Goal: Task Accomplishment & Management: Complete application form

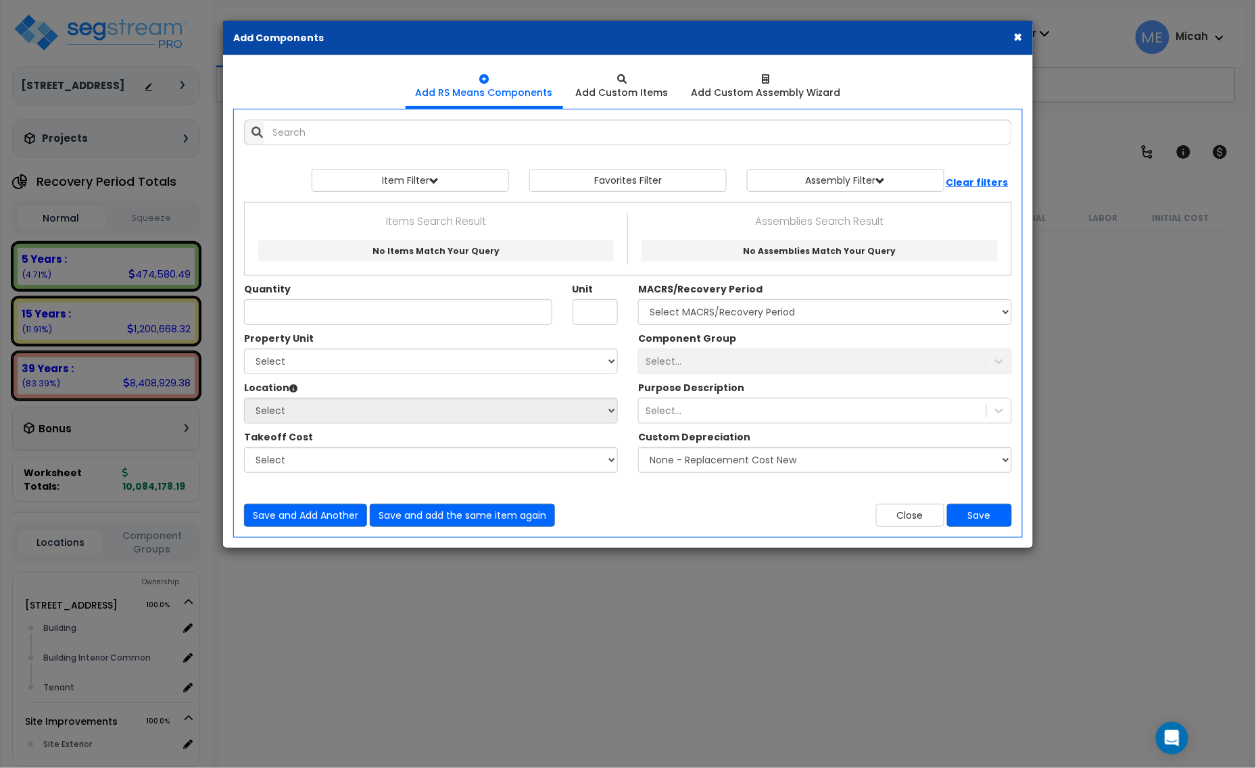
scroll to position [1103, 0]
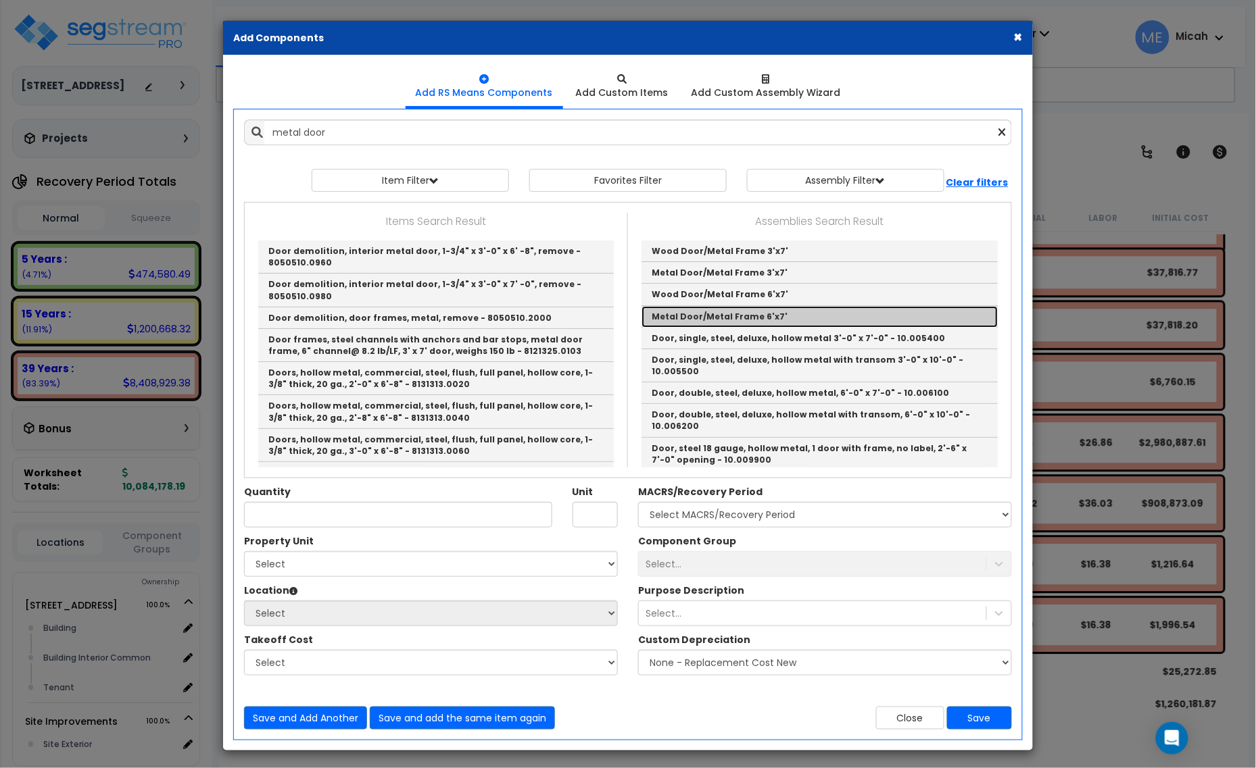
click at [758, 316] on link "Metal Door/Metal Frame 6'x7'" at bounding box center [819, 317] width 356 height 22
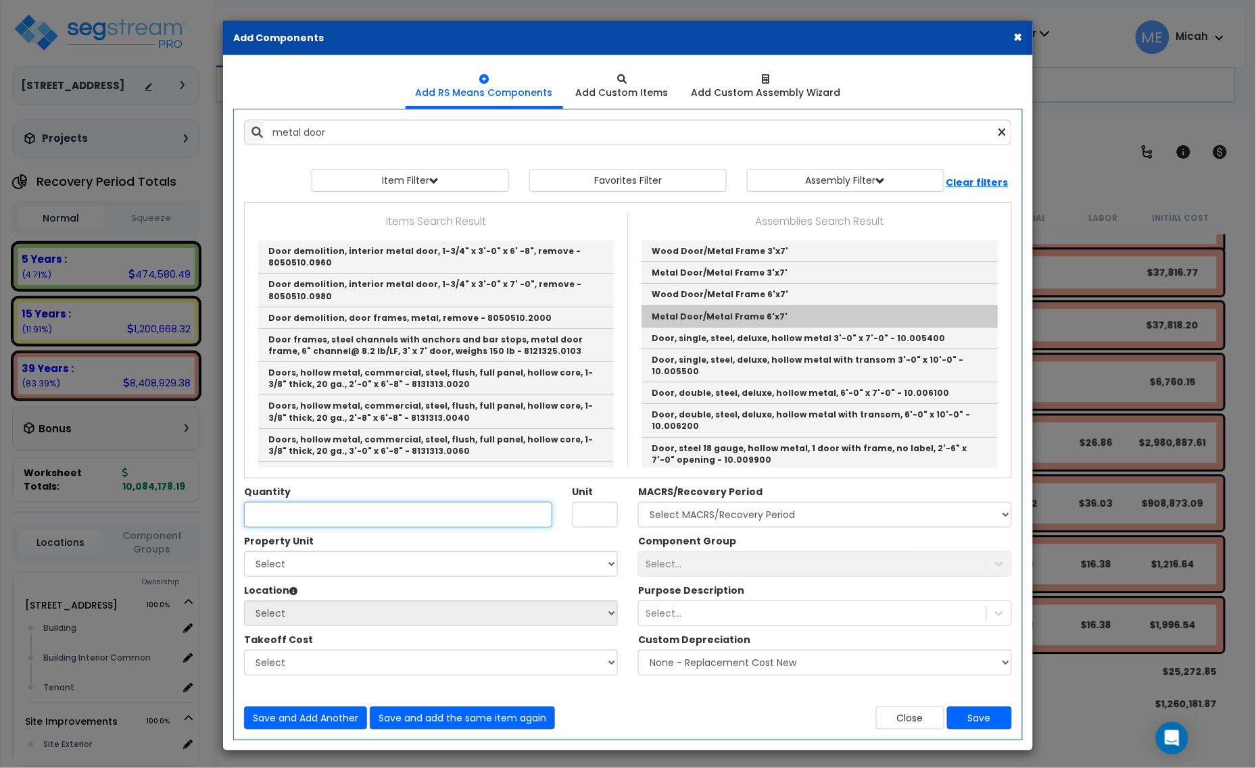
type input "Metal Door/Metal Frame 6'x7'"
checkbox input "true"
type input "EA"
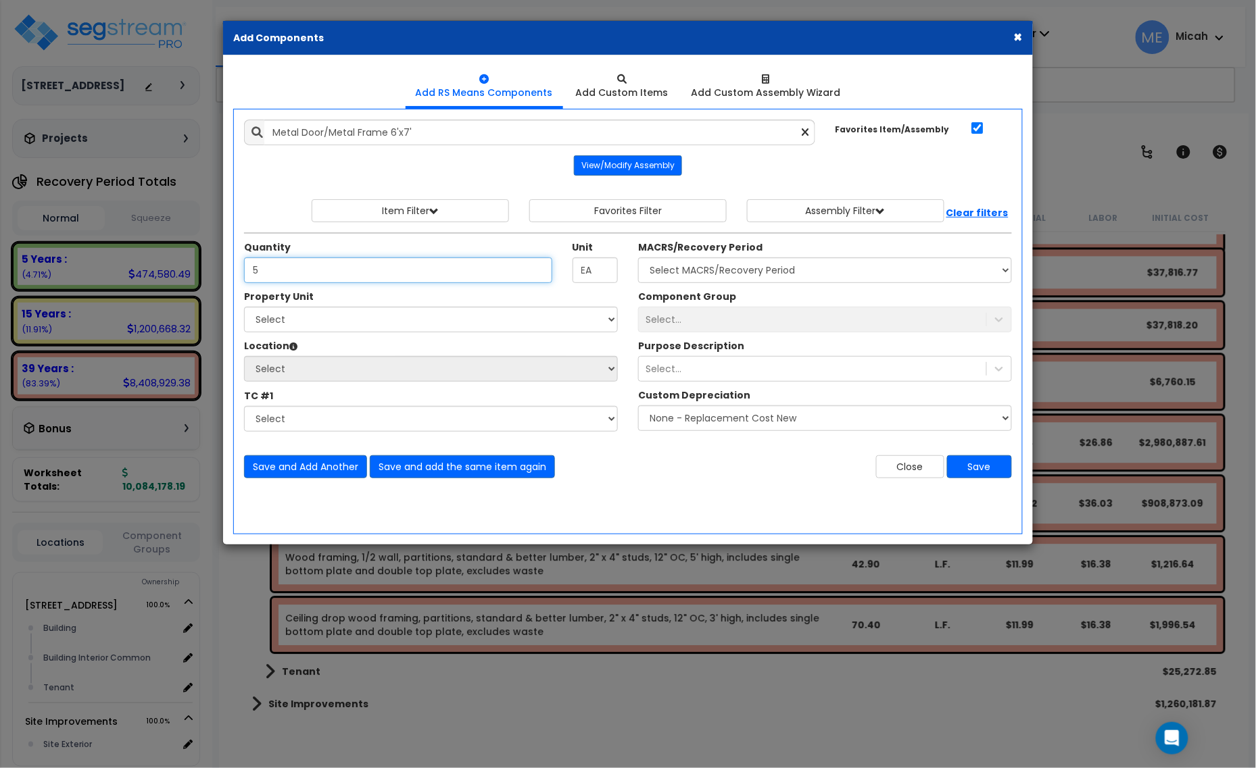
type input "5"
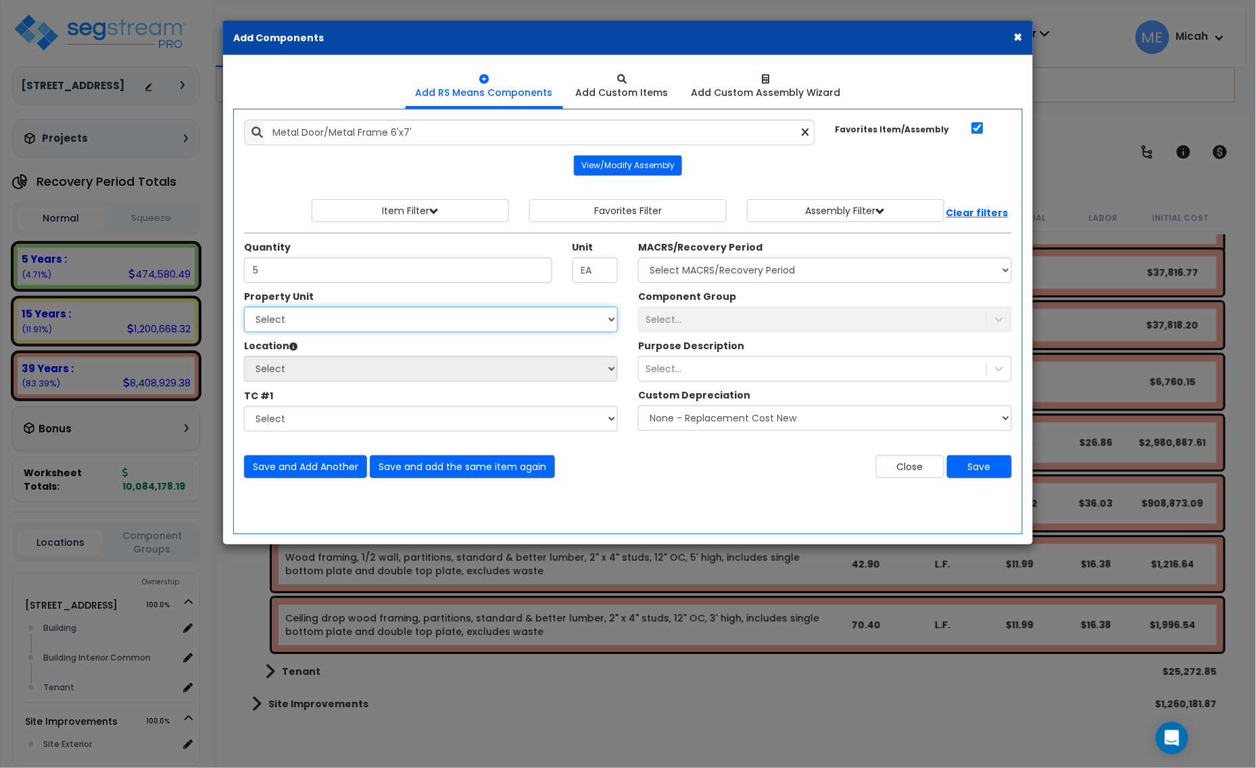
click at [404, 313] on select "Select [STREET_ADDRESS] Site Improvements" at bounding box center [431, 320] width 374 height 26
select select "166495"
click at [244, 307] on select "Select [STREET_ADDRESS] Site Improvements" at bounding box center [431, 320] width 374 height 26
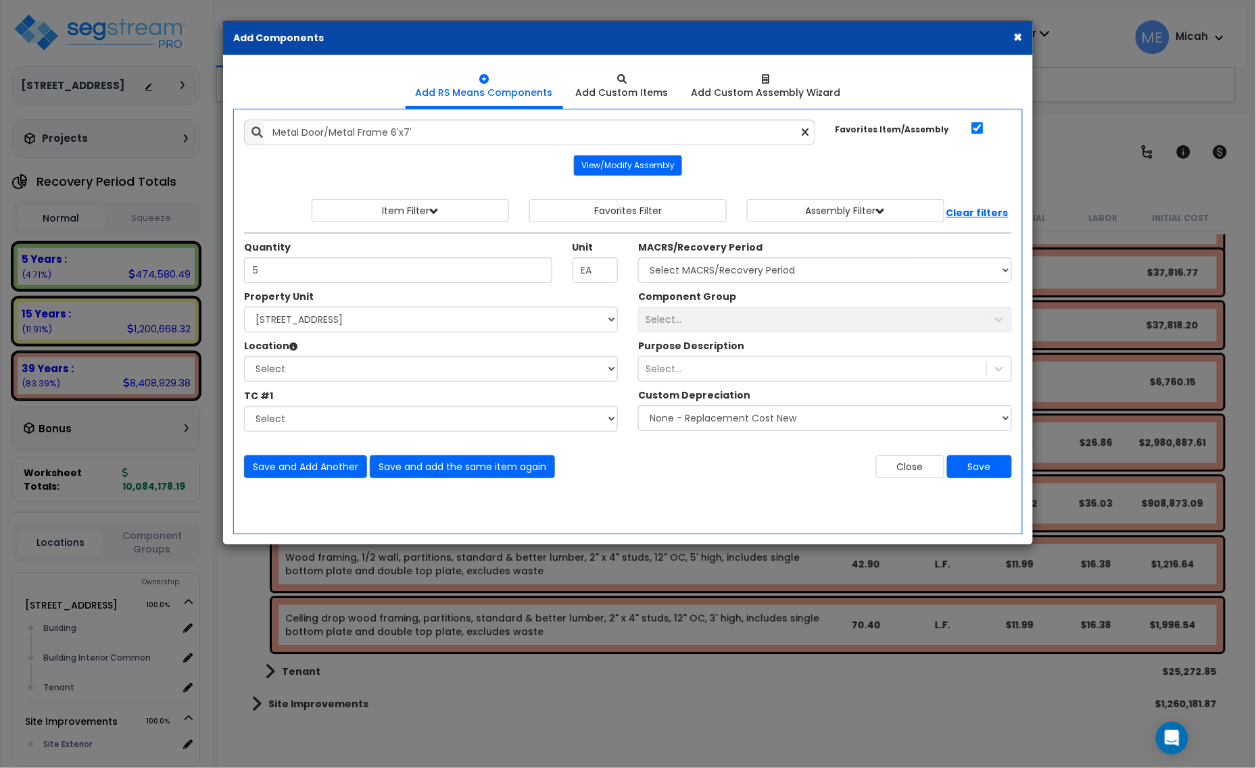
click at [387, 387] on div "Property Unit Select [STREET_ADDRESS] Site Improvements Select Building" at bounding box center [431, 364] width 394 height 149
click at [382, 380] on select "Select Building Building Interior Building Interior Common Tenant Add Additiona…" at bounding box center [431, 369] width 374 height 26
select select "461"
click at [244, 357] on select "Select Building Building Interior Building Interior Common Tenant Add Additiona…" at bounding box center [431, 369] width 374 height 26
click at [668, 268] on select "Select MACRS/Recovery Period 5 Years - 57.0 - Distributive Trades & Services 5 …" at bounding box center [825, 270] width 374 height 26
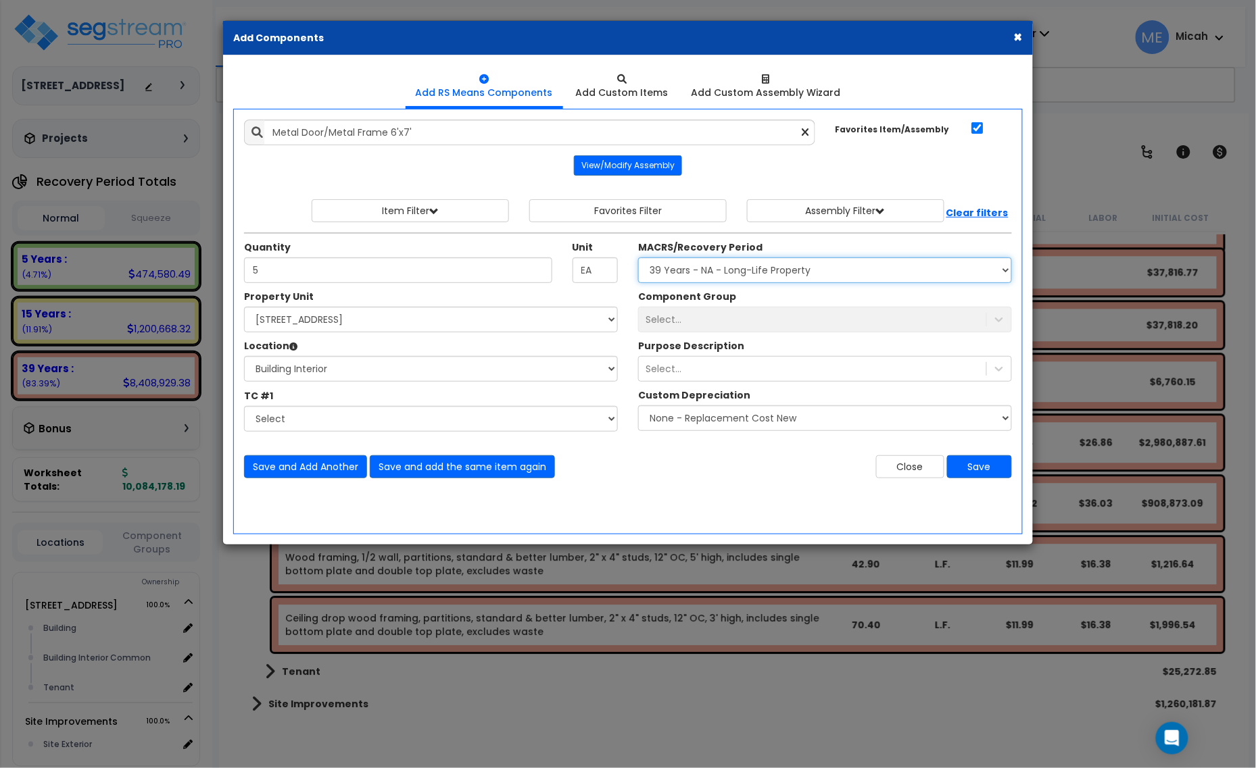
click at [638, 258] on select "Select MACRS/Recovery Period 5 Years - 57.0 - Distributive Trades & Services 5 …" at bounding box center [825, 270] width 374 height 26
click at [687, 275] on select "Select MACRS/Recovery Period 5 Years - 57.0 - Distributive Trades & Services 5 …" at bounding box center [825, 270] width 374 height 26
select select "3669"
click at [638, 258] on select "Select MACRS/Recovery Period 5 Years - 57.0 - Distributive Trades & Services 5 …" at bounding box center [825, 270] width 374 height 26
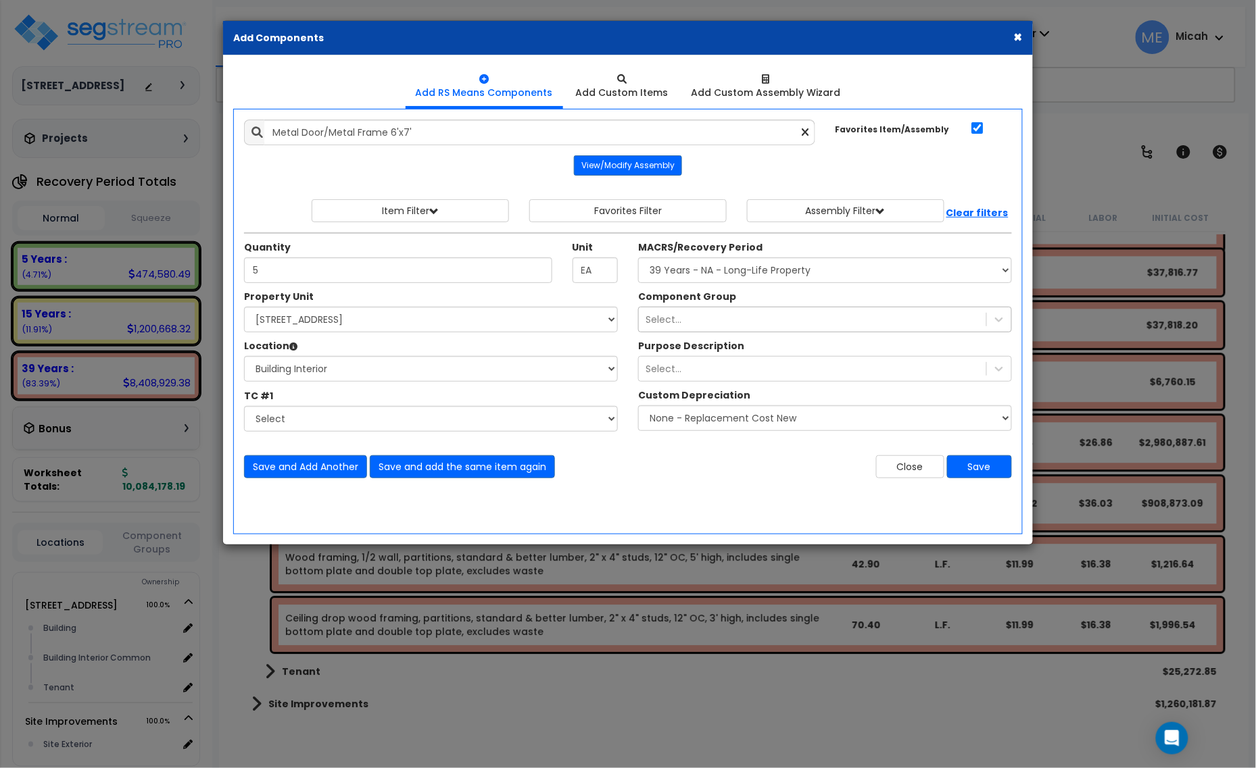
click at [689, 329] on div "Select..." at bounding box center [812, 320] width 347 height 22
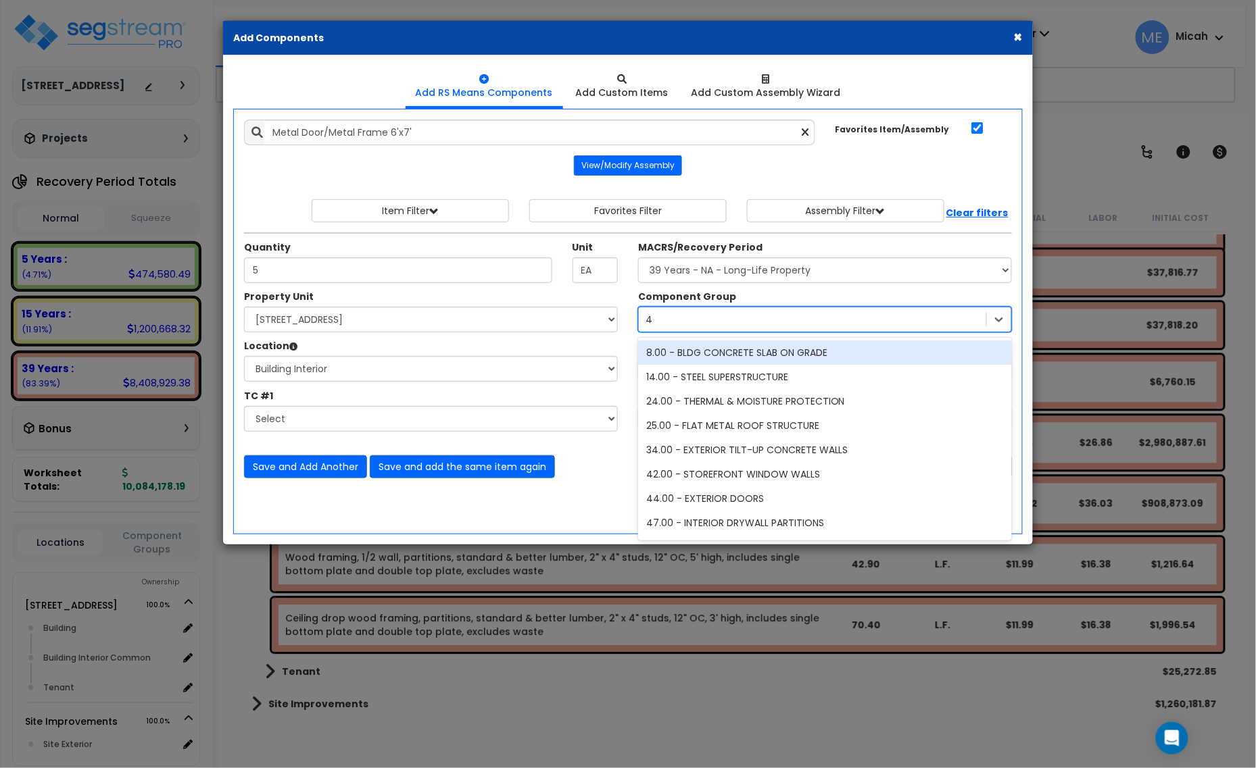
type input "40"
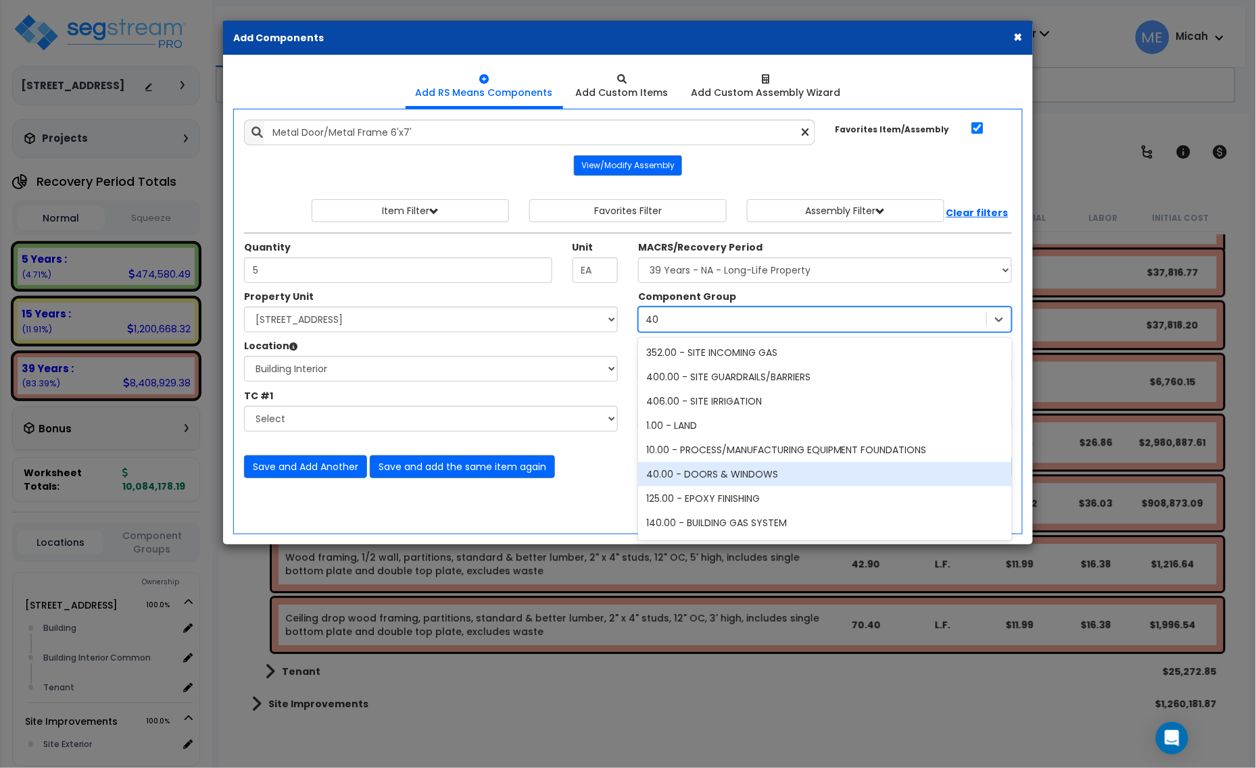
click at [724, 470] on div "40.00 - DOORS & WINDOWS" at bounding box center [825, 474] width 374 height 24
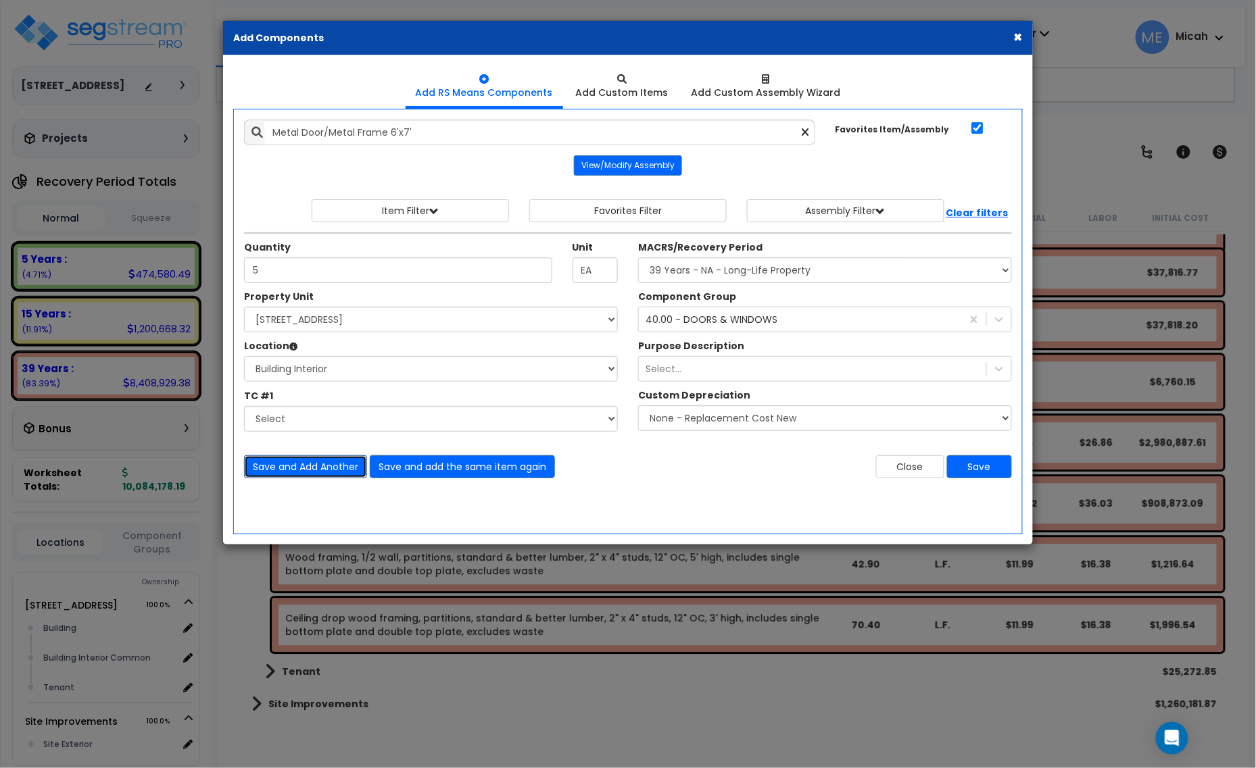
click at [299, 467] on button "Save and Add Another" at bounding box center [305, 466] width 123 height 23
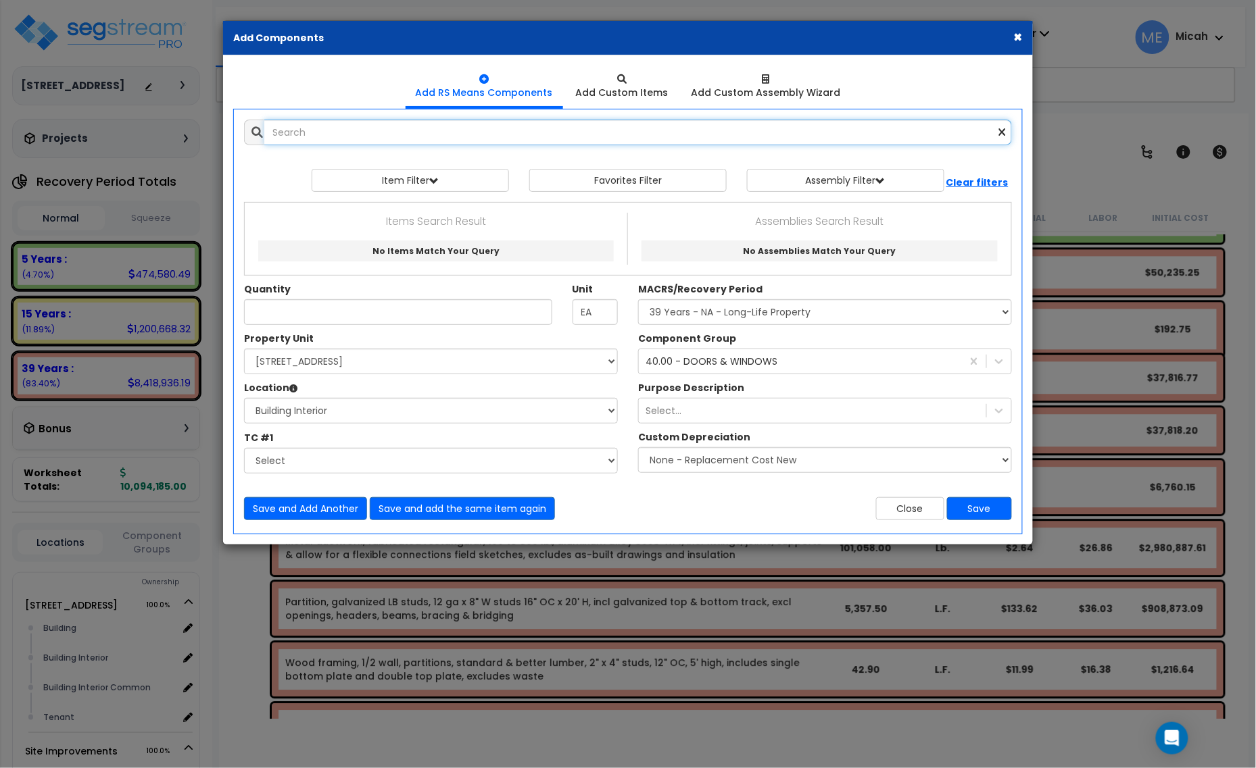
click at [340, 130] on input "text" at bounding box center [637, 133] width 747 height 26
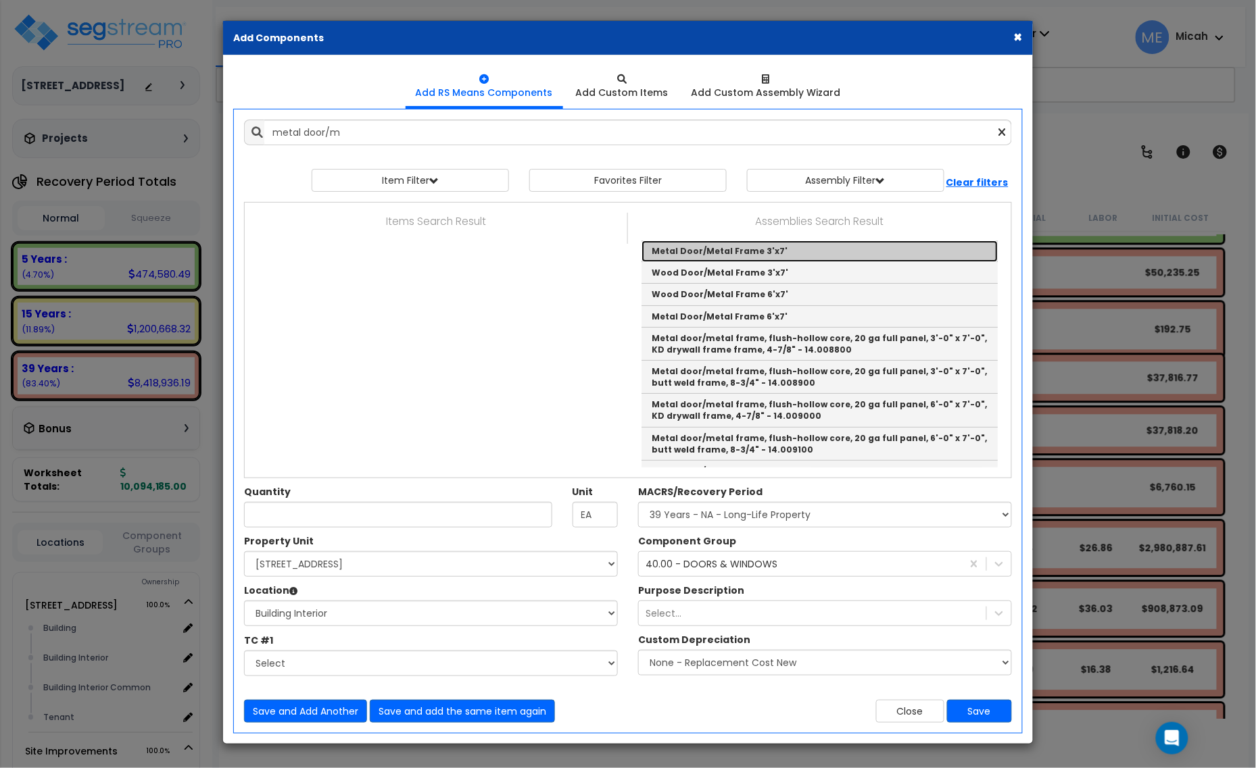
click at [785, 250] on link "Metal Door/Metal Frame 3'x7'" at bounding box center [819, 252] width 356 height 22
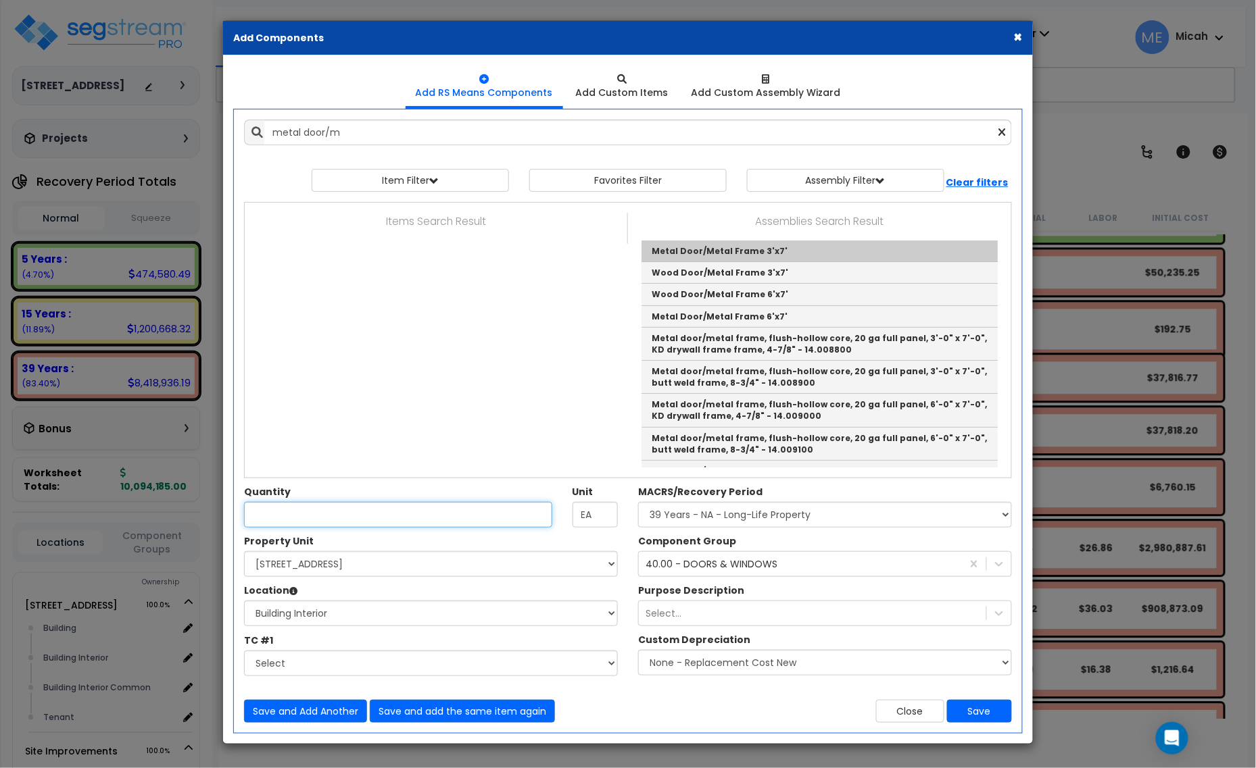
type input "Metal Door/Metal Frame 3'x7'"
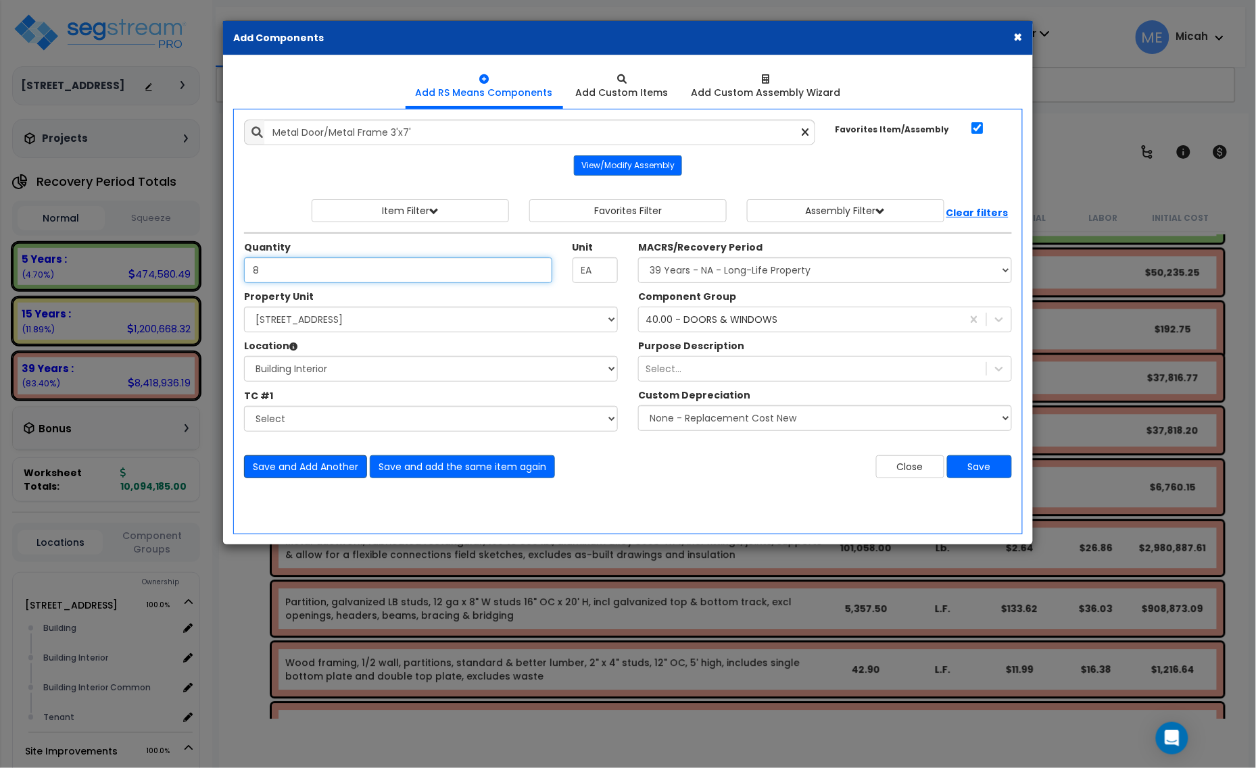
type input "8"
click at [289, 468] on button "Save and Add Another" at bounding box center [305, 466] width 123 height 23
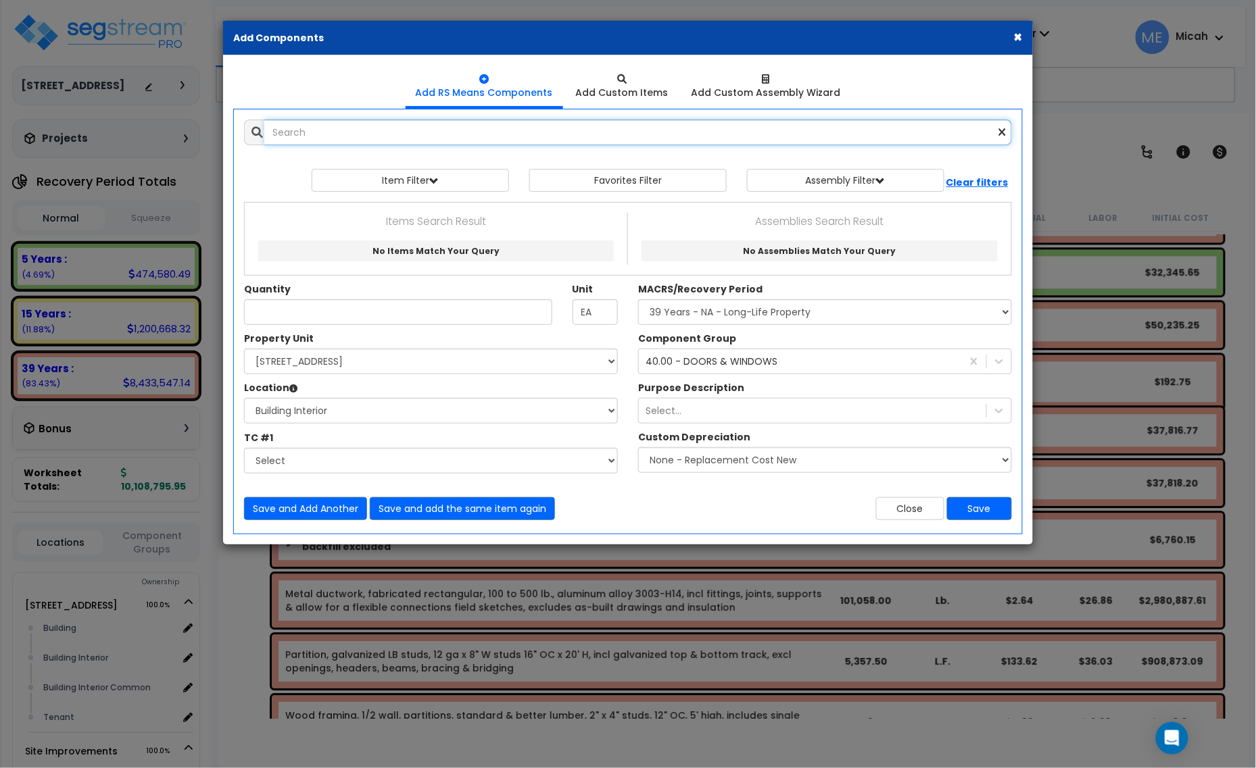
click at [343, 129] on input "text" at bounding box center [637, 133] width 747 height 26
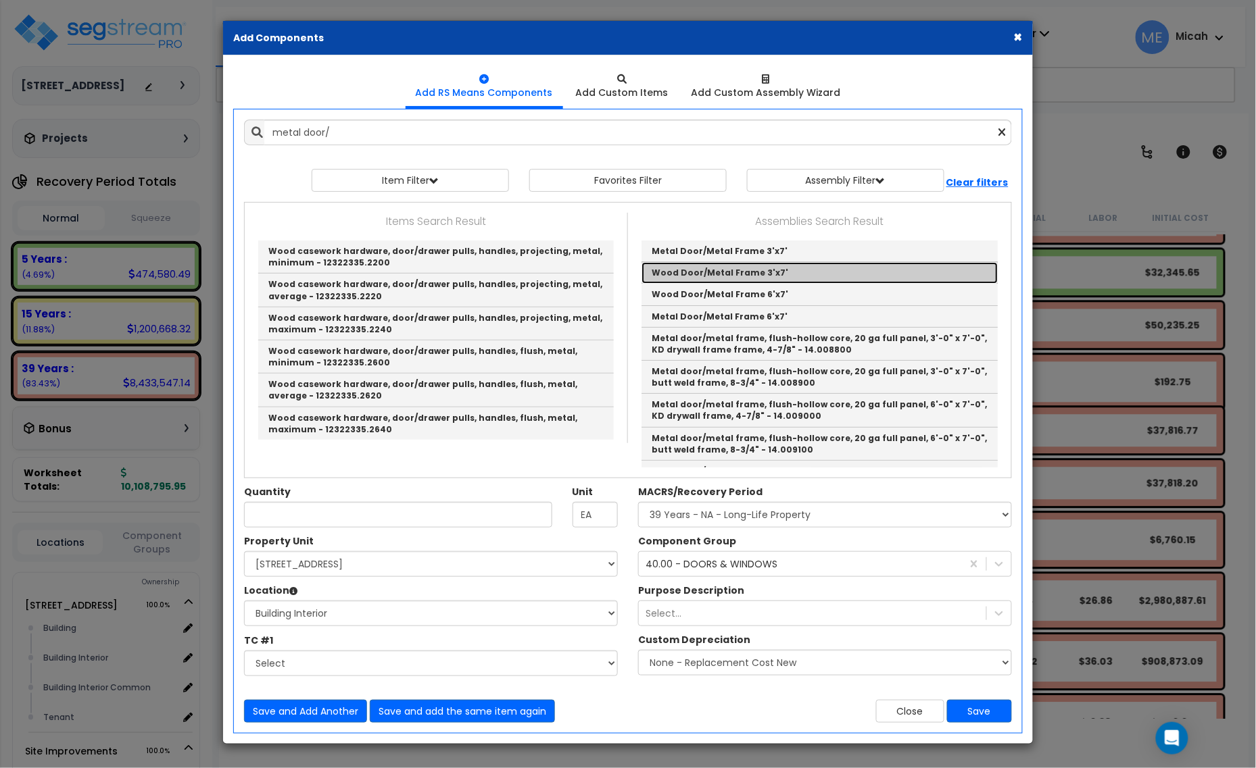
click at [774, 268] on link "Wood Door/Metal Frame 3'x7'" at bounding box center [819, 273] width 356 height 22
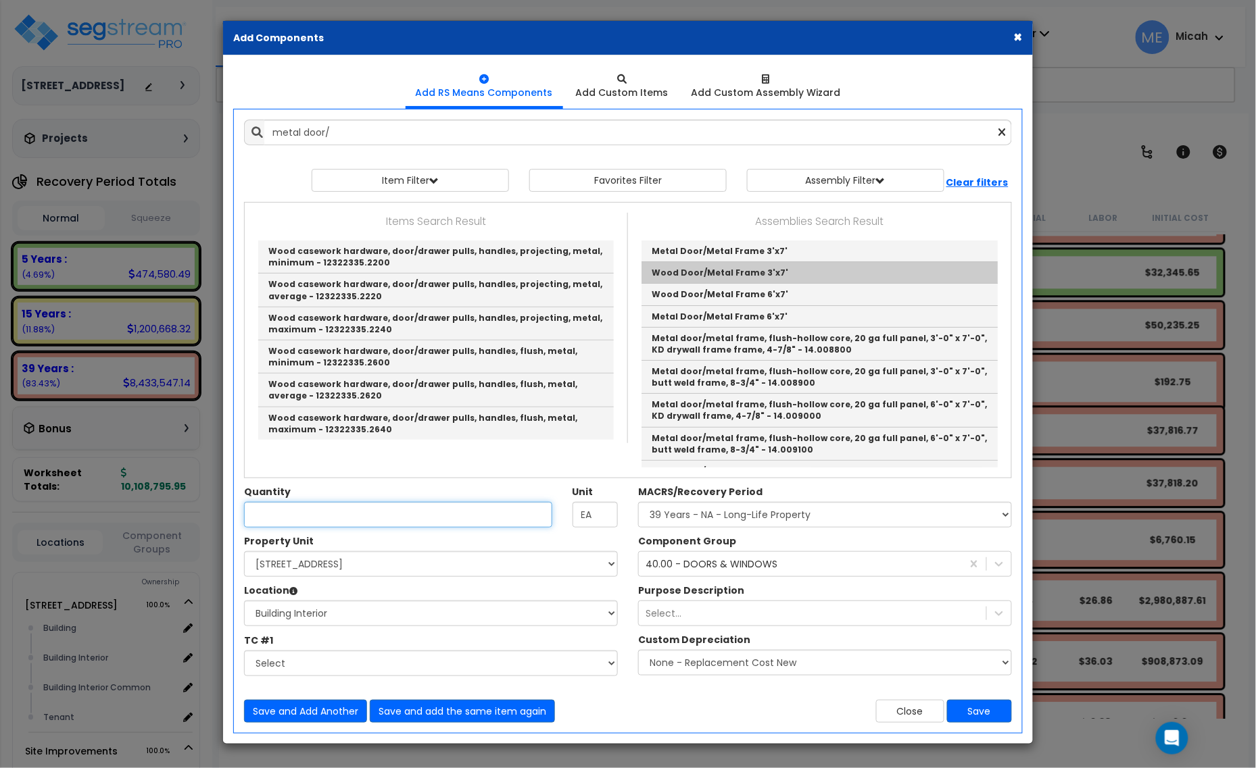
type input "Wood Door/Metal Frame 3'x7'"
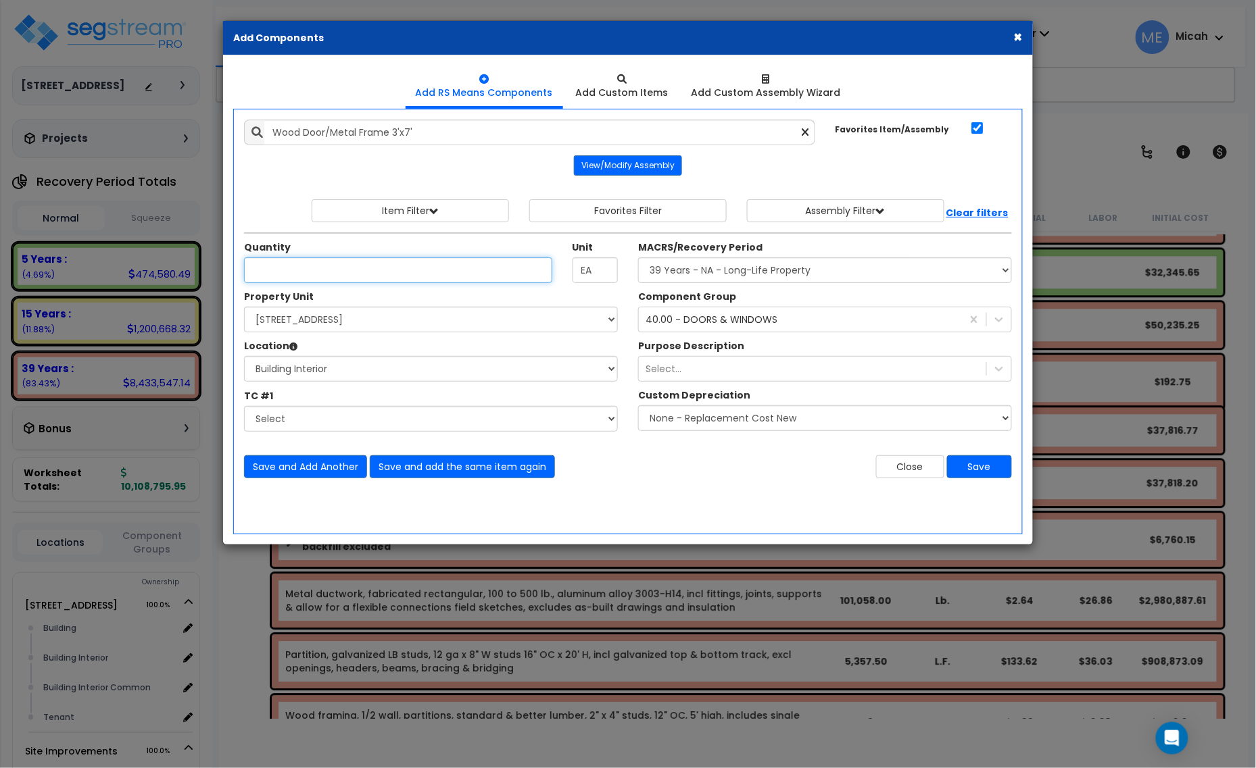
click at [466, 272] on input "Quantity" at bounding box center [398, 270] width 308 height 26
type input "3"
click at [318, 464] on button "Save and Add Another" at bounding box center [305, 466] width 123 height 23
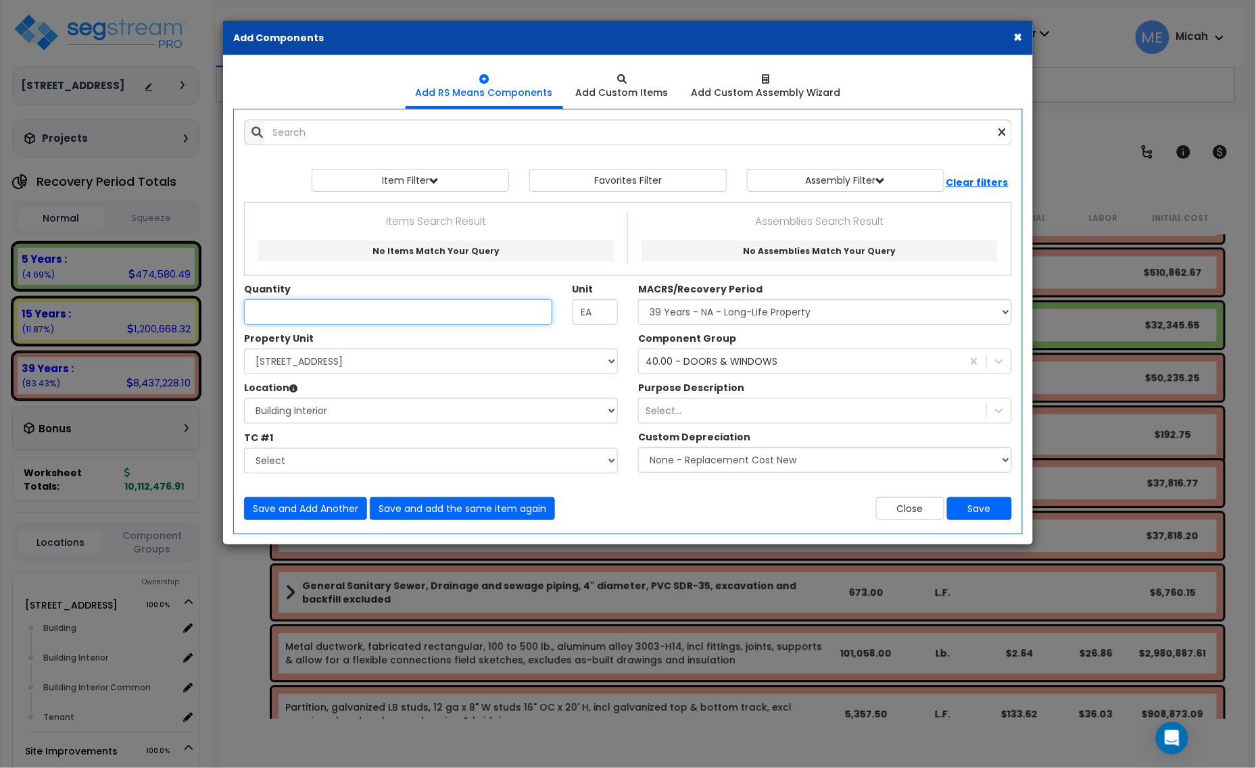
click at [281, 314] on input "Quantity" at bounding box center [398, 312] width 308 height 26
type input "32"
click at [343, 130] on input "text" at bounding box center [637, 133] width 747 height 26
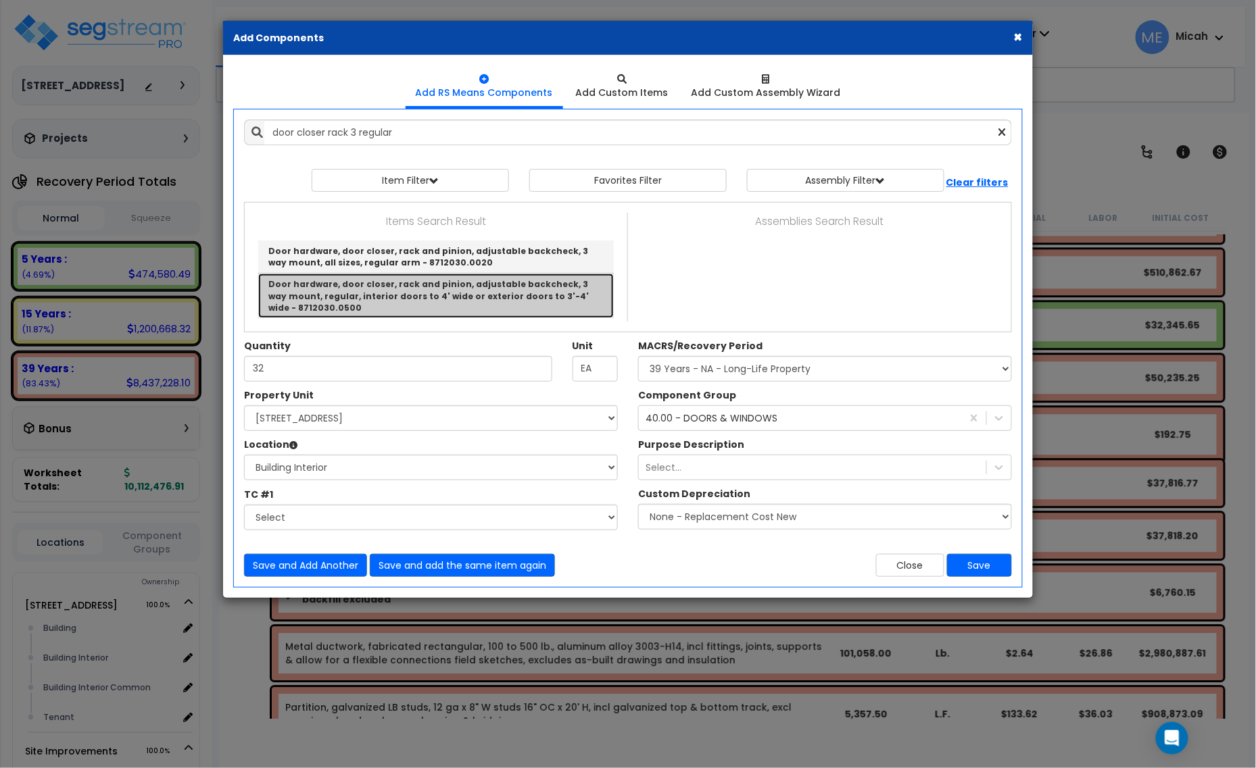
click at [526, 291] on link "Door hardware, door closer, rack and pinion, adjustable backcheck, 3 way mount,…" at bounding box center [435, 296] width 355 height 44
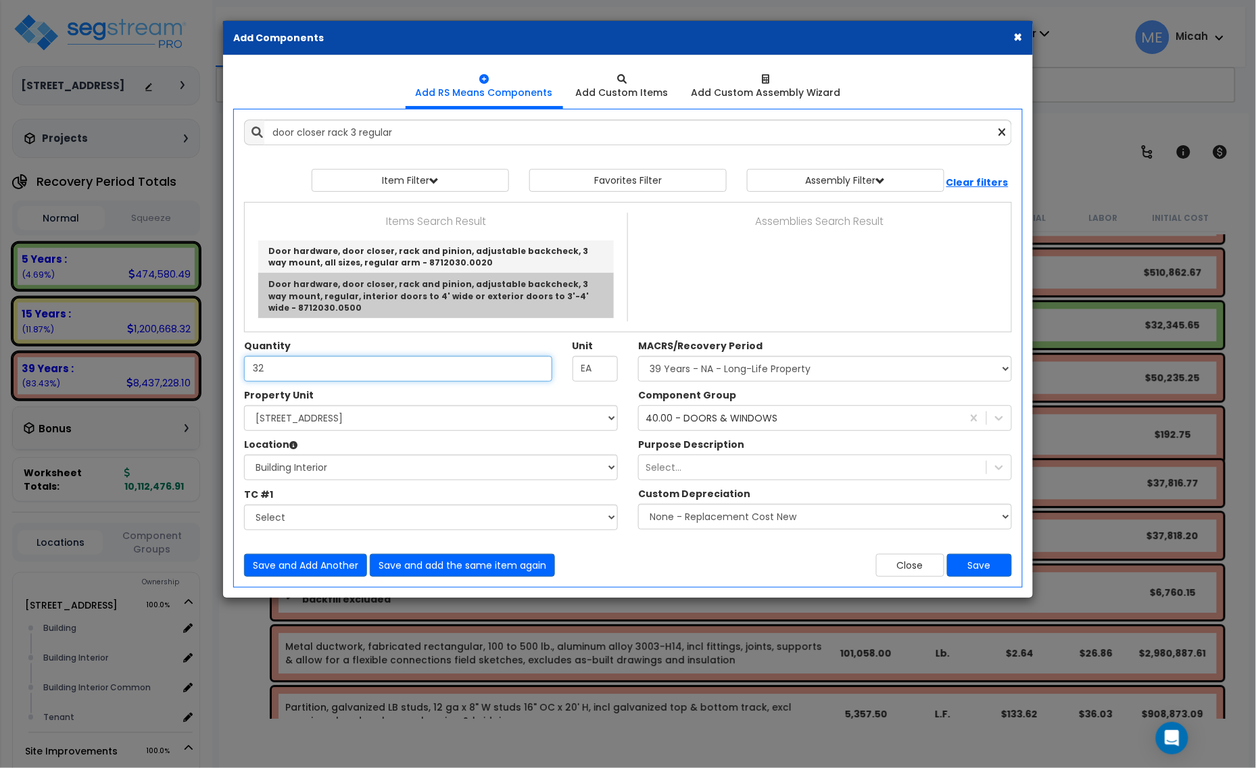
type input "Door hardware, door closer, rack and pinion, adjustable backcheck, 3 way mount,…"
checkbox input "false"
type input "Ea."
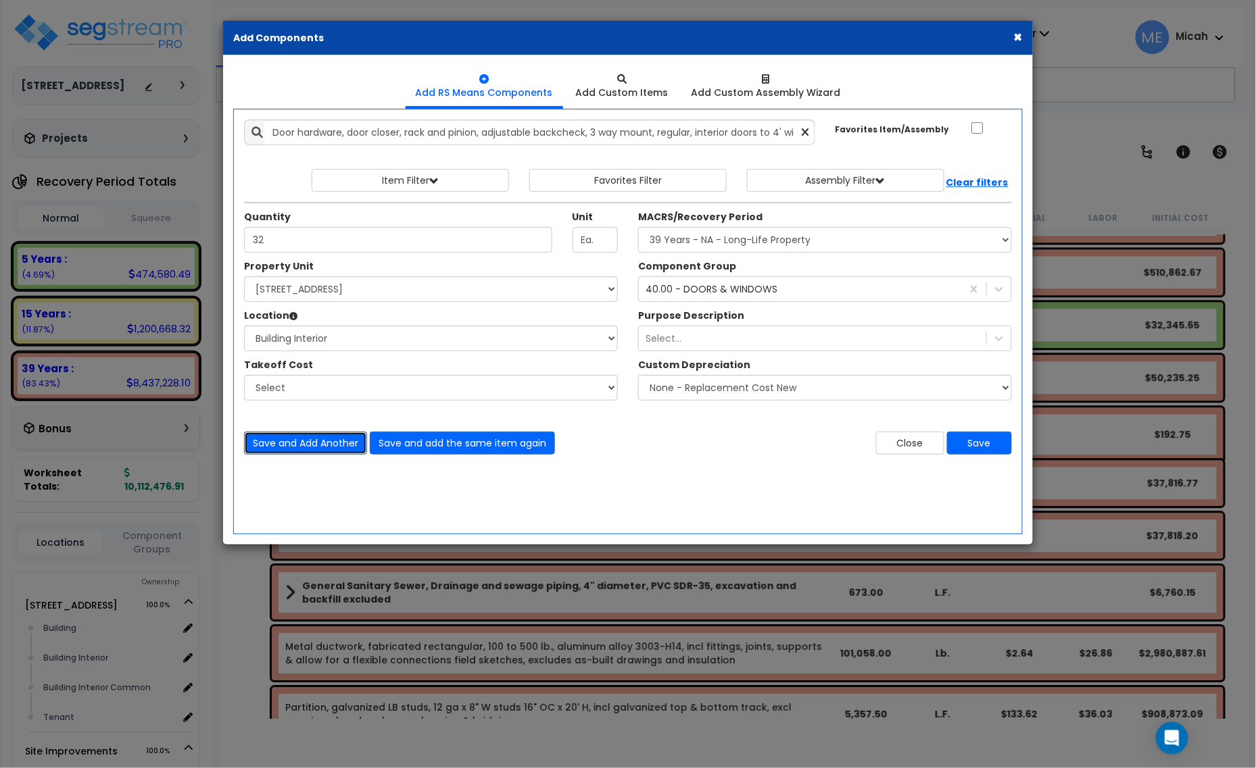
click at [306, 445] on button "Save and Add Another" at bounding box center [305, 443] width 123 height 23
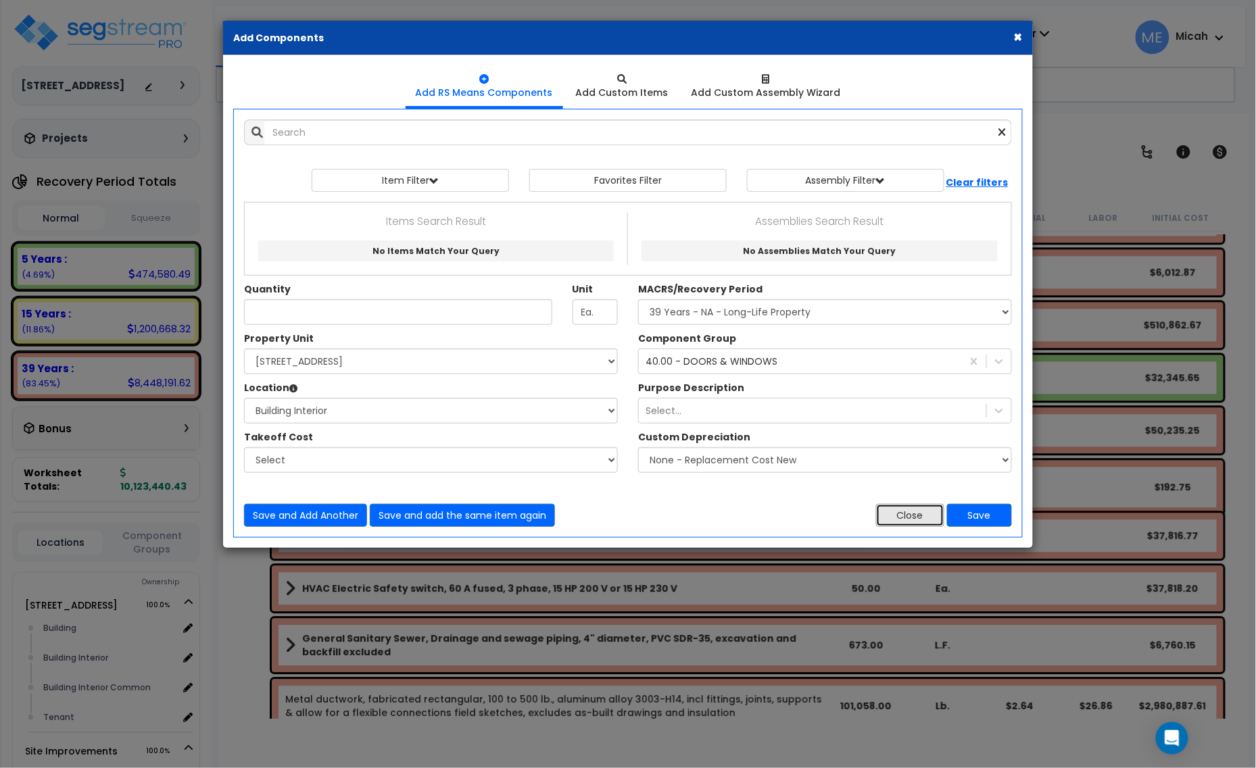
drag, startPoint x: 926, startPoint y: 505, endPoint x: 920, endPoint y: 512, distance: 9.1
click at [926, 507] on button "Close" at bounding box center [910, 515] width 68 height 23
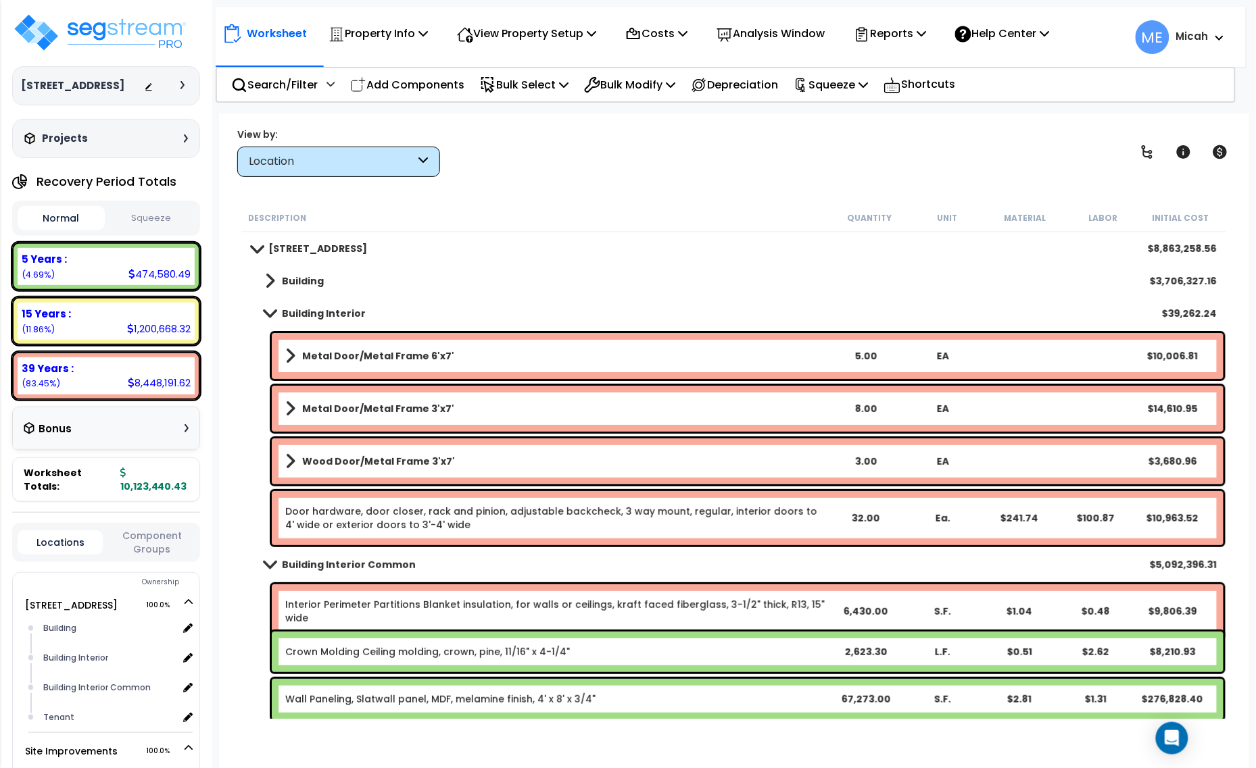
scroll to position [0, 0]
click at [268, 562] on span at bounding box center [269, 565] width 19 height 10
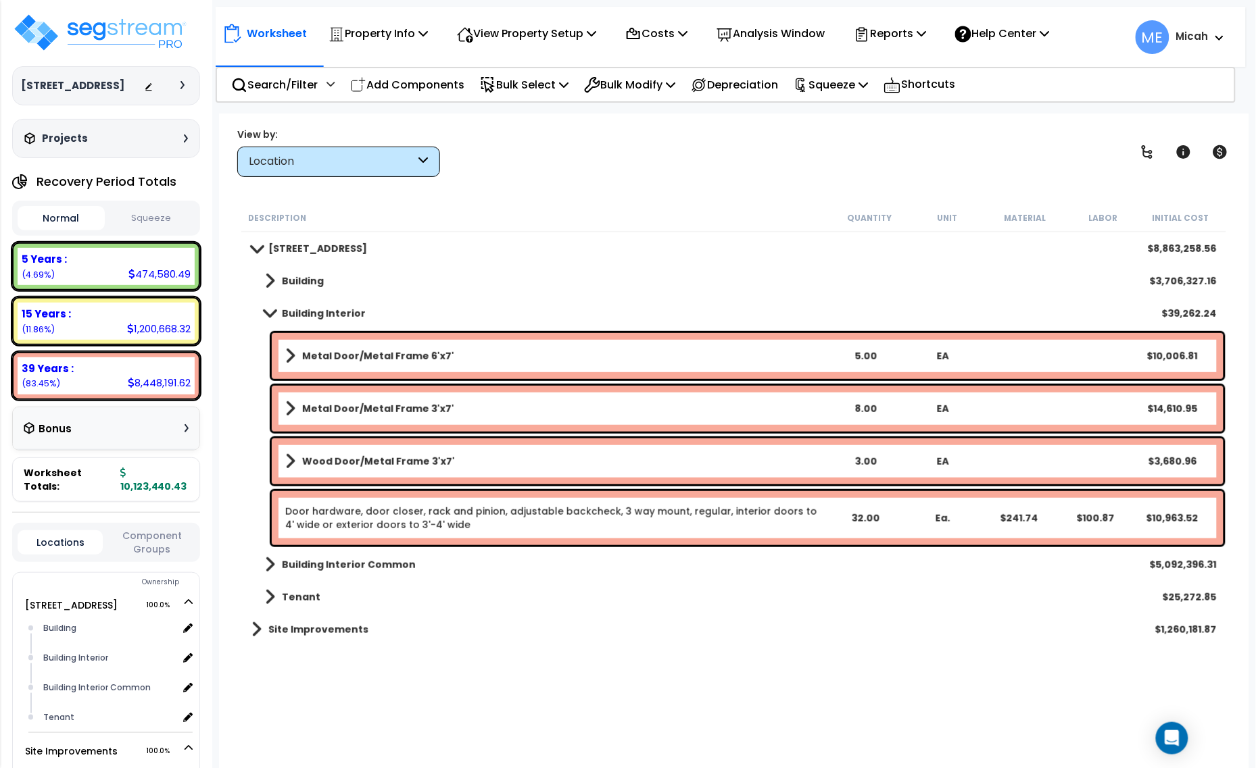
click at [401, 360] on b "Metal Door/Metal Frame 6'x7'" at bounding box center [378, 356] width 152 height 14
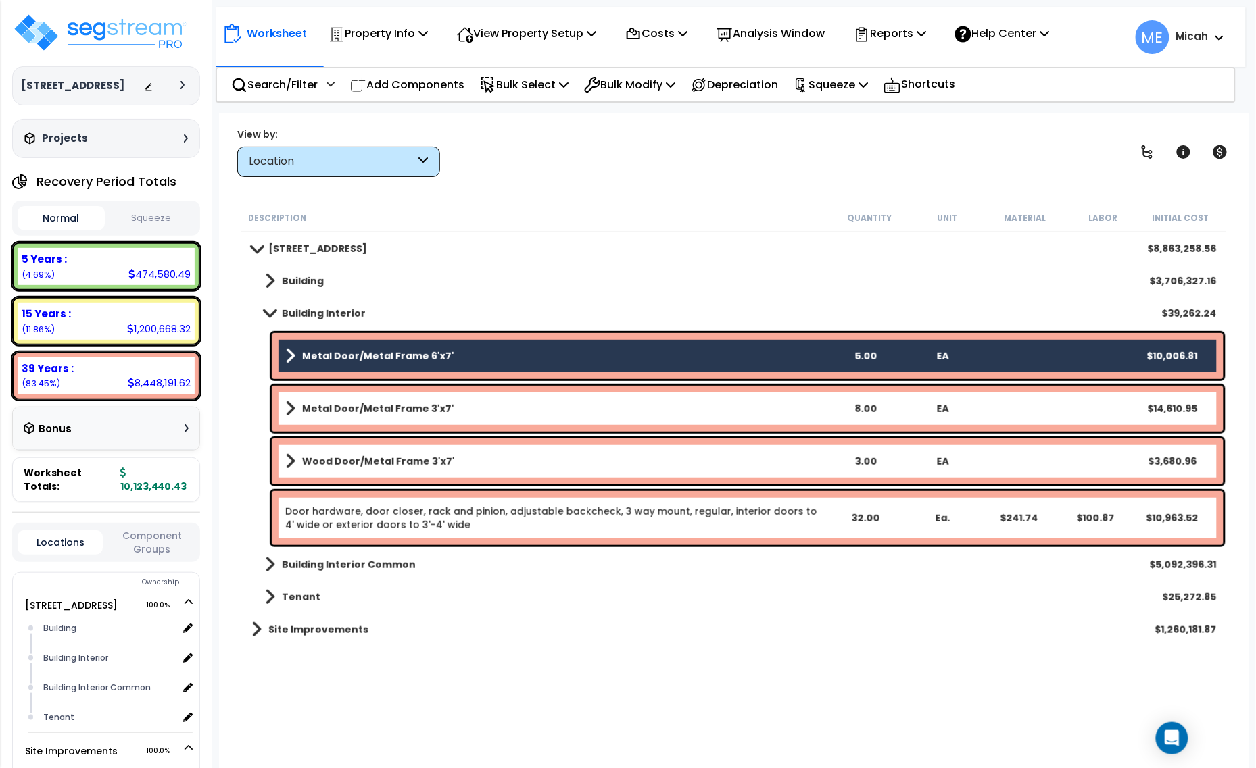
click at [403, 406] on b "Metal Door/Metal Frame 3'x7'" at bounding box center [378, 409] width 152 height 14
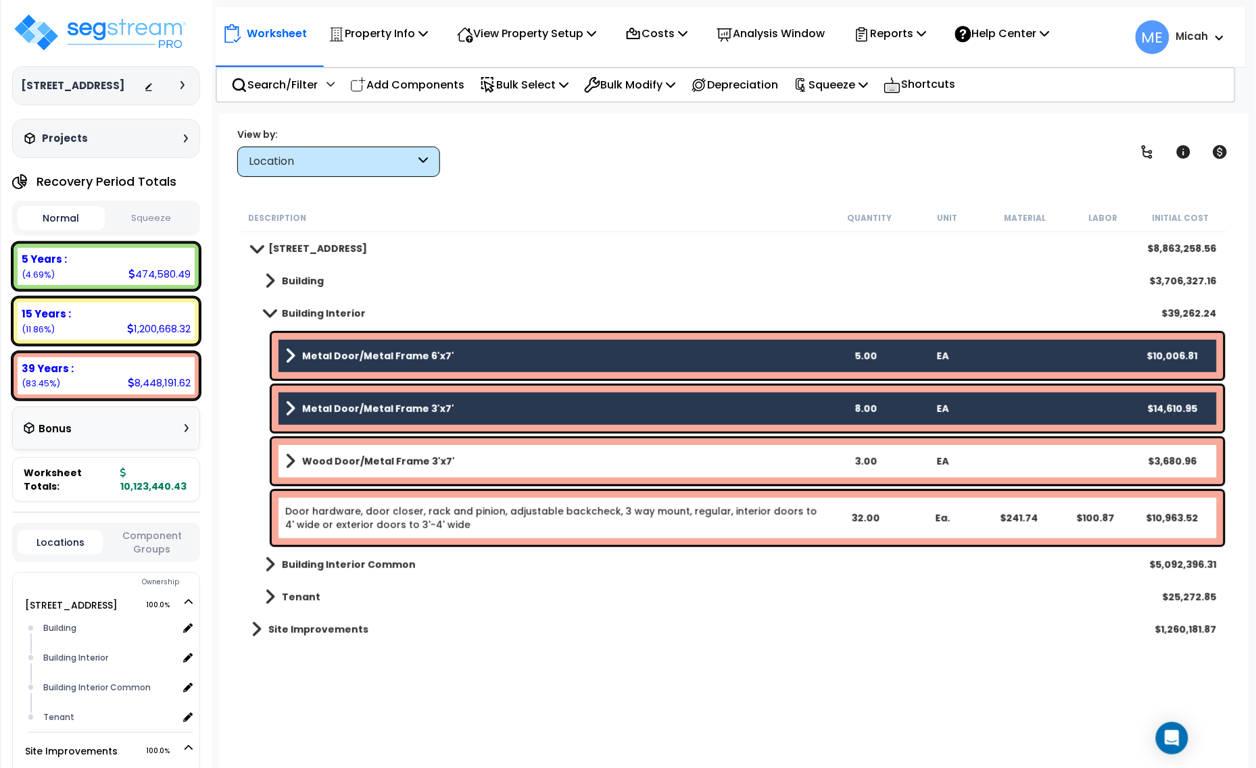
click at [431, 460] on b "Wood Door/Metal Frame 3'x7'" at bounding box center [378, 462] width 153 height 14
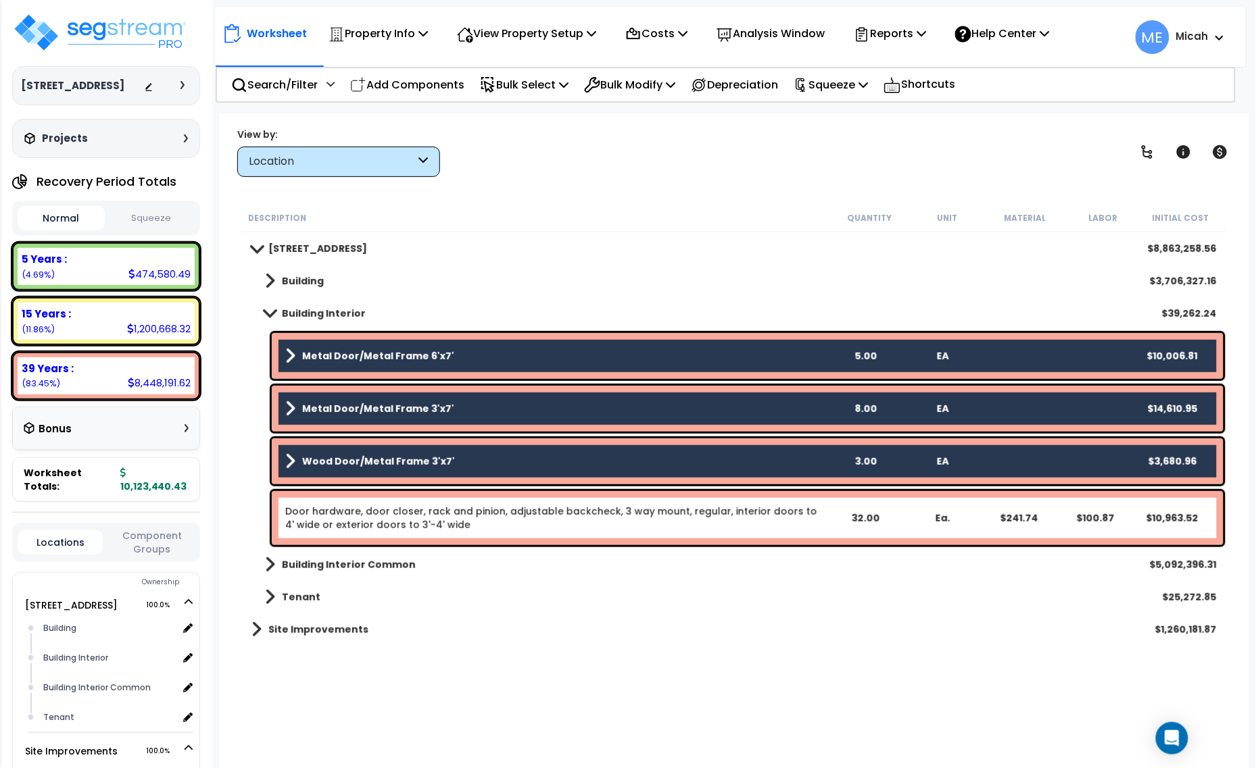
click at [439, 522] on link "Door hardware, door closer, rack and pinion, adjustable backcheck, 3 way mount,…" at bounding box center [555, 518] width 541 height 27
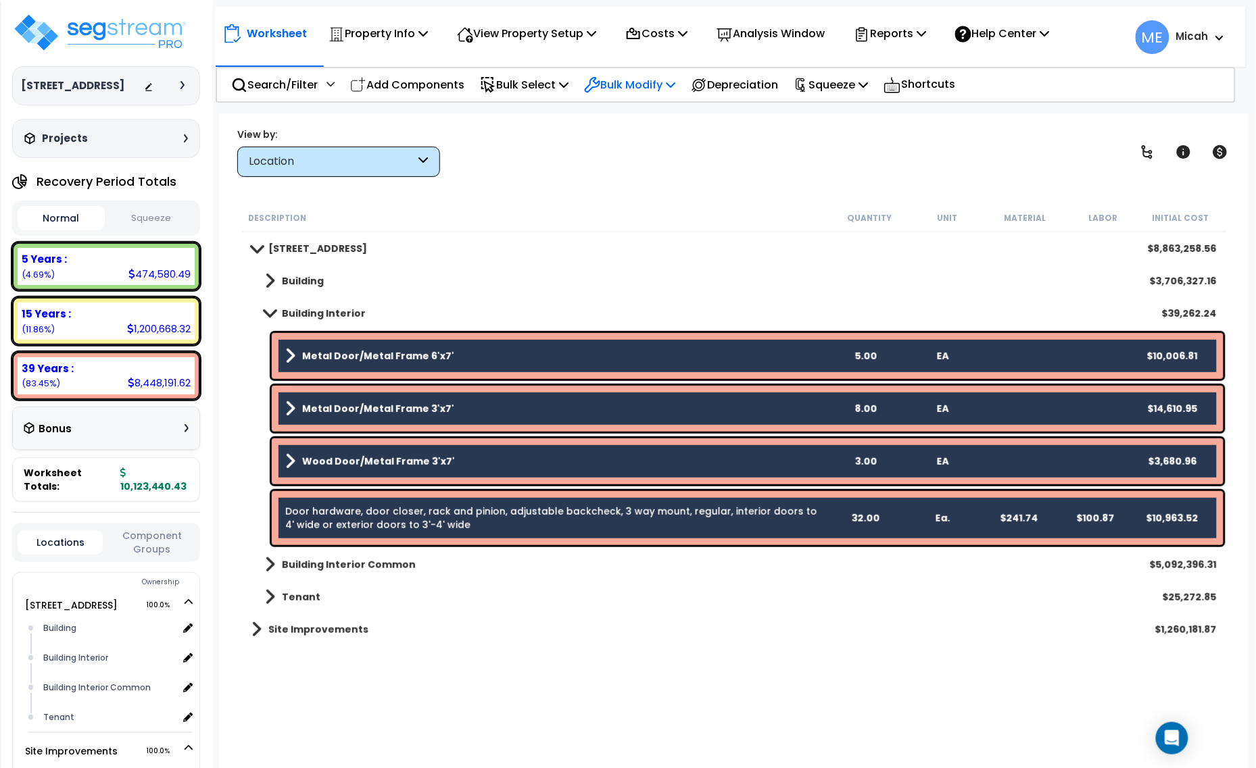
click at [675, 84] on icon at bounding box center [670, 84] width 9 height 11
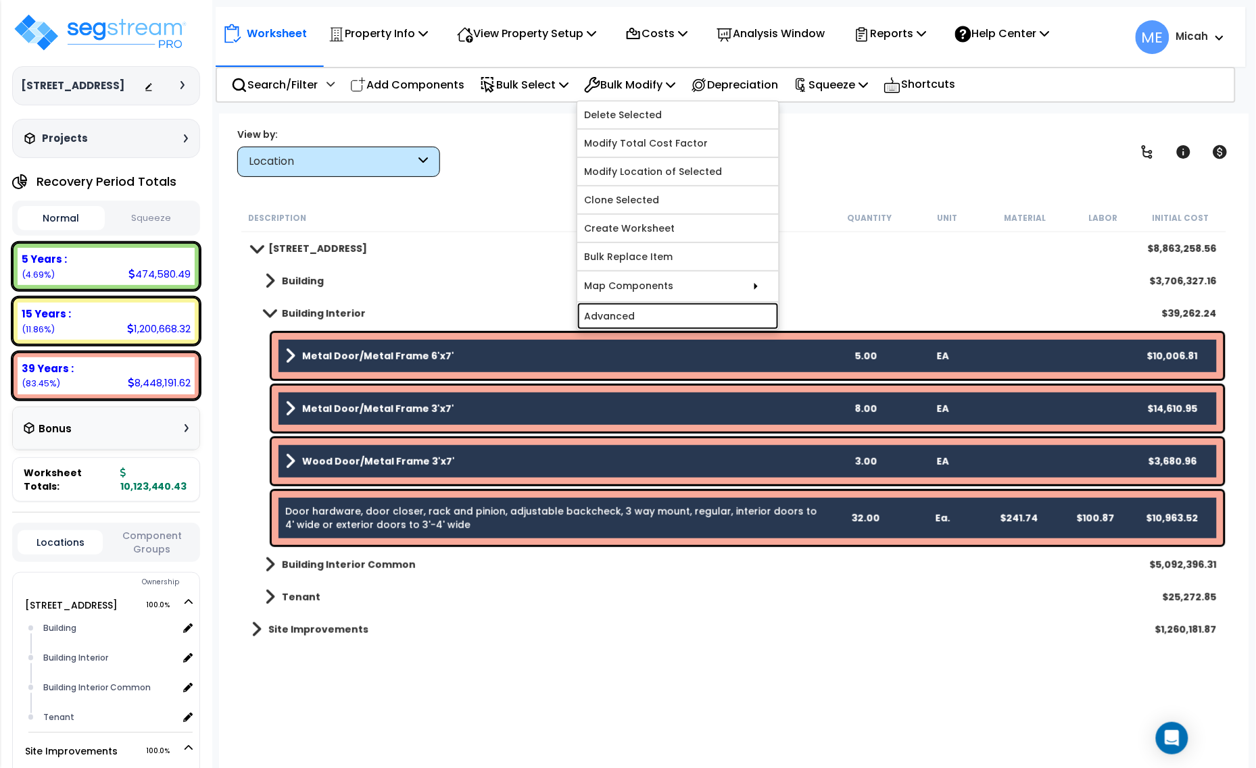
click at [686, 310] on link "Advanced" at bounding box center [677, 316] width 201 height 27
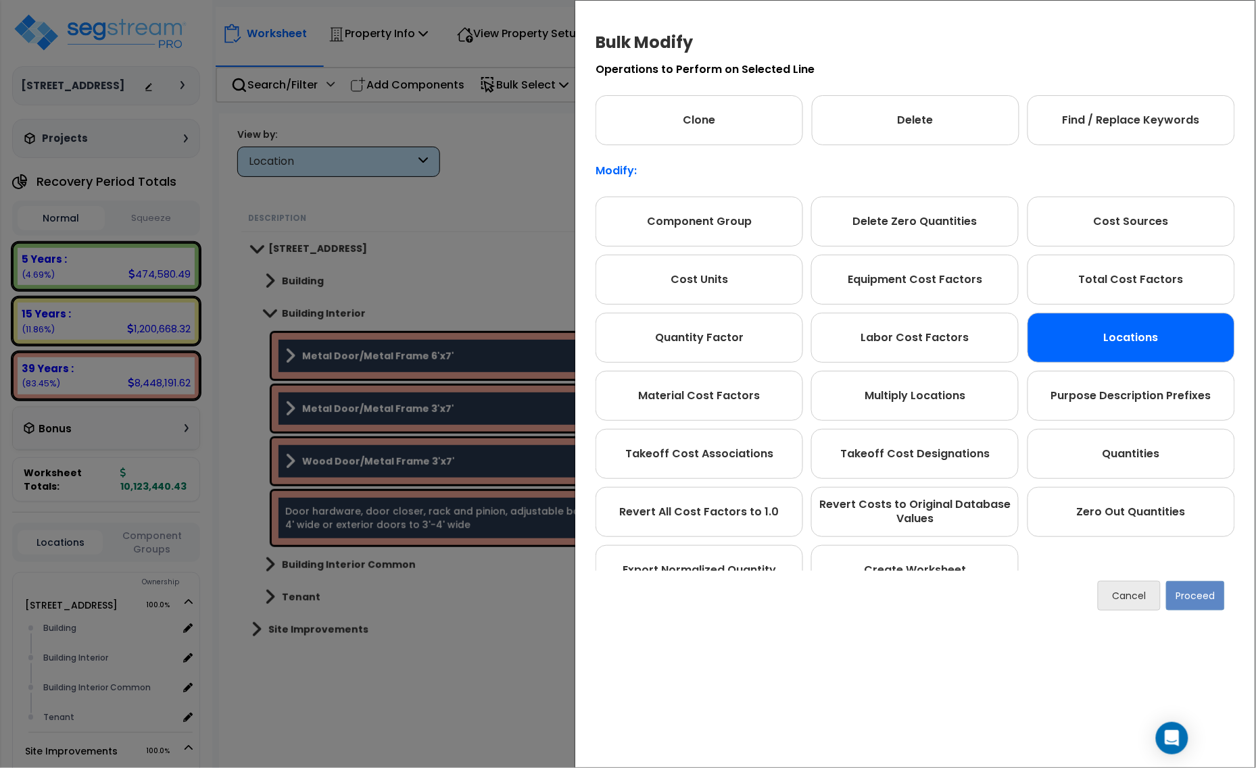
click at [1151, 313] on div "Locations" at bounding box center [1130, 338] width 207 height 50
click at [1193, 606] on button "Proceed" at bounding box center [1195, 596] width 59 height 30
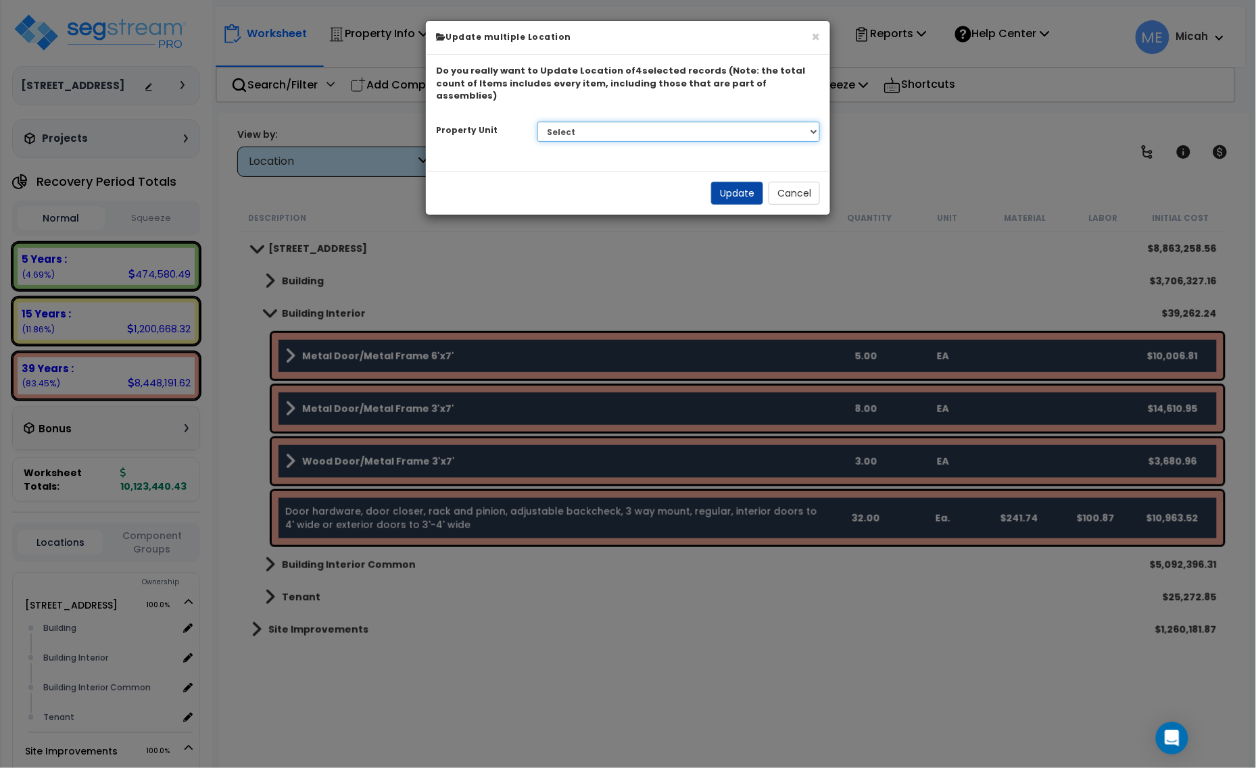
click at [806, 122] on select "Select [STREET_ADDRESS] Site Improvements" at bounding box center [678, 132] width 283 height 20
select select "166495"
click at [537, 122] on select "Select [STREET_ADDRESS] Site Improvements" at bounding box center [678, 132] width 283 height 20
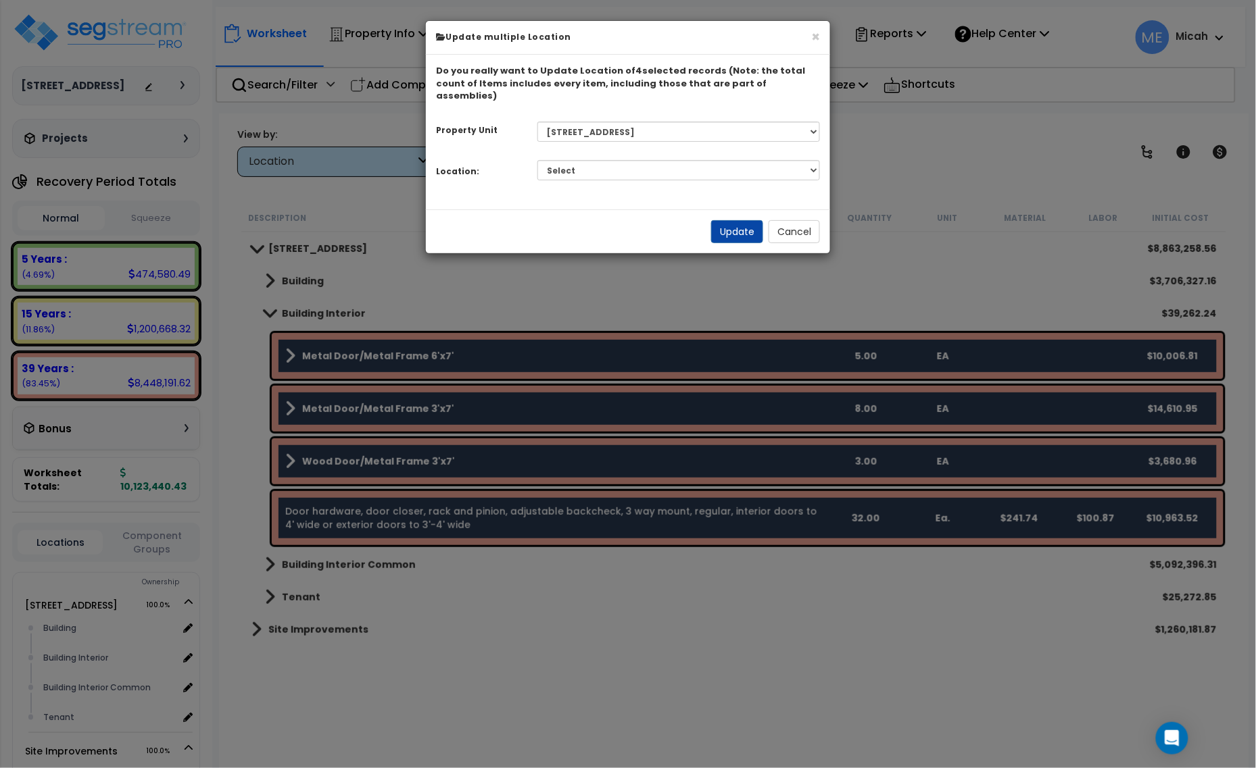
click at [718, 169] on div "Select Building Building Interior Building Interior Common Tenant Add Additiona…" at bounding box center [678, 170] width 303 height 31
click at [714, 160] on select "Select Building Building Interior Building Interior Common Tenant Add Additiona…" at bounding box center [678, 170] width 283 height 20
select select "31689"
click at [537, 160] on select "Select Building Building Interior Building Interior Common Tenant Add Additiona…" at bounding box center [678, 170] width 283 height 20
click at [738, 220] on button "Update" at bounding box center [737, 231] width 52 height 23
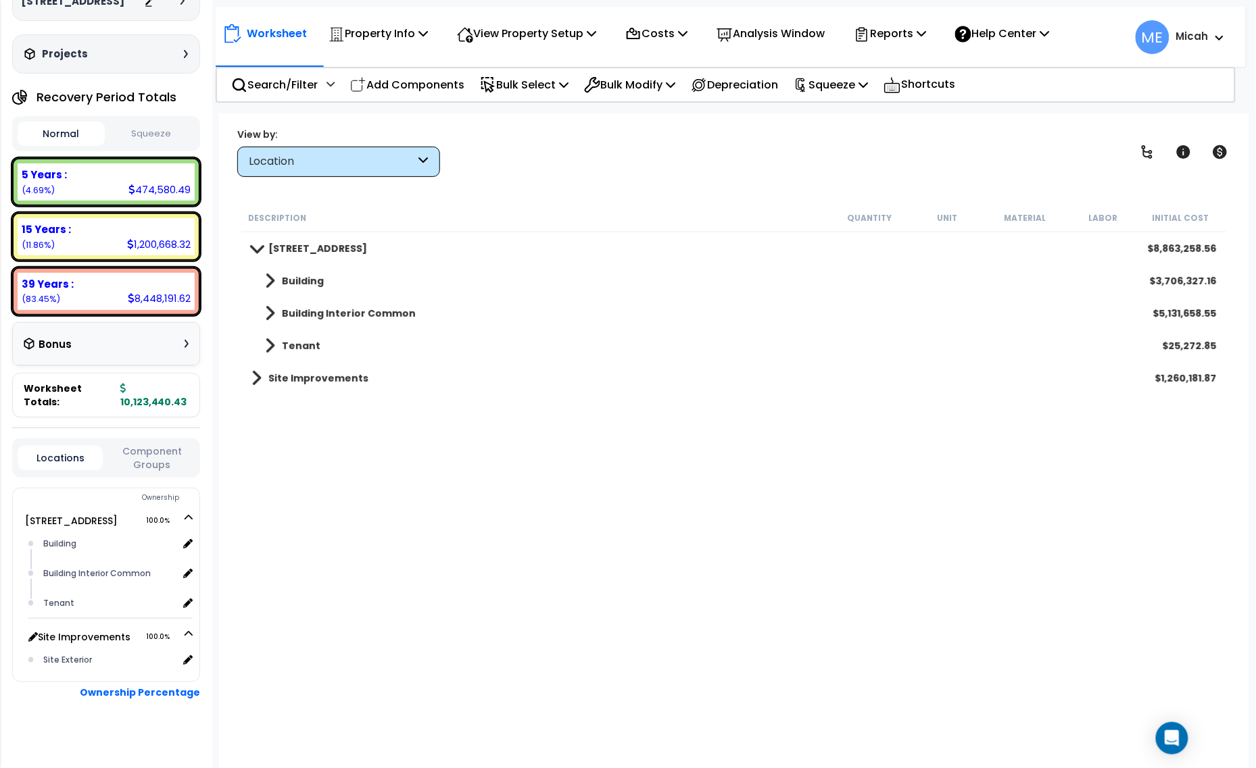
scroll to position [81, 0]
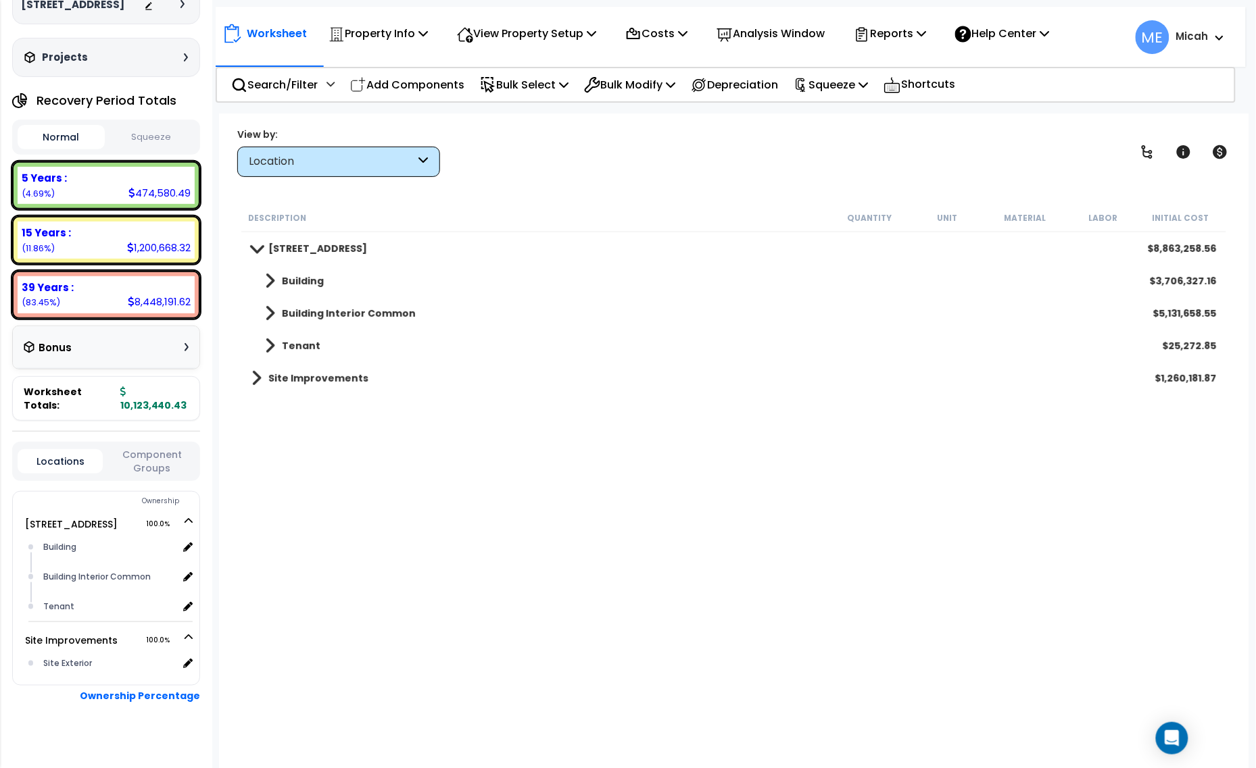
click at [275, 312] on link "Building Interior Common" at bounding box center [333, 313] width 164 height 19
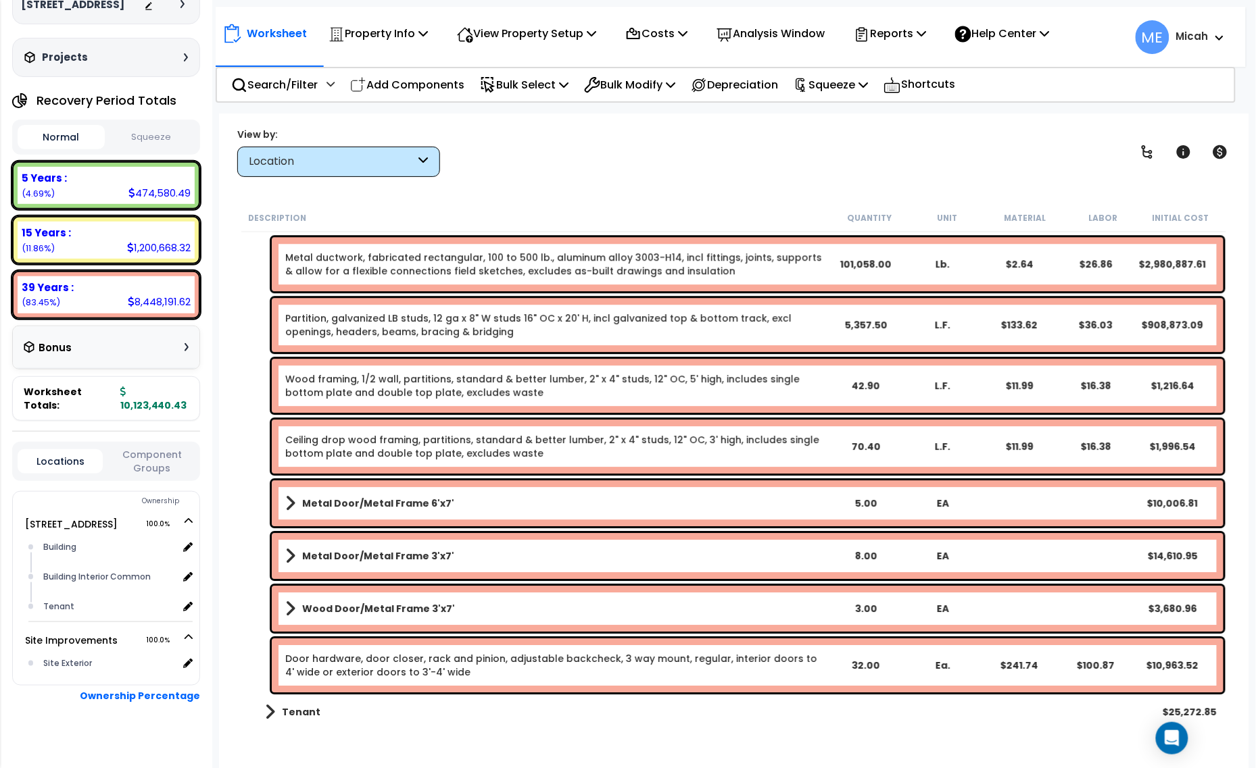
scroll to position [1322, 0]
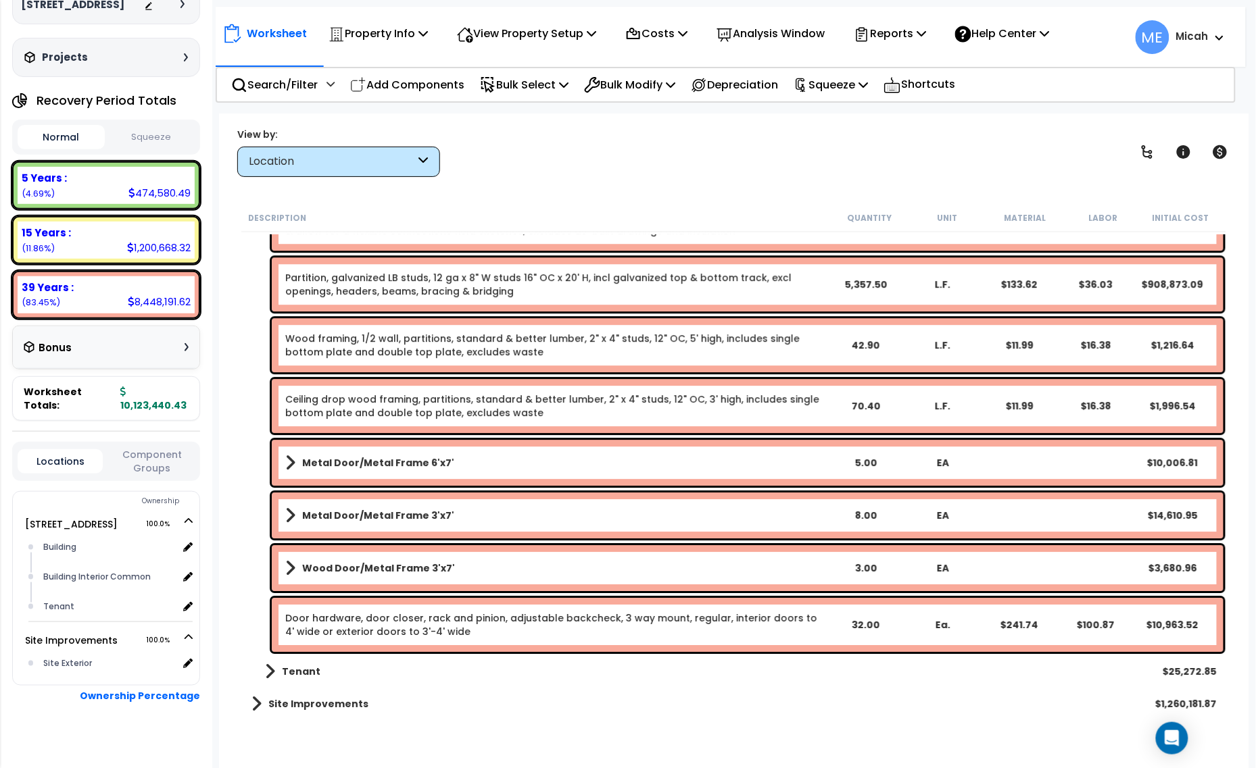
click at [400, 458] on b "Metal Door/Metal Frame 6'x7'" at bounding box center [378, 463] width 152 height 14
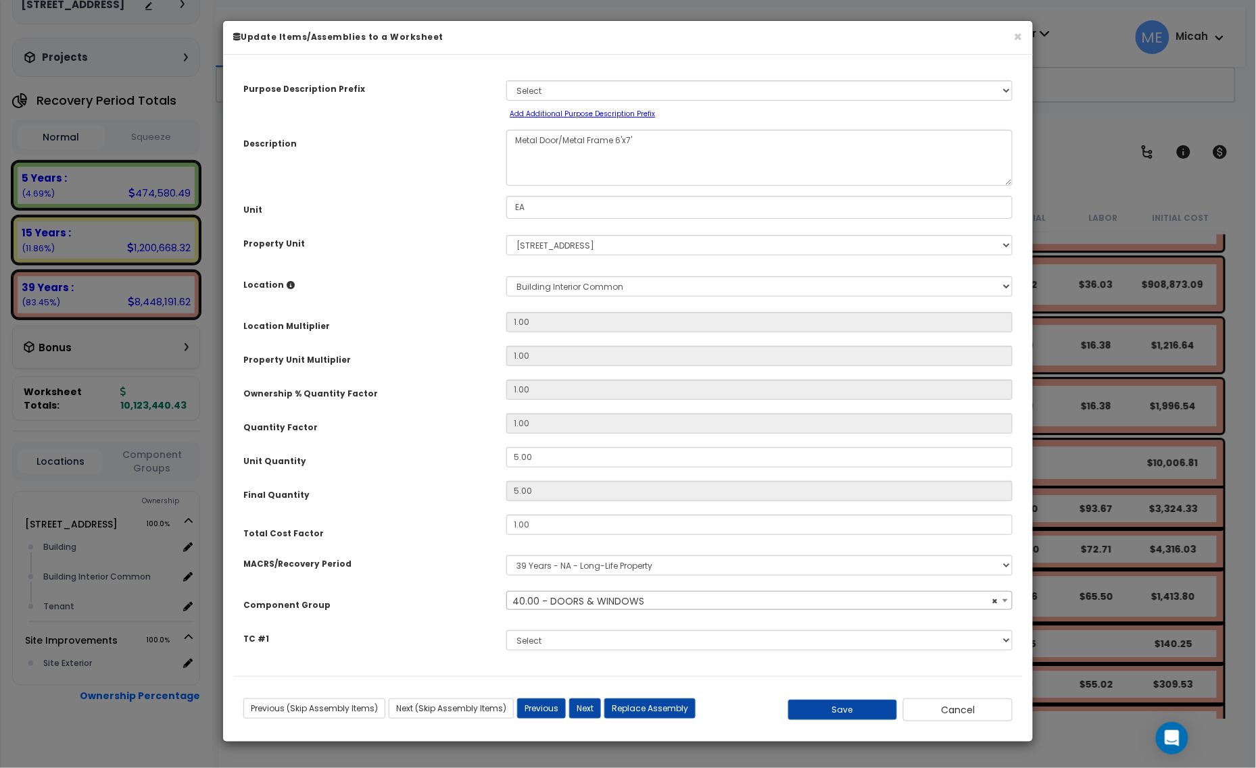
select select "57248"
drag, startPoint x: 512, startPoint y: 136, endPoint x: 533, endPoint y: 146, distance: 23.3
click at [512, 136] on textarea "Metal Door/Metal Frame 6'x7'" at bounding box center [759, 158] width 506 height 56
type textarea "Interior Metal Door/Metal Frame 6'x7'"
click at [849, 715] on button "Save" at bounding box center [842, 710] width 109 height 20
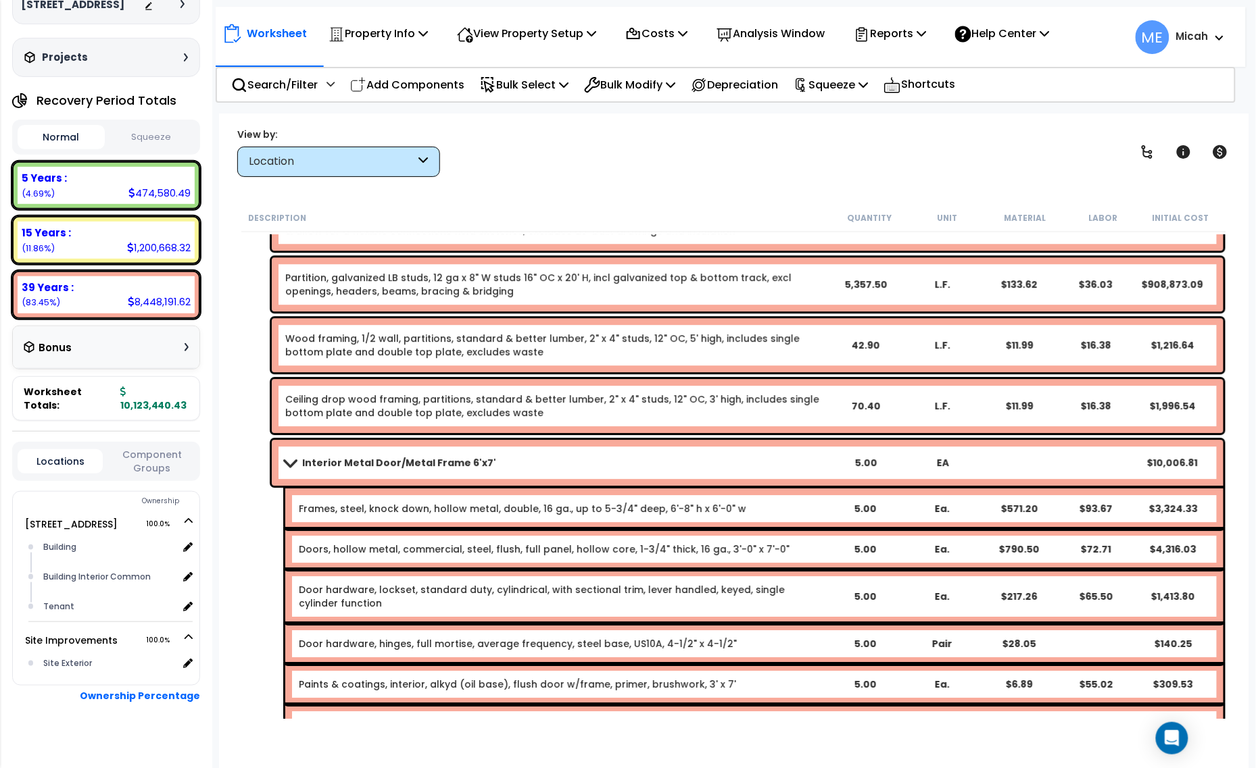
click at [282, 463] on span at bounding box center [289, 463] width 19 height 10
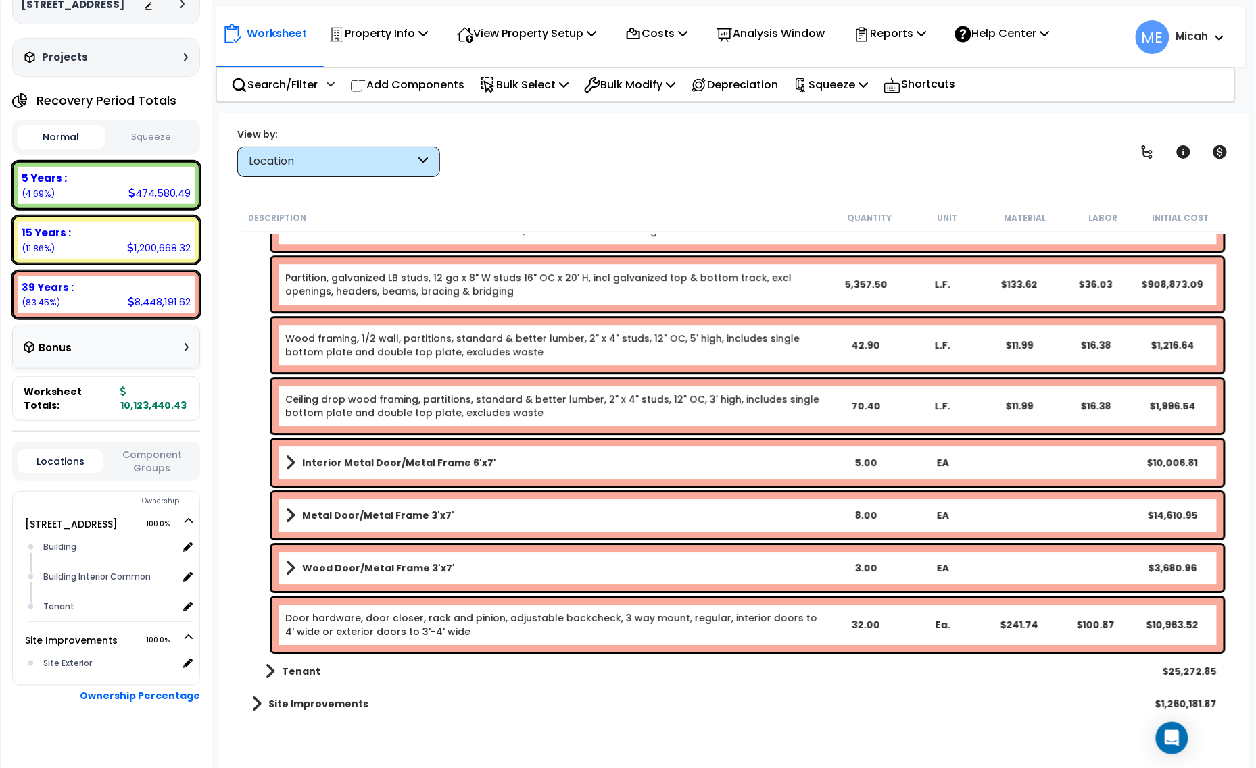
click at [329, 512] on b "Metal Door/Metal Frame 3'x7'" at bounding box center [378, 516] width 152 height 14
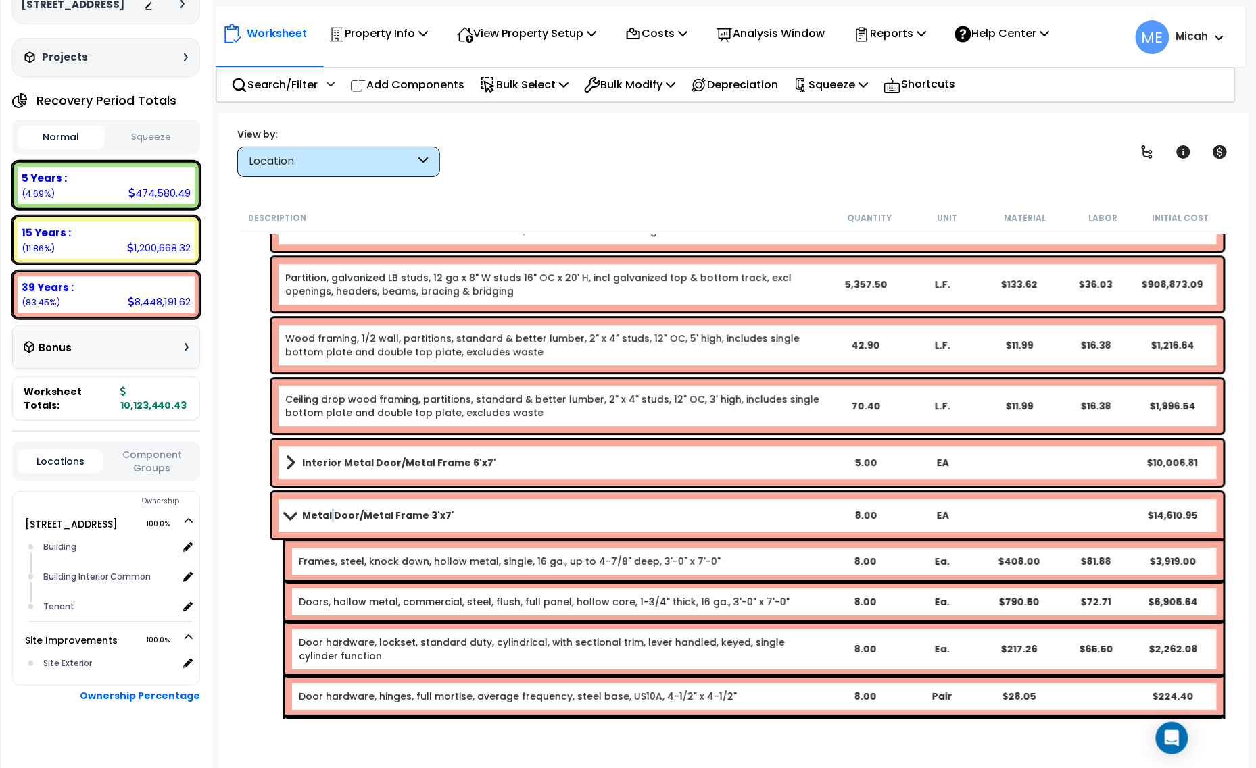
click at [329, 512] on b "Metal Door/Metal Frame 3'x7'" at bounding box center [378, 516] width 152 height 14
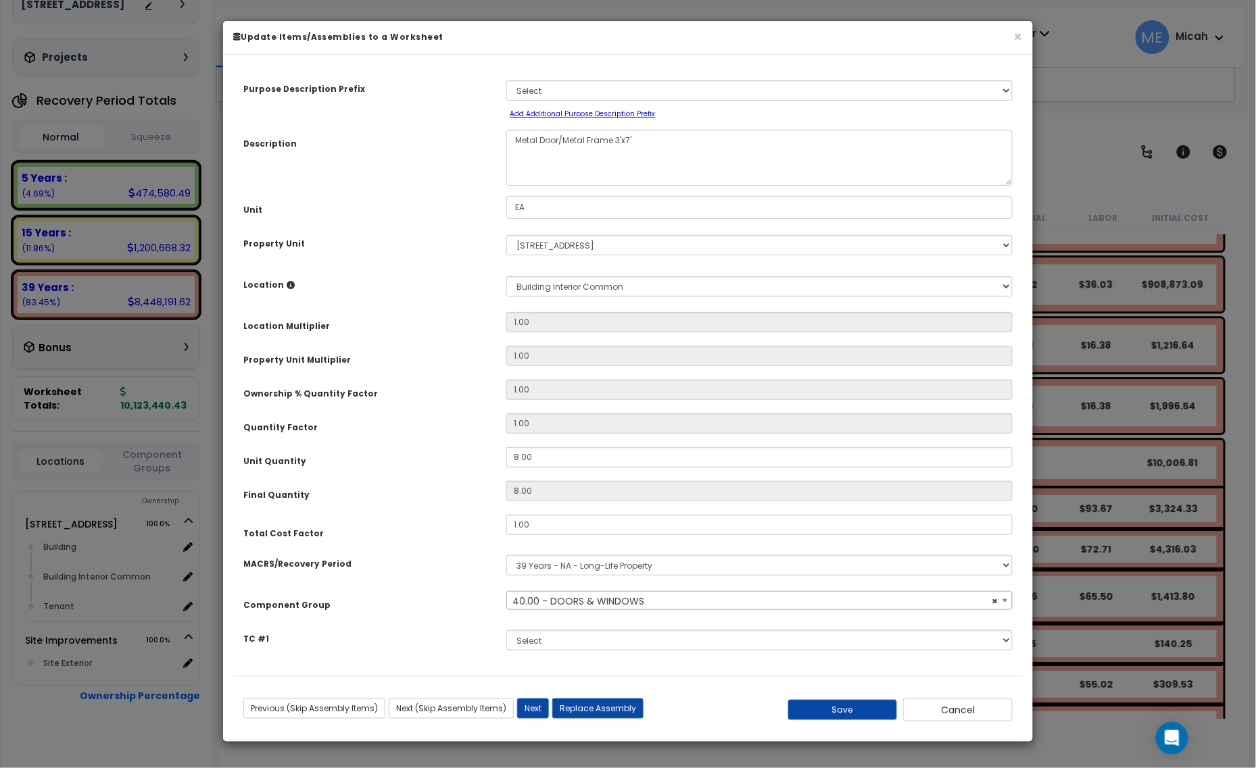
select select "57248"
click at [515, 139] on textarea "Metal Door/Metal Frame 3'x7'" at bounding box center [759, 158] width 506 height 56
type textarea "Interior Metal Door/Metal Frame 3'x7'"
click at [823, 705] on button "Save" at bounding box center [842, 710] width 109 height 20
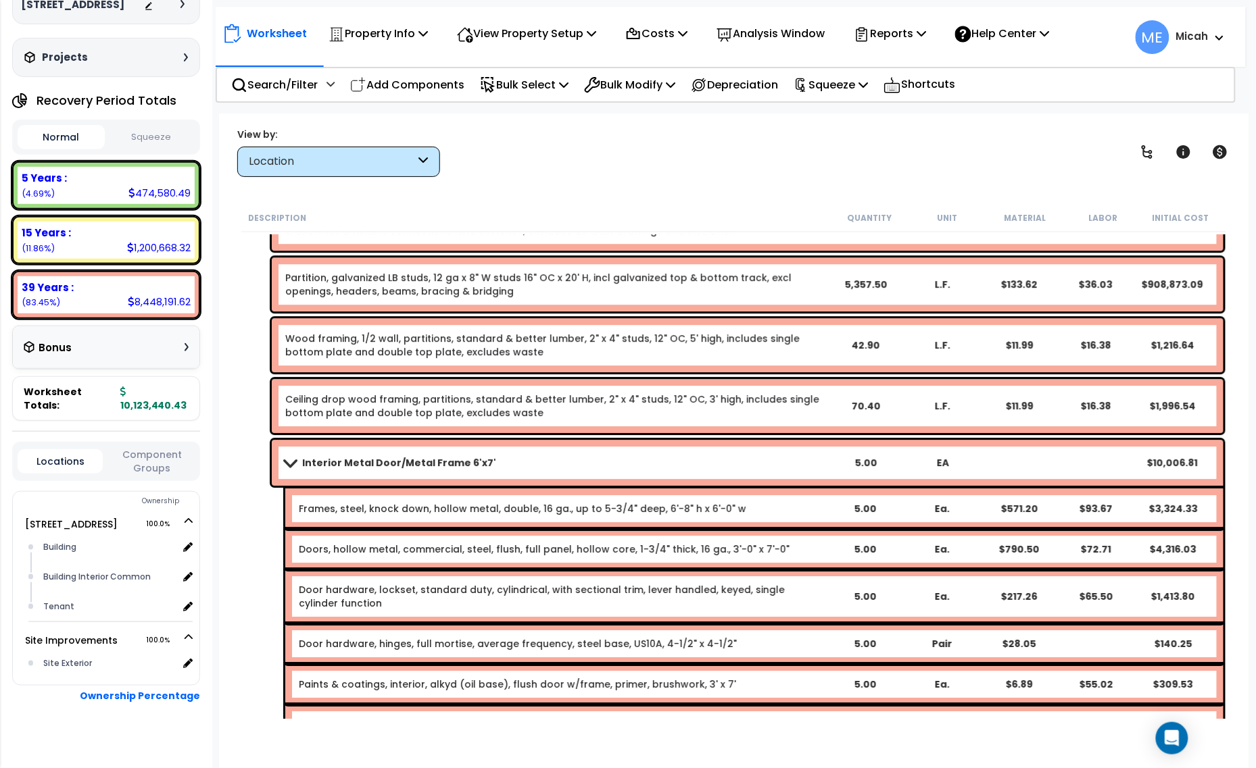
click at [291, 466] on span at bounding box center [289, 463] width 19 height 10
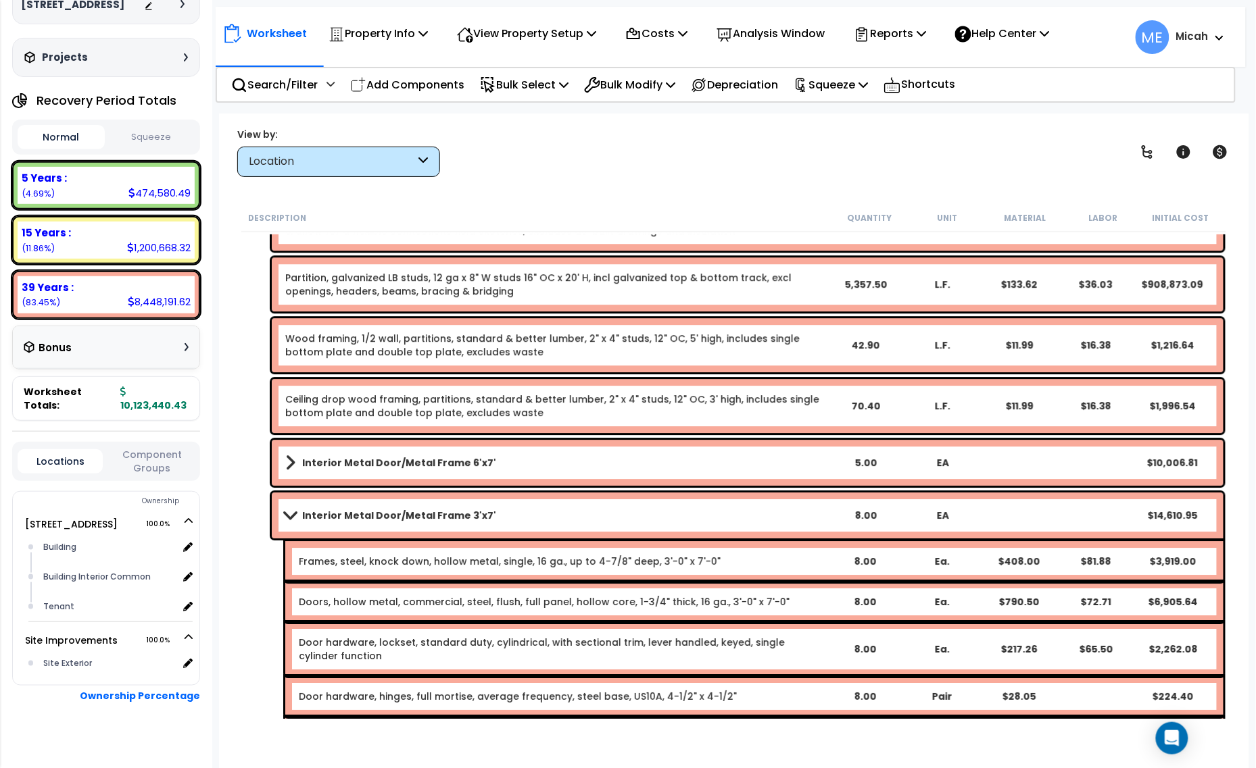
click at [291, 518] on span at bounding box center [289, 515] width 19 height 10
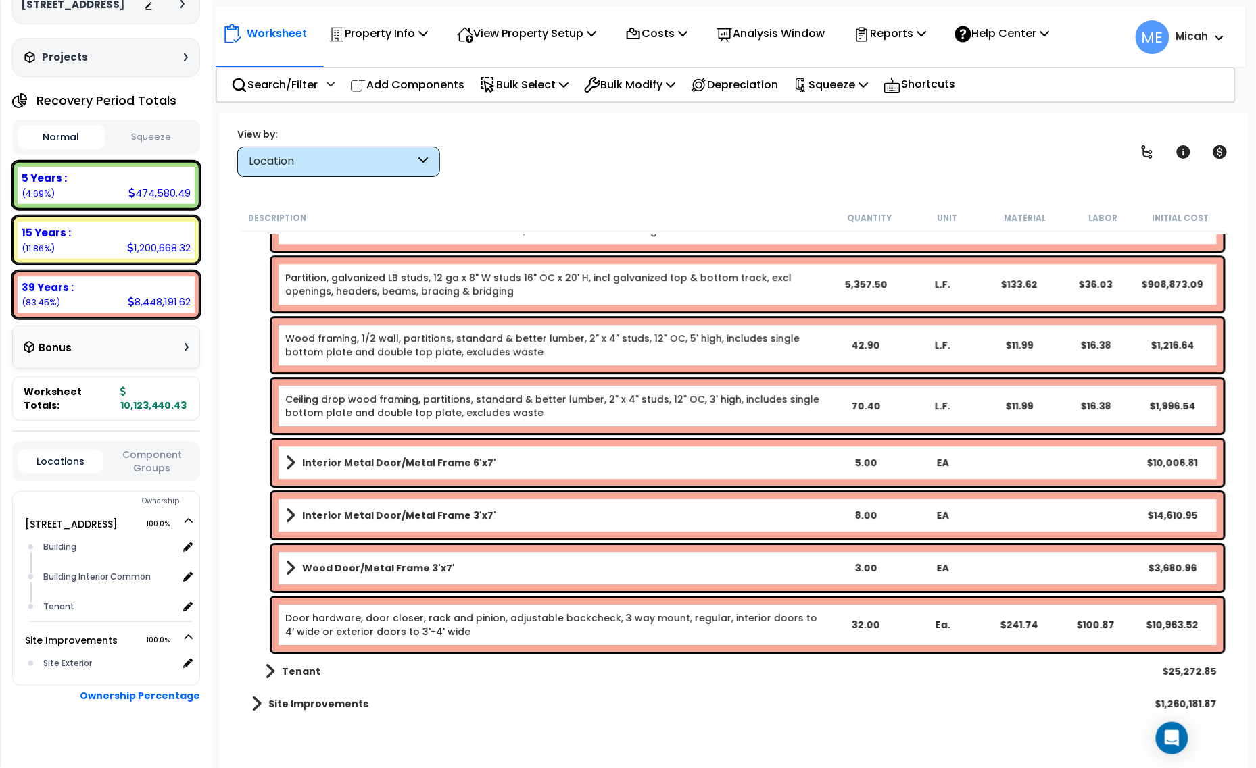
click at [318, 559] on link "Wood Door/Metal Frame 3'x7'" at bounding box center [555, 568] width 541 height 19
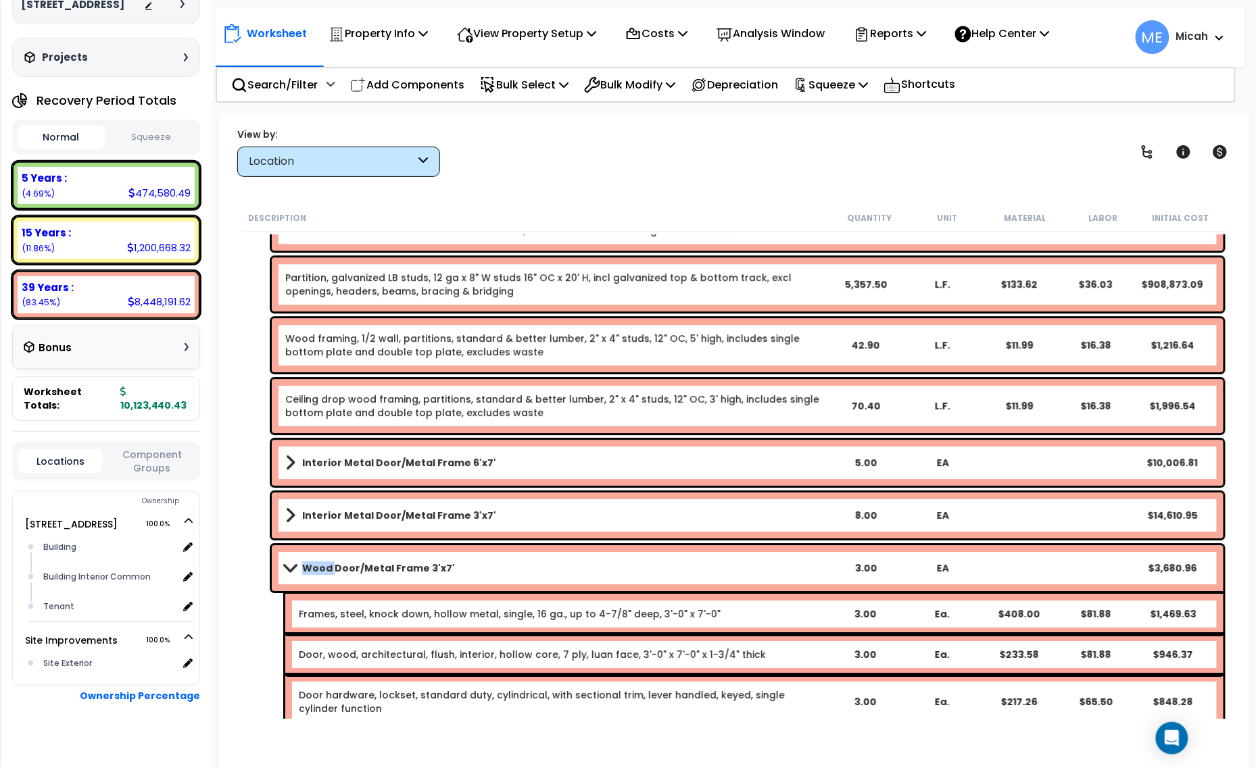
click at [318, 559] on link "Wood Door/Metal Frame 3'x7'" at bounding box center [555, 568] width 541 height 19
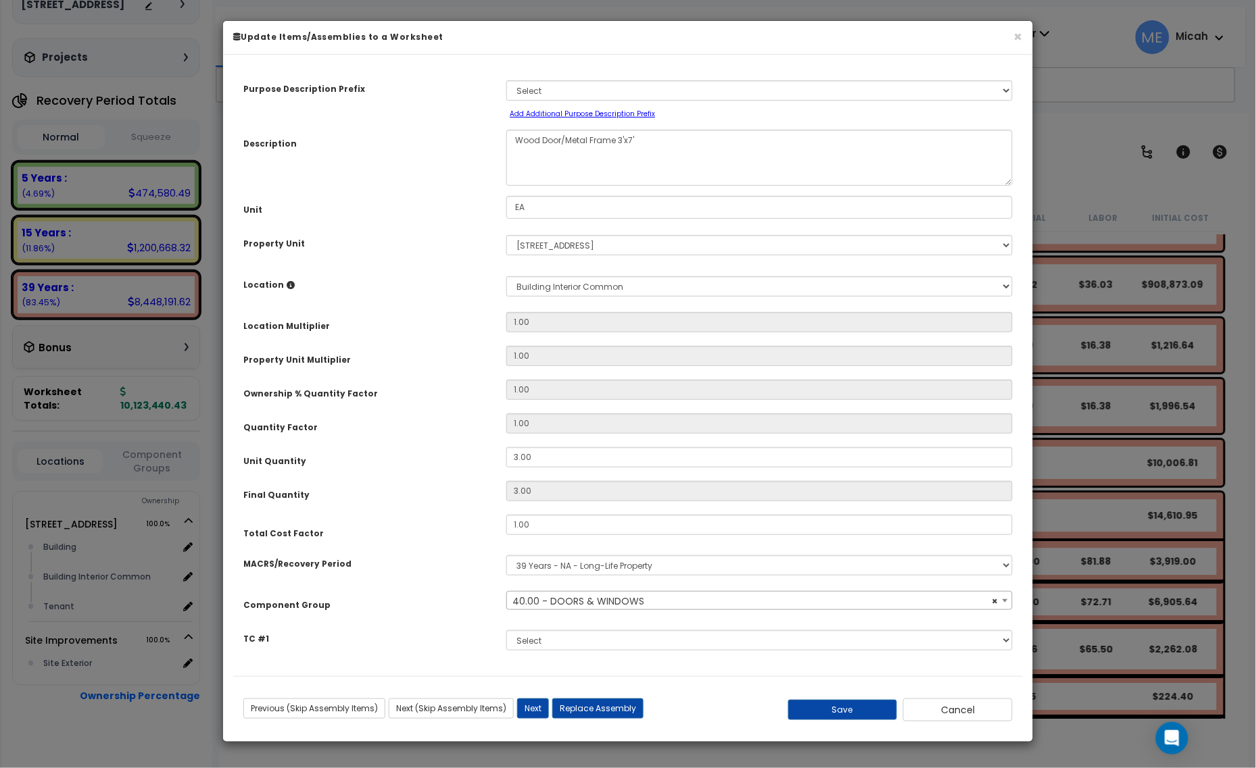
select select "57248"
click at [511, 149] on textarea "Wood Door/Metal Frame 3'x7'" at bounding box center [759, 158] width 506 height 56
type textarea "Interior Wood Door/Metal Frame 3'x7'"
click at [846, 700] on div "Previous (Skip Assembly Items) Next (Skip Assembly Items) Previous Next Replace…" at bounding box center [627, 704] width 789 height 34
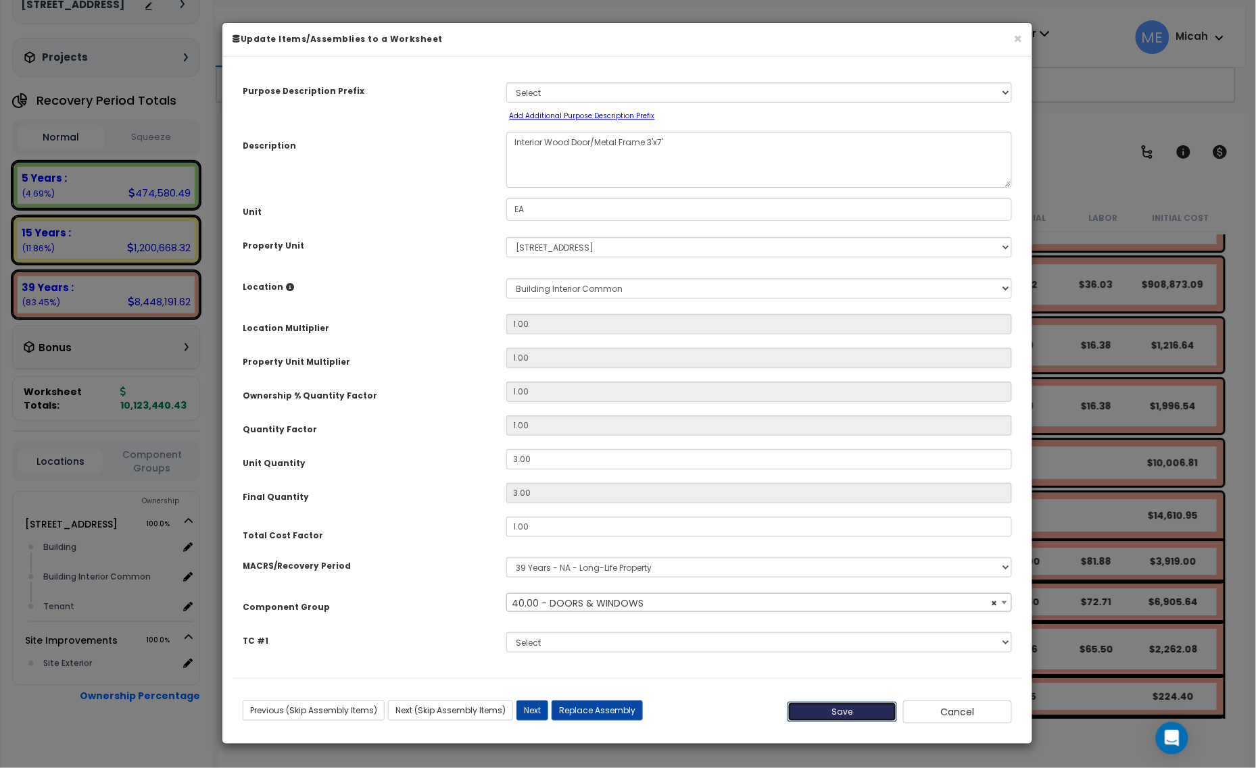
click at [843, 708] on button "Save" at bounding box center [841, 712] width 109 height 20
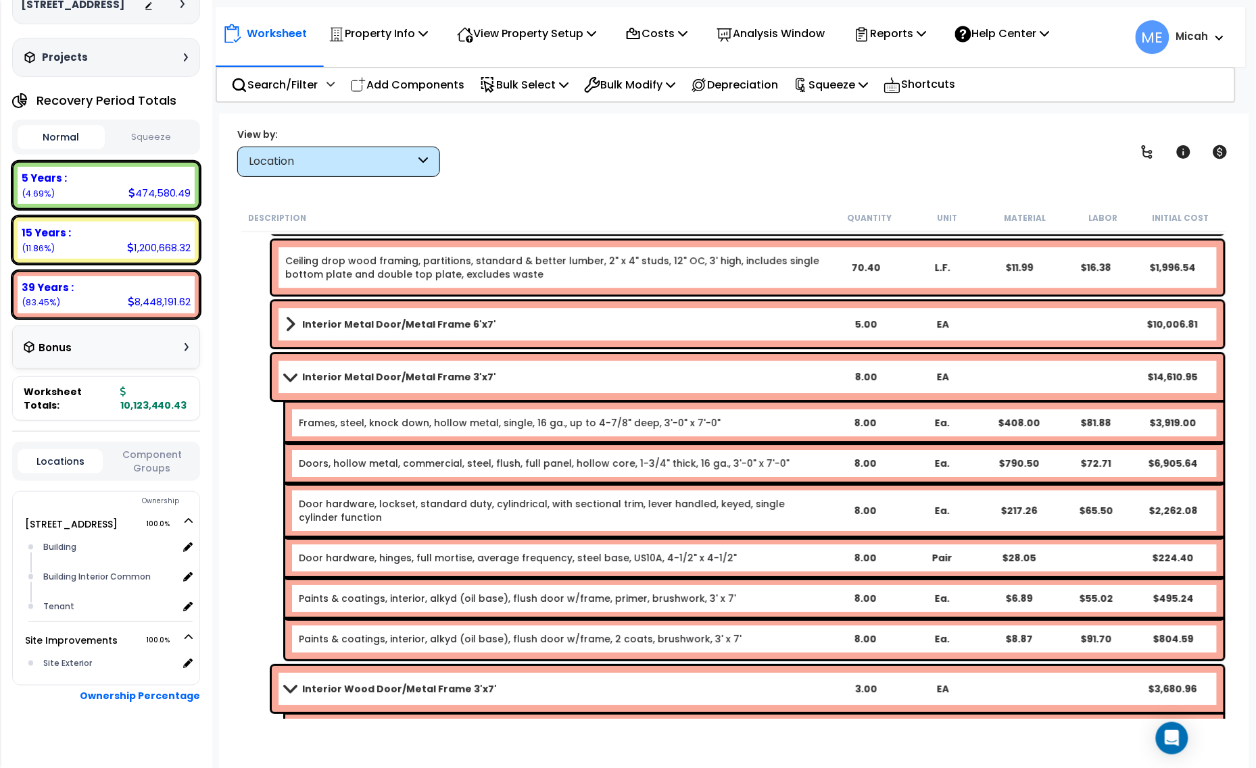
scroll to position [1406, 0]
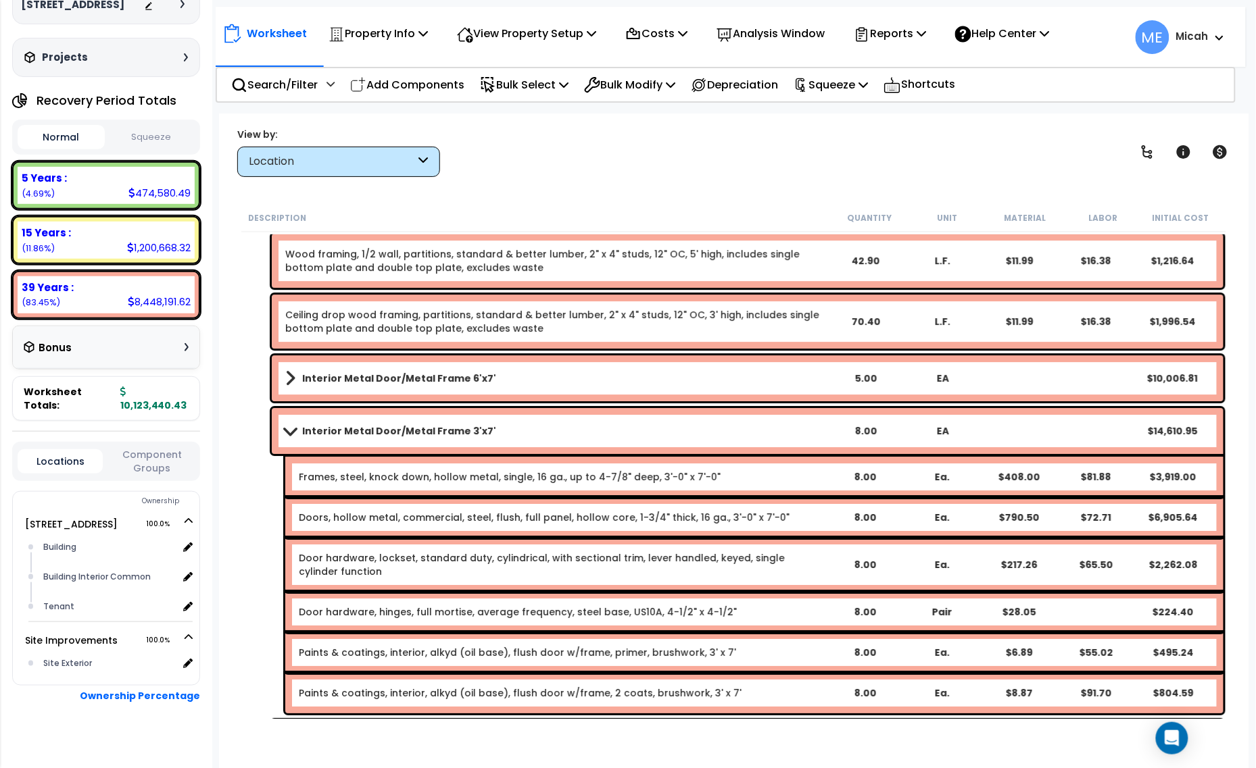
click at [289, 424] on link "Interior Metal Door/Metal Frame 3'x7'" at bounding box center [555, 431] width 541 height 19
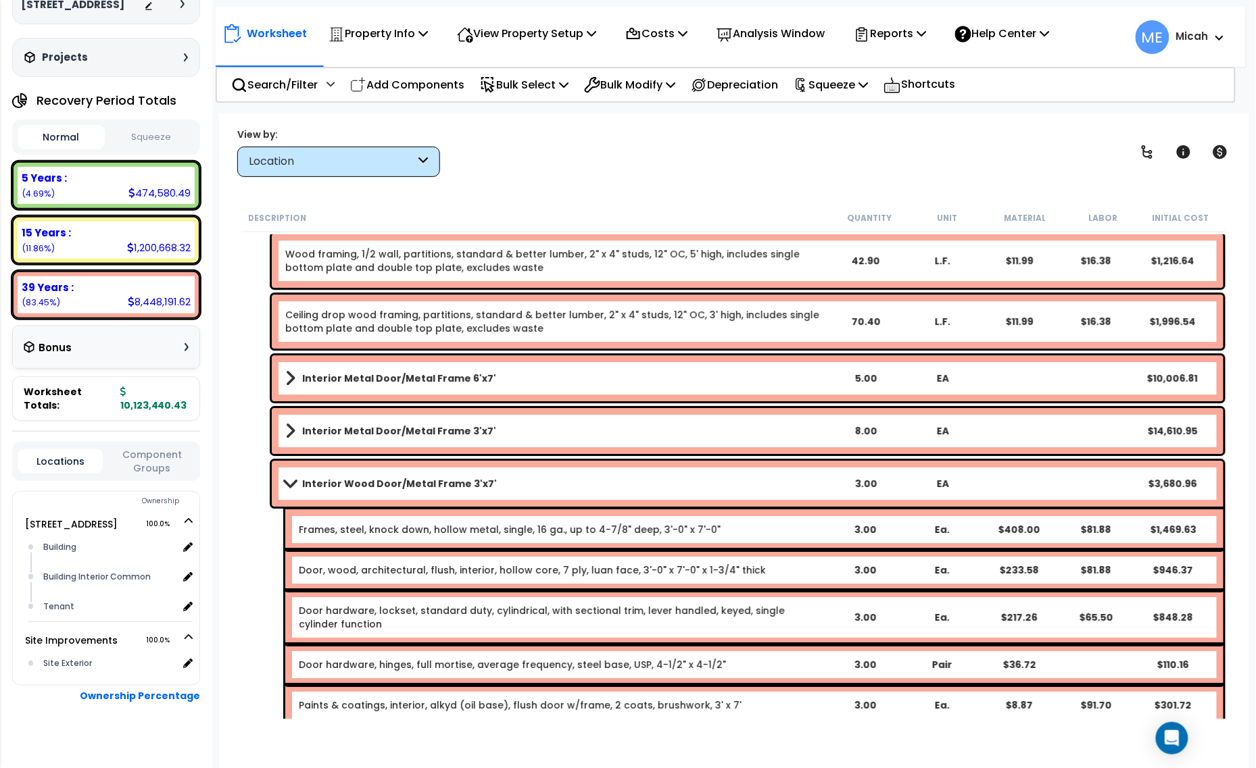
click at [287, 487] on span at bounding box center [289, 483] width 19 height 10
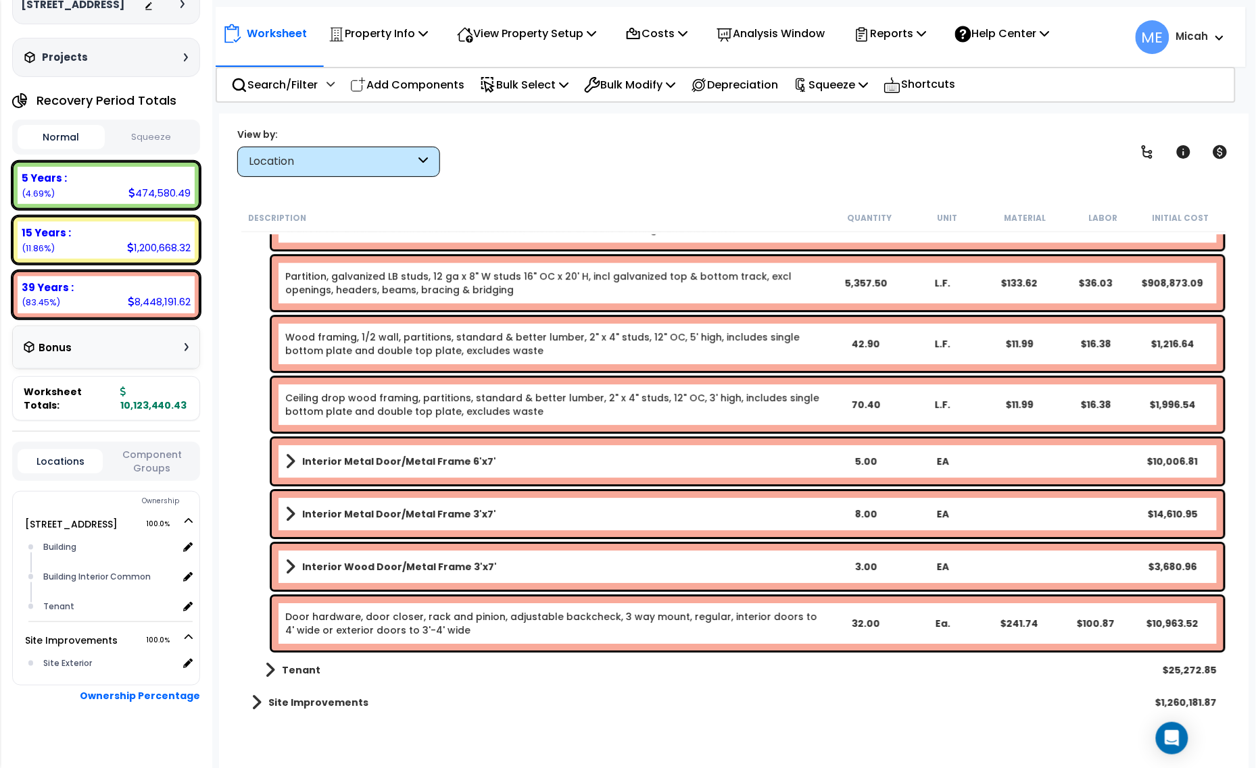
scroll to position [1322, 0]
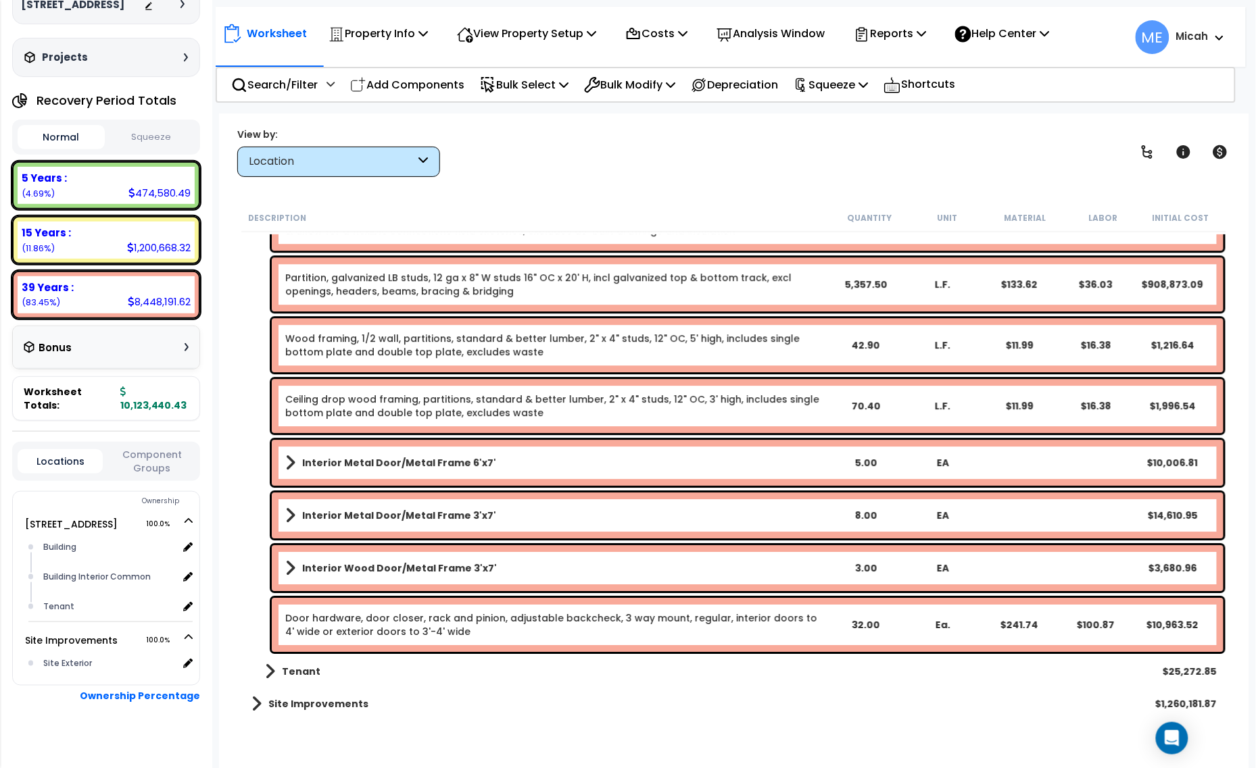
click at [281, 463] on div "Interior Metal Door/Metal Frame 6'x7' 5.00 EA $10,006.81" at bounding box center [748, 463] width 952 height 46
click at [291, 455] on span at bounding box center [290, 462] width 10 height 19
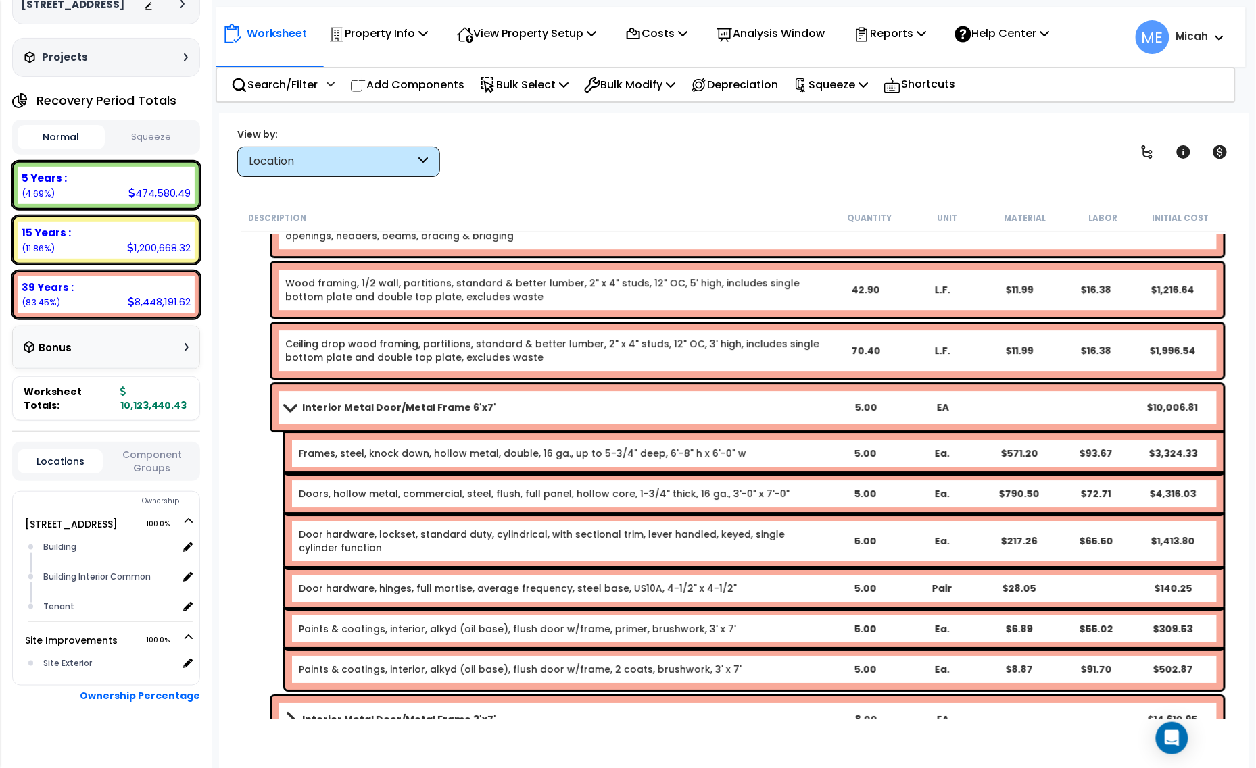
scroll to position [1406, 0]
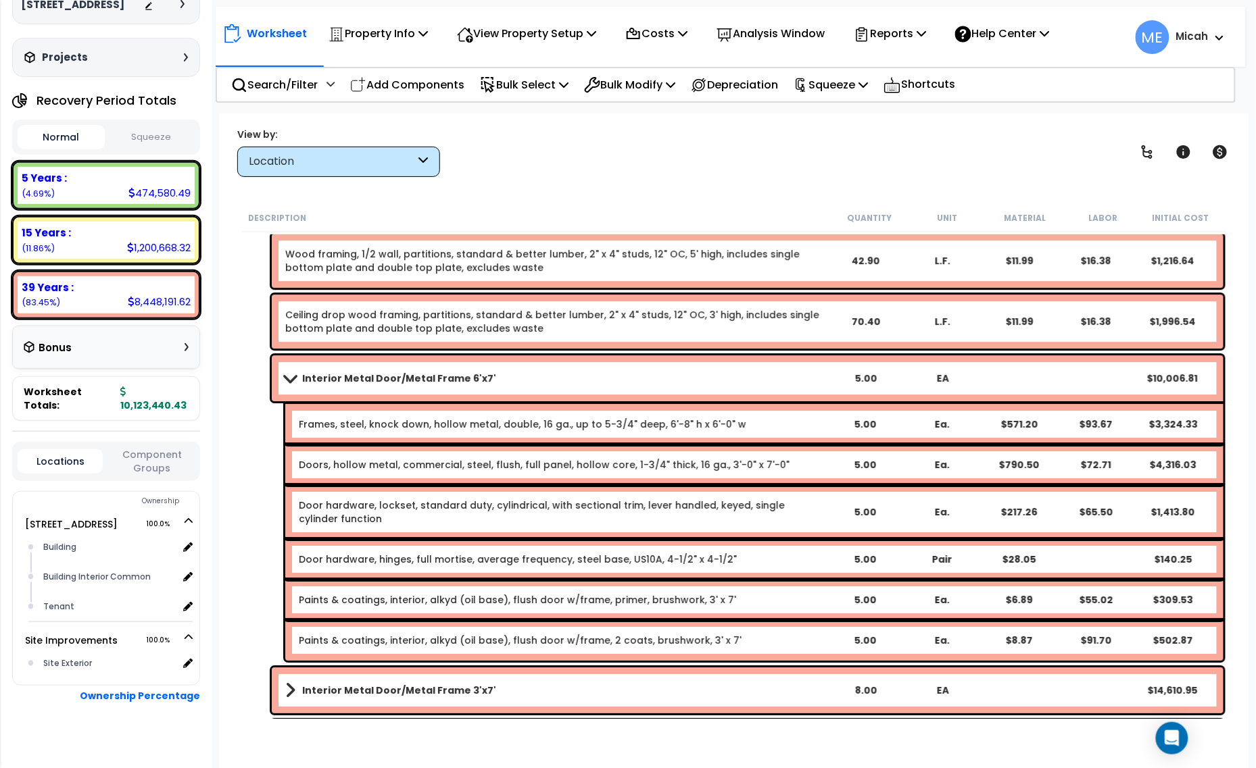
click at [288, 377] on span at bounding box center [289, 378] width 19 height 10
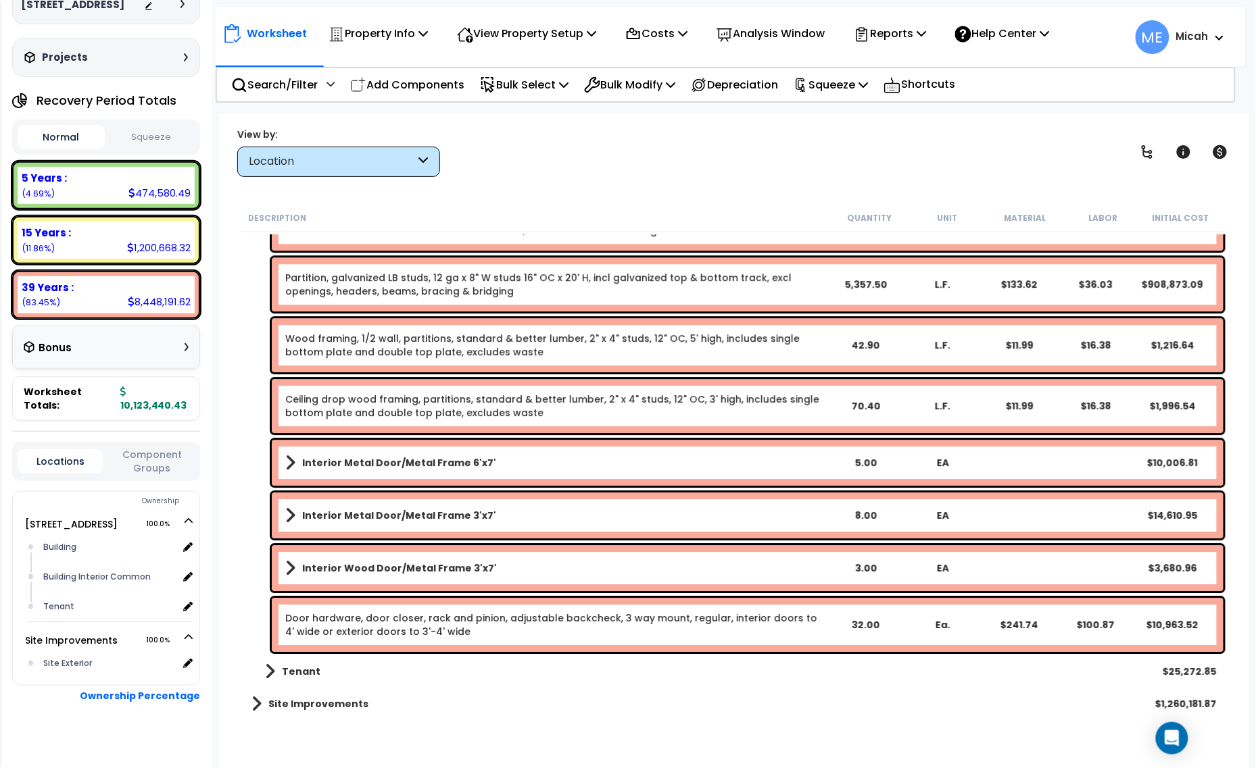
click at [285, 521] on span at bounding box center [290, 515] width 10 height 19
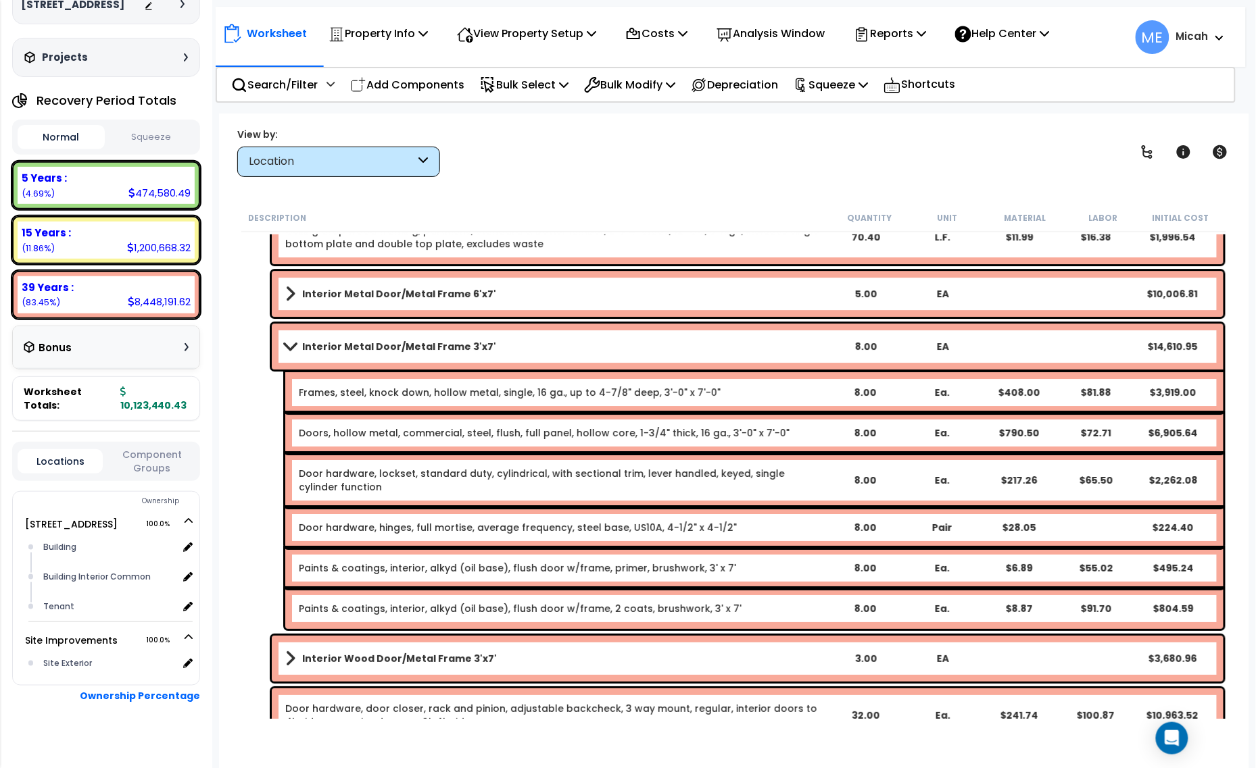
click at [292, 348] on span at bounding box center [289, 346] width 19 height 10
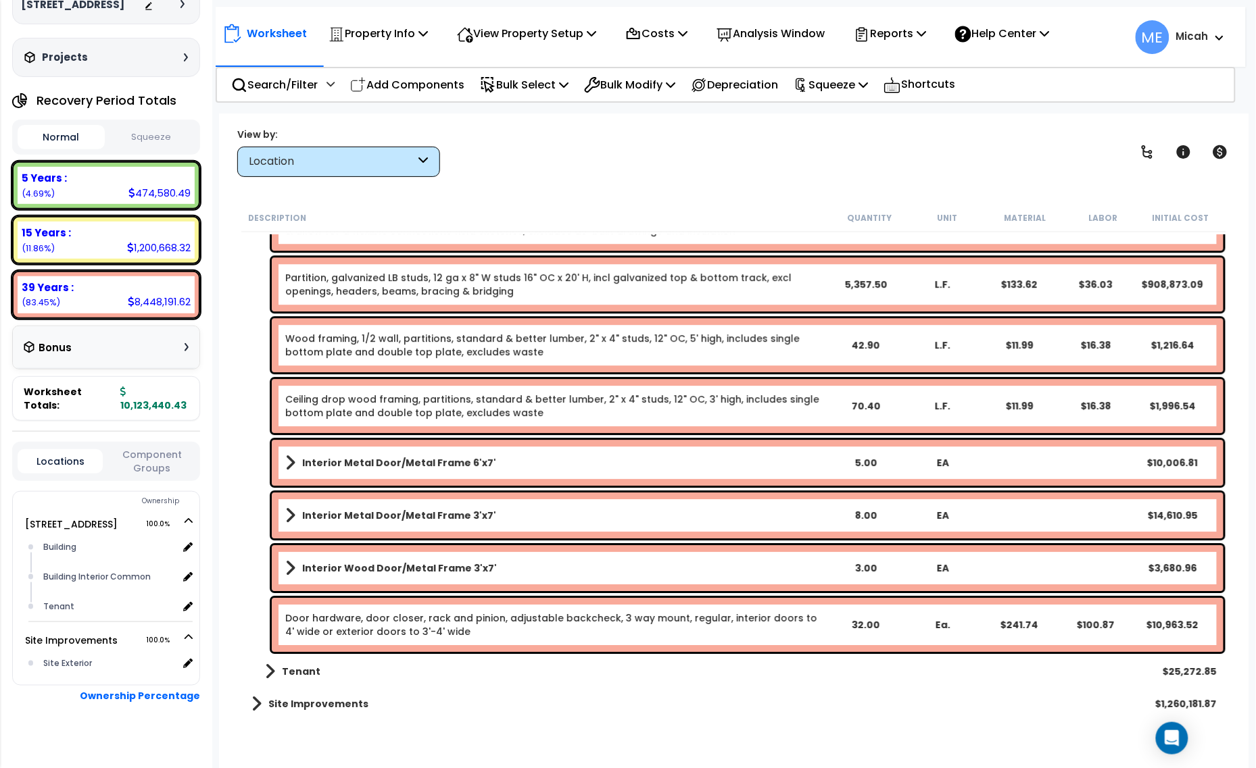
scroll to position [59, 0]
click at [287, 568] on span at bounding box center [290, 568] width 10 height 19
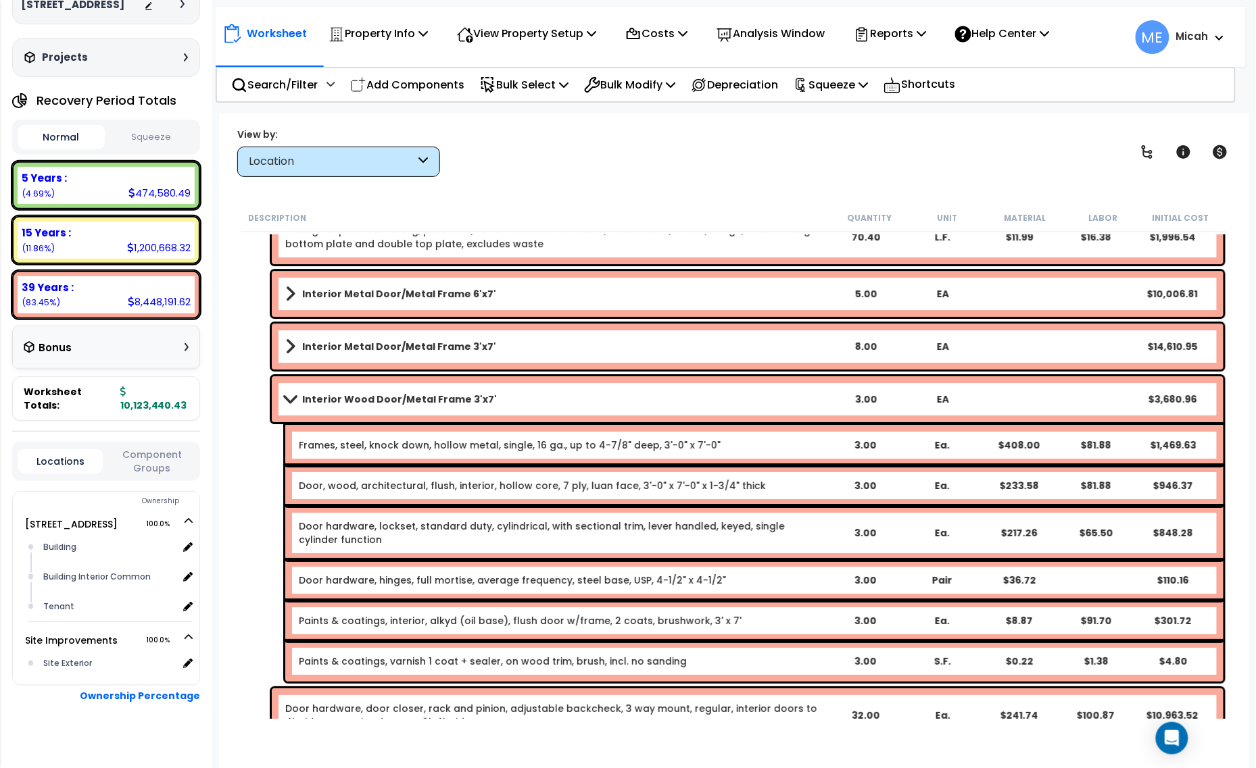
scroll to position [1575, 0]
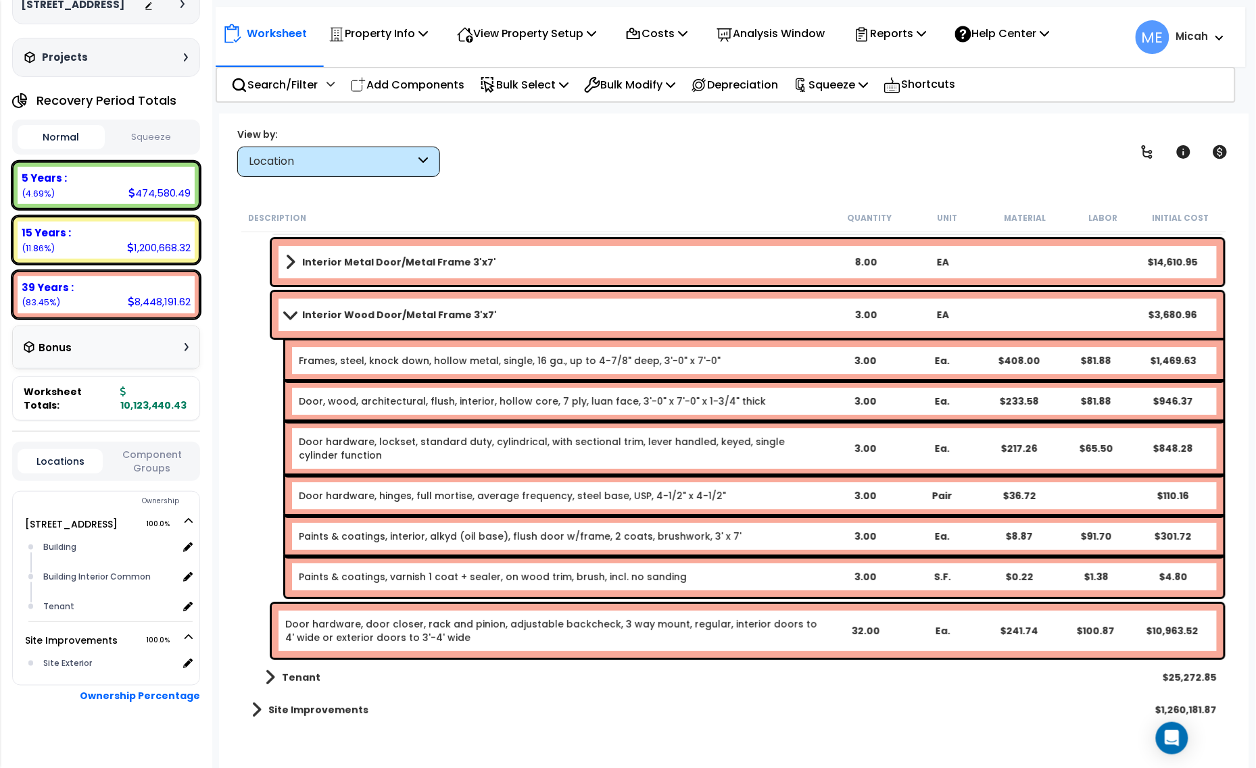
click at [556, 573] on link "Paints & coatings, varnish 1 coat + sealer, on wood trim, brush, incl. no sandi…" at bounding box center [493, 577] width 388 height 14
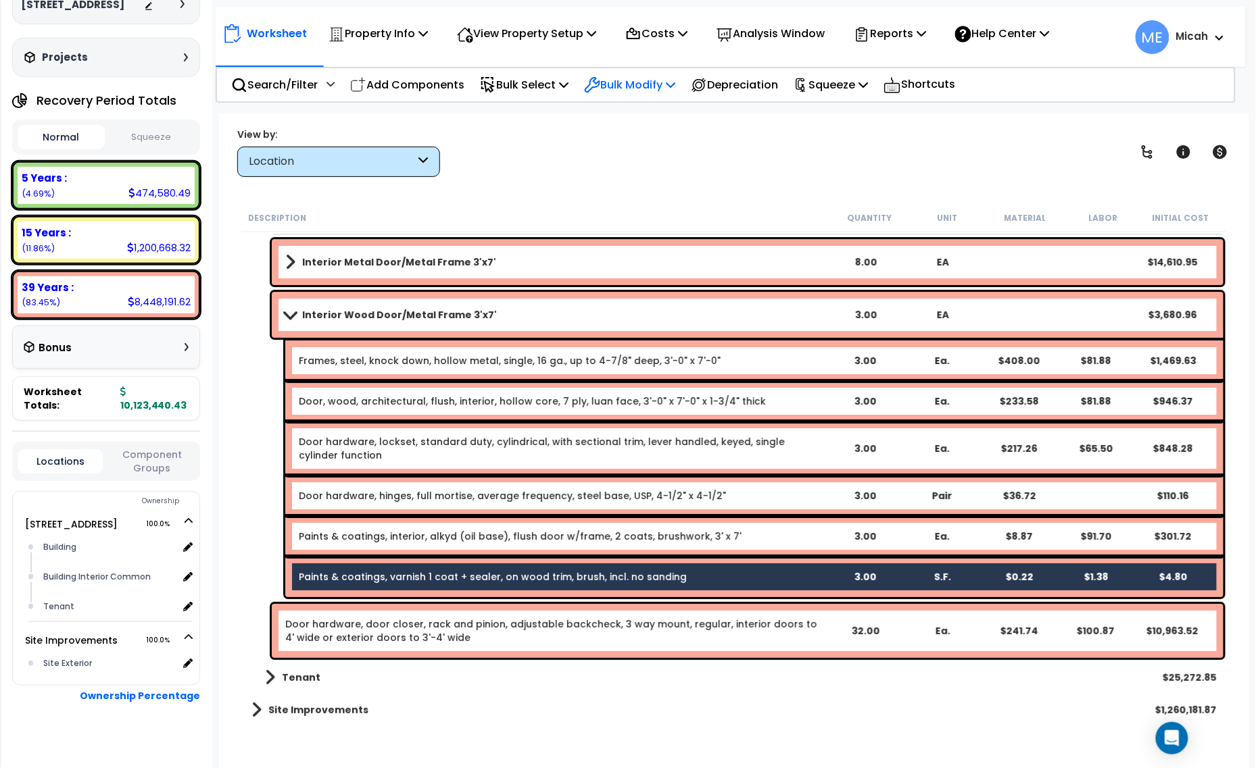
click at [675, 83] on icon at bounding box center [670, 84] width 9 height 11
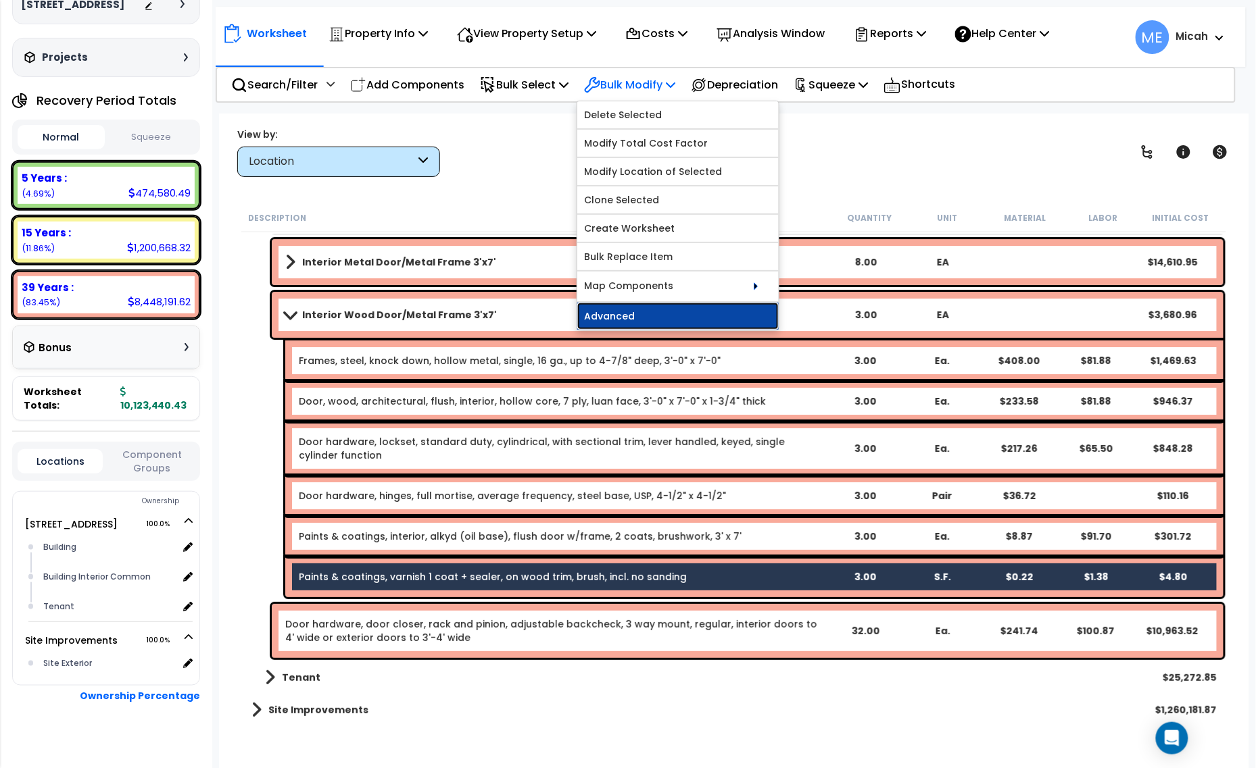
click at [670, 322] on link "Advanced" at bounding box center [677, 316] width 201 height 27
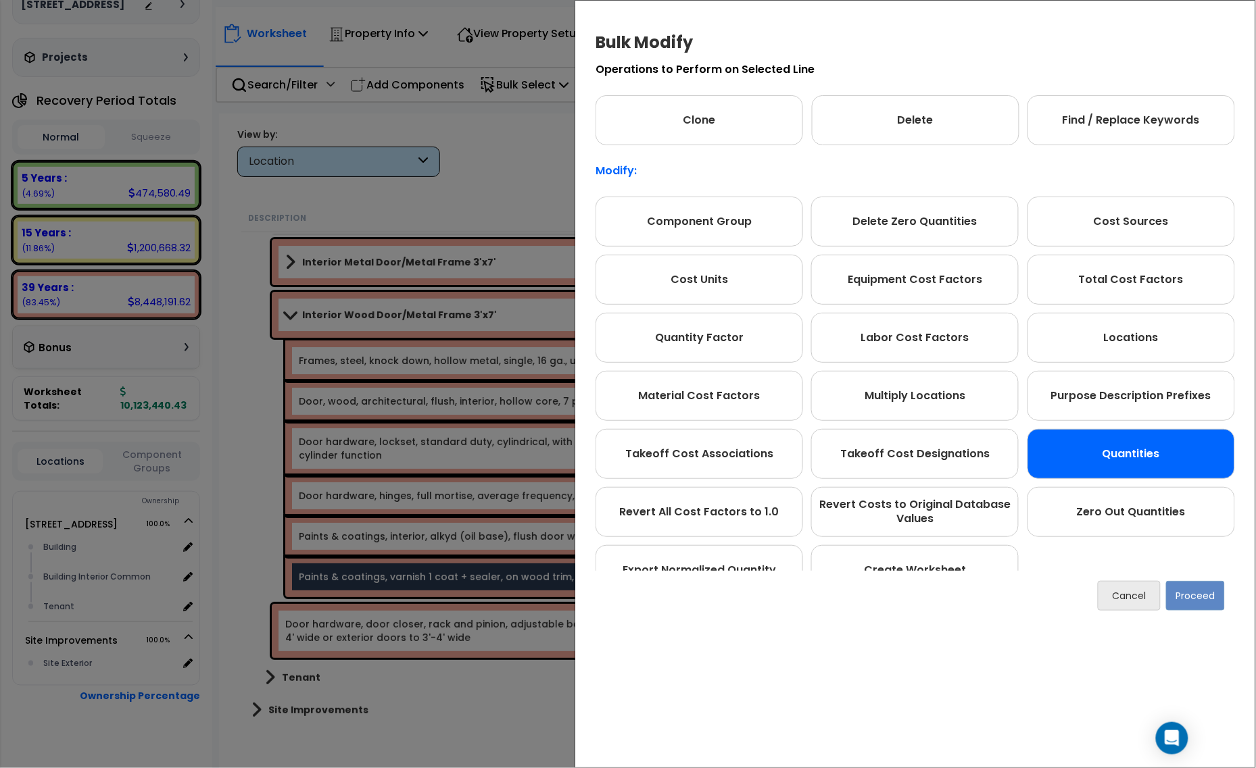
click at [1150, 429] on div "Quantities" at bounding box center [1130, 454] width 207 height 50
click at [1210, 595] on button "Proceed" at bounding box center [1195, 596] width 59 height 30
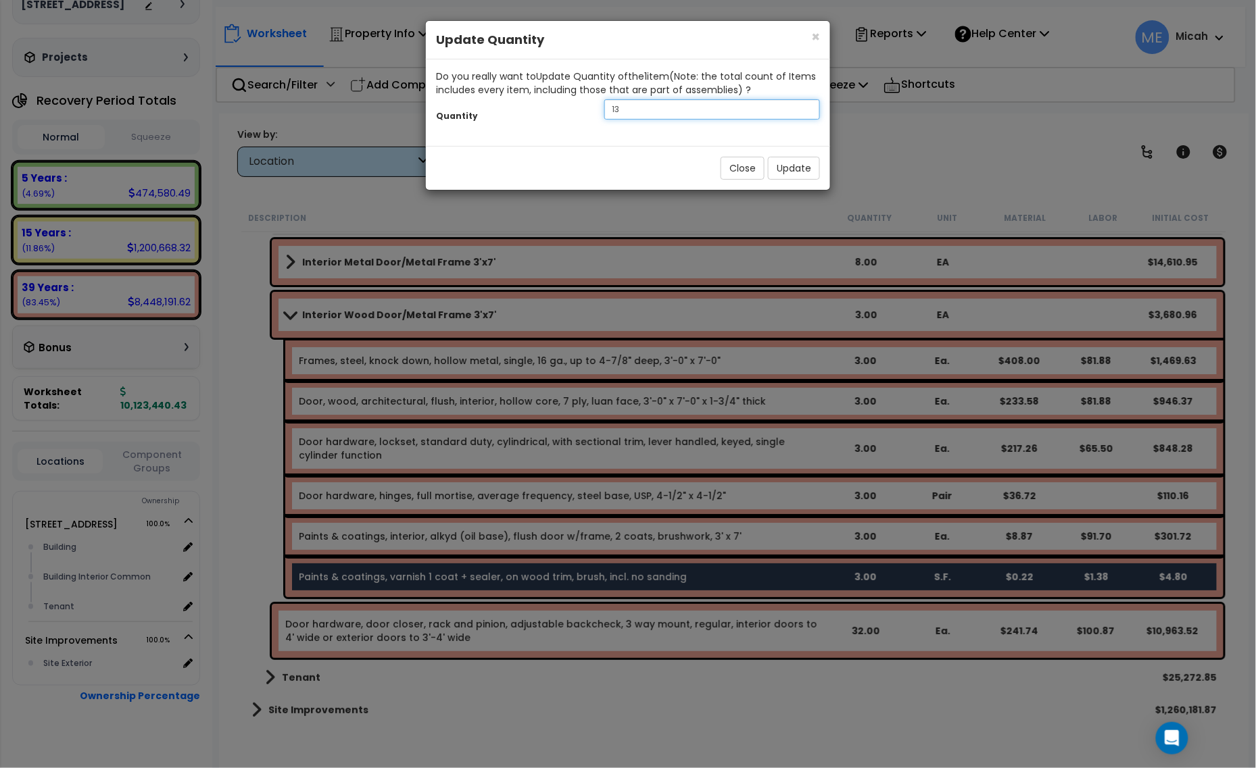
drag, startPoint x: 642, startPoint y: 115, endPoint x: 576, endPoint y: 112, distance: 66.3
click at [576, 112] on div "Quantity 13" at bounding box center [628, 111] width 404 height 29
type input "126"
click at [791, 171] on button "Update" at bounding box center [794, 168] width 52 height 23
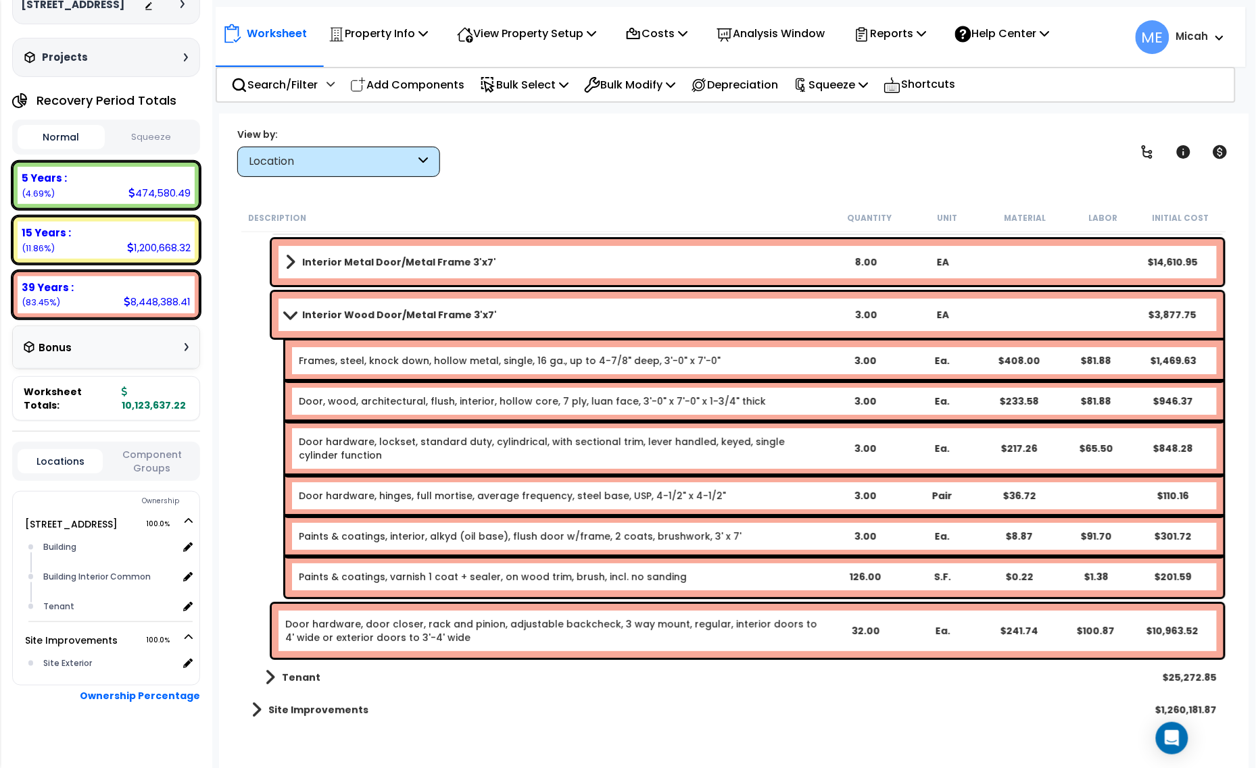
click at [293, 306] on link "Interior Wood Door/Metal Frame 3'x7'" at bounding box center [555, 314] width 541 height 19
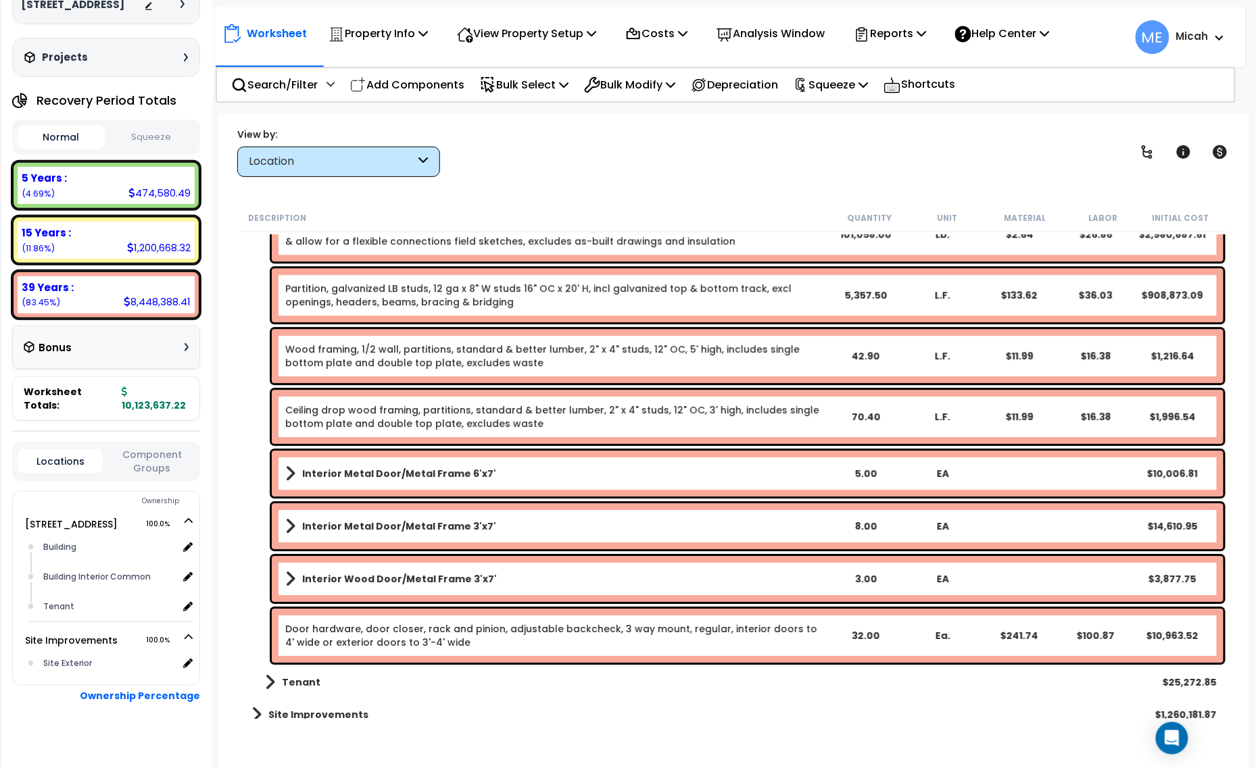
scroll to position [1322, 0]
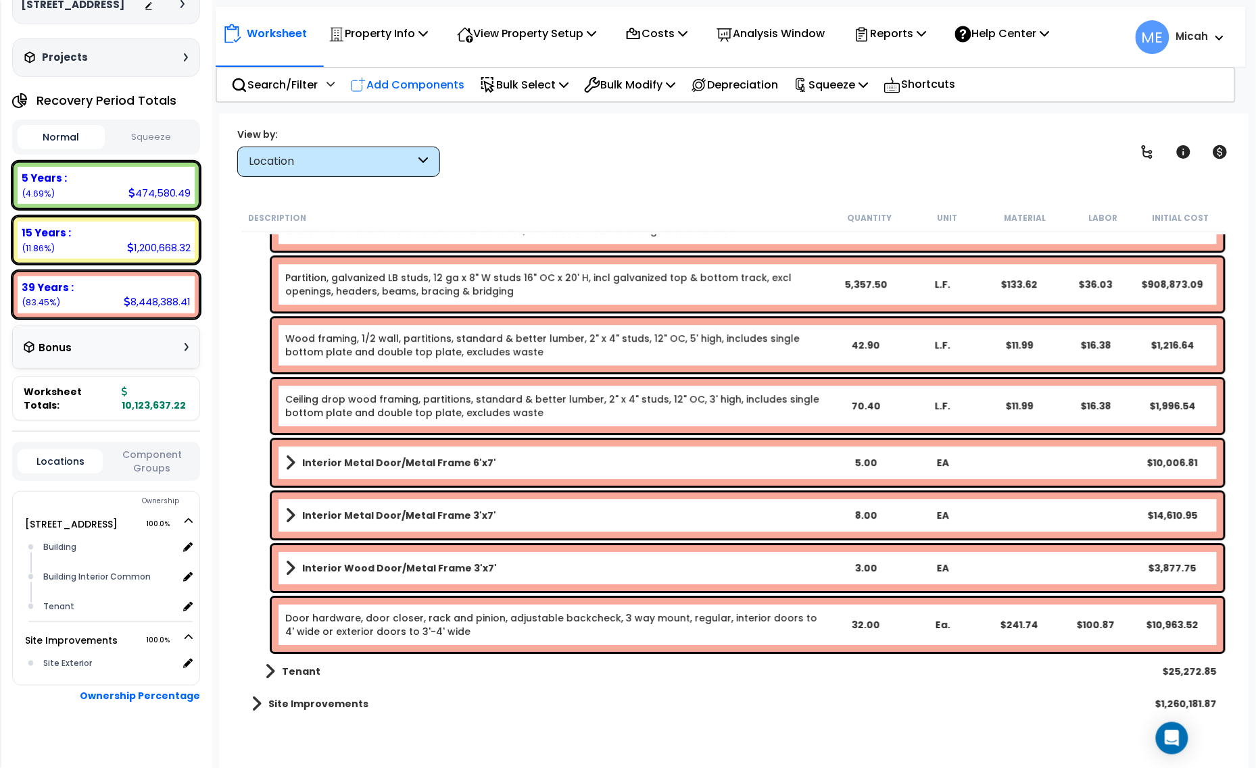
click at [447, 79] on p "Add Components" at bounding box center [407, 85] width 114 height 18
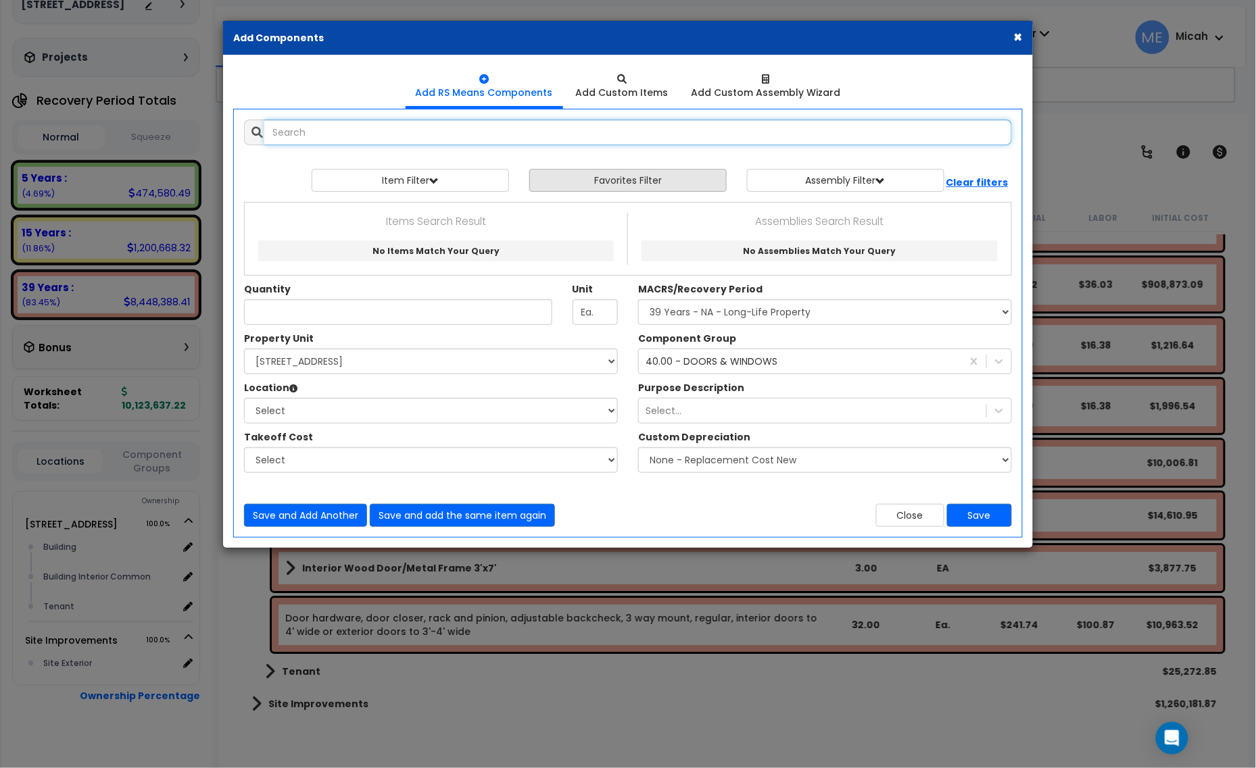
select select
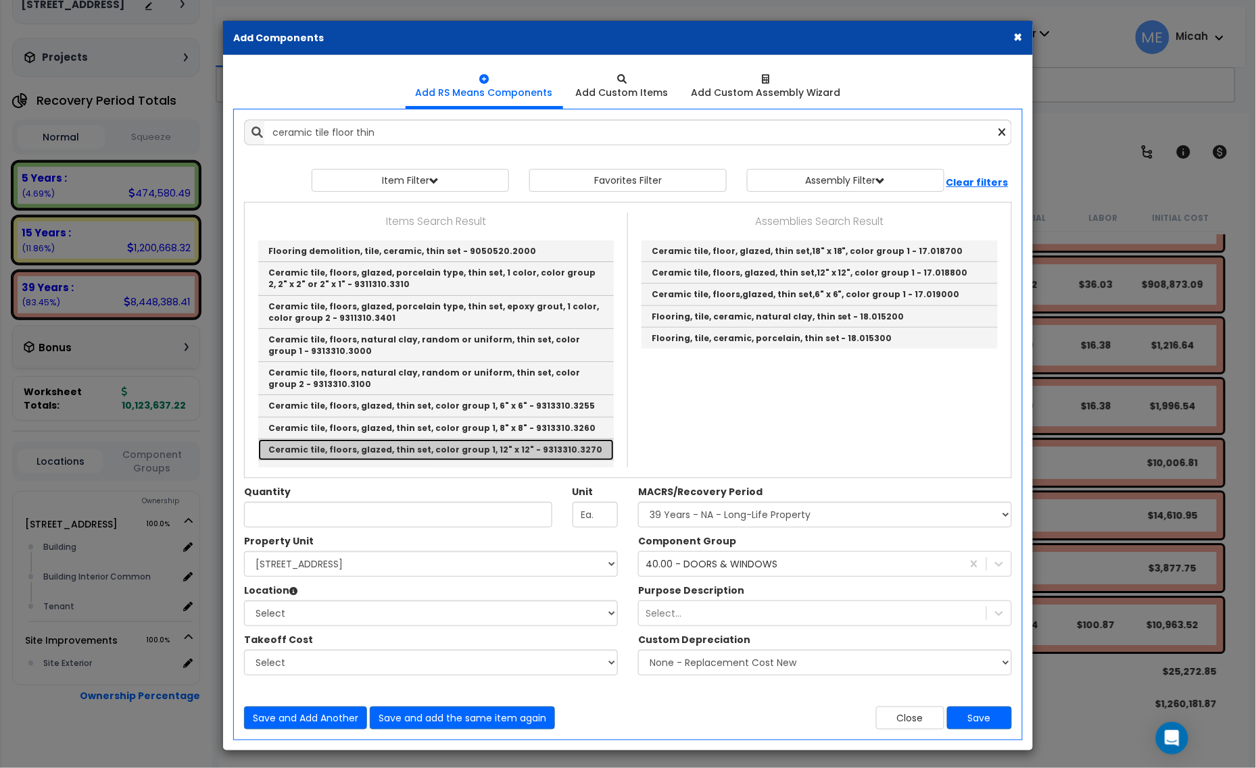
click at [558, 449] on link "Ceramic tile, floors, glazed, thin set, color group 1, 12" x 12" - 9313310.3270" at bounding box center [435, 450] width 355 height 22
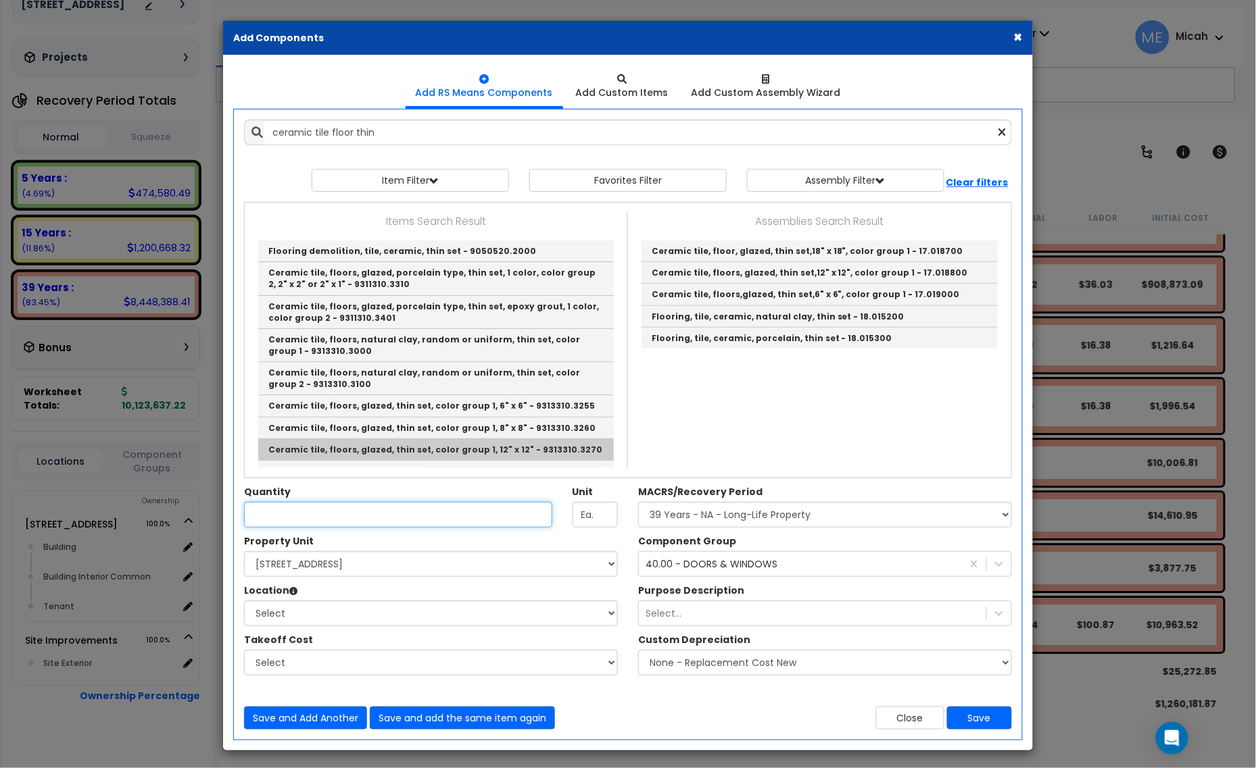
type input "Ceramic tile, floors, glazed, thin set, color group 1, 12" x 12" - 9313310.3270"
type input "S.F."
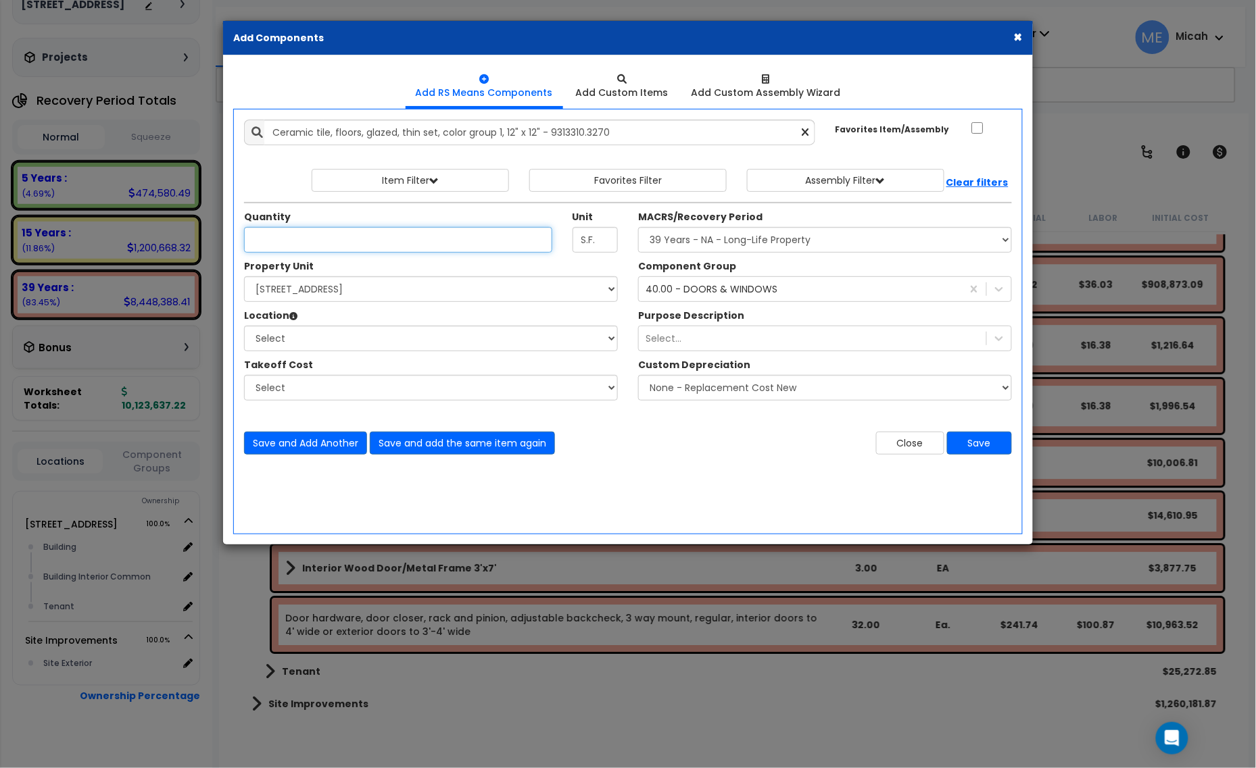
scroll to position [0, 0]
type input "2,390.8"
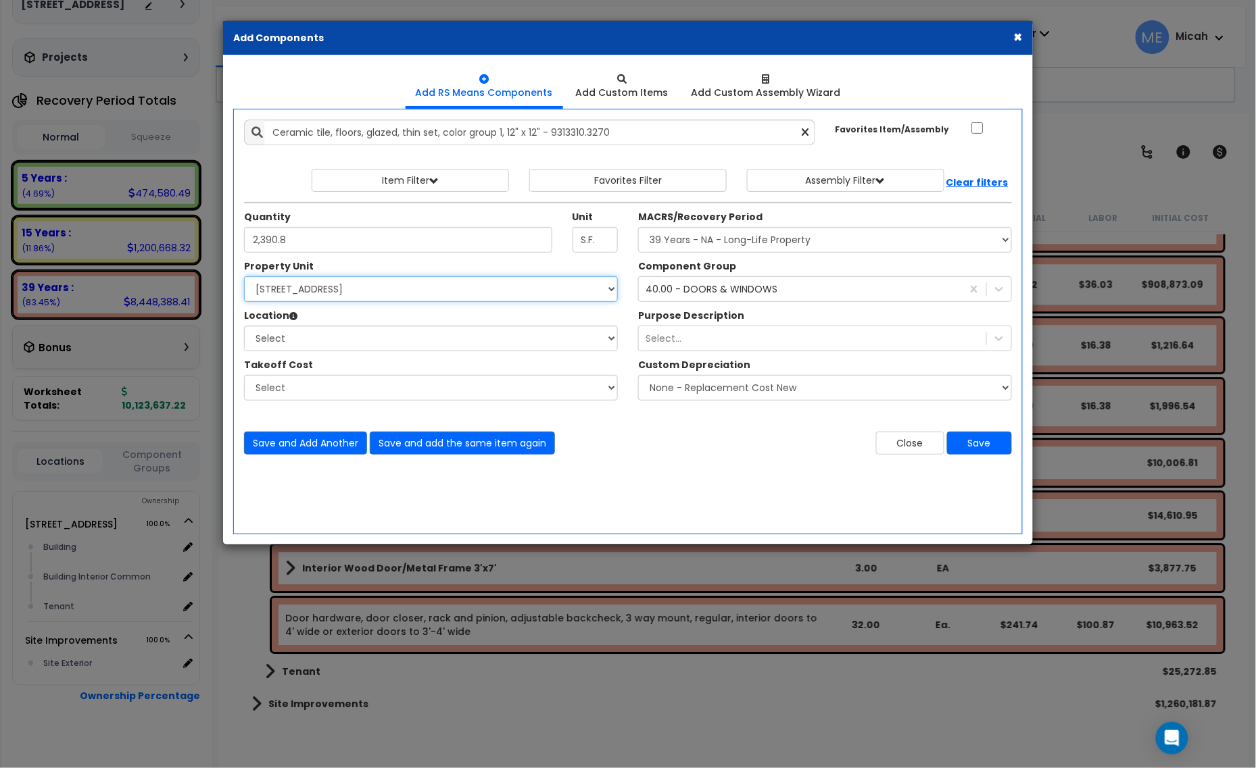
click at [412, 295] on select "Select [STREET_ADDRESS] Site Improvements" at bounding box center [431, 289] width 374 height 26
select select "166495"
click at [244, 277] on select "Select [STREET_ADDRESS] Site Improvements" at bounding box center [431, 289] width 374 height 26
click at [366, 336] on select "Select Building Building Interior Building Interior Common Tenant Add Additiona…" at bounding box center [431, 339] width 374 height 26
select select "31689"
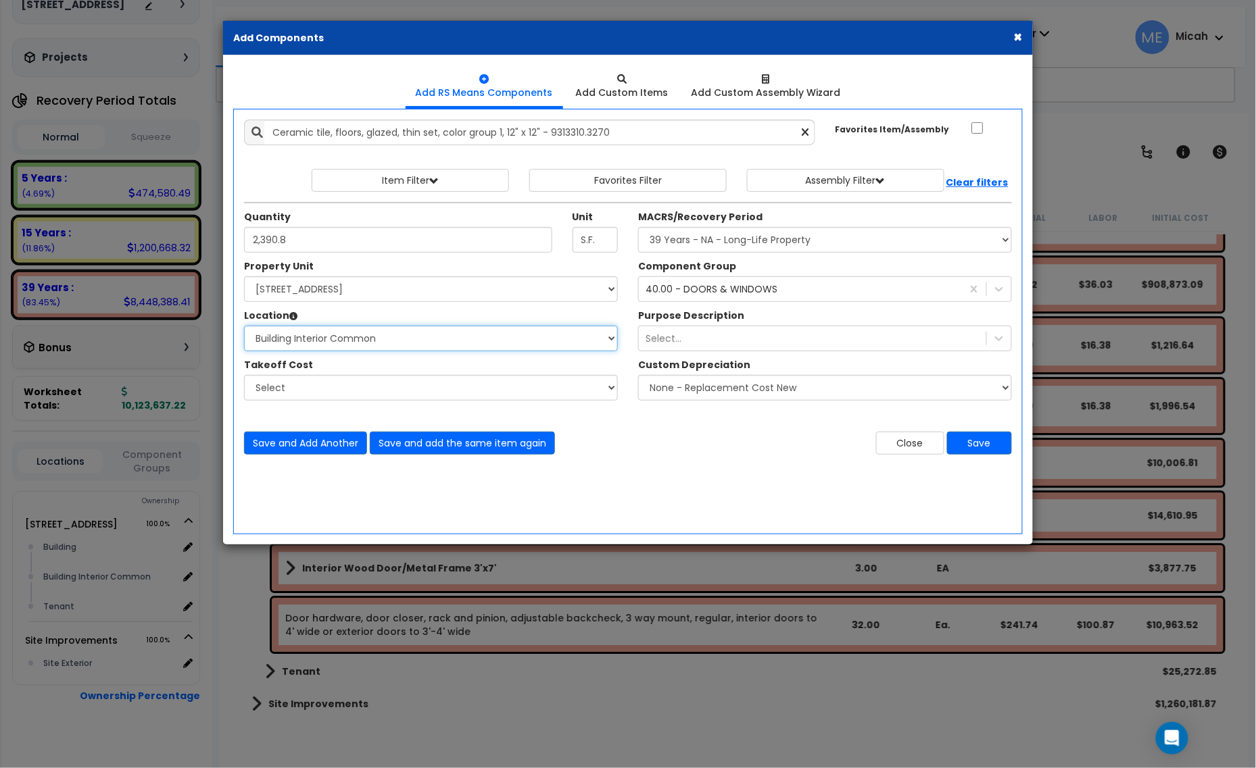
click at [244, 326] on select "Select Building Building Interior Building Interior Common Tenant Add Additiona…" at bounding box center [431, 339] width 374 height 26
click at [815, 237] on select "Select MACRS/Recovery Period 5 Years - 57.0 - Distributive Trades & Services 5 …" at bounding box center [825, 240] width 374 height 26
select select "3669"
click at [638, 228] on select "Select MACRS/Recovery Period 5 Years - 57.0 - Distributive Trades & Services 5 …" at bounding box center [825, 240] width 374 height 26
click at [703, 285] on div "40.00 - DOORS & WINDOWS" at bounding box center [711, 289] width 132 height 14
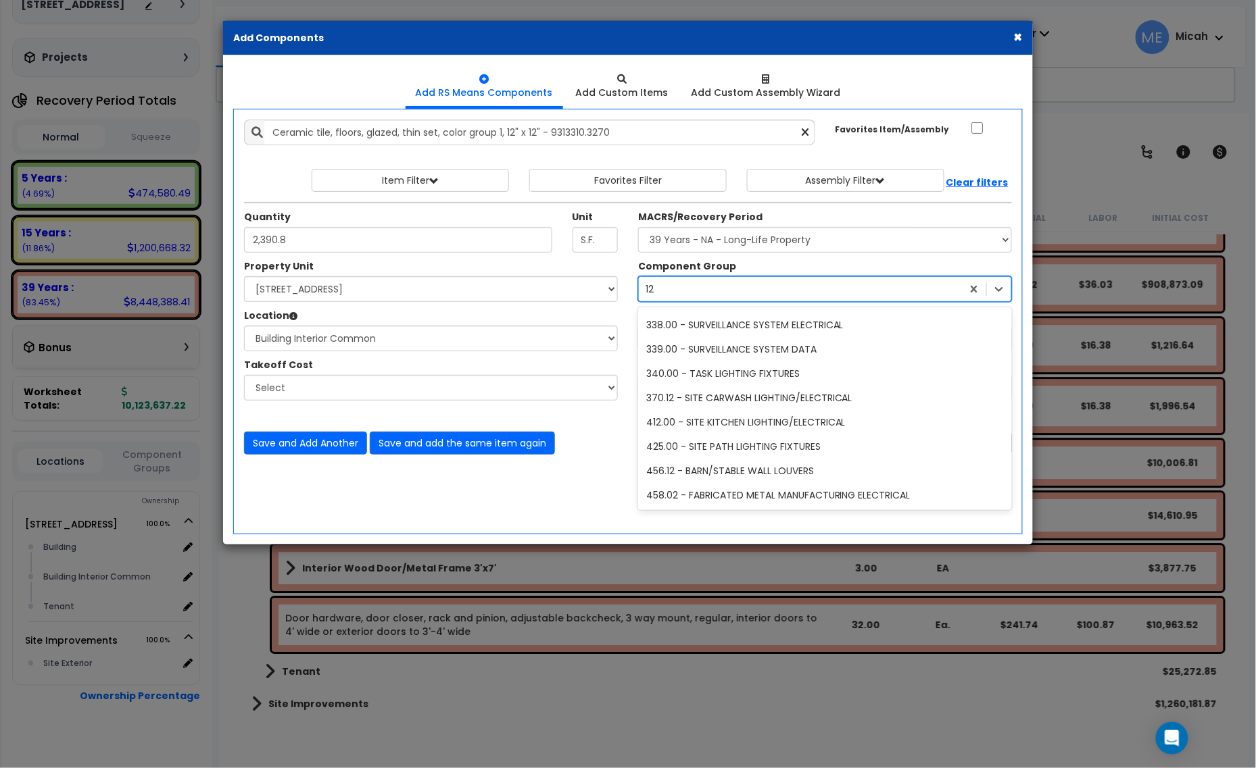
scroll to position [653, 0]
type input "123"
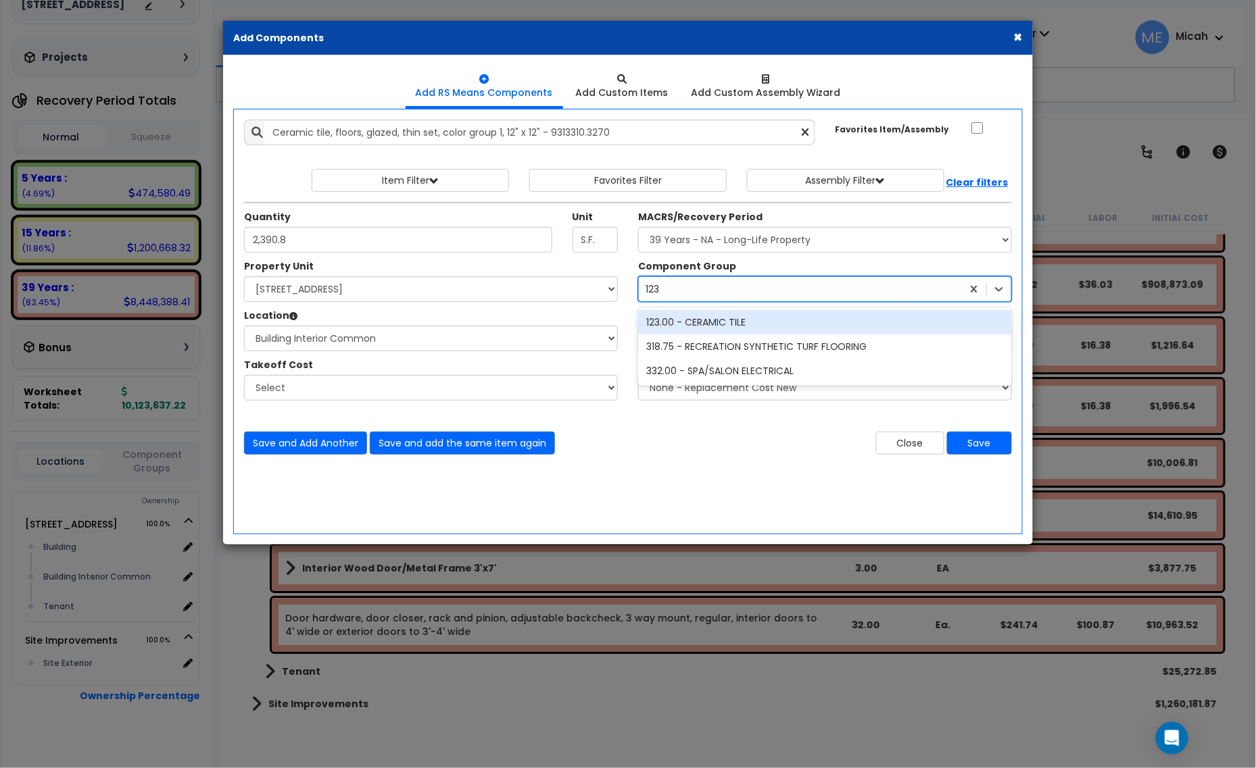
click at [724, 326] on div "123.00 - CERAMIC TILE" at bounding box center [825, 322] width 374 height 24
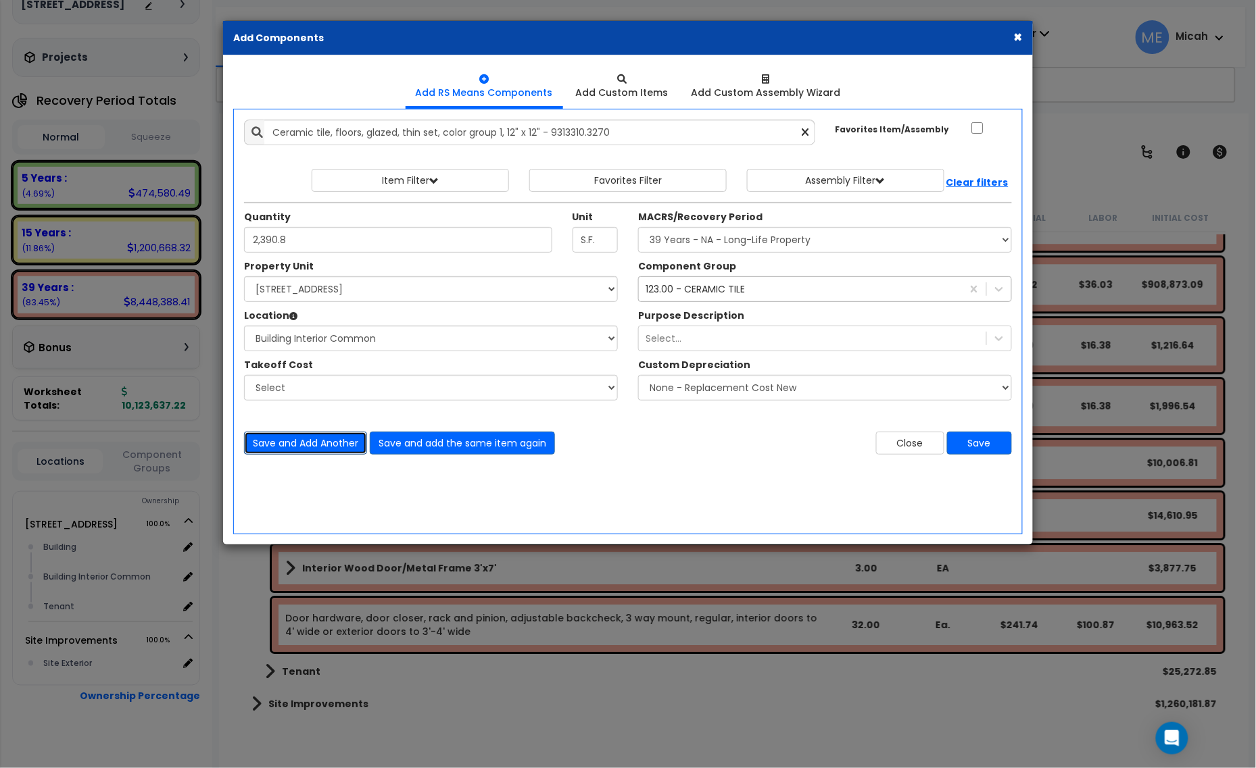
click at [285, 436] on button "Save and Add Another" at bounding box center [305, 443] width 123 height 23
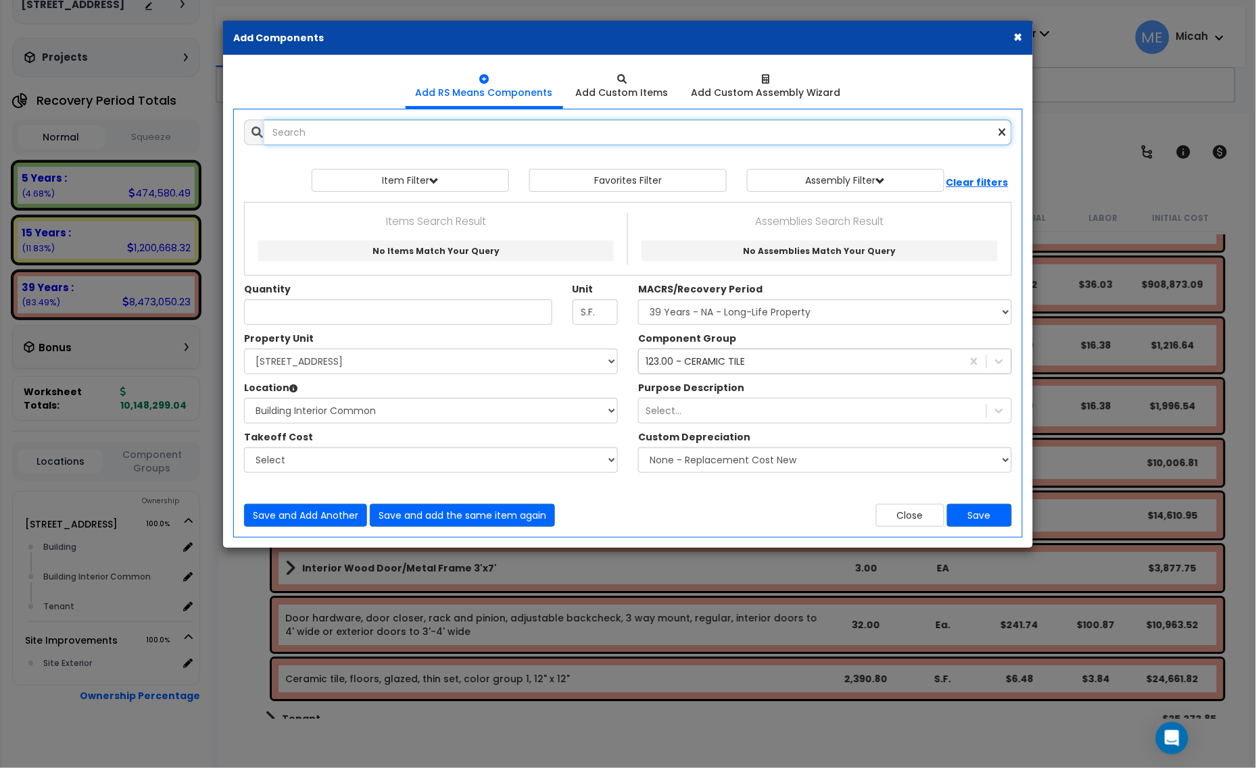
click at [410, 143] on input "text" at bounding box center [637, 133] width 747 height 26
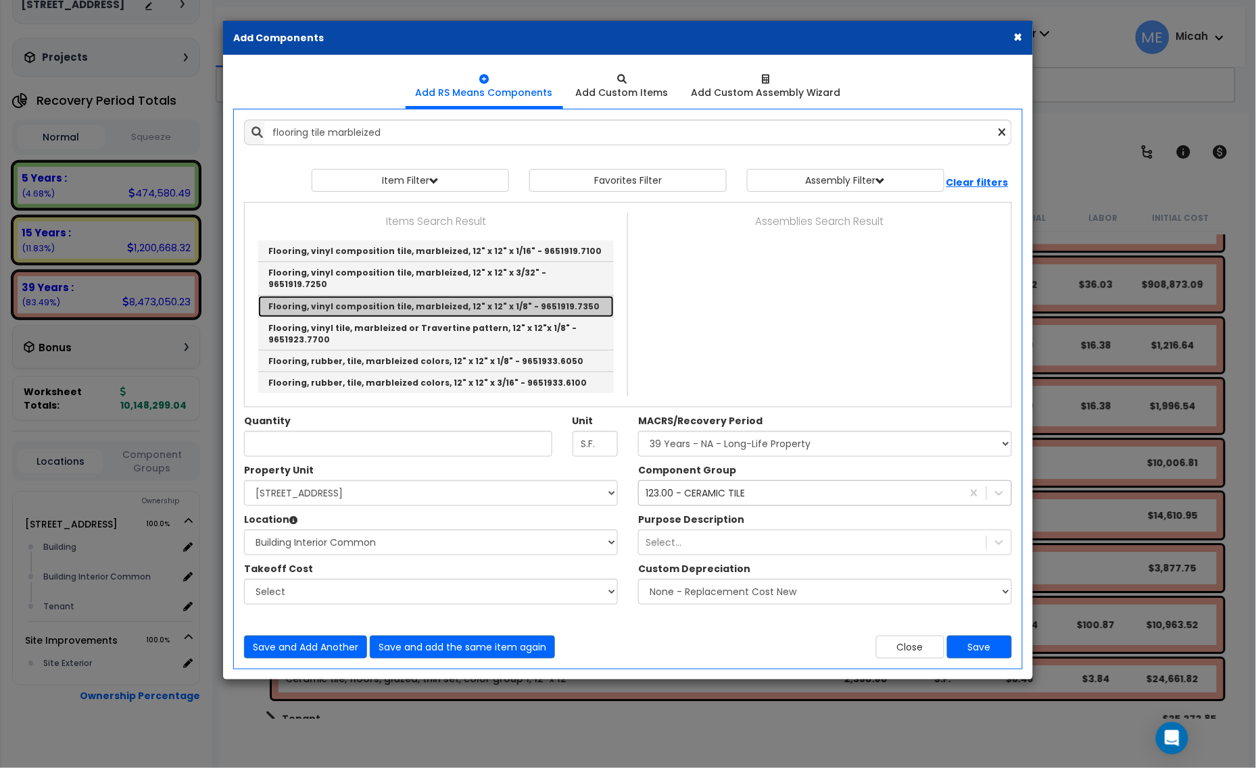
click at [559, 298] on link "Flooring, vinyl composition tile, marbleized, 12" x 12" x 1/8" - 9651919.7350" at bounding box center [435, 307] width 355 height 22
type input "Flooring, vinyl composition tile, marbleized, 12" x 12" x 1/8" - 9651919.7350"
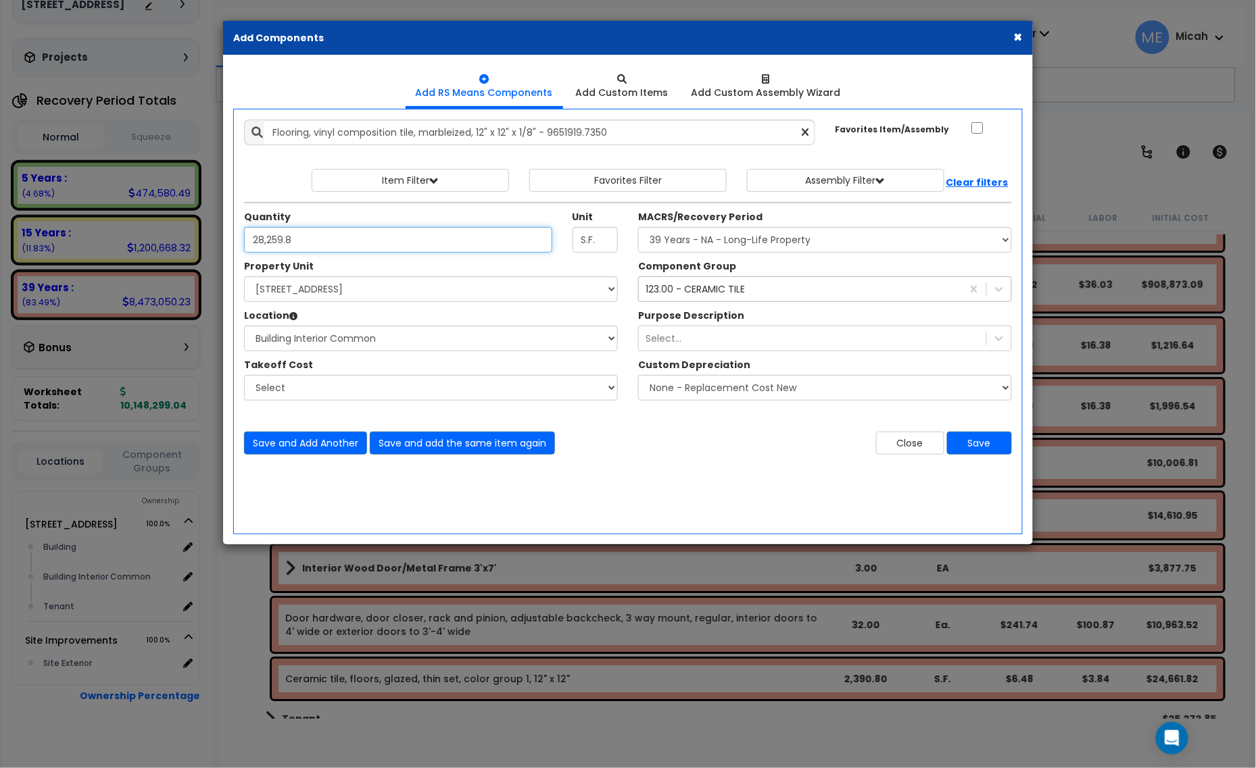
type input "28,259.8"
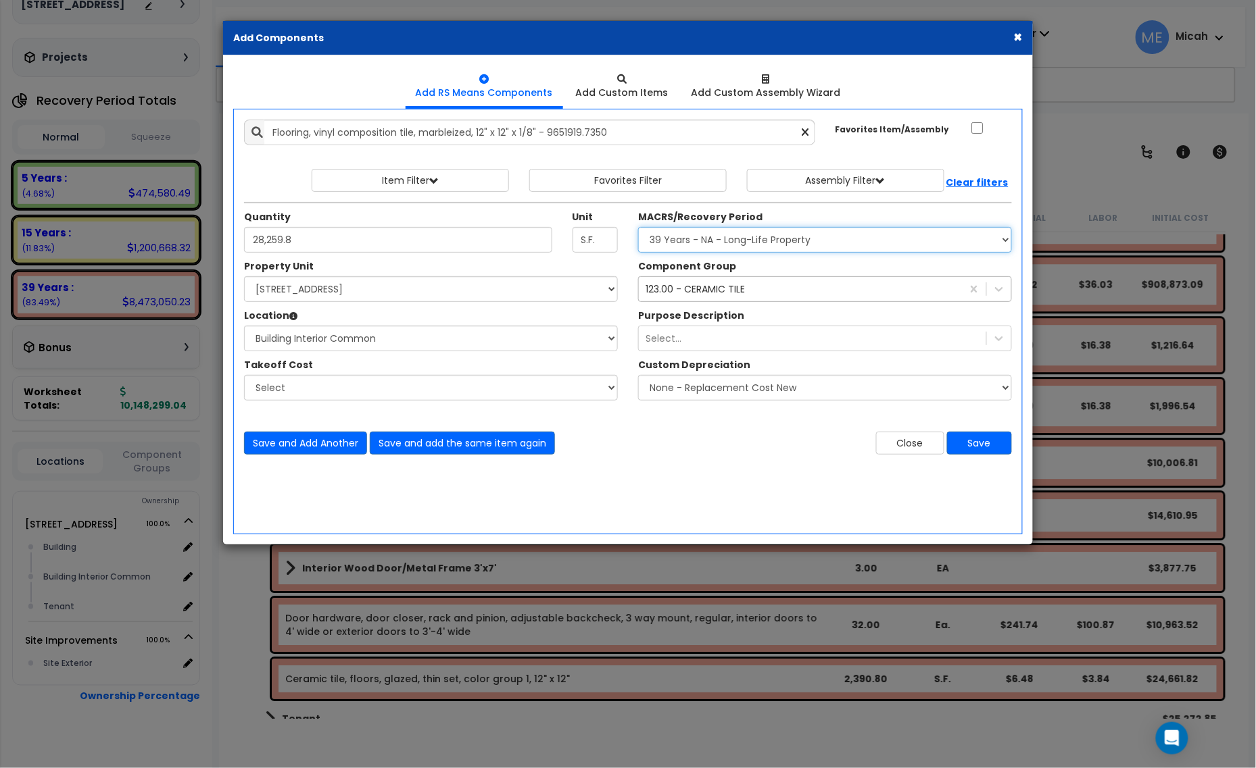
click at [772, 247] on select "Select MACRS/Recovery Period 5 Years - 57.0 - Distributive Trades & Services 5 …" at bounding box center [825, 240] width 374 height 26
select select "46285"
click at [638, 228] on select "Select MACRS/Recovery Period 5 Years - 57.0 - Distributive Trades & Services 5 …" at bounding box center [825, 240] width 374 height 26
drag, startPoint x: 720, startPoint y: 293, endPoint x: 720, endPoint y: 282, distance: 10.8
click at [720, 289] on div "123.00 - CERAMIC TILE" at bounding box center [694, 289] width 99 height 14
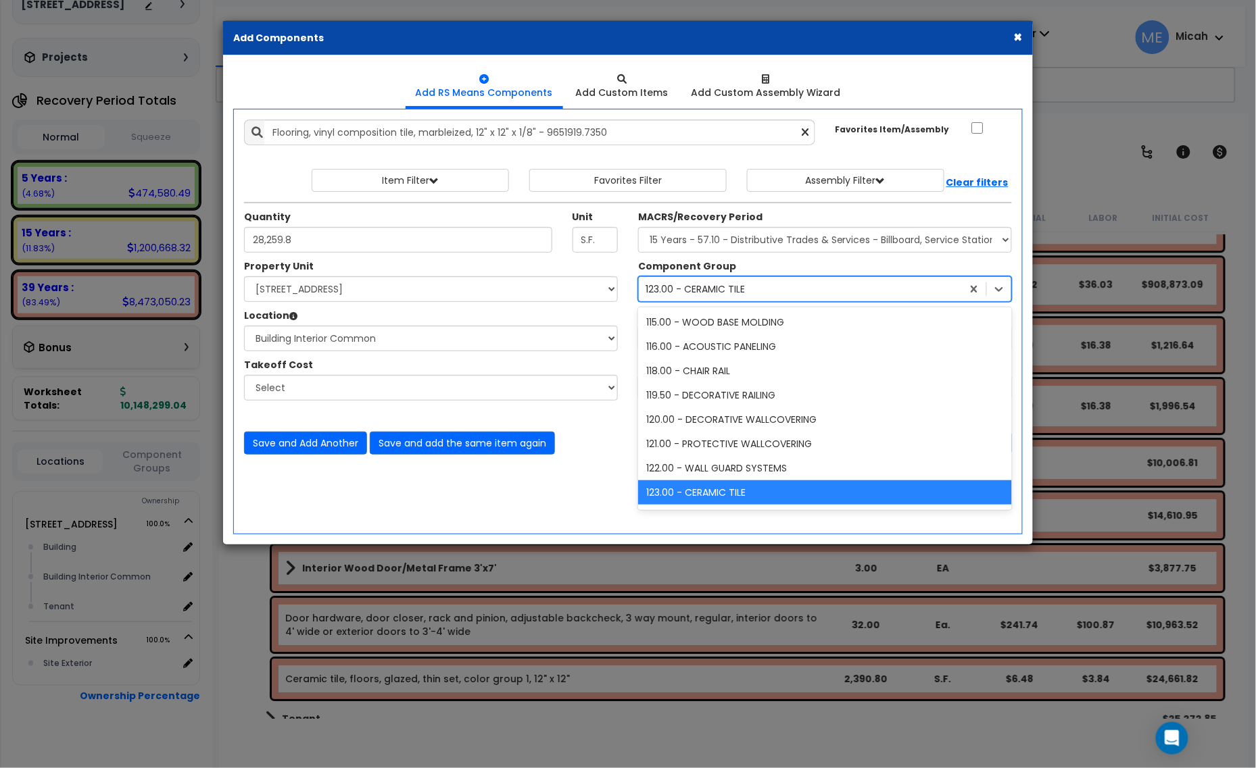
scroll to position [823, 0]
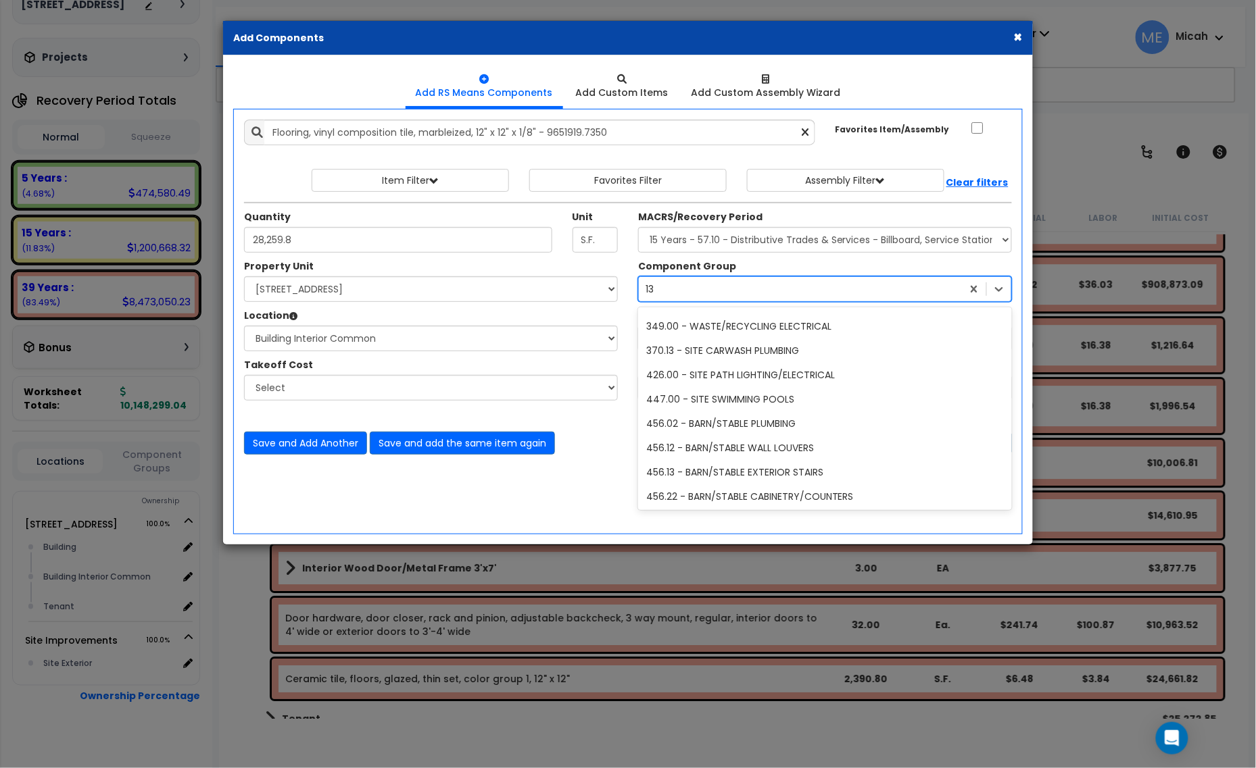
type input "130"
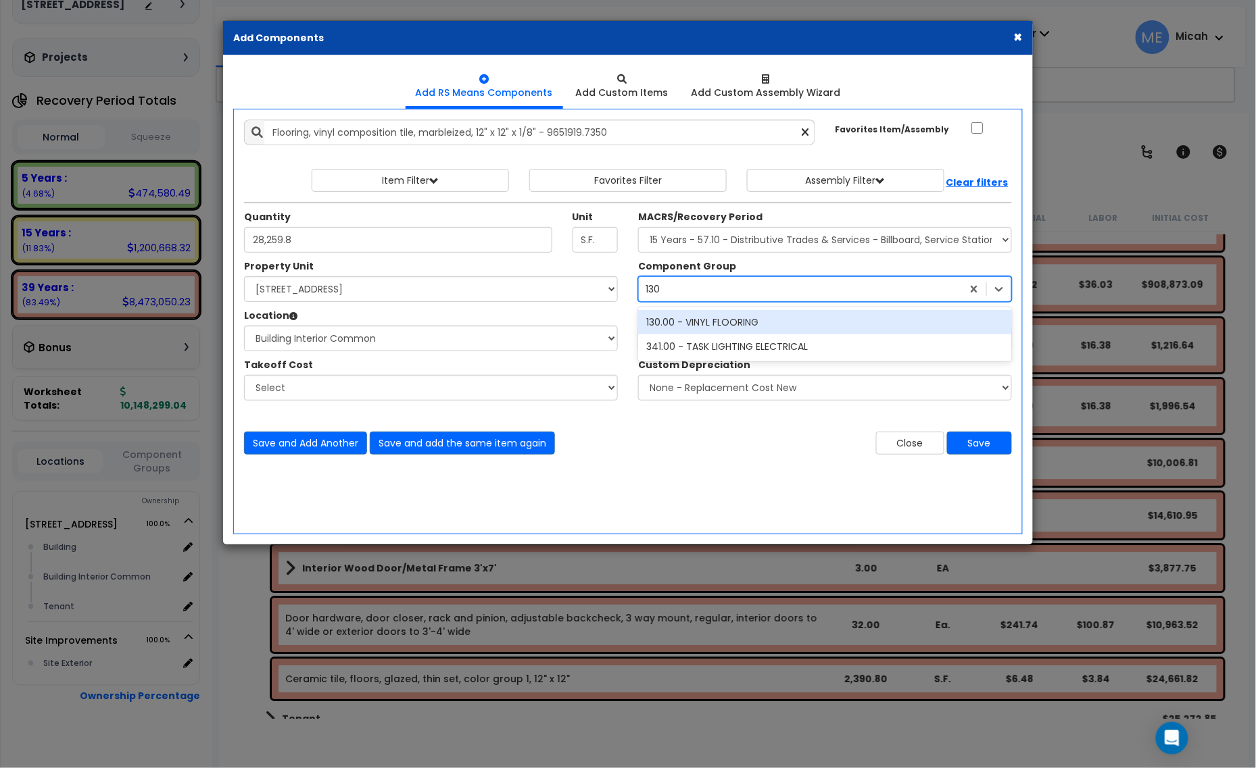
click at [721, 326] on div "130.00 - VINYL FLOORING" at bounding box center [825, 322] width 374 height 24
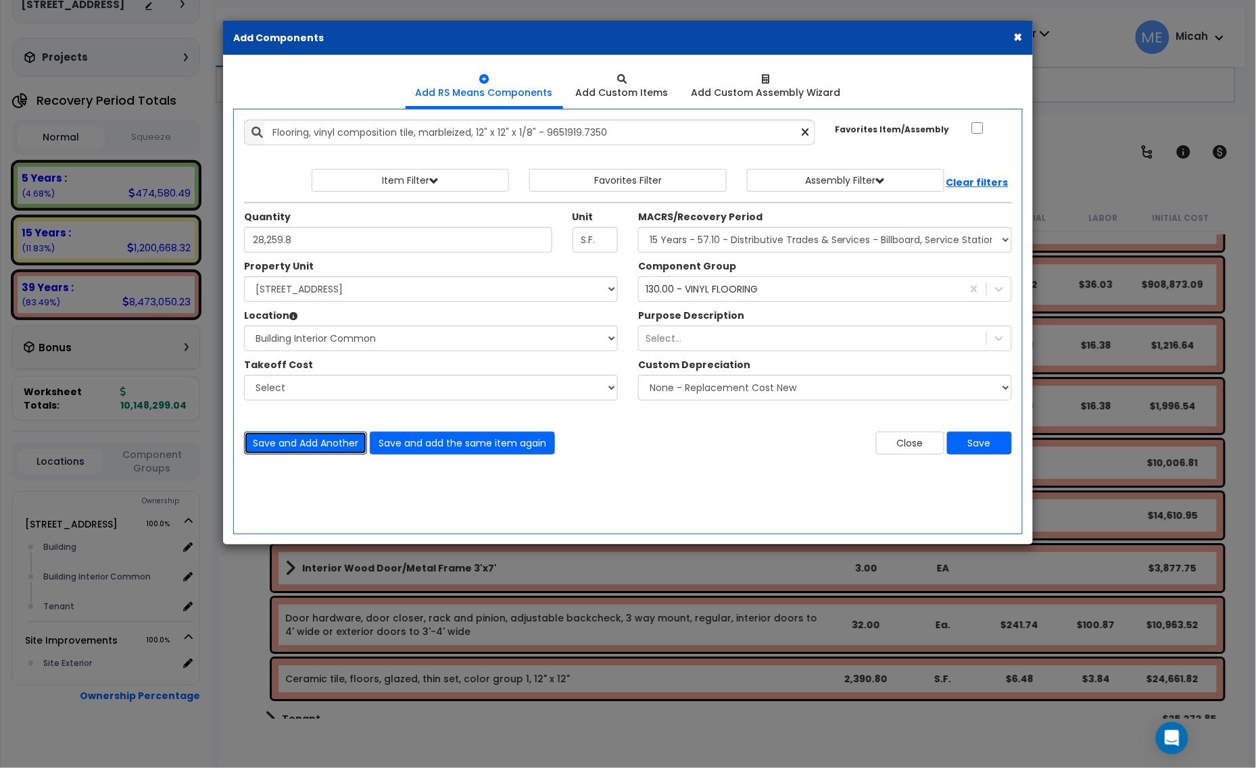
click at [269, 439] on button "Save and Add Another" at bounding box center [305, 443] width 123 height 23
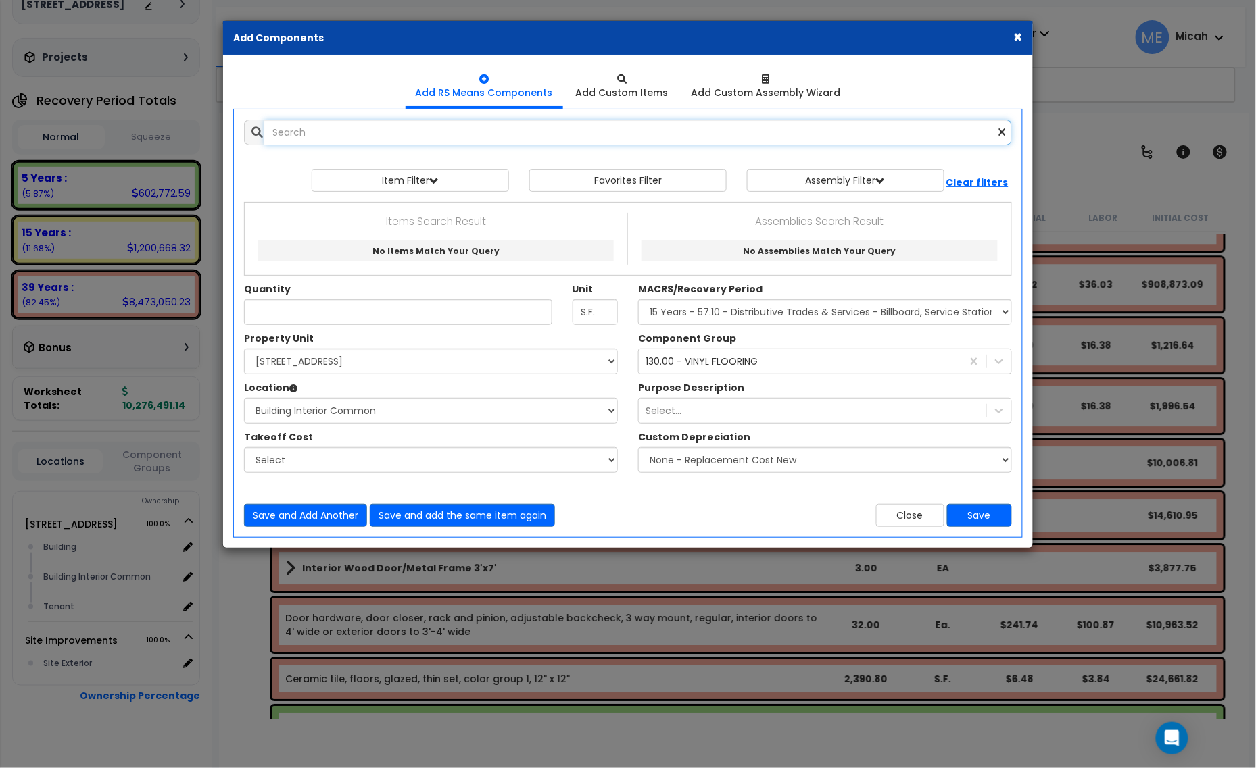
click at [346, 140] on input "text" at bounding box center [637, 133] width 747 height 26
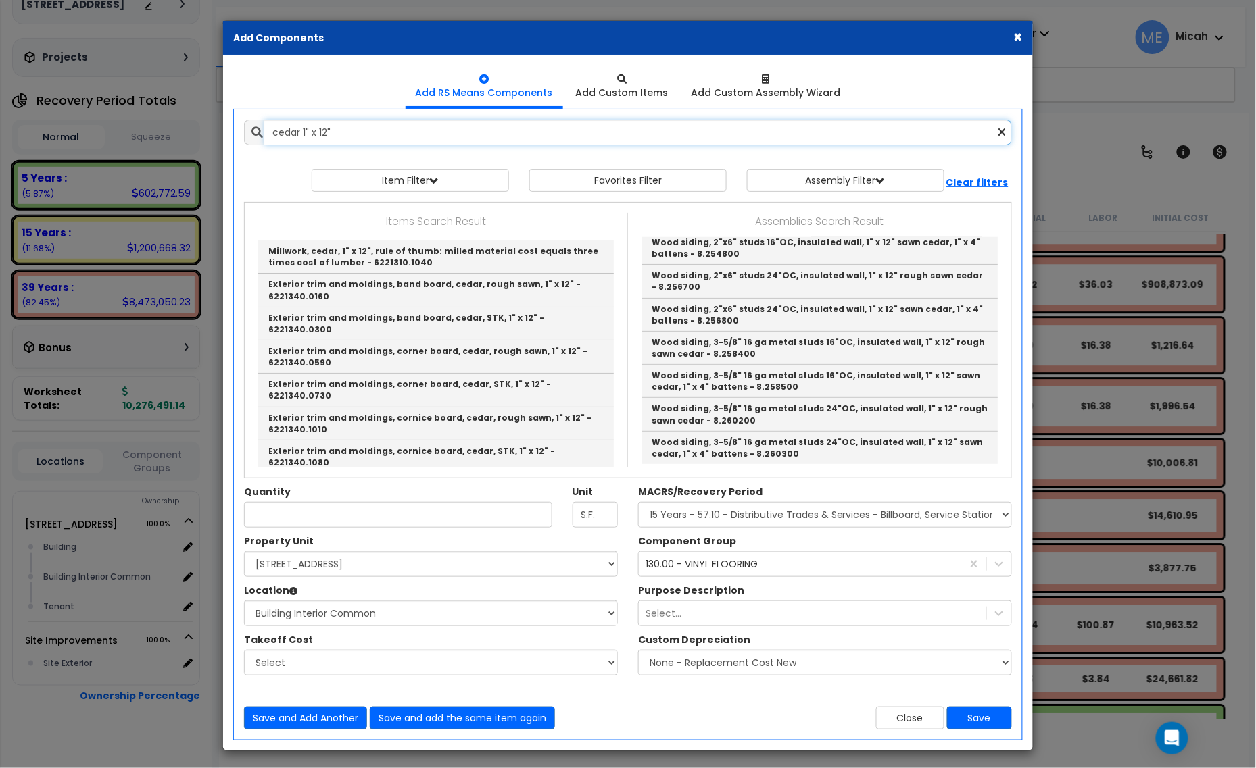
drag, startPoint x: 301, startPoint y: 130, endPoint x: 225, endPoint y: 136, distance: 75.9
click at [225, 136] on div "Add Items Add Assemblies Both cedar 1" x 12" 10232911 Select Unit" at bounding box center [628, 424] width 808 height 631
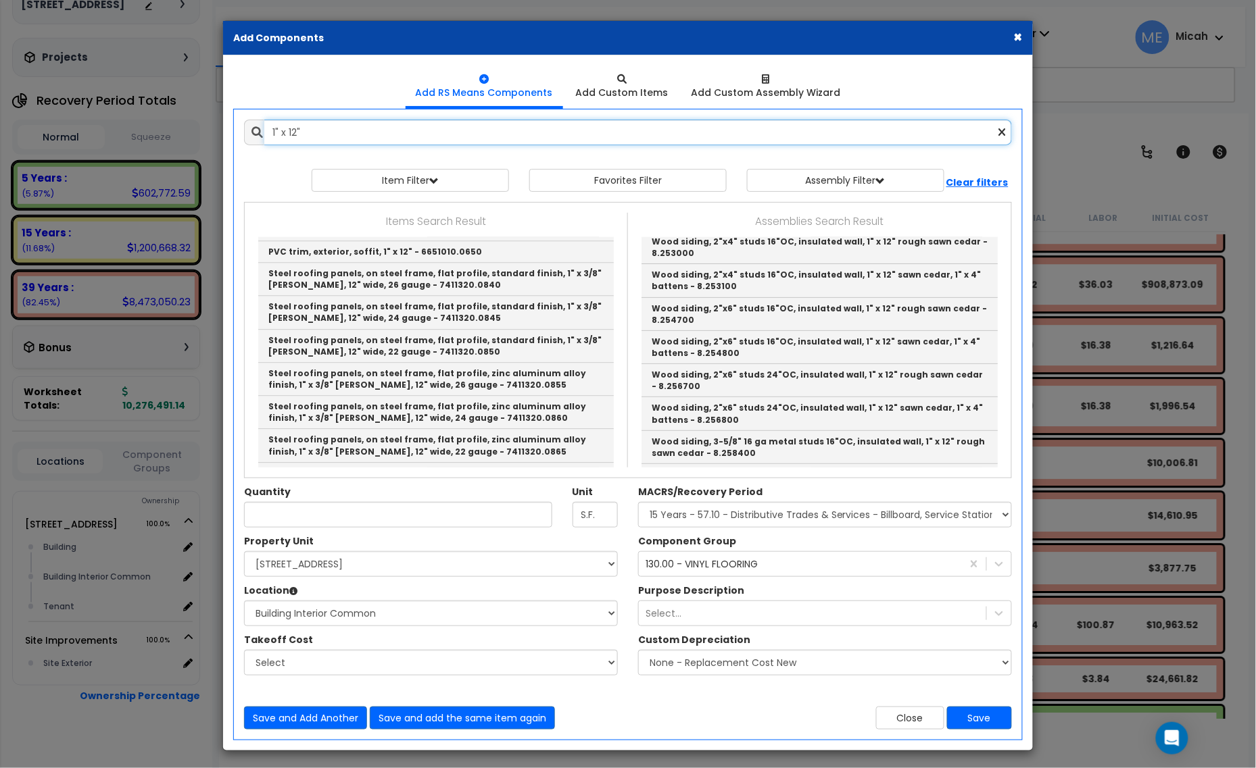
scroll to position [2587, 0]
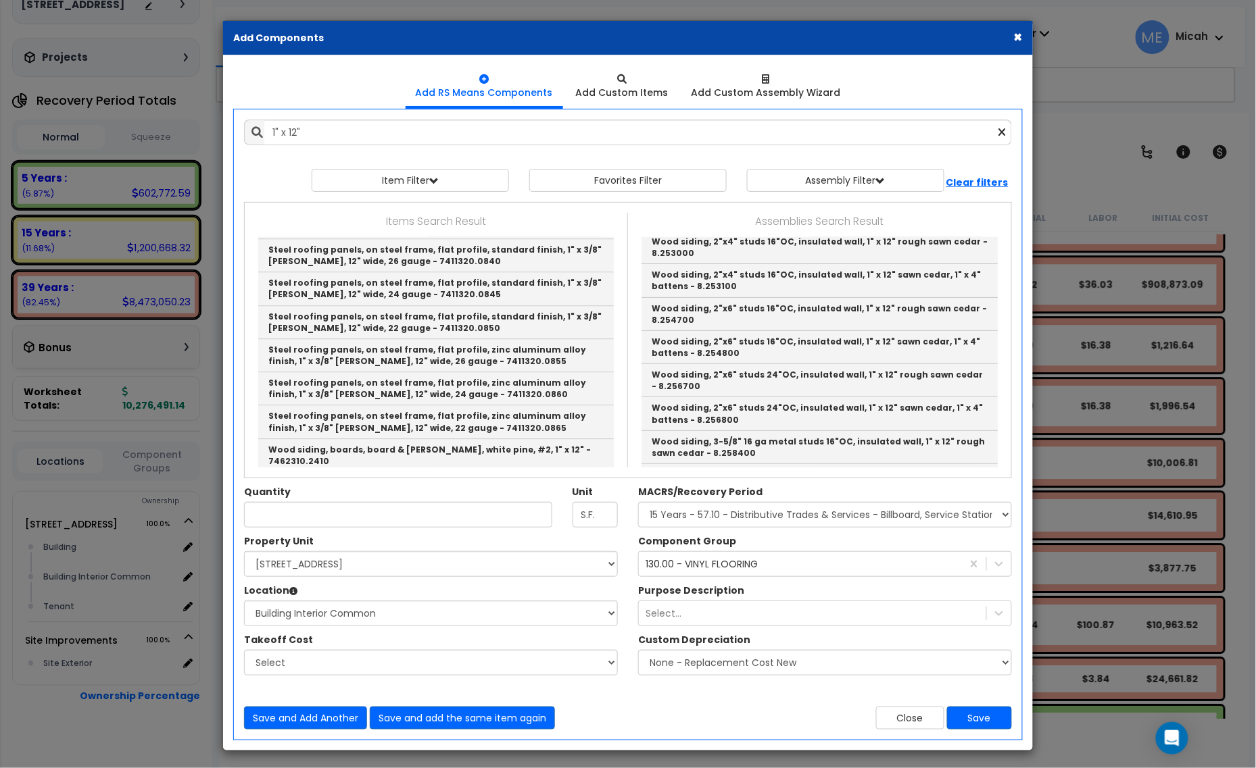
click at [571, 606] on link "Engineered wood trim boards, wood grain, primed, 1" x 12" - 7464310.0310" at bounding box center [435, 617] width 355 height 22
type input "Engineered wood trim boards, wood grain, primed, 1" x 12" - 7464310.0310"
type input "L.F."
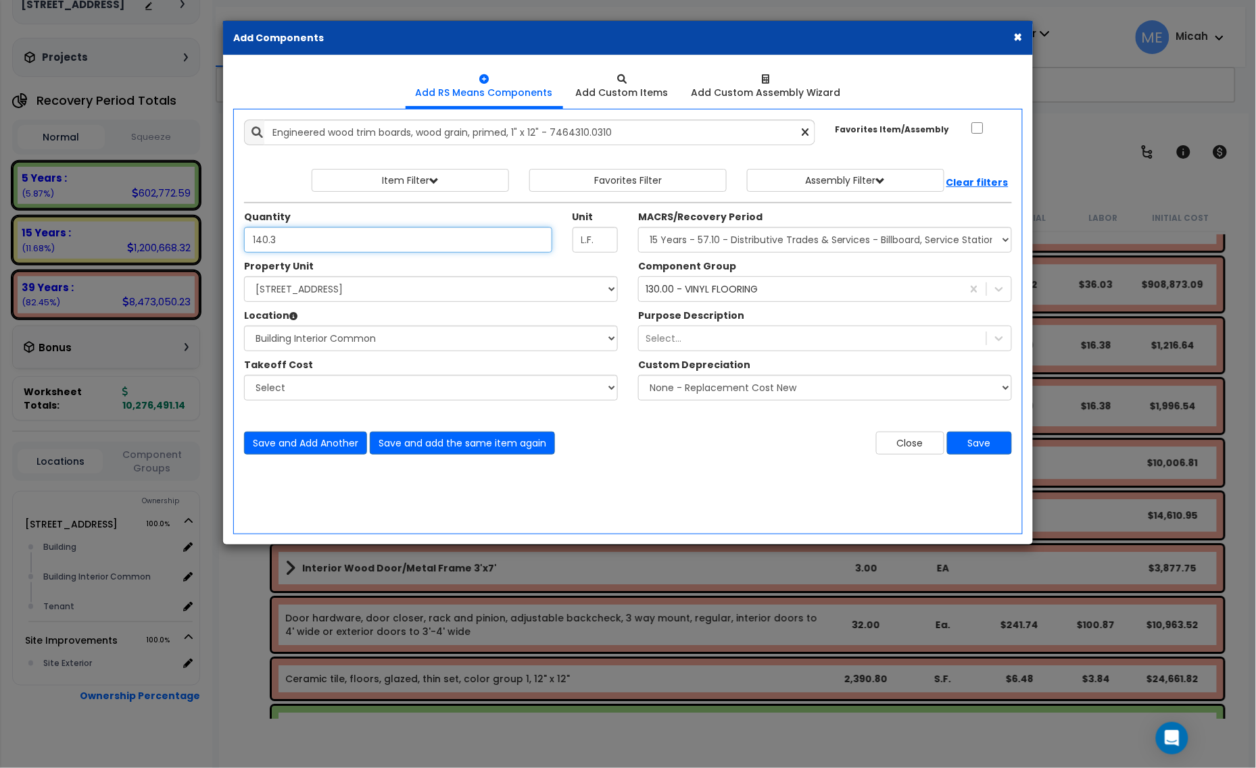
type input "140.3"
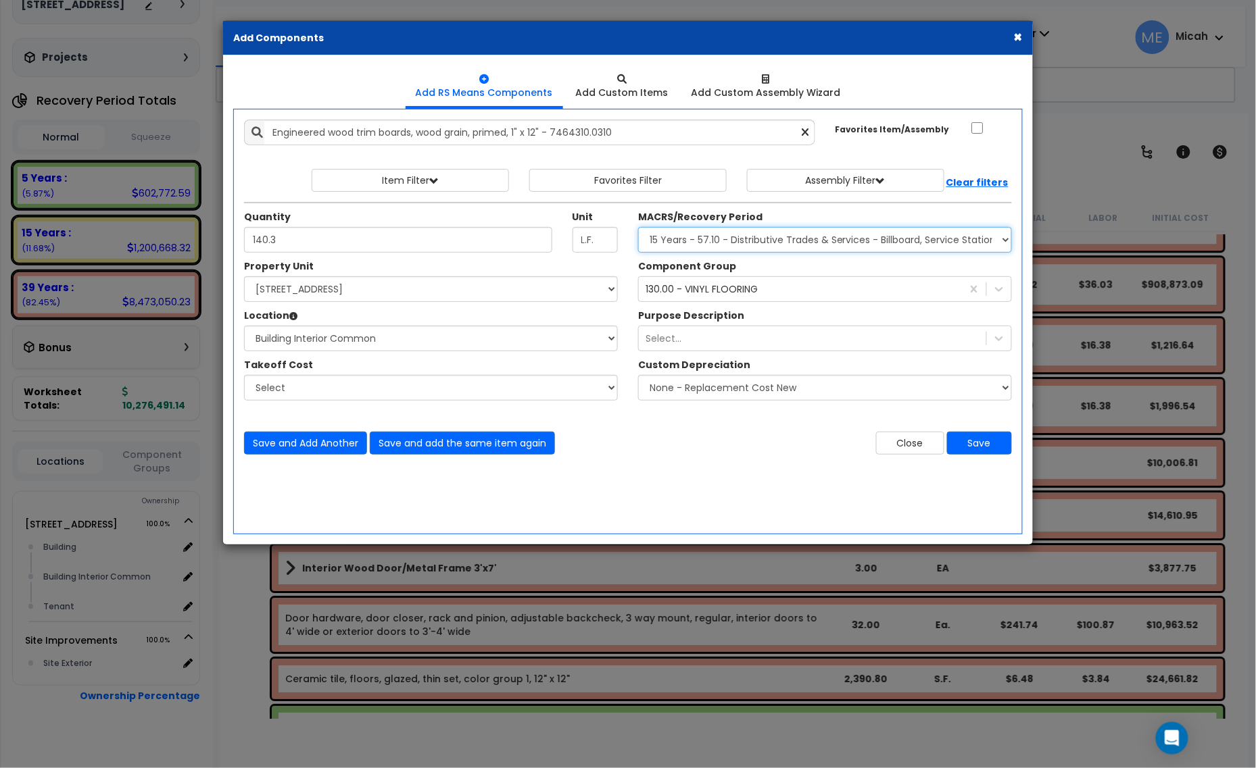
click at [740, 242] on select "Select MACRS/Recovery Period 5 Years - 57.0 - Distributive Trades & Services 5 …" at bounding box center [825, 240] width 374 height 26
select select "3667"
click at [638, 228] on select "Select MACRS/Recovery Period 5 Years - 57.0 - Distributive Trades & Services 5 …" at bounding box center [825, 240] width 374 height 26
click at [683, 296] on div "130.00 - VINYL FLOORING" at bounding box center [701, 289] width 112 height 14
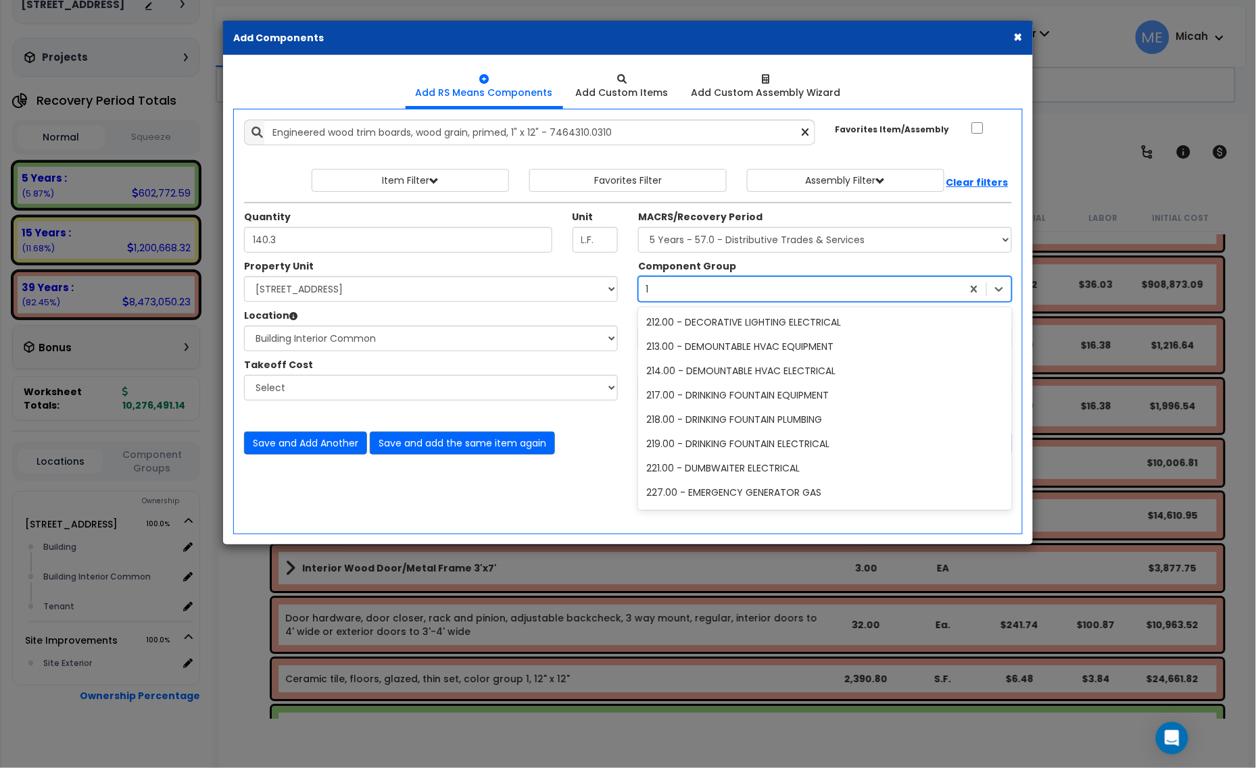
scroll to position [580, 0]
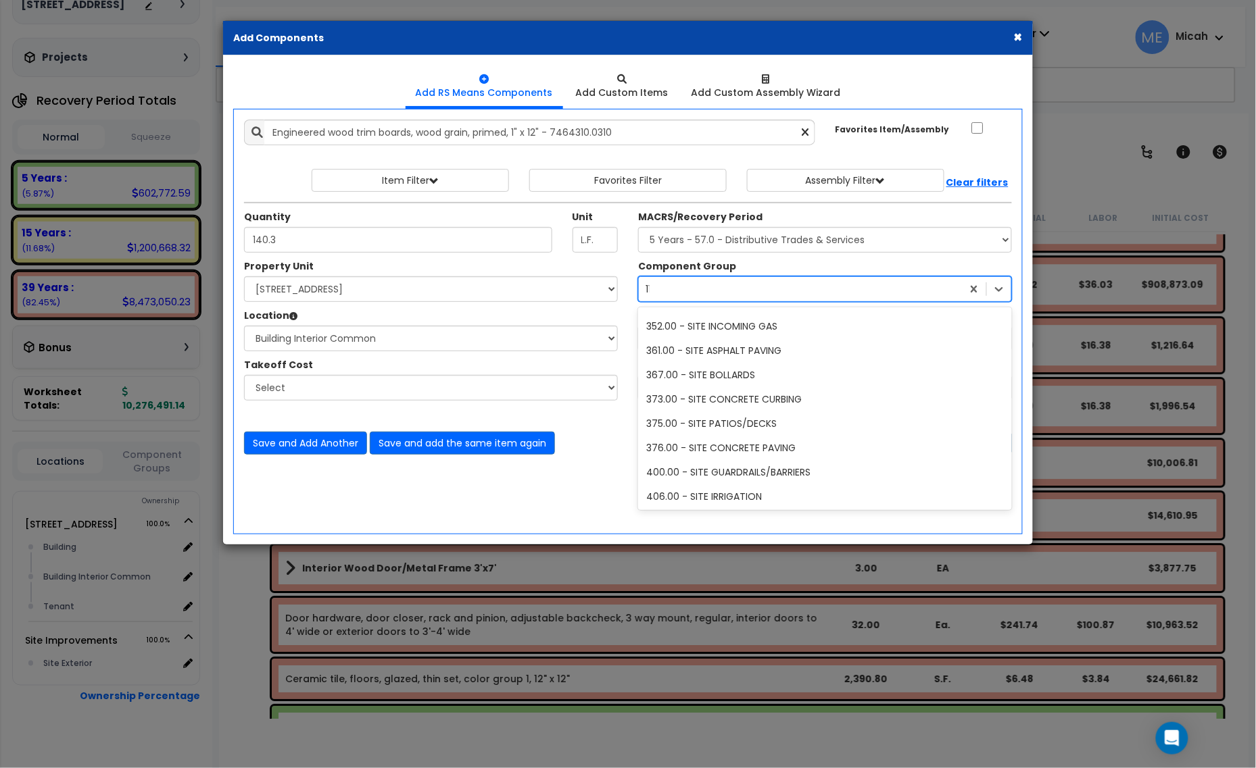
type input "115"
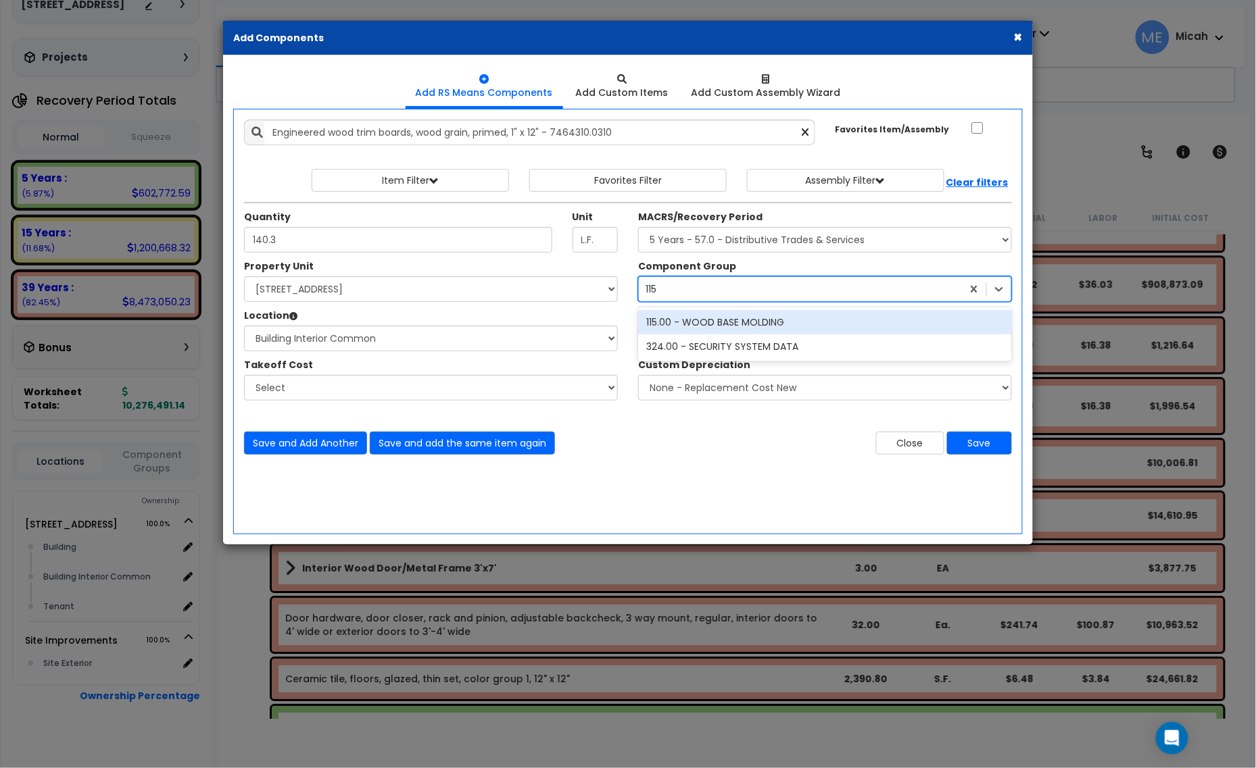
scroll to position [0, 0]
click at [745, 319] on div "115.00 - WOOD BASE MOLDING" at bounding box center [825, 322] width 374 height 24
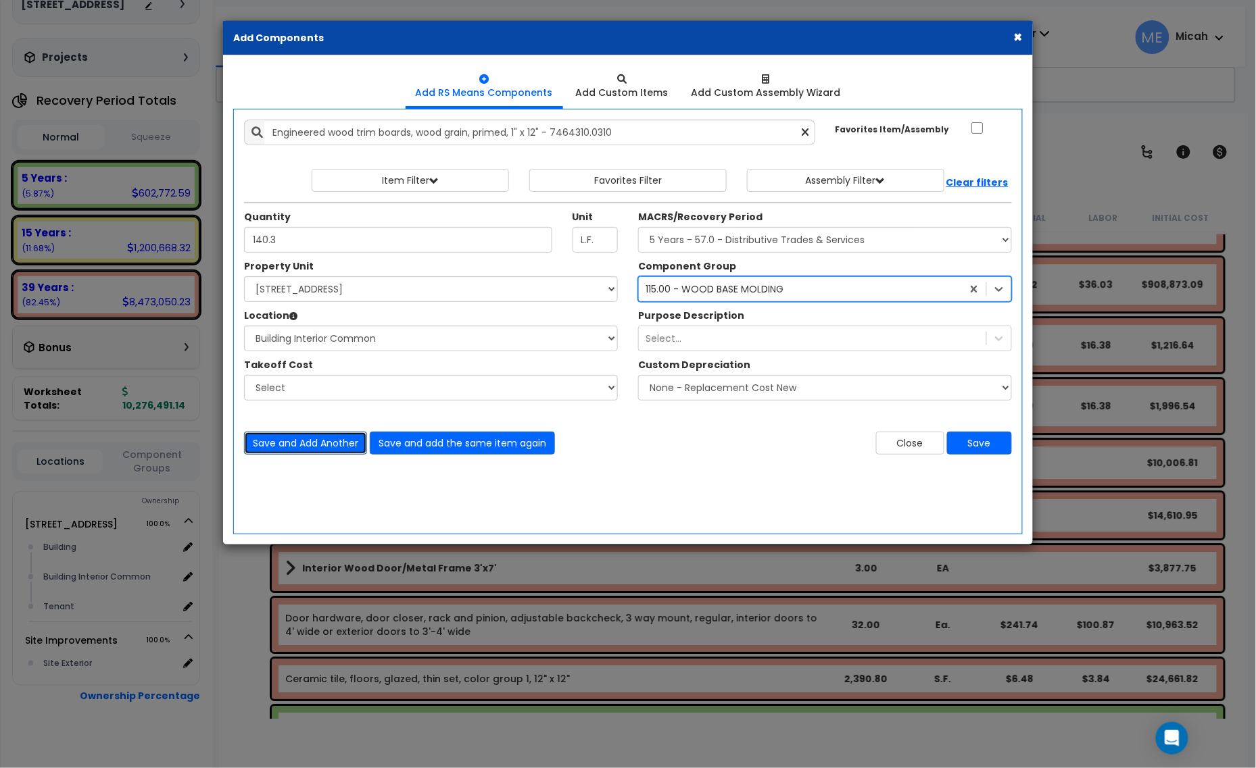
click at [291, 451] on button "Save and Add Another" at bounding box center [305, 443] width 123 height 23
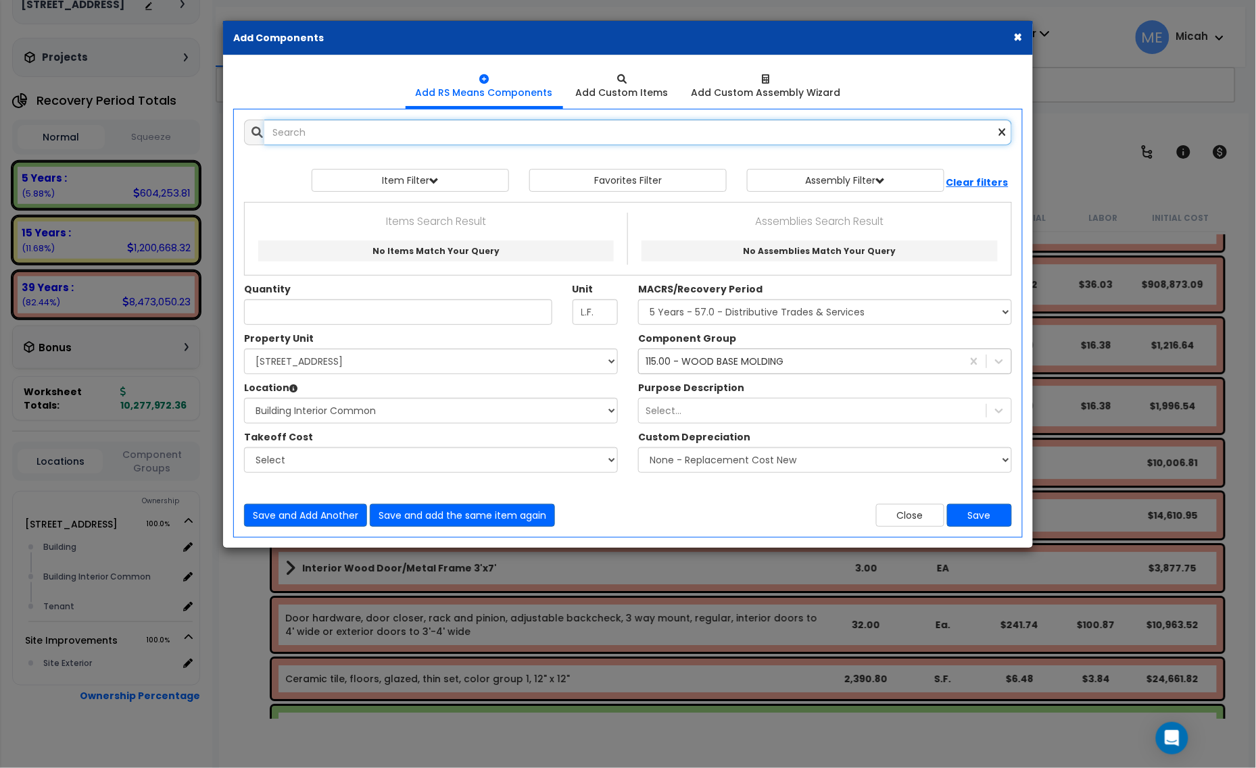
click at [305, 134] on input "text" at bounding box center [637, 133] width 747 height 26
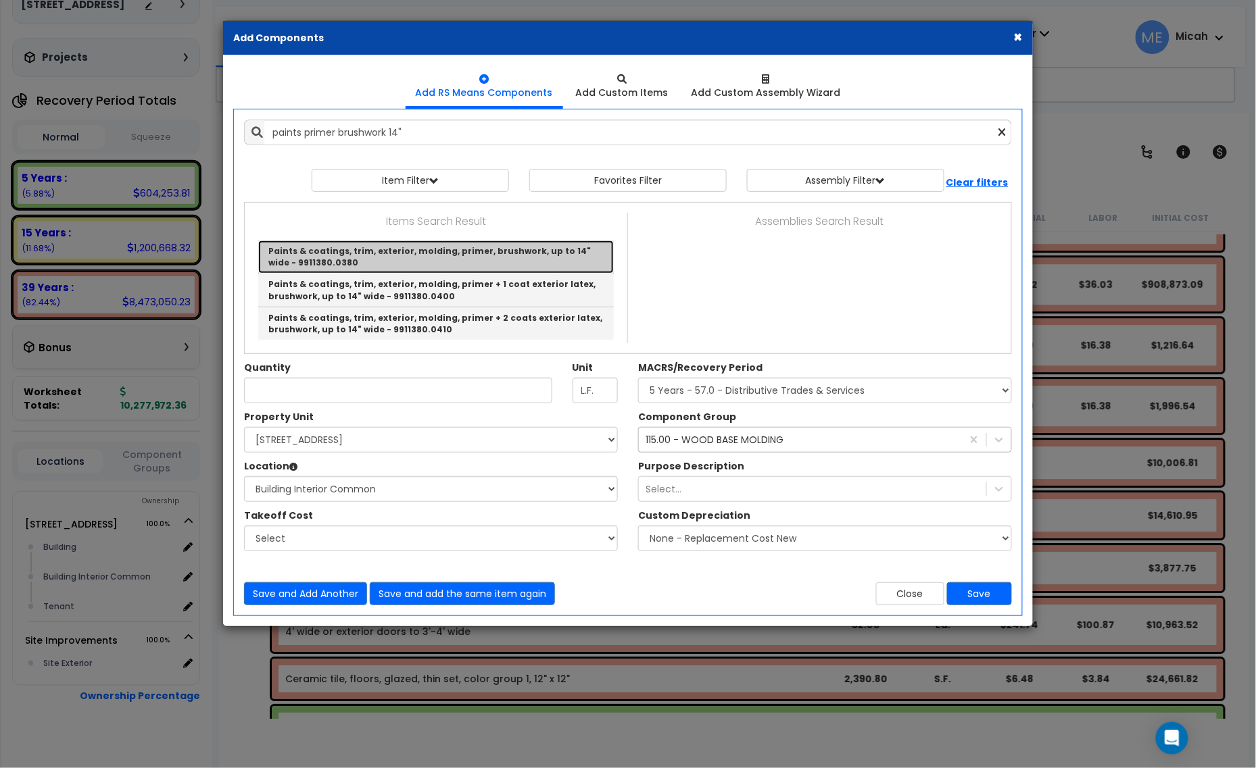
click at [470, 260] on link "Paints & coatings, trim, exterior, molding, primer, brushwork, up to 14" wide -…" at bounding box center [435, 257] width 355 height 33
type input "Paints & coatings, trim, exterior, molding, primer, brushwork, up to 14" wide -…"
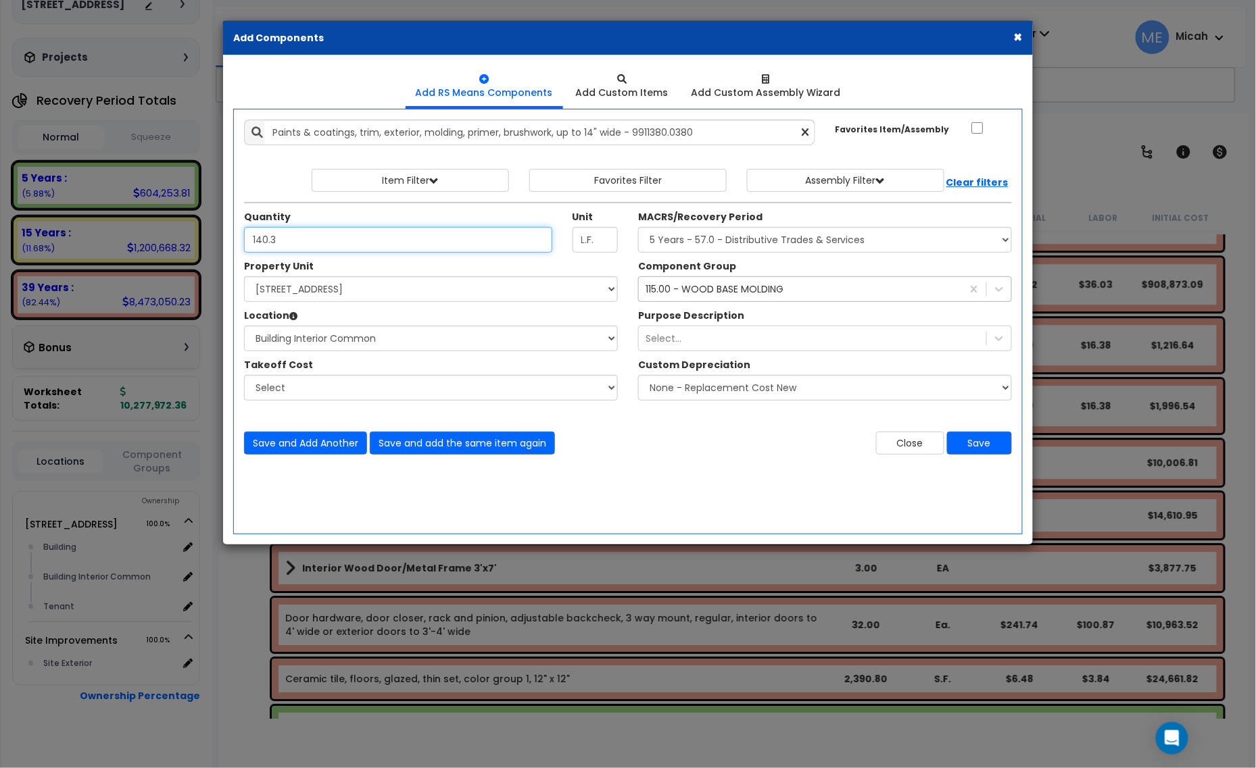
type input "140.3"
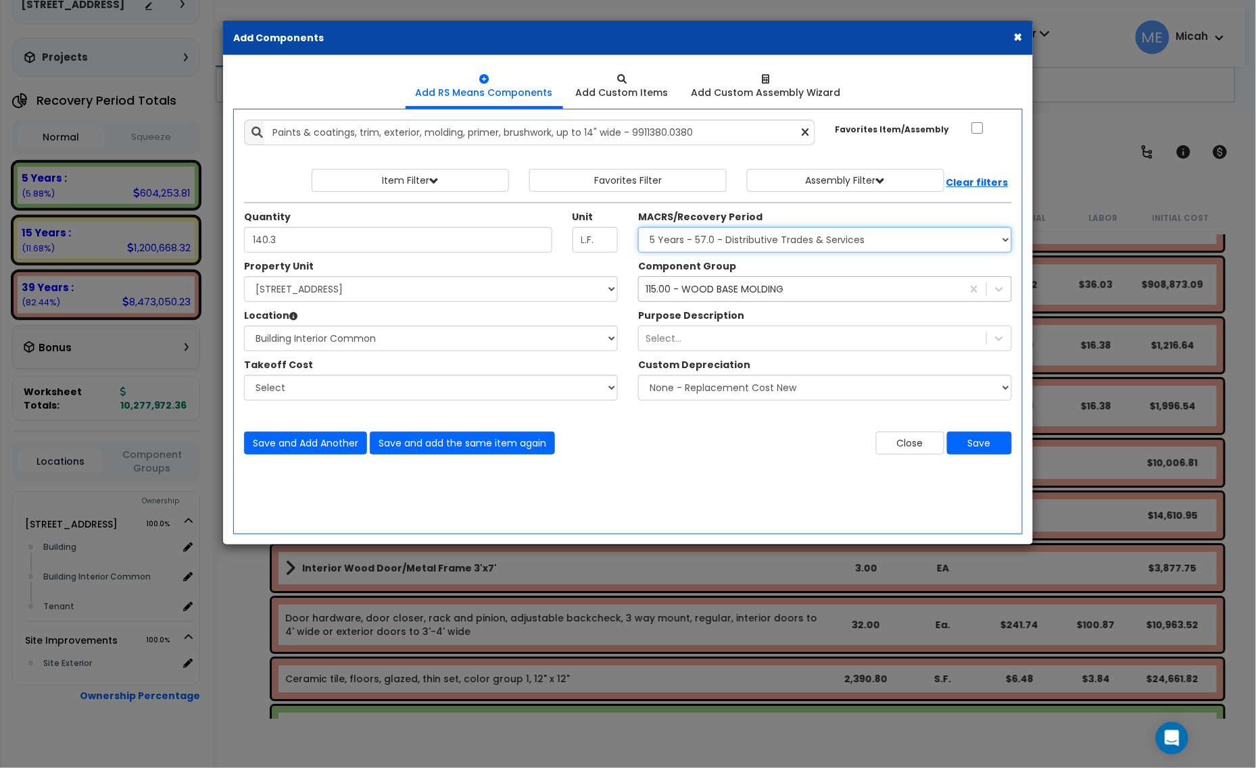
click at [855, 241] on select "Select MACRS/Recovery Period 5 Years - 57.0 - Distributive Trades & Services 5 …" at bounding box center [825, 240] width 374 height 26
select select "3669"
click at [638, 228] on select "Select MACRS/Recovery Period 5 Years - 57.0 - Distributive Trades & Services 5 …" at bounding box center [825, 240] width 374 height 26
click at [745, 300] on div "115.00 - WOOD BASE MOLDING 115" at bounding box center [800, 289] width 323 height 22
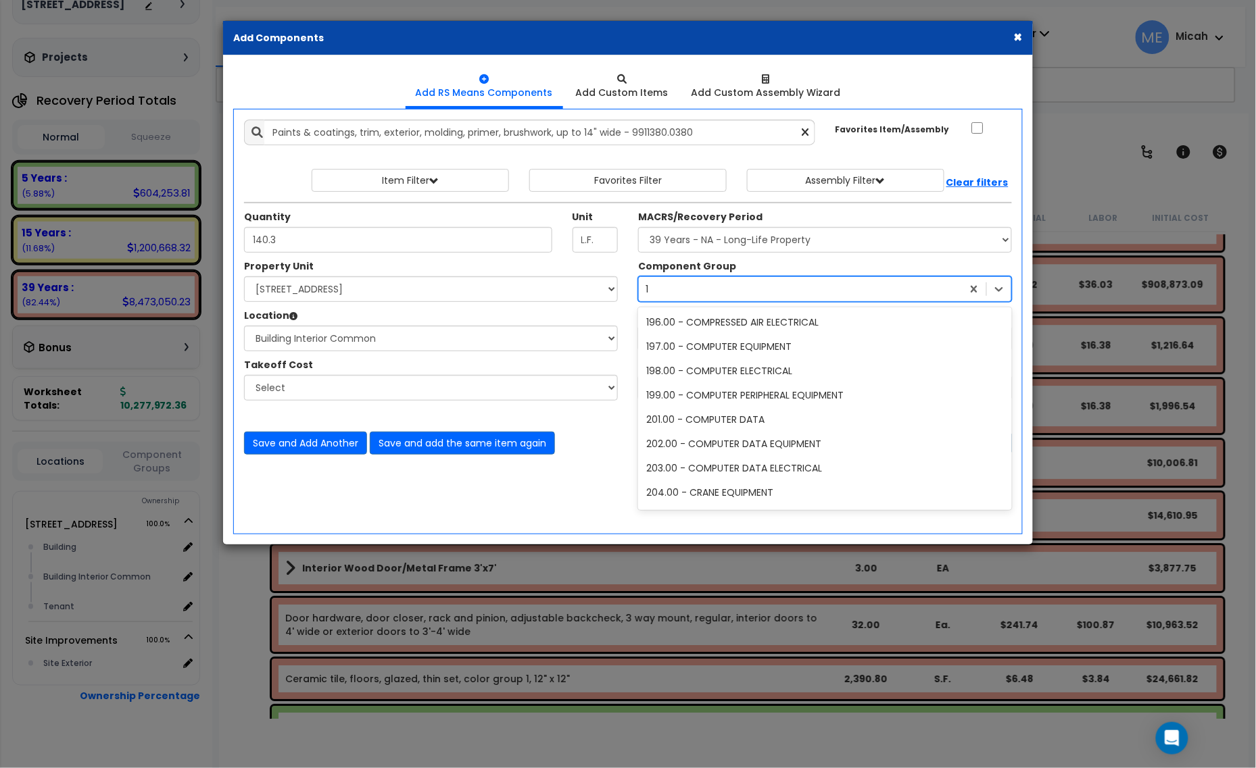
scroll to position [75, 0]
type input "112"
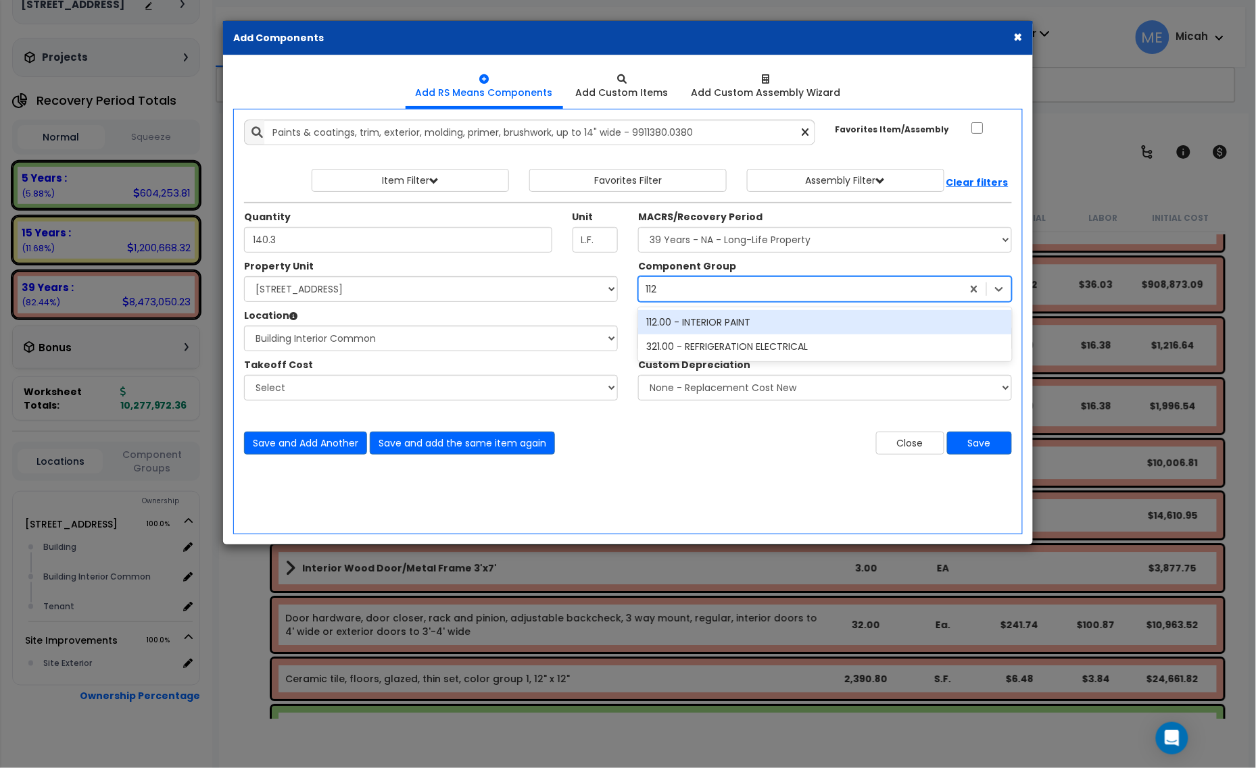
scroll to position [0, 0]
click at [730, 322] on div "112.00 - INTERIOR PAINT" at bounding box center [825, 322] width 374 height 24
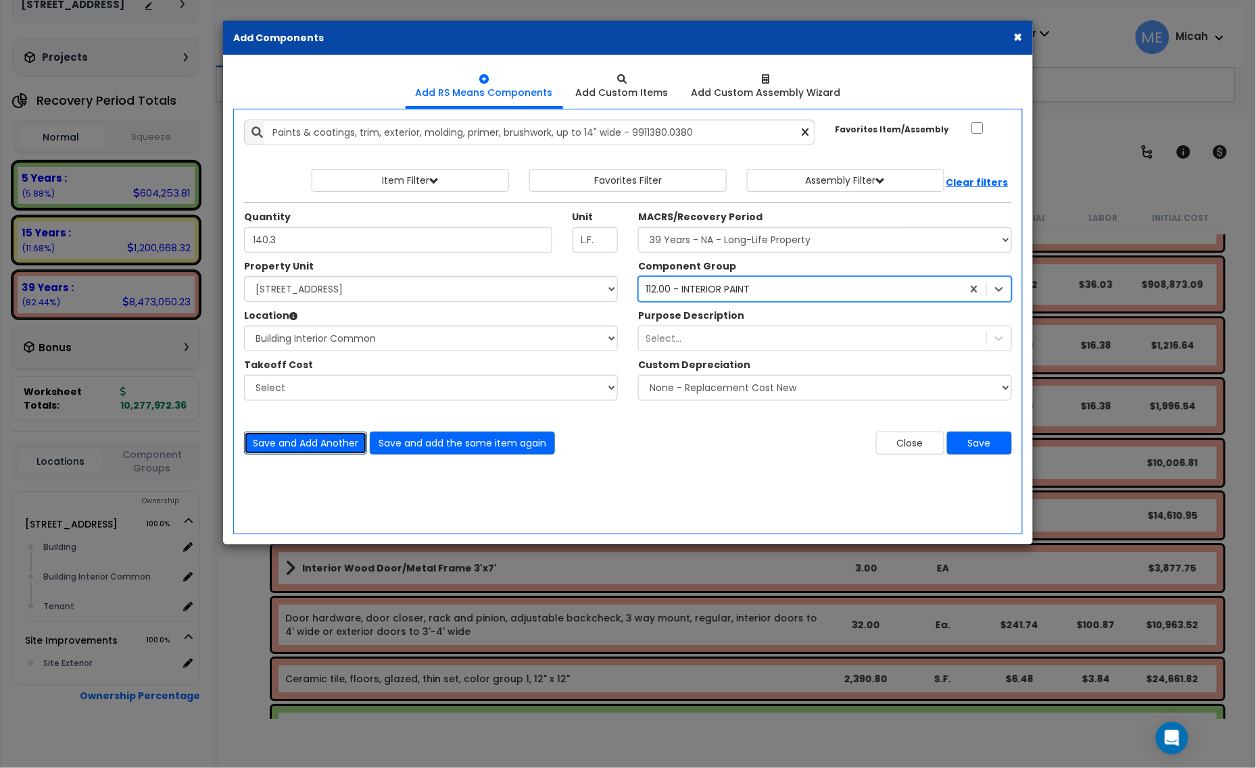
click at [309, 448] on button "Save and Add Another" at bounding box center [305, 443] width 123 height 23
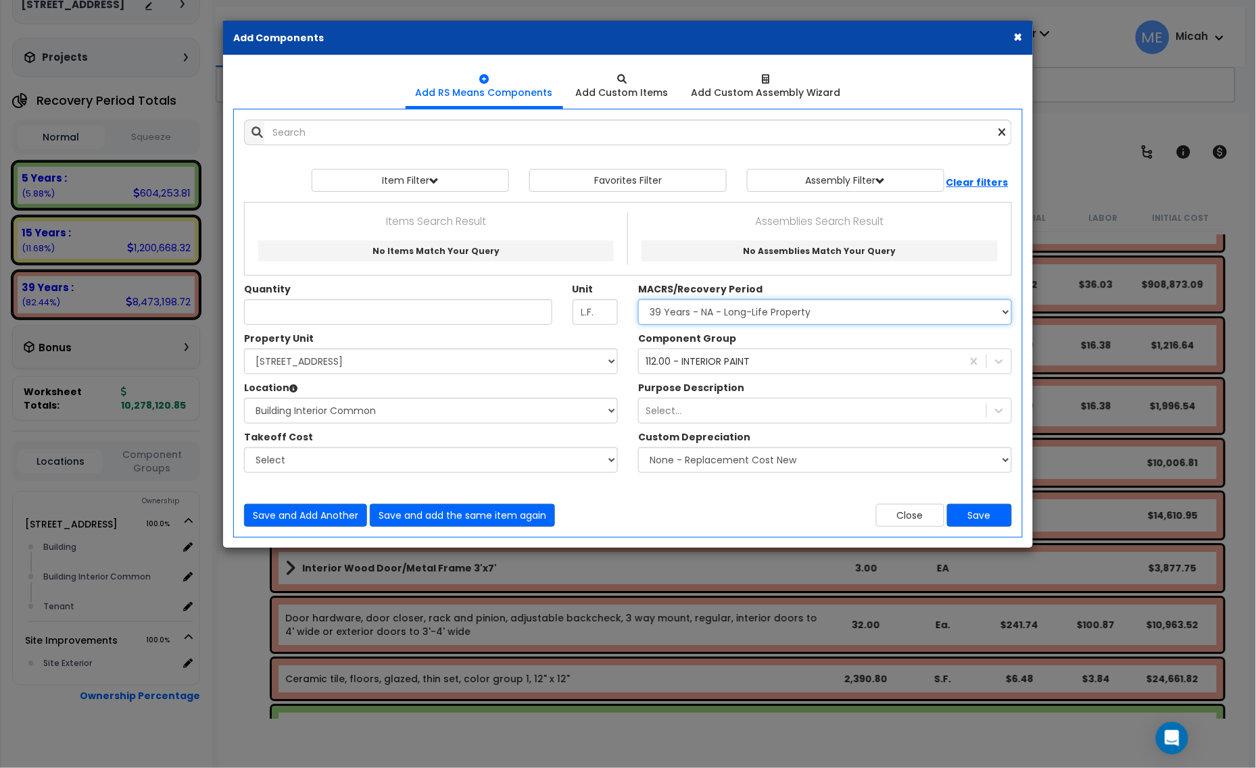
click at [741, 316] on select "Select MACRS/Recovery Period 5 Years - 57.0 - Distributive Trades & Services 5 …" at bounding box center [825, 312] width 374 height 26
select select "3667"
click at [638, 300] on select "Select MACRS/Recovery Period 5 Years - 57.0 - Distributive Trades & Services 5 …" at bounding box center [825, 312] width 374 height 26
click at [747, 366] on div "112.00 - INTERIOR PAINT" at bounding box center [697, 362] width 104 height 14
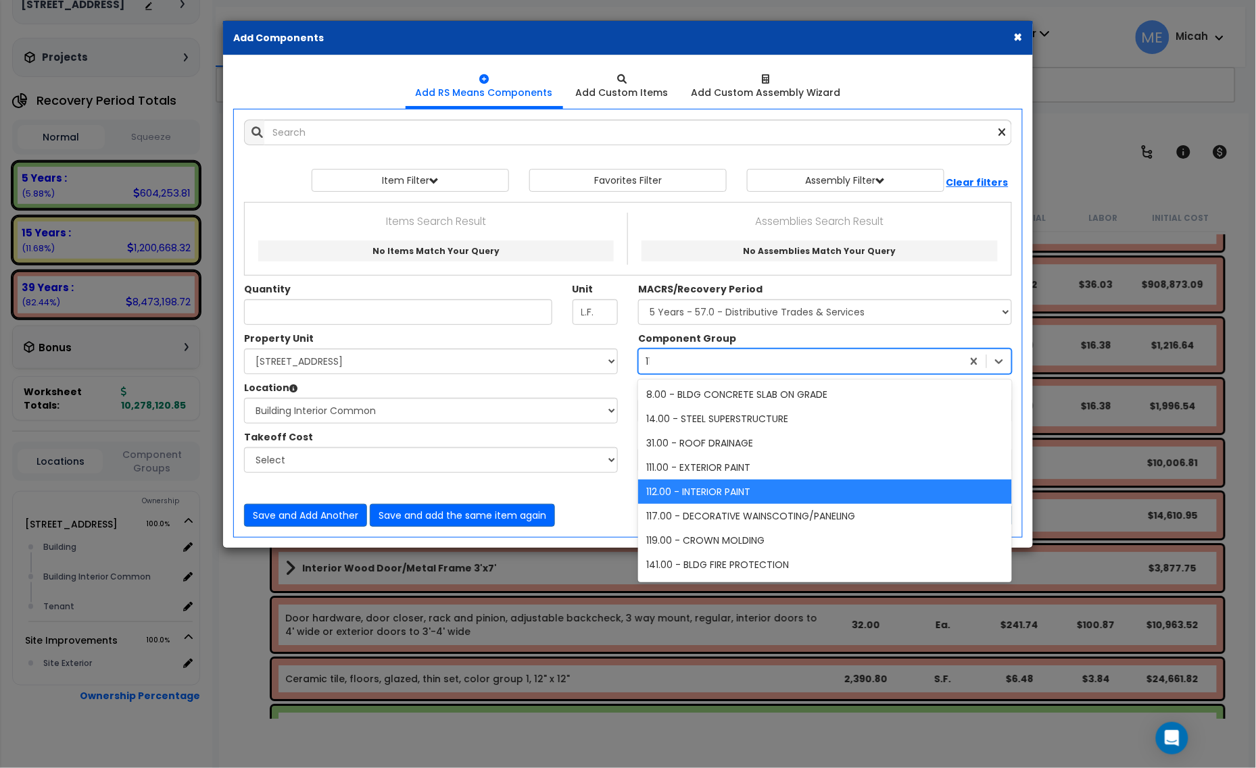
type input "114"
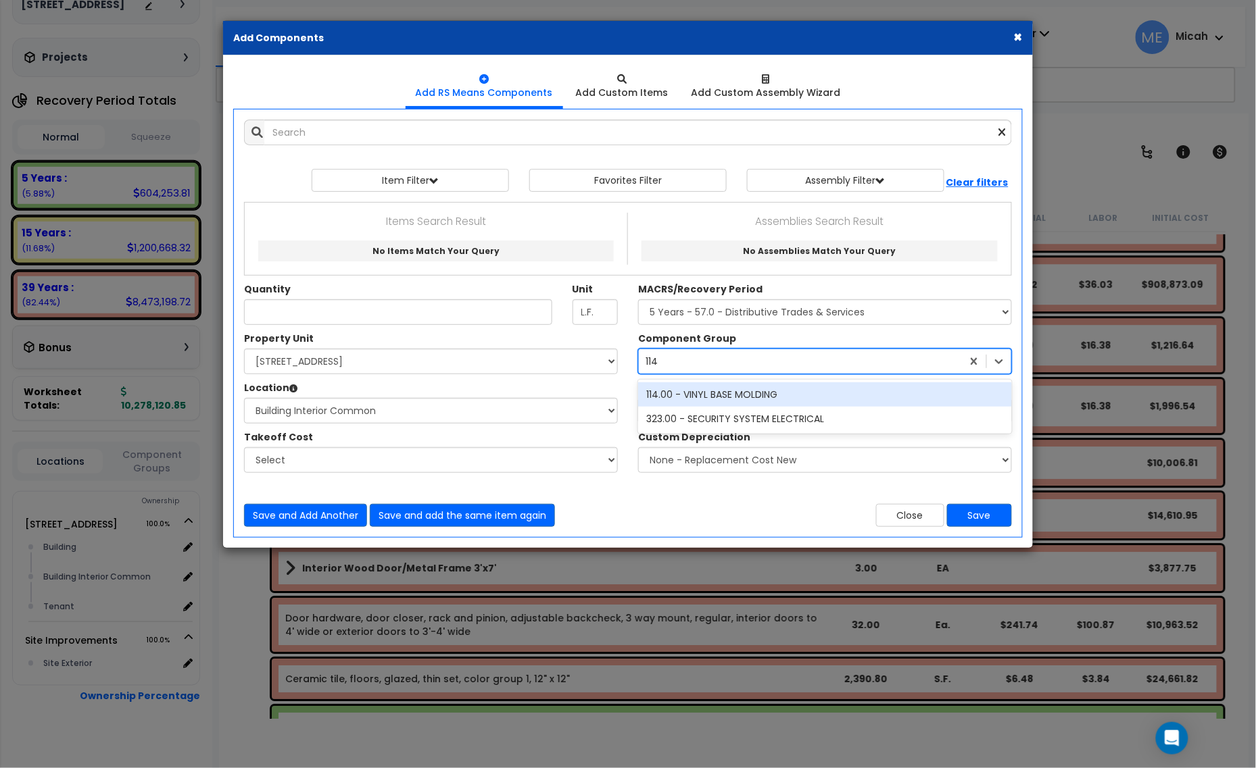
click at [757, 394] on div "114.00 - VINYL BASE MOLDING" at bounding box center [825, 394] width 374 height 24
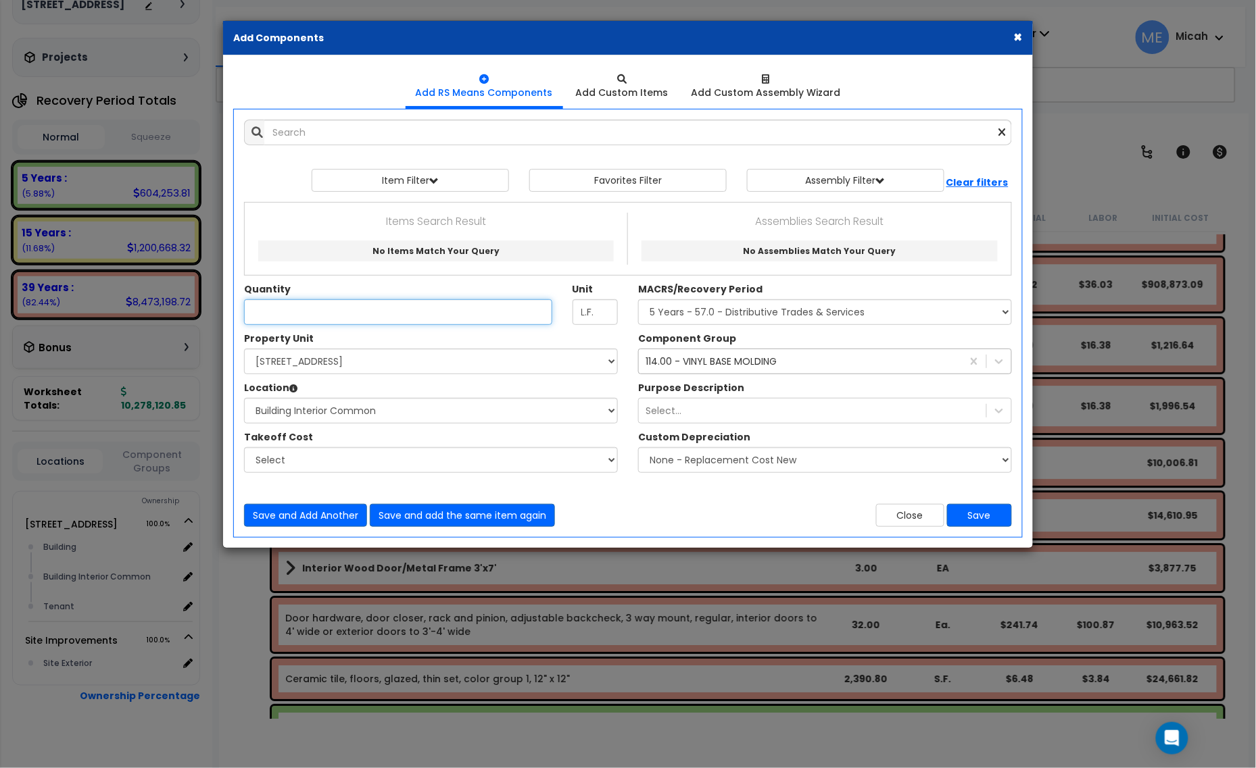
click at [289, 307] on input "Unit Quantity" at bounding box center [398, 312] width 308 height 26
type input "3,324.2"
click at [285, 509] on button "Save and Add Another" at bounding box center [305, 515] width 123 height 23
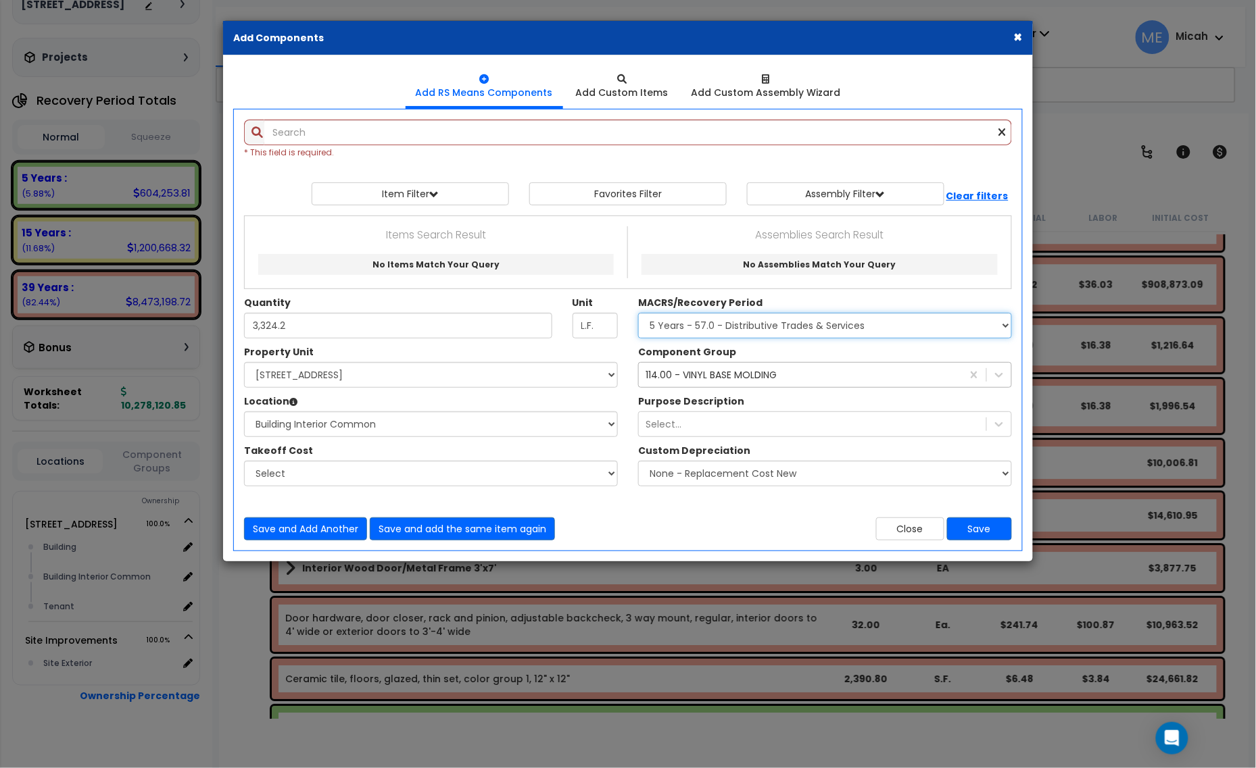
click at [660, 324] on select "Select MACRS/Recovery Period 5 Years - 57.0 - Distributive Trades & Services 5 …" at bounding box center [825, 326] width 374 height 26
select select "3669"
click at [638, 314] on select "Select MACRS/Recovery Period 5 Years - 57.0 - Distributive Trades & Services 5 …" at bounding box center [825, 326] width 374 height 26
click at [713, 385] on div "114.00 - VINYL BASE MOLDING 114" at bounding box center [800, 375] width 323 height 22
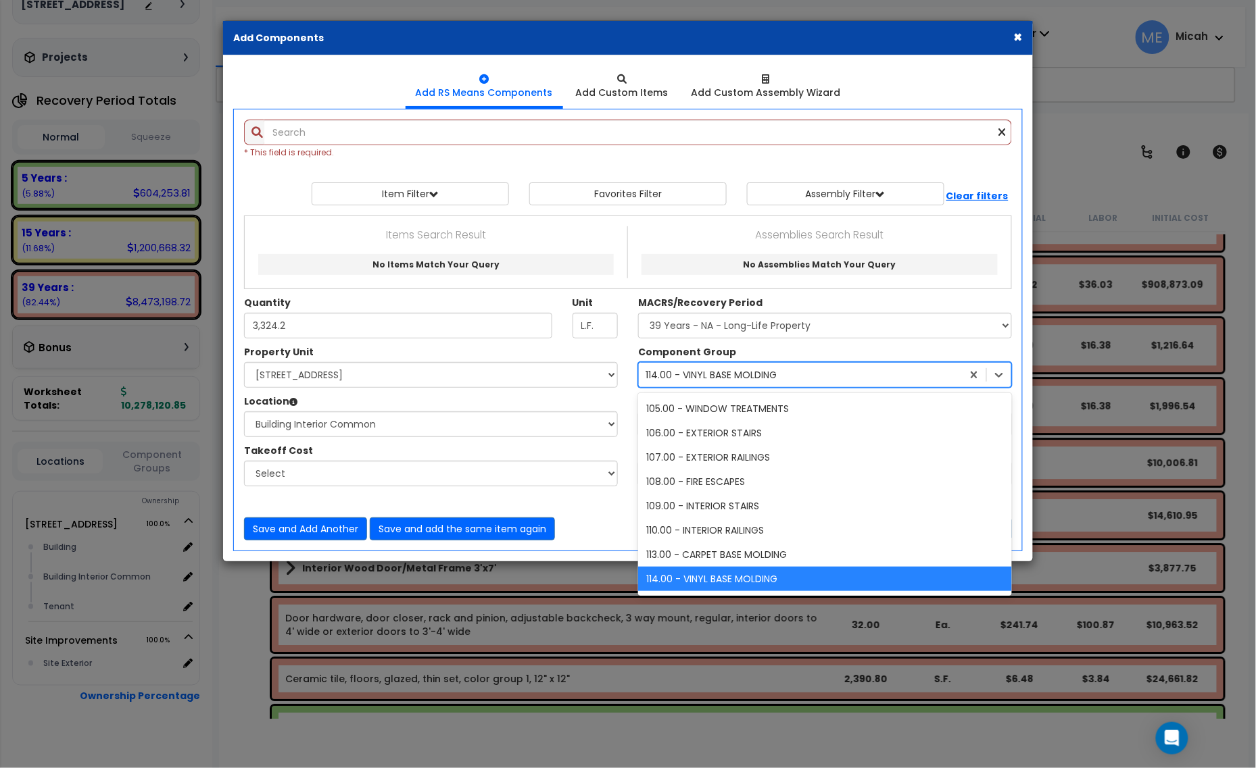
scroll to position [653, 0]
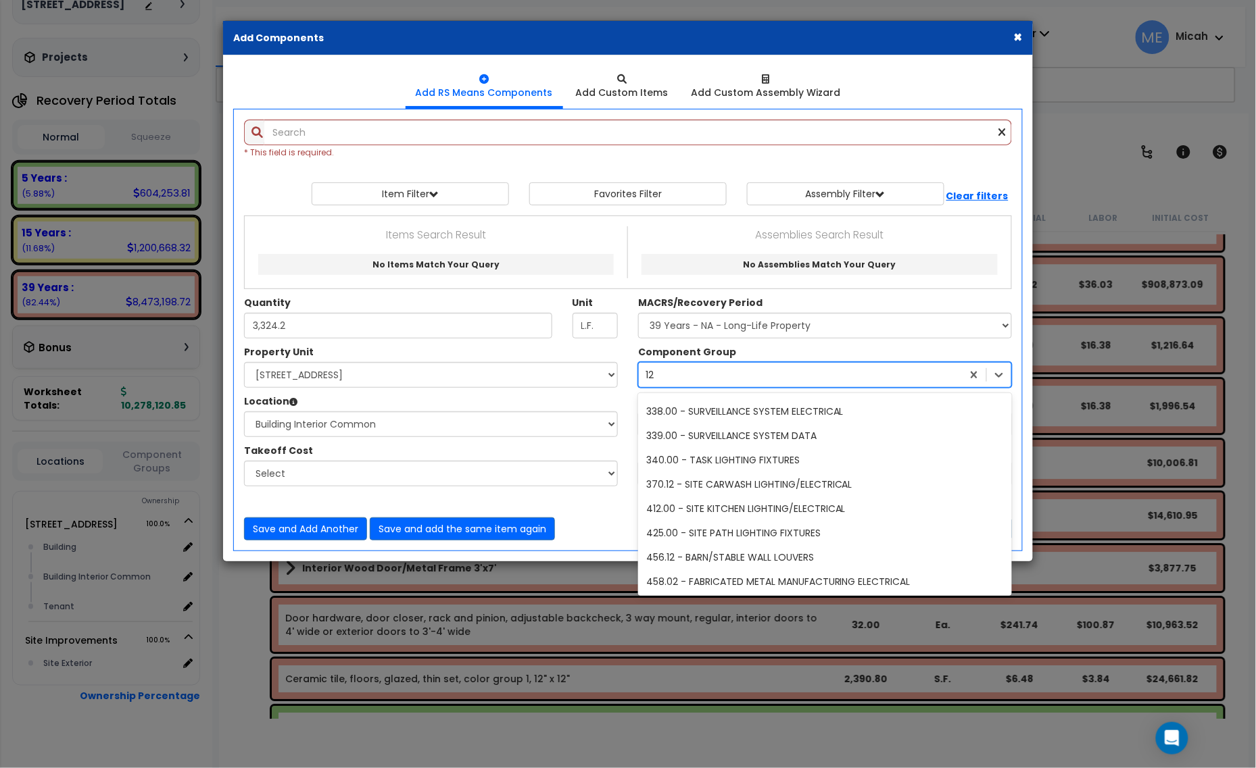
type input "123"
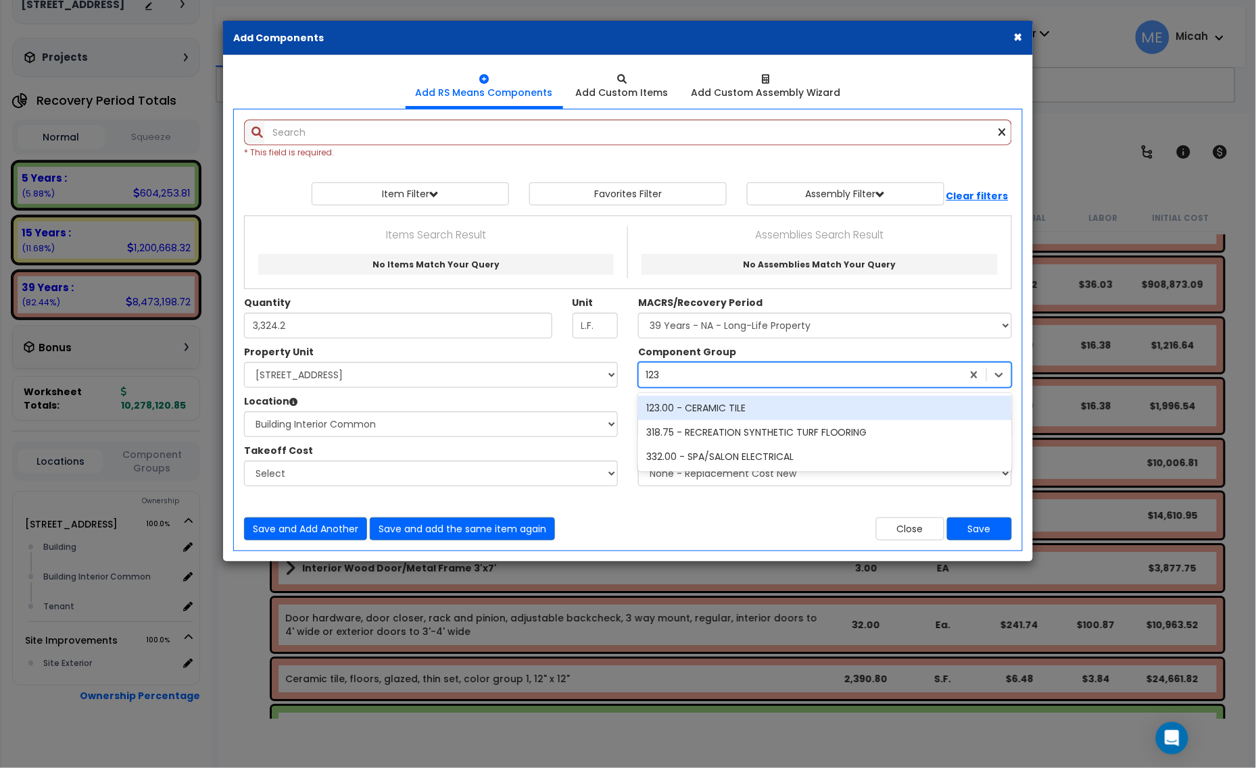
click at [734, 404] on div "123.00 - CERAMIC TILE" at bounding box center [825, 408] width 374 height 24
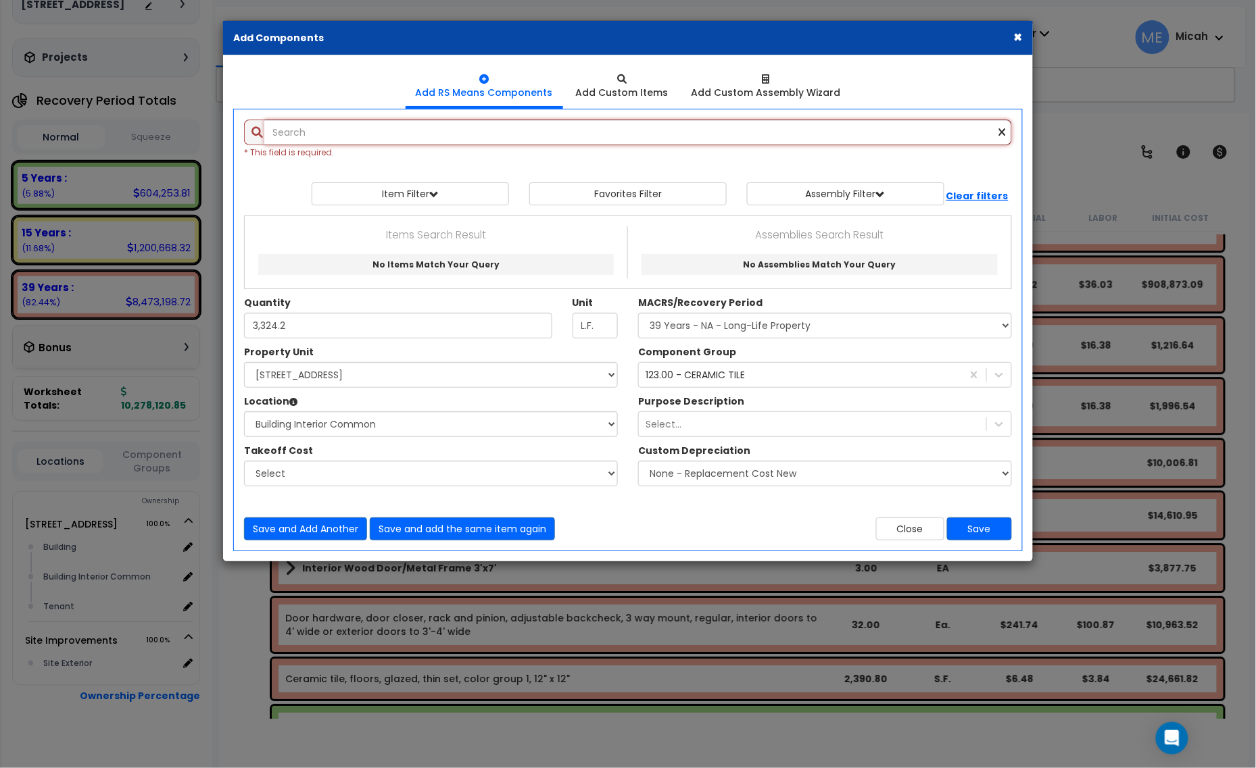
click at [298, 123] on input "text" at bounding box center [637, 133] width 747 height 26
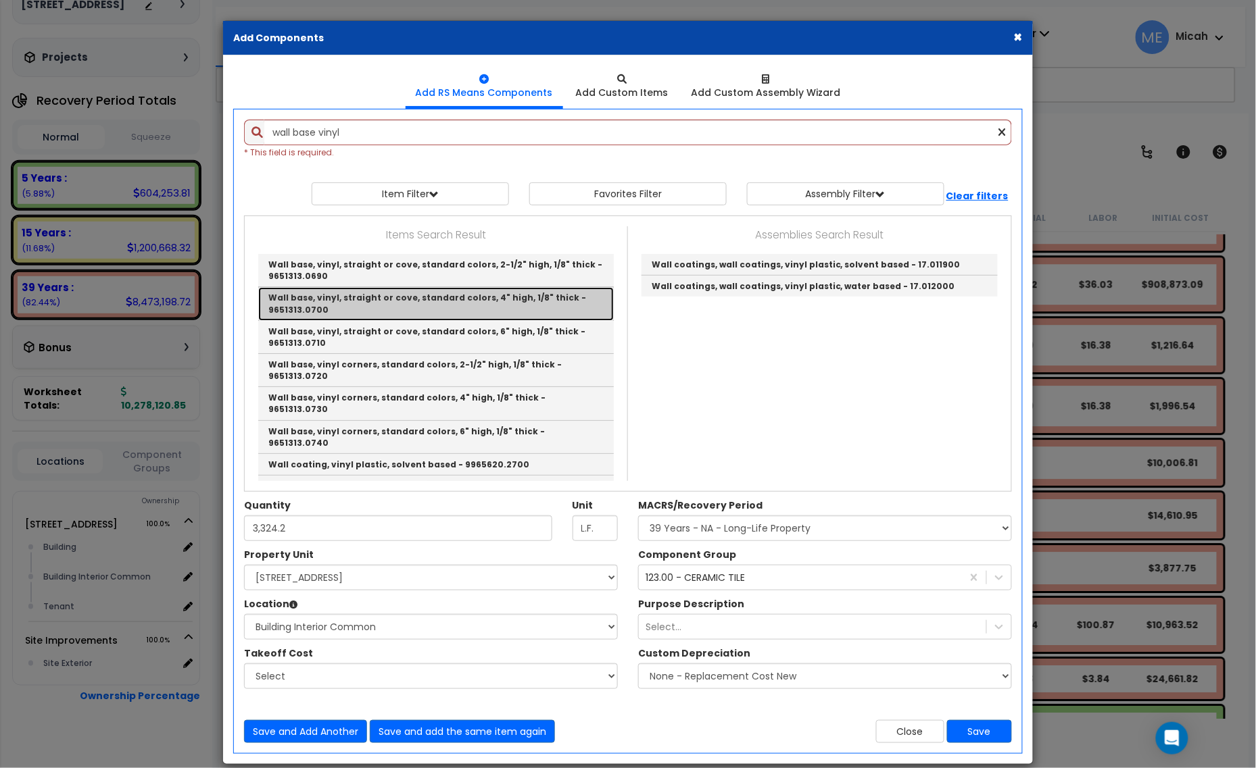
click at [532, 310] on link "Wall base, vinyl, straight or cove, standard colors, 4" high, 1/8" thick - 9651…" at bounding box center [435, 303] width 355 height 33
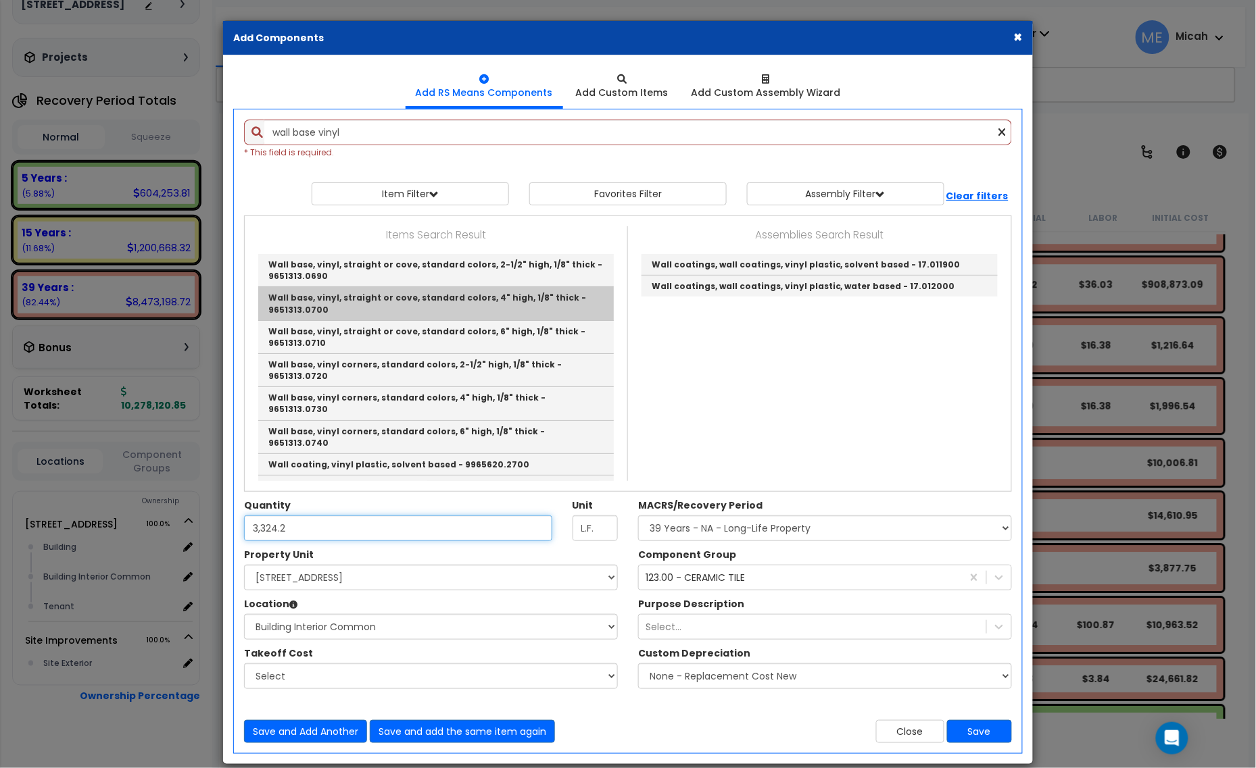
type input "Wall base, vinyl, straight or cove, standard colors, 4" high, 1/8" thick - 9651…"
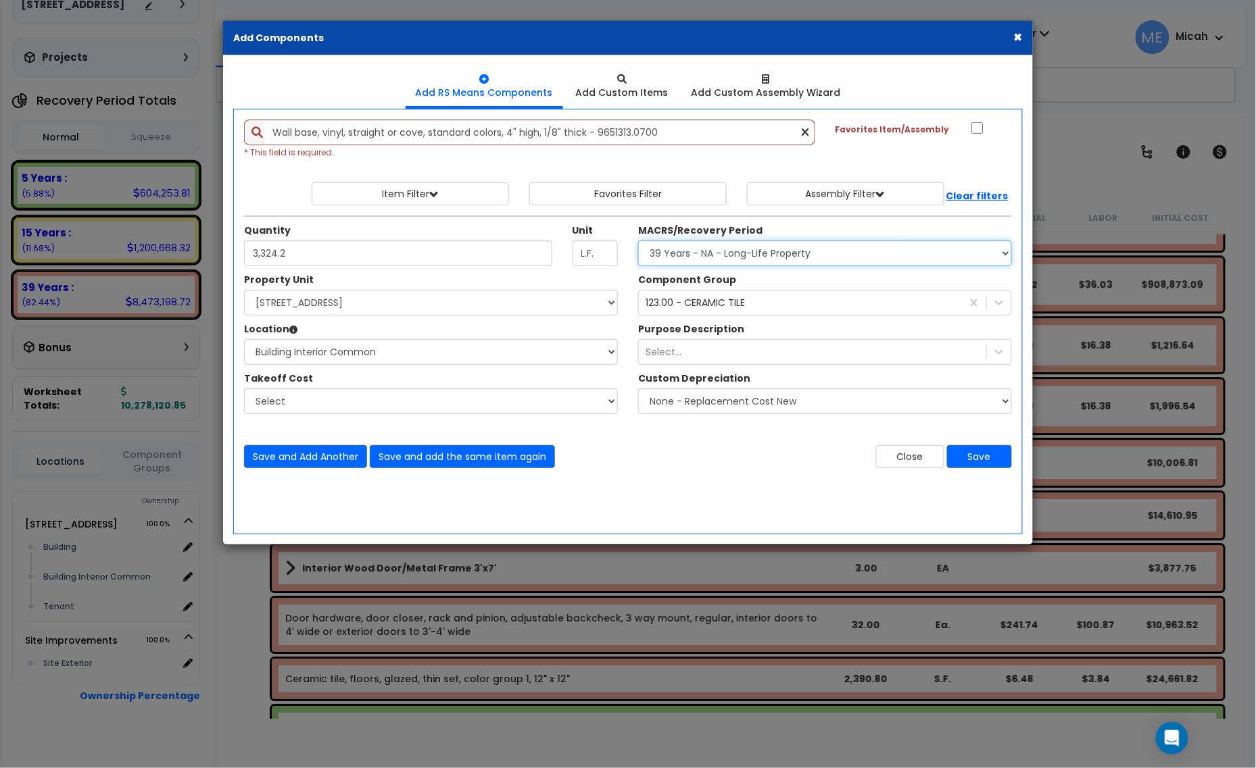
click at [714, 254] on select "Select MACRS/Recovery Period 5 Years - 57.0 - Distributive Trades & Services 5 …" at bounding box center [825, 254] width 374 height 26
select select "3667"
click at [638, 241] on select "Select MACRS/Recovery Period 5 Years - 57.0 - Distributive Trades & Services 5 …" at bounding box center [825, 254] width 374 height 26
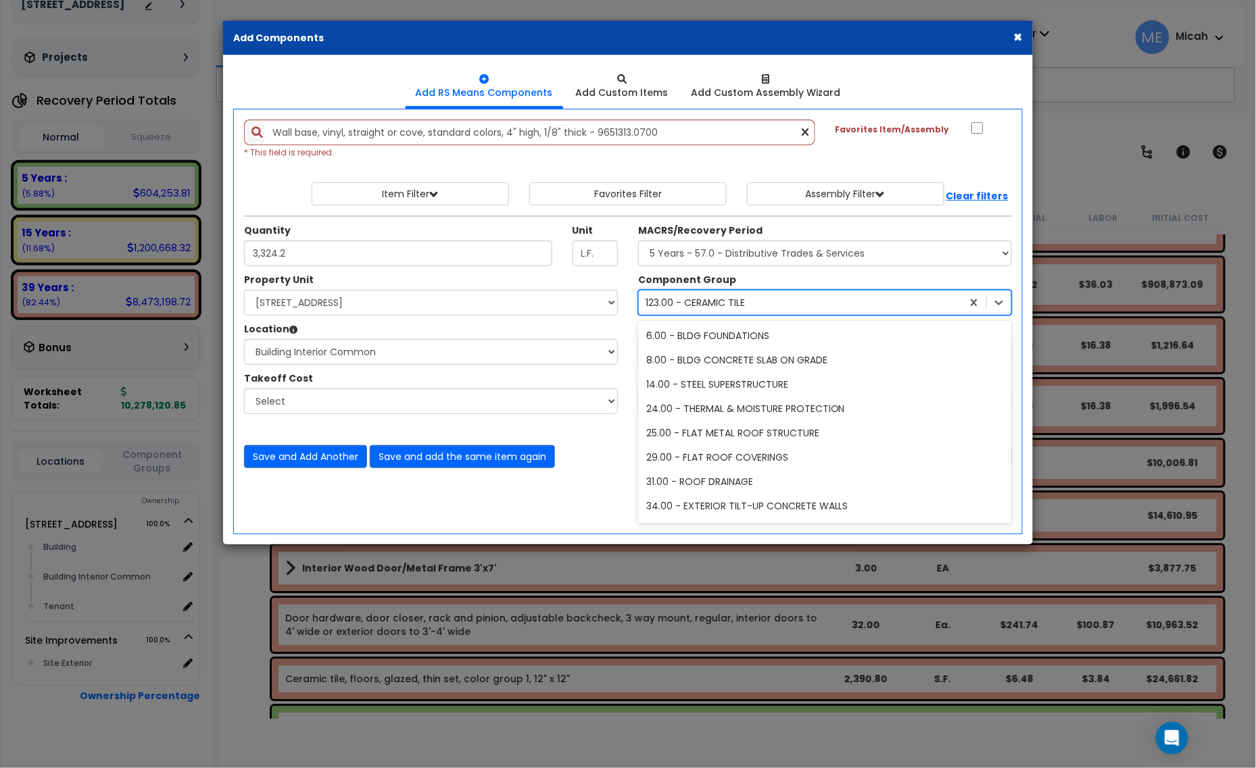
click at [730, 309] on div "123.00 - CERAMIC TILE" at bounding box center [694, 303] width 99 height 14
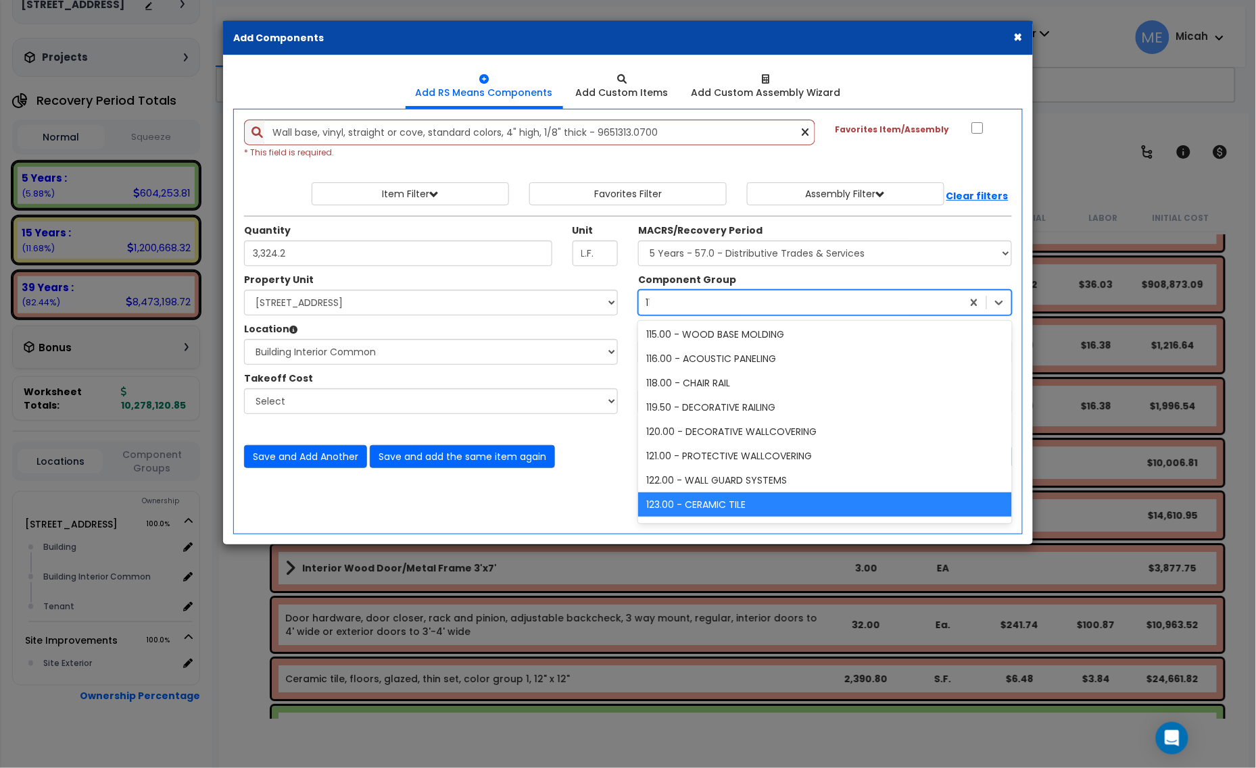
scroll to position [245, 0]
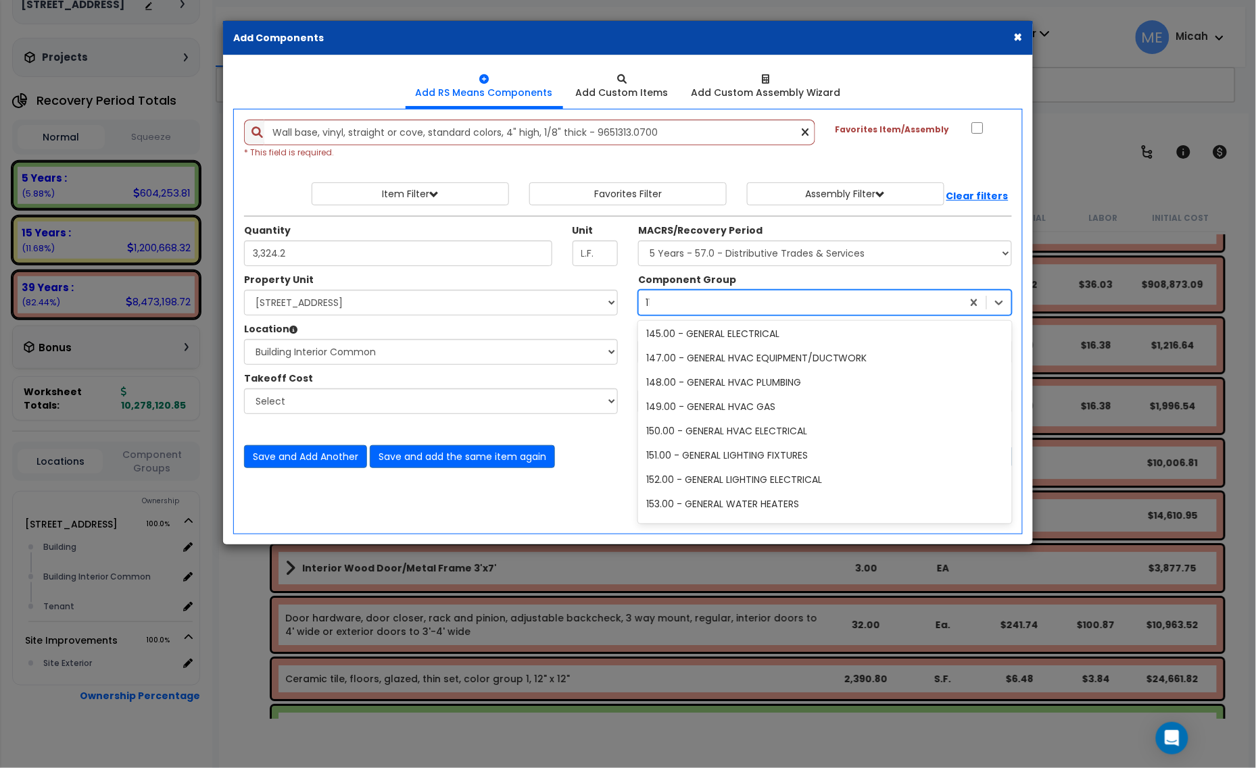
type input "114"
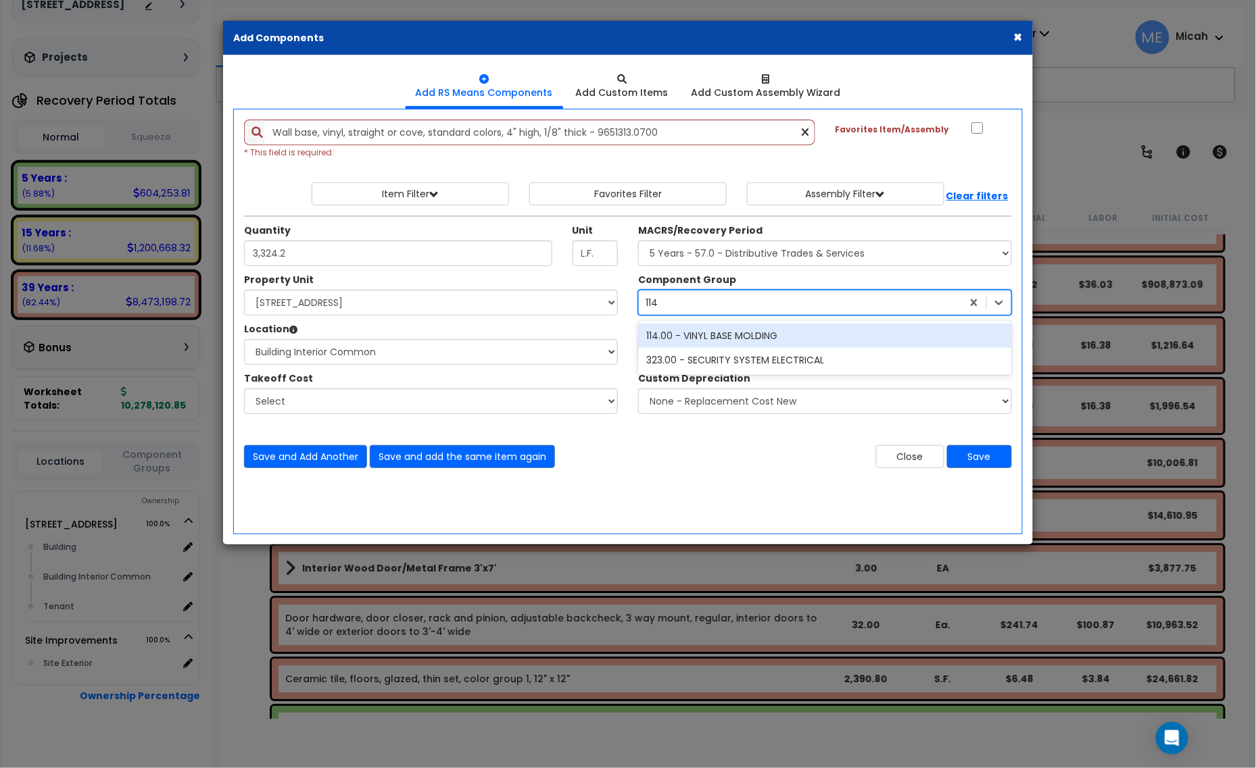
scroll to position [0, 0]
click at [743, 332] on div "114.00 - VINYL BASE MOLDING" at bounding box center [825, 336] width 374 height 24
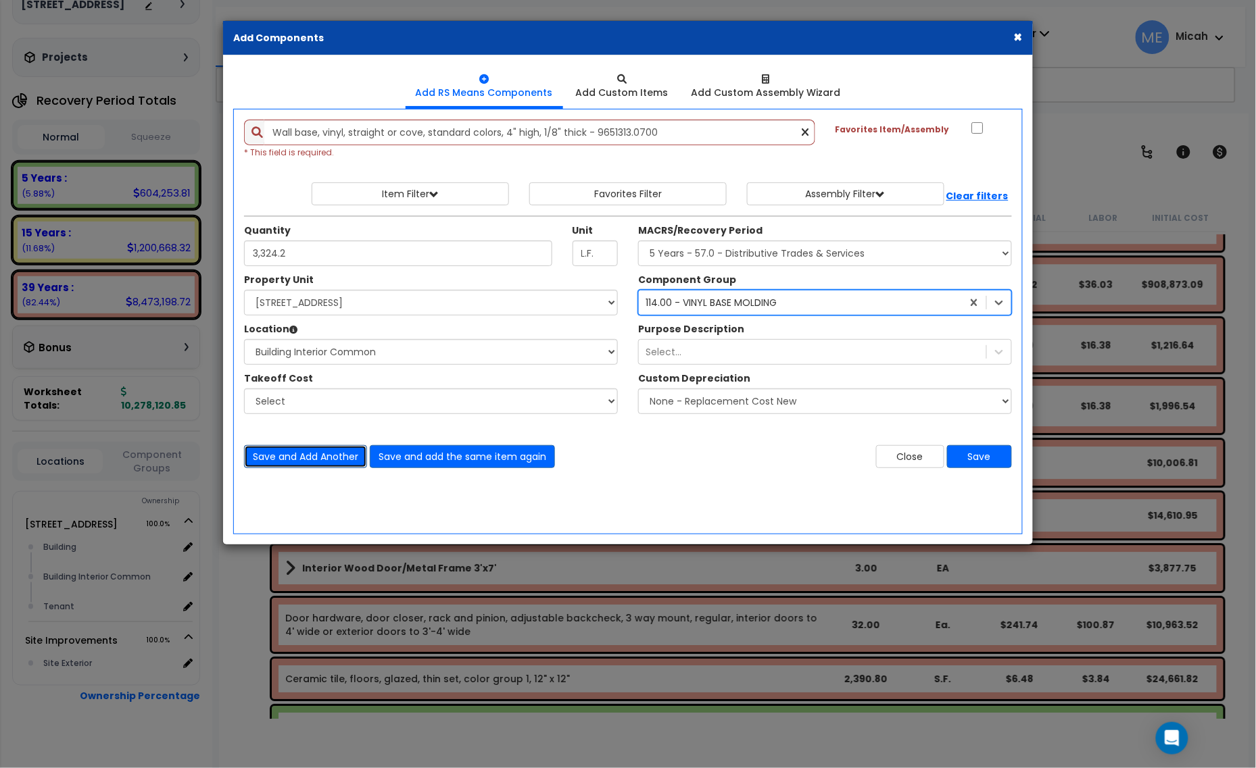
click at [295, 460] on button "Save and Add Another" at bounding box center [305, 456] width 123 height 23
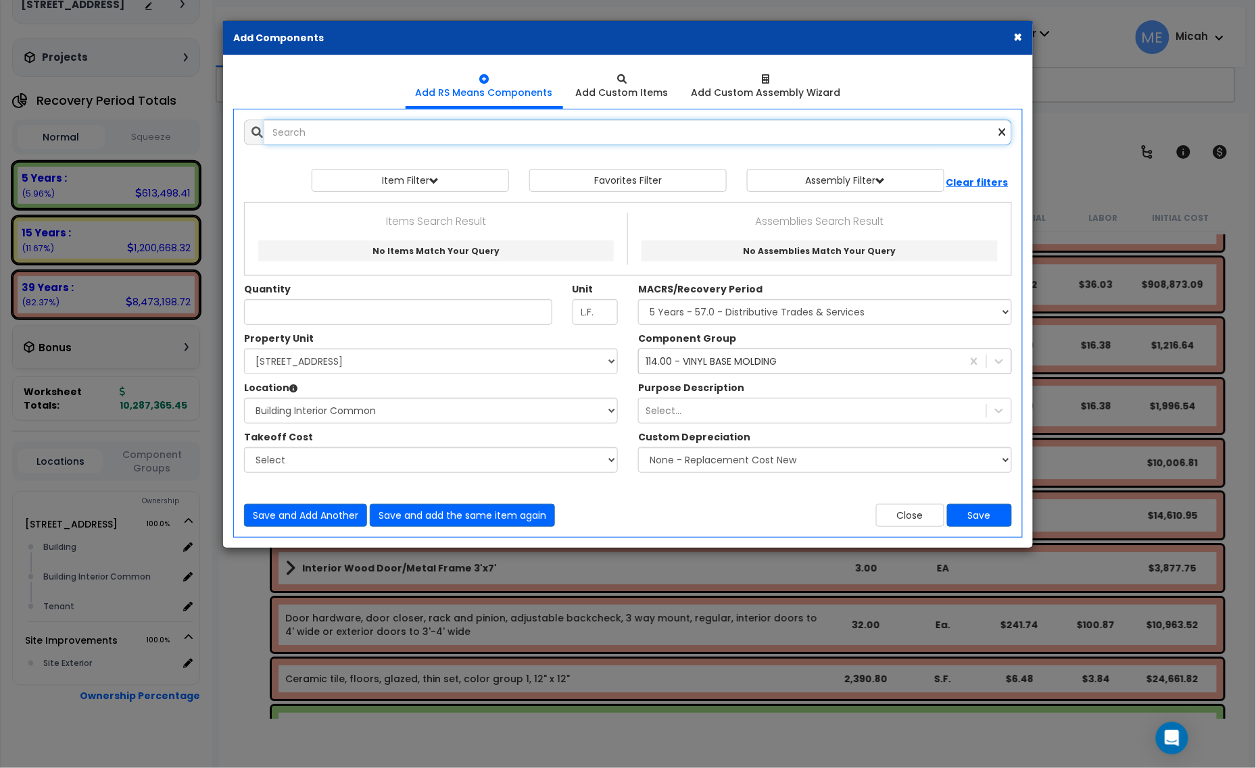
click at [439, 137] on input "text" at bounding box center [637, 133] width 747 height 26
click at [325, 126] on input "ceramic 6' high" at bounding box center [637, 133] width 747 height 26
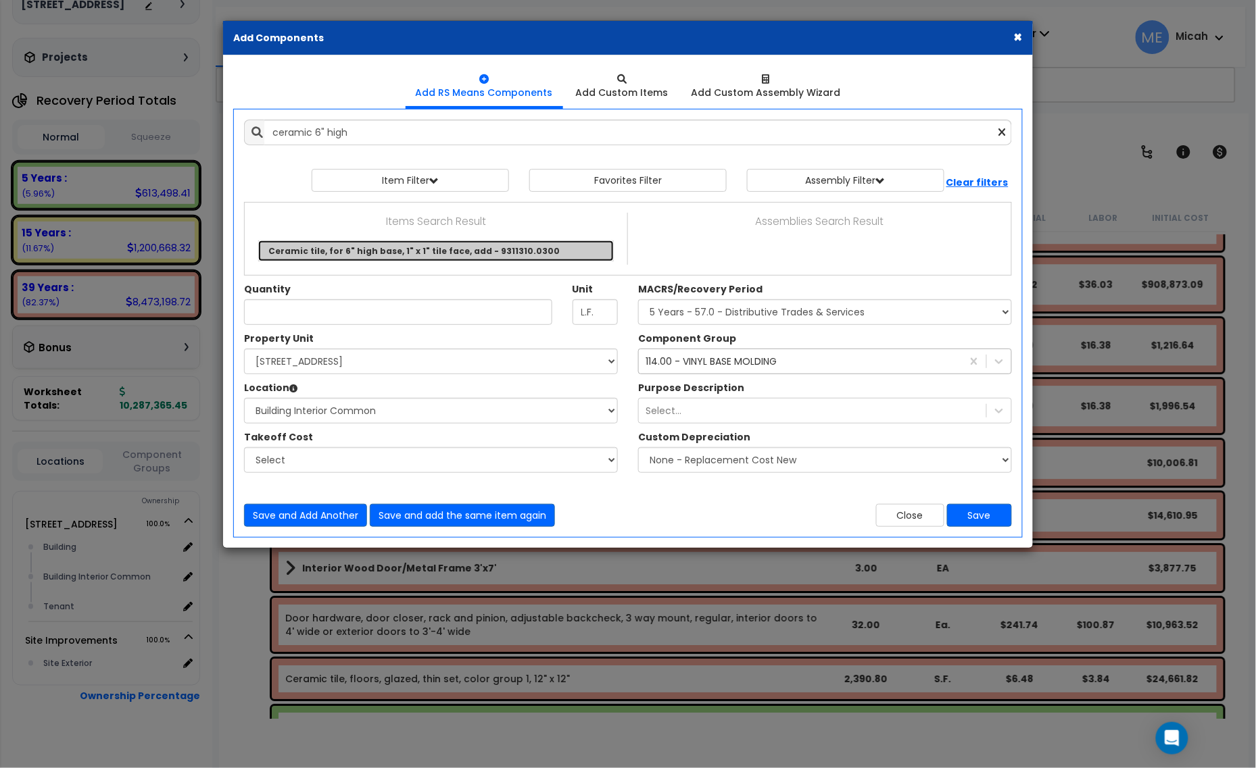
click at [518, 258] on link "Ceramic tile, for 6" high base, 1" x 1" tile face, add - 9311310.0300" at bounding box center [435, 251] width 355 height 21
type input "Ceramic tile, for 6" high base, 1" x 1" tile face, add - 9311310.0300"
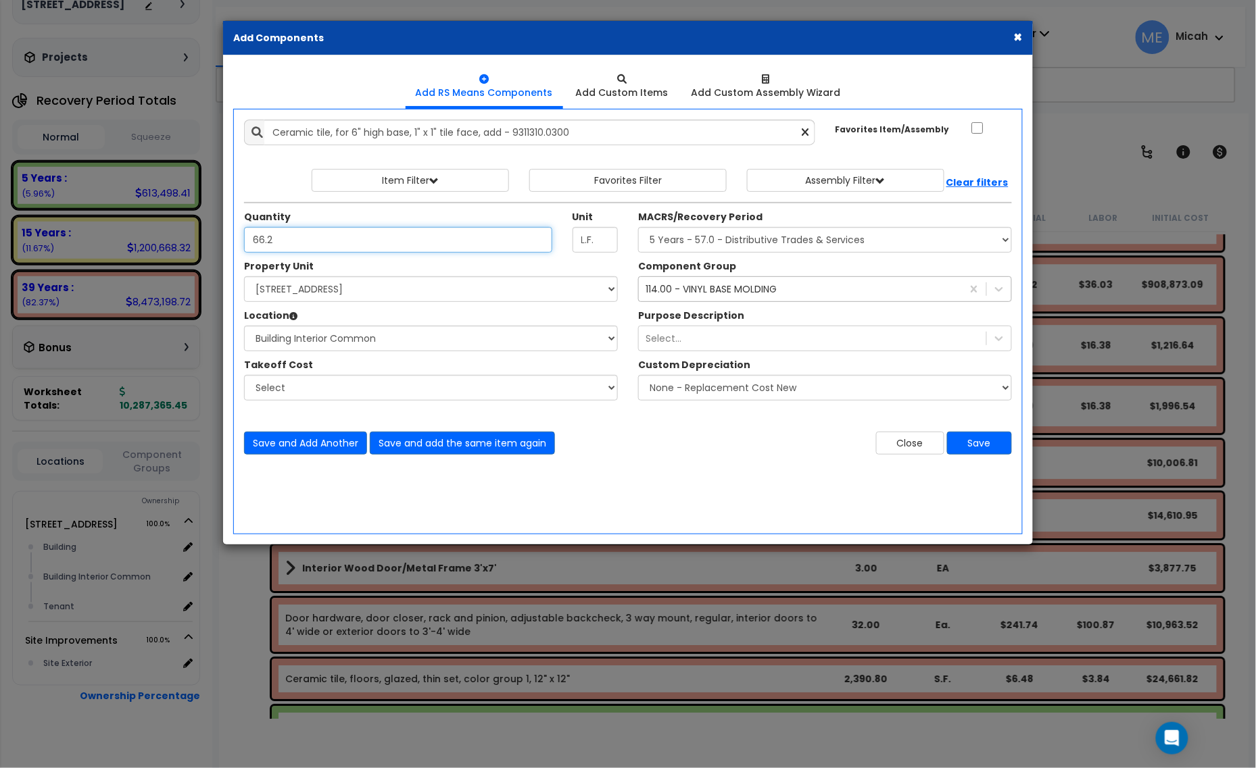
type input "66.2"
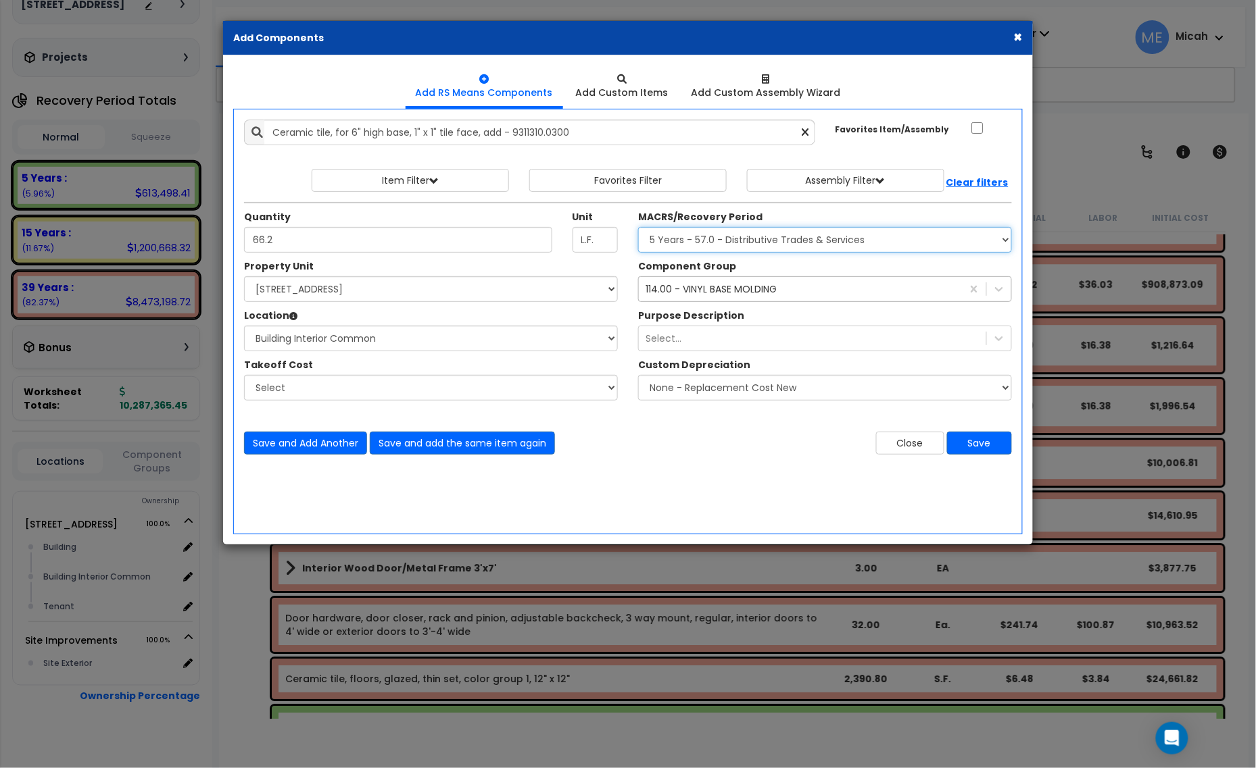
click at [785, 247] on select "Select MACRS/Recovery Period 5 Years - 57.0 - Distributive Trades & Services 5 …" at bounding box center [825, 240] width 374 height 26
select select "3669"
click at [638, 228] on select "Select MACRS/Recovery Period 5 Years - 57.0 - Distributive Trades & Services 5 …" at bounding box center [825, 240] width 374 height 26
click at [728, 298] on div "114.00 - VINYL BASE MOLDING 114" at bounding box center [800, 289] width 323 height 22
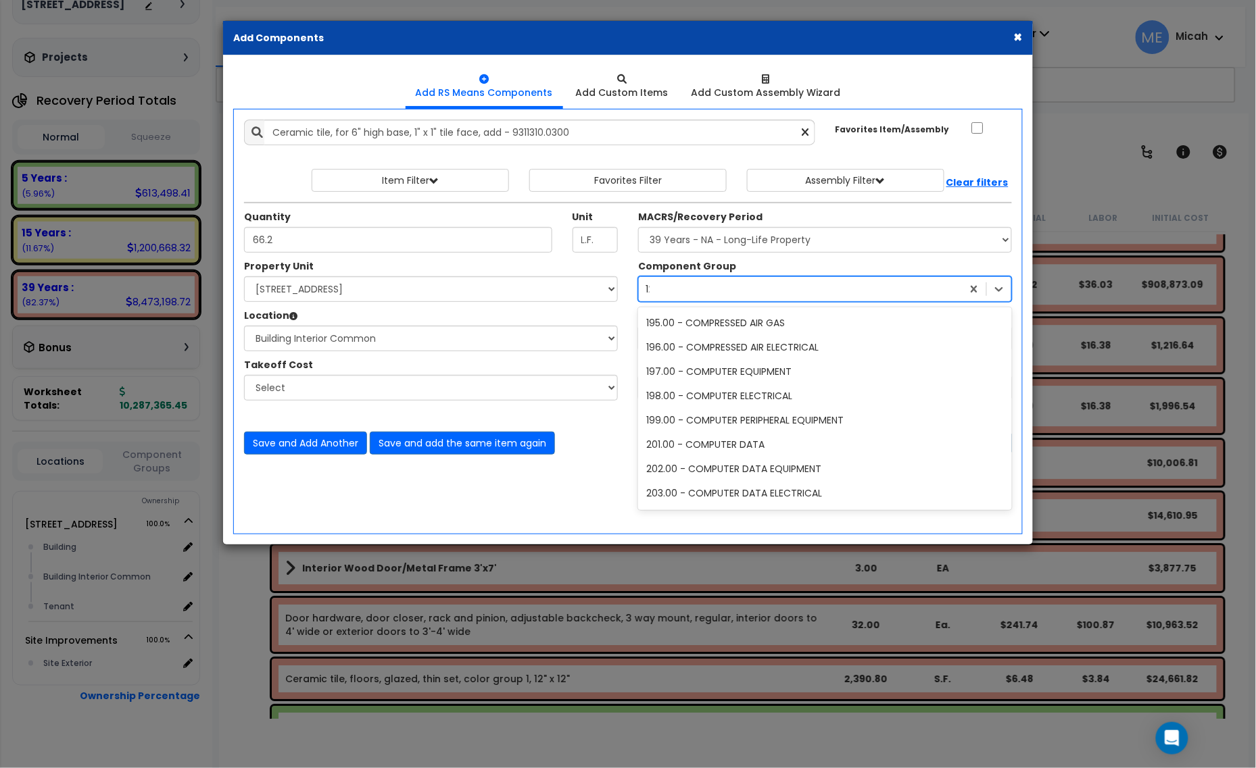
scroll to position [653, 0]
type input "123"
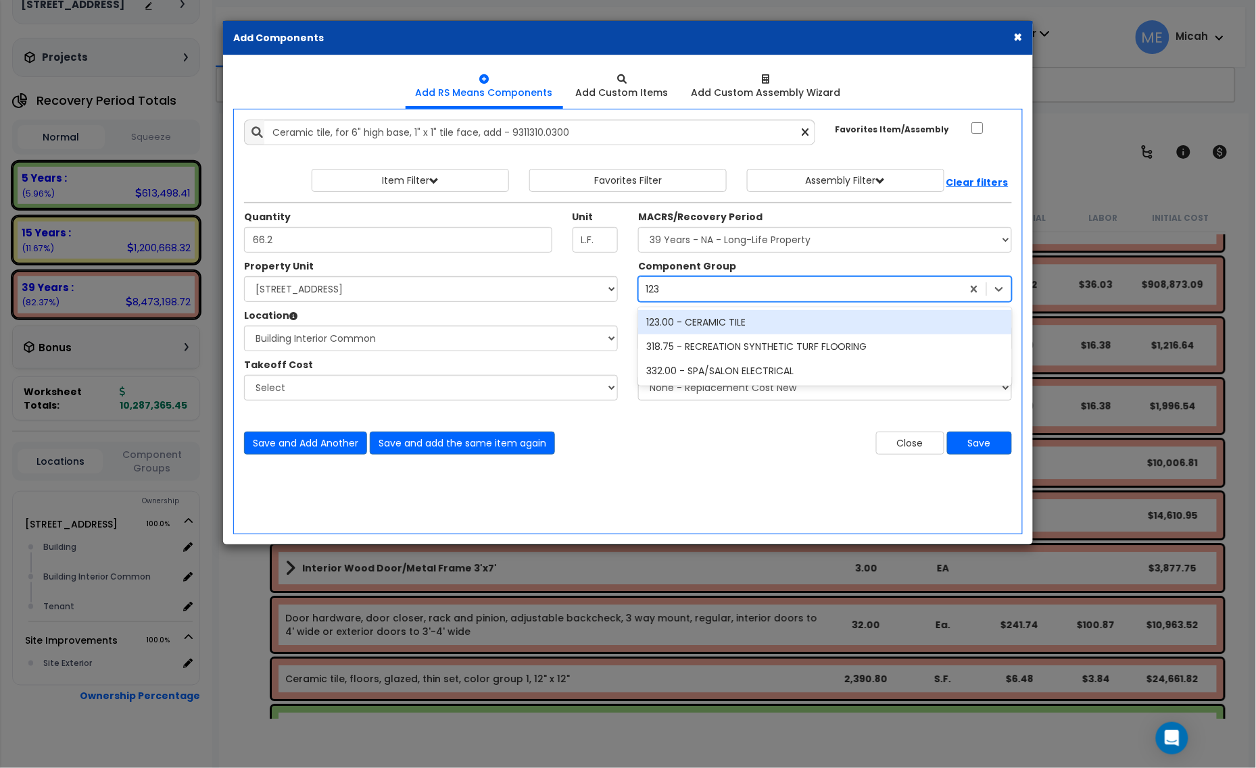
scroll to position [0, 0]
click at [731, 318] on div "123.00 - CERAMIC TILE" at bounding box center [825, 322] width 374 height 24
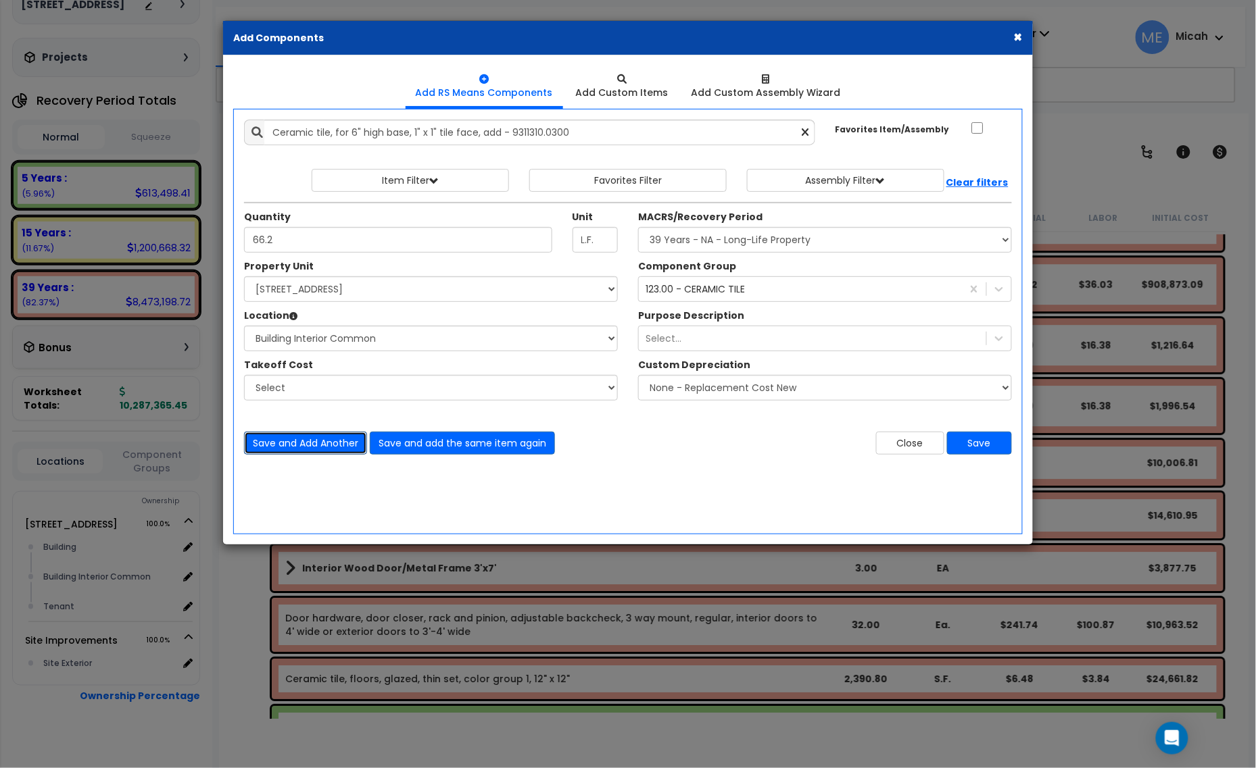
click at [289, 448] on button "Save and Add Another" at bounding box center [305, 443] width 123 height 23
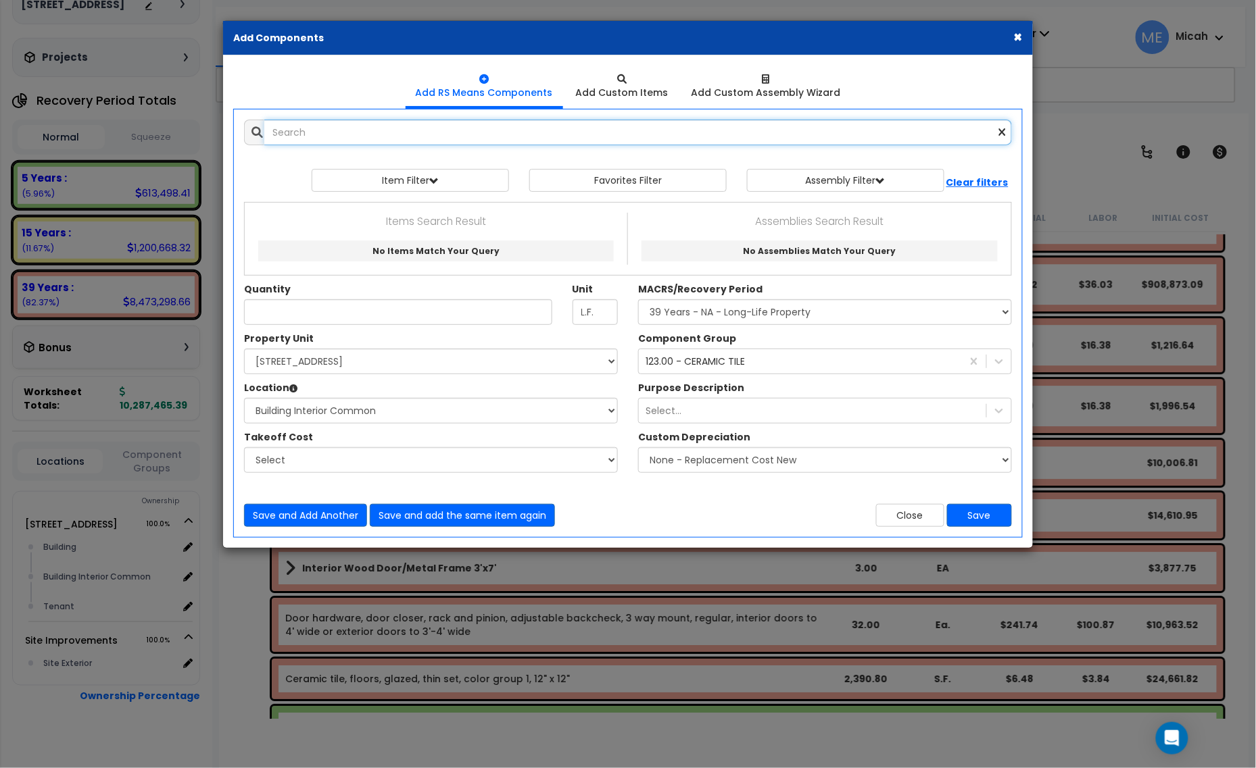
click at [323, 132] on input "text" at bounding box center [637, 133] width 747 height 26
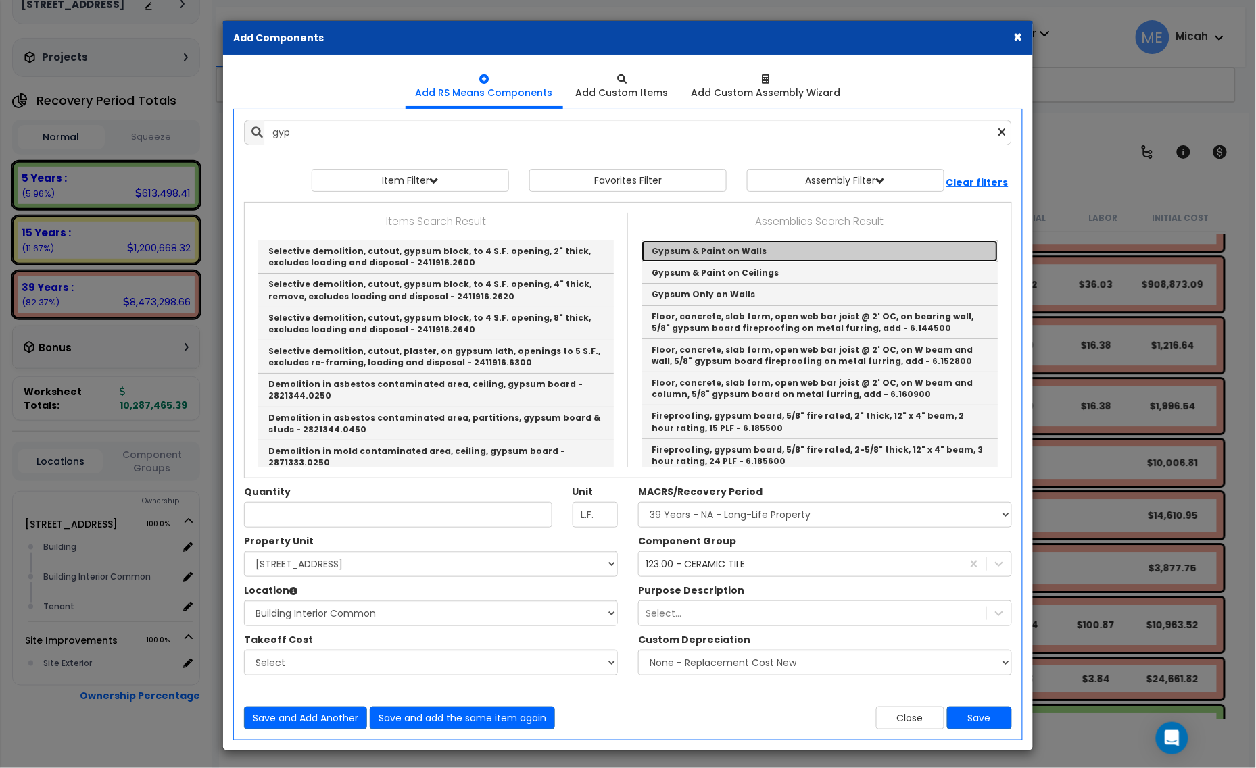
click at [733, 245] on link "Gypsum & Paint on Walls" at bounding box center [819, 252] width 356 height 22
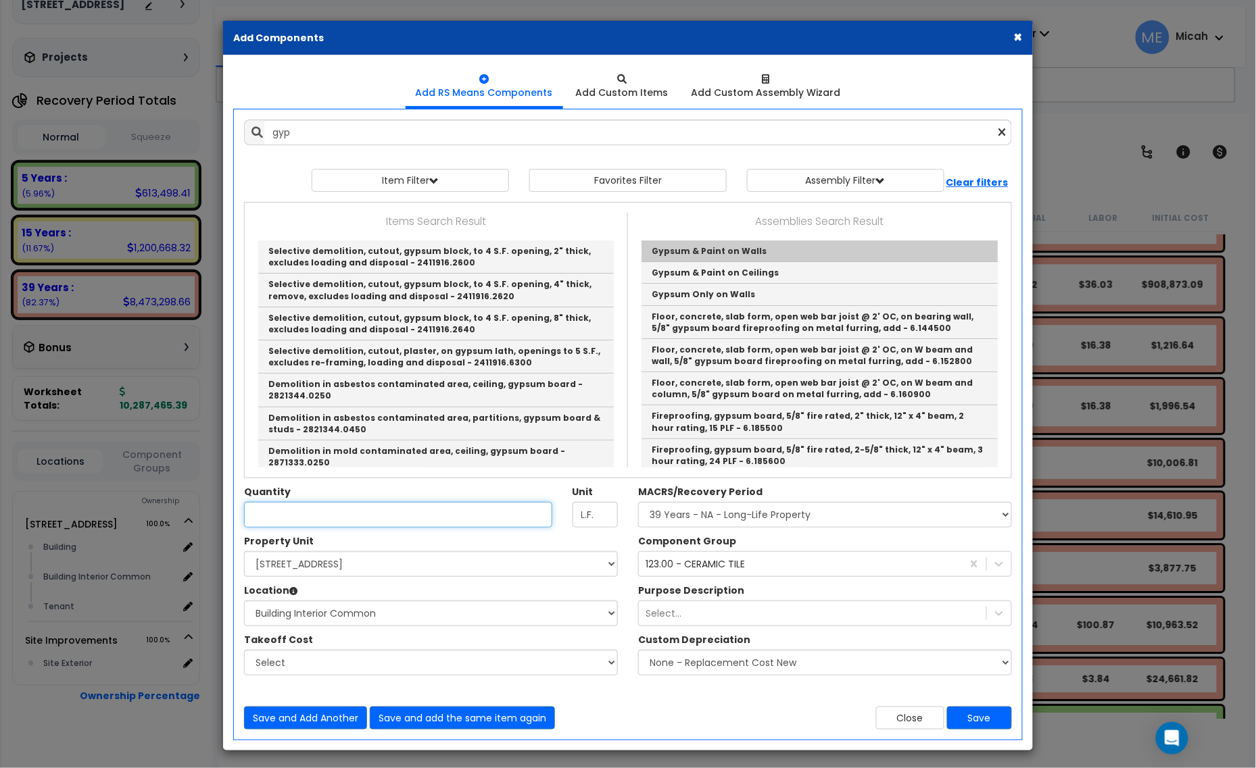
type input "Gypsum & Paint on Walls"
checkbox input "true"
type input "EA"
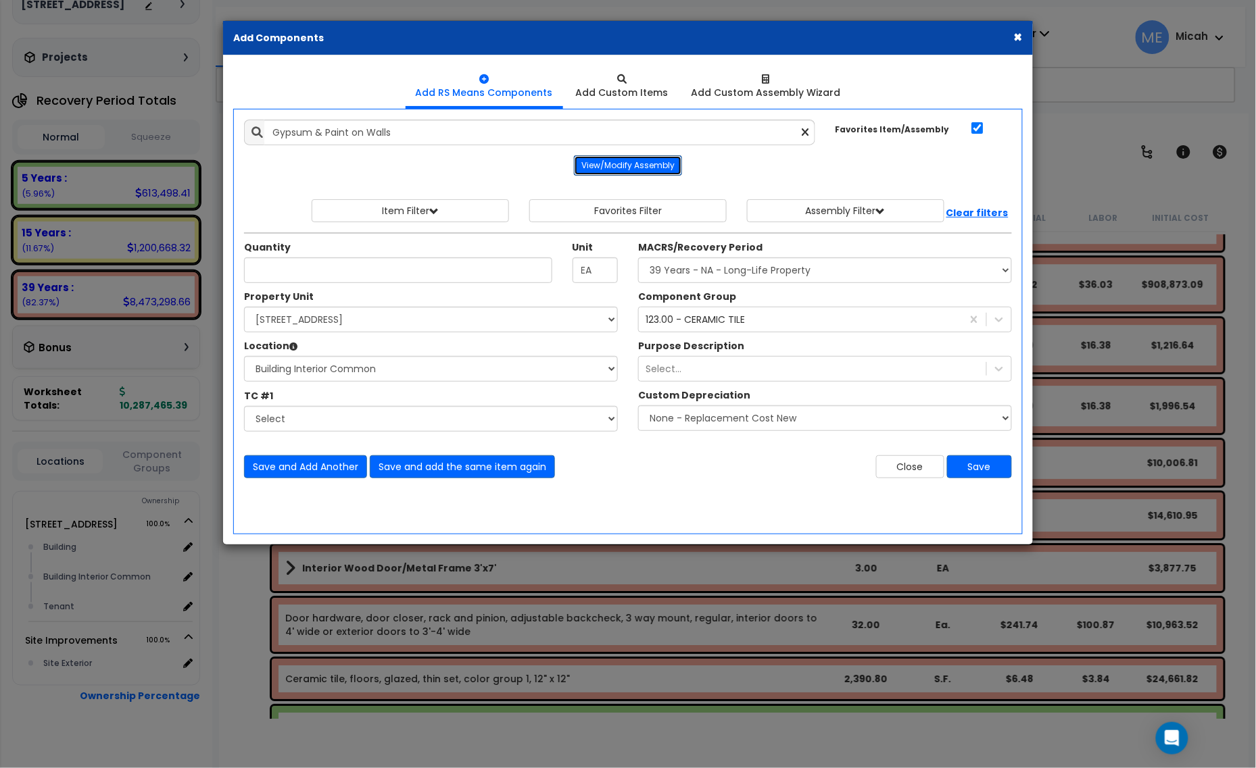
click at [664, 170] on button "View/Modify Assembly" at bounding box center [628, 165] width 108 height 20
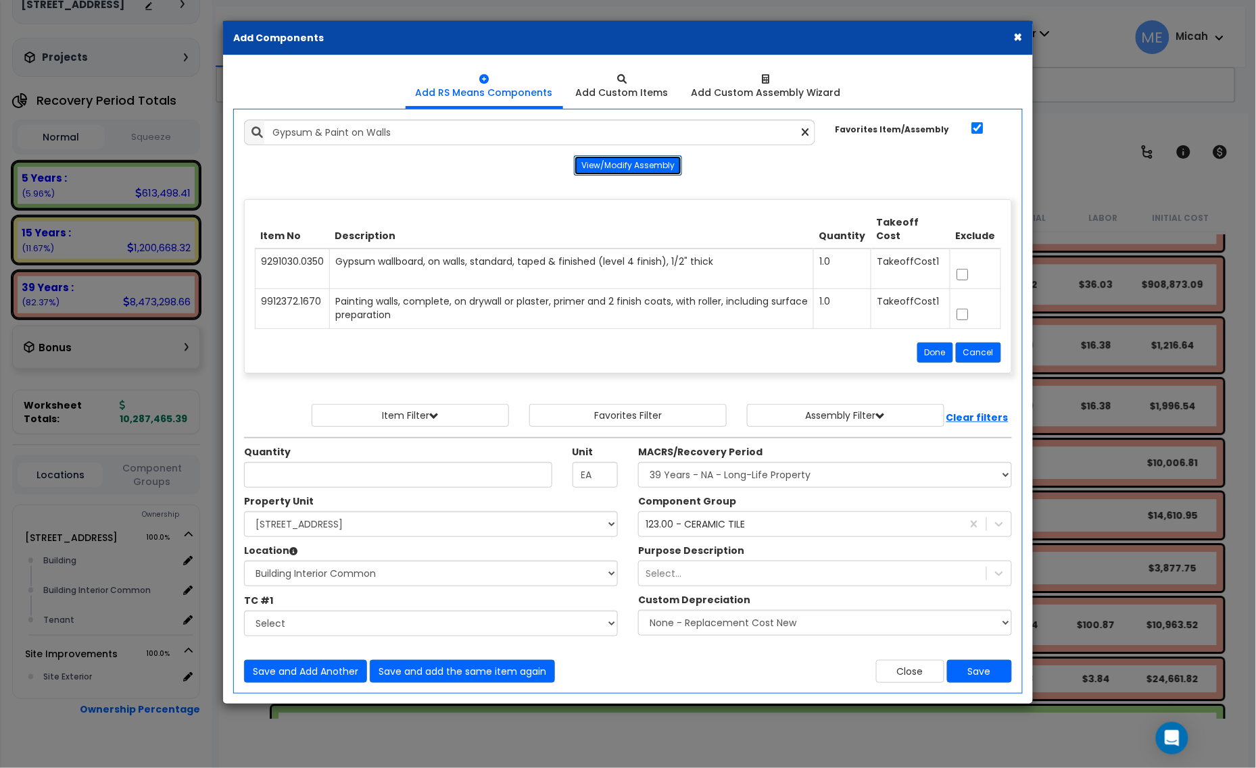
scroll to position [84, 0]
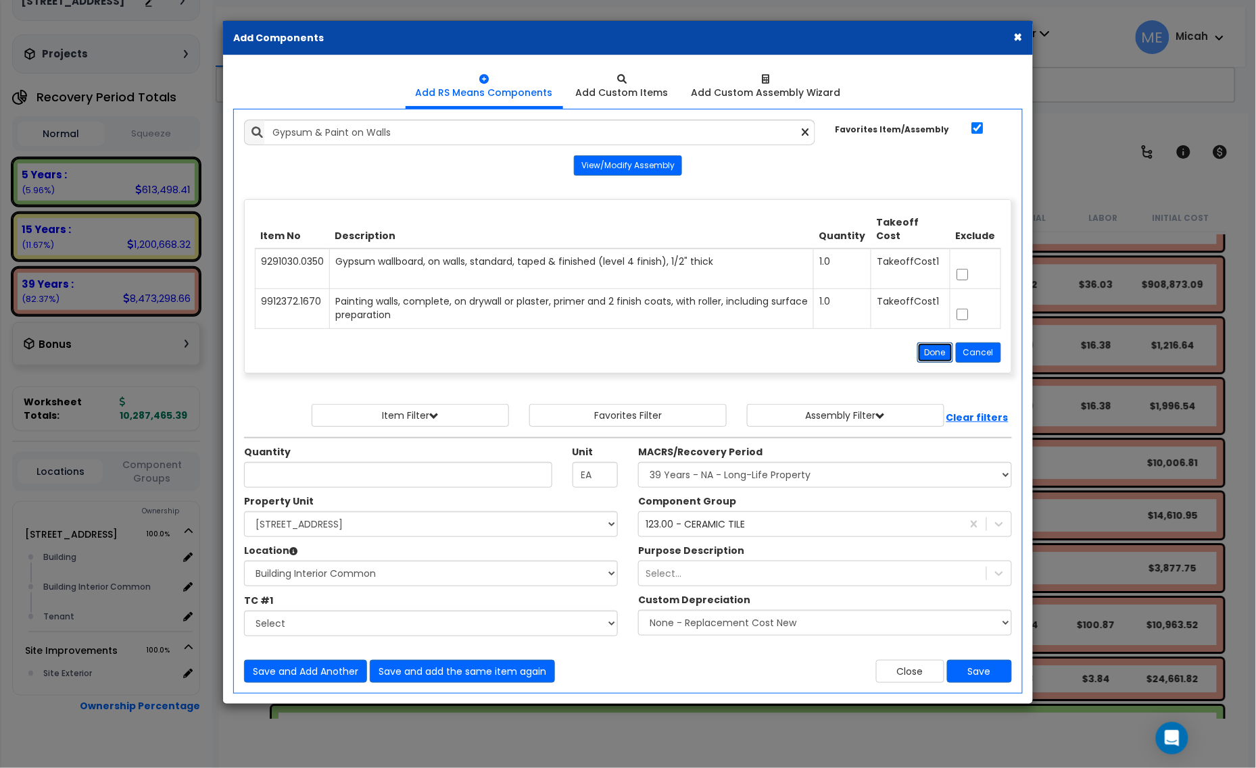
click at [934, 353] on button "Done" at bounding box center [935, 353] width 36 height 20
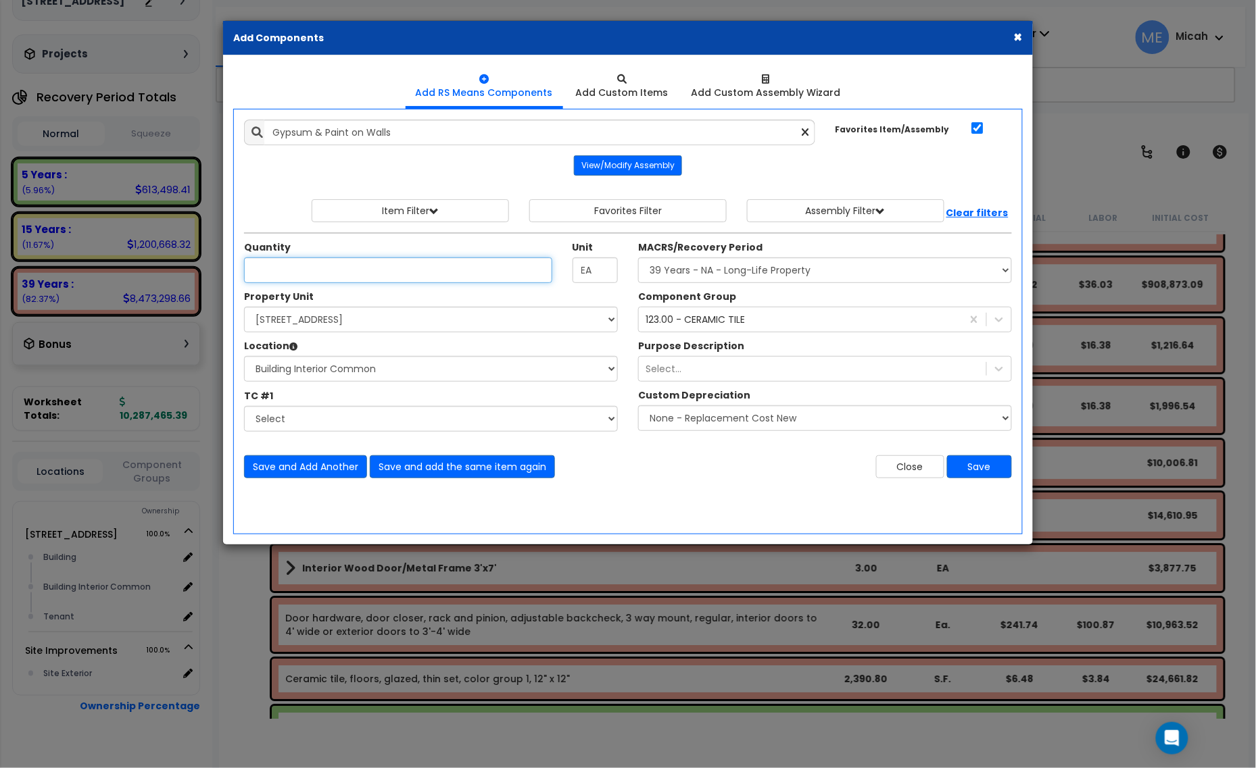
click at [309, 274] on input "Unit Quantity" at bounding box center [398, 270] width 308 height 26
type input "10,332.2"
click at [741, 322] on div "123.00 - CERAMIC TILE" at bounding box center [694, 320] width 99 height 14
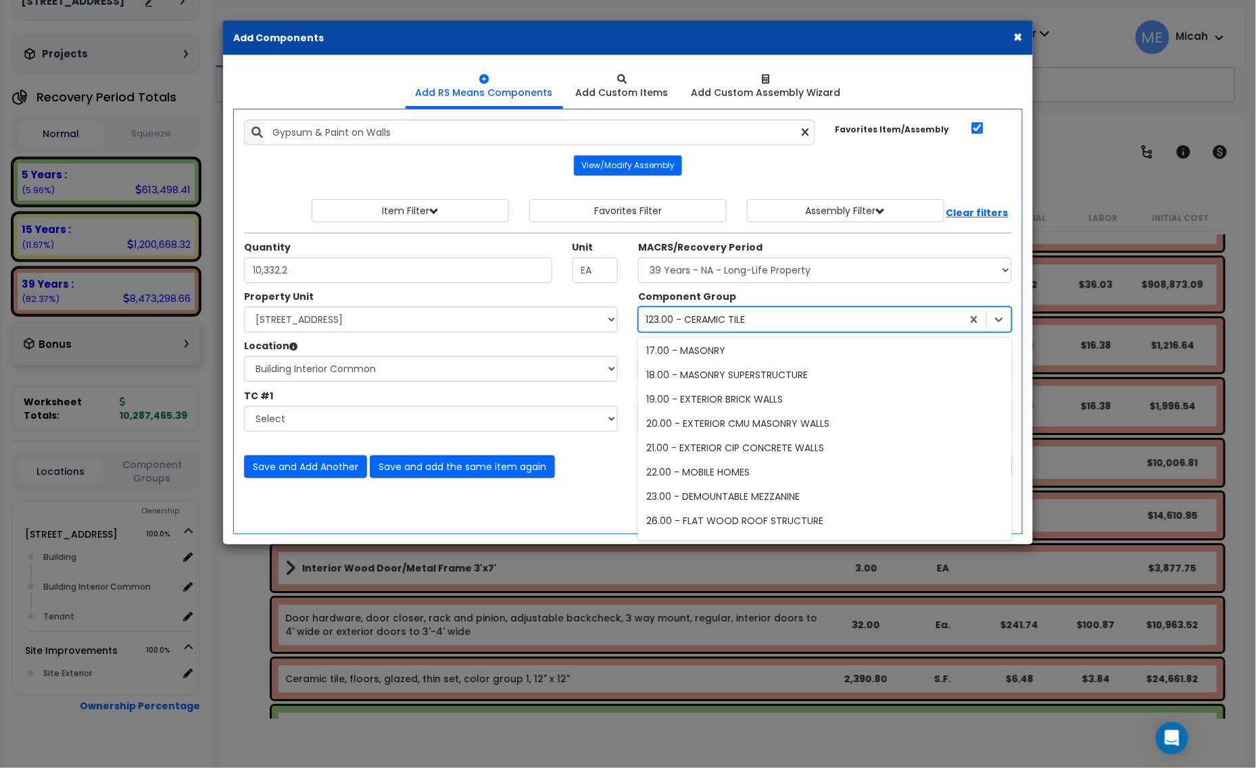
type input "47"
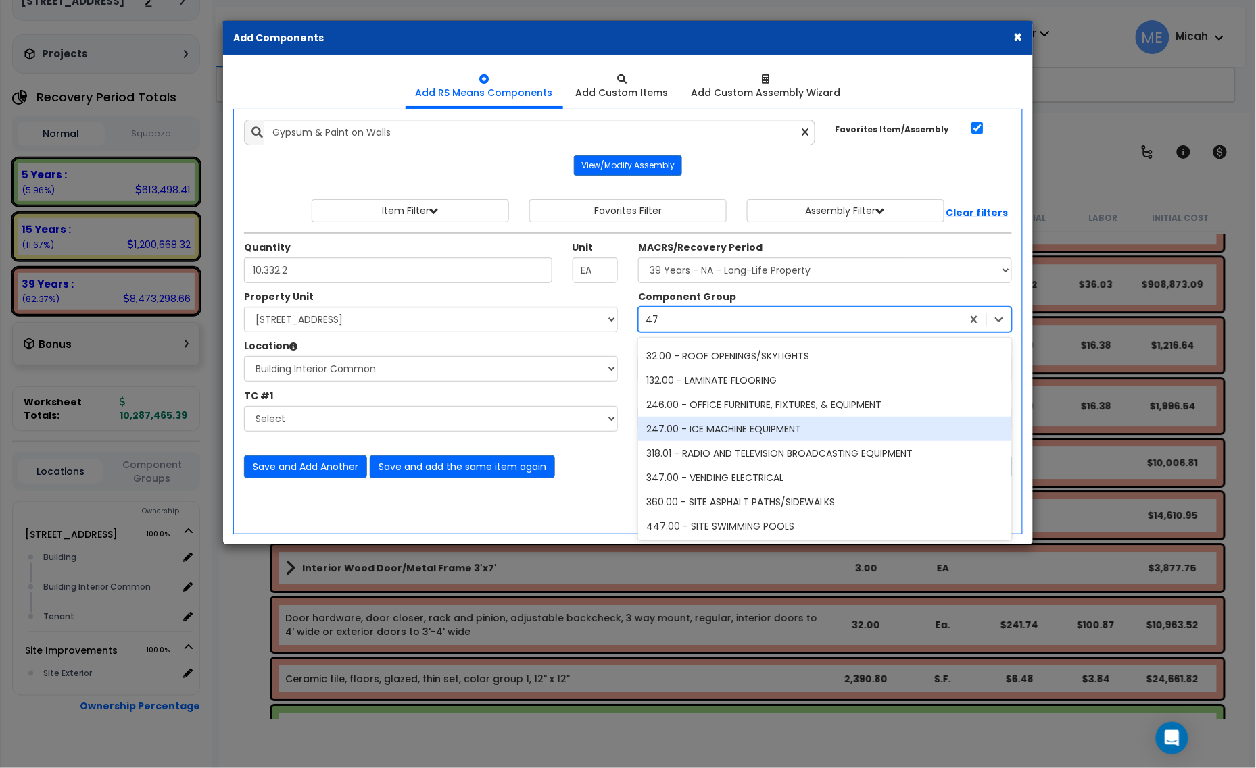
scroll to position [0, 0]
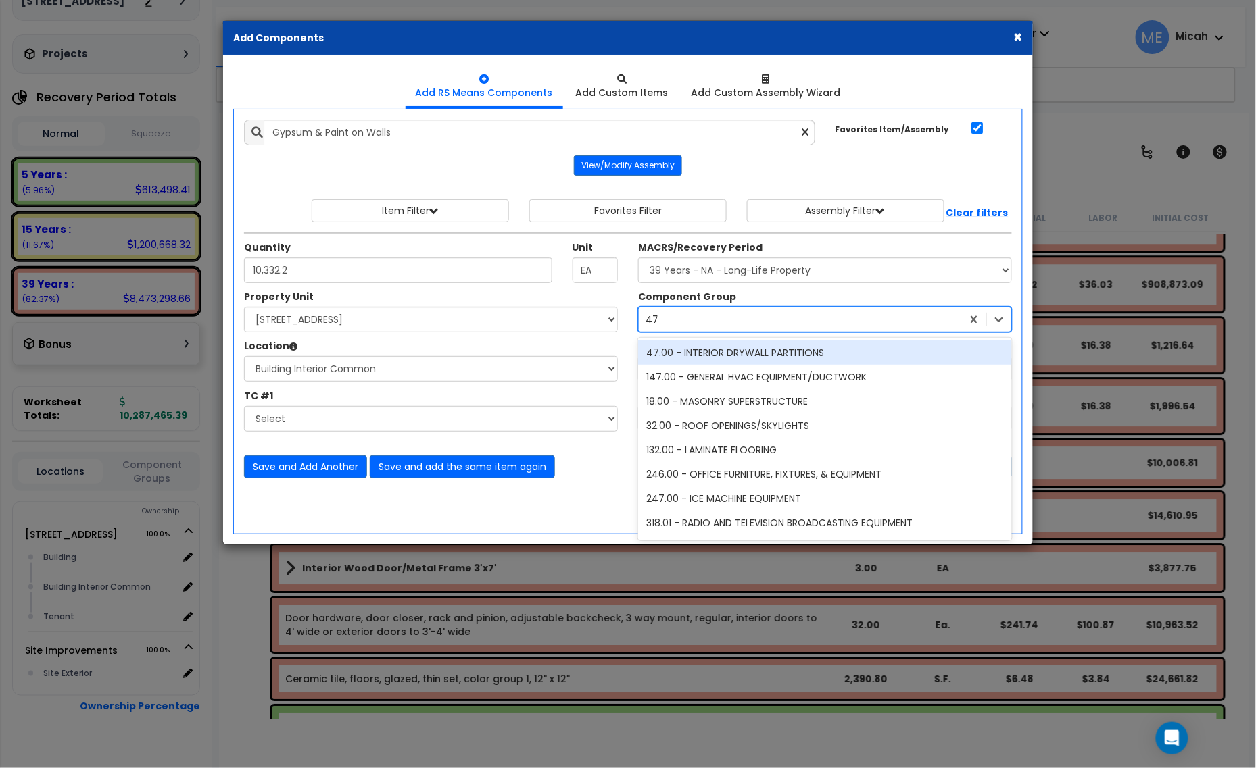
click at [694, 355] on div "47.00 - INTERIOR DRYWALL PARTITIONS" at bounding box center [825, 353] width 374 height 24
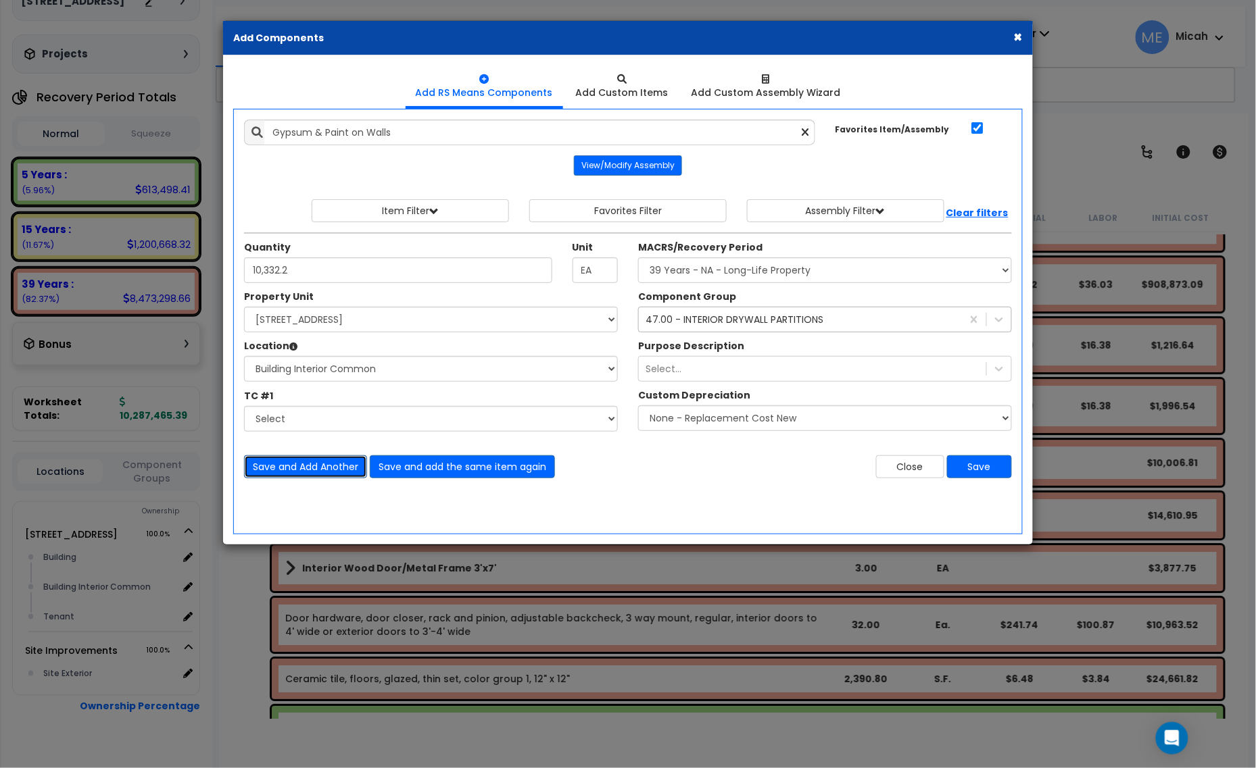
click at [297, 470] on button "Save and Add Another" at bounding box center [305, 466] width 123 height 23
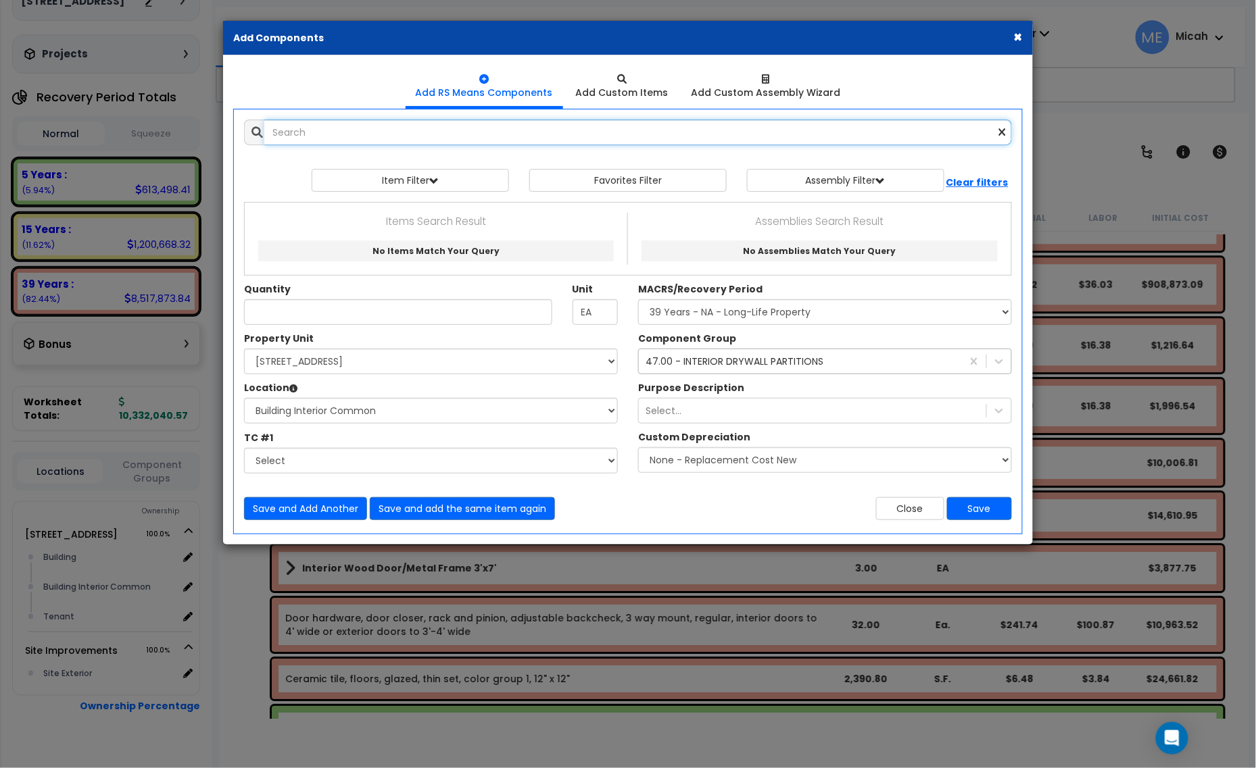
click at [302, 140] on input "text" at bounding box center [637, 133] width 747 height 26
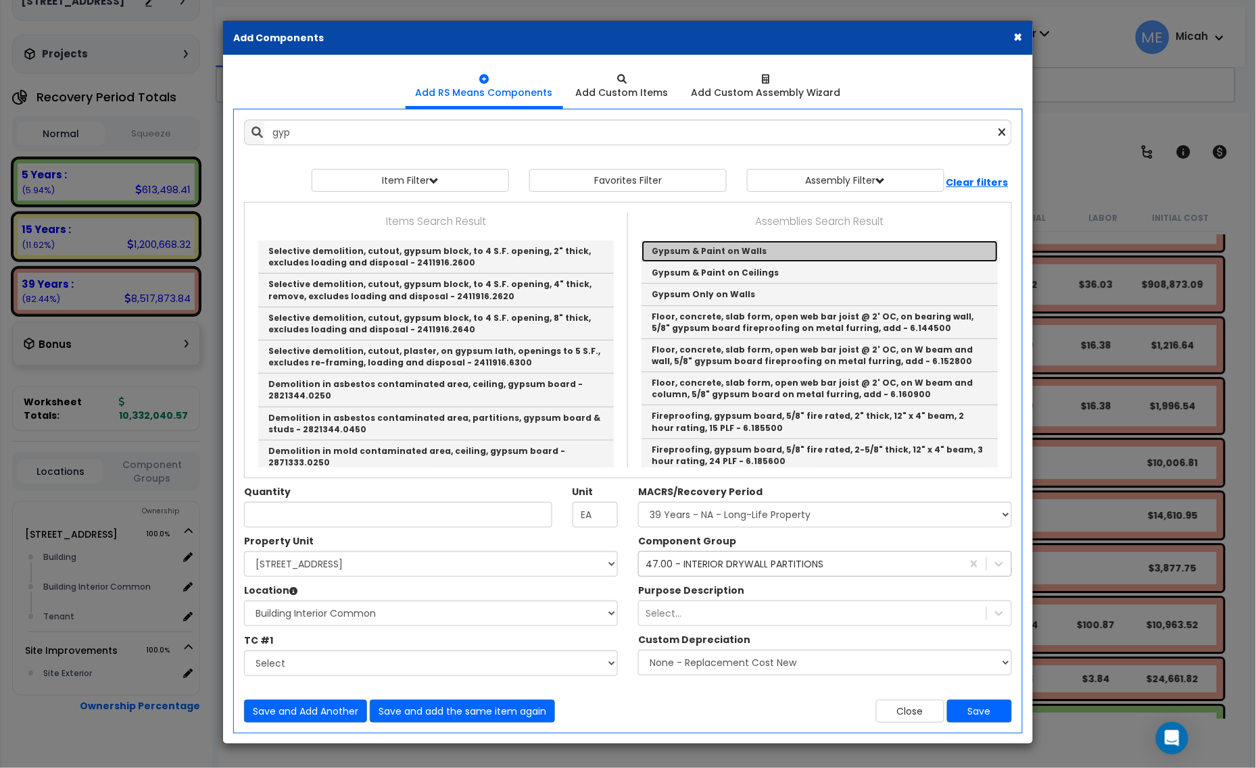
click at [716, 255] on link "Gypsum & Paint on Walls" at bounding box center [819, 252] width 356 height 22
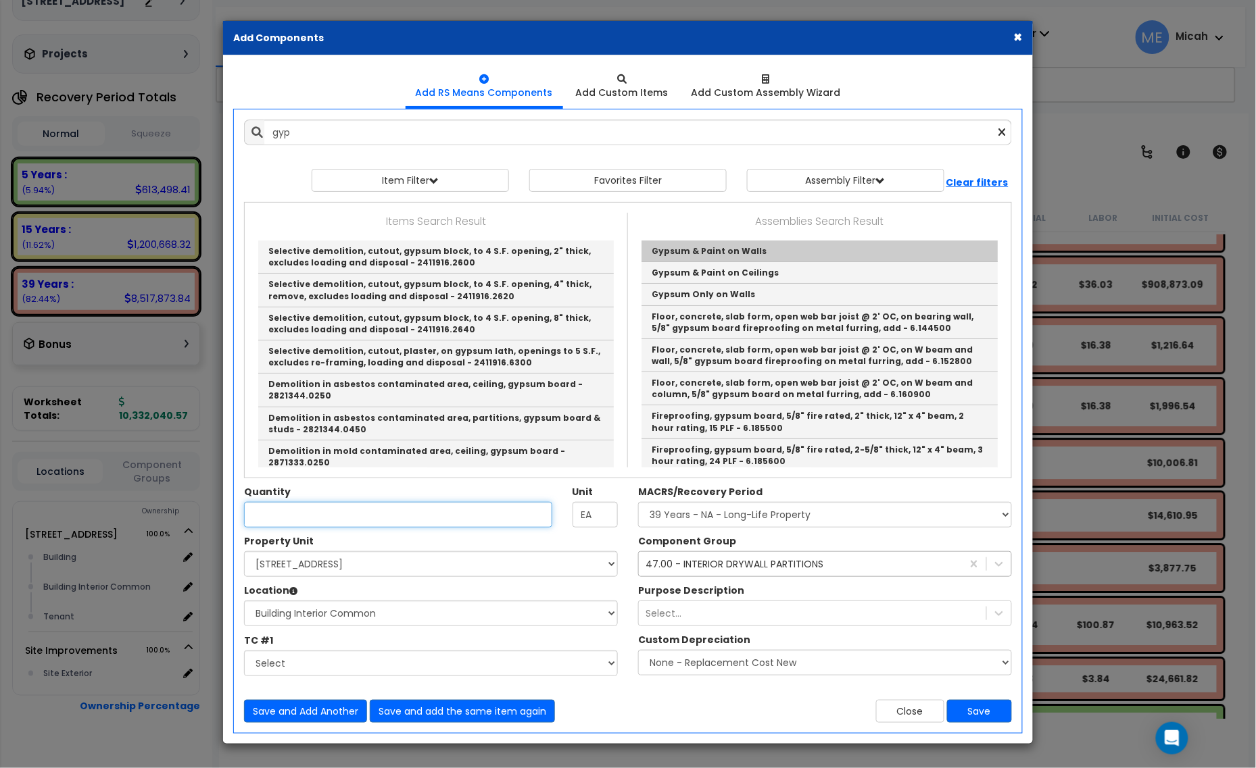
type input "Gypsum & Paint on Walls"
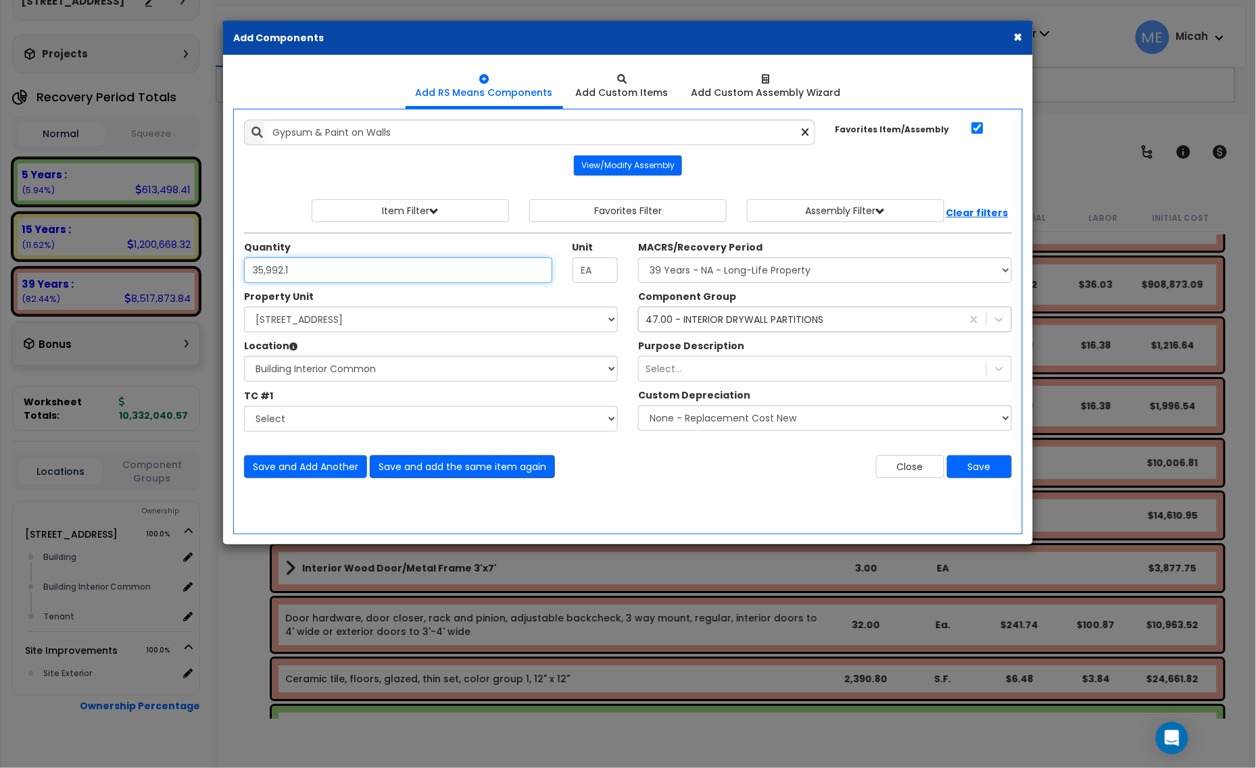
type input "35,992.1"
click at [438, 471] on button "Save and add the same item again" at bounding box center [462, 466] width 185 height 23
click at [289, 274] on input "Unit Quantity" at bounding box center [398, 270] width 308 height 26
type input "343.7"
click at [312, 468] on button "Save and Add Another" at bounding box center [305, 466] width 123 height 23
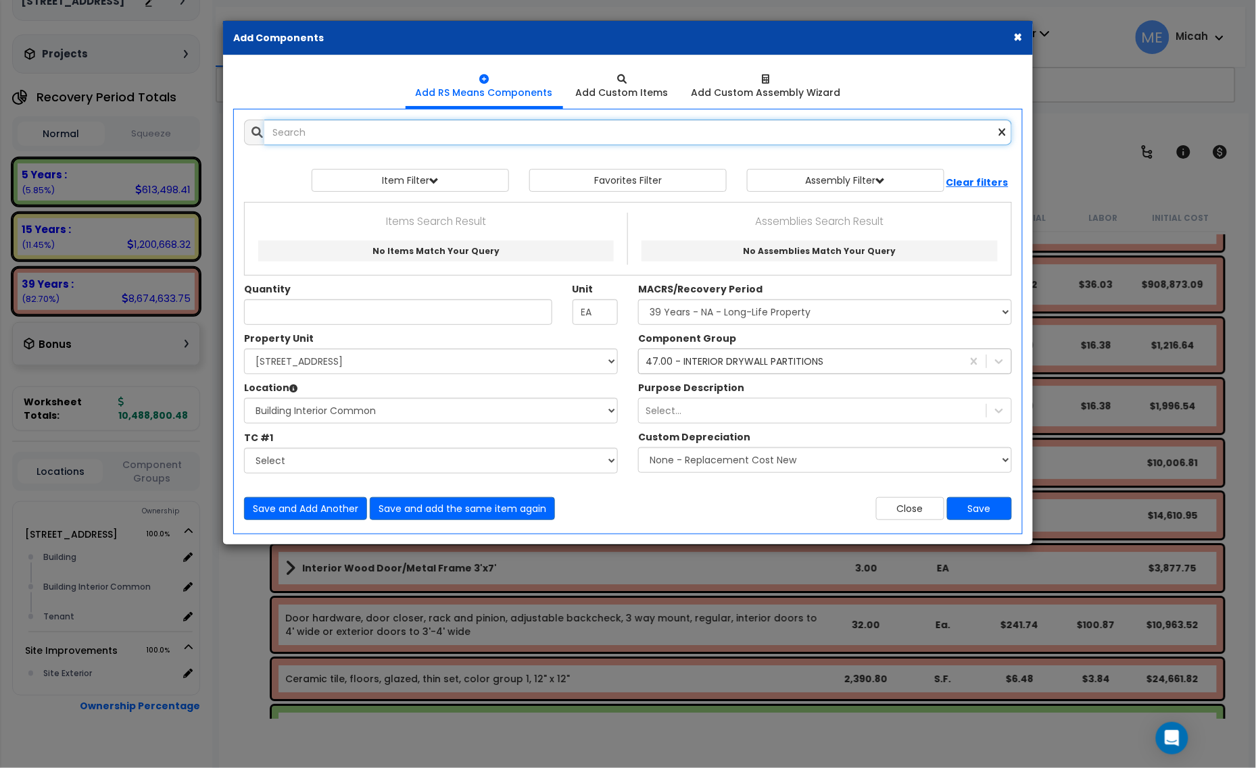
click at [332, 133] on input "text" at bounding box center [637, 133] width 747 height 26
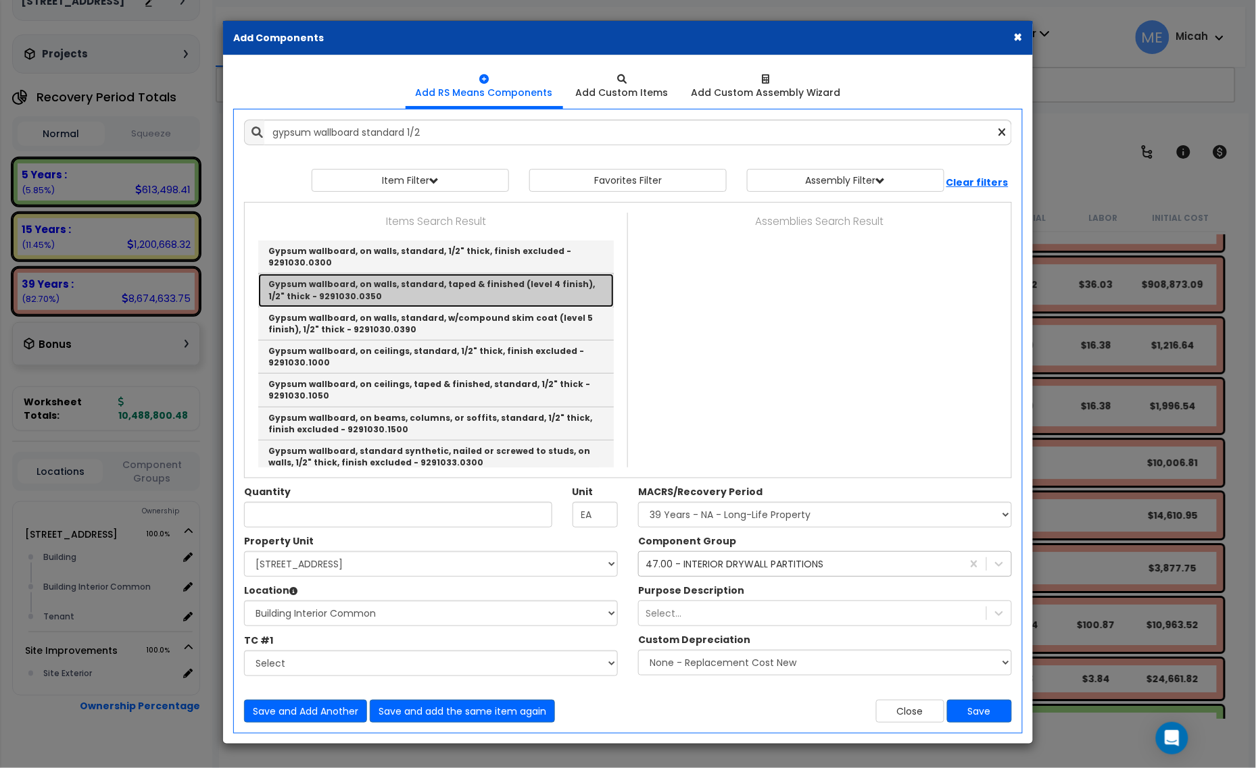
click at [460, 291] on link "Gypsum wallboard, on walls, standard, taped & finished (level 4 finish), 1/2" t…" at bounding box center [435, 290] width 355 height 33
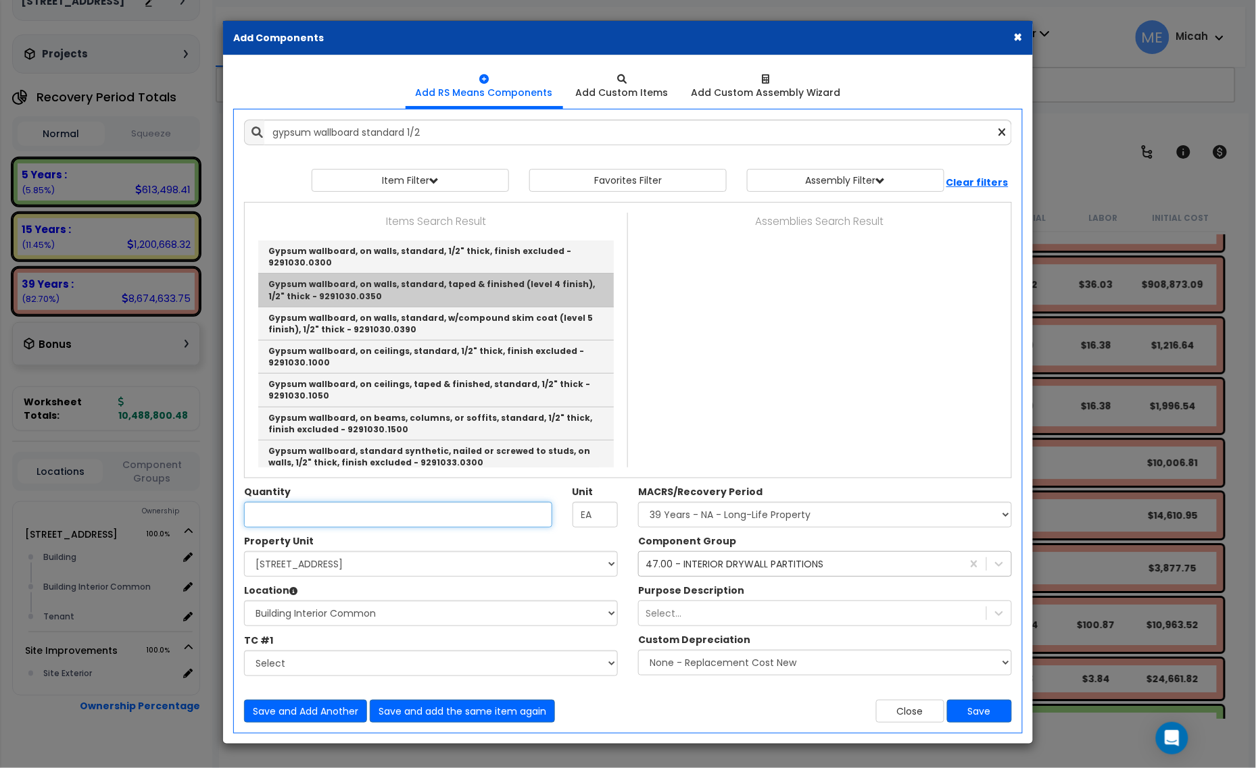
type input "Gypsum wallboard, on walls, standard, taped & finished (level 4 finish), 1/2" t…"
checkbox input "false"
type input "S.F."
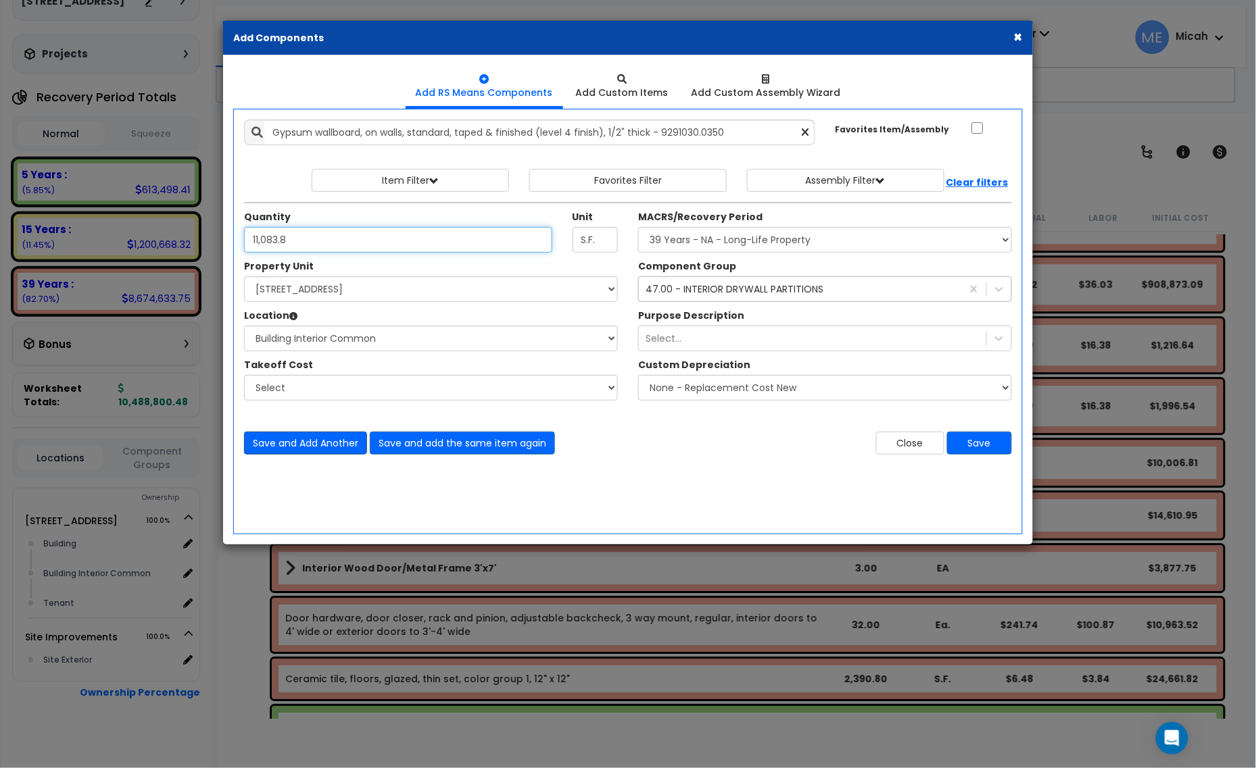
type input "11,083.8"
click at [312, 441] on button "Save and Add Another" at bounding box center [305, 443] width 123 height 23
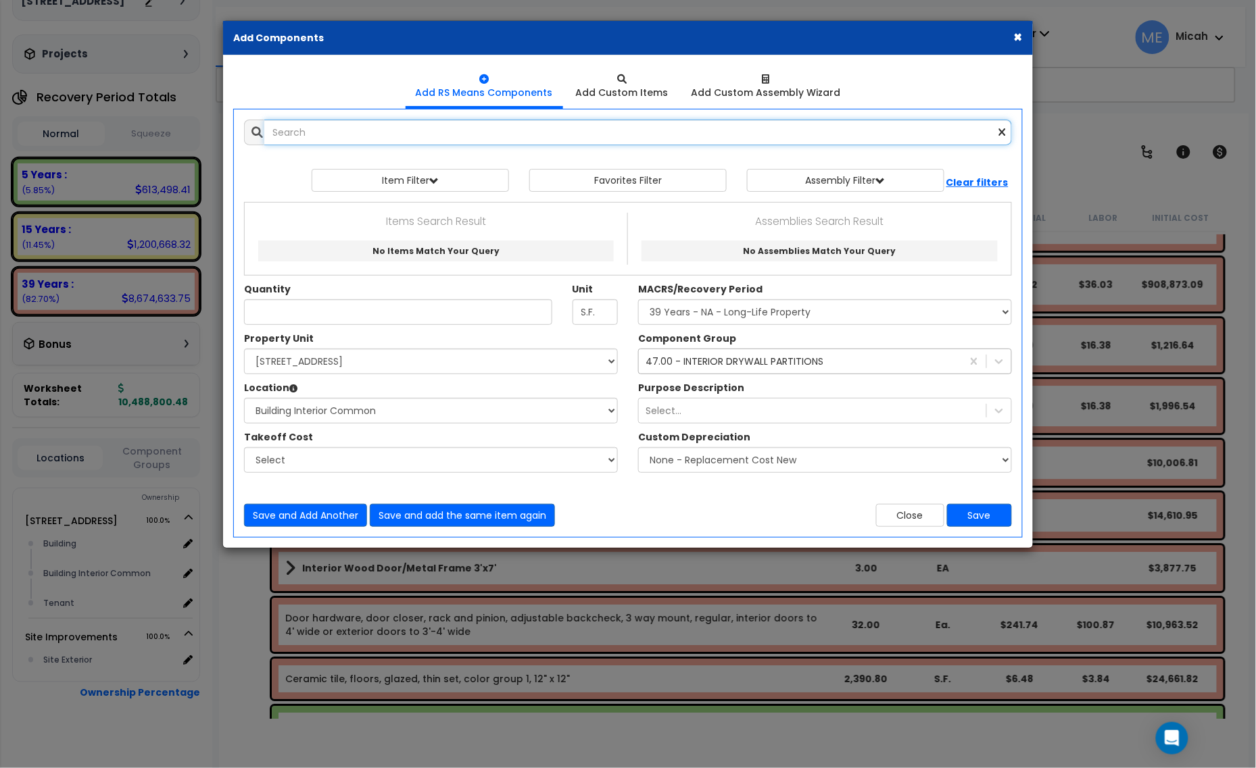
scroll to position [81, 0]
click at [312, 137] on input "text" at bounding box center [637, 133] width 747 height 26
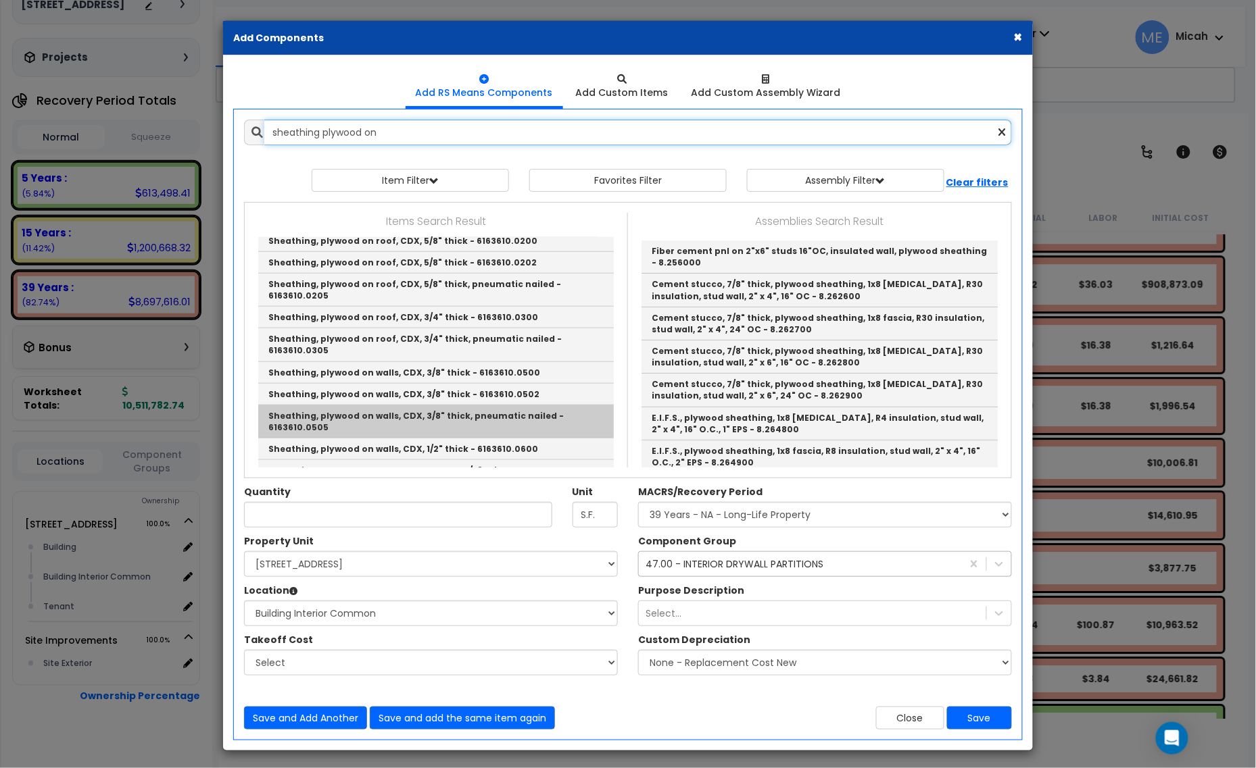
scroll to position [338, 0]
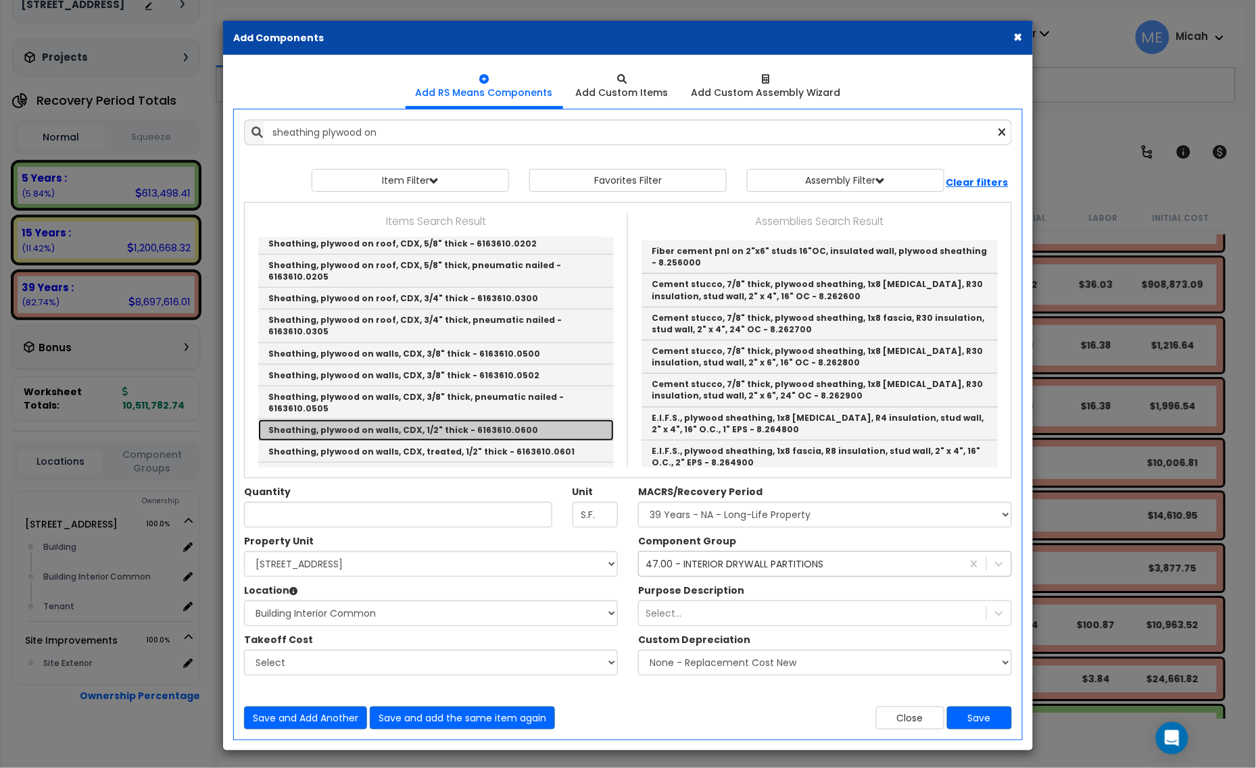
click at [566, 420] on link "Sheathing, plywood on walls, CDX, 1/2" thick - 6163610.0600" at bounding box center [435, 431] width 355 height 22
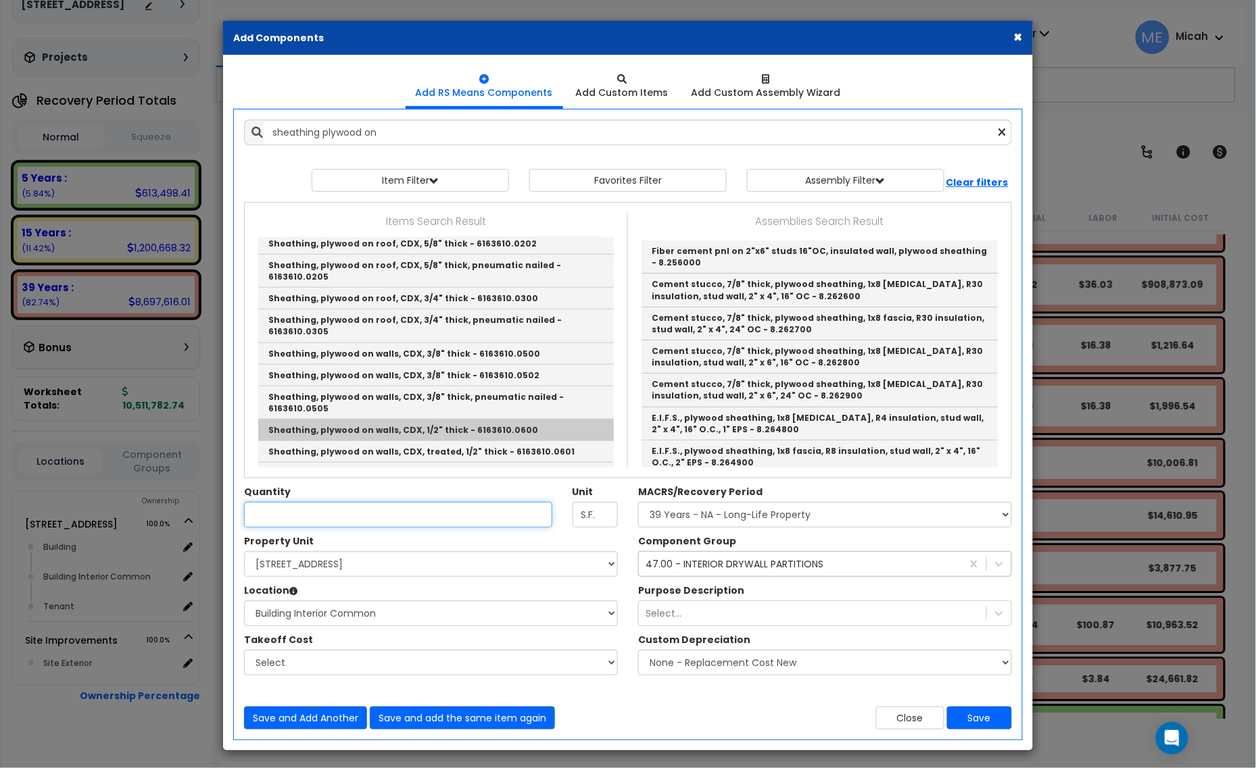
type input "Sheathing, plywood on walls, CDX, 1/2" thick - 6163610.0600"
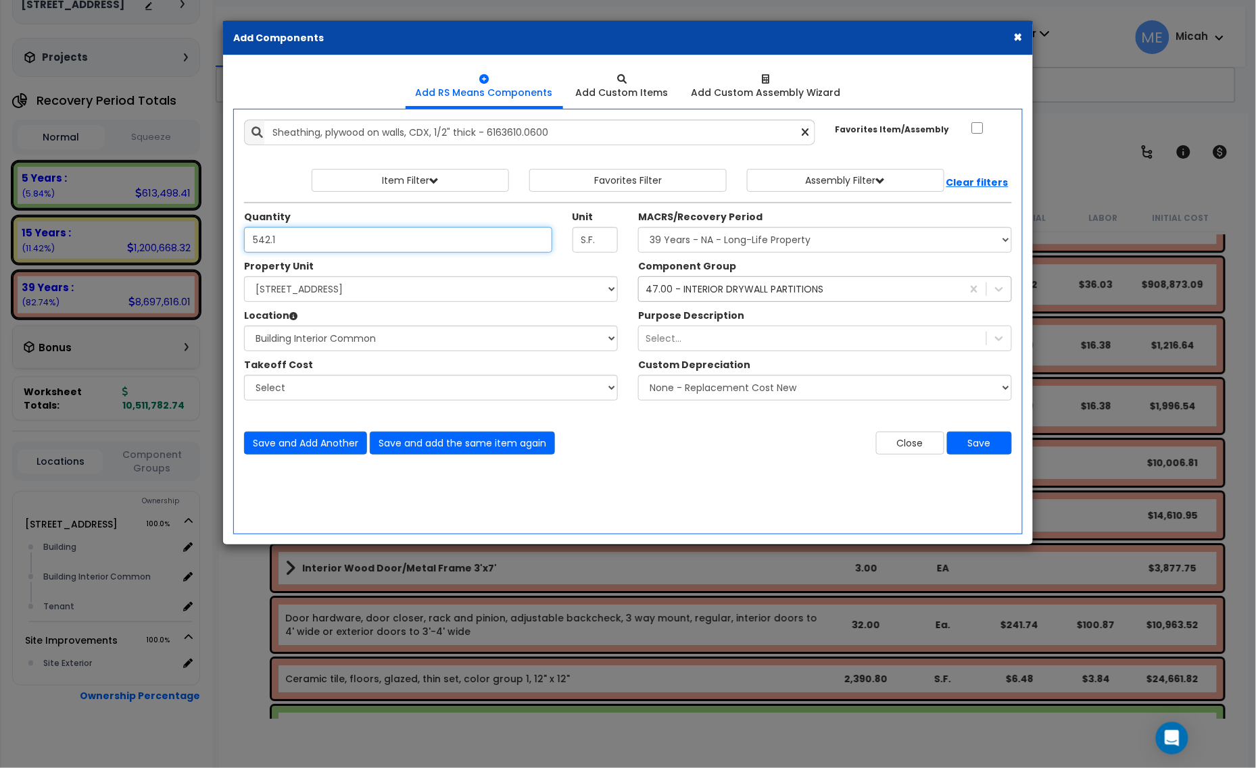
type input "542.1"
click at [680, 293] on div "47.00 - INTERIOR DRYWALL PARTITIONS" at bounding box center [734, 289] width 178 height 14
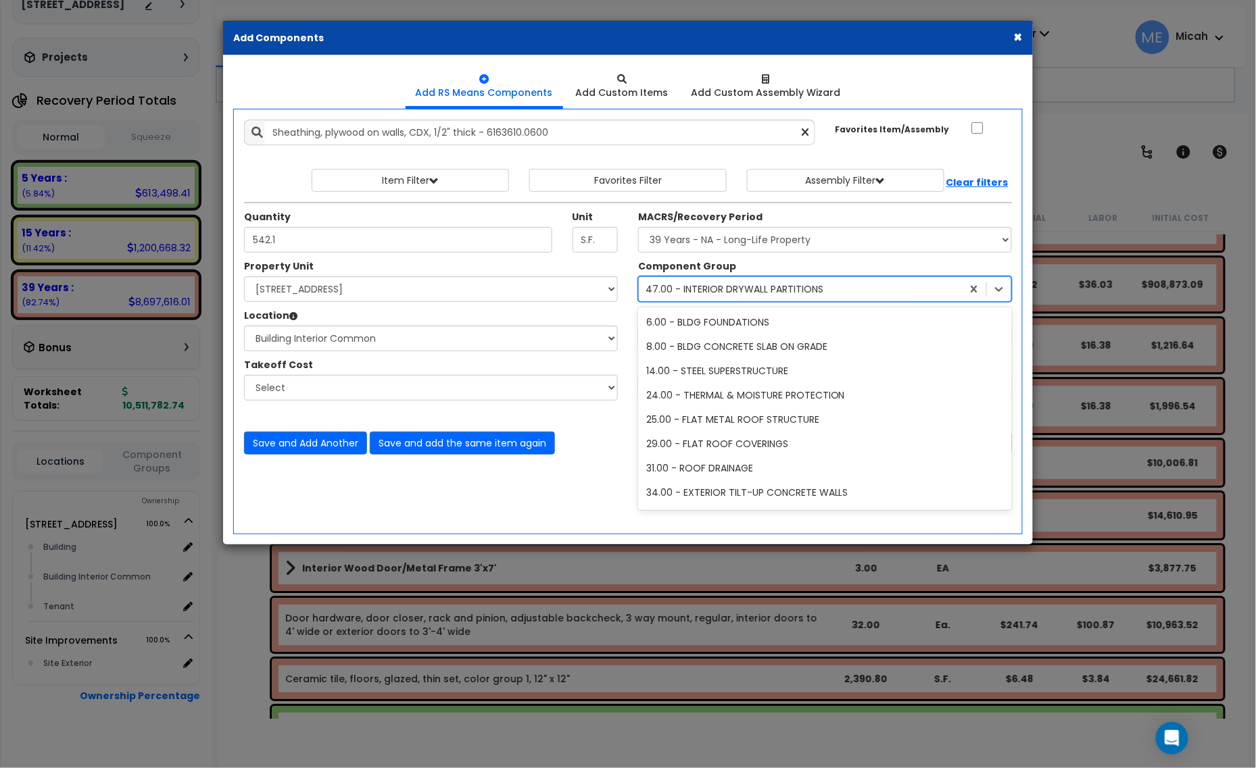
scroll to position [76, 0]
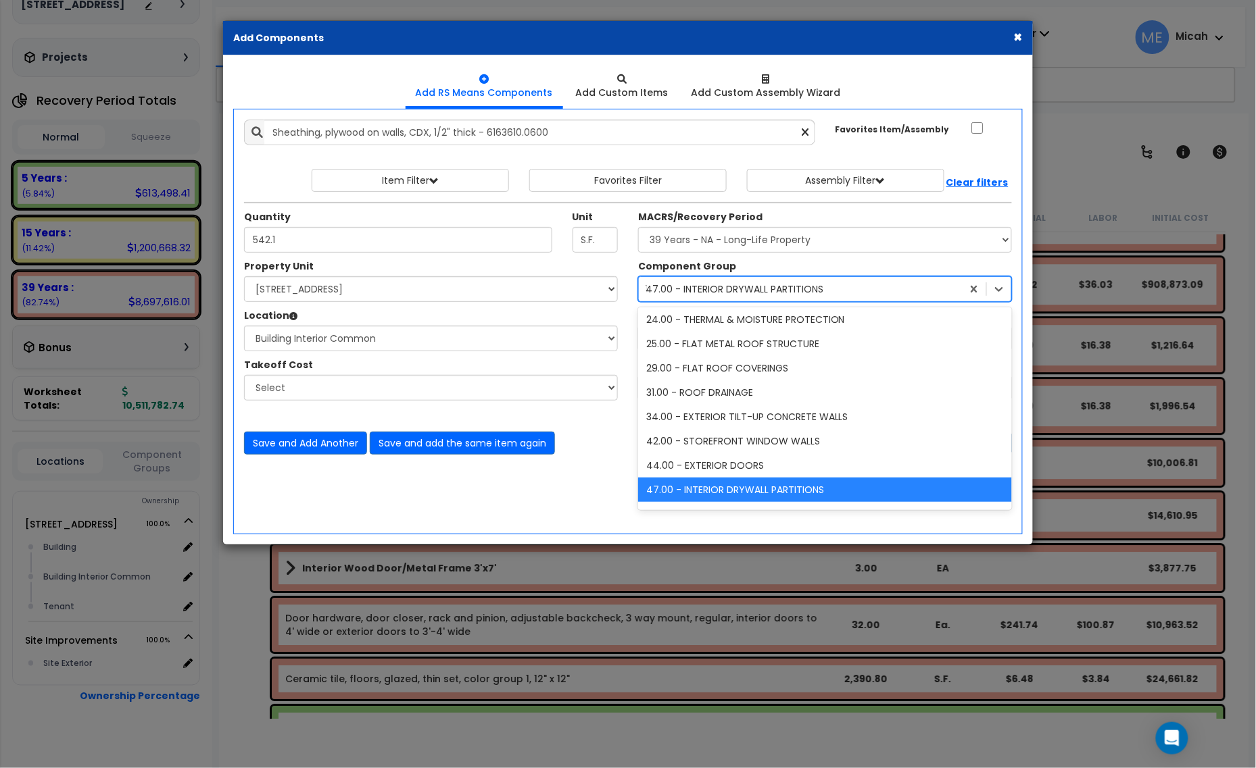
type input "12"
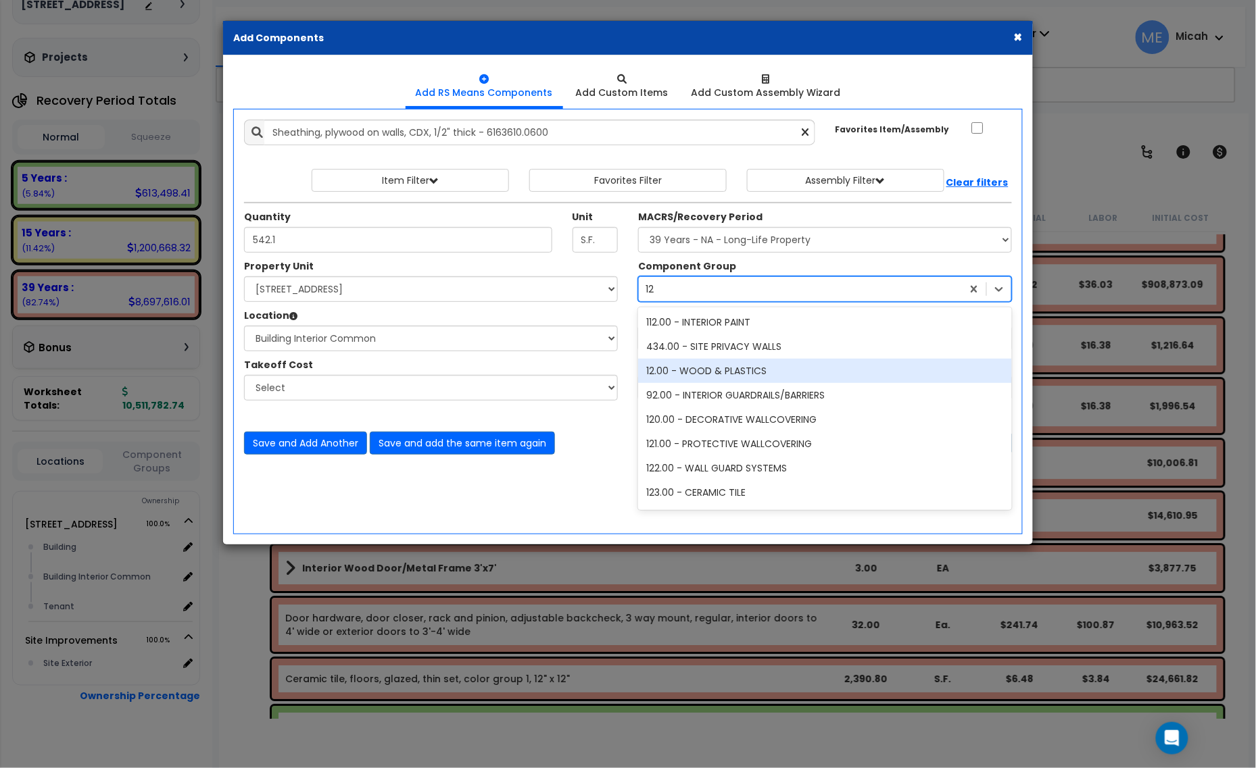
click at [731, 373] on div "12.00 - WOOD & PLASTICS" at bounding box center [825, 371] width 374 height 24
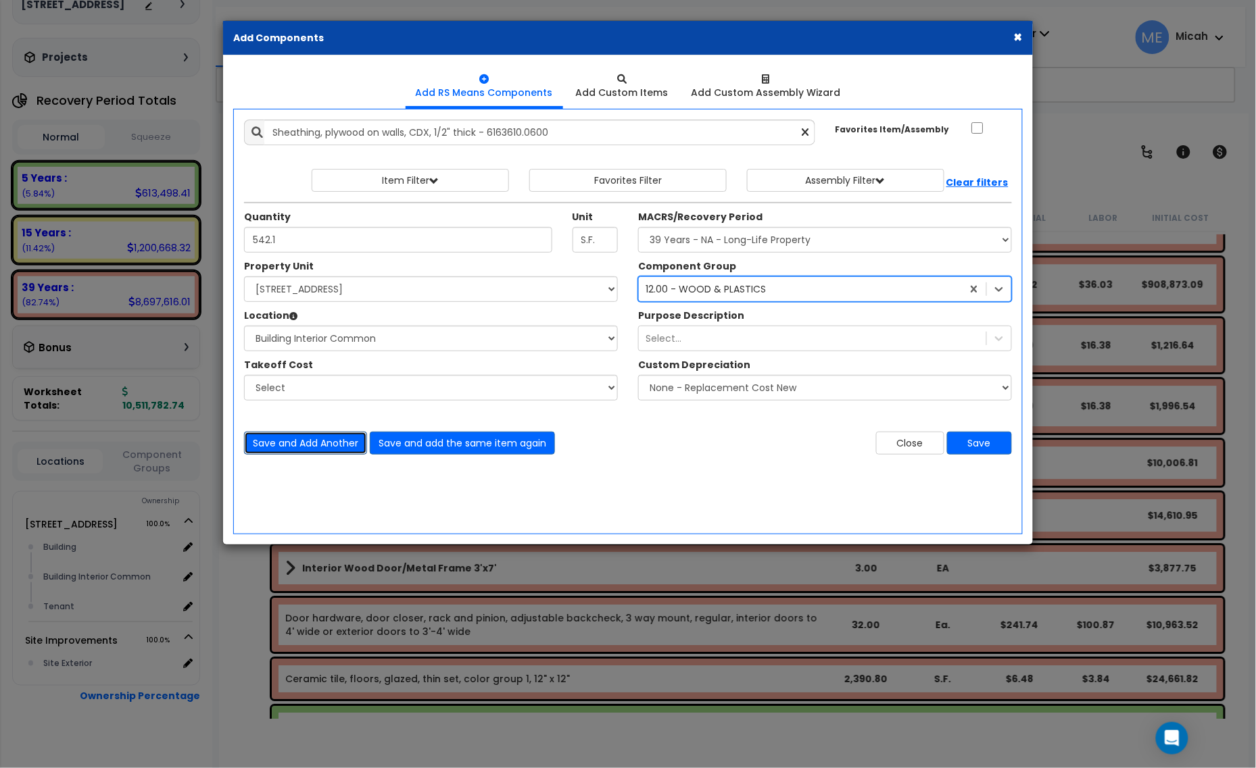
click at [326, 440] on button "Save and Add Another" at bounding box center [305, 443] width 123 height 23
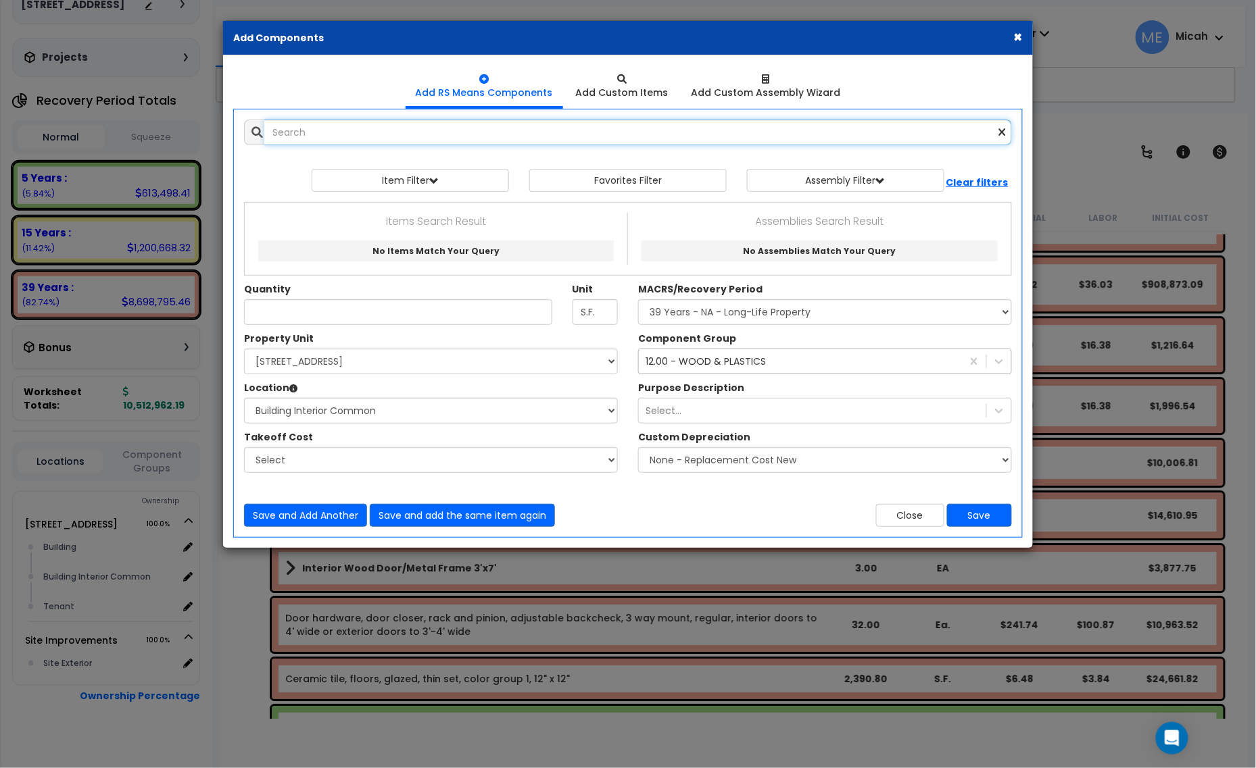
click at [282, 130] on input "text" at bounding box center [637, 133] width 747 height 26
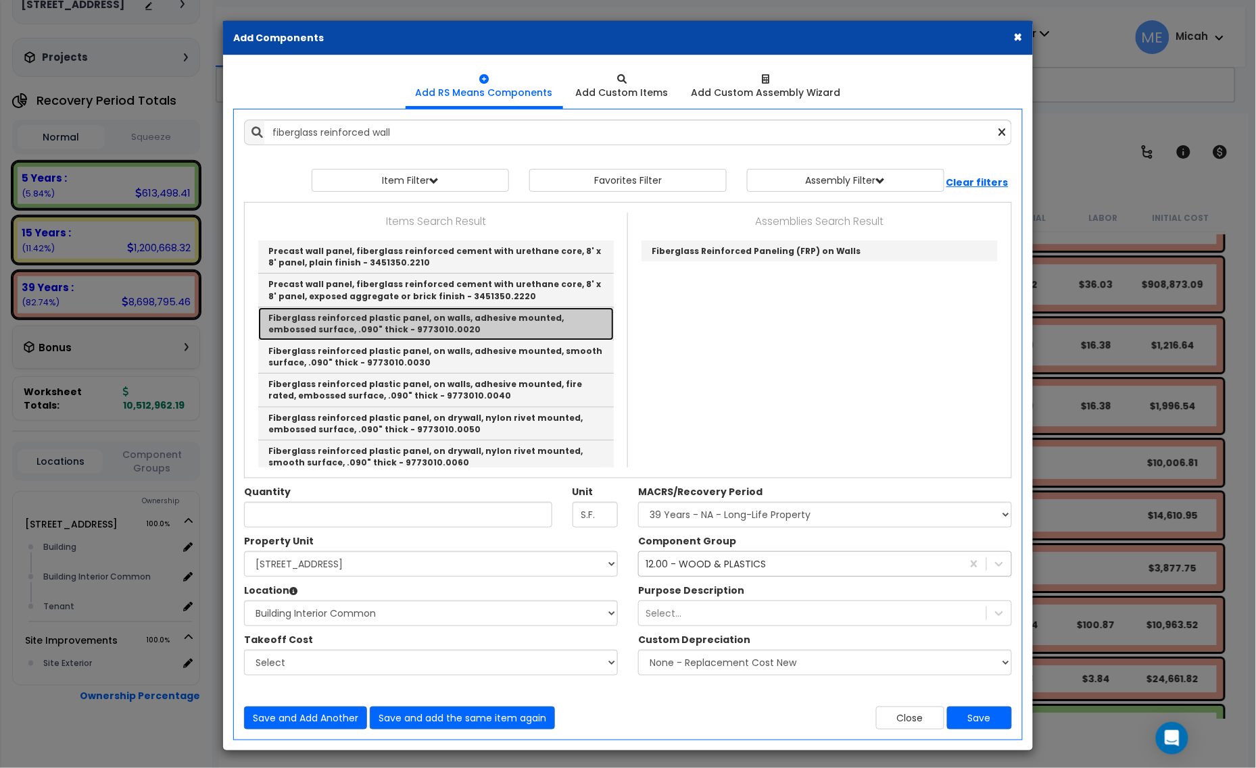
click at [497, 322] on link "Fiberglass reinforced plastic panel, on walls, adhesive mounted, embossed surfa…" at bounding box center [435, 323] width 355 height 33
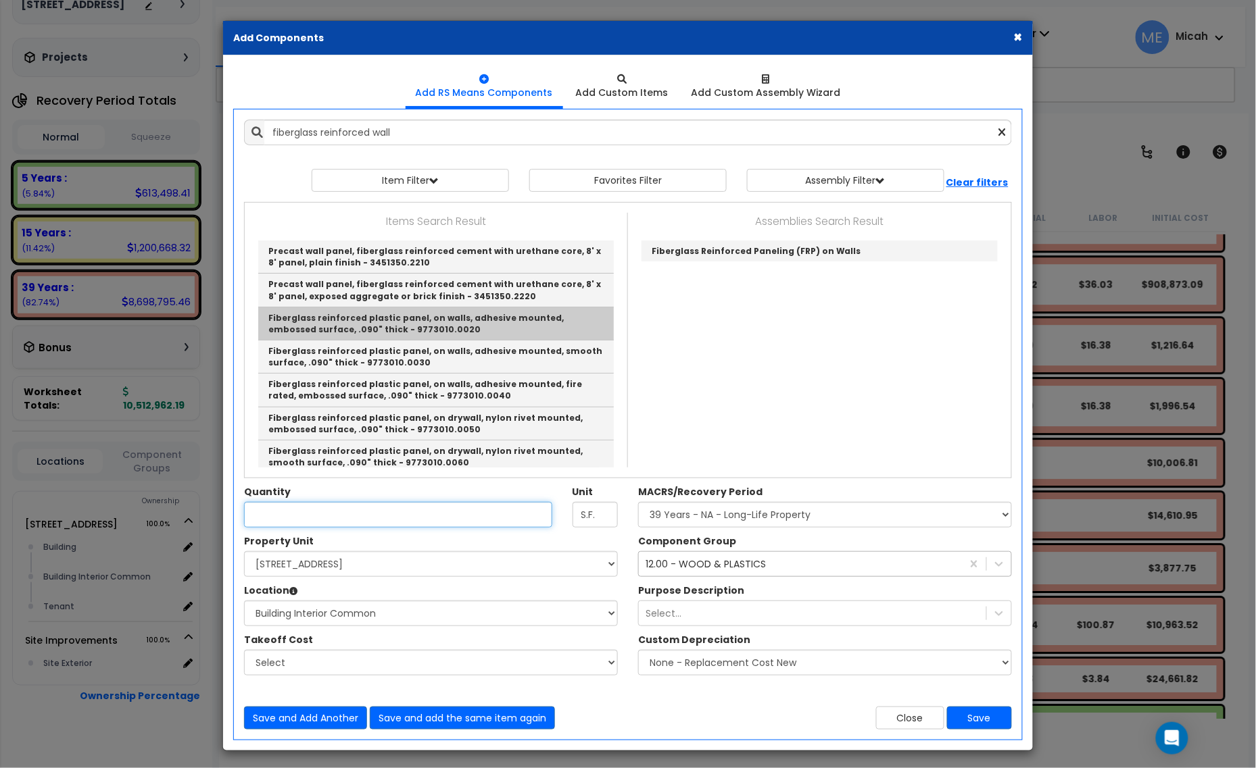
type input "Fiberglass reinforced plastic panel, on walls, adhesive mounted, embossed surfa…"
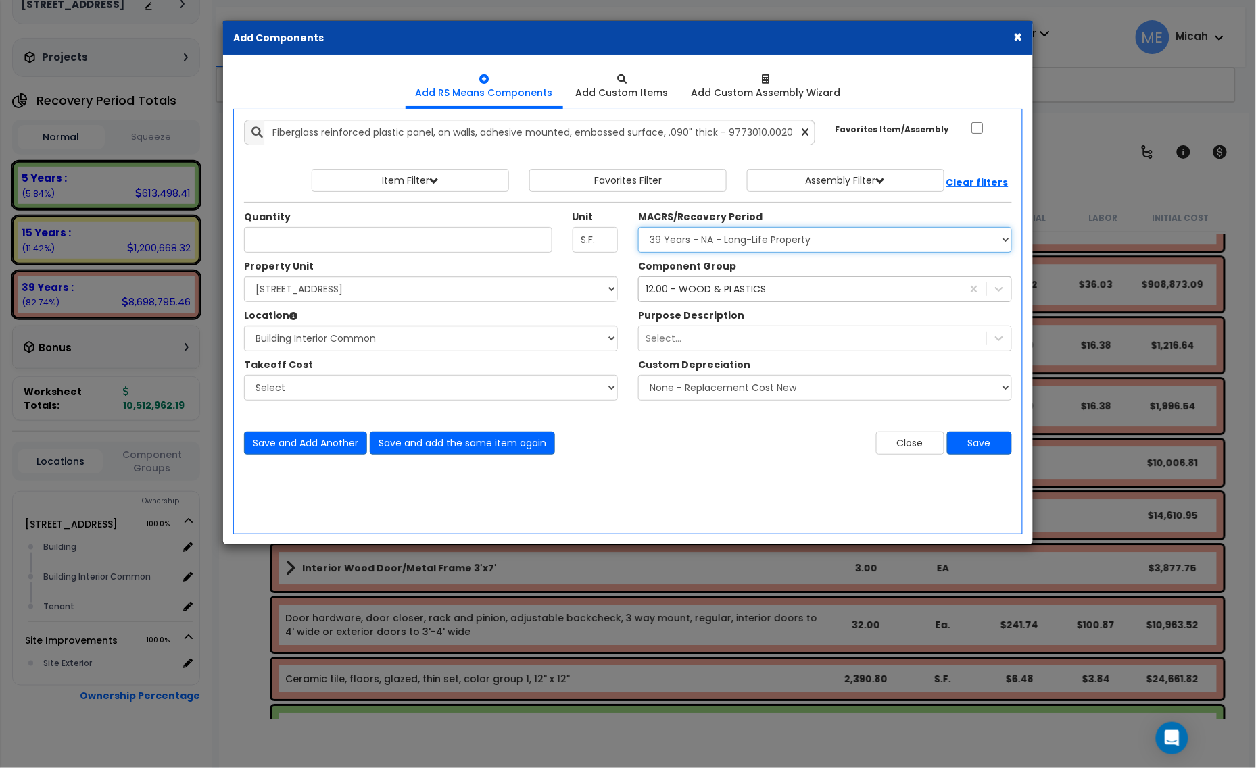
click at [765, 242] on select "Select MACRS/Recovery Period 5 Years - 57.0 - Distributive Trades & Services 5 …" at bounding box center [825, 240] width 374 height 26
select select "3667"
click at [638, 228] on select "Select MACRS/Recovery Period 5 Years - 57.0 - Distributive Trades & Services 5 …" at bounding box center [825, 240] width 374 height 26
click at [715, 295] on div "12.00 - WOOD & PLASTICS" at bounding box center [705, 289] width 120 height 14
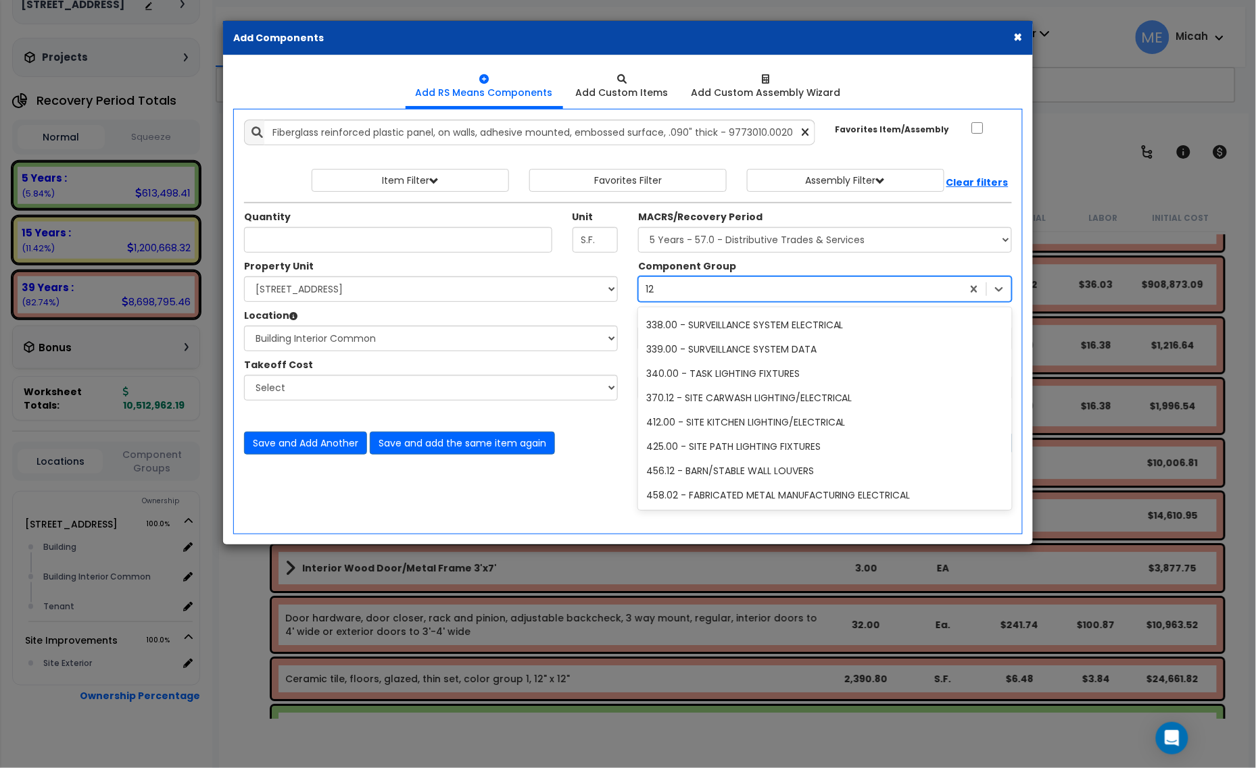
scroll to position [2, 0]
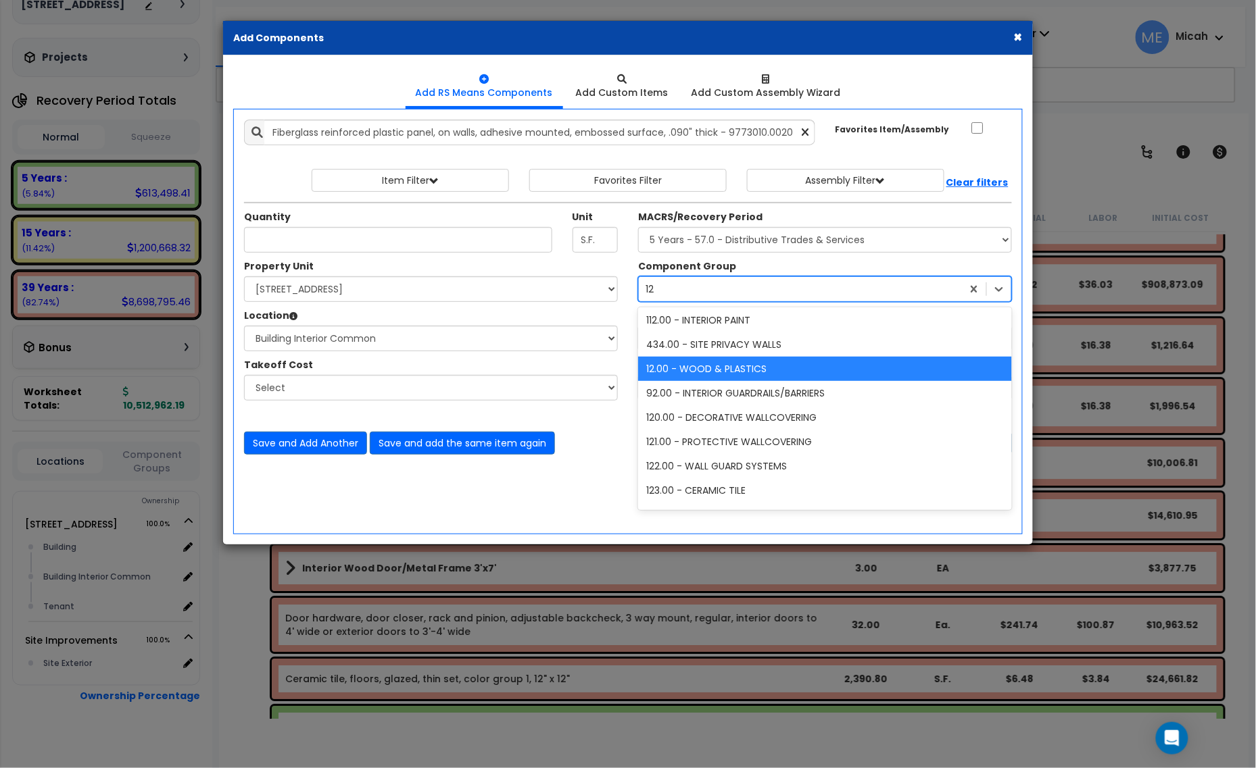
type input "121"
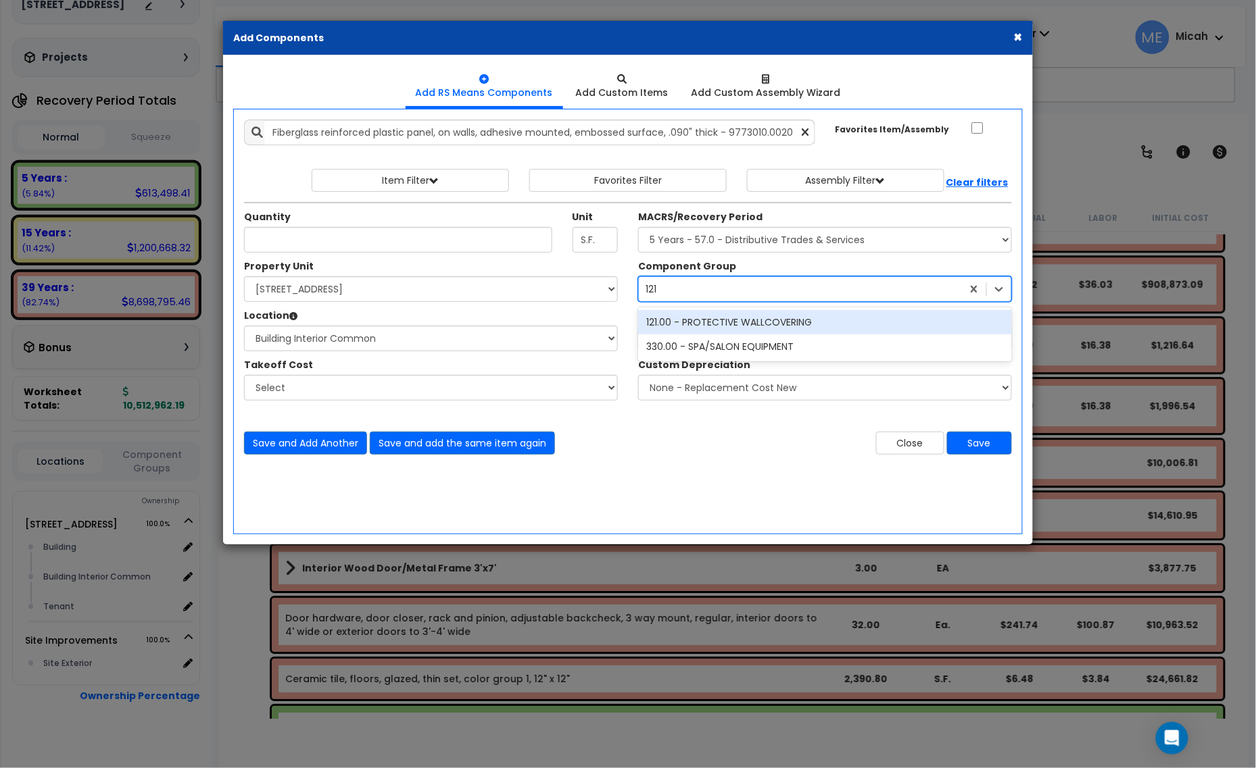
click at [726, 318] on div "121.00 - PROTECTIVE WALLCOVERING" at bounding box center [825, 322] width 374 height 24
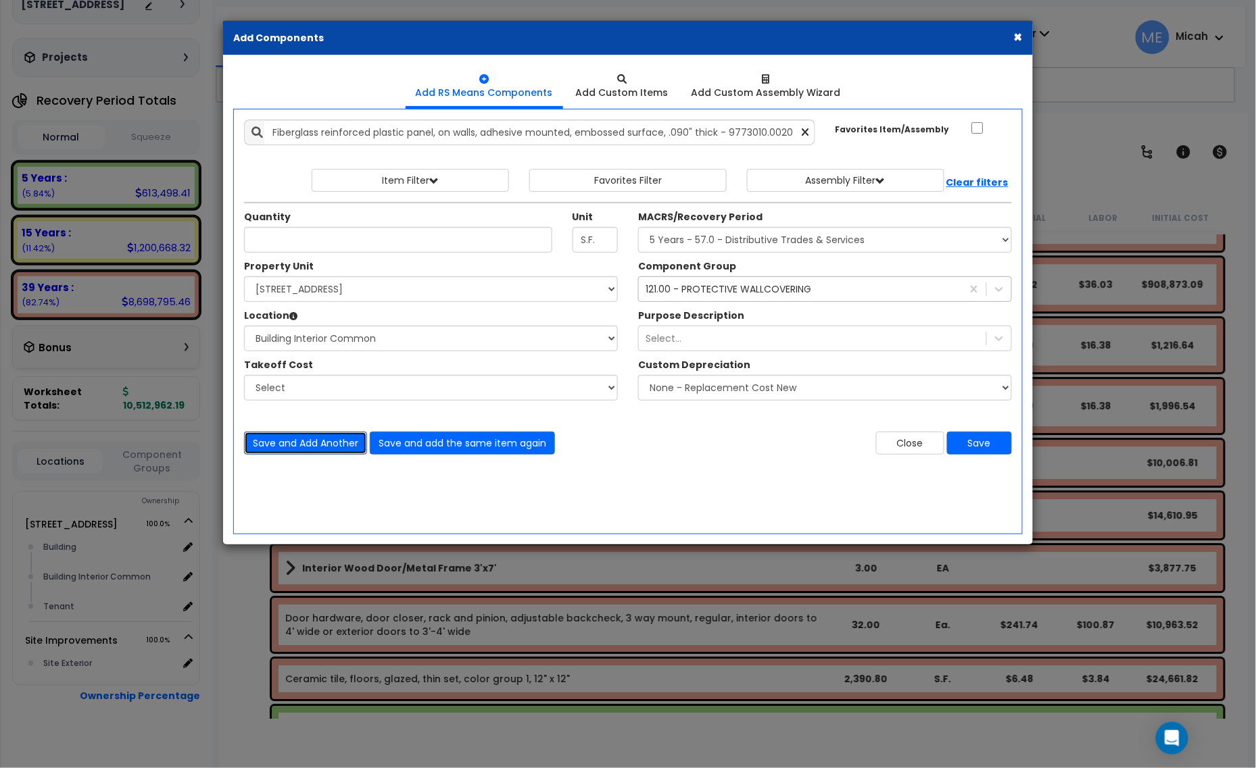
click at [305, 443] on button "Save and Add Another" at bounding box center [305, 443] width 123 height 23
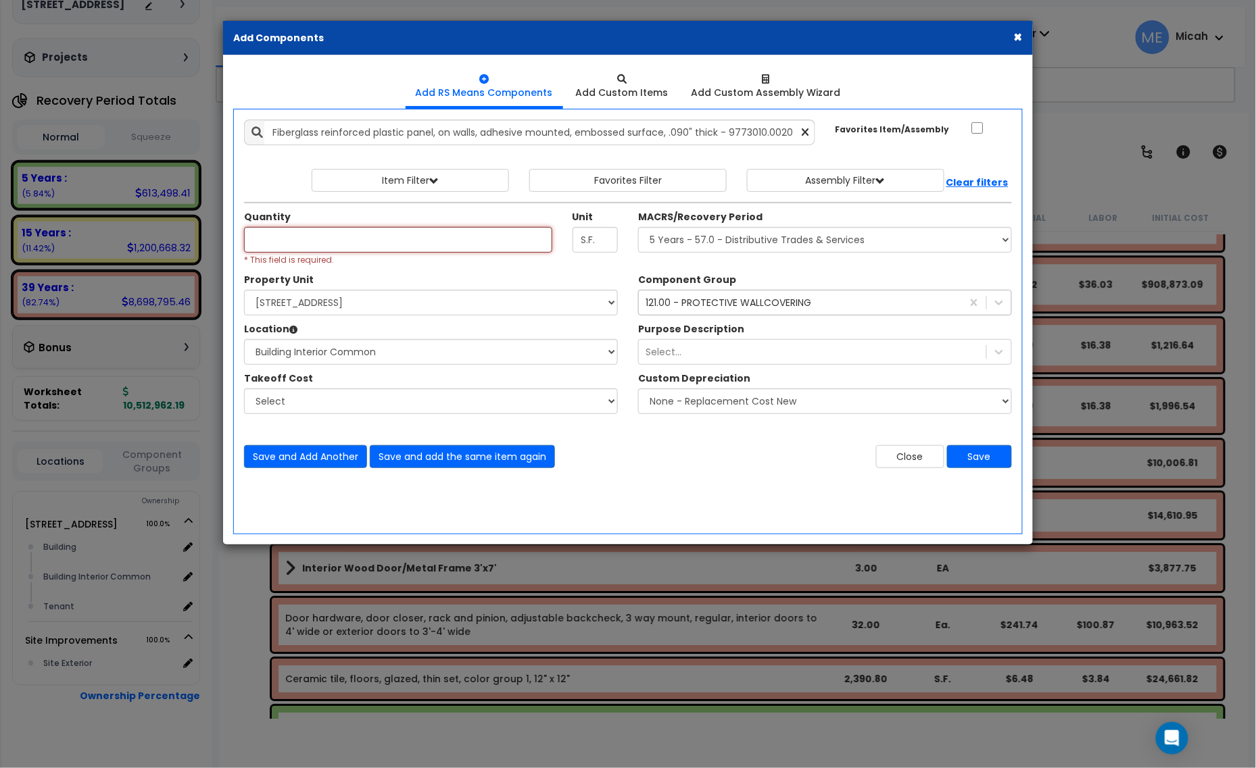
click at [322, 245] on input "Unit Quantity" at bounding box center [398, 240] width 308 height 26
type input "272.2"
click at [301, 448] on button "Save and Add Another" at bounding box center [305, 456] width 123 height 23
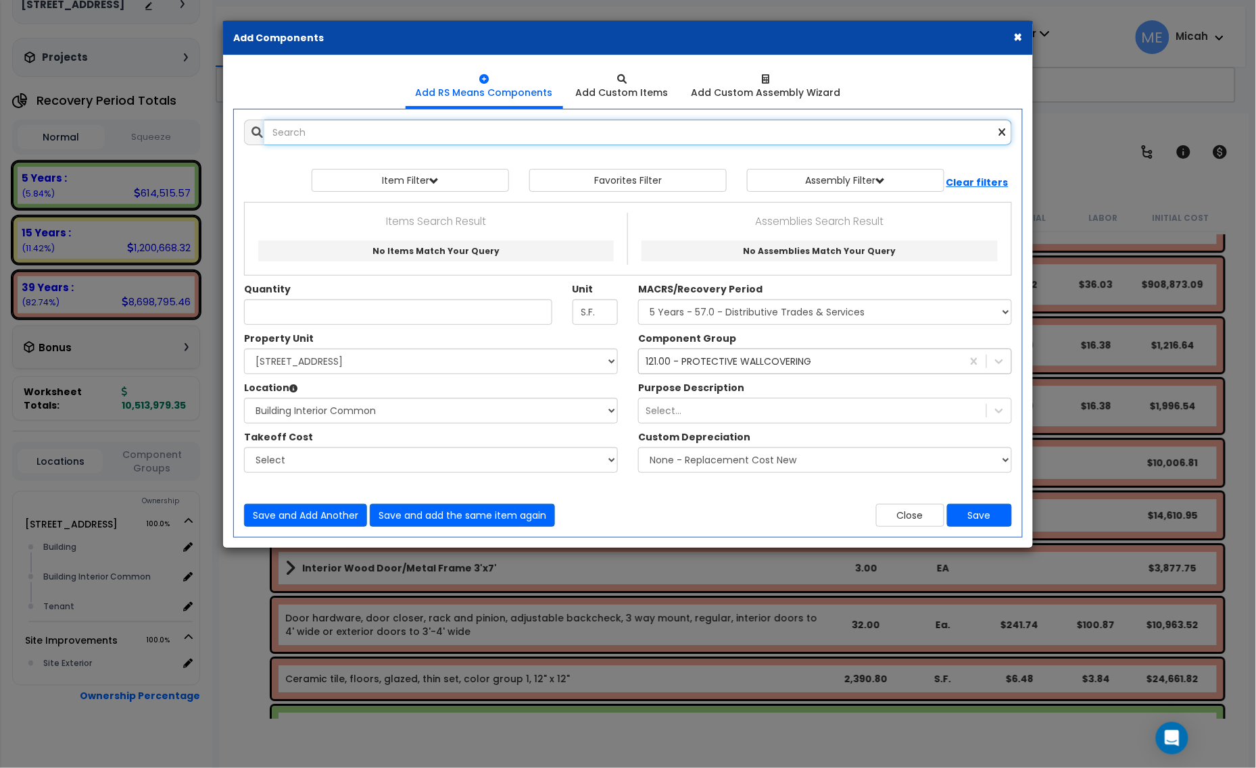
click at [321, 139] on input "text" at bounding box center [637, 133] width 747 height 26
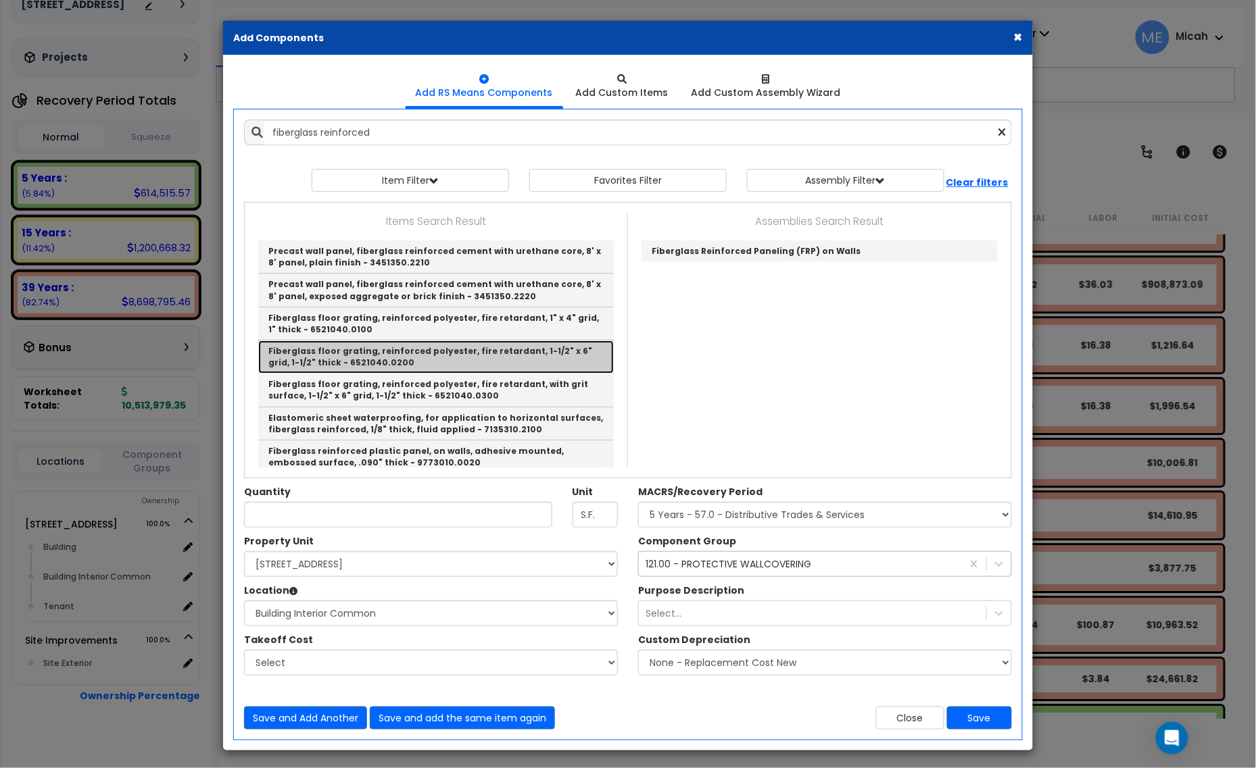
click at [522, 357] on link "Fiberglass floor grating, reinforced polyester, fire retardant, 1-1/2" x 6" gri…" at bounding box center [435, 357] width 355 height 33
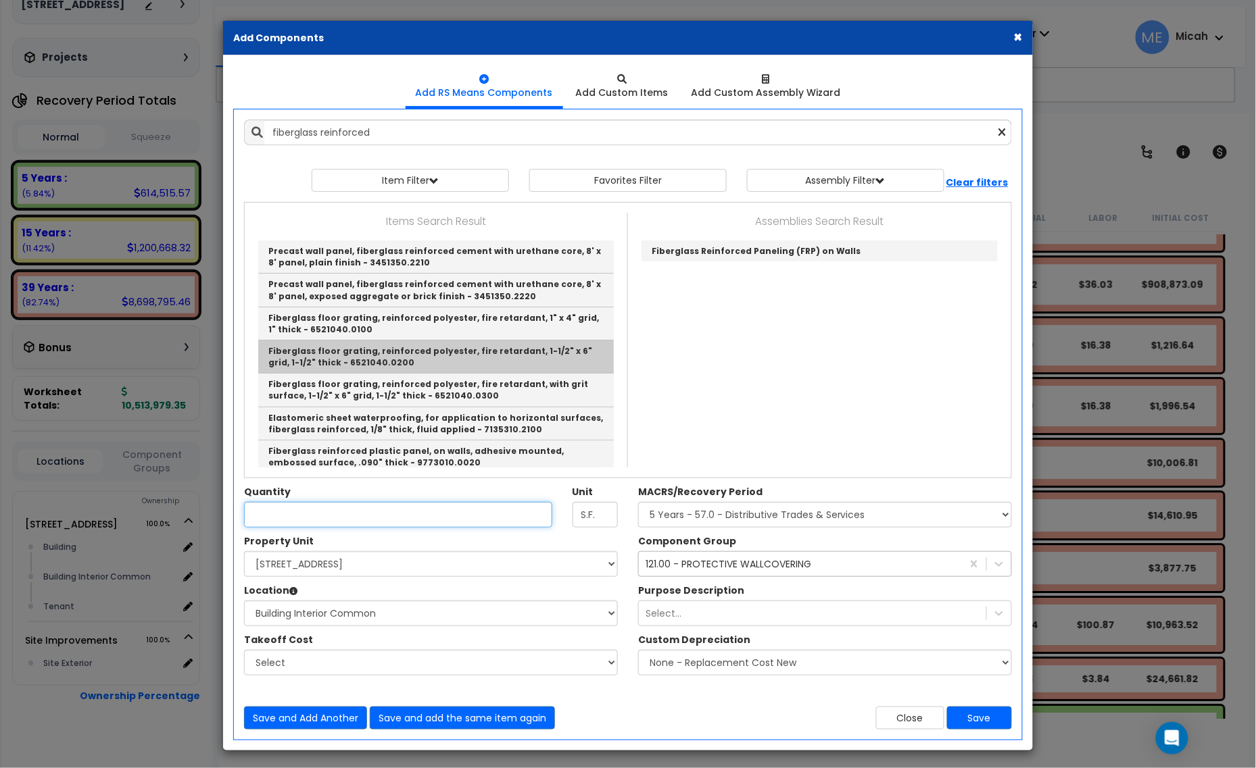
type input "Fiberglass floor grating, reinforced polyester, fire retardant, 1-1/2" x 6" gri…"
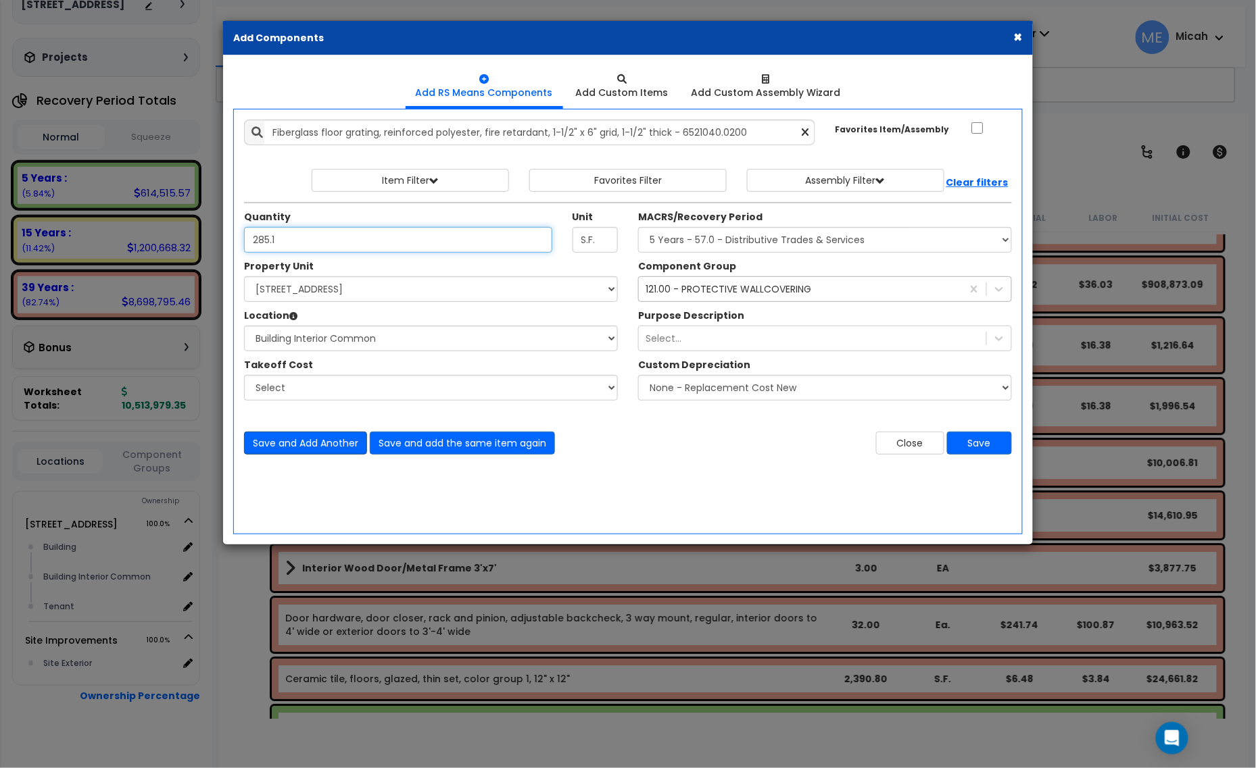
type input "285.1"
click at [291, 447] on button "Save and Add Another" at bounding box center [305, 443] width 123 height 23
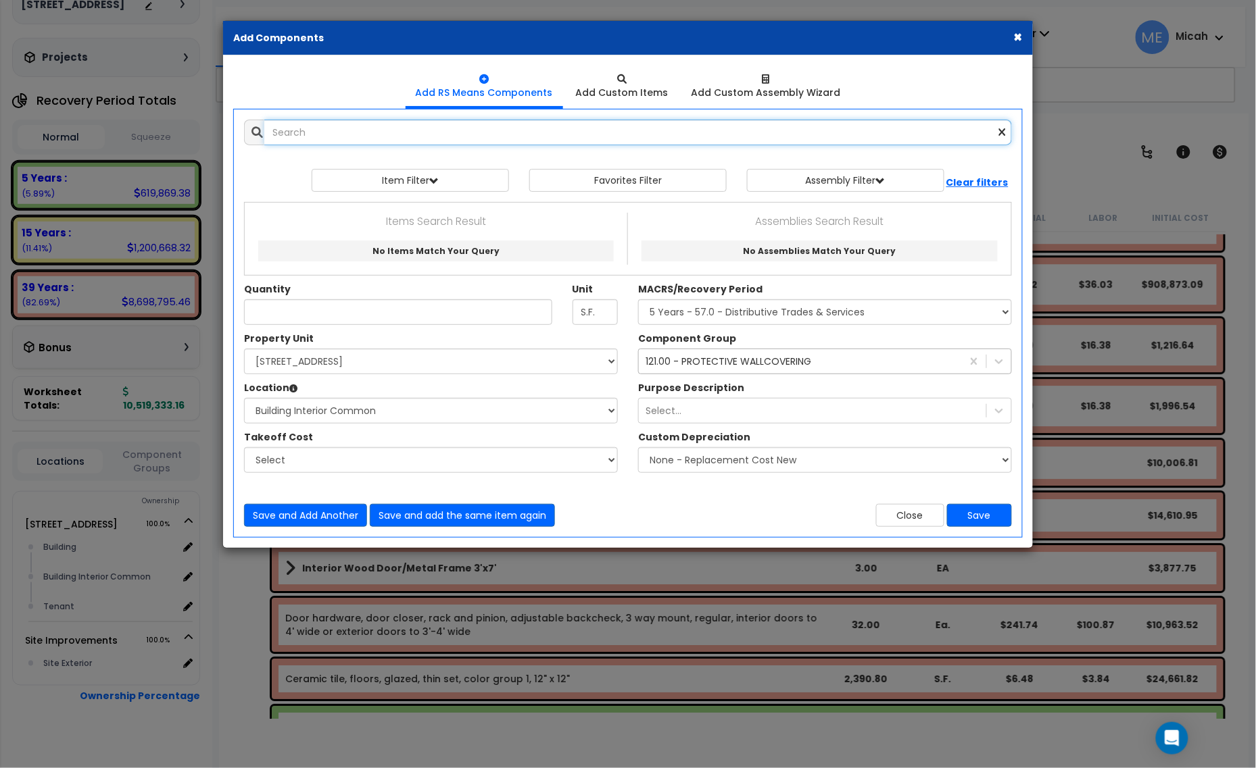
click at [343, 135] on input "text" at bounding box center [637, 133] width 747 height 26
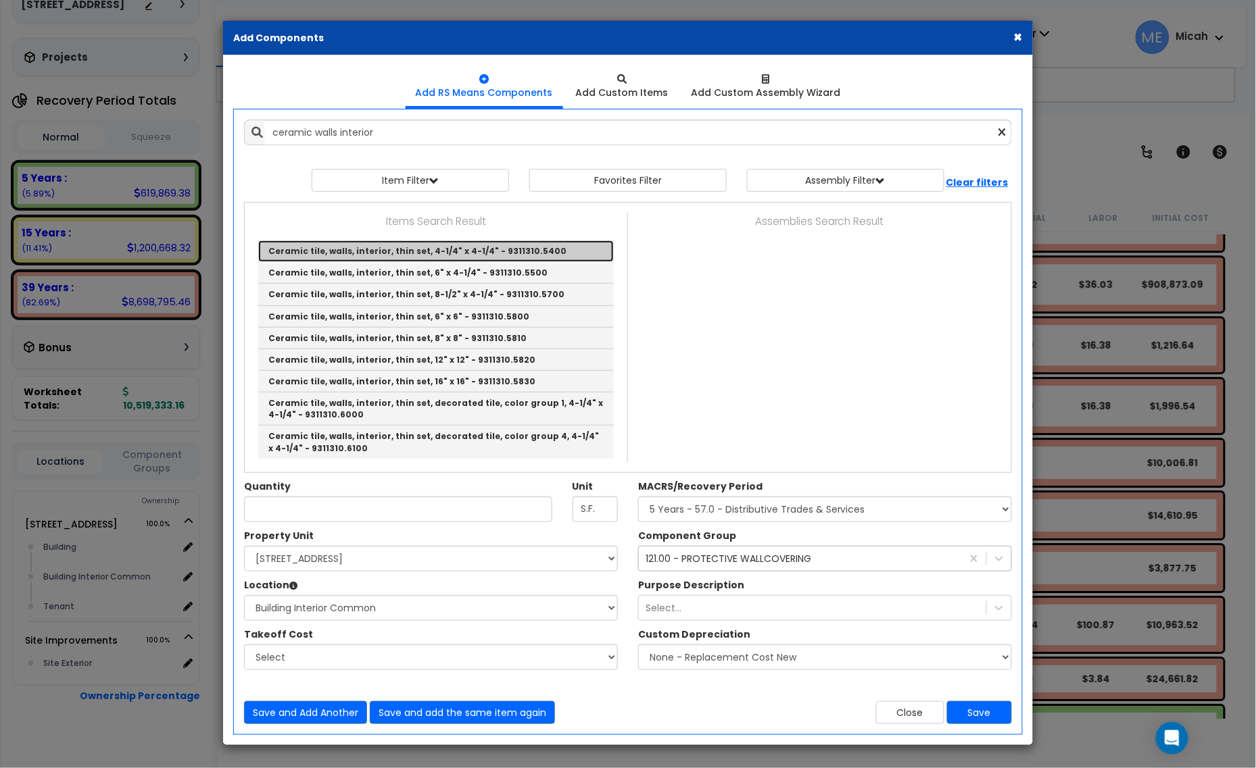
click at [566, 254] on link "Ceramic tile, walls, interior, thin set, 4-1/4" x 4-1/4" - 9311310.5400" at bounding box center [435, 252] width 355 height 22
type input "Ceramic tile, walls, interior, thin set, 4-1/4" x 4-1/4" - 9311310.5400"
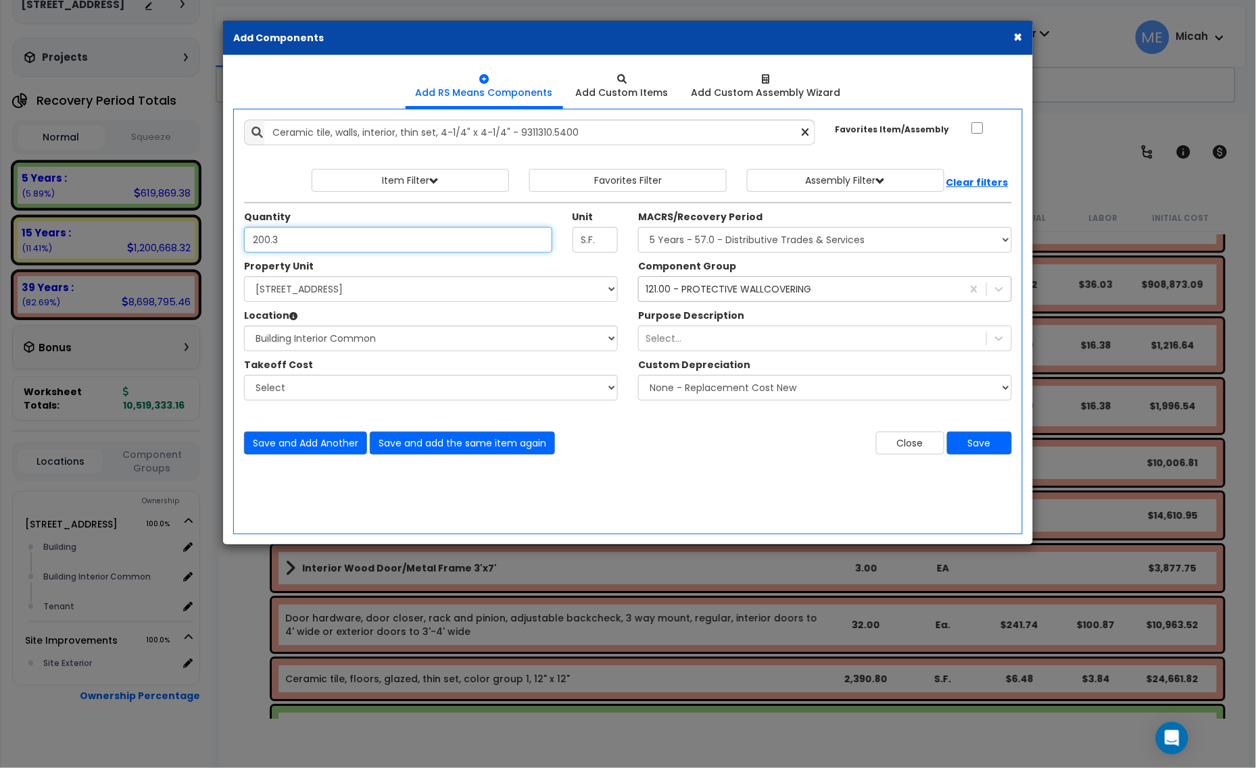
type input "200.3"
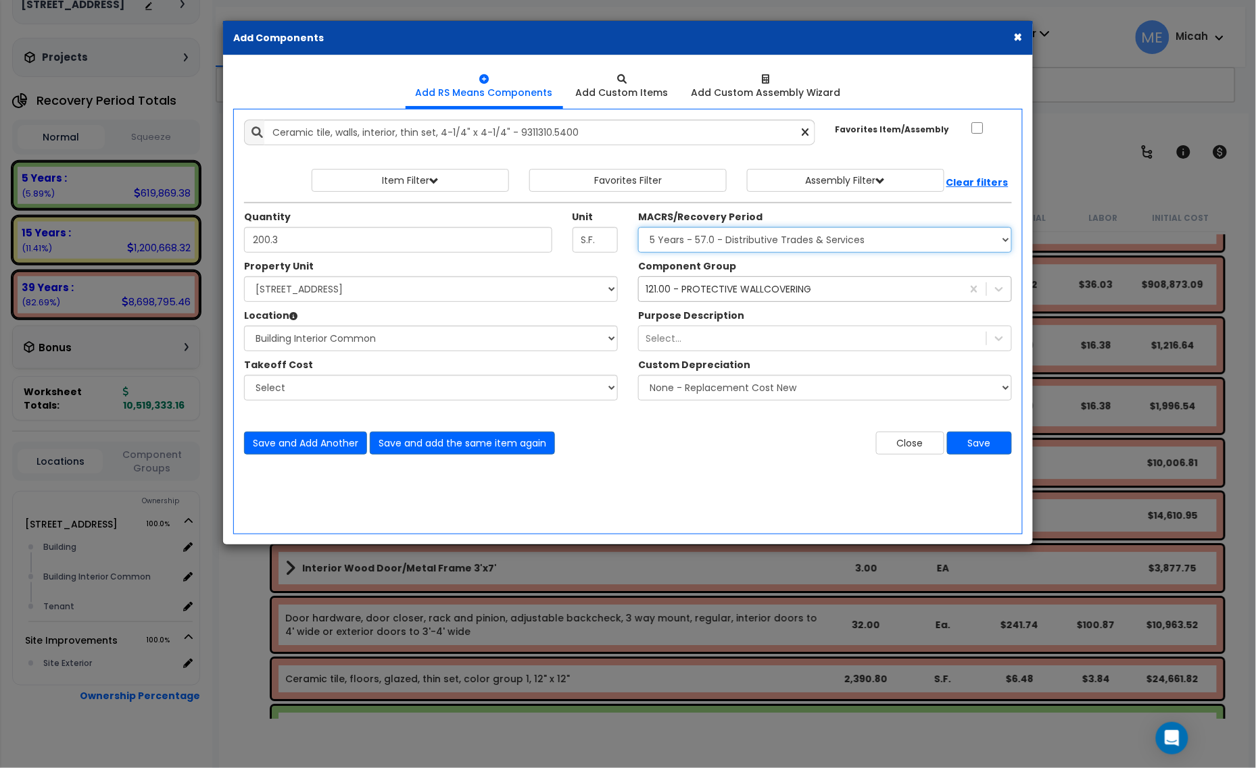
click at [685, 242] on select "Select MACRS/Recovery Period 5 Years - 57.0 - Distributive Trades & Services 5 …" at bounding box center [825, 240] width 374 height 26
select select "3669"
click at [638, 228] on select "Select MACRS/Recovery Period 5 Years - 57.0 - Distributive Trades & Services 5 …" at bounding box center [825, 240] width 374 height 26
click at [720, 285] on div "121.00 - PROTECTIVE WALLCOVERING" at bounding box center [728, 289] width 166 height 14
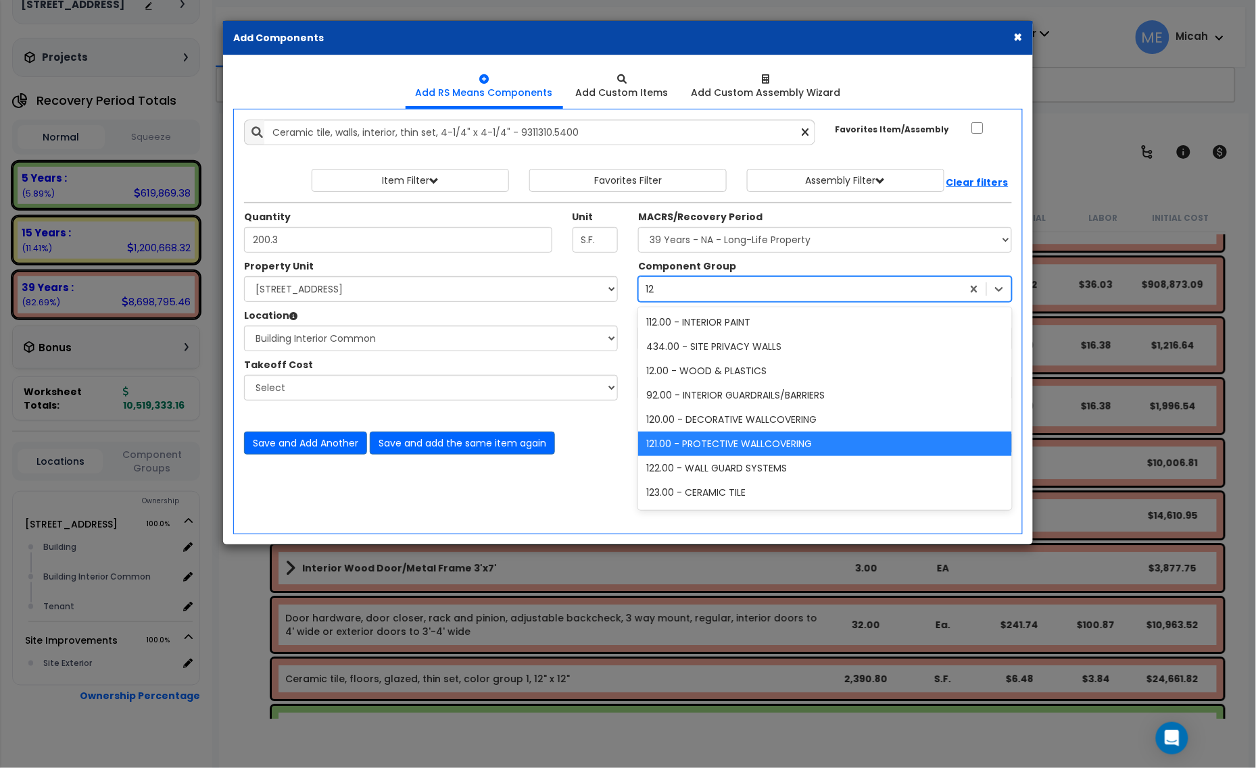
type input "123"
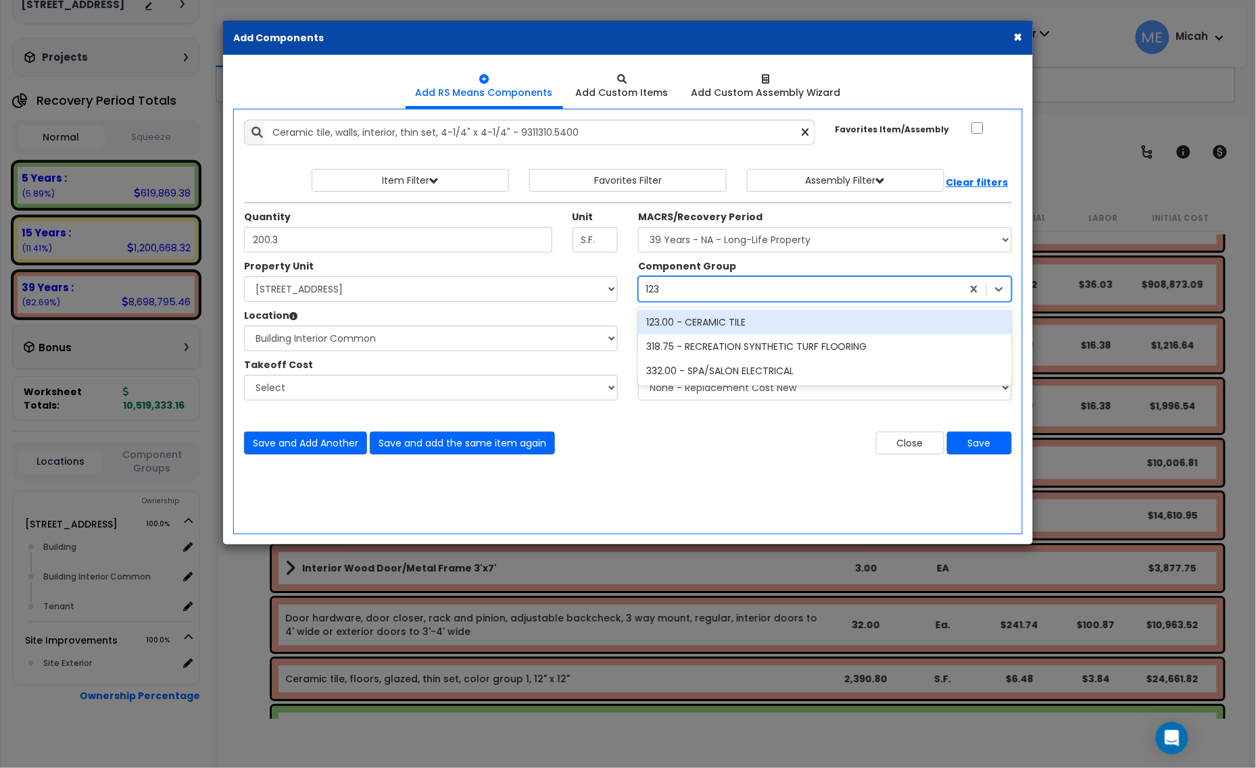
click at [739, 318] on div "123.00 - CERAMIC TILE" at bounding box center [825, 322] width 374 height 24
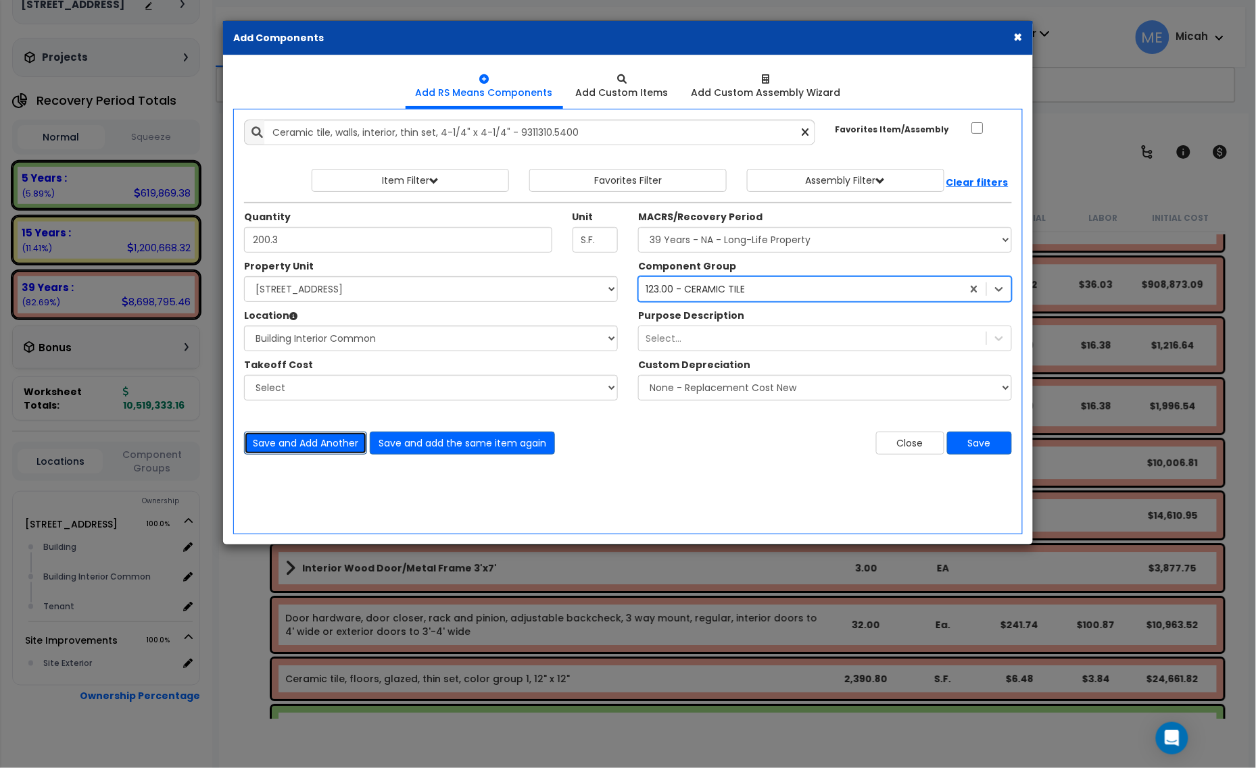
click at [310, 446] on button "Save and Add Another" at bounding box center [305, 443] width 123 height 23
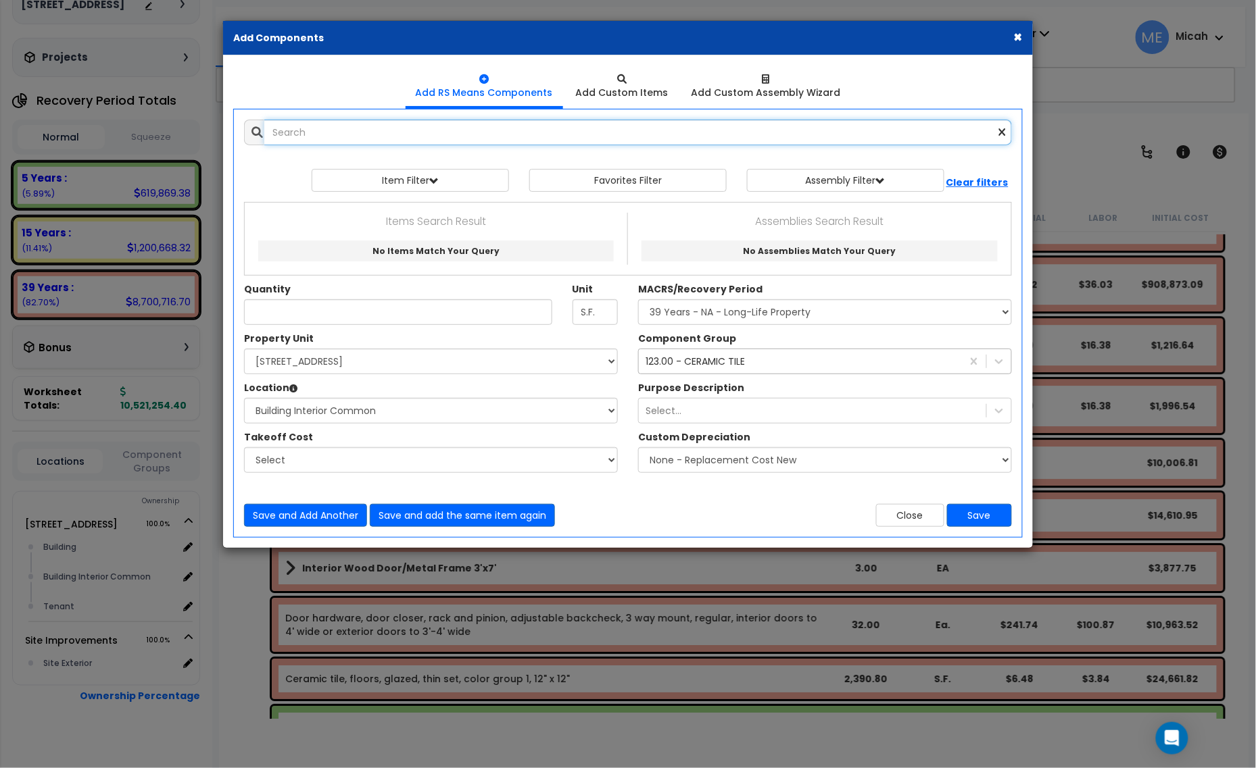
click at [302, 127] on input "text" at bounding box center [637, 133] width 747 height 26
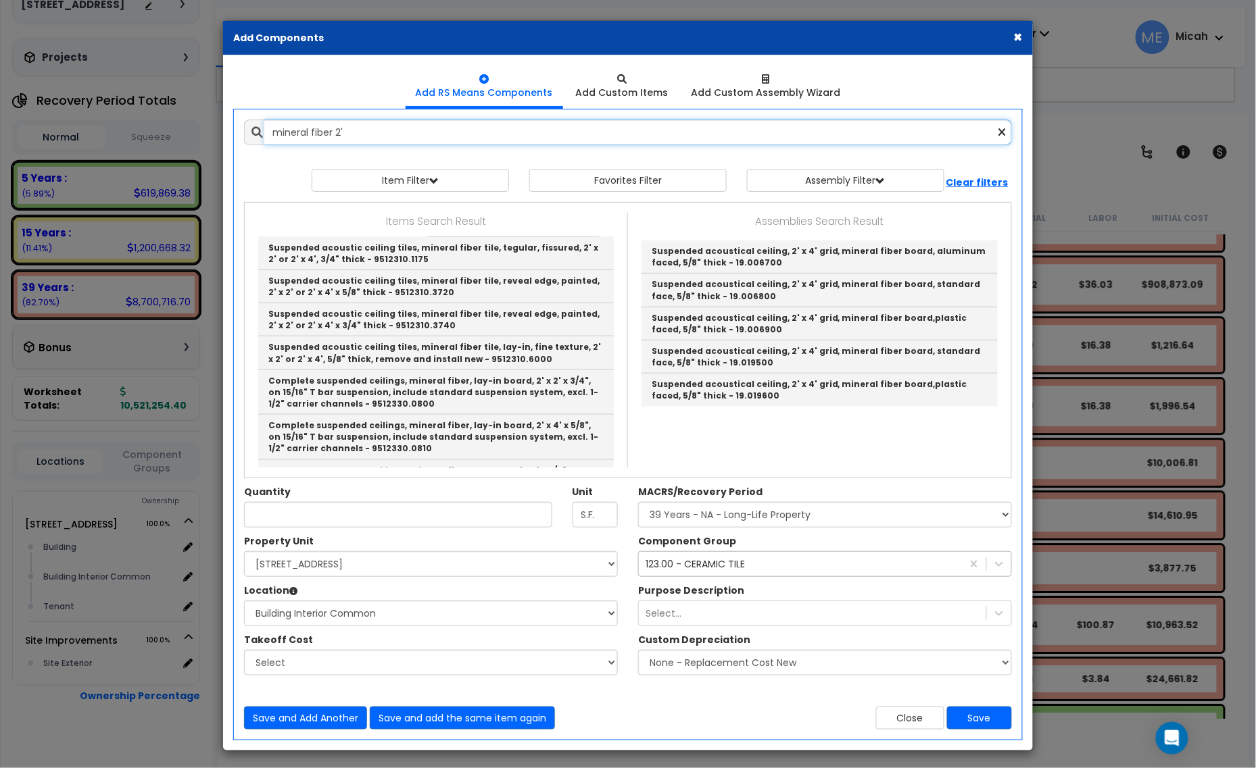
scroll to position [422, 0]
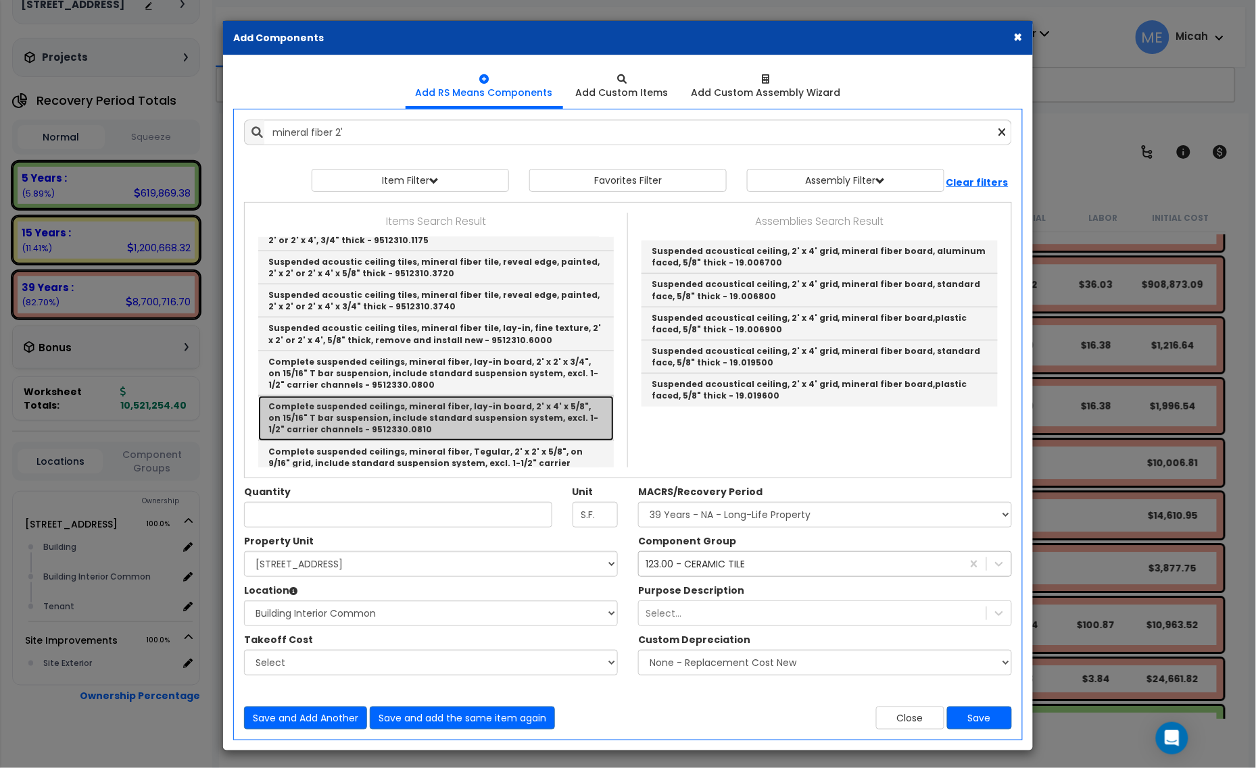
click at [537, 417] on link "Complete suspended ceilings, mineral fiber, lay-in board, 2' x 4' x 5/8", on 15…" at bounding box center [435, 418] width 355 height 45
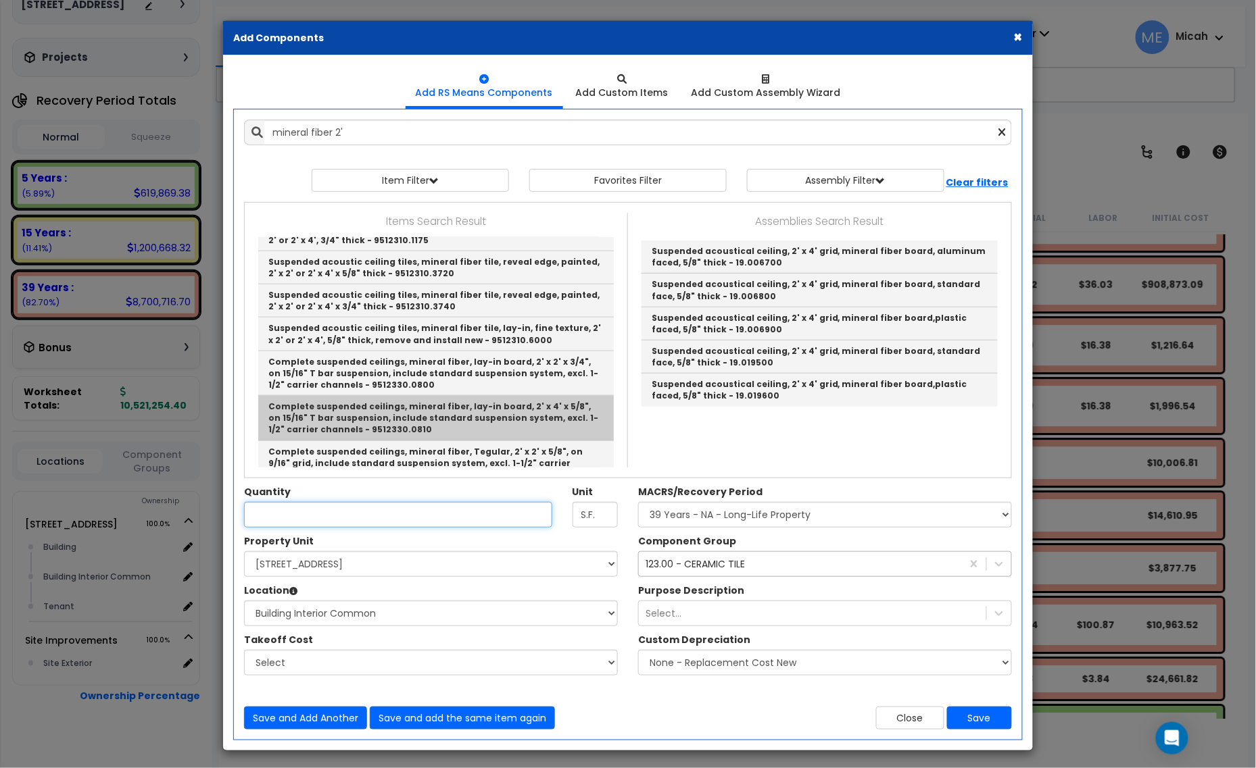
type input "Complete suspended ceilings, mineral fiber, lay-in board, 2' x 4' x 5/8", on 15…"
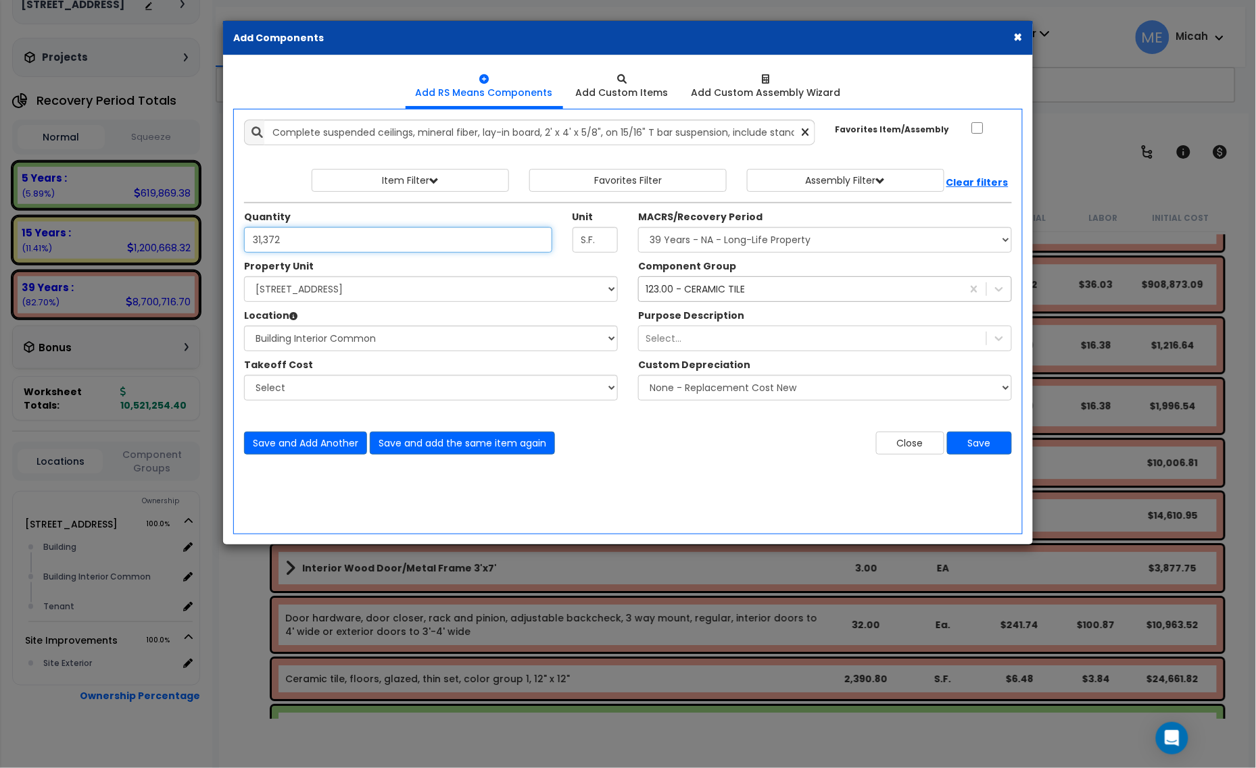
type input "31,372"
click at [781, 289] on div "123.00 - CERAMIC TILE 123" at bounding box center [800, 289] width 323 height 22
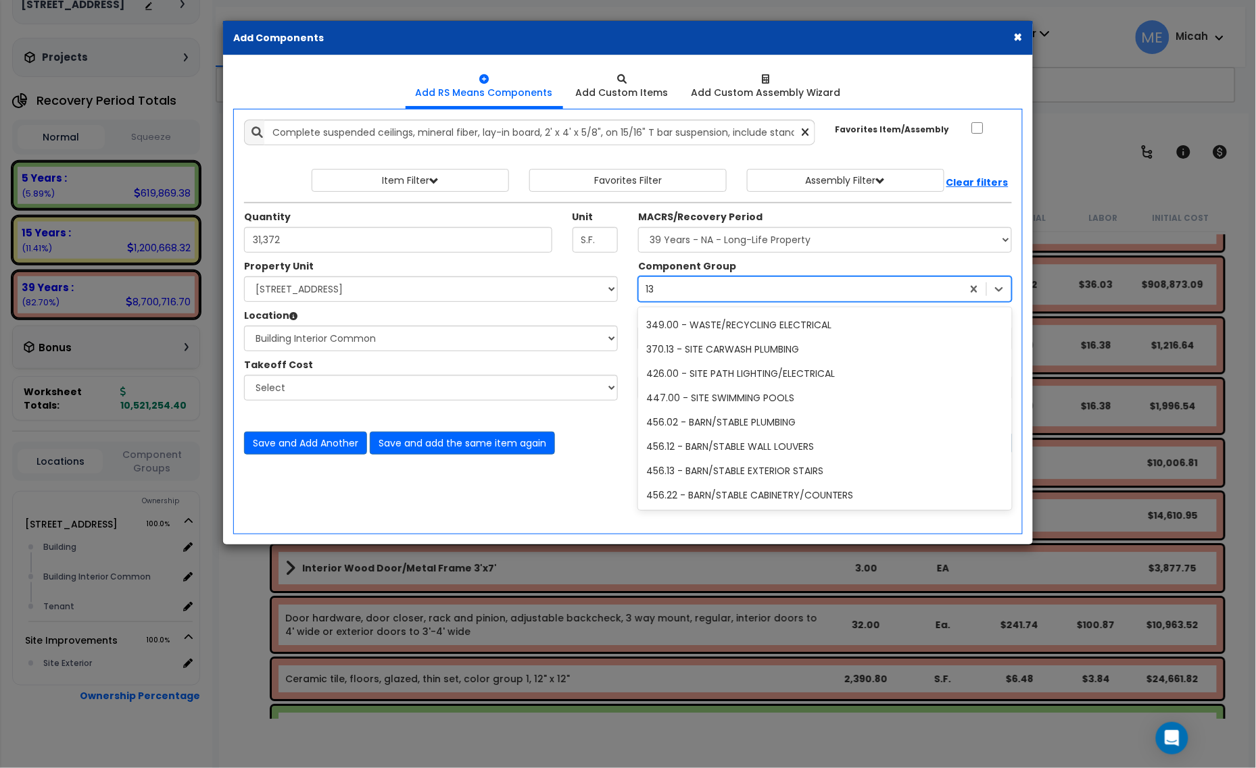
scroll to position [823, 0]
type input "134"
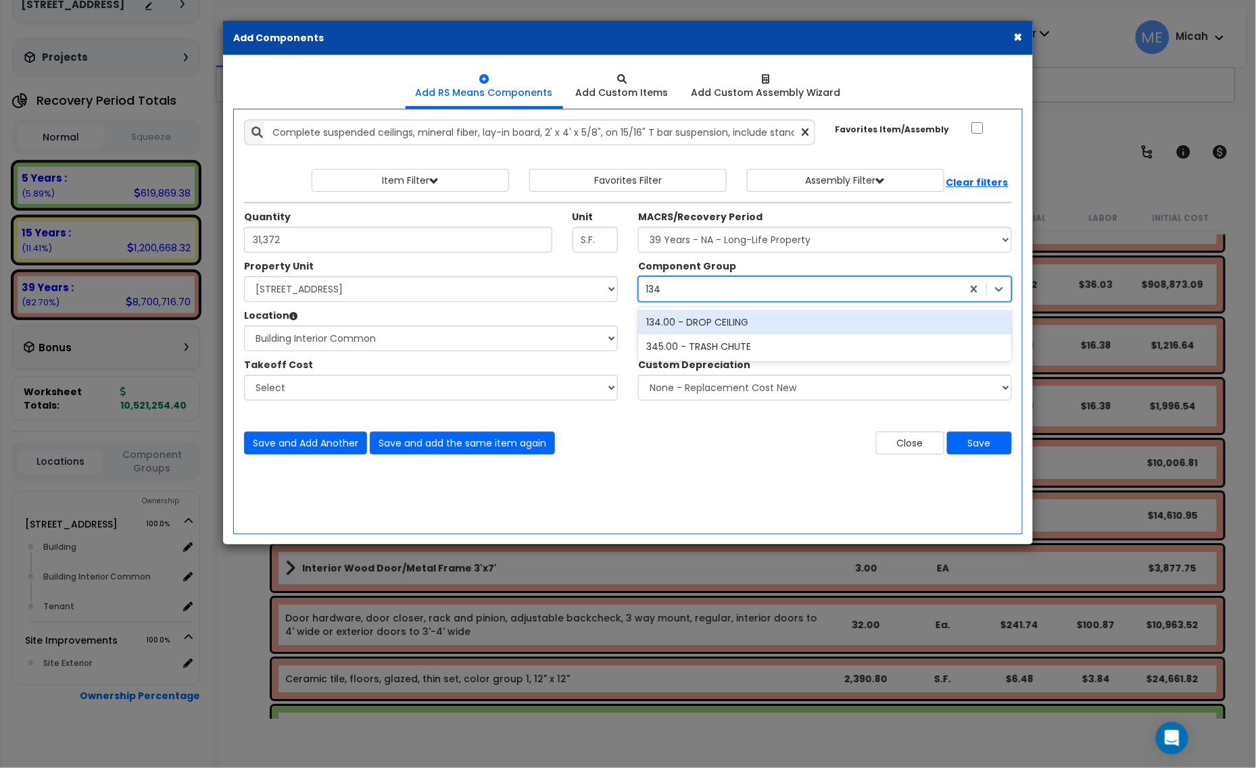
click at [741, 324] on div "134.00 - DROP CEILING" at bounding box center [825, 322] width 374 height 24
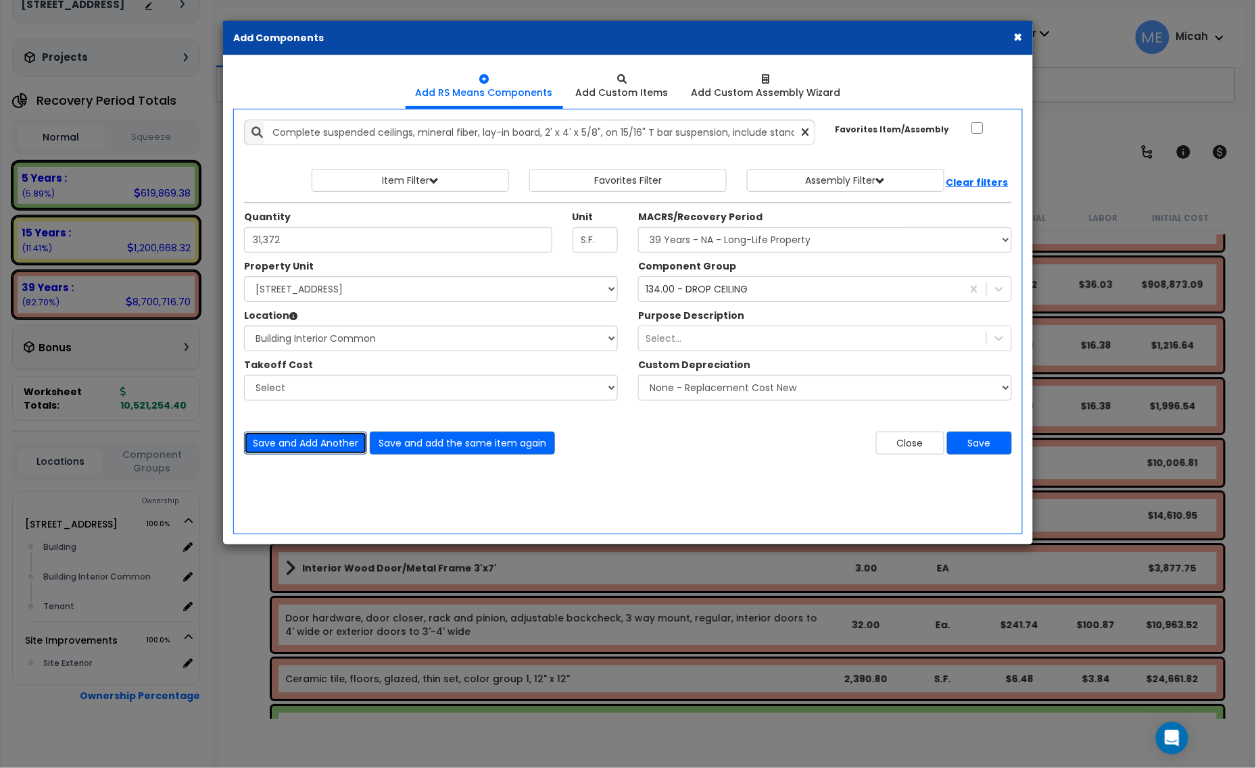
click at [311, 441] on button "Save and Add Another" at bounding box center [305, 443] width 123 height 23
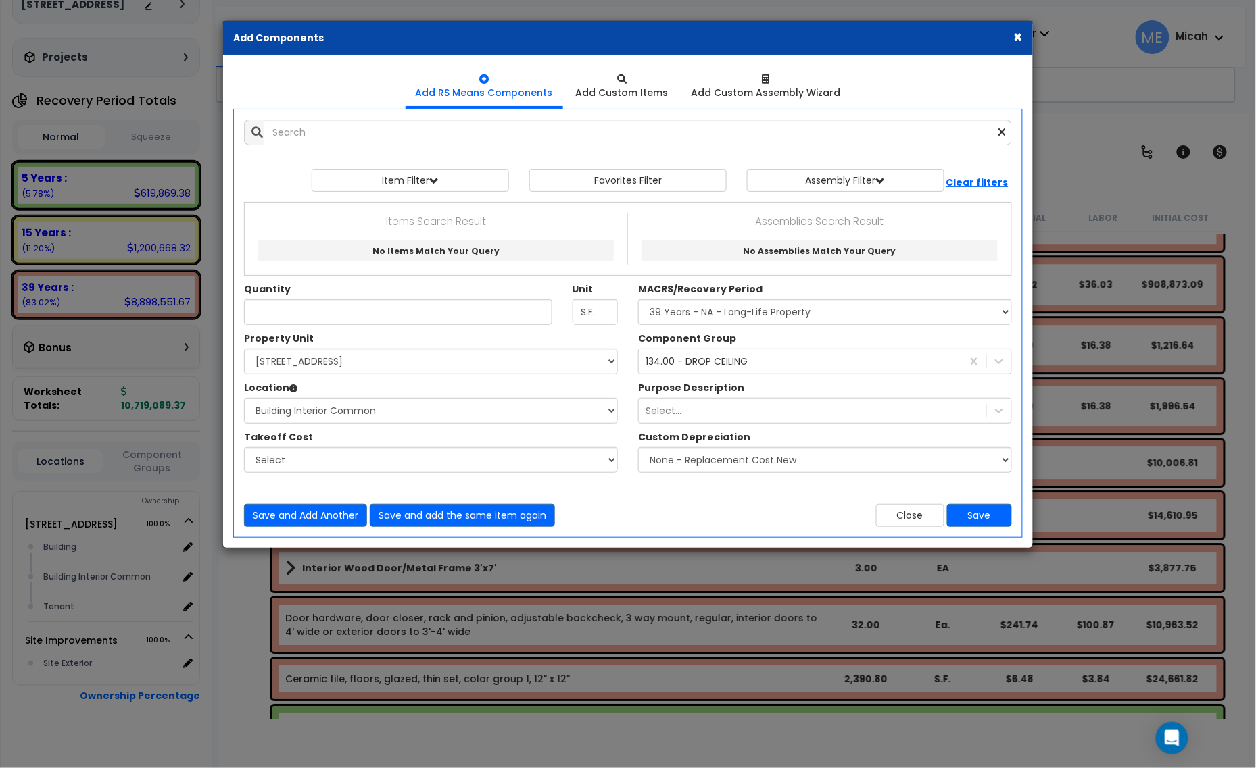
drag, startPoint x: 428, startPoint y: 112, endPoint x: 413, endPoint y: 150, distance: 40.7
click at [424, 117] on div "Add Items Add Assemblies Both 9464536 Select" at bounding box center [628, 323] width 788 height 428
click at [411, 152] on div "Add Items Add Assemblies Both 9464536 Select" at bounding box center [628, 323] width 788 height 428
click at [390, 137] on input "text" at bounding box center [637, 133] width 747 height 26
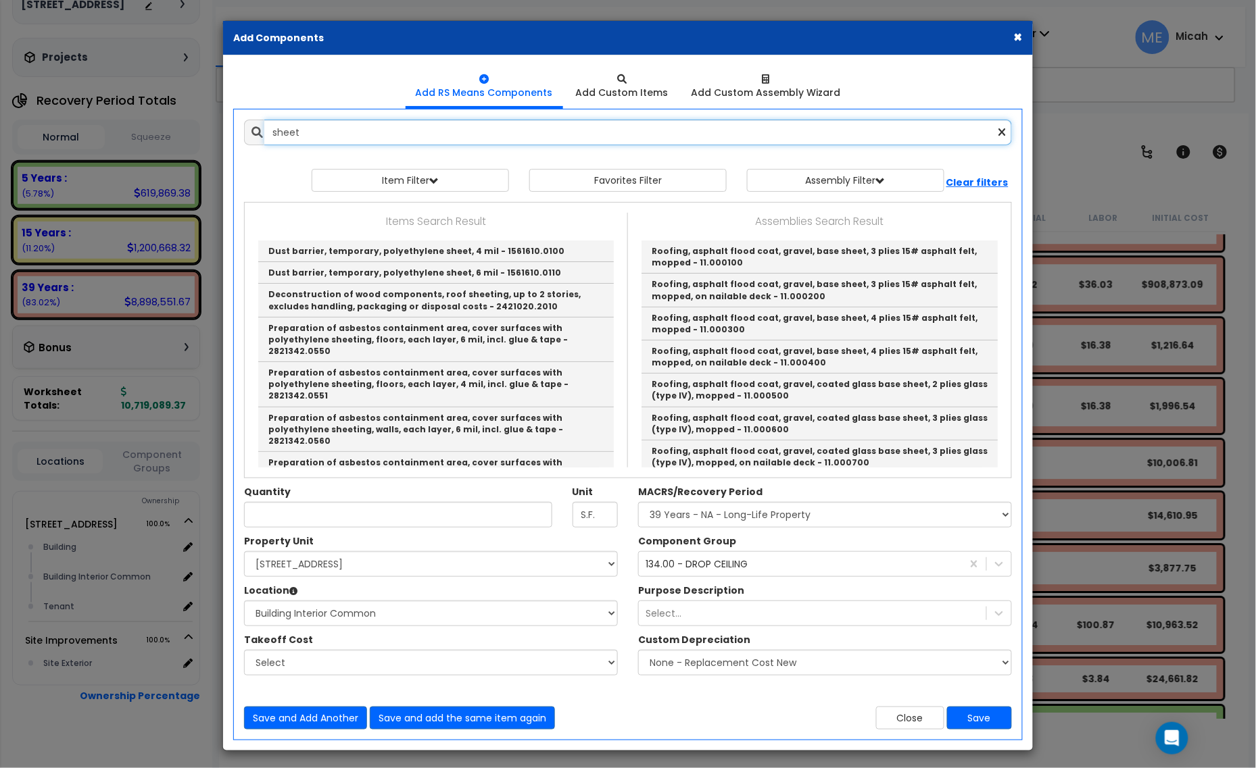
drag, startPoint x: 322, startPoint y: 126, endPoint x: 265, endPoint y: 132, distance: 57.7
click at [265, 132] on input "sheet" at bounding box center [637, 133] width 747 height 26
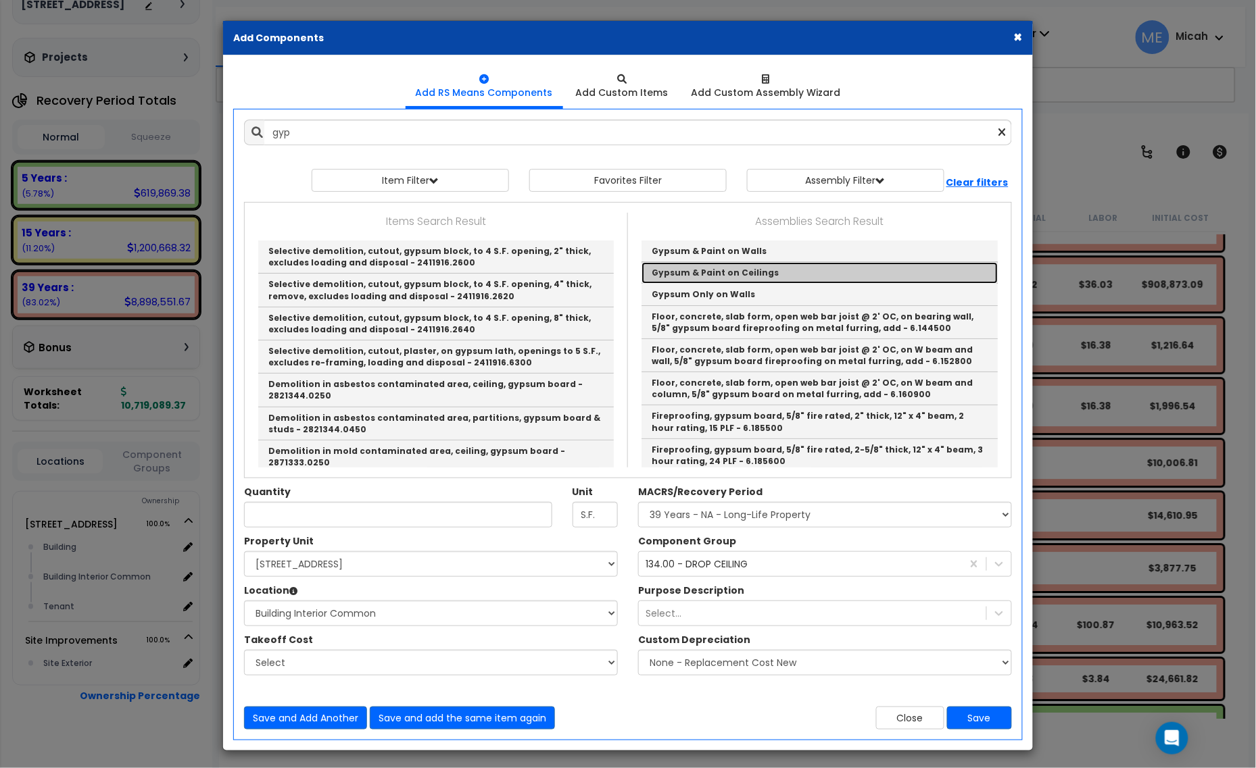
click at [693, 272] on link "Gypsum & Paint on Ceilings" at bounding box center [819, 273] width 356 height 22
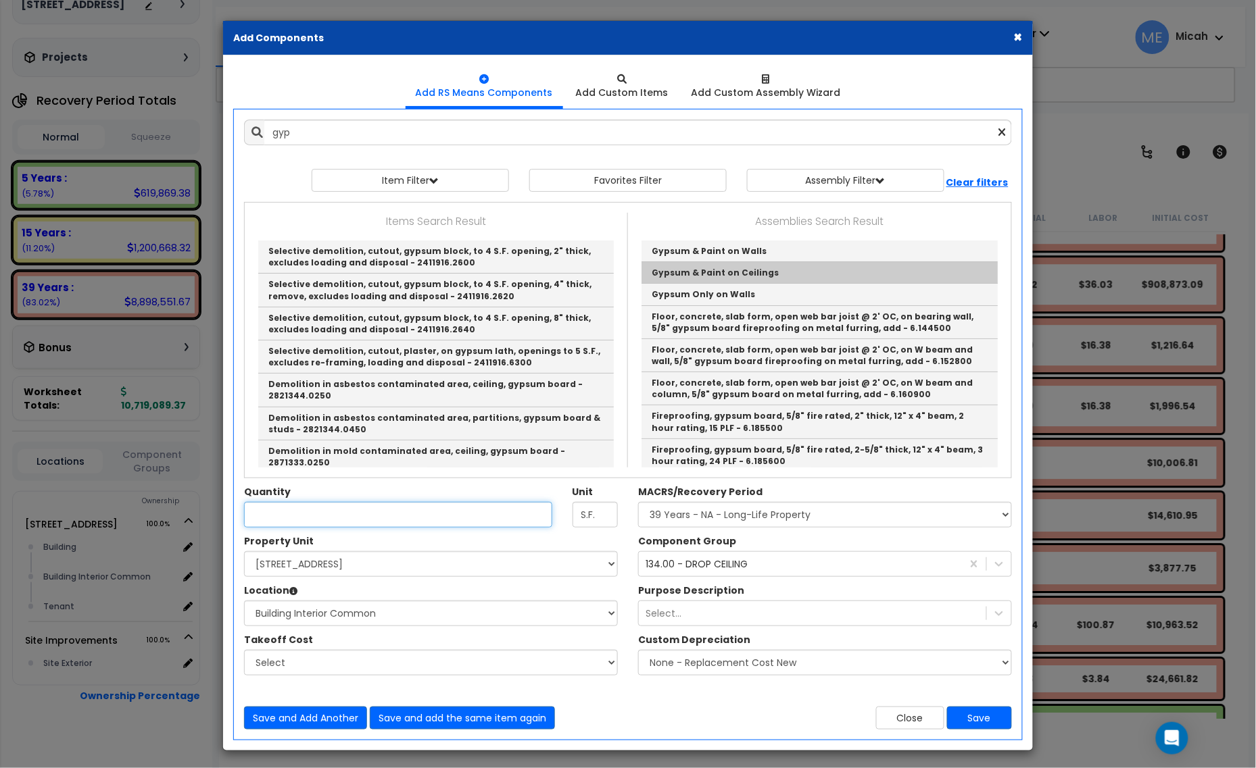
type input "Gypsum & Paint on Ceilings"
checkbox input "true"
type input "EA"
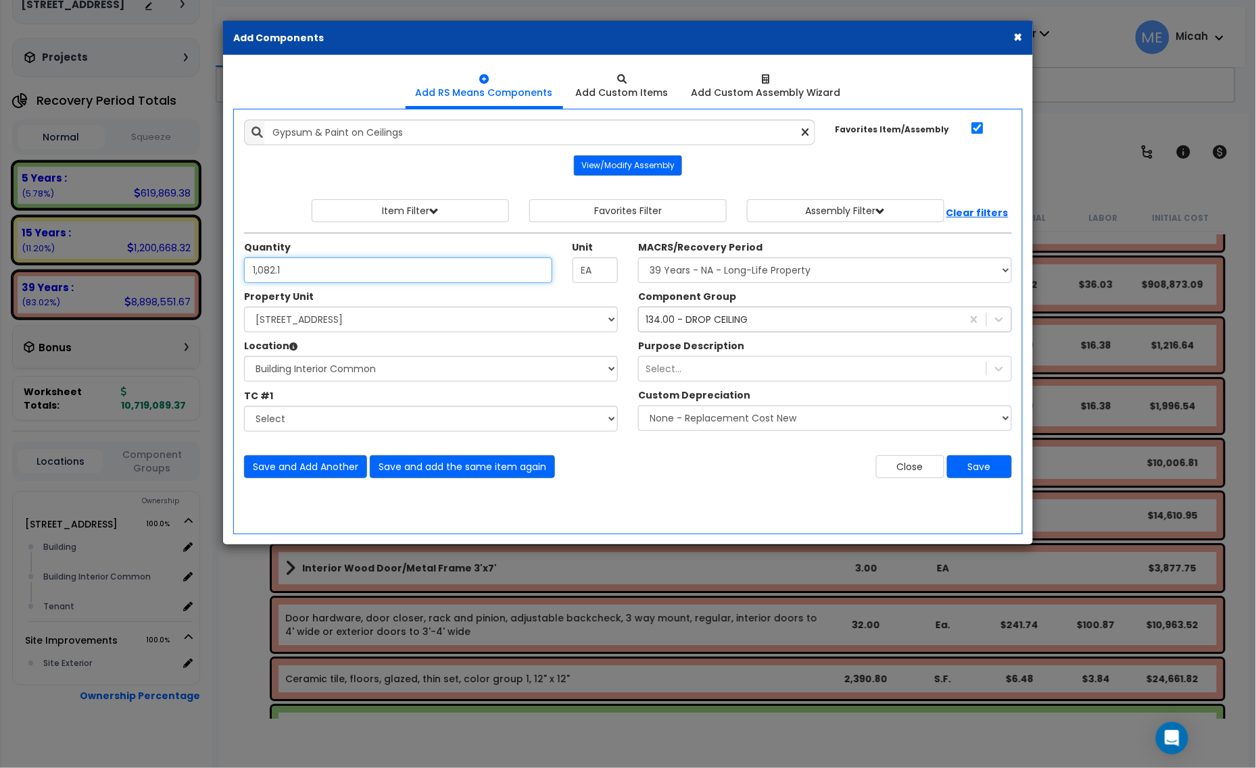
type input "1,082.1"
click at [809, 310] on div "134.00 - DROP CEILING 134" at bounding box center [800, 320] width 323 height 22
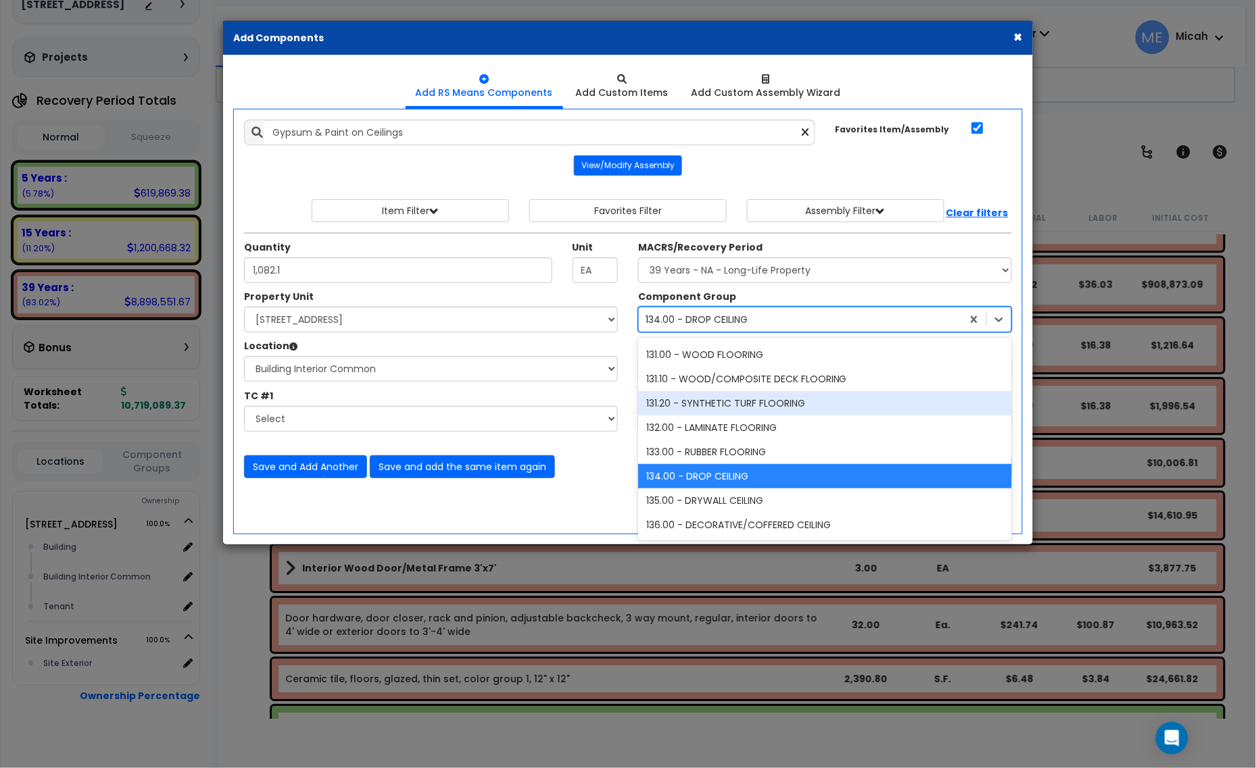
scroll to position [4366, 0]
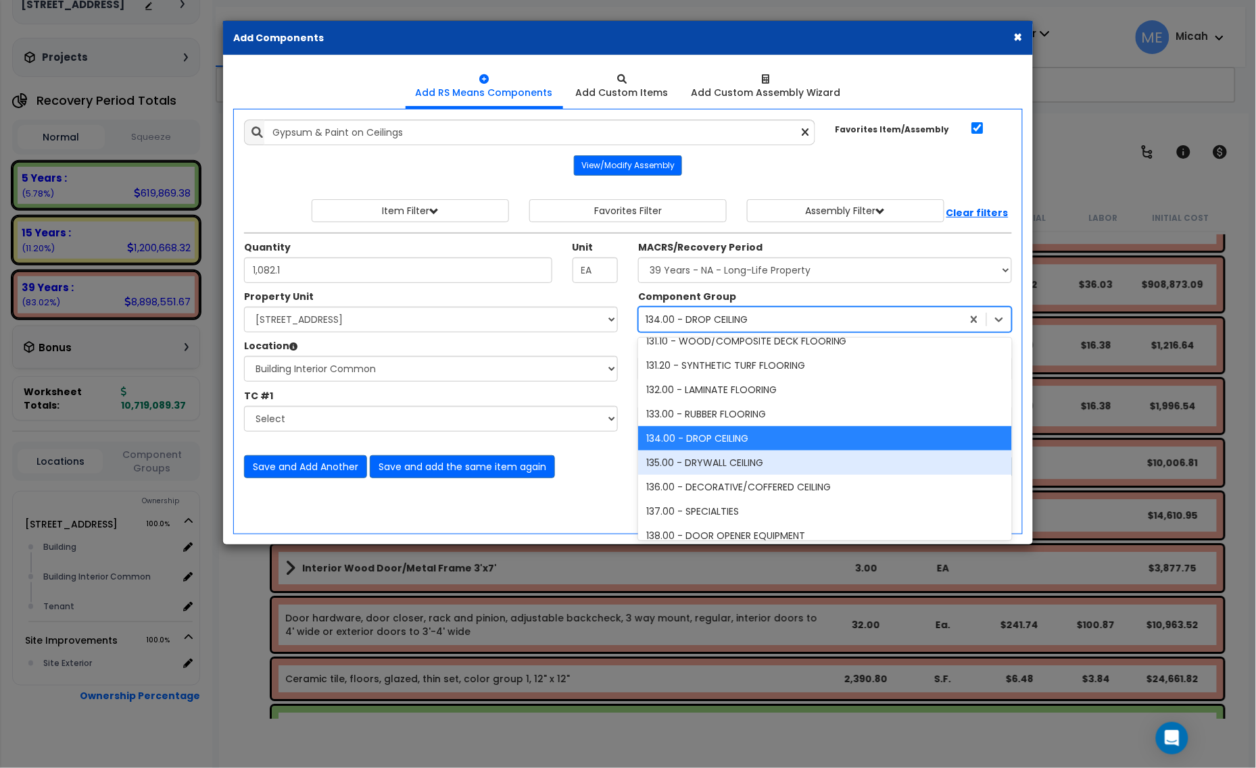
click at [720, 458] on div "135.00 - DRYWALL CEILING" at bounding box center [825, 463] width 374 height 24
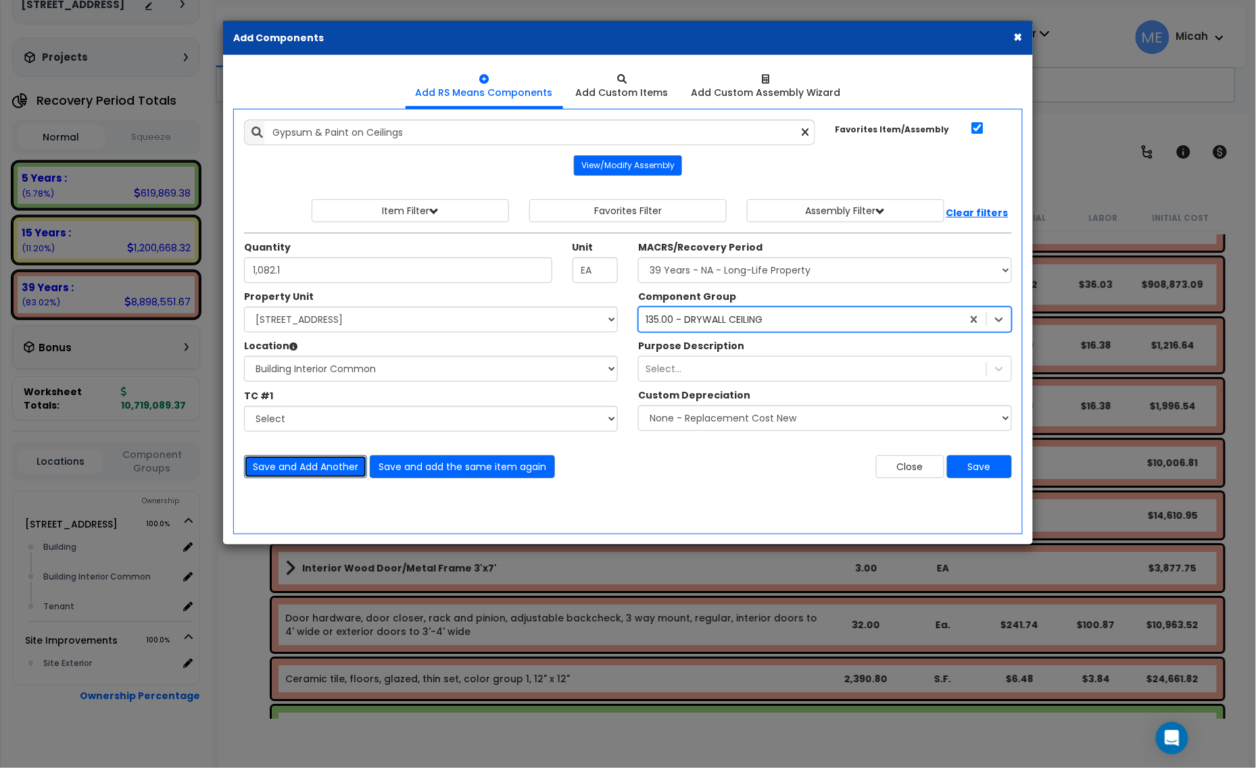
click at [295, 470] on button "Save and Add Another" at bounding box center [305, 466] width 123 height 23
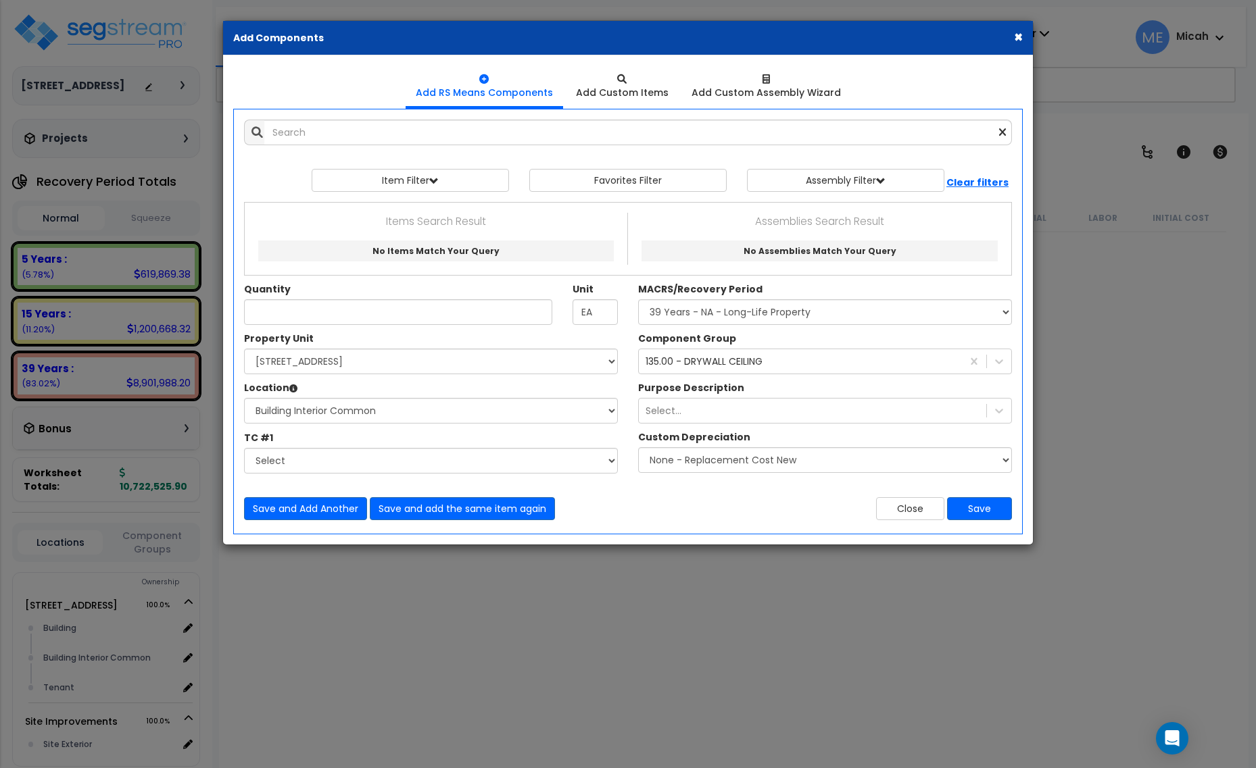
select select "3669"
select select "166495"
select select "31689"
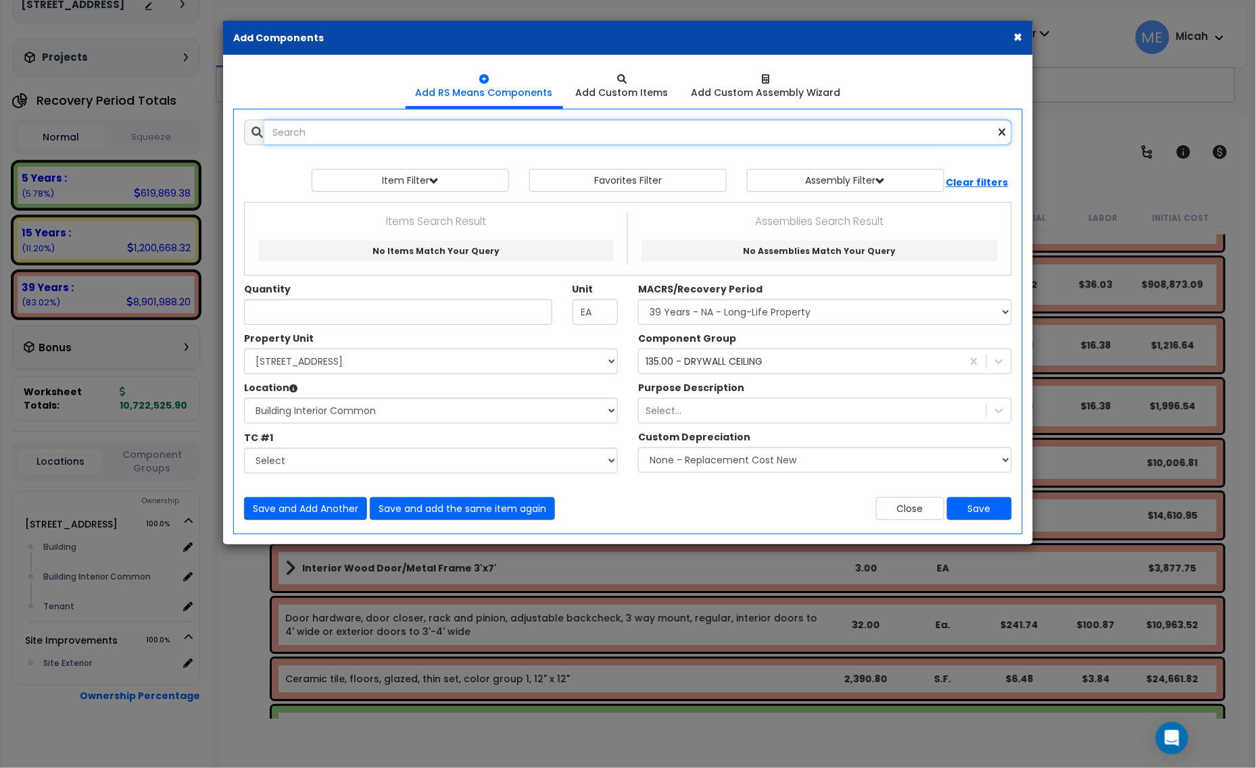
click at [322, 137] on input "text" at bounding box center [637, 133] width 747 height 26
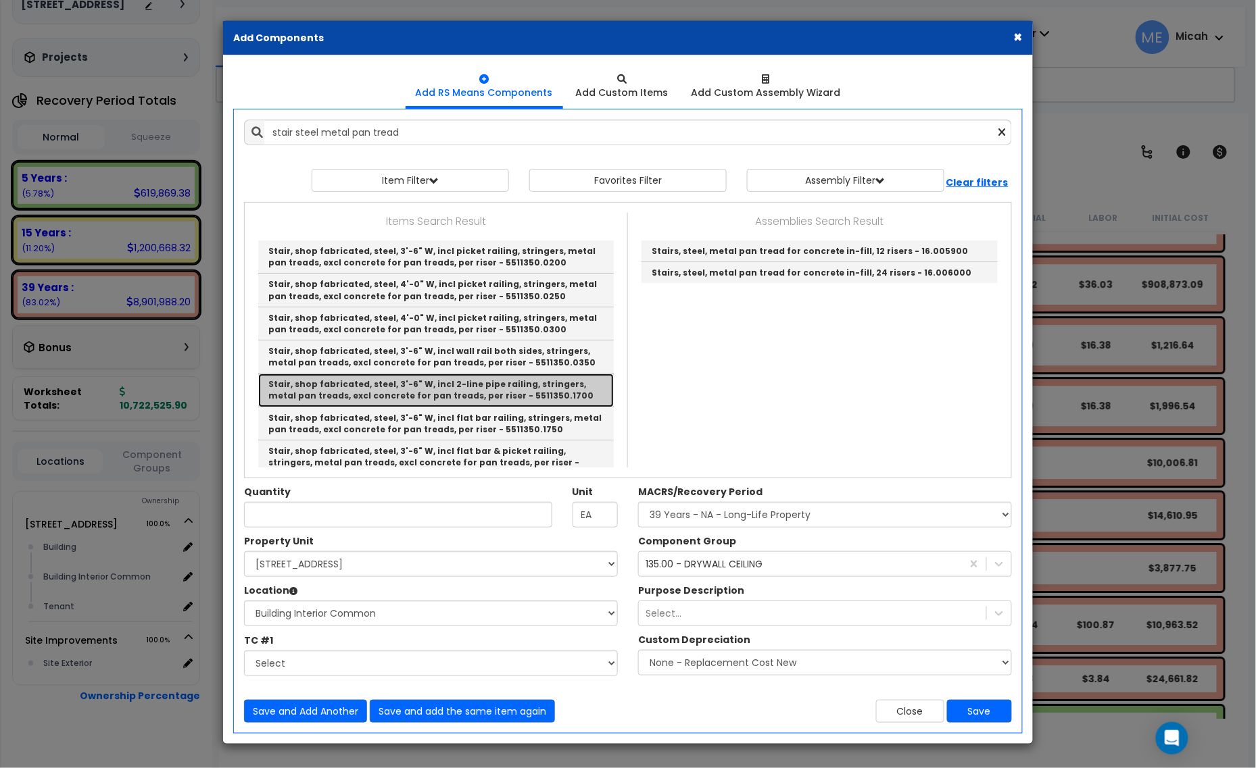
click at [572, 396] on link "Stair, shop fabricated, steel, 3'-6" W, incl 2-line pipe railing, stringers, me…" at bounding box center [435, 390] width 355 height 33
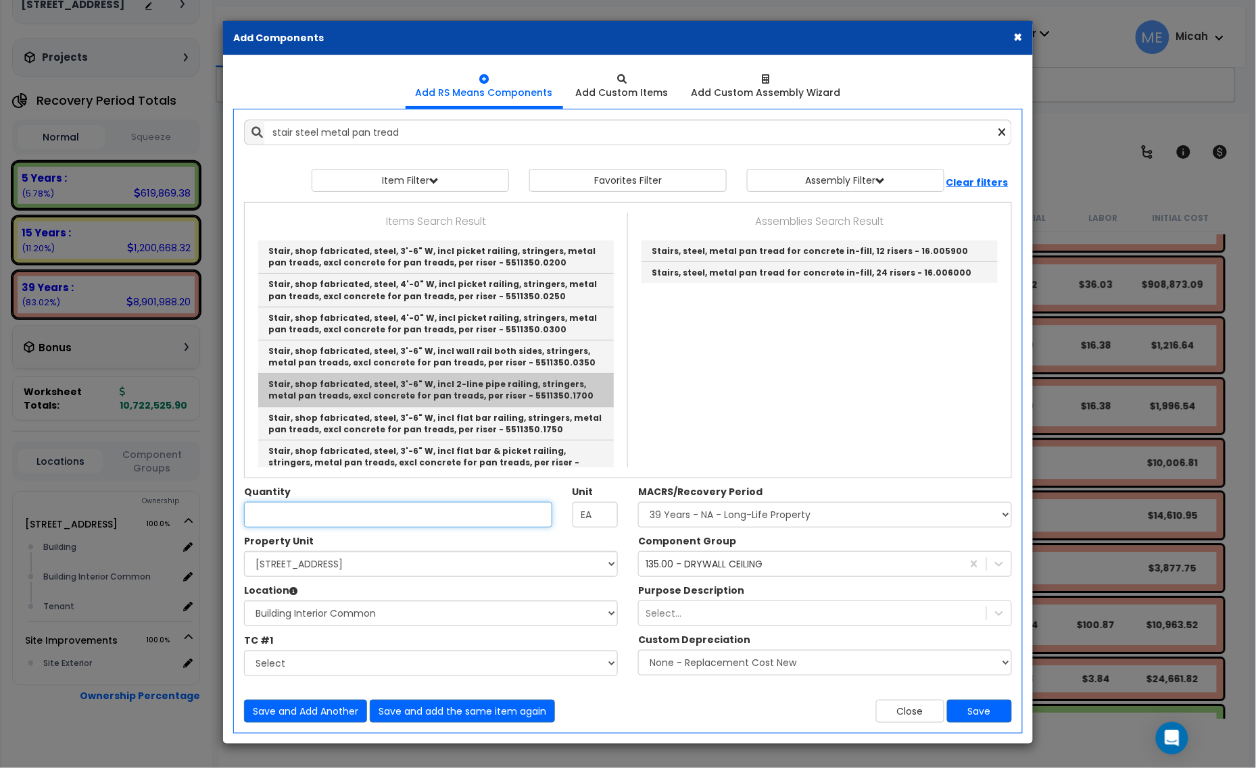
type input "Stair, shop fabricated, steel, 3'-6" W, incl 2-line pipe railing, stringers, me…"
checkbox input "false"
type input "Riser"
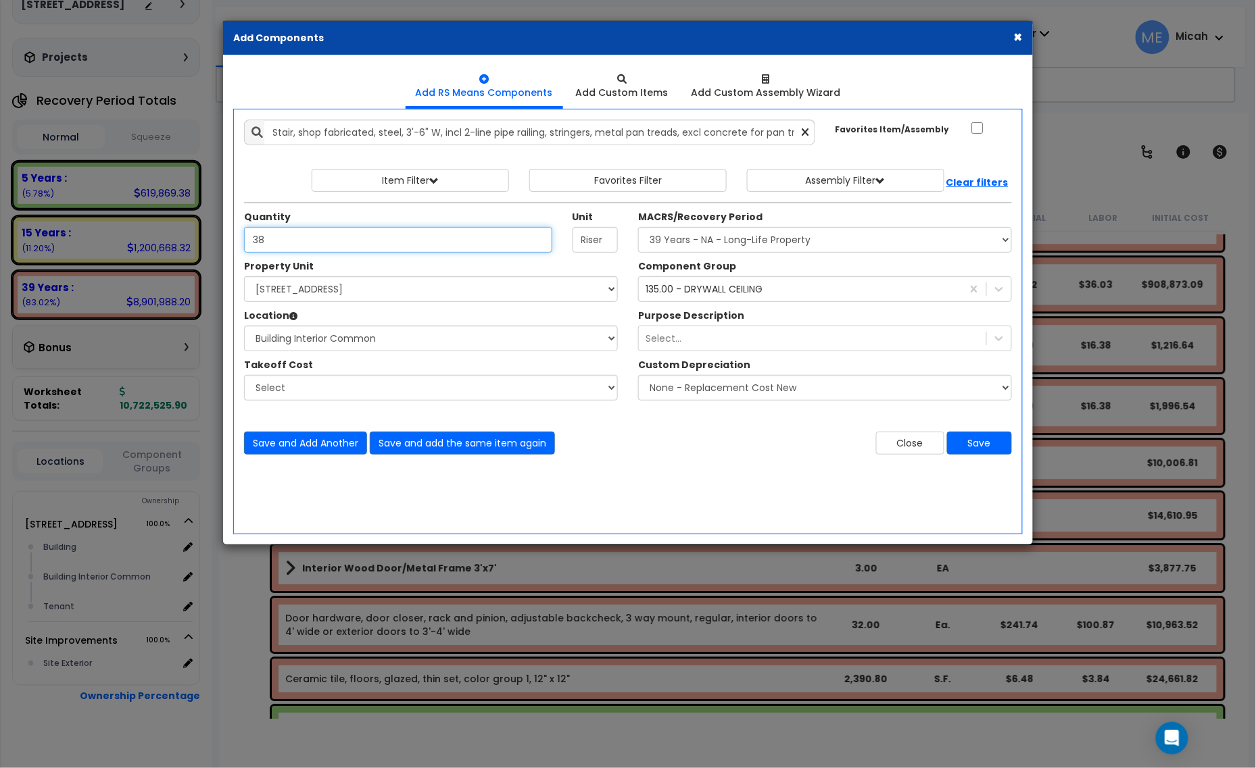
type input "38"
click at [748, 285] on div "135.00 - DRYWALL CEILING" at bounding box center [703, 289] width 117 height 14
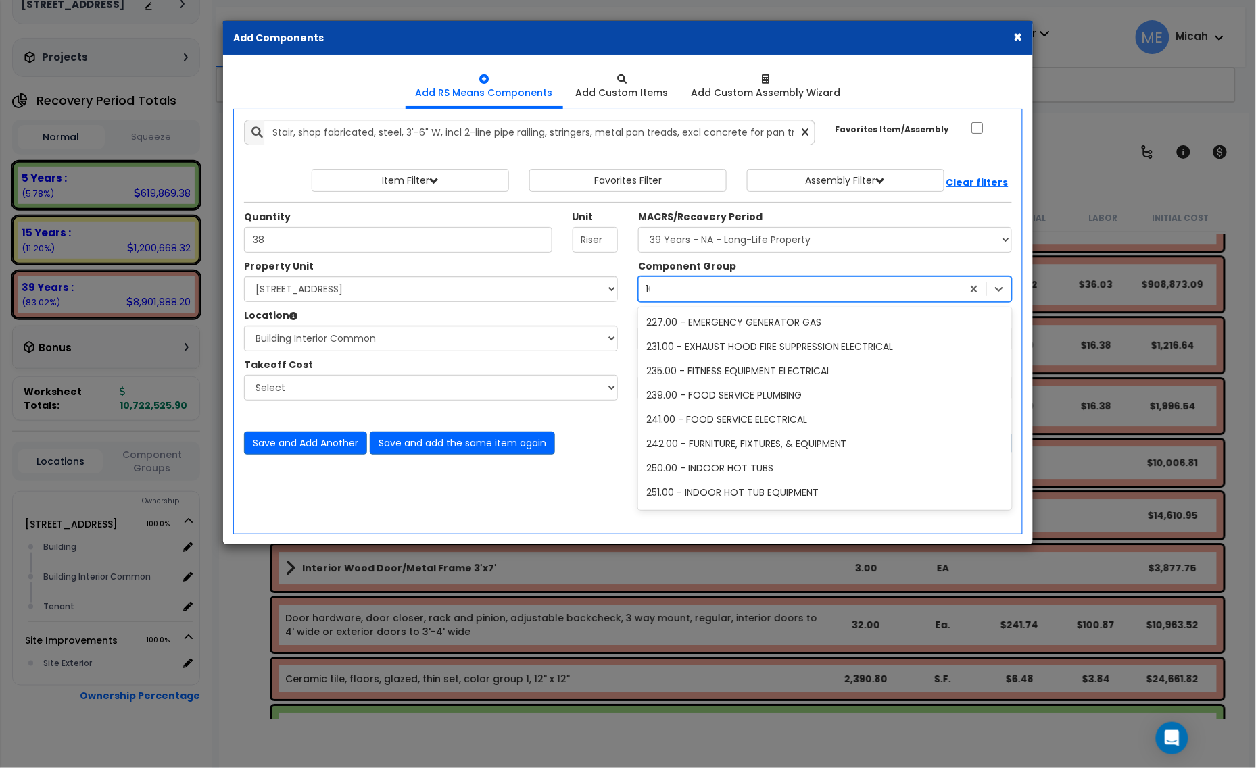
scroll to position [367, 0]
type input "109"
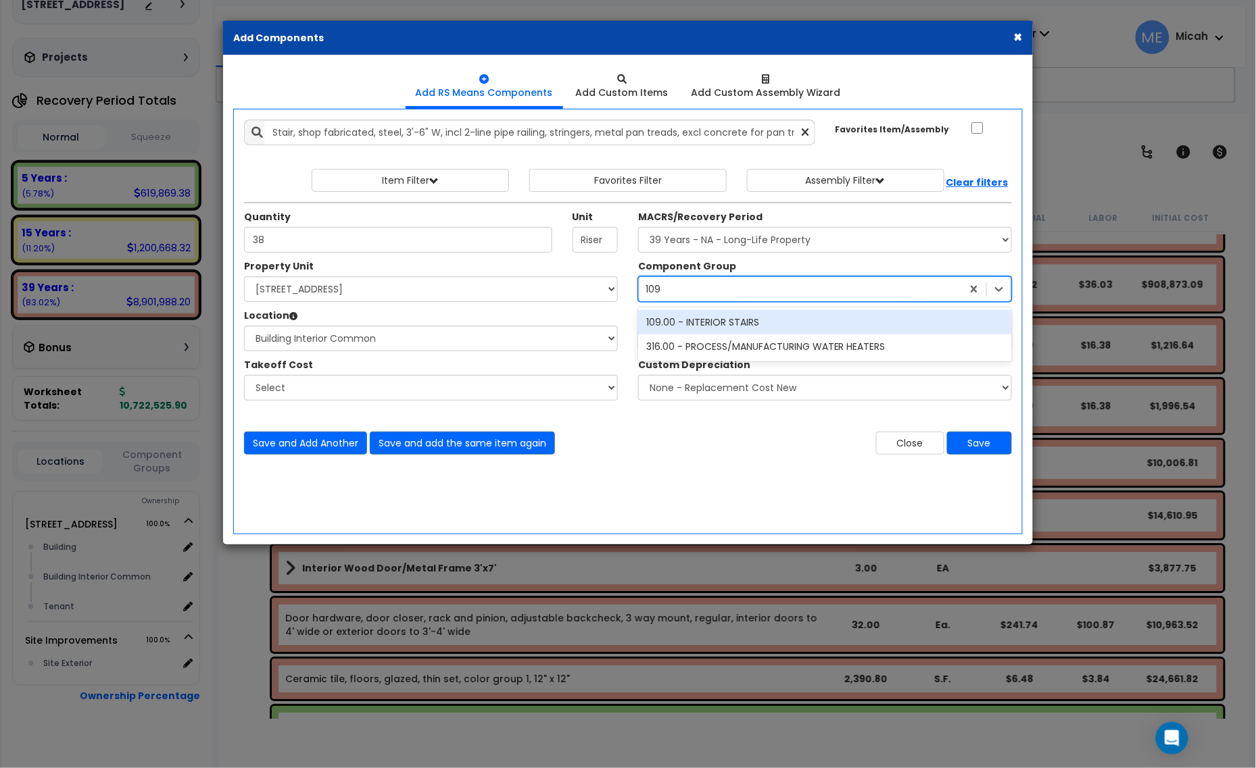
scroll to position [0, 0]
click at [749, 323] on div "109.00 - INTERIOR STAIRS" at bounding box center [825, 322] width 374 height 24
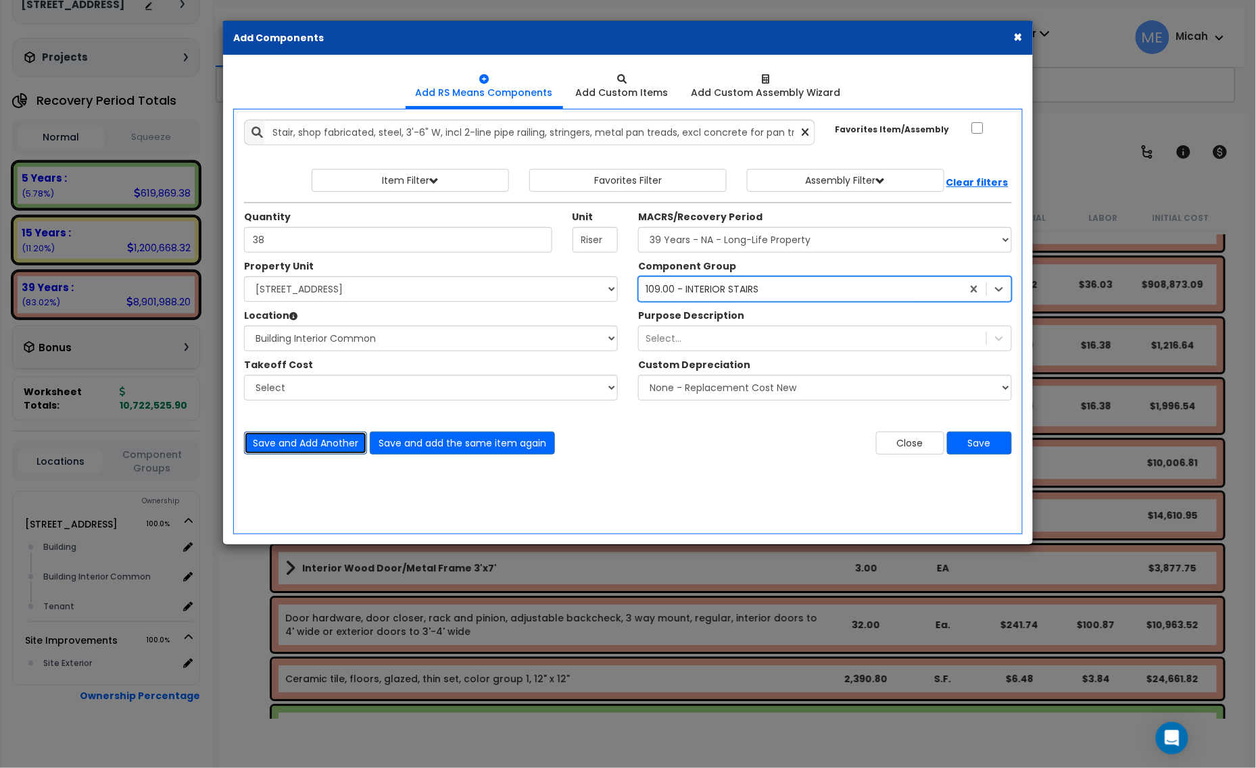
click at [329, 446] on button "Save and Add Another" at bounding box center [305, 443] width 123 height 23
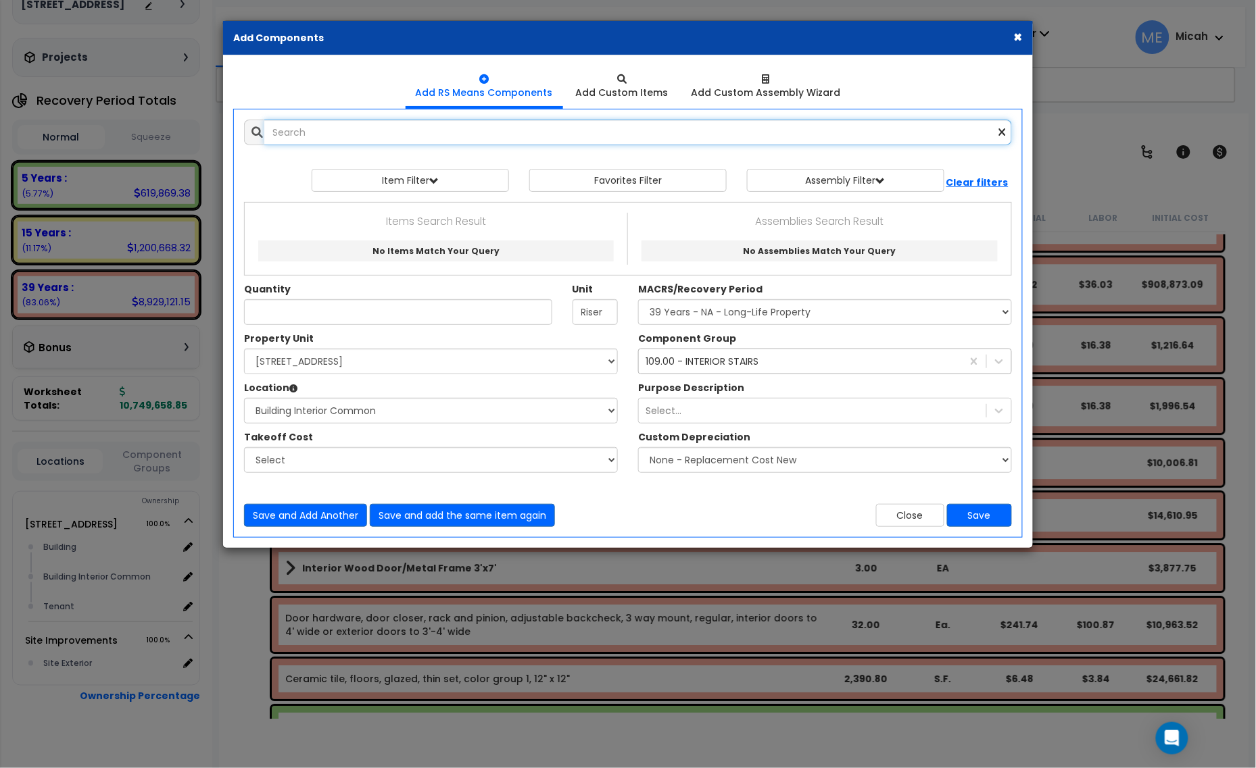
scroll to position [84, 0]
click at [355, 140] on input "text" at bounding box center [637, 133] width 747 height 26
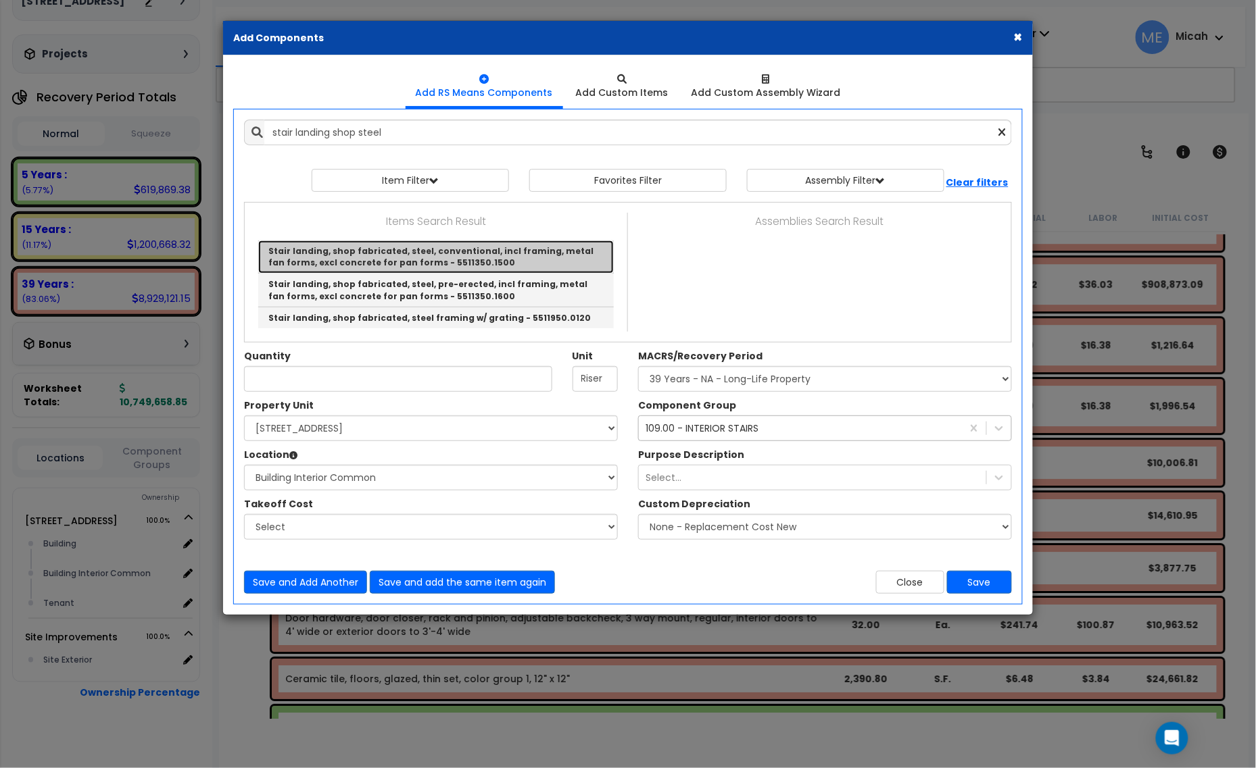
click at [572, 264] on link "Stair landing, shop fabricated, steel, conventional, incl framing, metal fan fo…" at bounding box center [435, 257] width 355 height 33
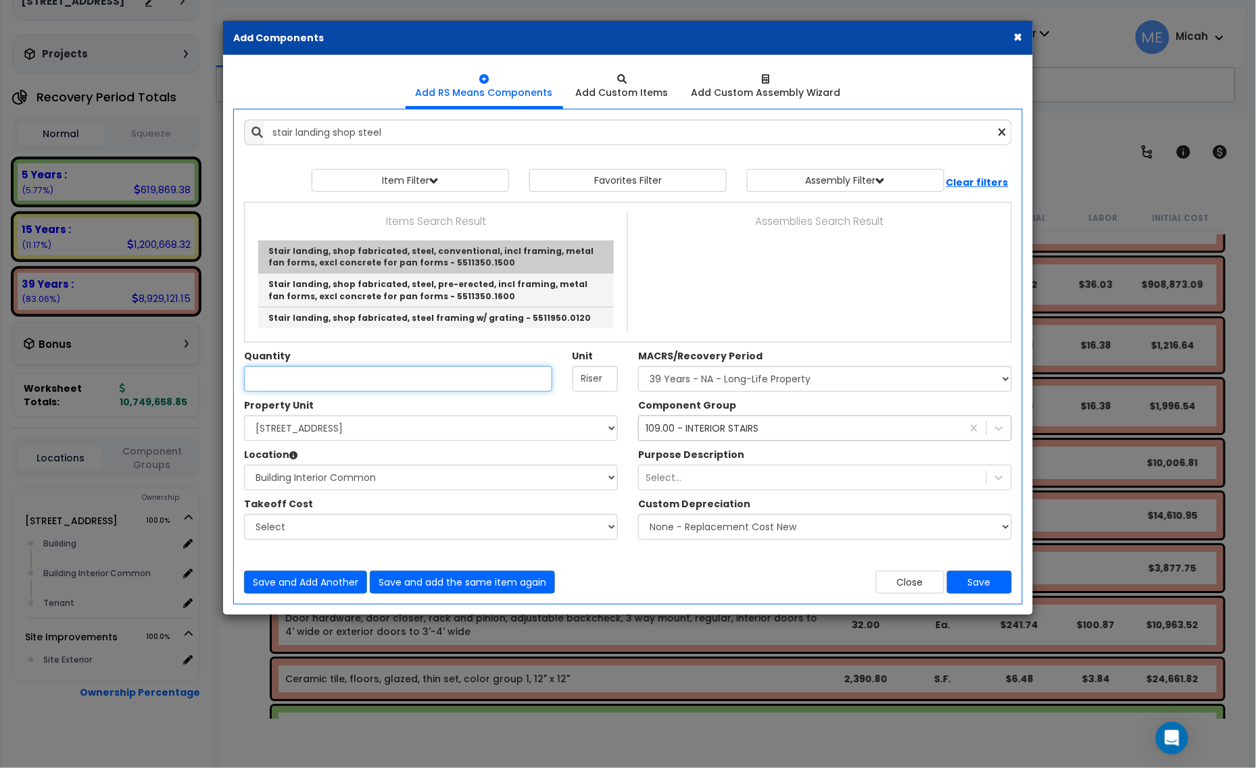
type input "Stair landing, shop fabricated, steel, conventional, incl framing, metal fan fo…"
type input "S.F."
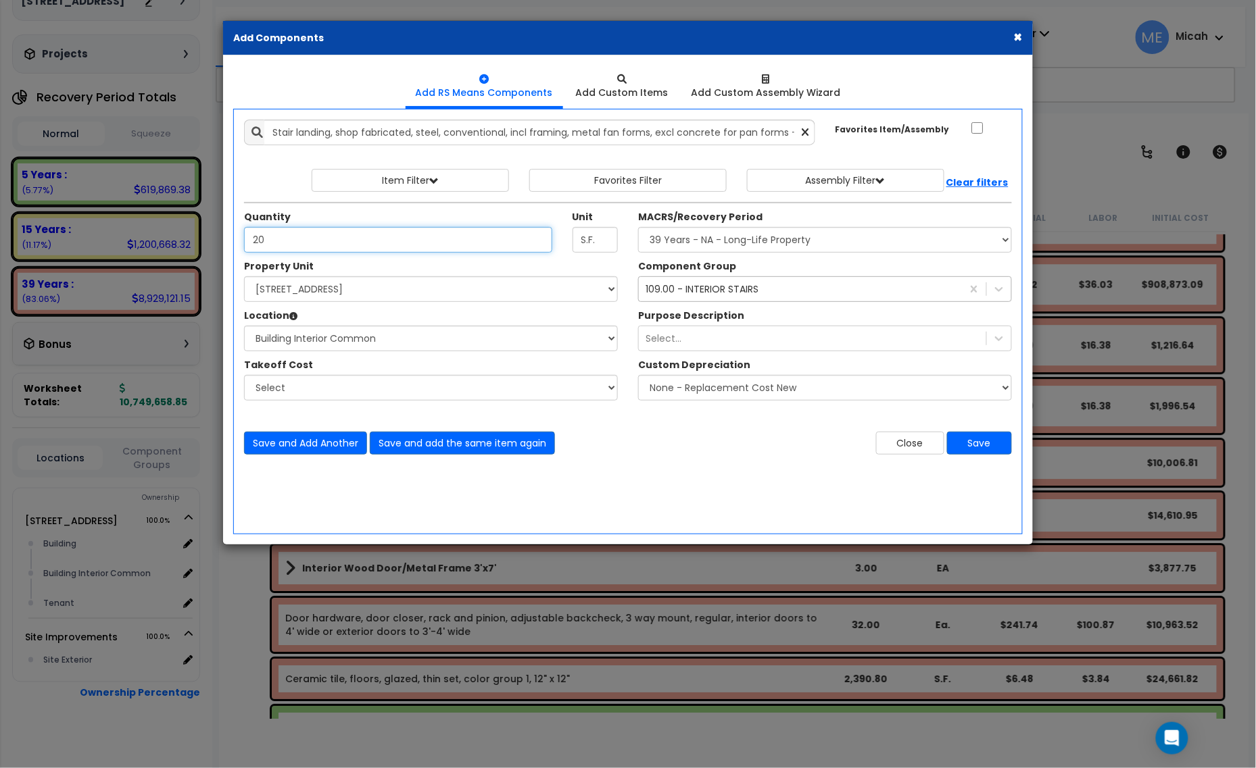
type input "2"
type input "50.1"
click at [305, 441] on button "Save and Add Another" at bounding box center [305, 443] width 123 height 23
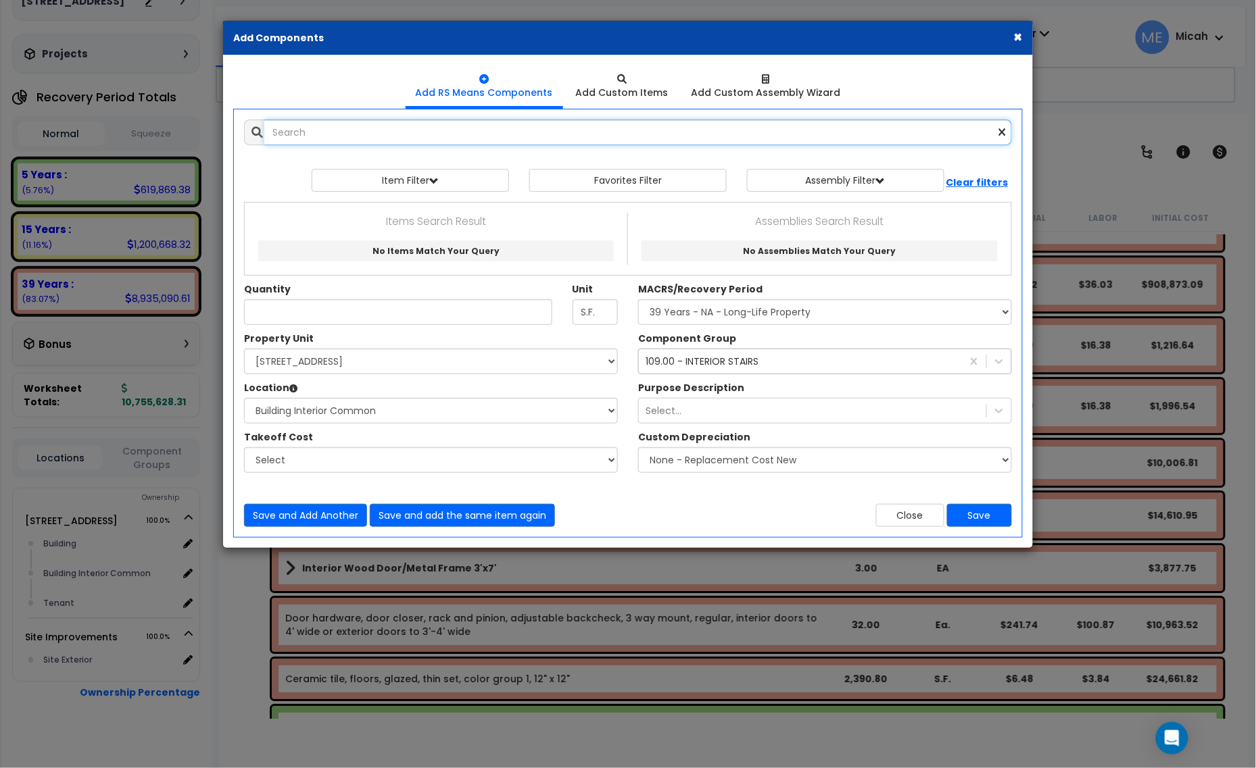
scroll to position [81, 0]
click at [304, 126] on input "text" at bounding box center [637, 133] width 747 height 26
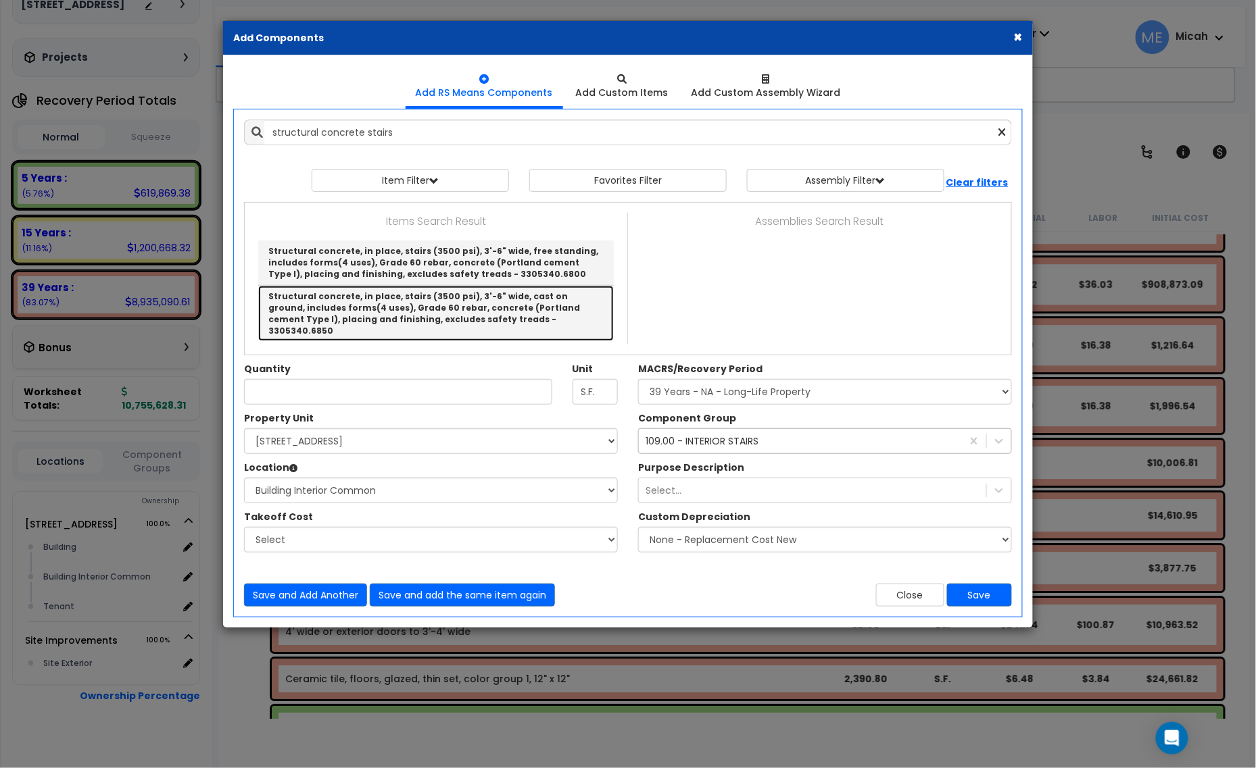
click at [571, 316] on link "Structural concrete, in place, stairs (3500 psi), 3'-6" wide, cast on ground, i…" at bounding box center [435, 314] width 355 height 56
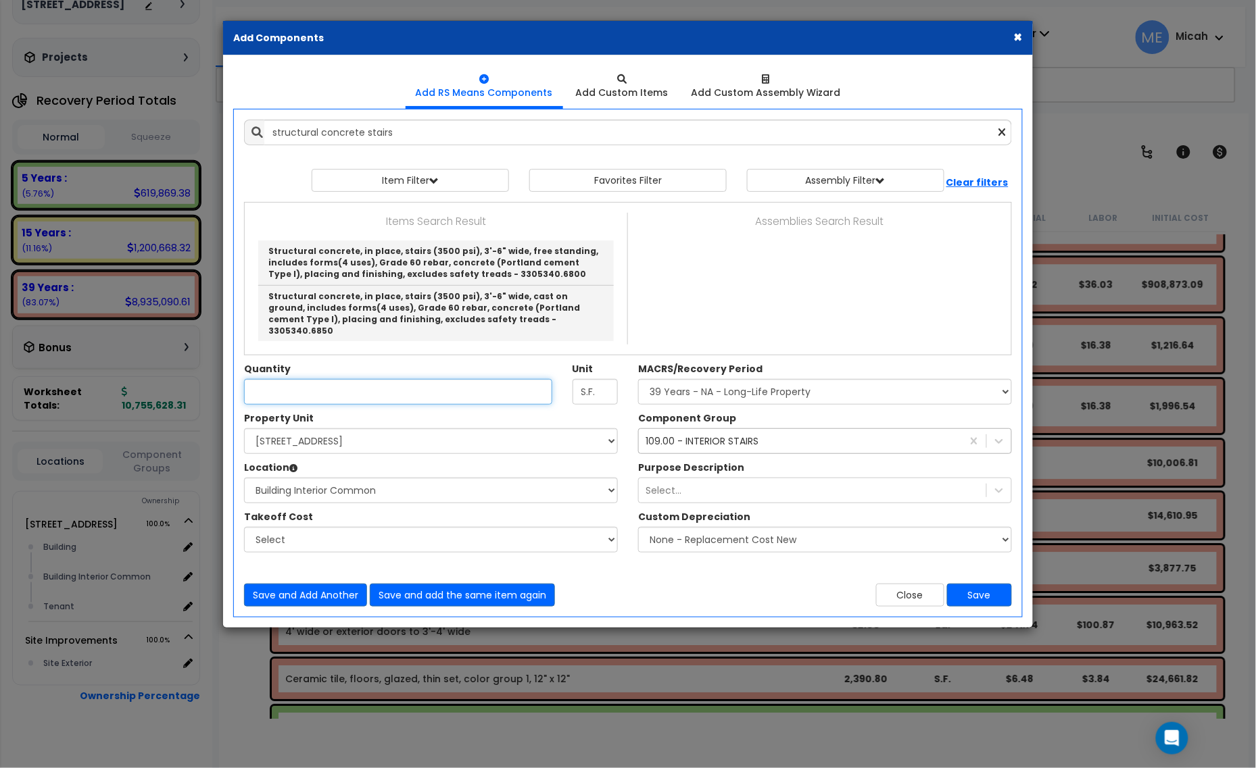
type input "Structural concrete, in place, stairs (3500 psi), 3'-6" wide, cast on ground, i…"
type input "LF Nose"
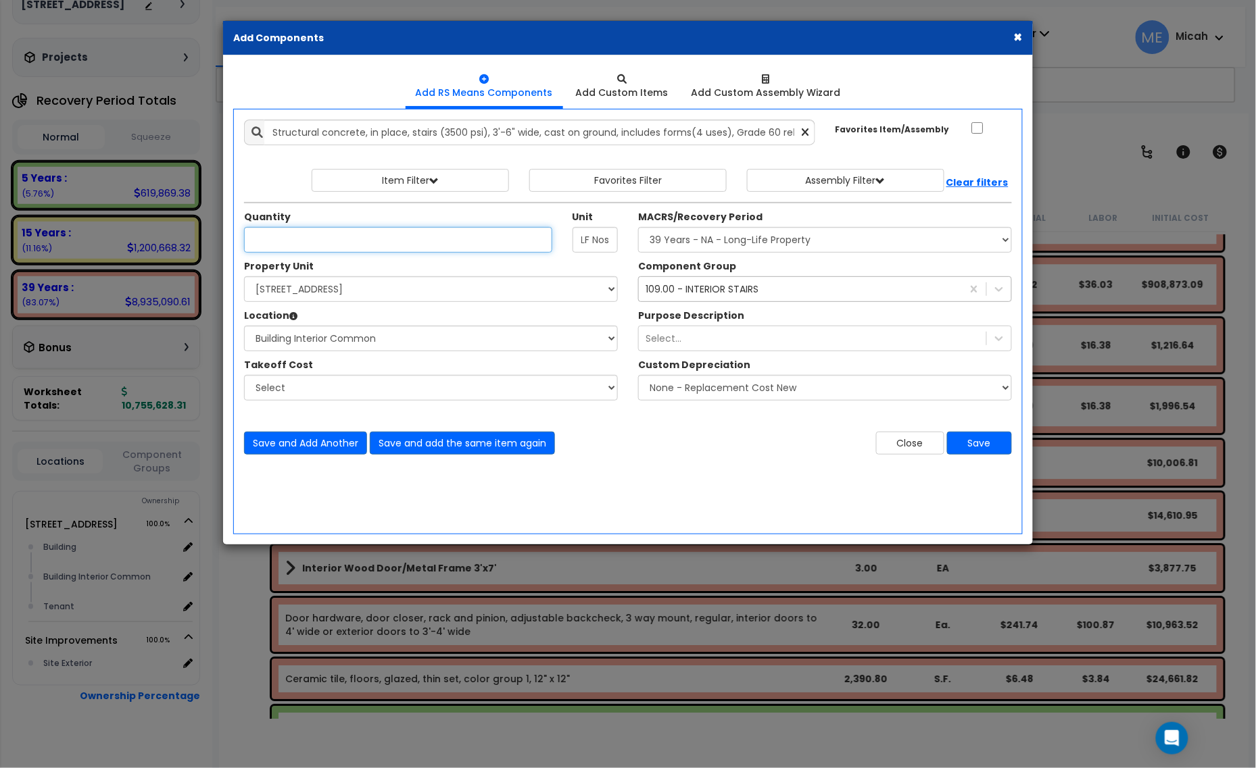
click at [322, 237] on input "Unit Quantity" at bounding box center [398, 240] width 308 height 26
type input "114"
click at [306, 441] on button "Save and Add Another" at bounding box center [305, 443] width 123 height 23
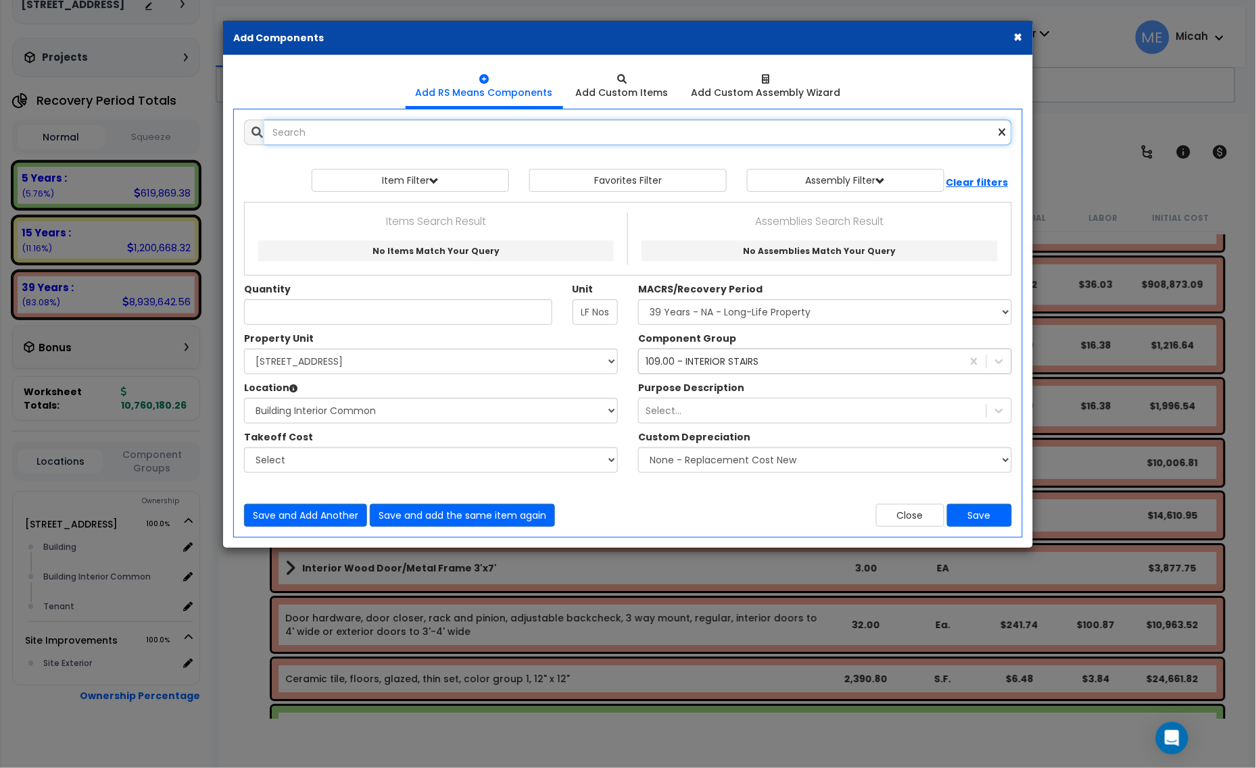
click at [291, 134] on input "text" at bounding box center [637, 133] width 747 height 26
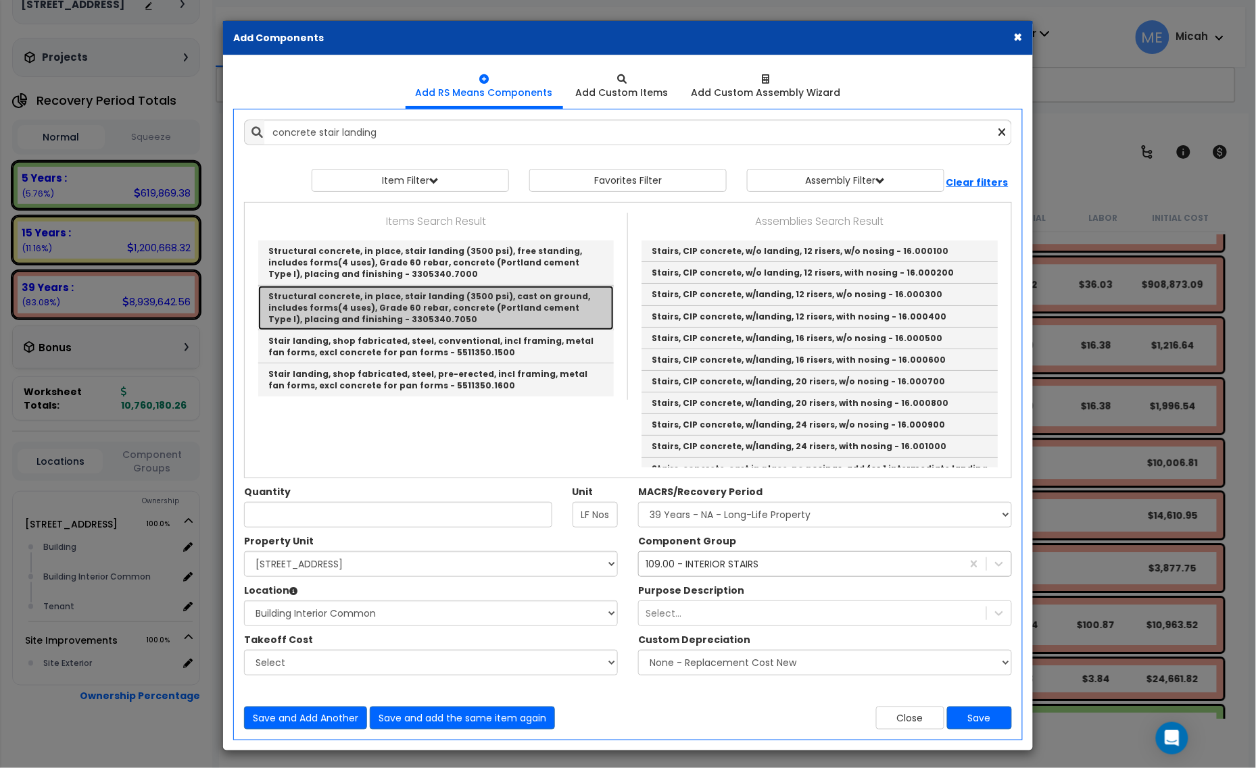
click at [556, 312] on link "Structural concrete, in place, stair landing (3500 psi), cast on ground, includ…" at bounding box center [435, 308] width 355 height 45
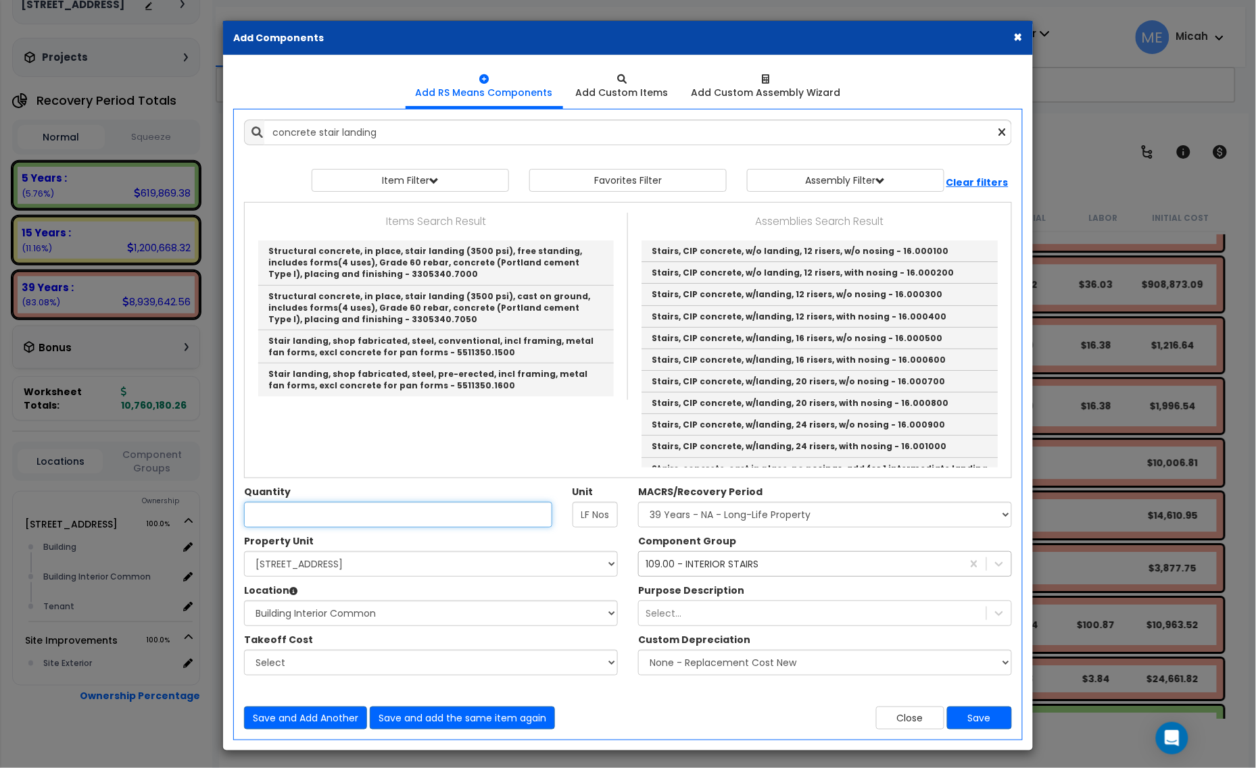
type input "Structural concrete, in place, stair landing (3500 psi), cast on ground, includ…"
type input "S.F."
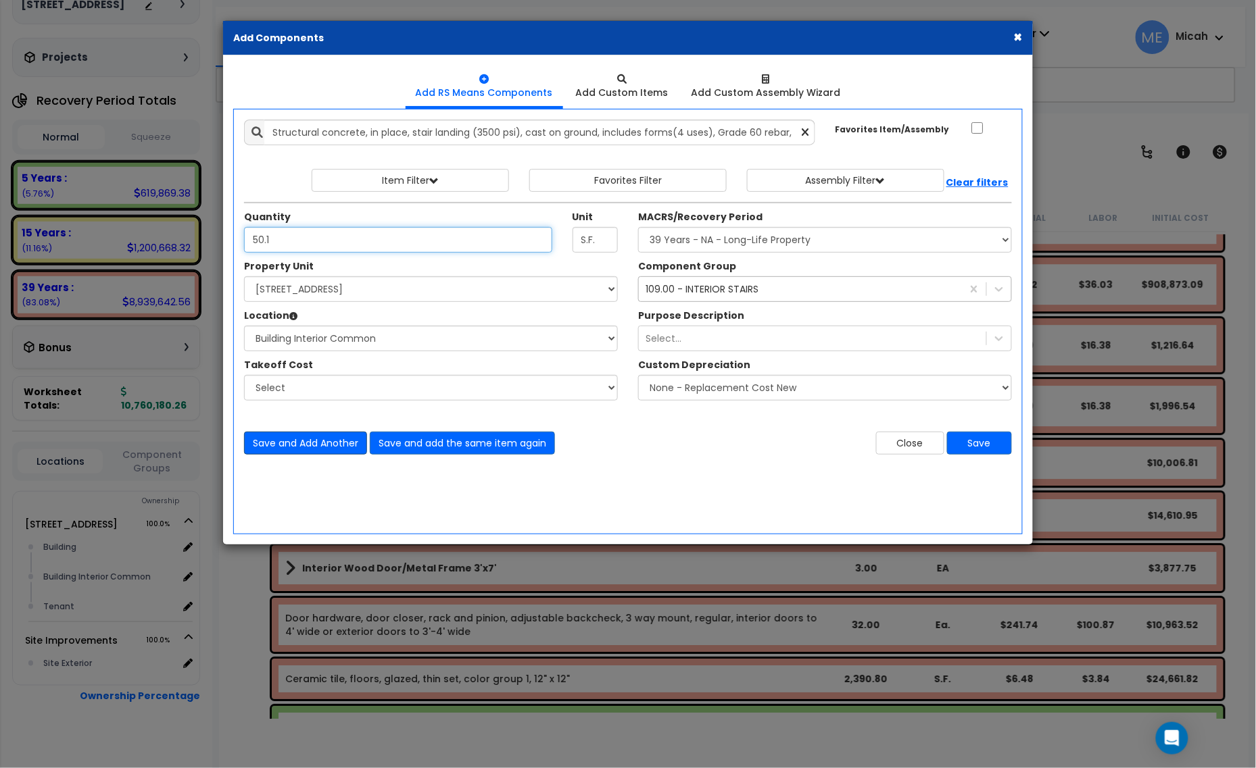
type input "50.1"
click at [326, 440] on button "Save and Add Another" at bounding box center [305, 443] width 123 height 23
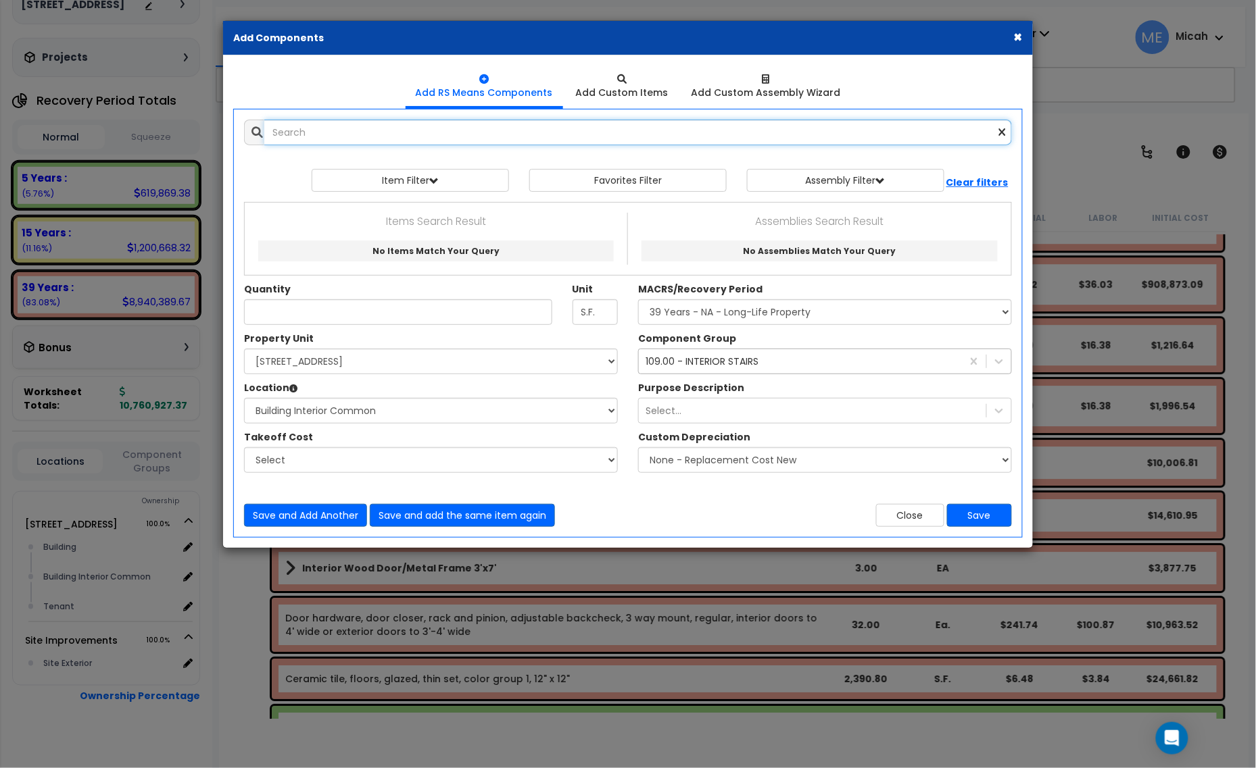
click at [310, 135] on input "text" at bounding box center [637, 133] width 747 height 26
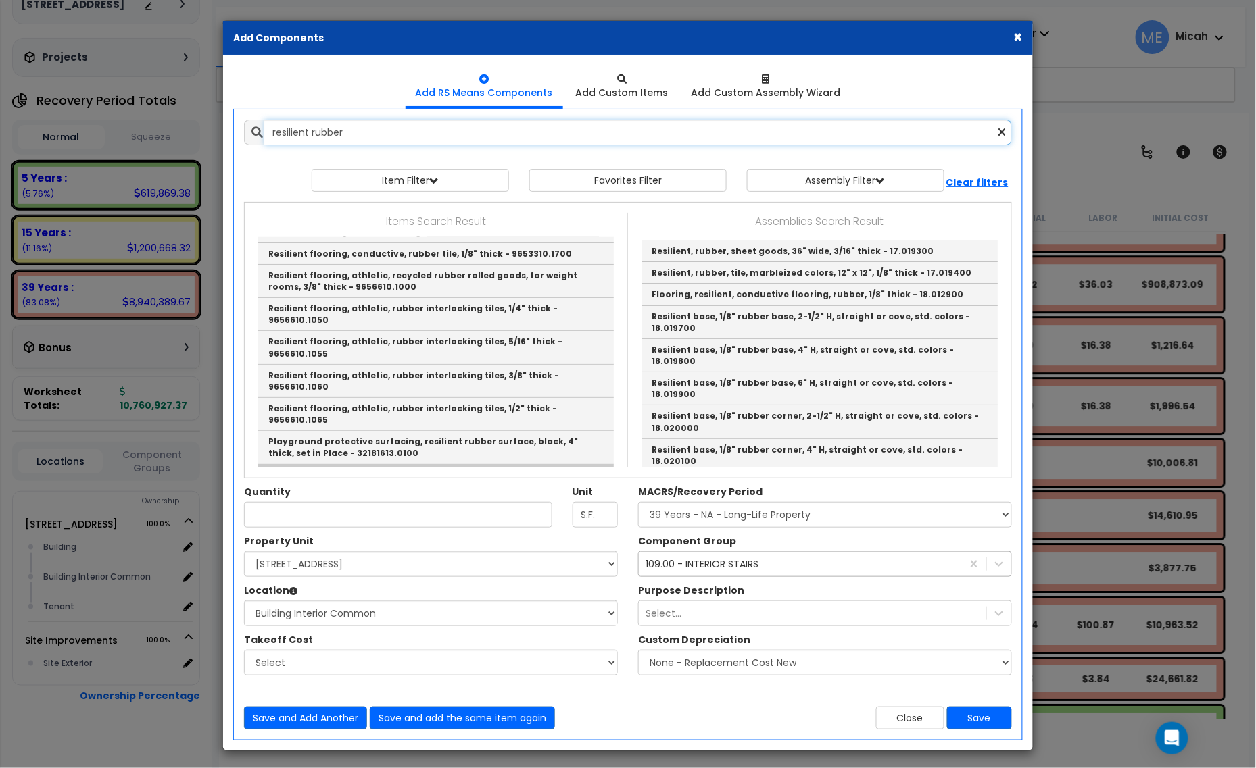
scroll to position [105, 0]
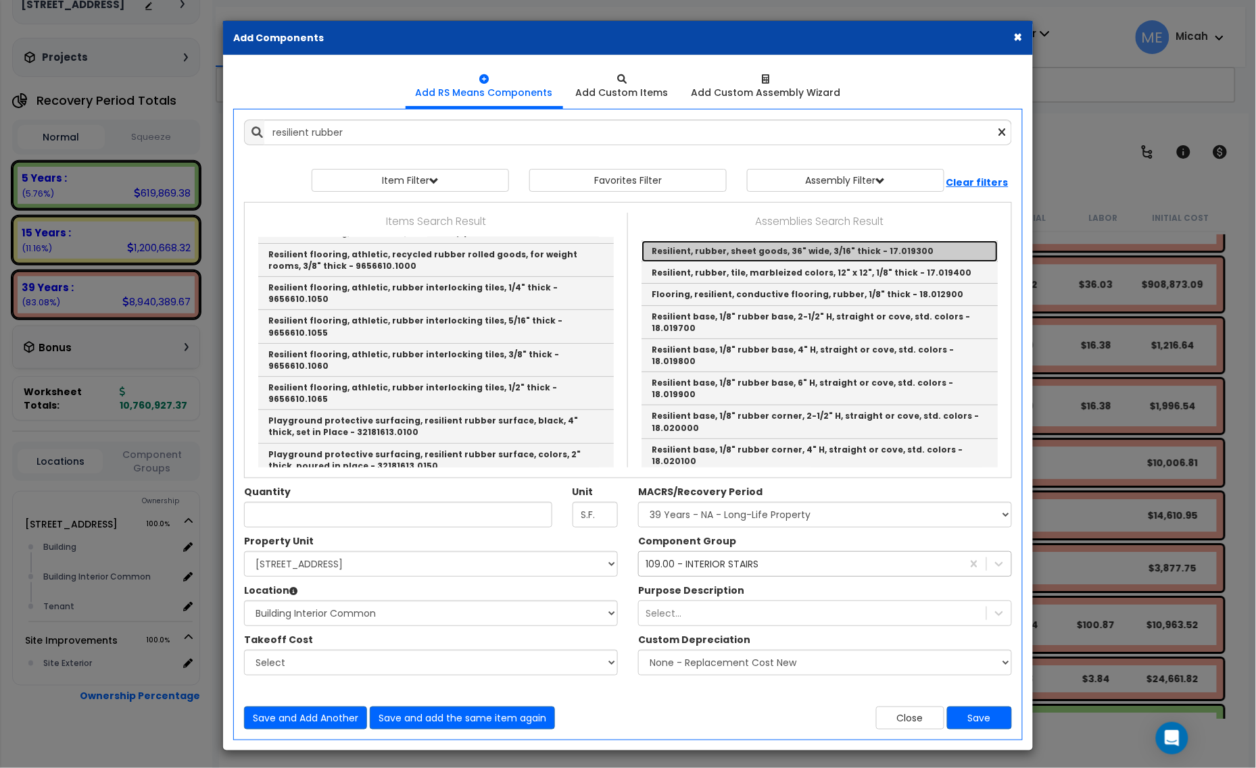
click at [889, 247] on link "Resilient, rubber, sheet goods, 36" wide, 3/16" thick - 17.019300" at bounding box center [819, 252] width 356 height 22
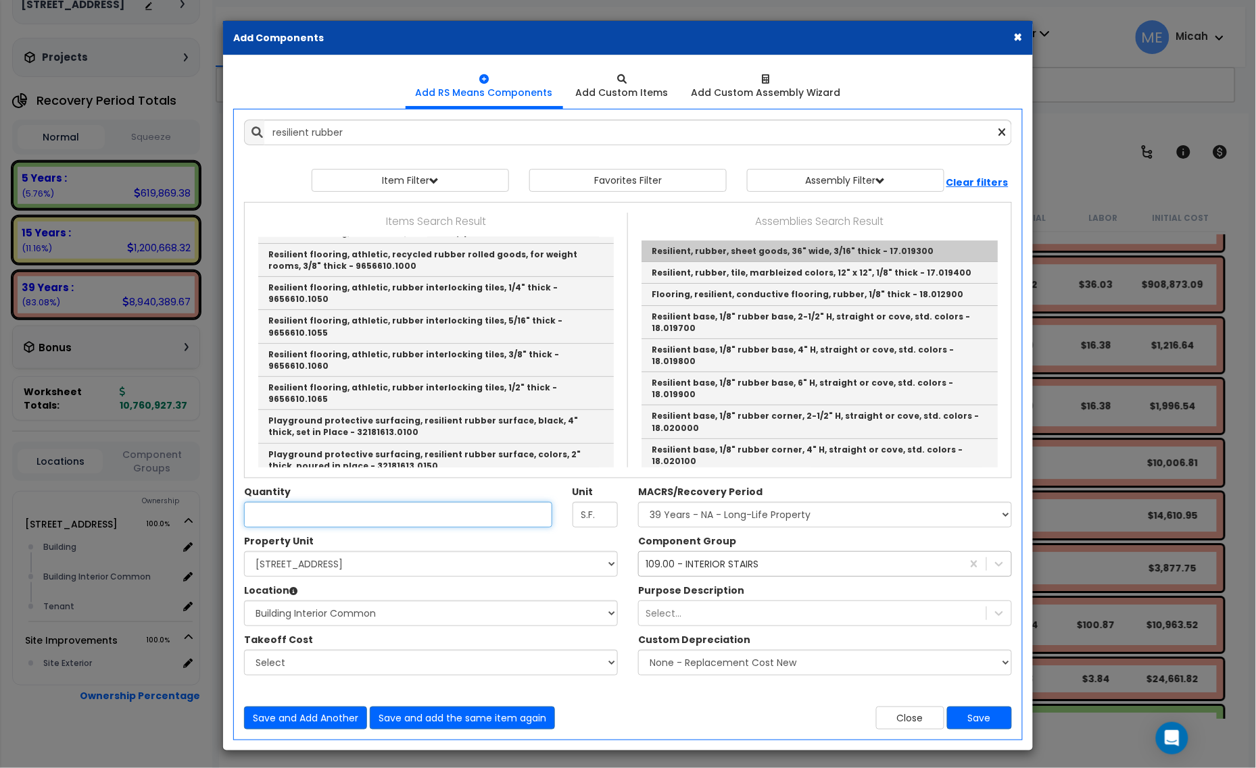
type input "Resilient, rubber, sheet goods, 36" wide, 3/16" thick - 17.019300"
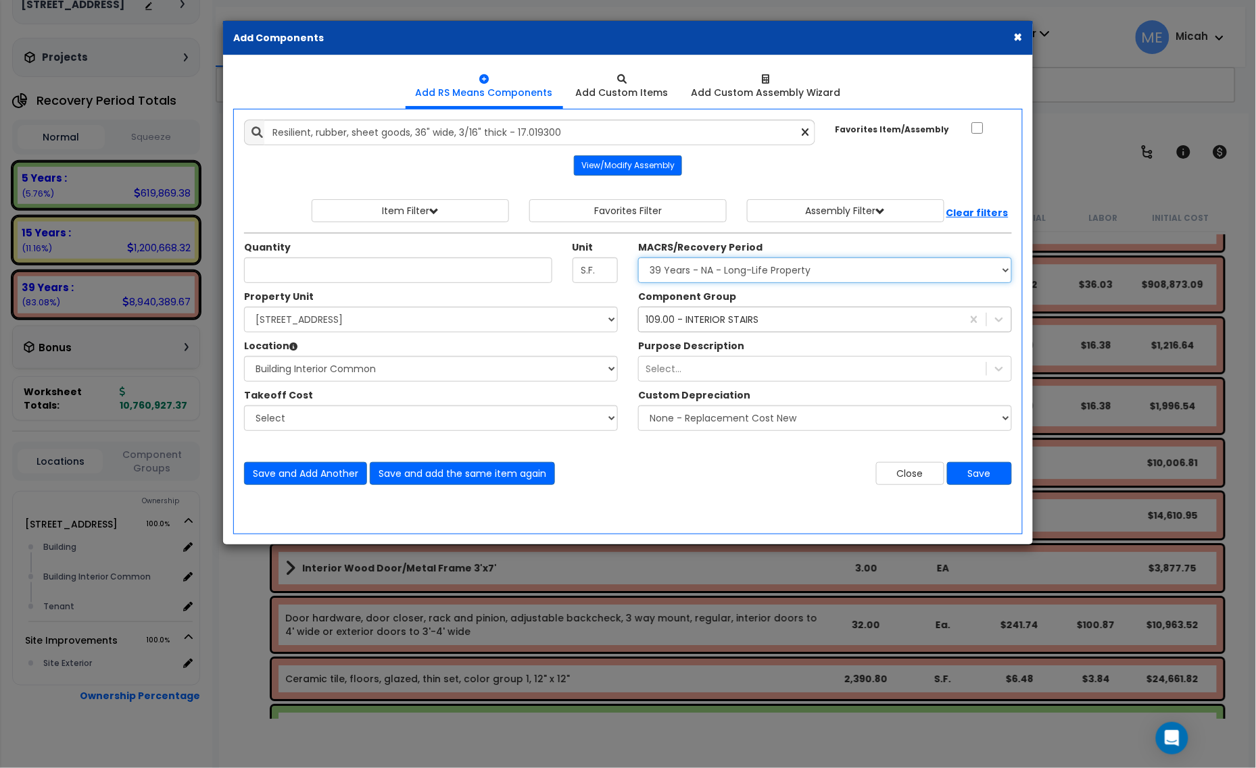
click at [782, 276] on select "Select MACRS/Recovery Period 5 Years - 57.0 - Distributive Trades & Services 5 …" at bounding box center [825, 270] width 374 height 26
select select "3667"
click at [638, 258] on select "Select MACRS/Recovery Period 5 Years - 57.0 - Distributive Trades & Services 5 …" at bounding box center [825, 270] width 374 height 26
click at [754, 318] on div "109.00 - INTERIOR STAIRS" at bounding box center [701, 320] width 113 height 14
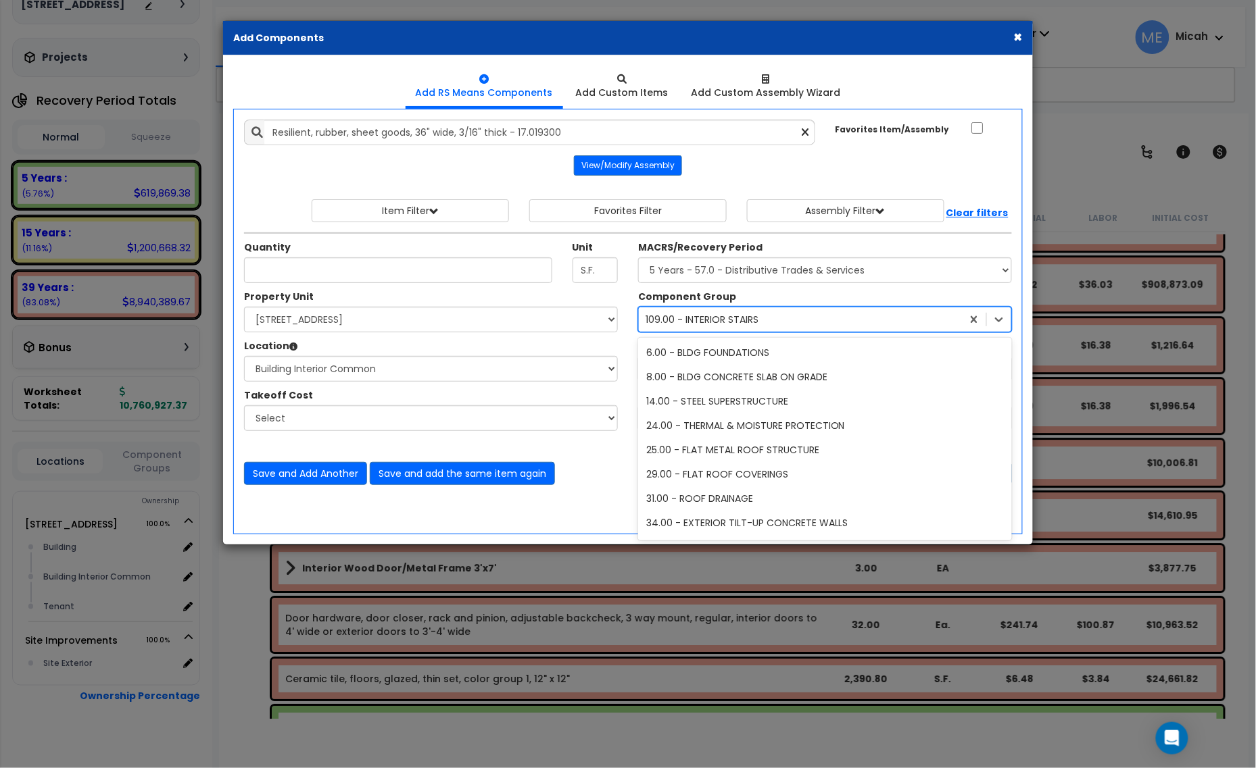
scroll to position [3674, 0]
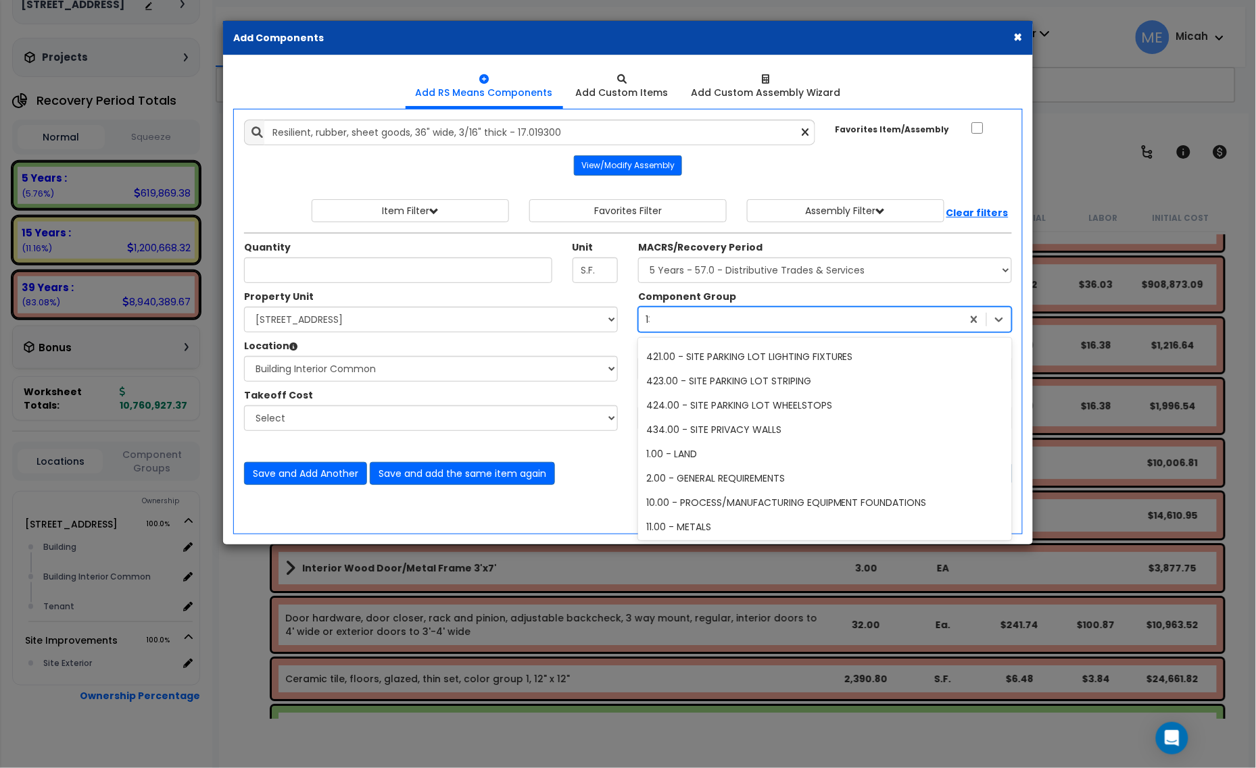
type input "133"
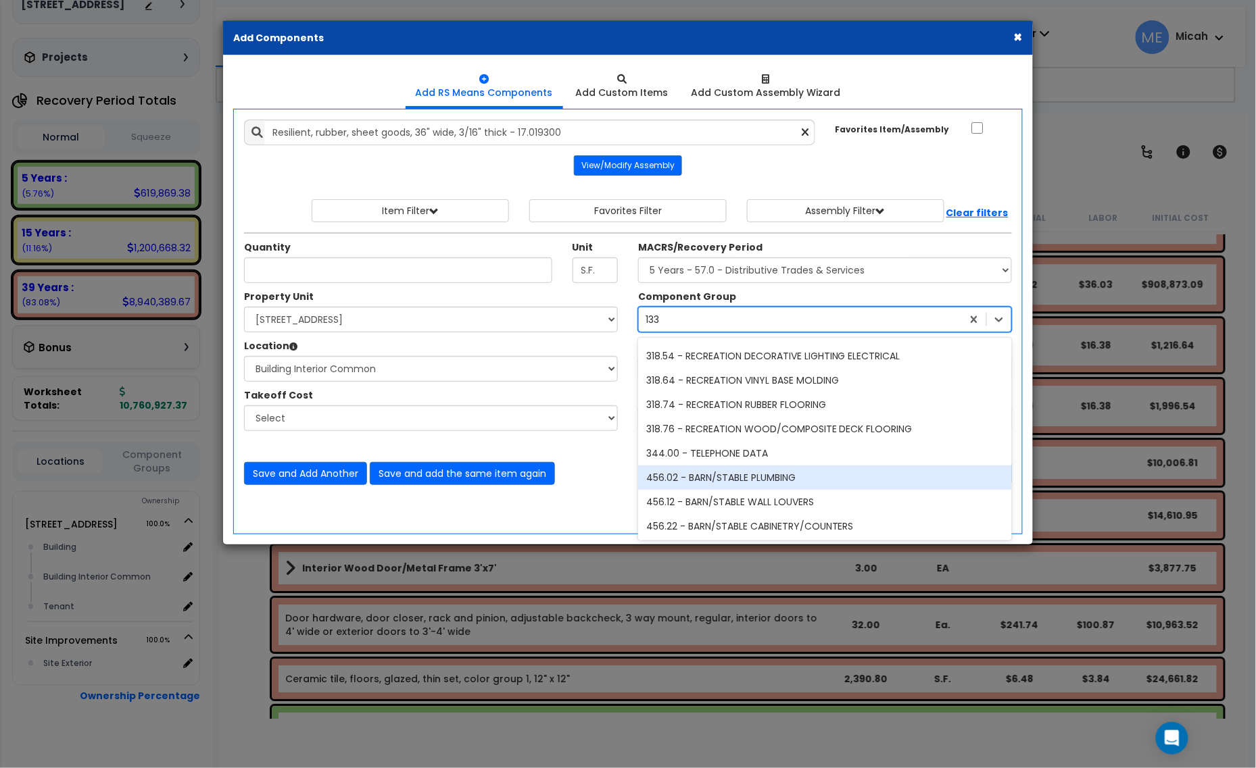
scroll to position [0, 0]
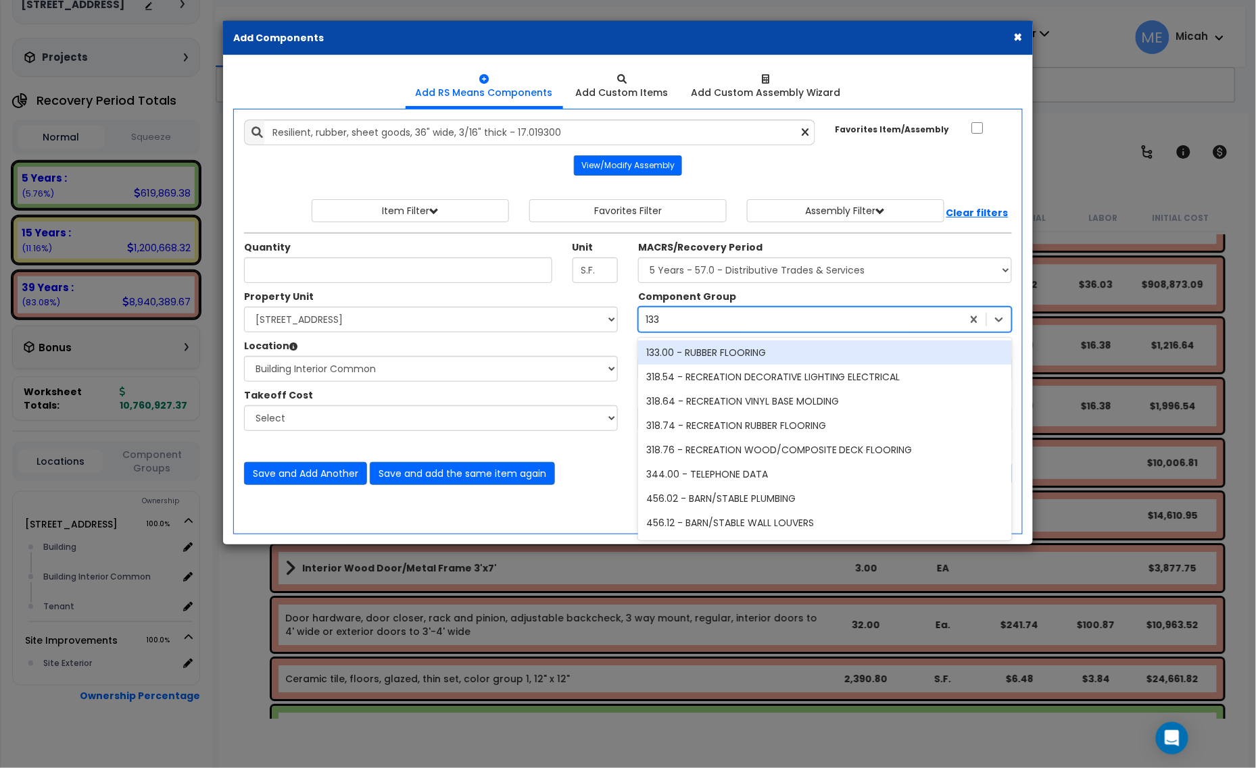
click at [701, 357] on div "133.00 - RUBBER FLOORING" at bounding box center [825, 353] width 374 height 24
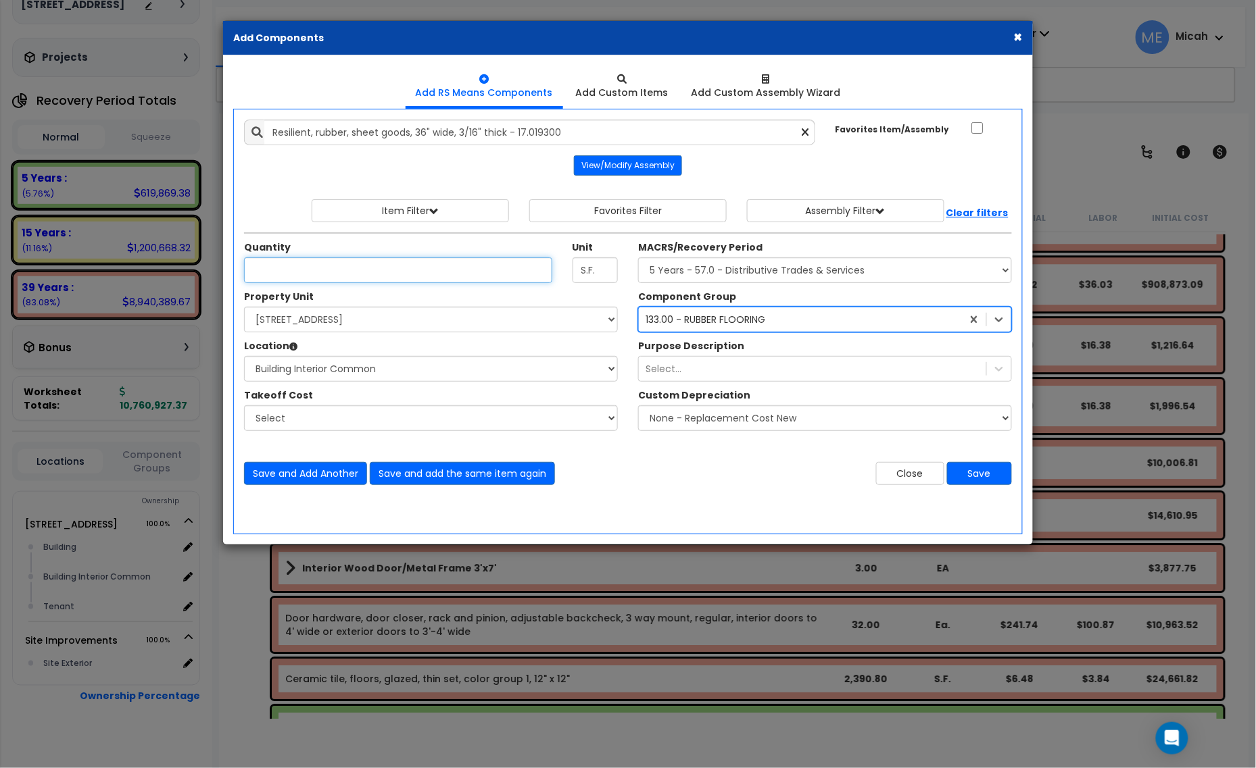
click at [274, 280] on input "Unit Quantity" at bounding box center [398, 270] width 308 height 26
click at [298, 271] on input "Unit Quantity" at bounding box center [398, 270] width 308 height 26
type input "228"
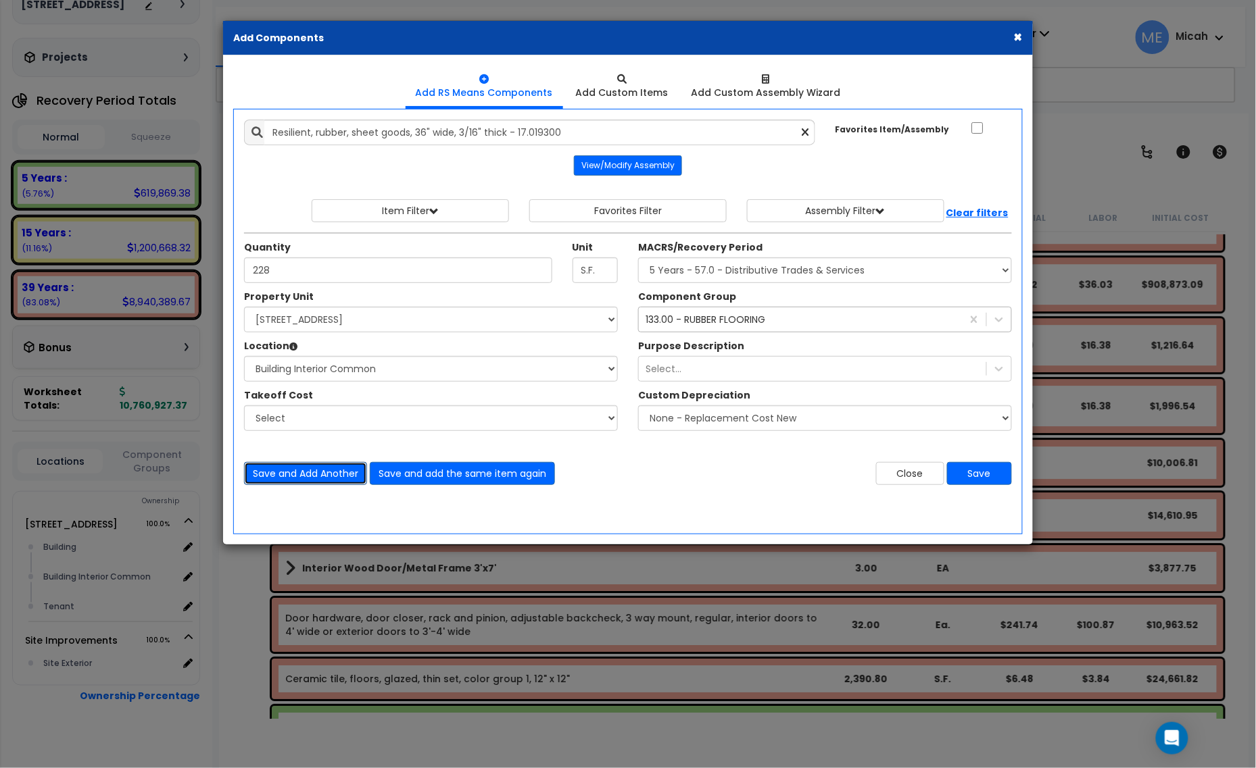
click at [339, 480] on button "Save and Add Another" at bounding box center [305, 473] width 123 height 23
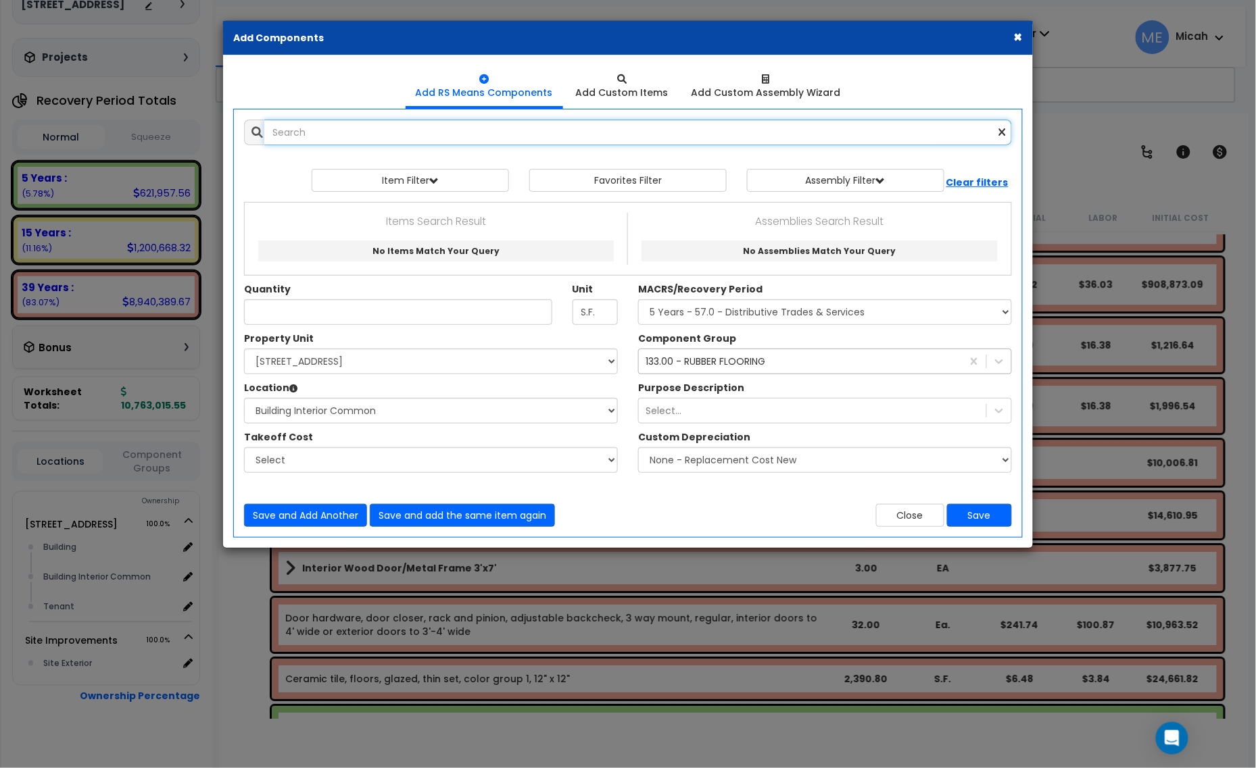
click at [356, 125] on input "text" at bounding box center [637, 133] width 747 height 26
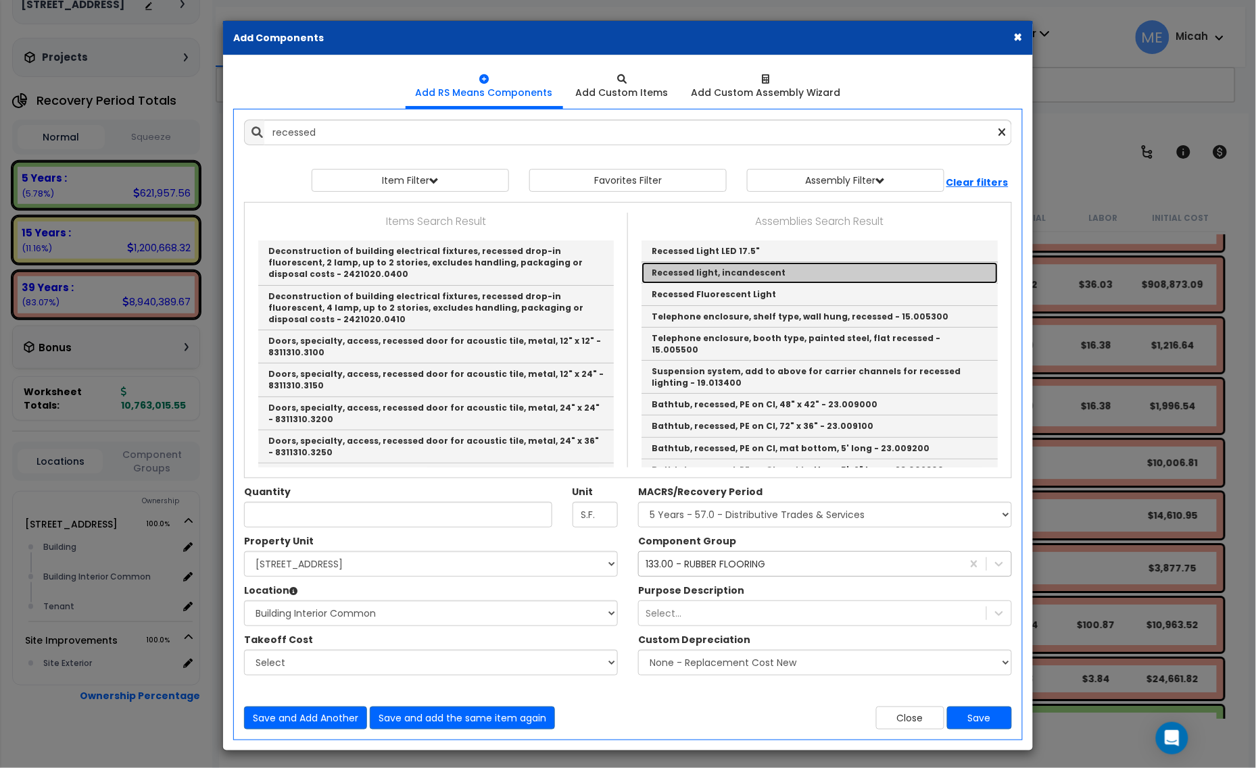
click at [770, 274] on link "Recessed light, incandescent" at bounding box center [819, 273] width 356 height 22
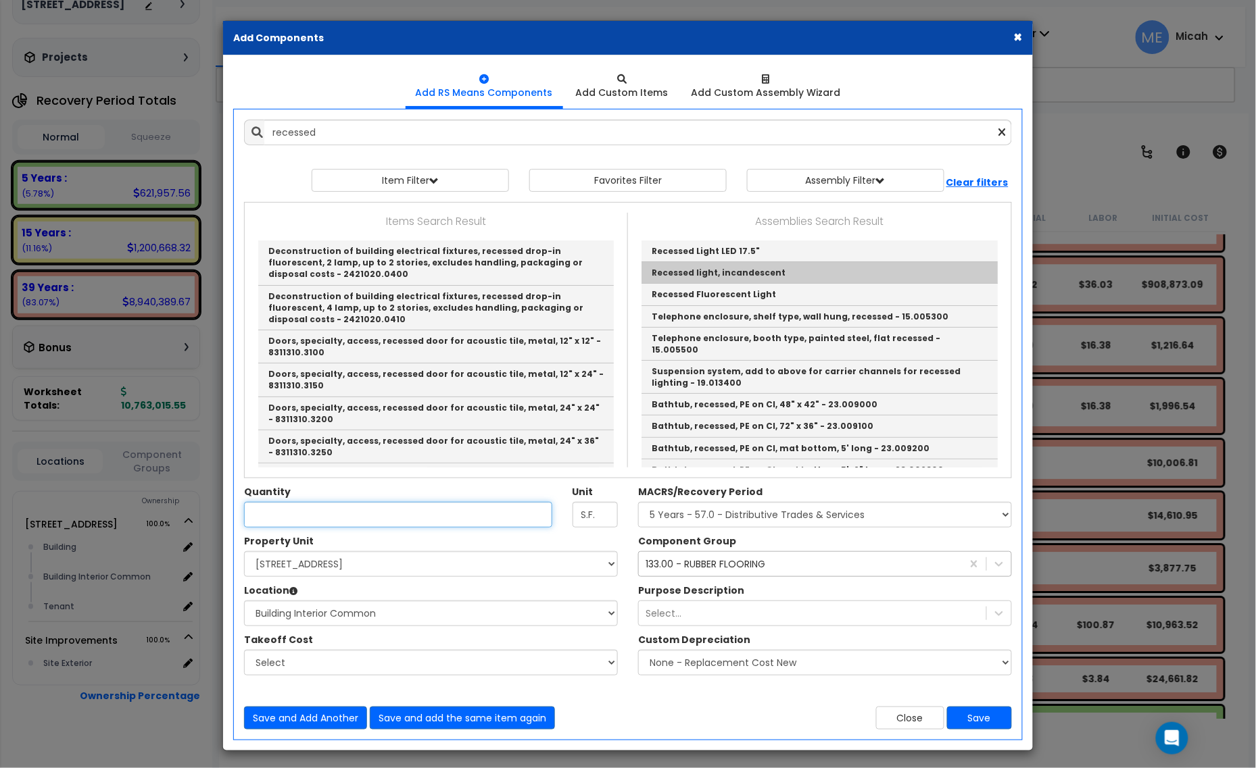
type input "Recessed light, incandescent"
checkbox input "true"
type input "EA."
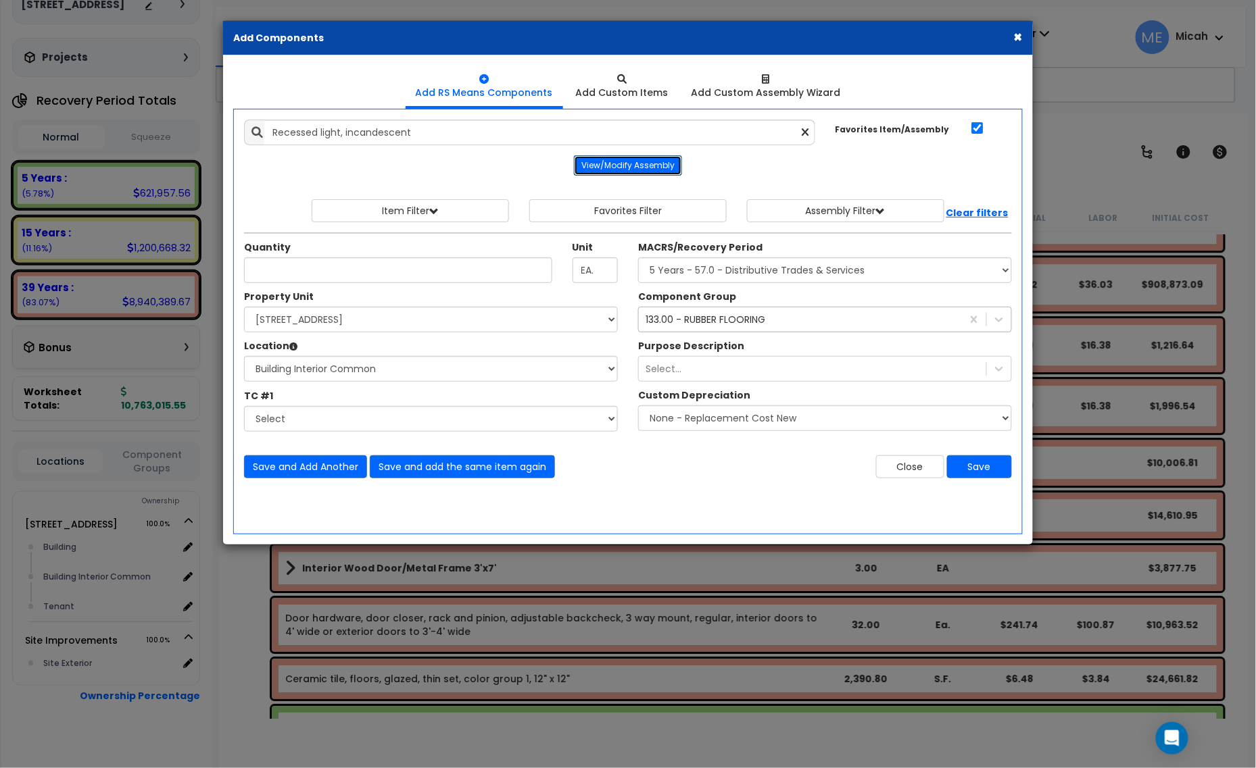
click at [639, 160] on button "View/Modify Assembly" at bounding box center [628, 165] width 108 height 20
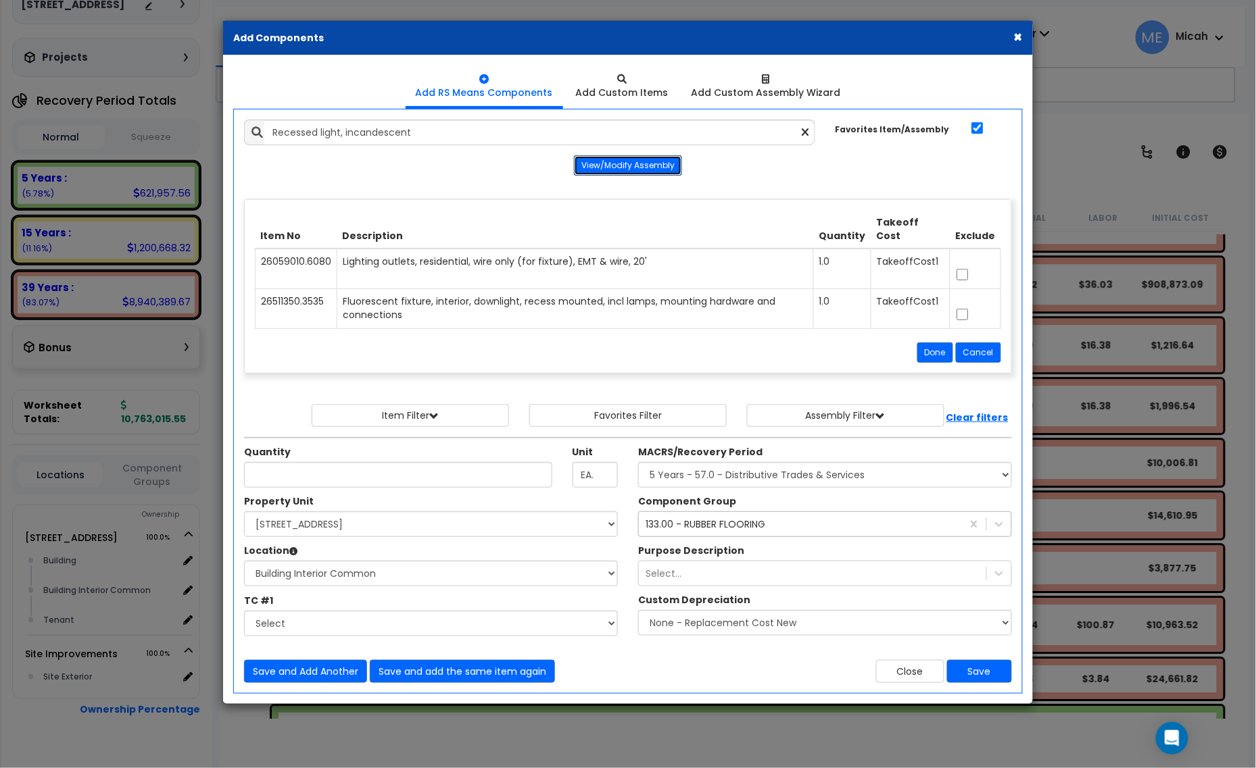
scroll to position [84, 0]
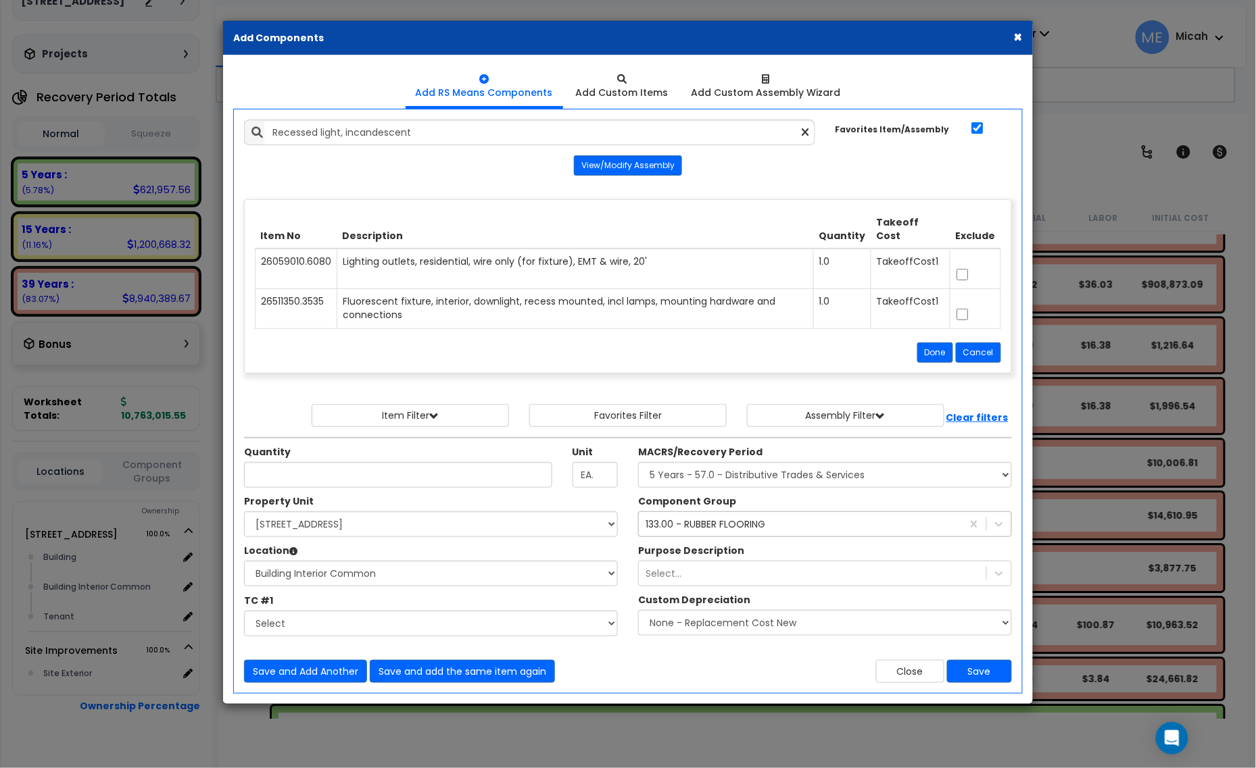
click at [916, 357] on div "Item No Description Quantity Takeoff Cost Exclude 26059010.6080 Lighting outlet…" at bounding box center [628, 286] width 766 height 173
click at [921, 355] on button "Done" at bounding box center [935, 353] width 36 height 20
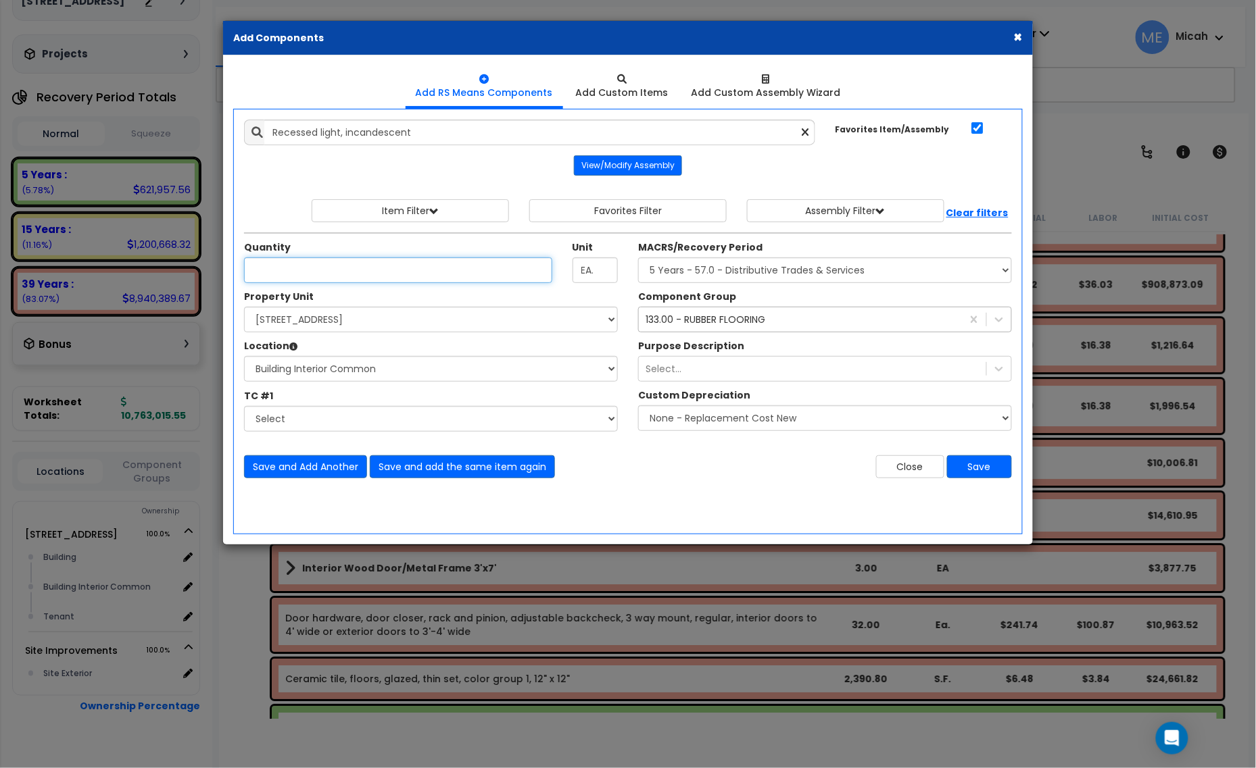
click at [349, 274] on input "Unit Quantity" at bounding box center [398, 270] width 308 height 26
type input "3"
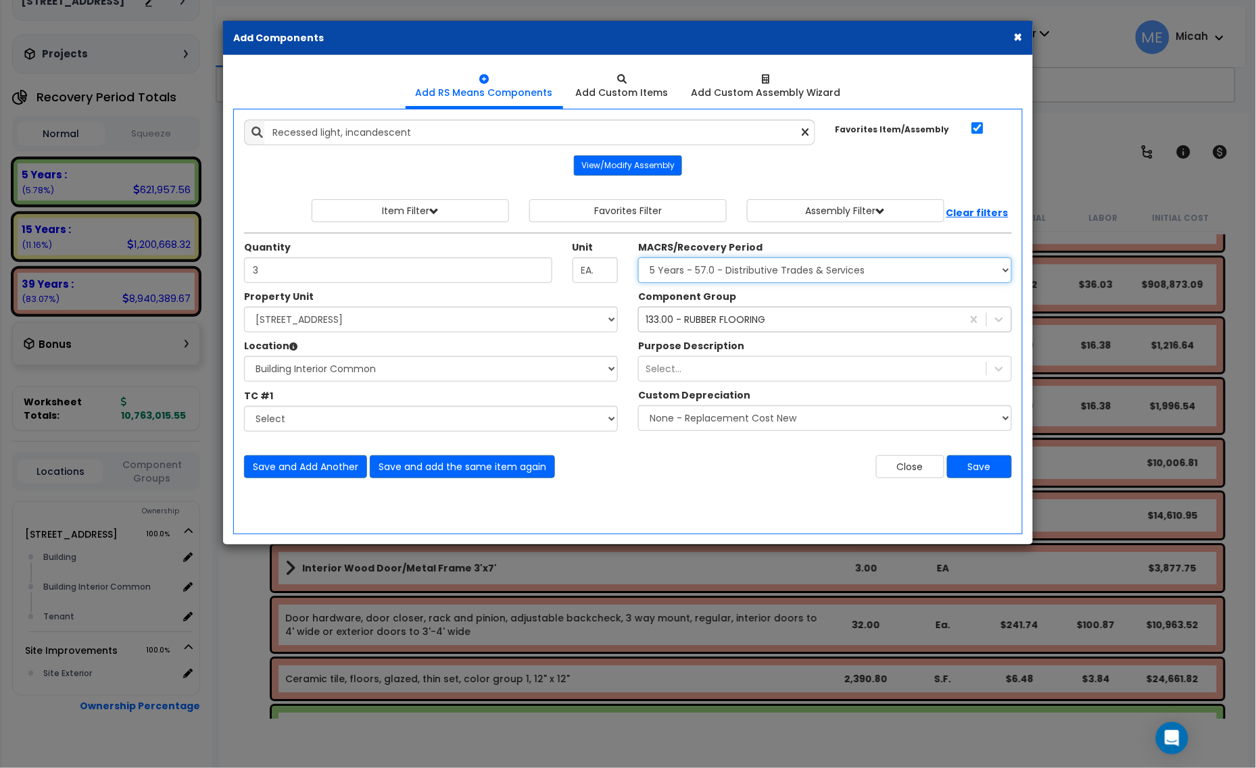
click at [701, 278] on select "Select MACRS/Recovery Period 5 Years - 57.0 - Distributive Trades & Services 5 …" at bounding box center [825, 270] width 374 height 26
select select "3669"
click at [638, 258] on select "Select MACRS/Recovery Period 5 Years - 57.0 - Distributive Trades & Services 5 …" at bounding box center [825, 270] width 374 height 26
click at [685, 326] on div "133.00 - RUBBER FLOORING" at bounding box center [705, 320] width 120 height 14
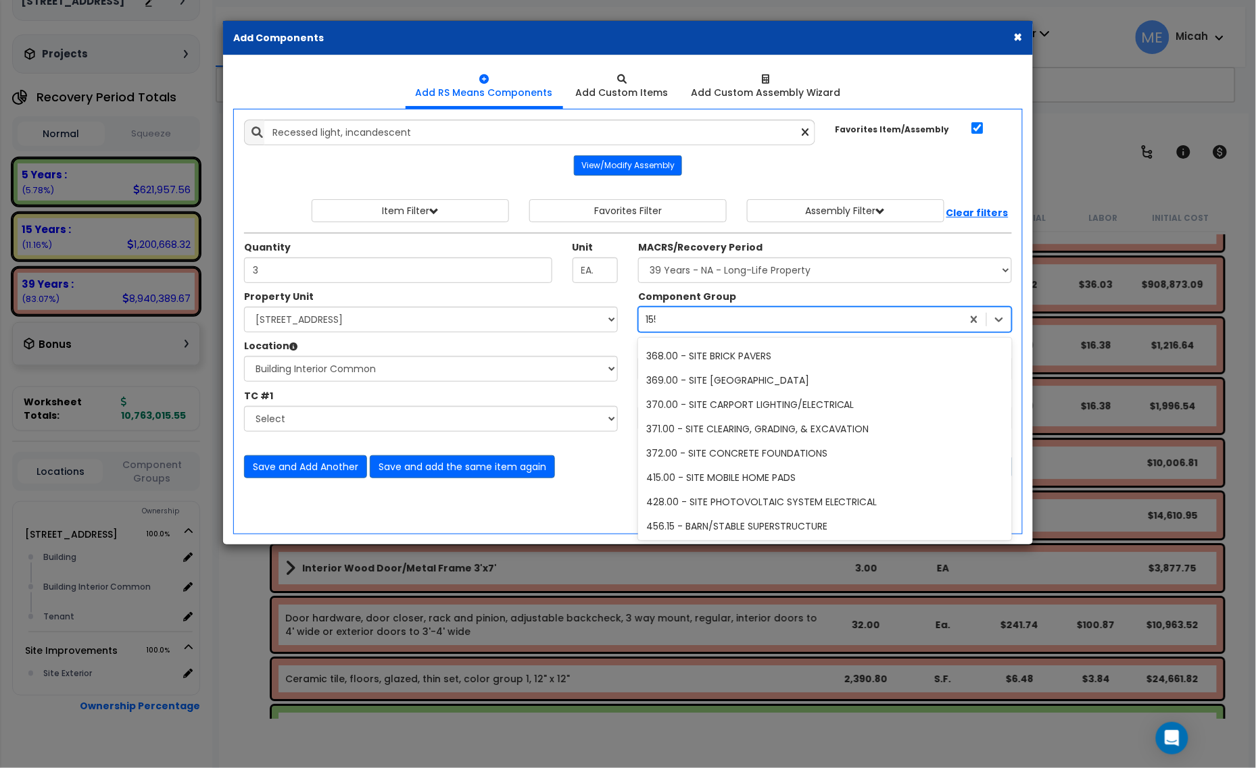
scroll to position [0, 0]
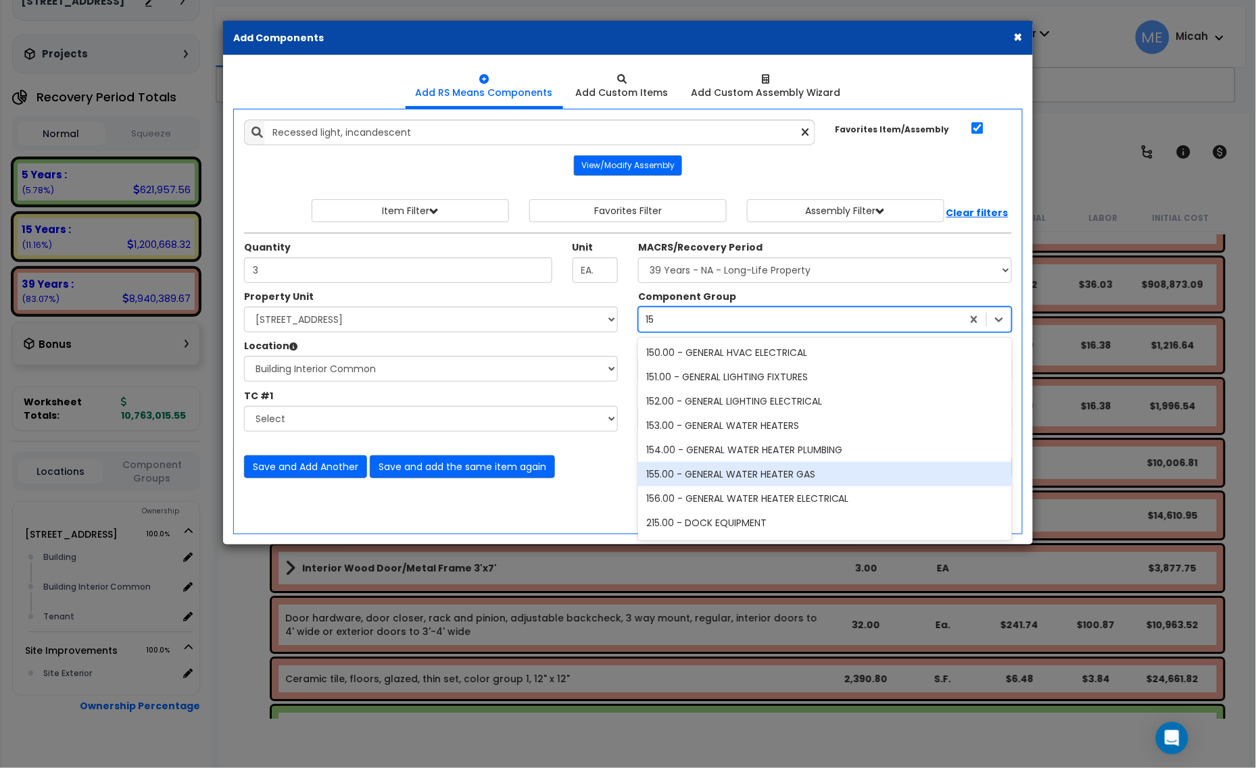
type input "151"
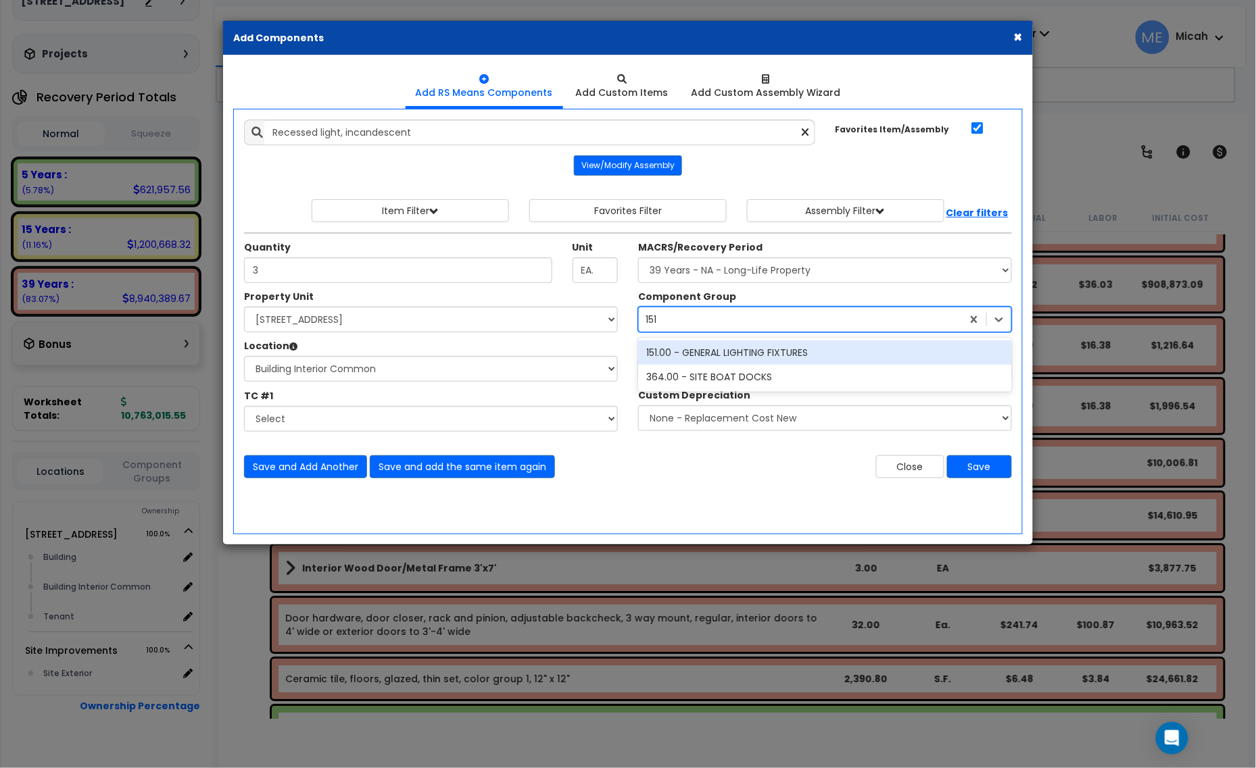
click at [710, 351] on div "151.00 - GENERAL LIGHTING FIXTURES" at bounding box center [825, 353] width 374 height 24
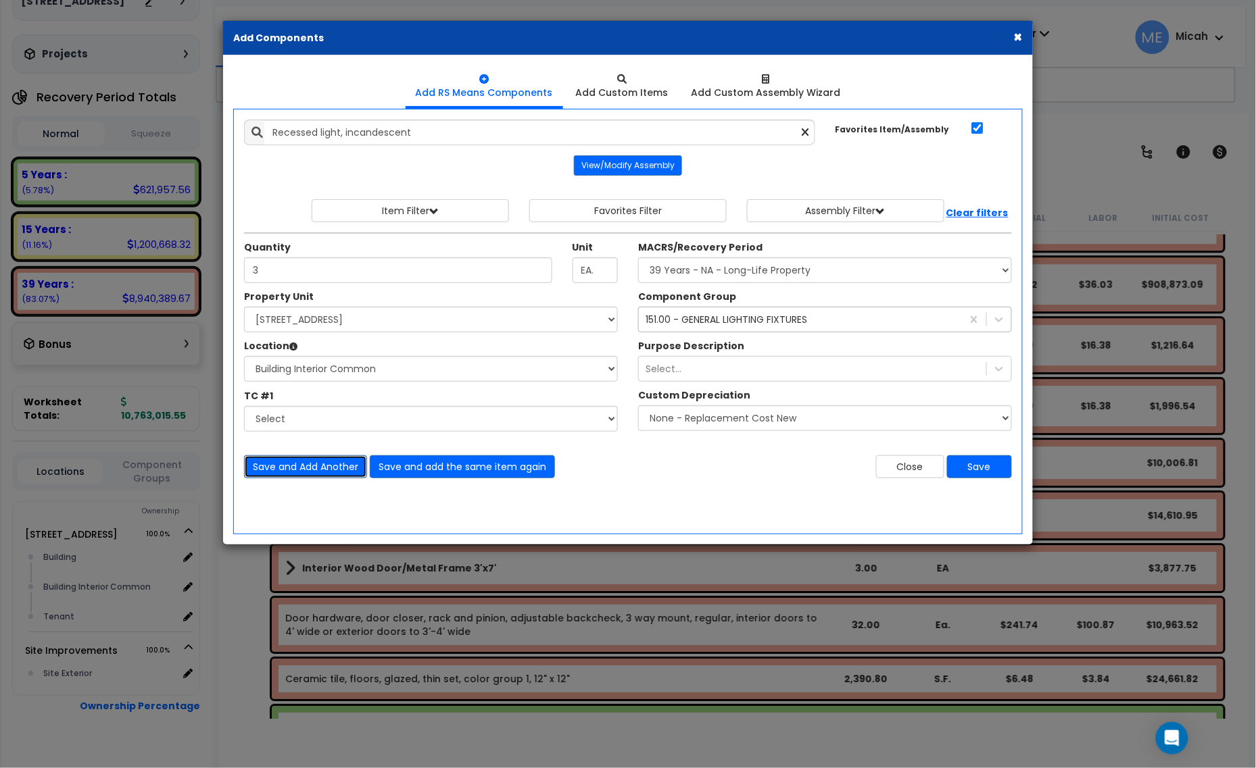
click at [309, 460] on button "Save and Add Another" at bounding box center [305, 466] width 123 height 23
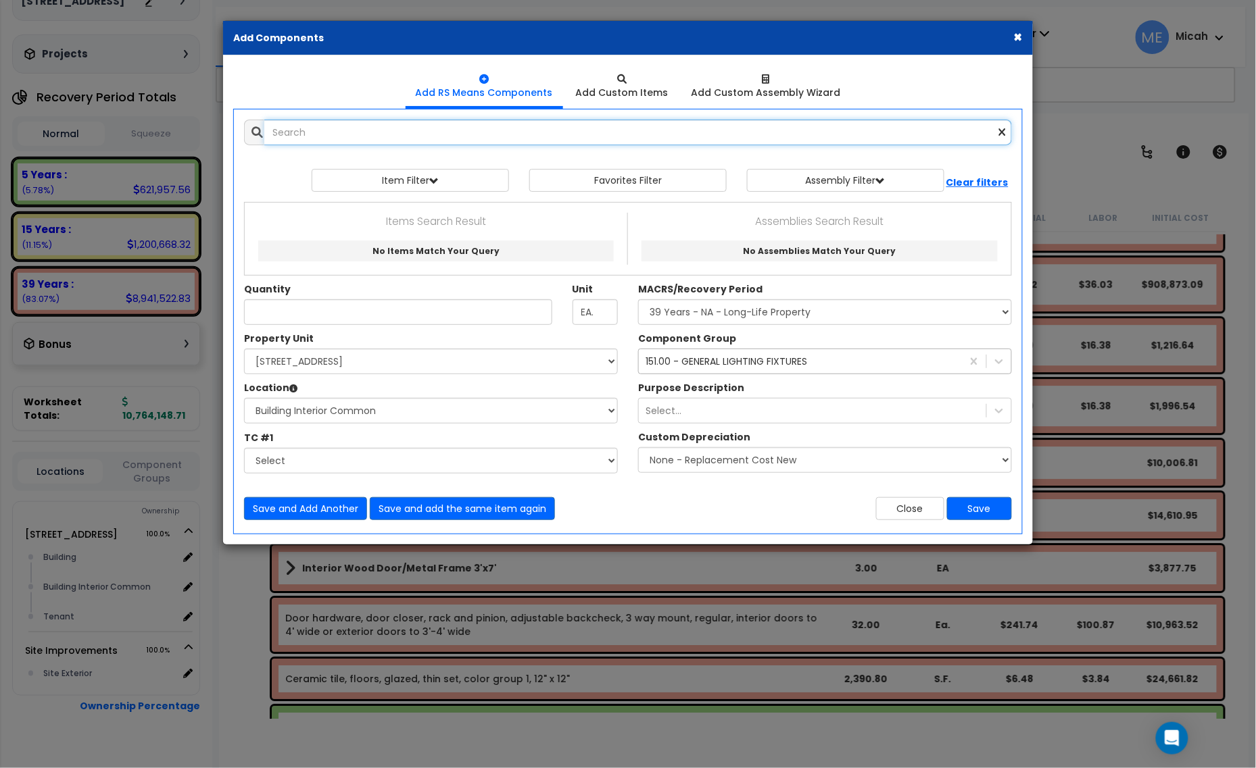
click at [333, 130] on input "text" at bounding box center [637, 133] width 747 height 26
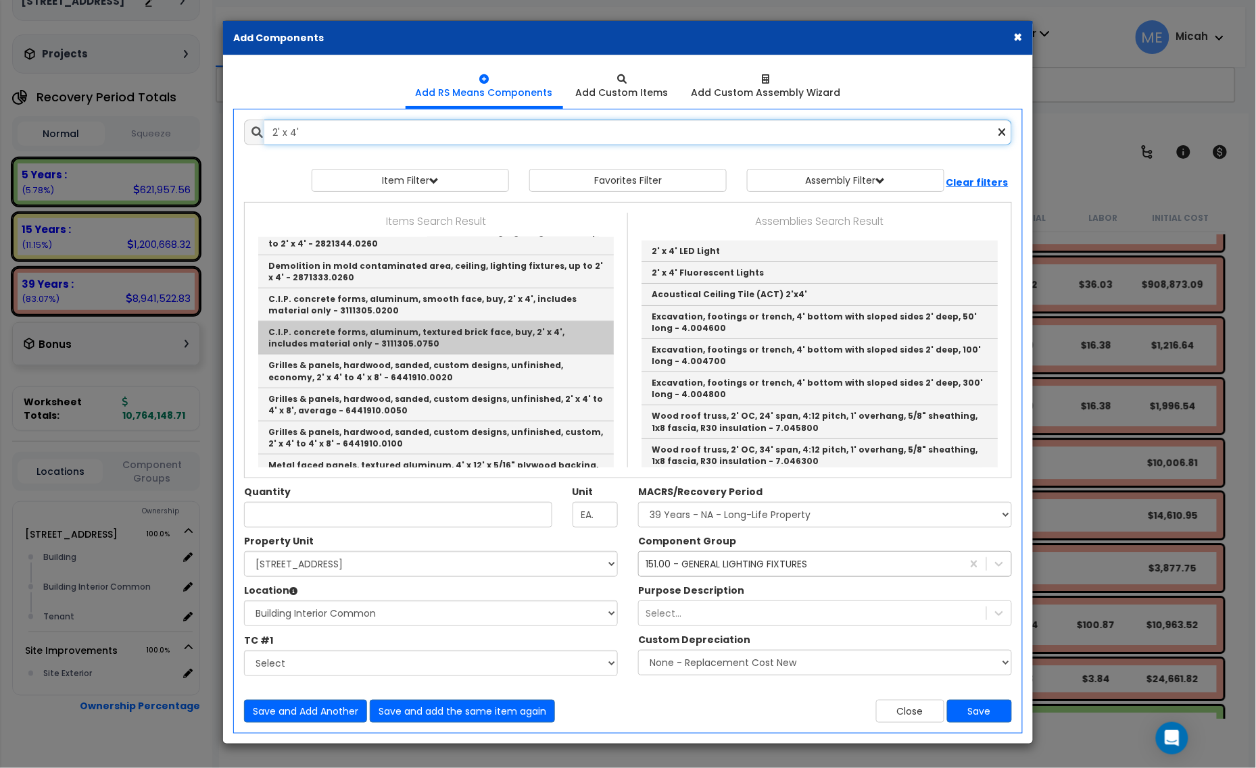
scroll to position [422, 0]
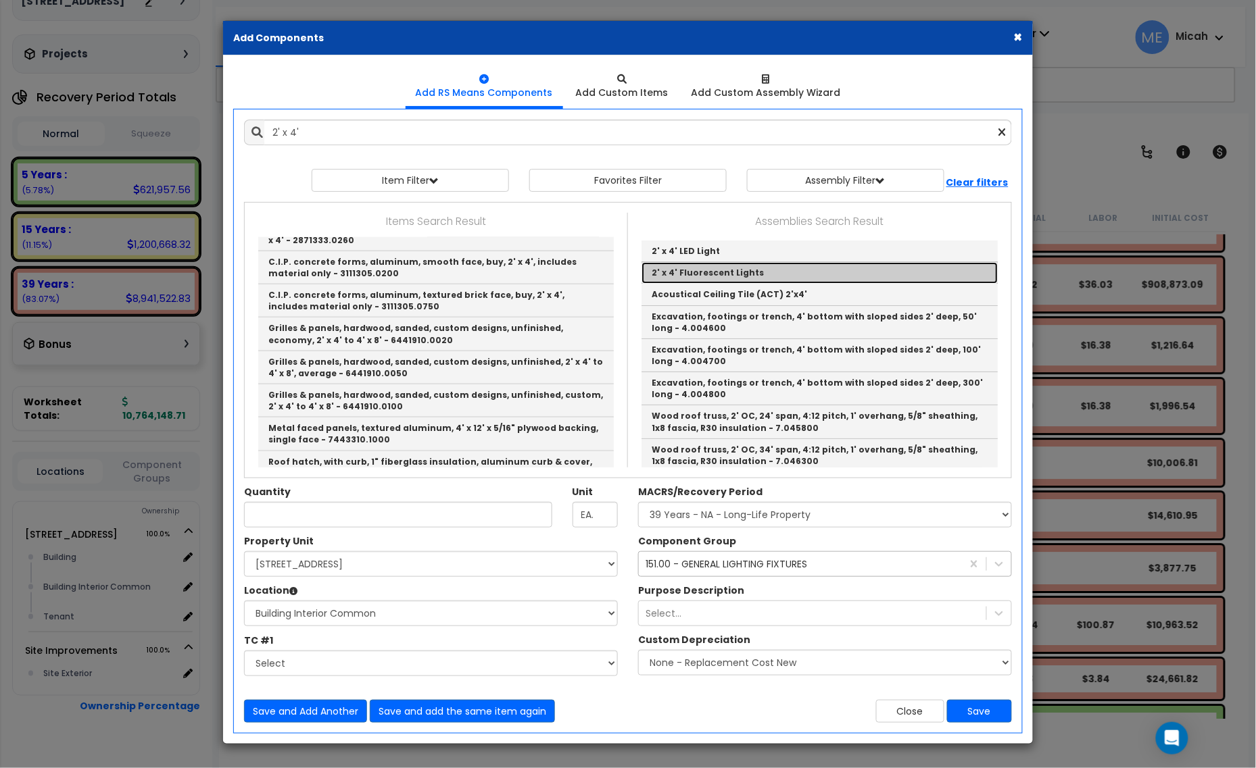
click at [741, 274] on link "2' x 4' Fluorescent Lights" at bounding box center [819, 273] width 356 height 22
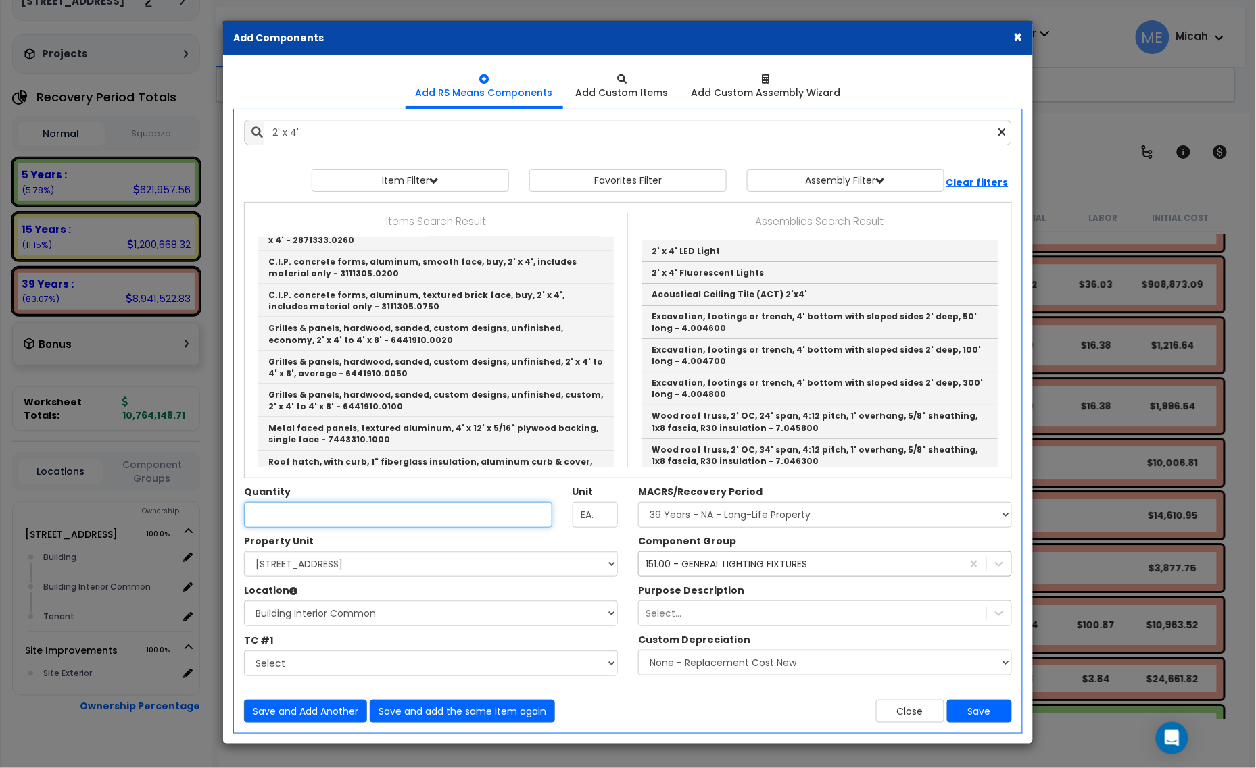
type input "2' x 4' Fluorescent Lights"
type input "EA"
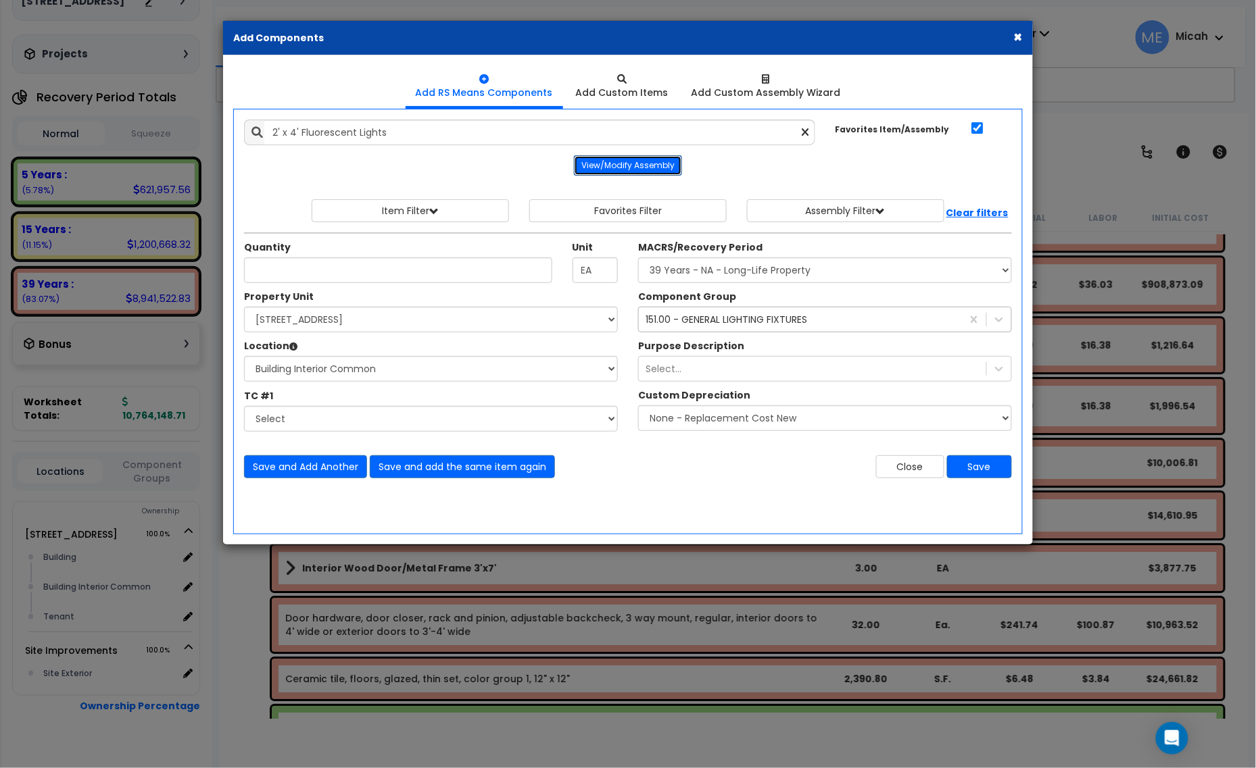
click at [643, 166] on button "View/Modify Assembly" at bounding box center [628, 165] width 108 height 20
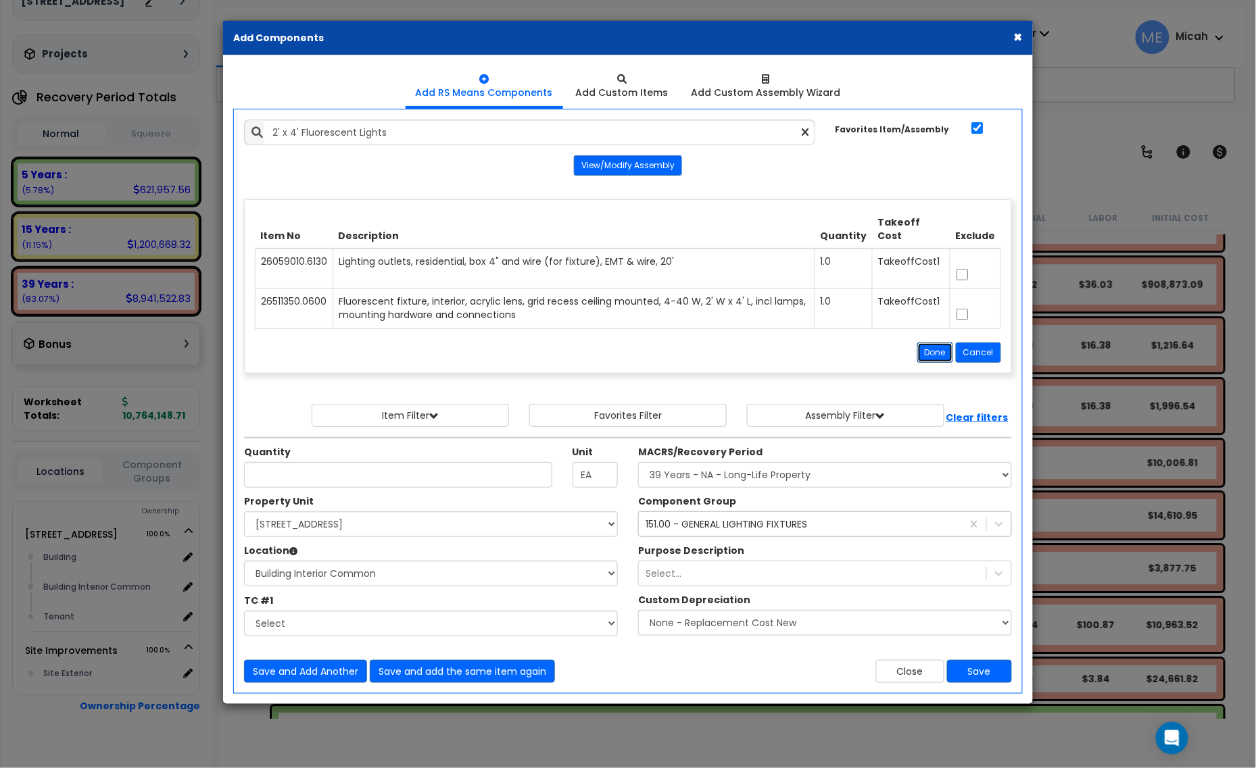
click at [946, 355] on button "Done" at bounding box center [935, 353] width 36 height 20
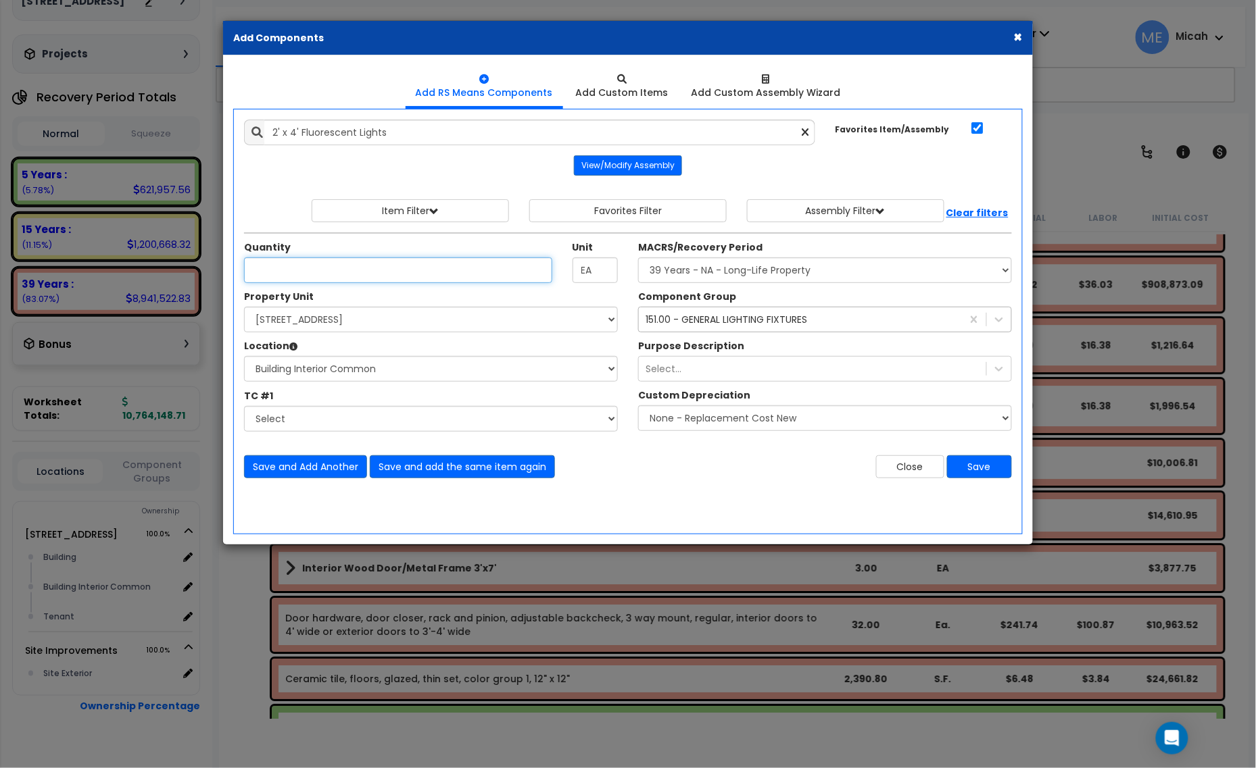
click at [264, 276] on input "Unit Quantity" at bounding box center [398, 270] width 308 height 26
type input "10"
click at [299, 464] on button "Save and Add Another" at bounding box center [305, 466] width 123 height 23
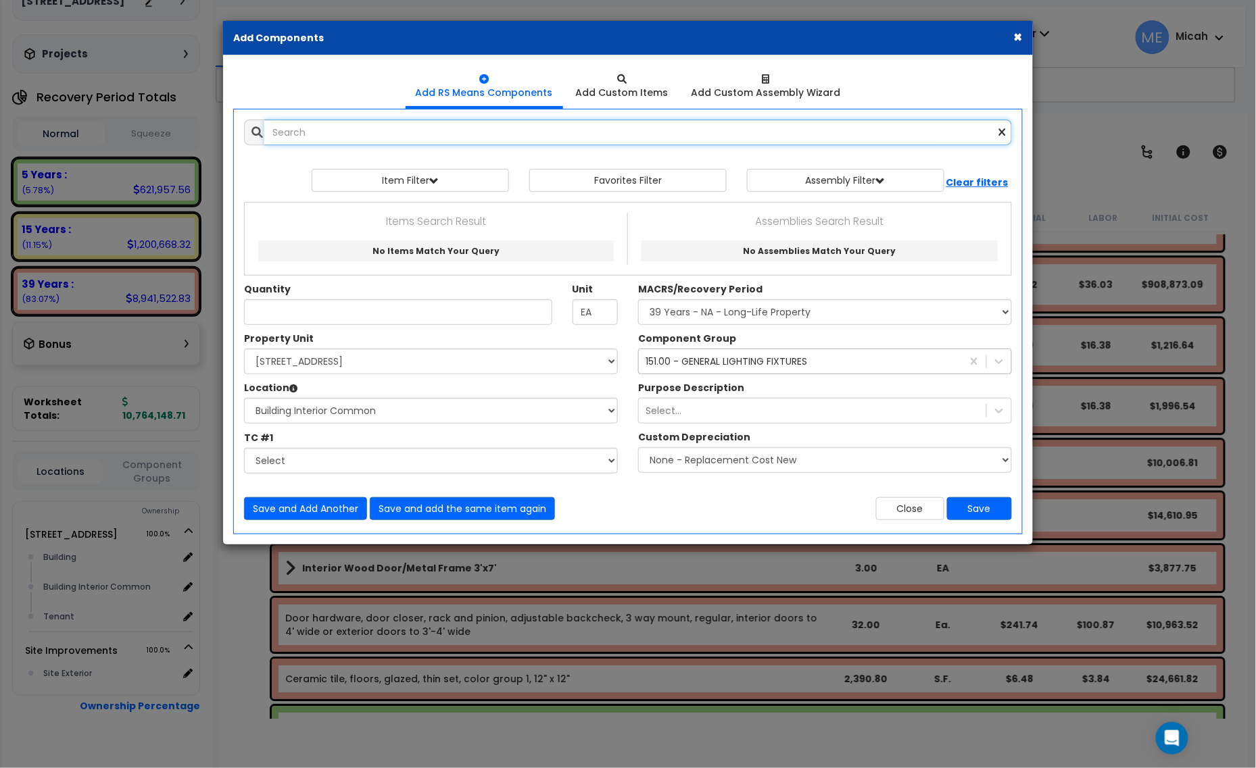
scroll to position [0, 0]
click at [372, 132] on input "text" at bounding box center [637, 133] width 747 height 26
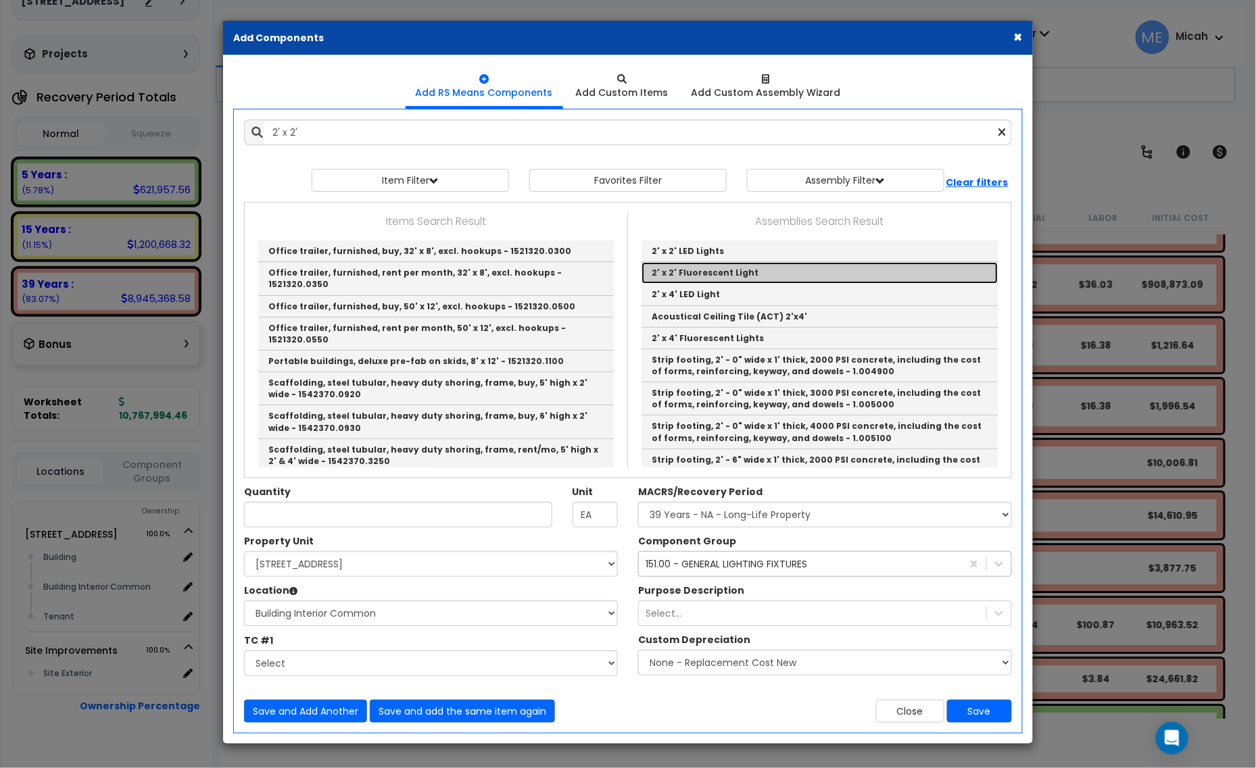
click at [758, 270] on link "2' x 2' Fluorescent Light" at bounding box center [819, 273] width 356 height 22
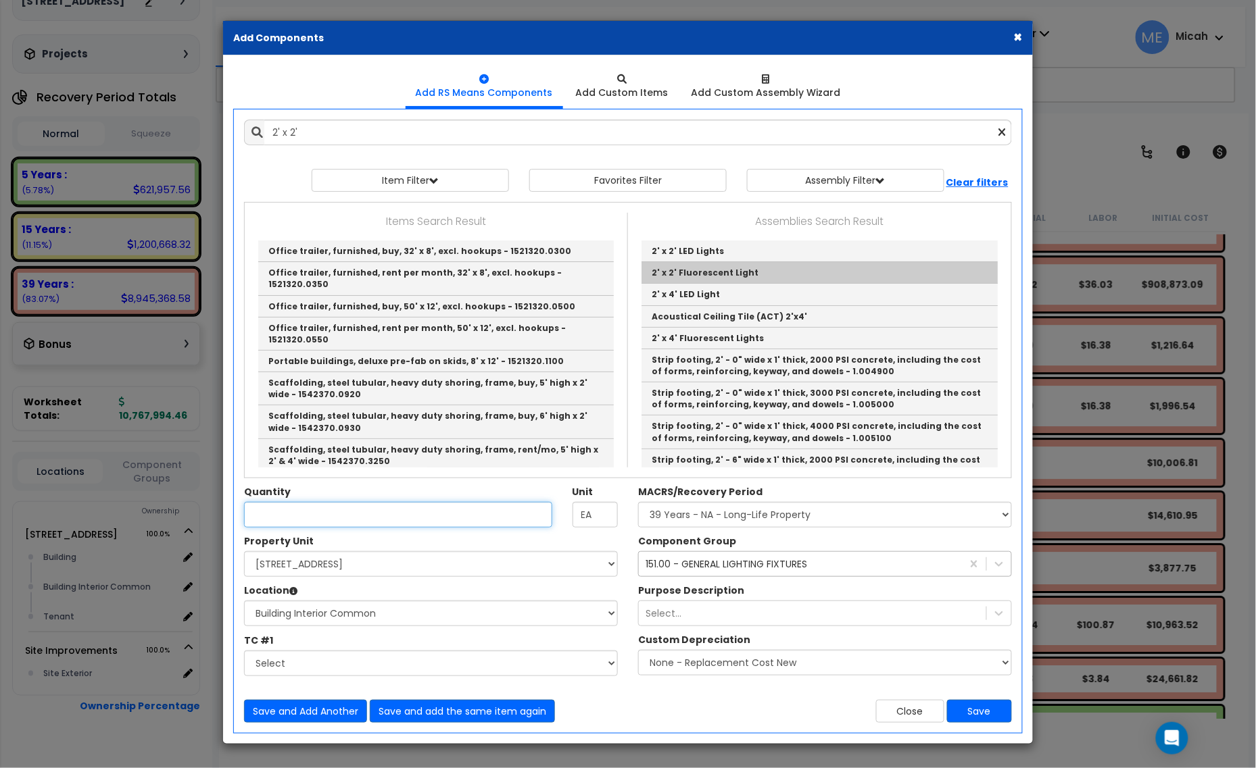
type input "2' x 2' Fluorescent Light"
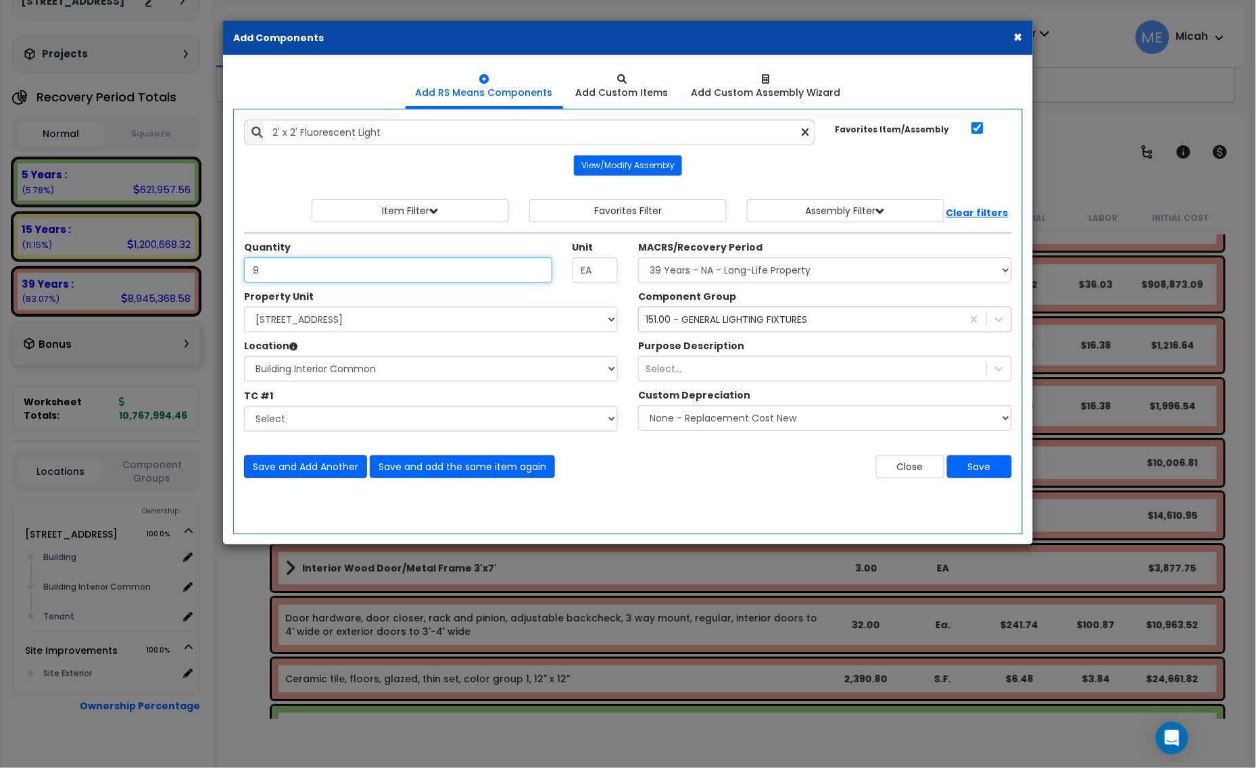
type input "9"
click at [321, 474] on button "Save and Add Another" at bounding box center [305, 466] width 123 height 23
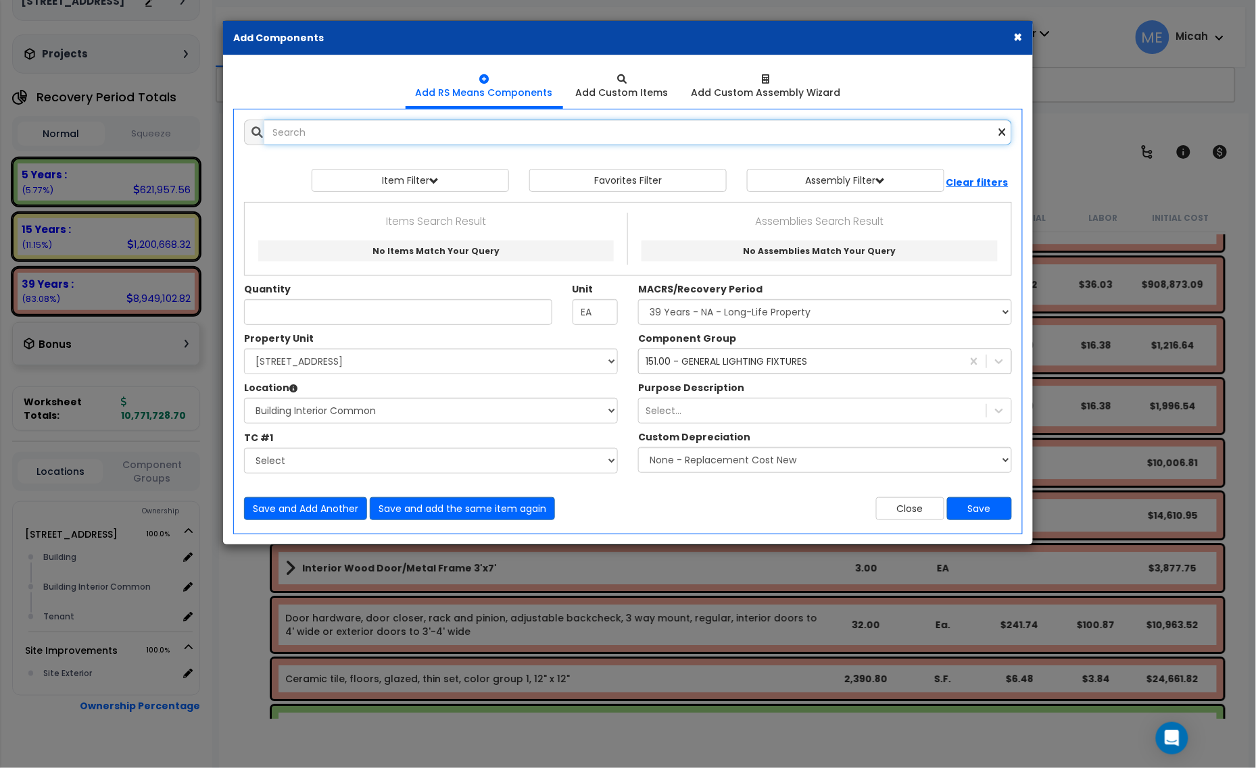
click at [328, 143] on input "text" at bounding box center [637, 133] width 747 height 26
click at [318, 128] on input "ladder shp steel excl cage" at bounding box center [637, 133] width 747 height 26
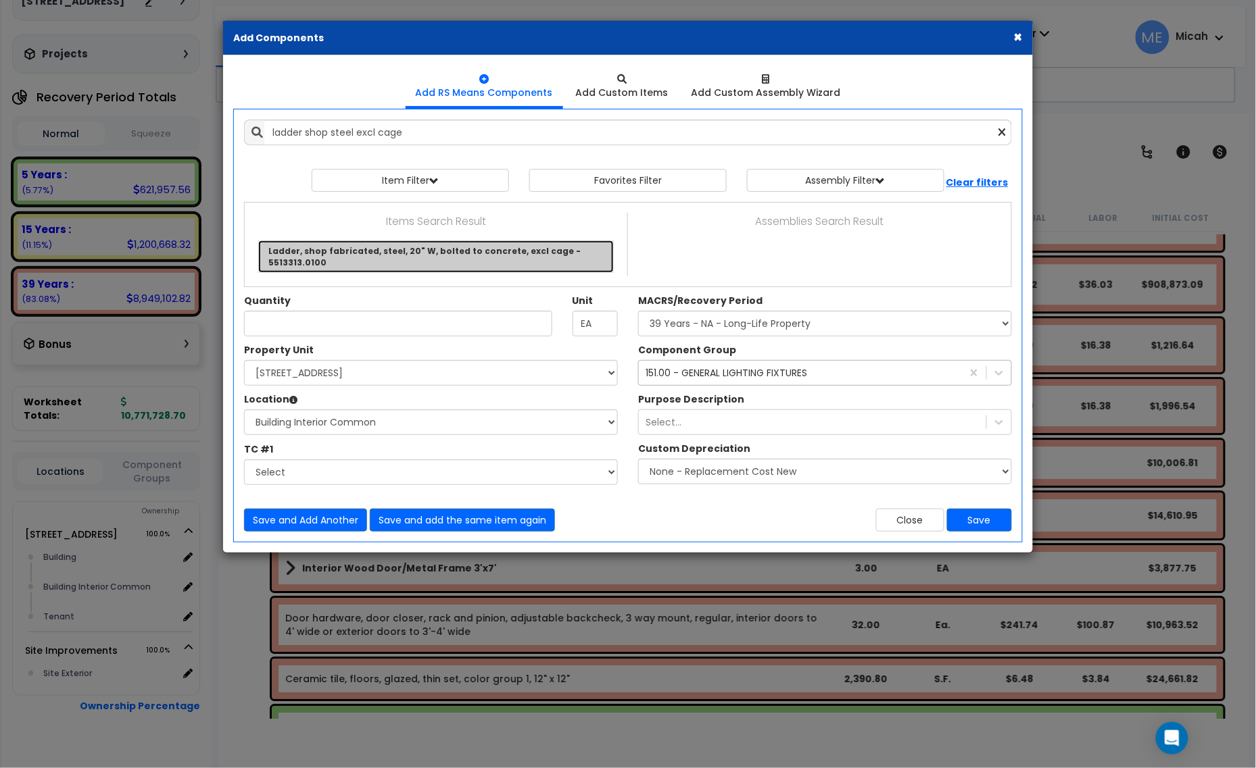
click at [418, 251] on link "Ladder, shop fabricated, steel, 20" W, bolted to concrete, excl cage - 5513313.…" at bounding box center [435, 257] width 355 height 32
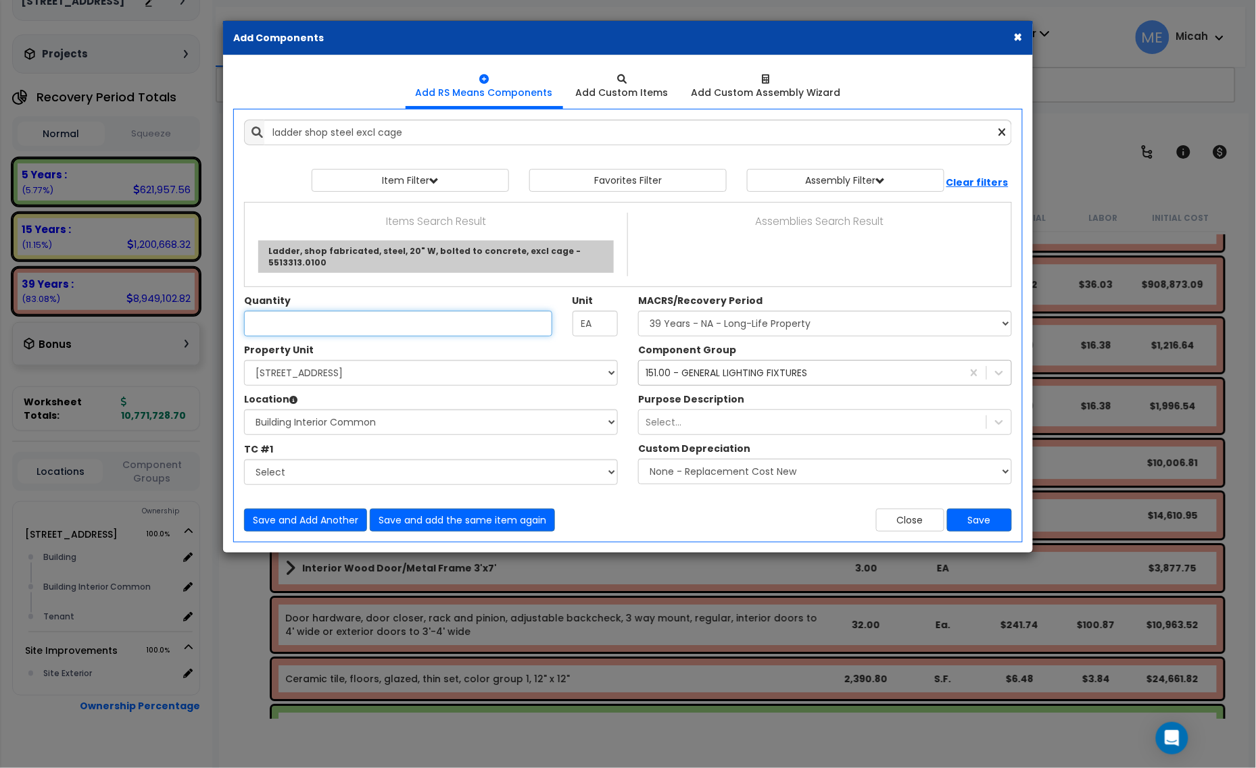
type input "Ladder, shop fabricated, steel, 20" W, bolted to concrete, excl cage - 5513313.…"
checkbox input "false"
type input "V.L.F."
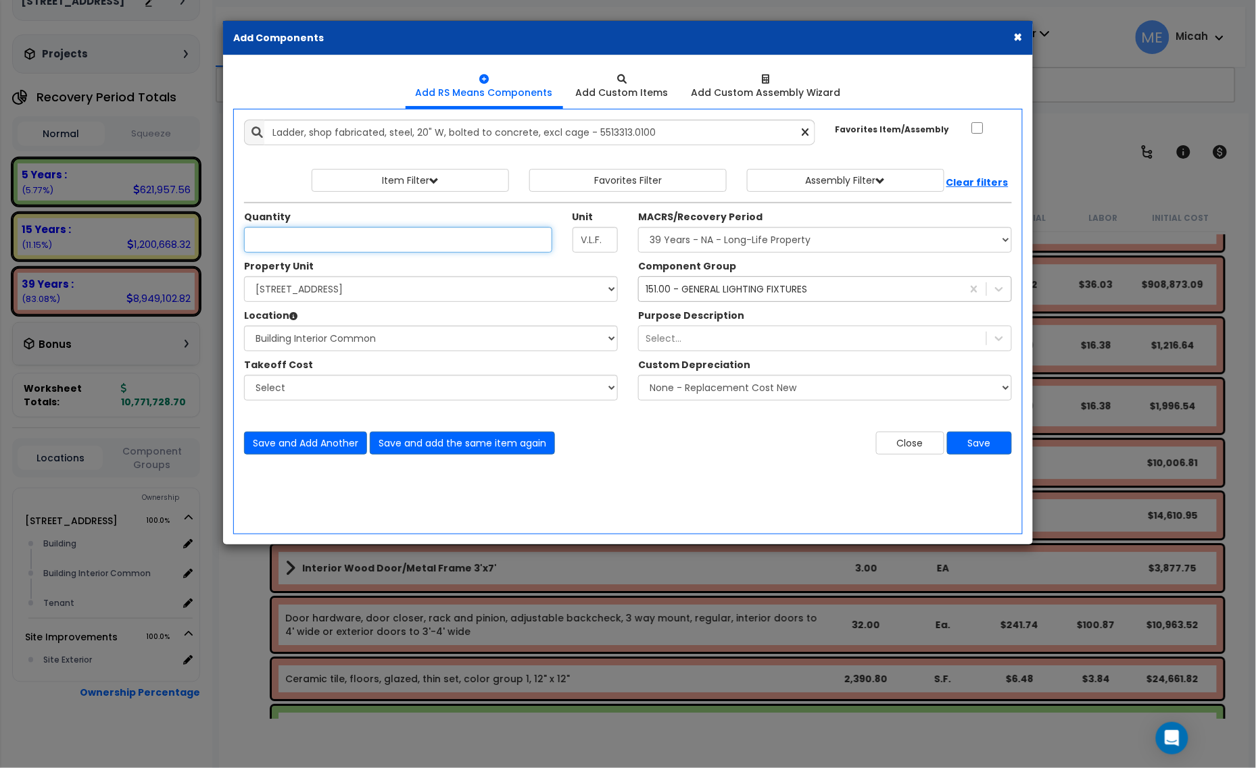
scroll to position [81, 0]
type input "25"
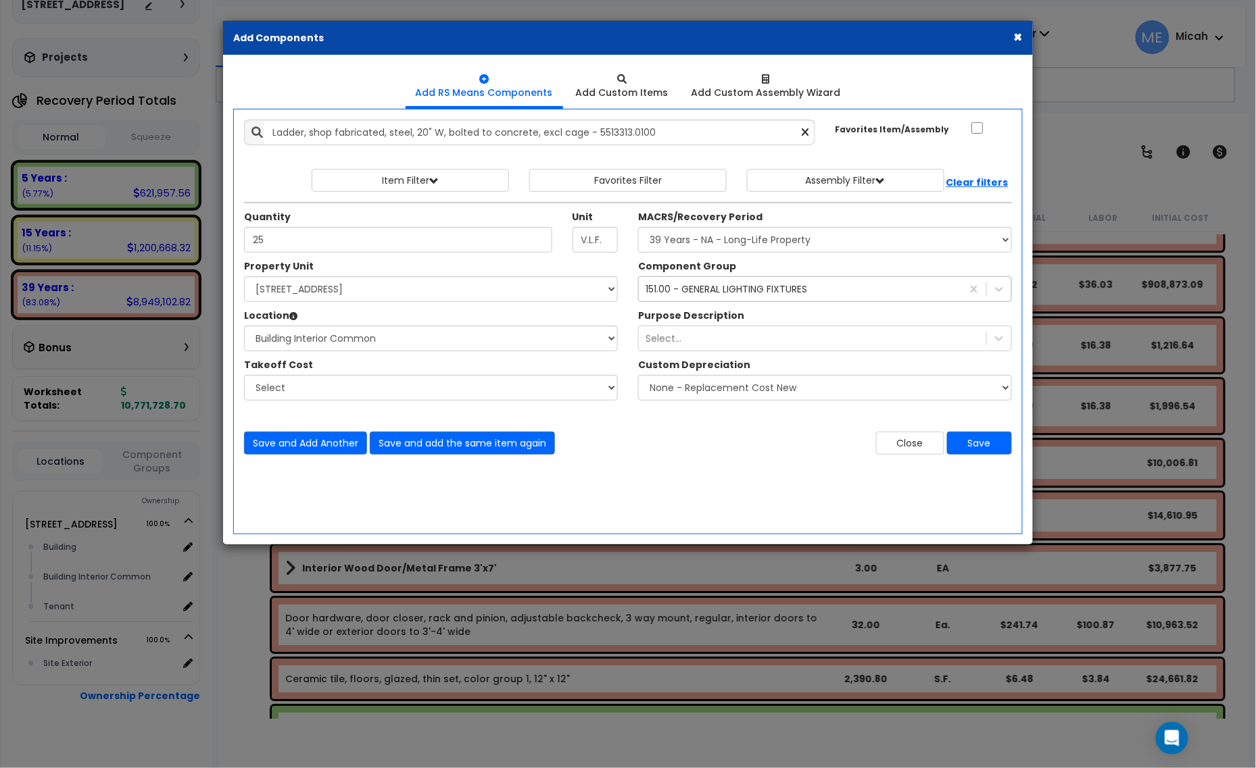
click at [785, 289] on div "151.00 - GENERAL LIGHTING FIXTURES" at bounding box center [726, 289] width 162 height 14
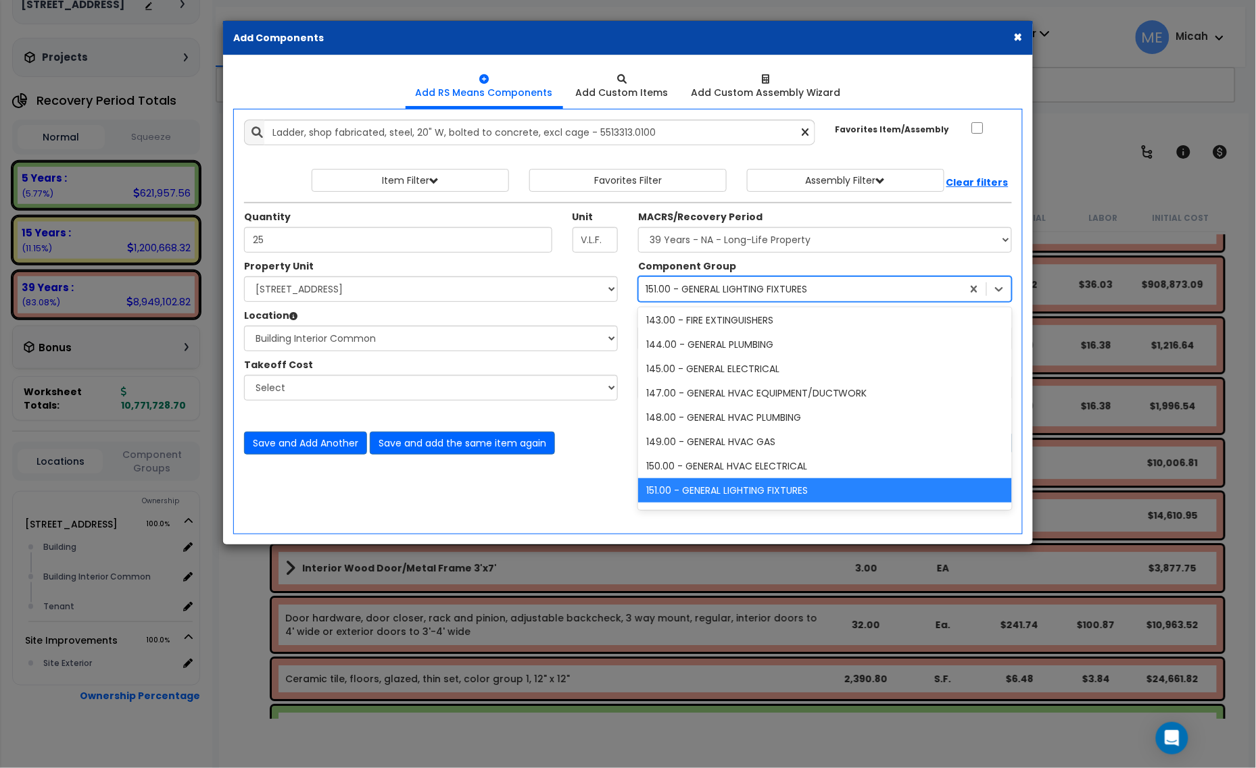
scroll to position [197, 0]
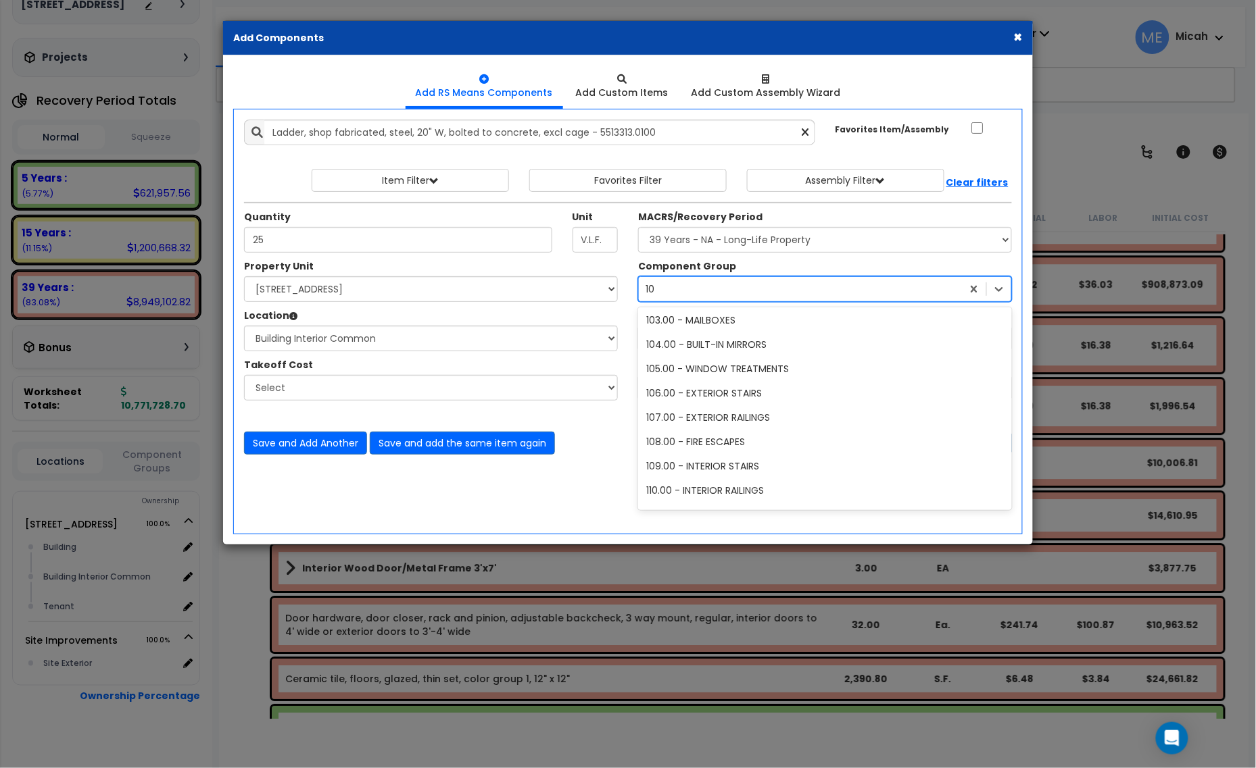
type input "109"
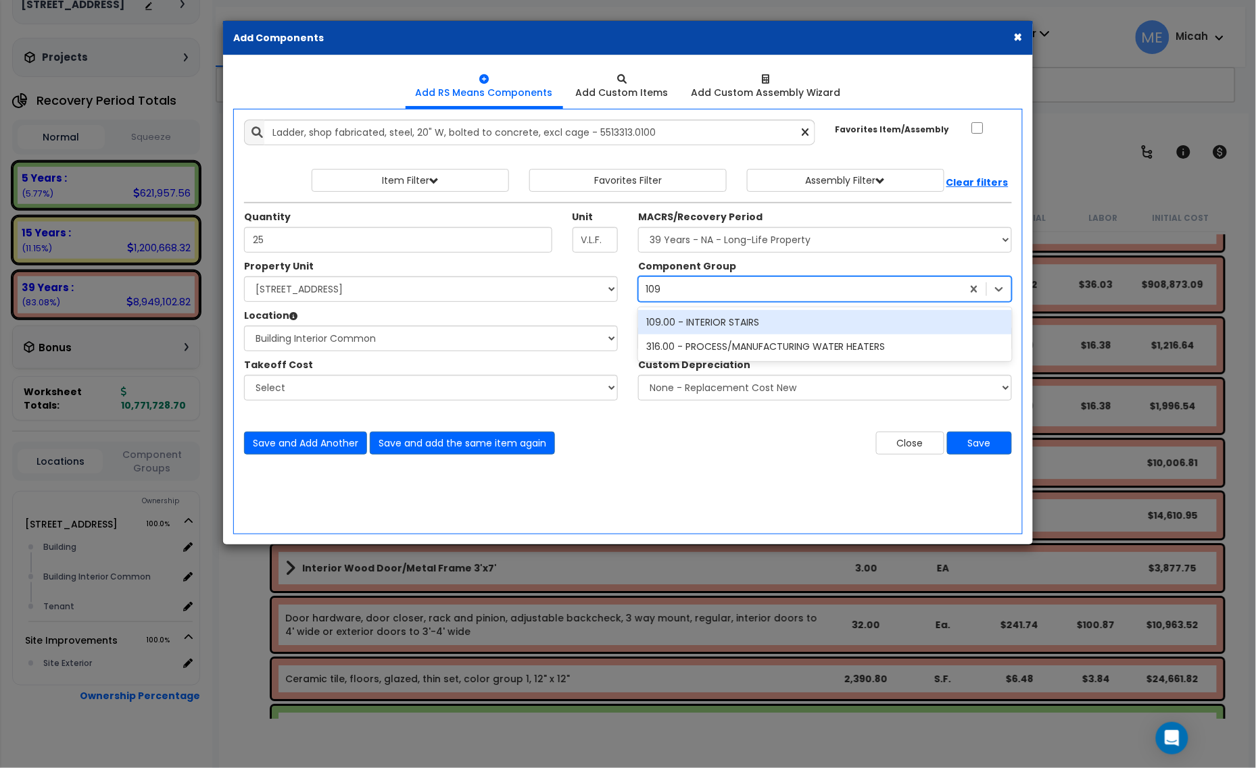
scroll to position [0, 0]
click at [755, 324] on div "109.00 - INTERIOR STAIRS" at bounding box center [825, 322] width 374 height 24
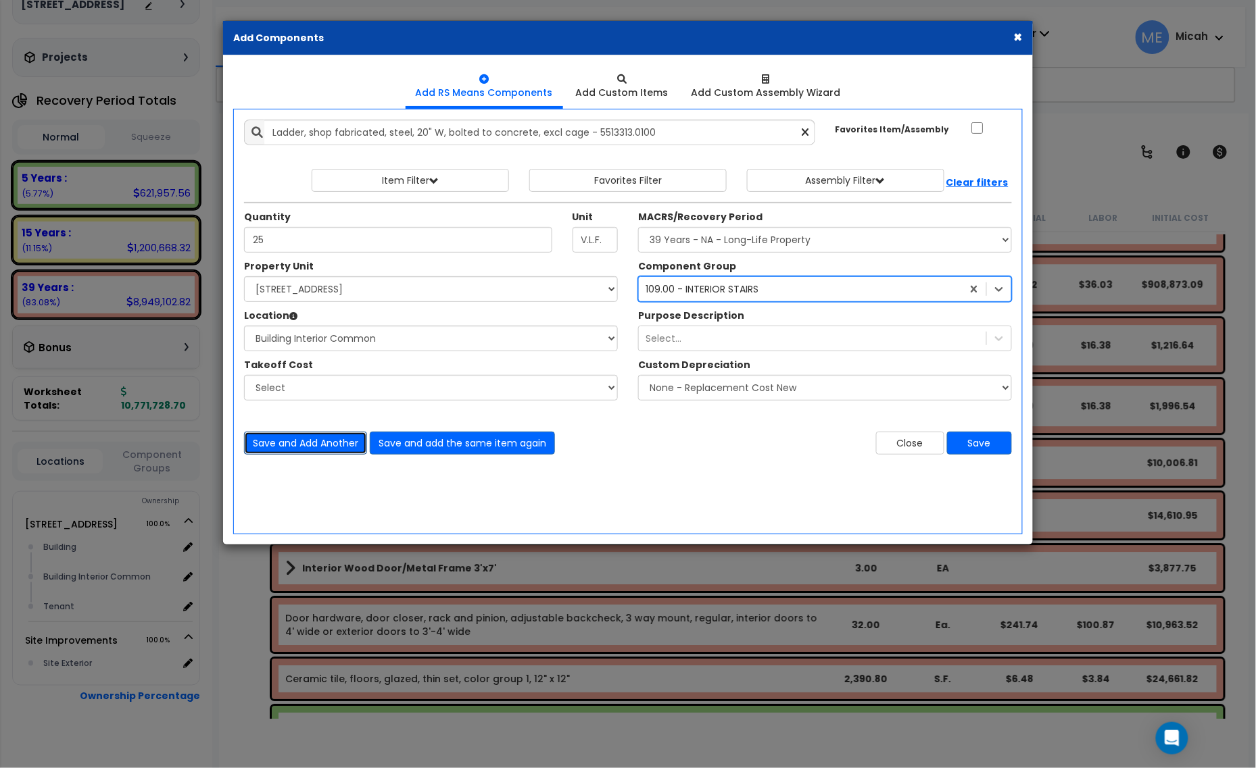
click at [270, 447] on button "Save and Add Another" at bounding box center [305, 443] width 123 height 23
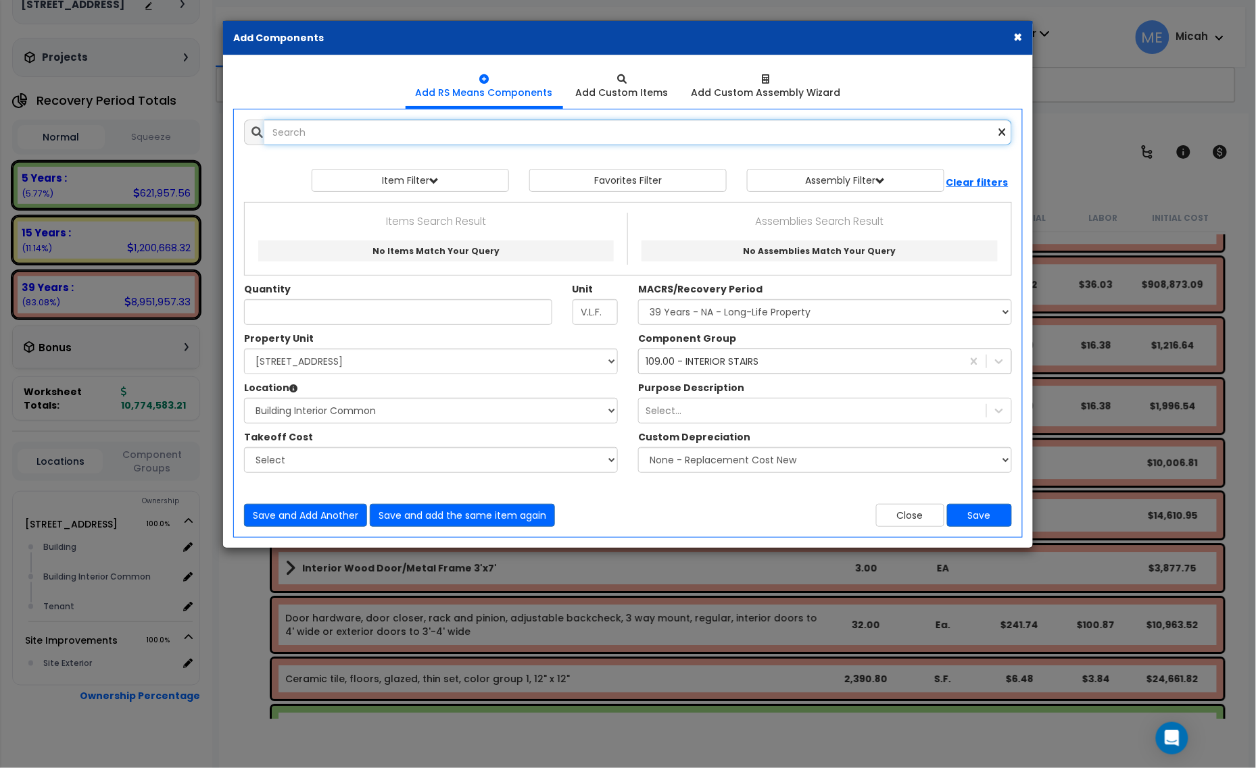
click at [460, 126] on input "text" at bounding box center [637, 133] width 747 height 26
type input "w"
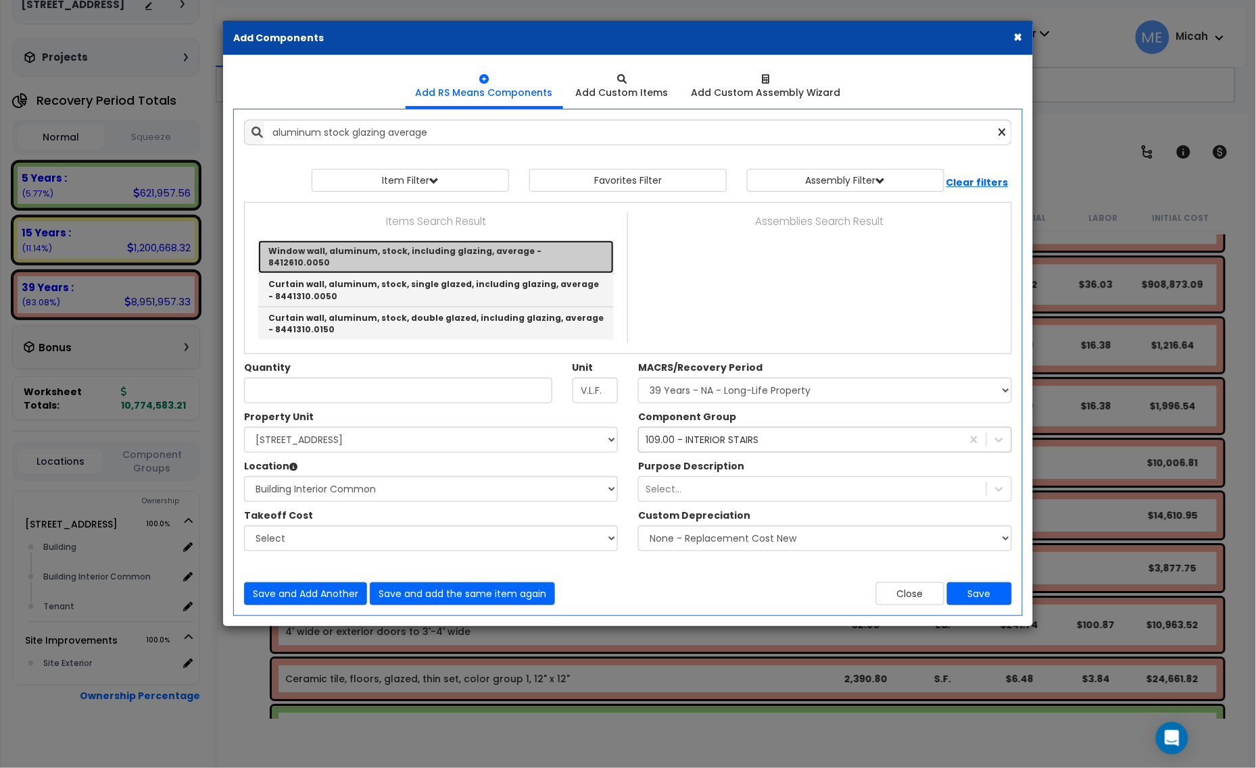
click at [534, 258] on link "Window wall, aluminum, stock, including glazing, average - 8412610.0050" at bounding box center [435, 257] width 355 height 33
type input "Window wall, aluminum, stock, including glazing, average - 8412610.0050"
type input "S.F."
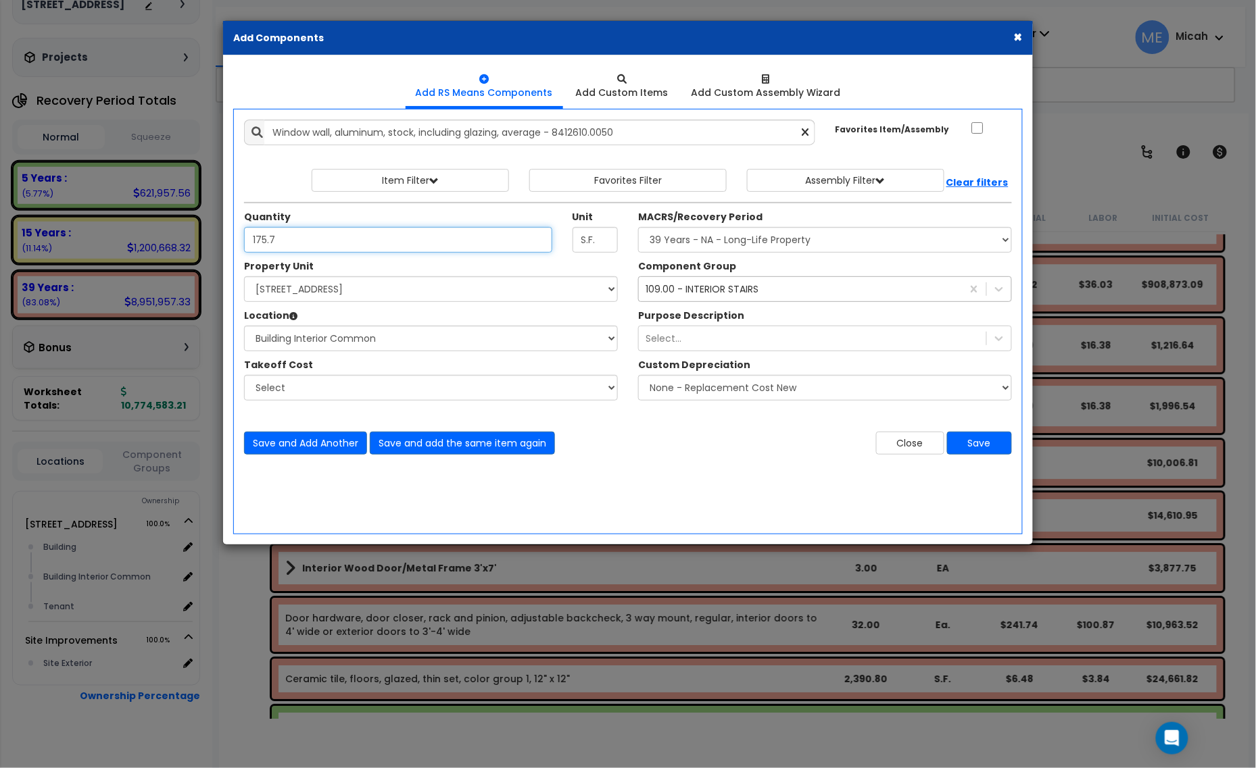
type input "175.7"
click at [757, 298] on div "109.00 - INTERIOR STAIRS 109" at bounding box center [800, 289] width 323 height 22
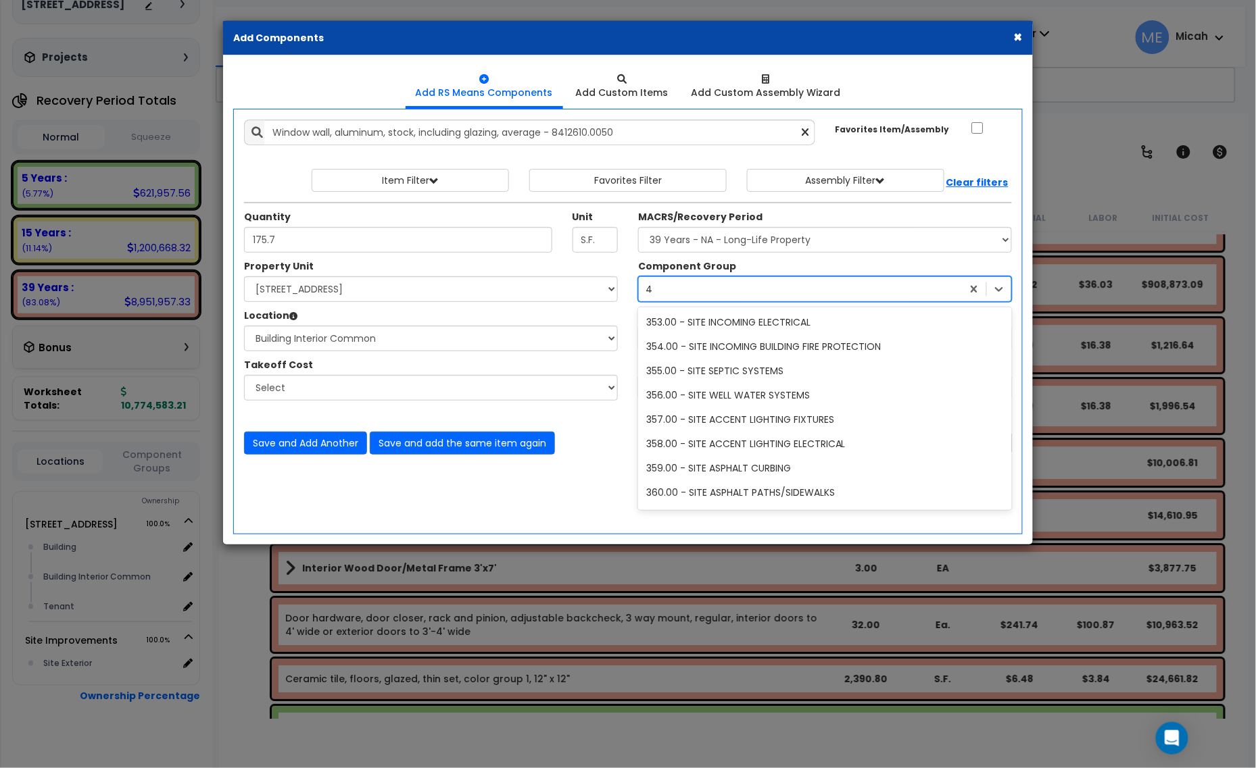
scroll to position [1606, 0]
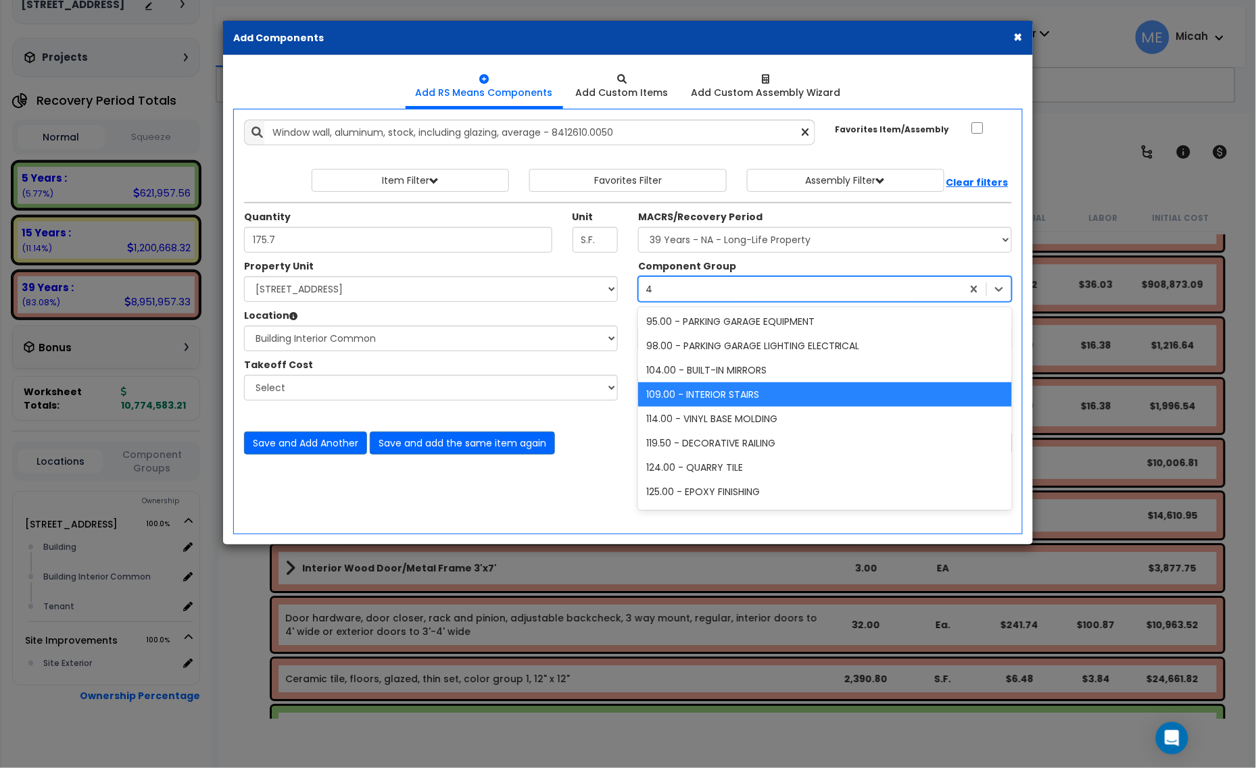
type input "41"
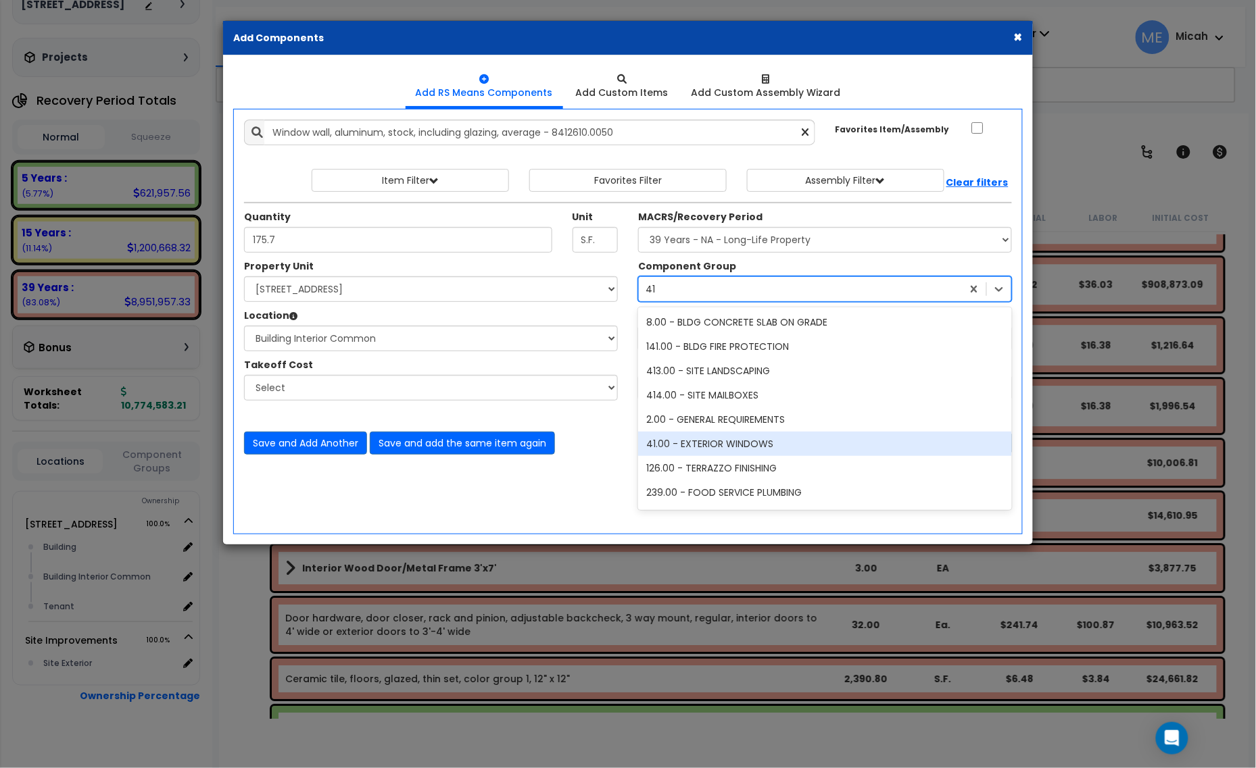
click at [742, 448] on div "41.00 - EXTERIOR WINDOWS" at bounding box center [825, 444] width 374 height 24
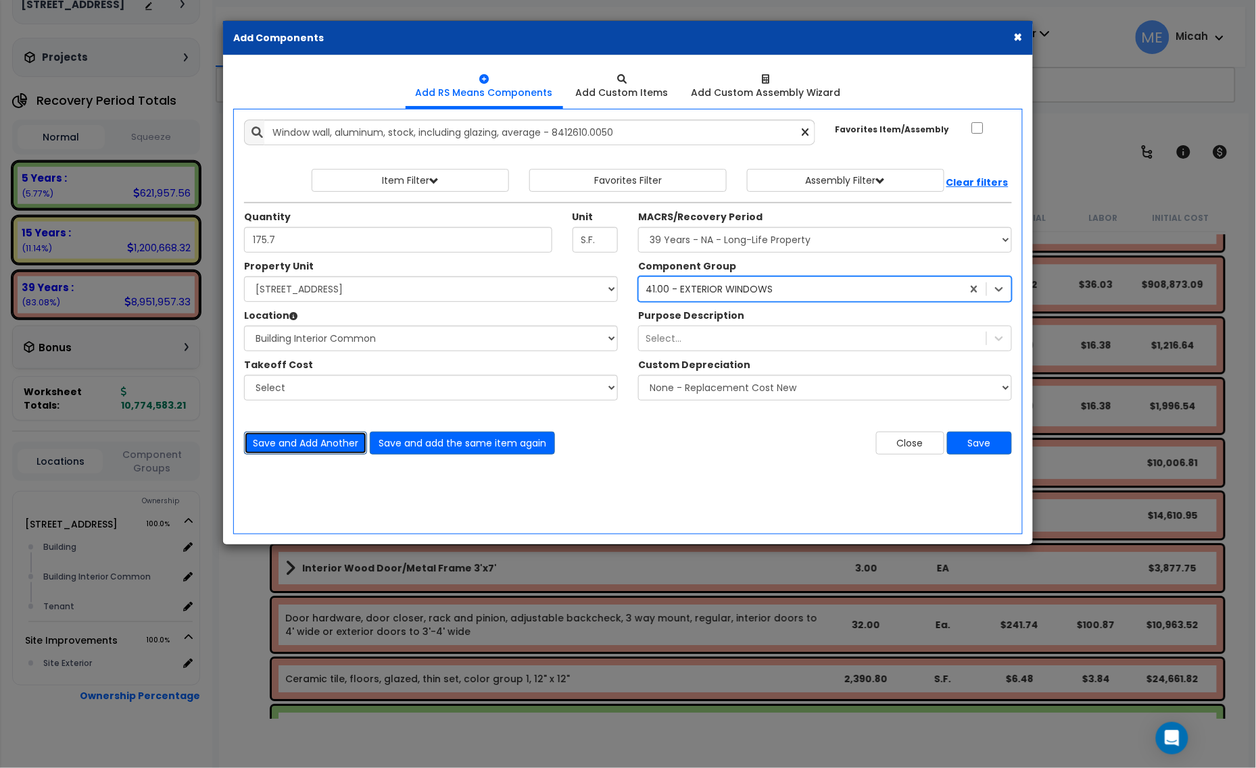
click at [343, 448] on button "Save and Add Another" at bounding box center [305, 443] width 123 height 23
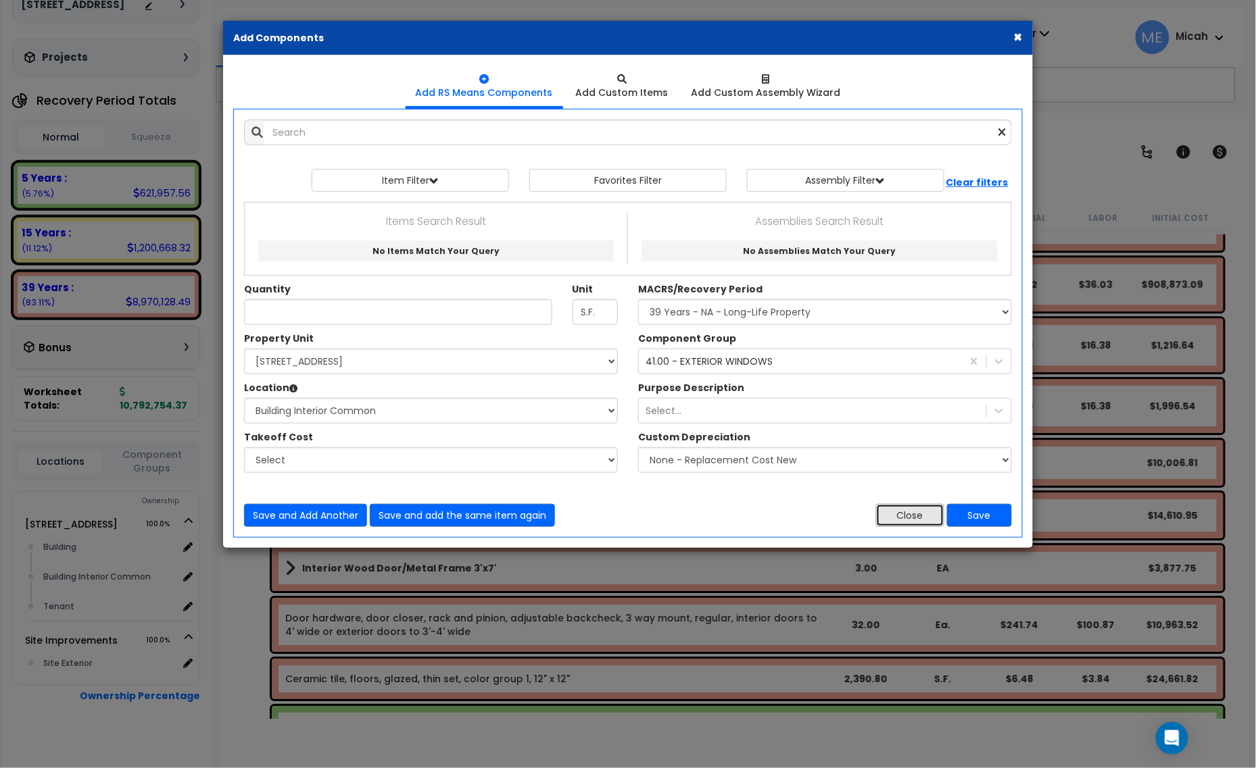
drag, startPoint x: 907, startPoint y: 516, endPoint x: 859, endPoint y: 533, distance: 50.9
click at [907, 516] on button "Close" at bounding box center [910, 515] width 68 height 23
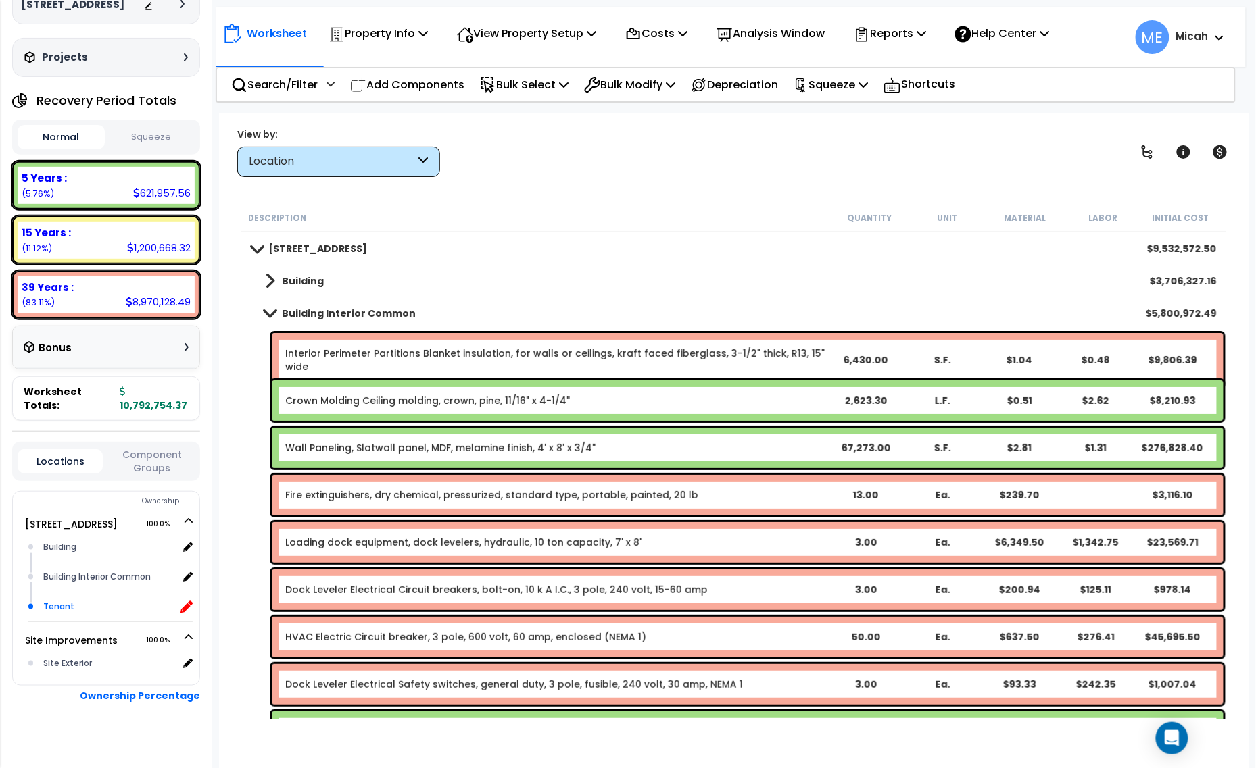
click at [188, 601] on icon at bounding box center [186, 607] width 12 height 12
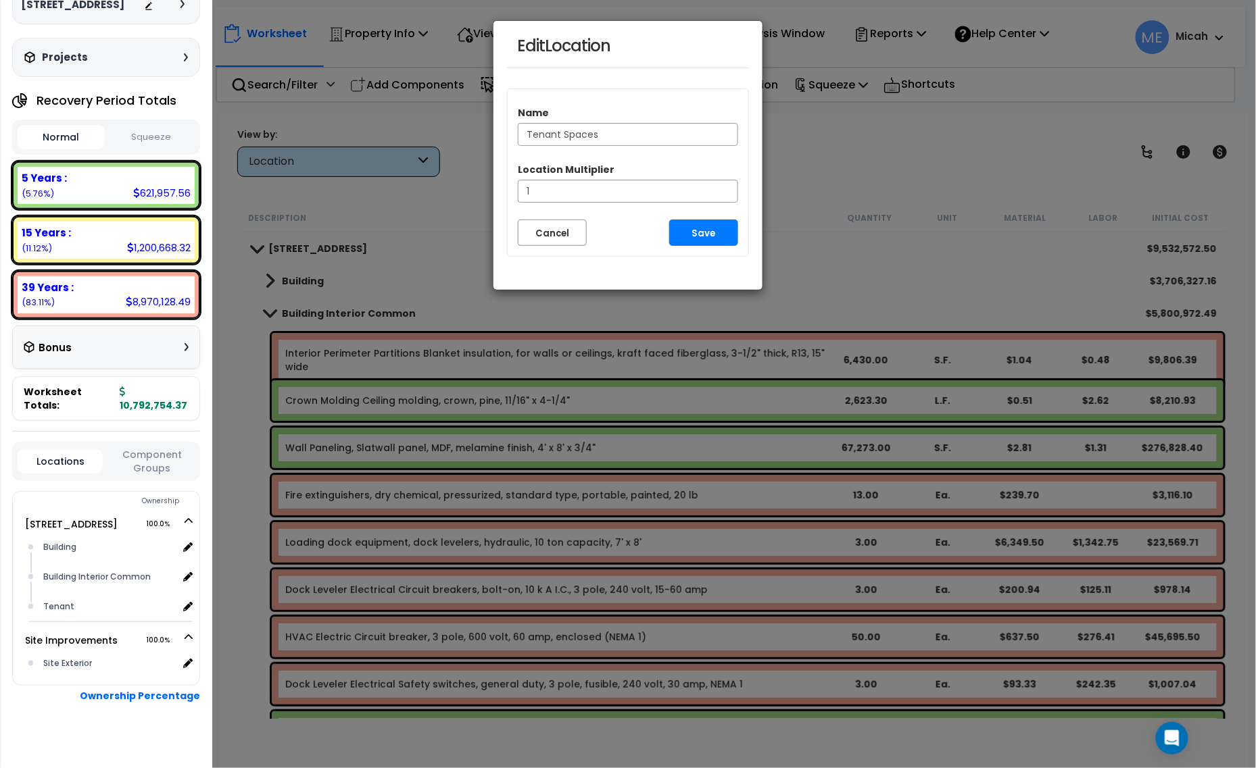
type input "Tenant Spaces"
click at [707, 235] on button "Save" at bounding box center [703, 233] width 69 height 26
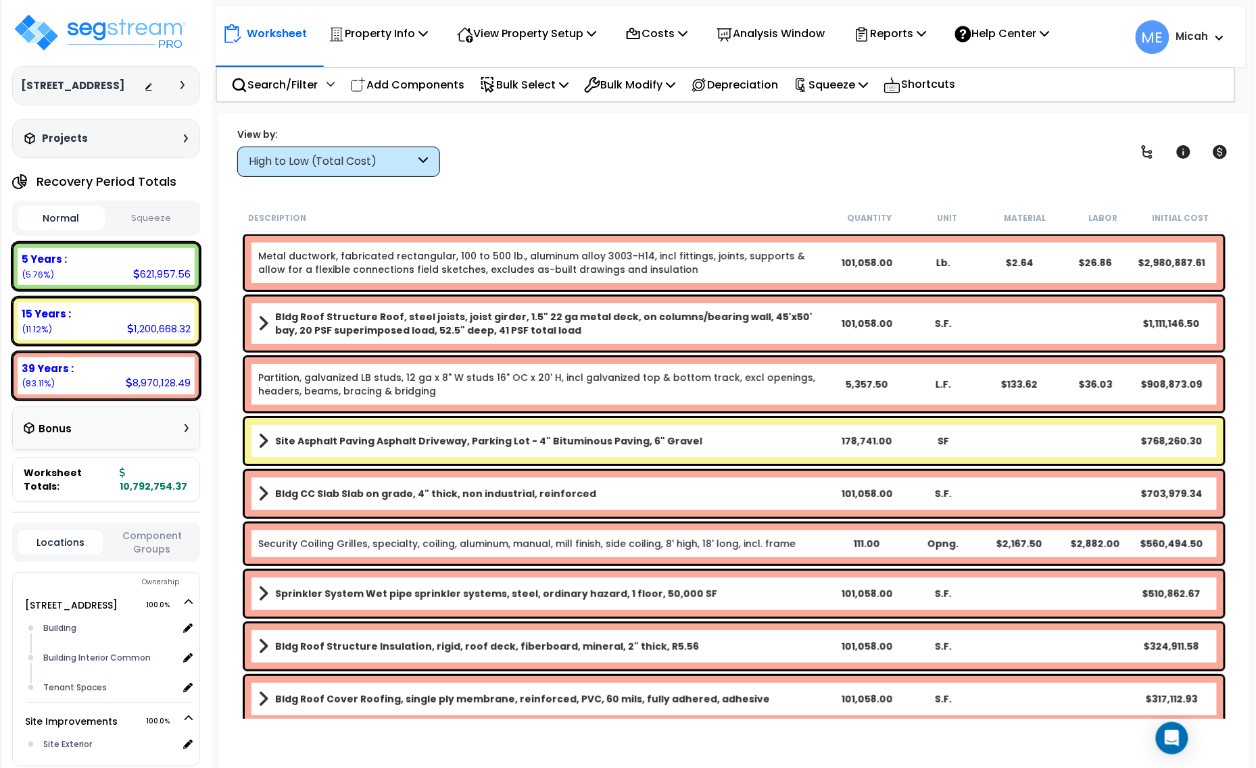
click at [427, 157] on div "High to Low (Total Cost)" at bounding box center [338, 162] width 203 height 30
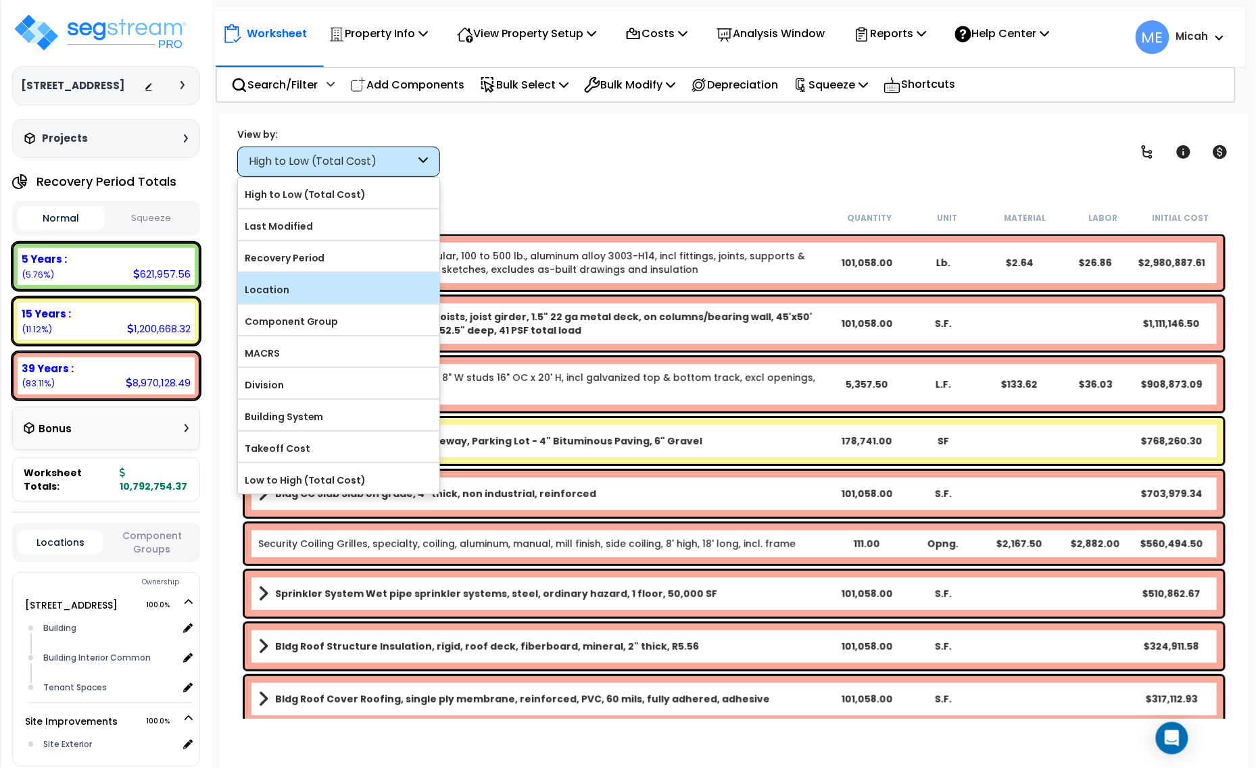
click at [341, 289] on label "Location" at bounding box center [338, 290] width 201 height 20
click at [0, 0] on input "Location" at bounding box center [0, 0] width 0 height 0
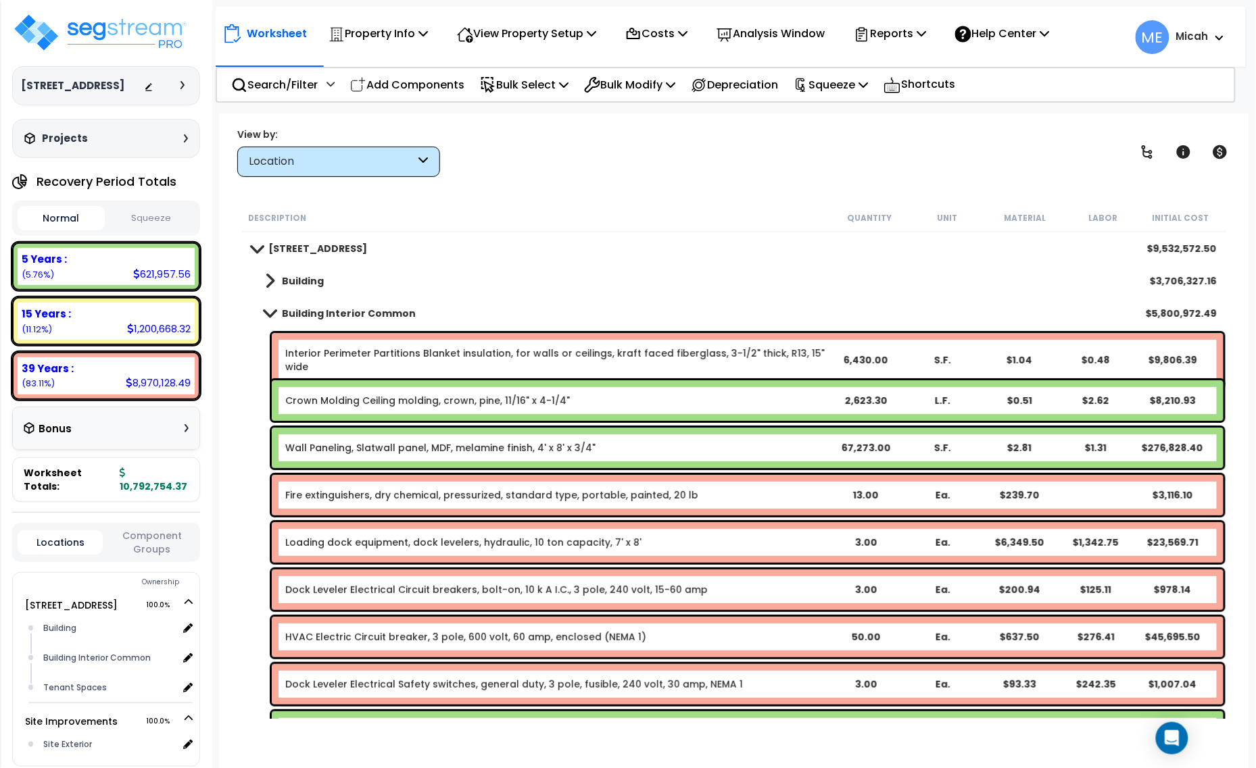
click at [355, 449] on link "Wall Paneling, Slatwall panel, MDF, melamine finish, 4' x 8' x 3/4"" at bounding box center [440, 448] width 310 height 14
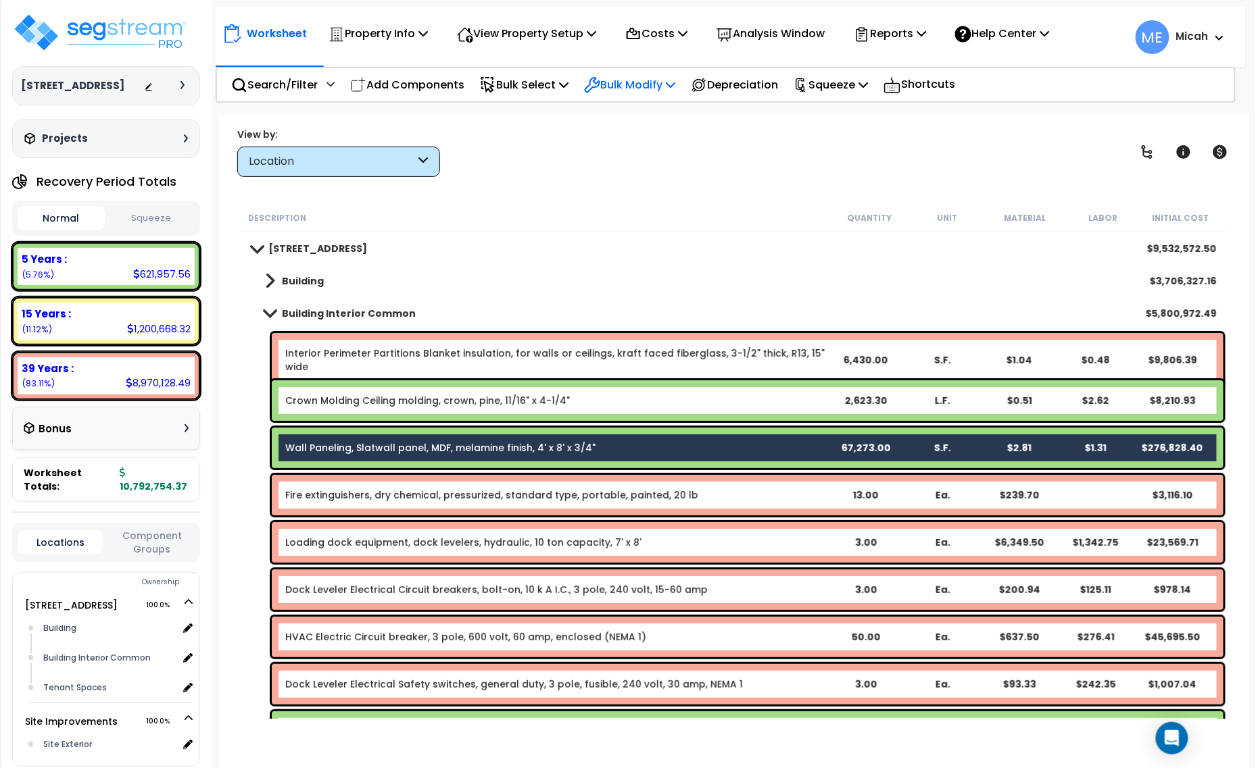
click at [664, 78] on p "Bulk Modify" at bounding box center [629, 85] width 91 height 18
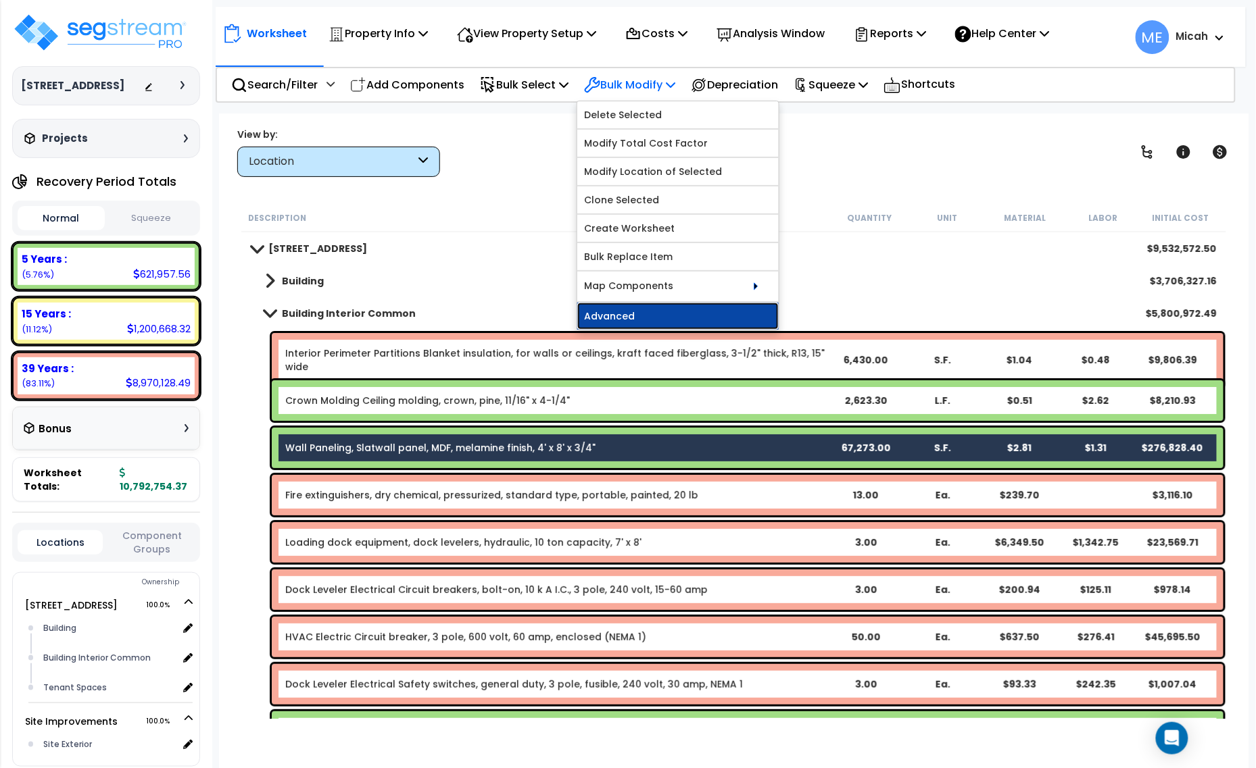
click at [651, 313] on link "Advanced" at bounding box center [677, 316] width 201 height 27
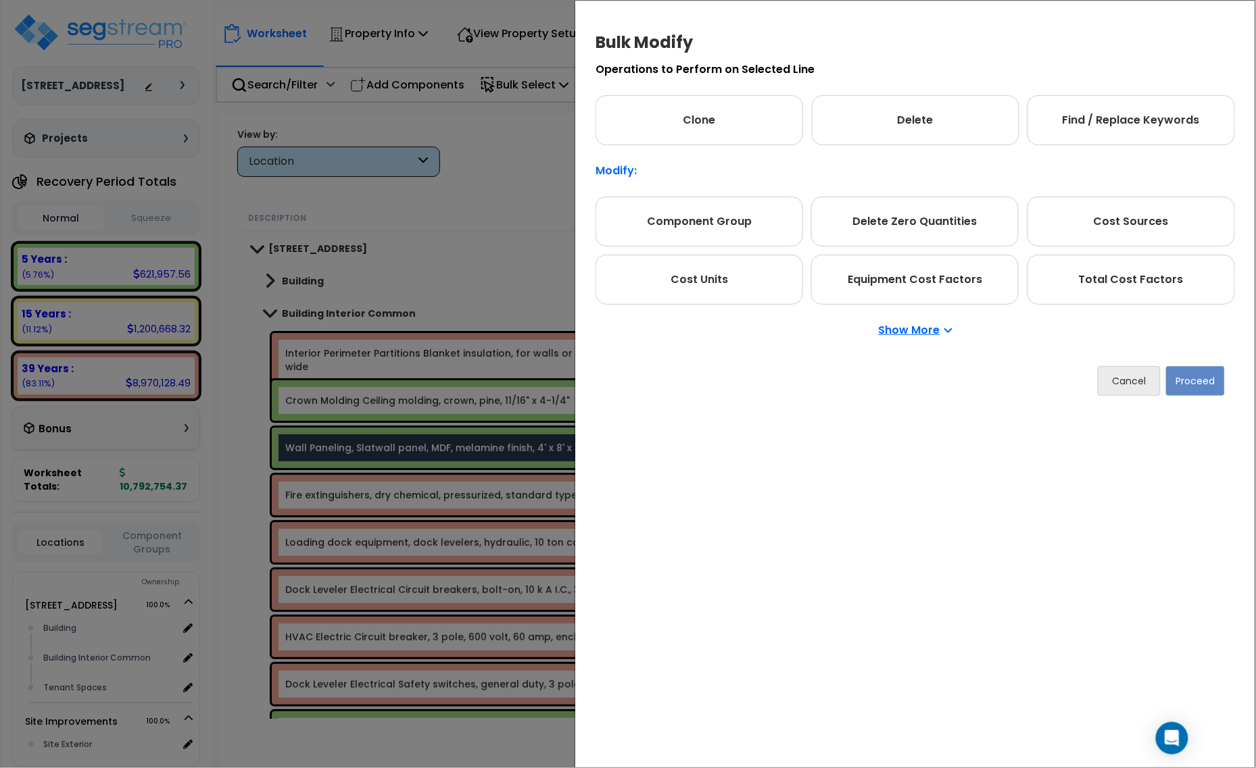
click at [893, 333] on p "Show More" at bounding box center [916, 330] width 74 height 11
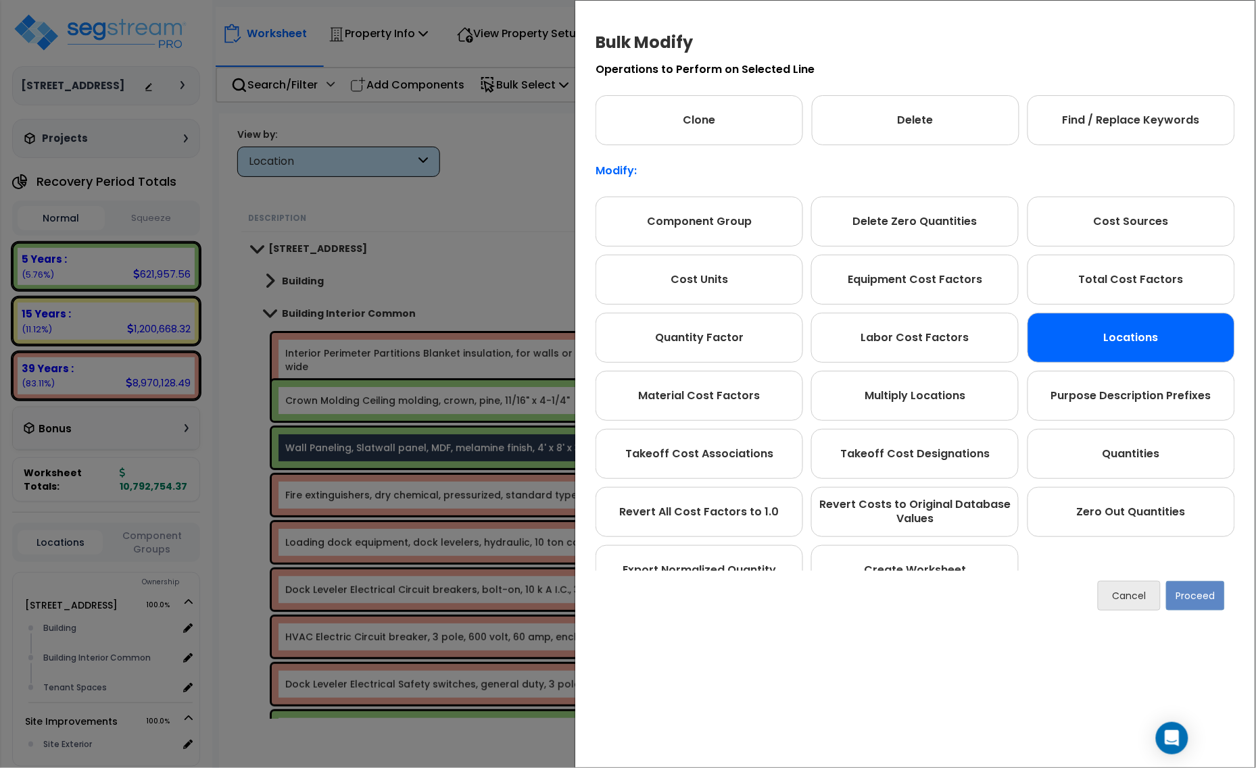
click at [1133, 322] on div "Locations" at bounding box center [1130, 338] width 207 height 50
click at [1198, 599] on button "Proceed" at bounding box center [1195, 596] width 59 height 30
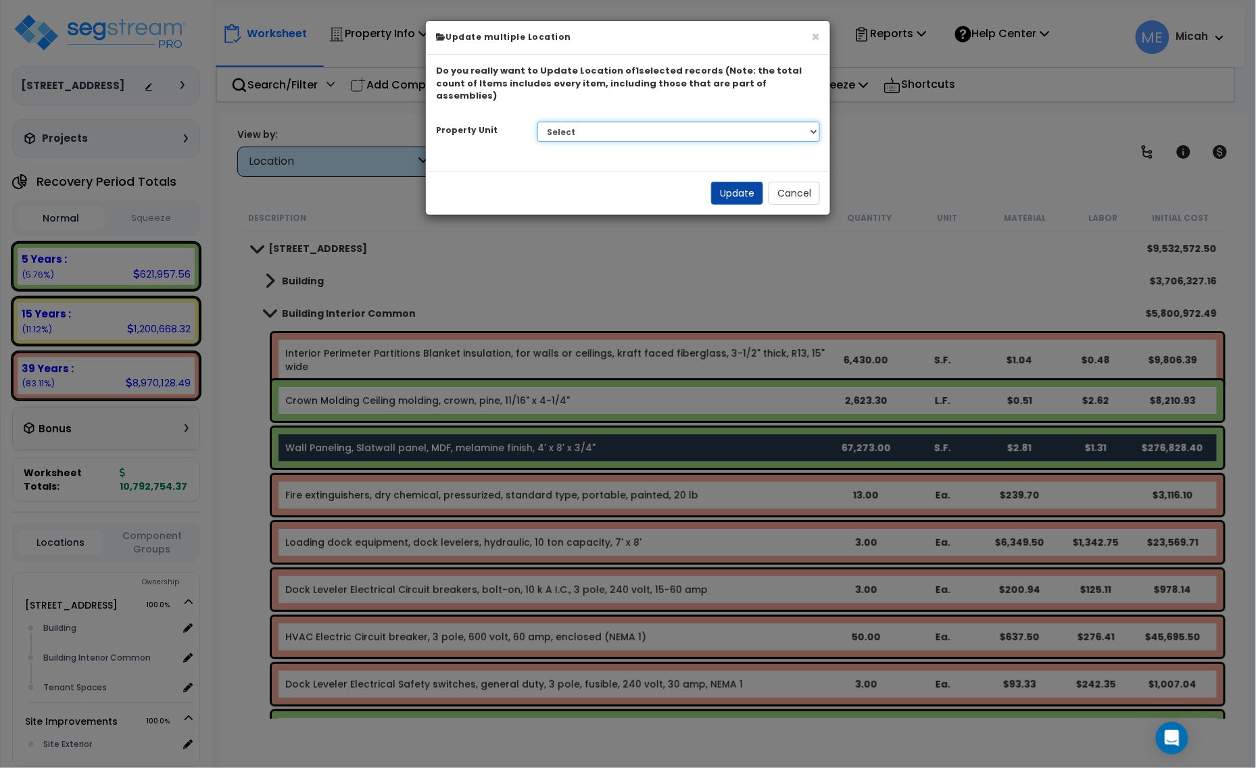
click at [706, 122] on select "Select [STREET_ADDRESS] Site Improvements" at bounding box center [678, 132] width 283 height 20
select select "166495"
click at [537, 122] on select "Select [STREET_ADDRESS] Site Improvements" at bounding box center [678, 132] width 283 height 20
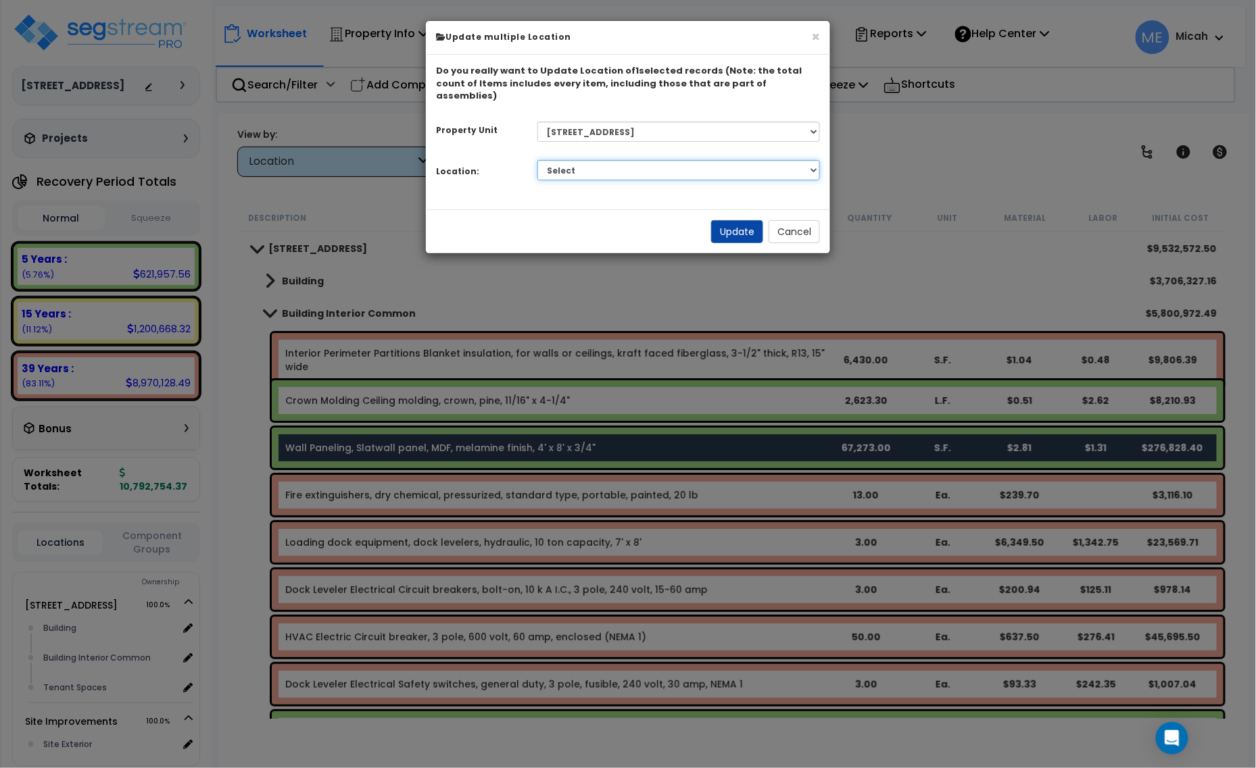
click at [650, 160] on select "Select Building Building Interior Building Interior Common Tenant Spaces Add Ad…" at bounding box center [678, 170] width 283 height 20
select select "405"
click at [537, 160] on select "Select Building Building Interior Building Interior Common Tenant Spaces Add Ad…" at bounding box center [678, 170] width 283 height 20
click at [740, 223] on button "Update" at bounding box center [737, 231] width 52 height 23
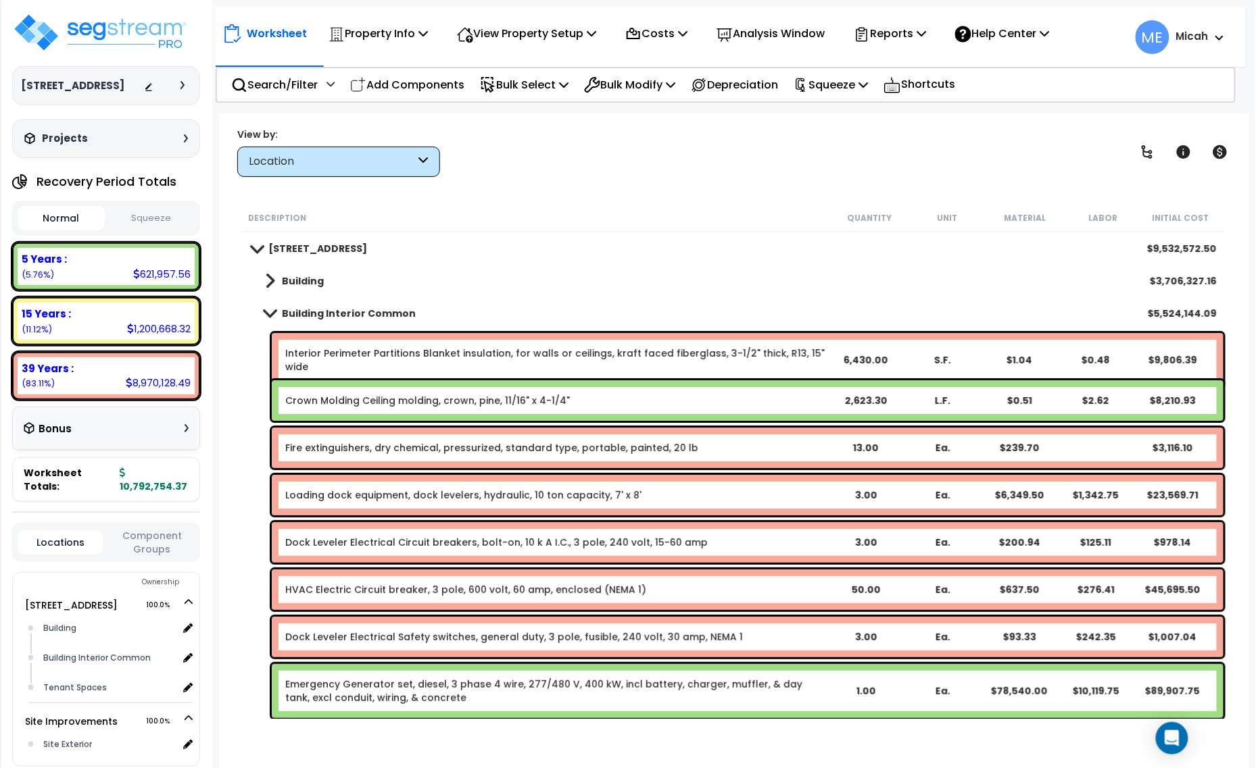
click at [566, 445] on link "Fire extinguishers, dry chemical, pressurized, standard type, portable, painted…" at bounding box center [491, 448] width 413 height 14
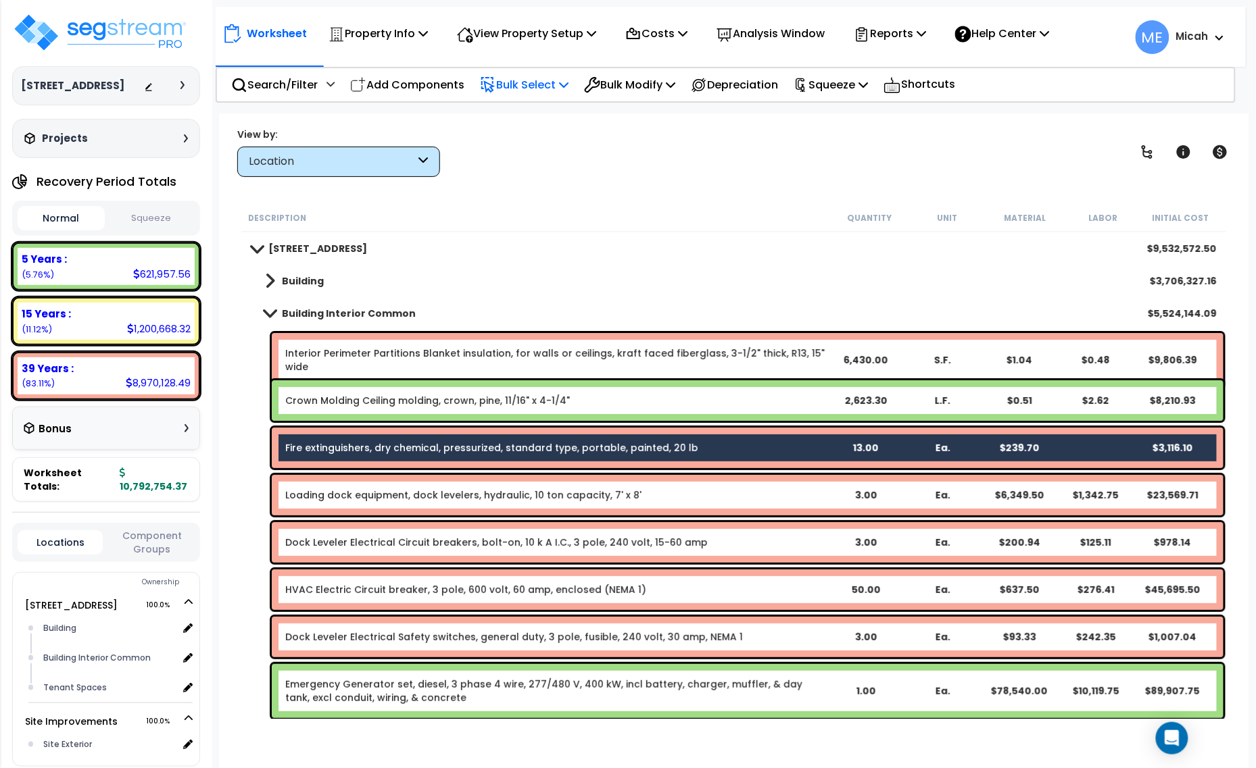
click at [568, 82] on icon at bounding box center [563, 84] width 9 height 11
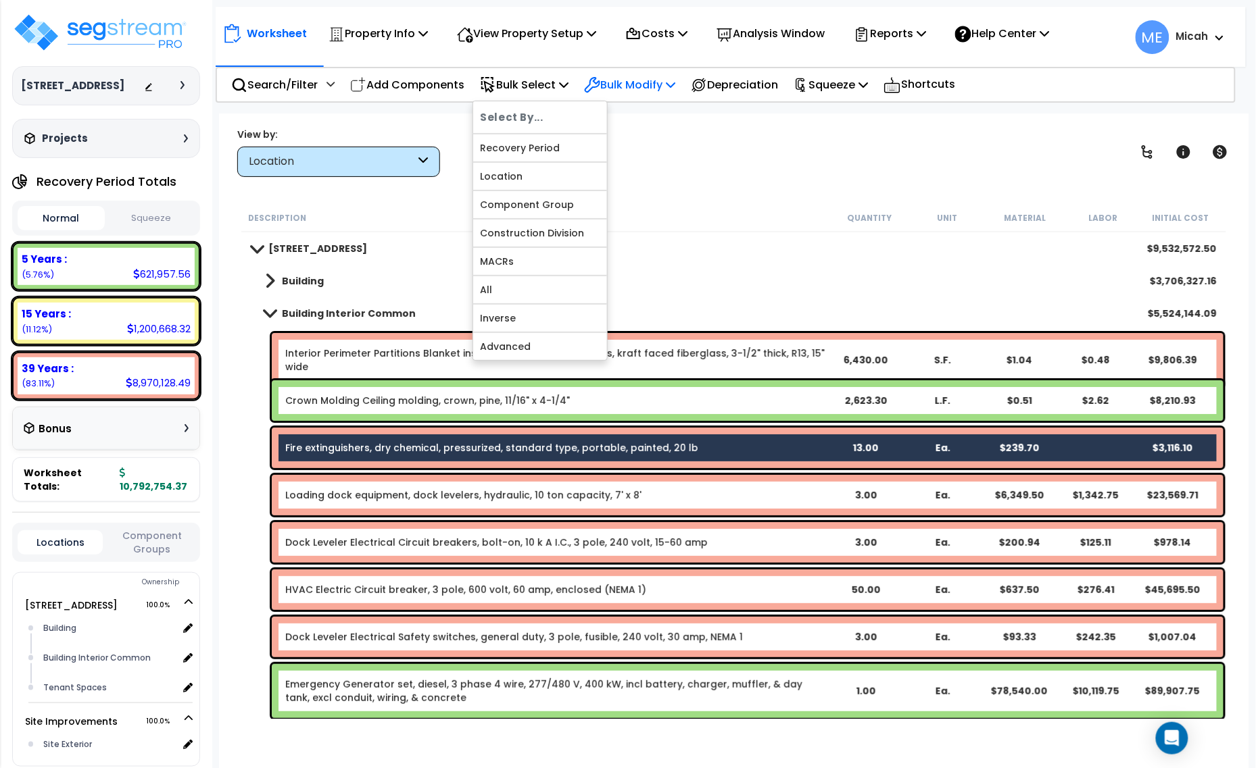
click at [649, 76] on p "Bulk Modify" at bounding box center [629, 85] width 91 height 18
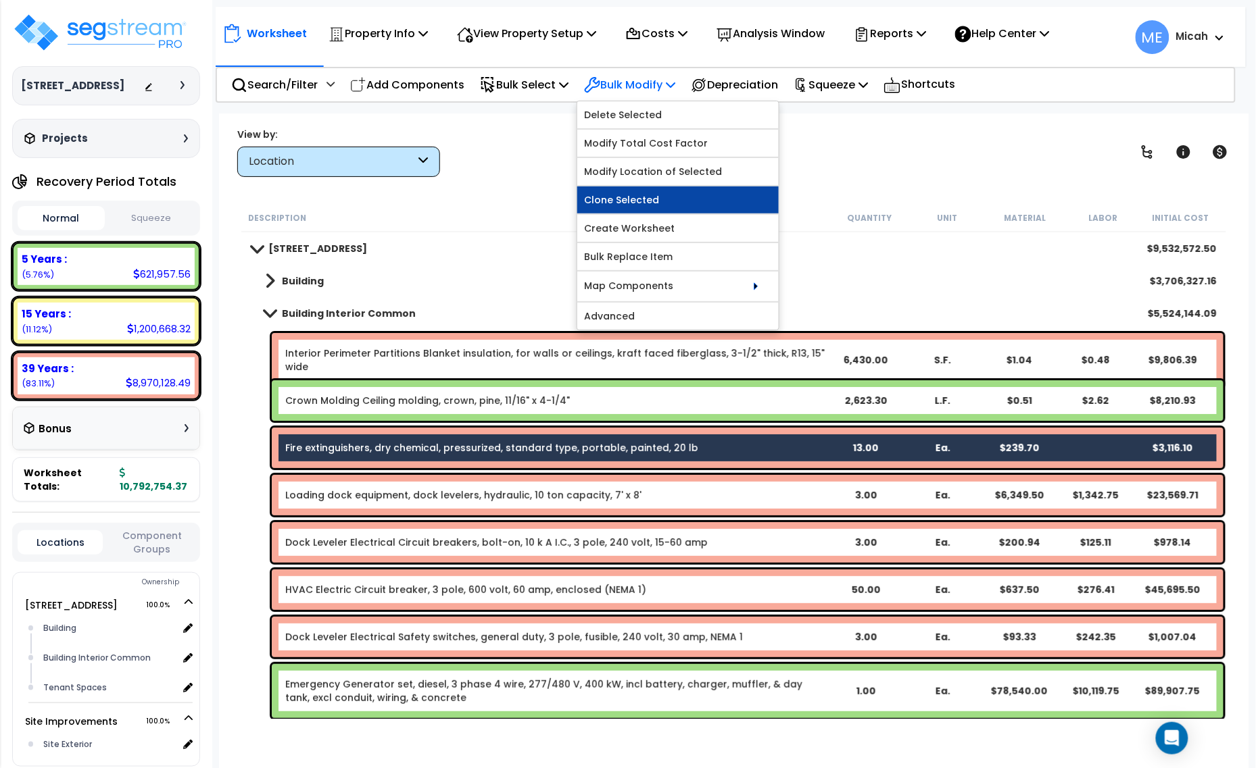
click at [670, 197] on link "Clone Selected" at bounding box center [677, 200] width 201 height 27
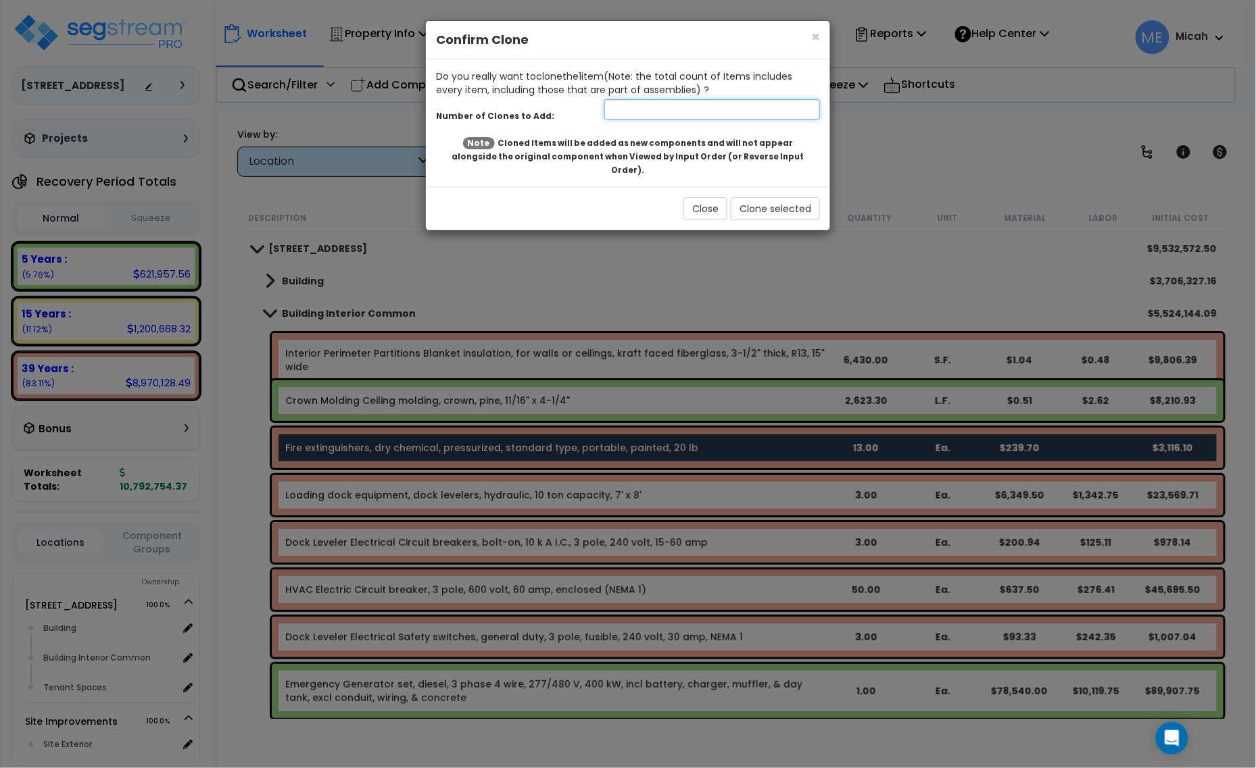
click at [647, 112] on input "number" at bounding box center [712, 109] width 216 height 20
type input "1"
click at [779, 203] on button "Clone selected" at bounding box center [775, 208] width 89 height 23
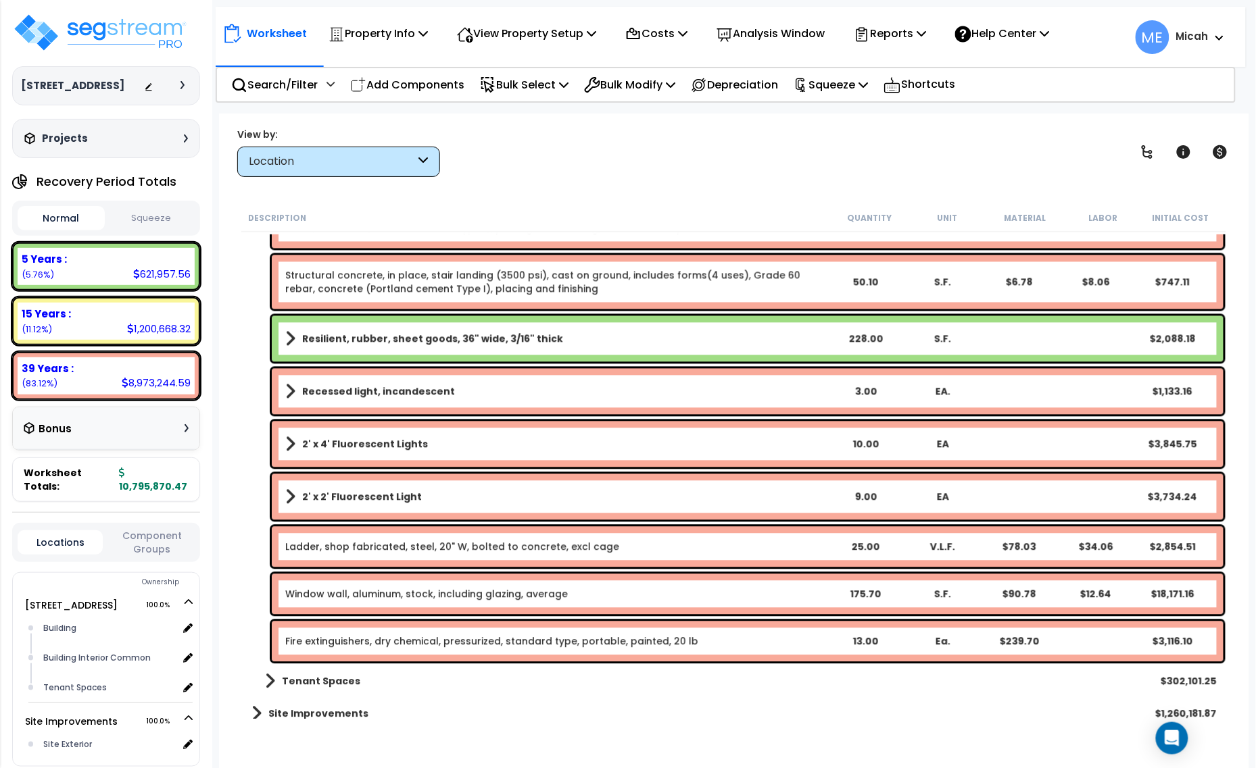
scroll to position [2650, 0]
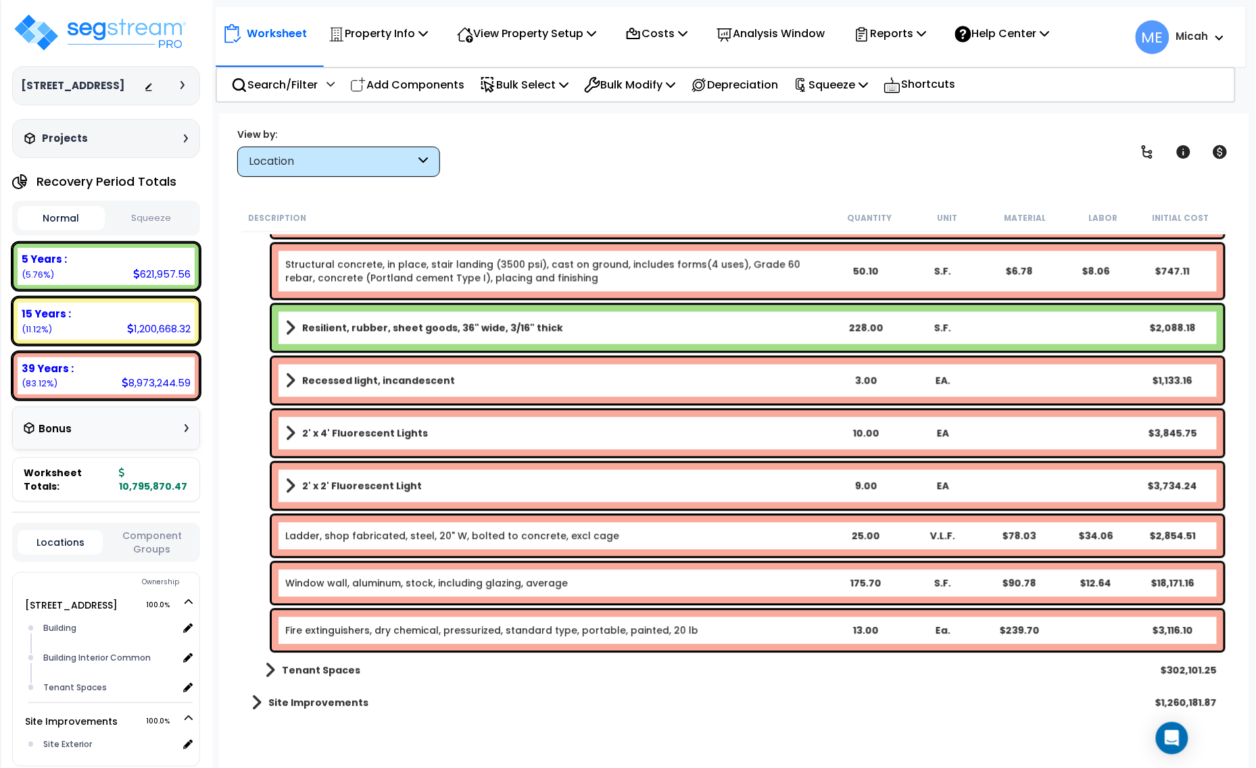
click at [467, 633] on link "Fire extinguishers, dry chemical, pressurized, standard type, portable, painted…" at bounding box center [491, 631] width 413 height 14
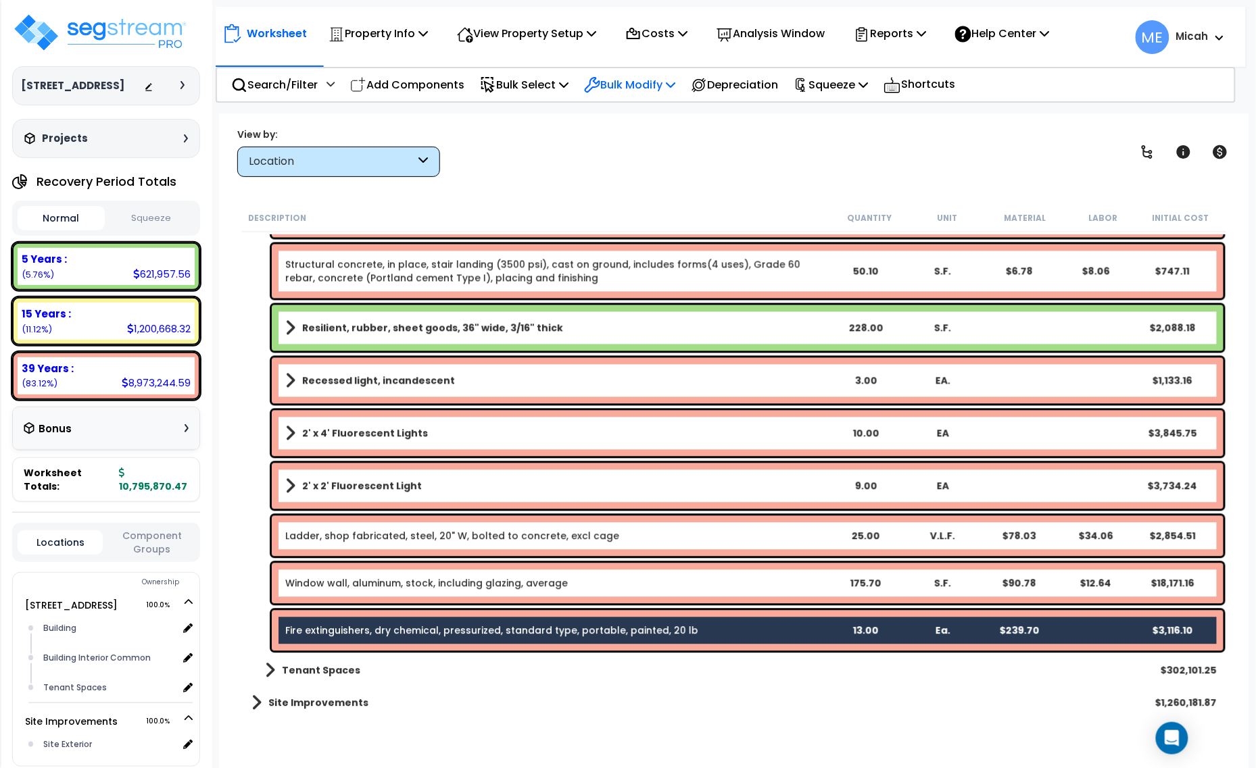
drag, startPoint x: 661, startPoint y: 87, endPoint x: 666, endPoint y: 92, distance: 7.2
click at [664, 89] on p "Bulk Modify" at bounding box center [629, 85] width 91 height 18
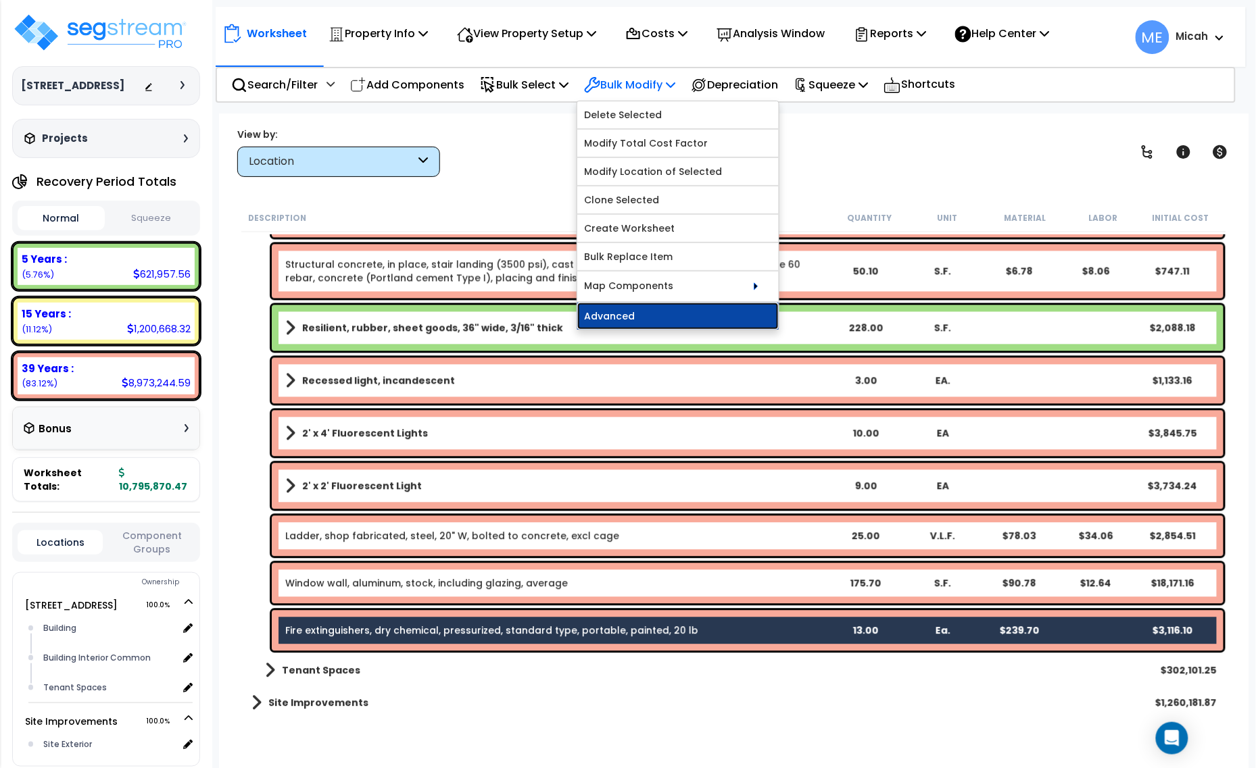
click at [669, 318] on link "Advanced" at bounding box center [677, 316] width 201 height 27
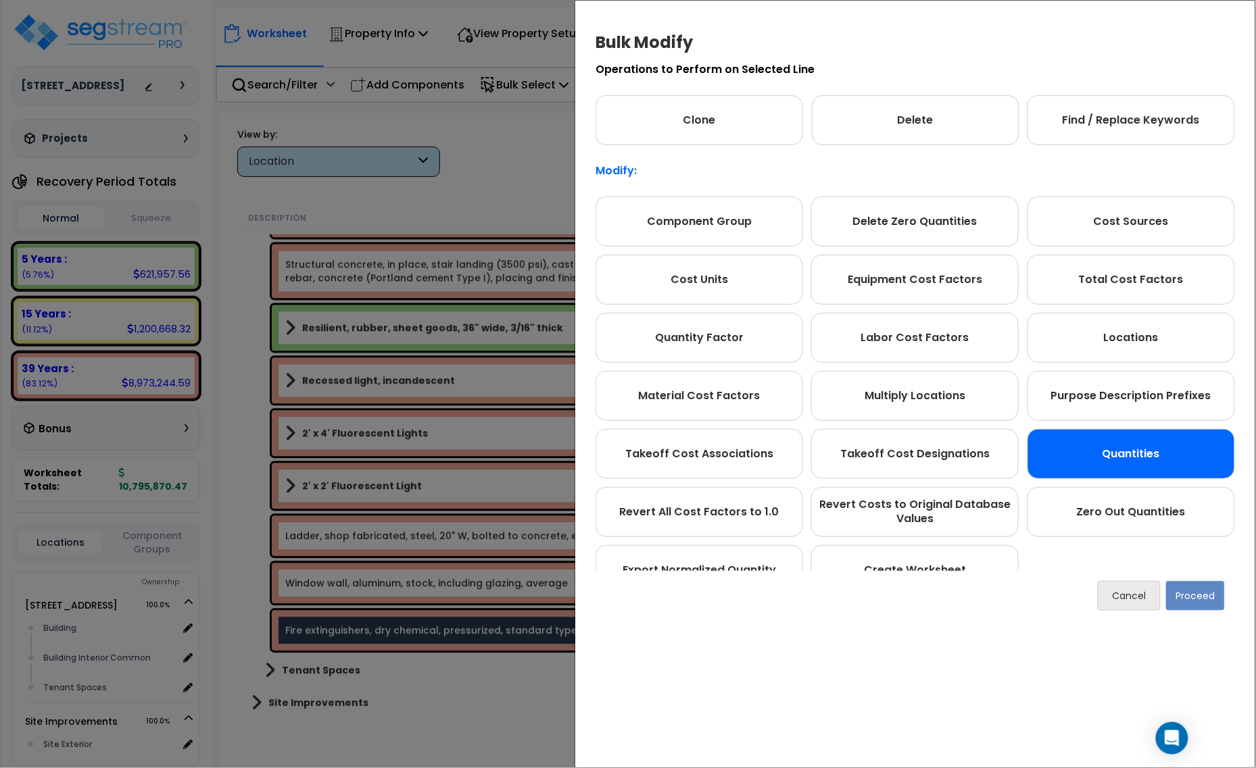
click at [1134, 466] on div "Quantities" at bounding box center [1130, 454] width 207 height 50
click at [1202, 598] on button "Proceed" at bounding box center [1195, 596] width 59 height 30
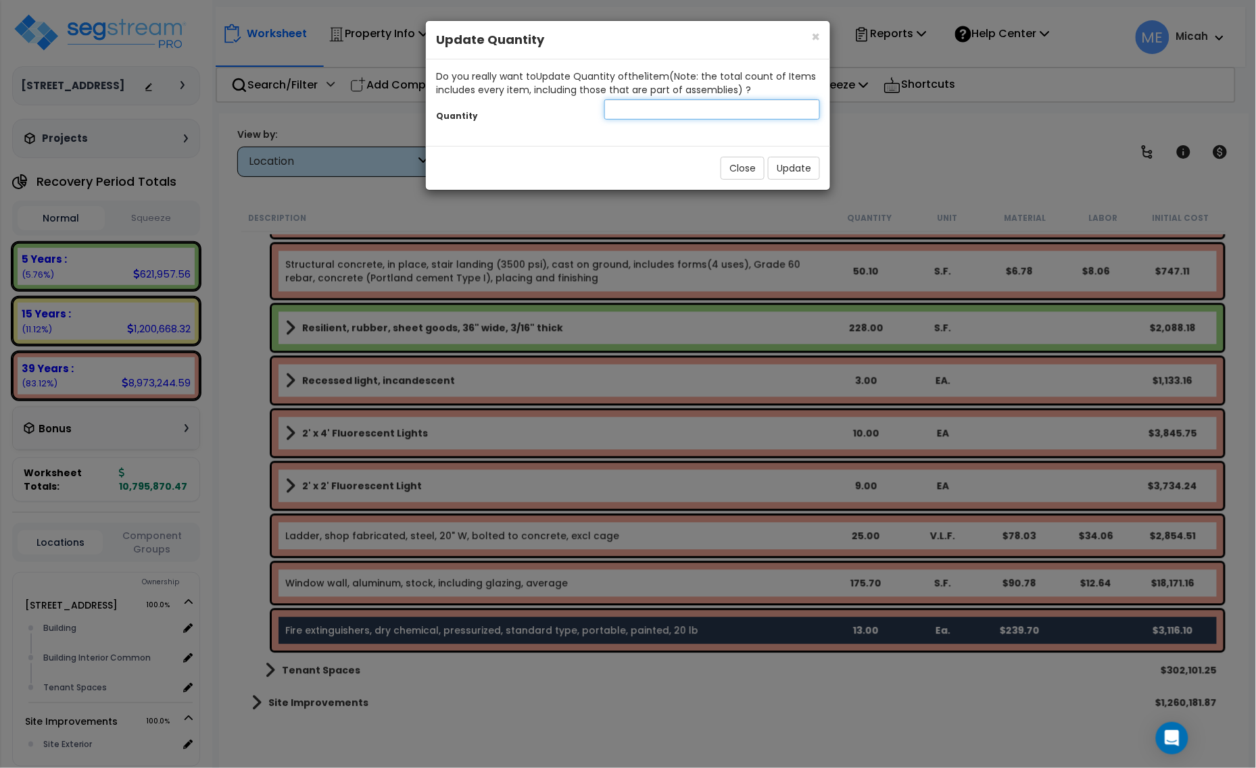
click at [700, 116] on input "number" at bounding box center [712, 109] width 216 height 20
type input "3"
click at [797, 161] on button "Update" at bounding box center [794, 168] width 52 height 23
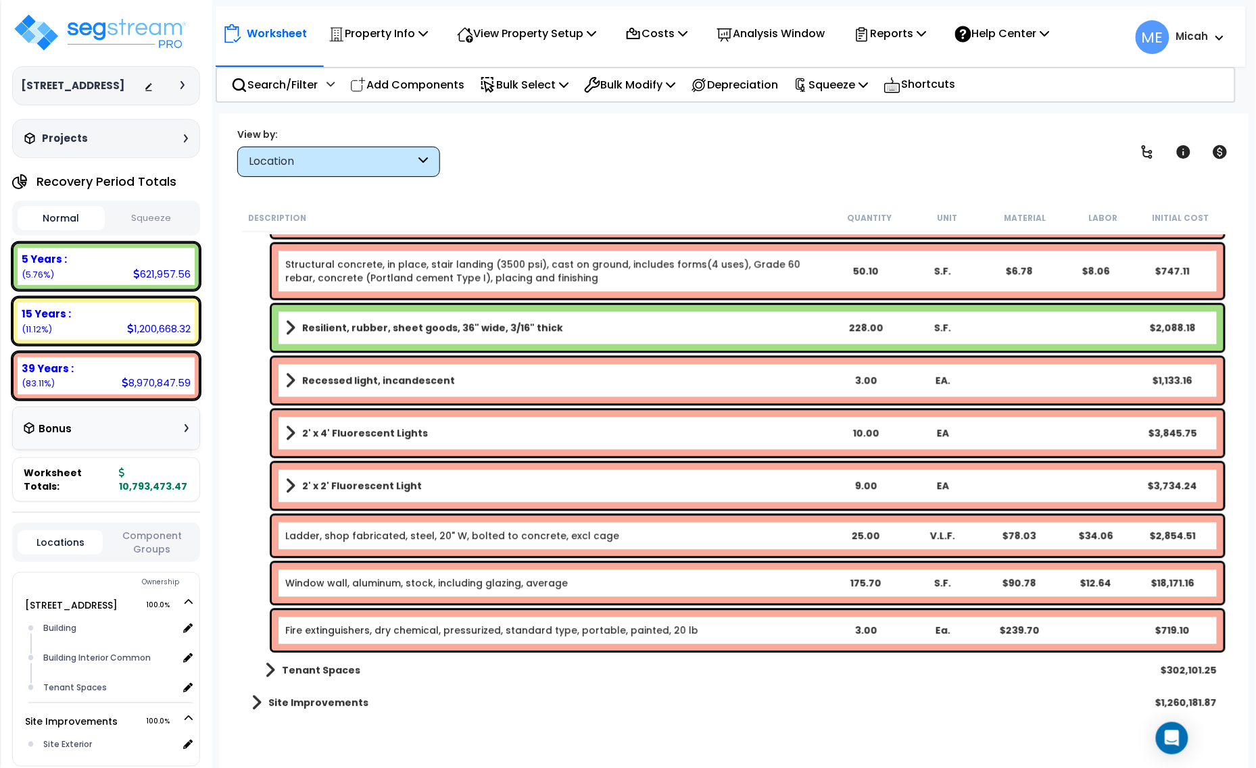
click at [409, 629] on link "Fire extinguishers, dry chemical, pressurized, standard type, portable, painted…" at bounding box center [491, 631] width 413 height 14
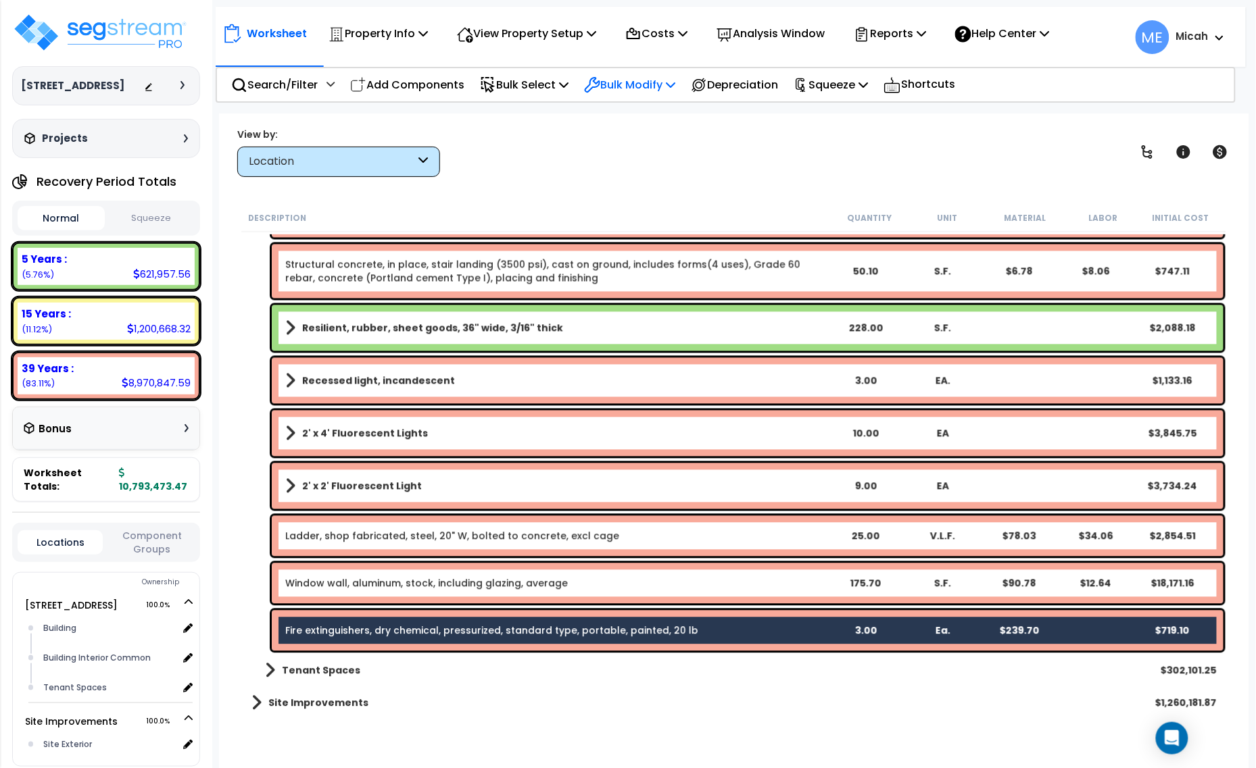
click at [647, 82] on p "Bulk Modify" at bounding box center [629, 85] width 91 height 18
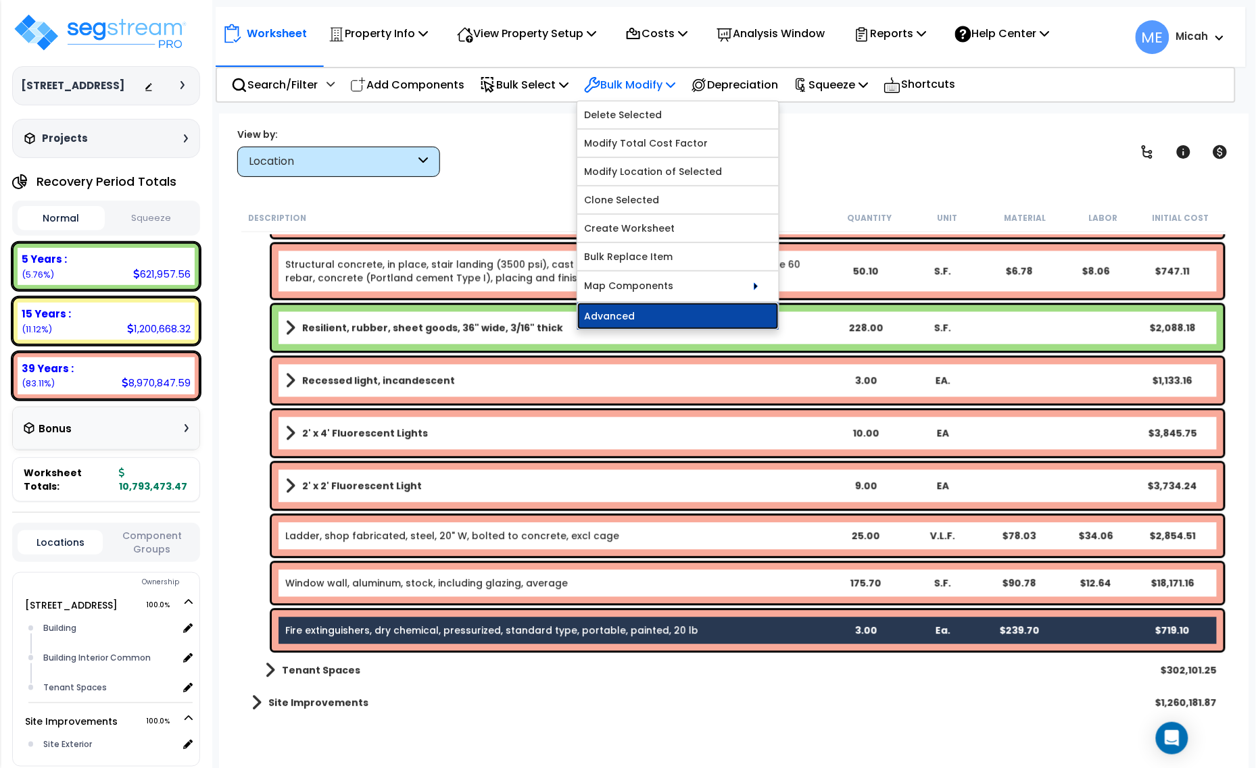
click at [680, 309] on link "Advanced" at bounding box center [677, 316] width 201 height 27
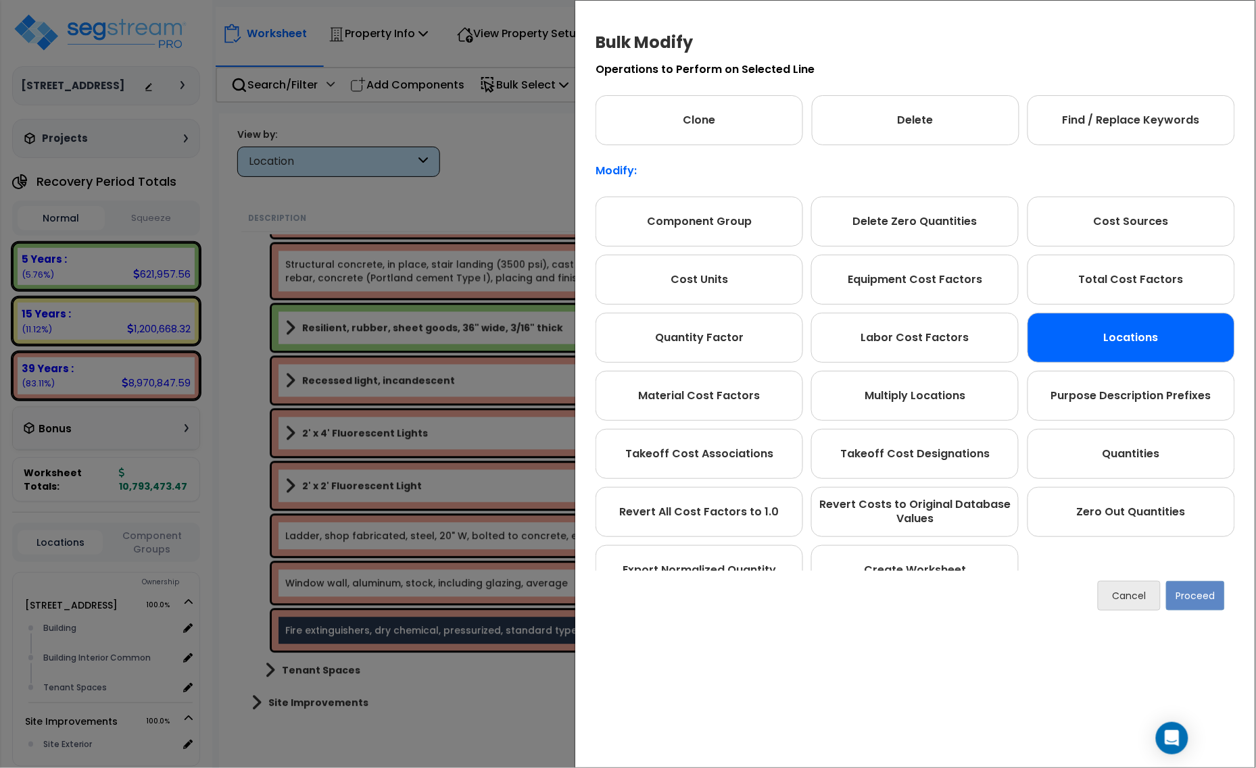
click at [1132, 351] on div "Locations" at bounding box center [1130, 338] width 207 height 50
click at [1210, 606] on button "Proceed" at bounding box center [1195, 596] width 59 height 30
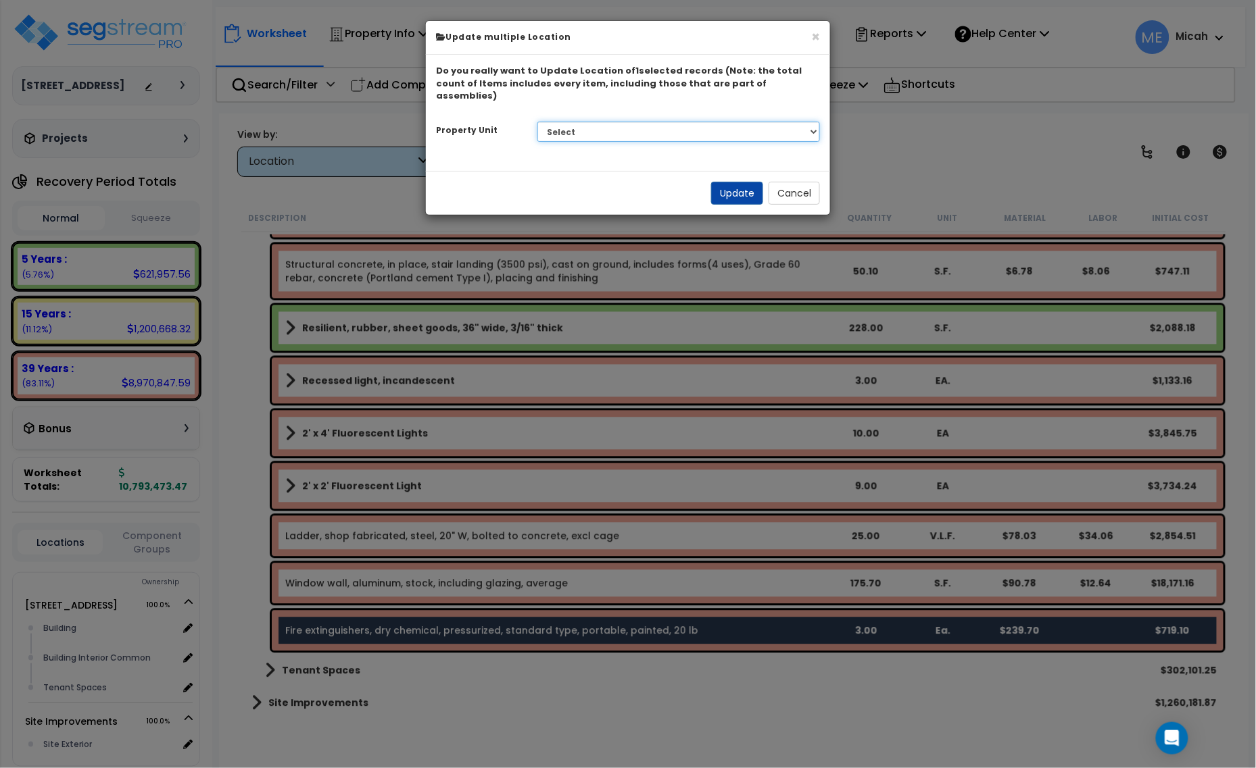
click at [600, 122] on select "Select [STREET_ADDRESS] Site Improvements" at bounding box center [678, 132] width 283 height 20
select select "166495"
click at [537, 122] on select "Select [STREET_ADDRESS] Site Improvements" at bounding box center [678, 132] width 283 height 20
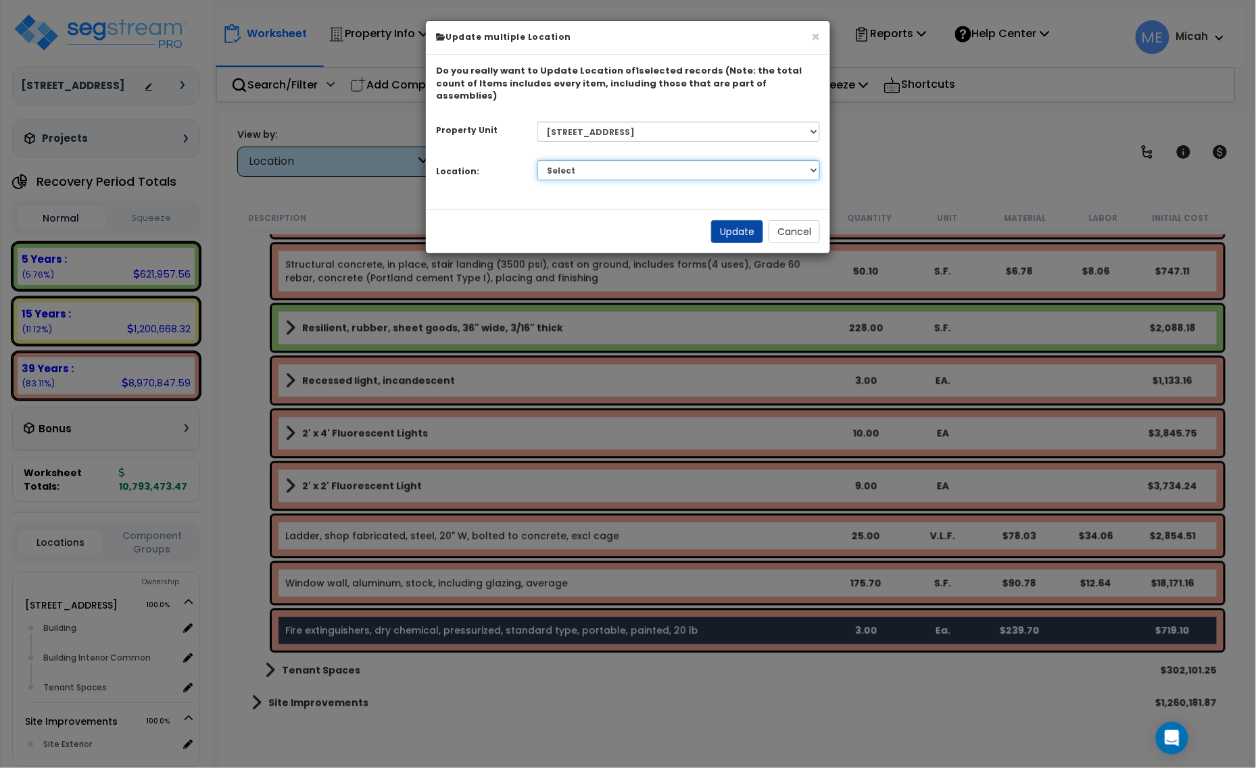
click at [596, 160] on select "Select Building Building Interior Building Interior Common Tenant Spaces Add Ad…" at bounding box center [678, 170] width 283 height 20
select select "405"
click at [537, 160] on select "Select Building Building Interior Building Interior Common Tenant Spaces Add Ad…" at bounding box center [678, 170] width 283 height 20
click at [728, 224] on button "Update" at bounding box center [737, 231] width 52 height 23
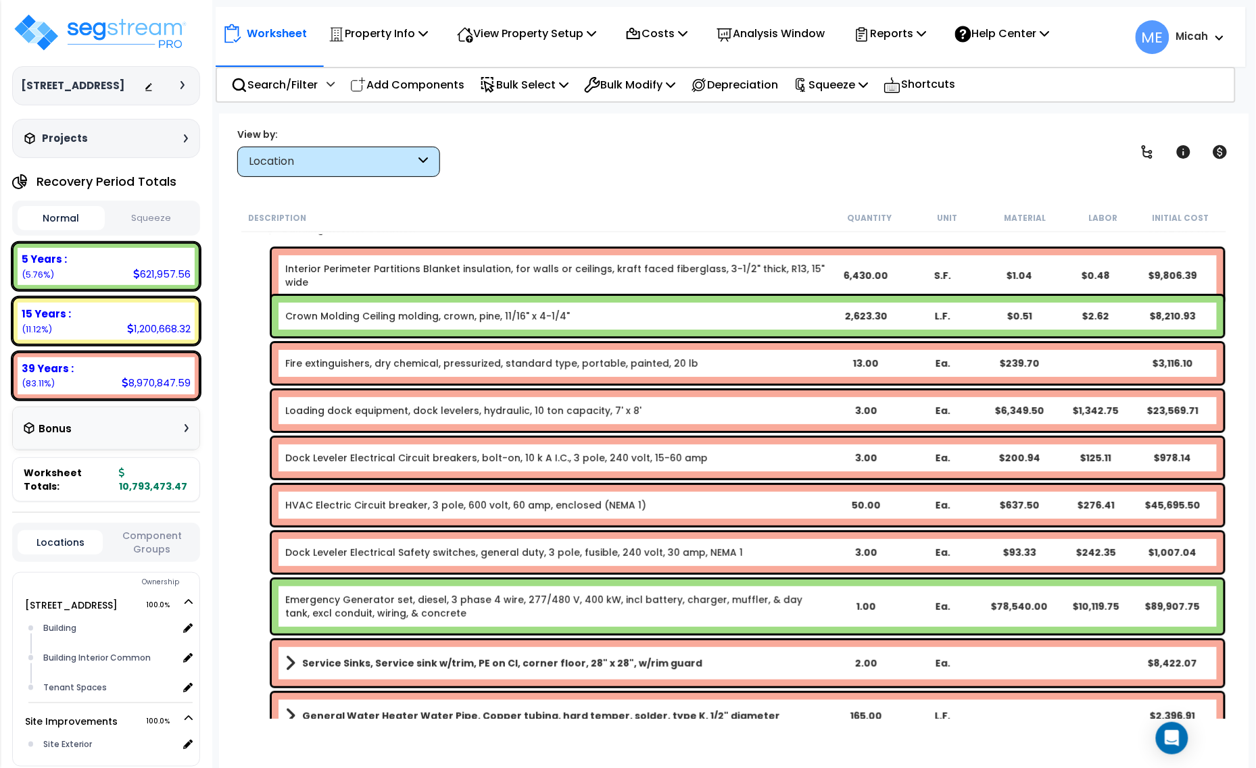
scroll to position [84, 0]
click at [492, 408] on link "Loading dock equipment, dock levelers, hydraulic, 10 ton capacity, 7' x 8'" at bounding box center [463, 411] width 356 height 14
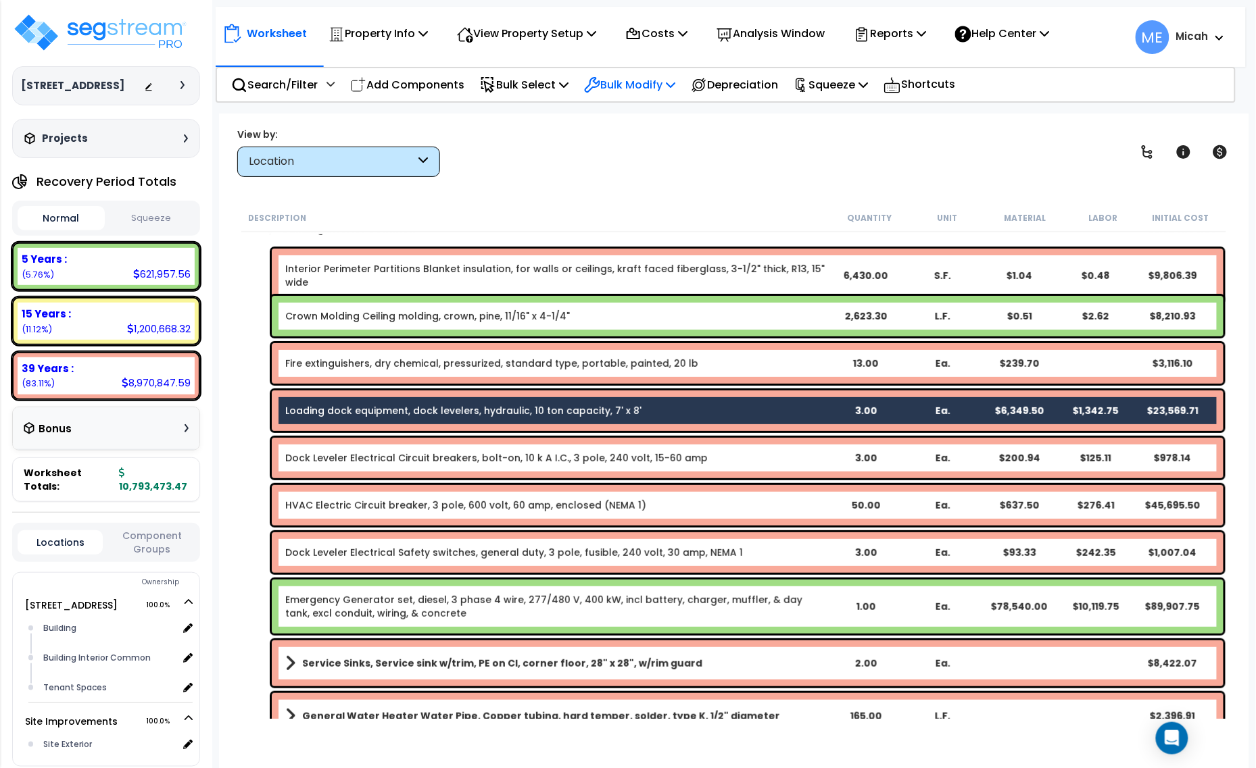
click at [673, 91] on p "Bulk Modify" at bounding box center [629, 85] width 91 height 18
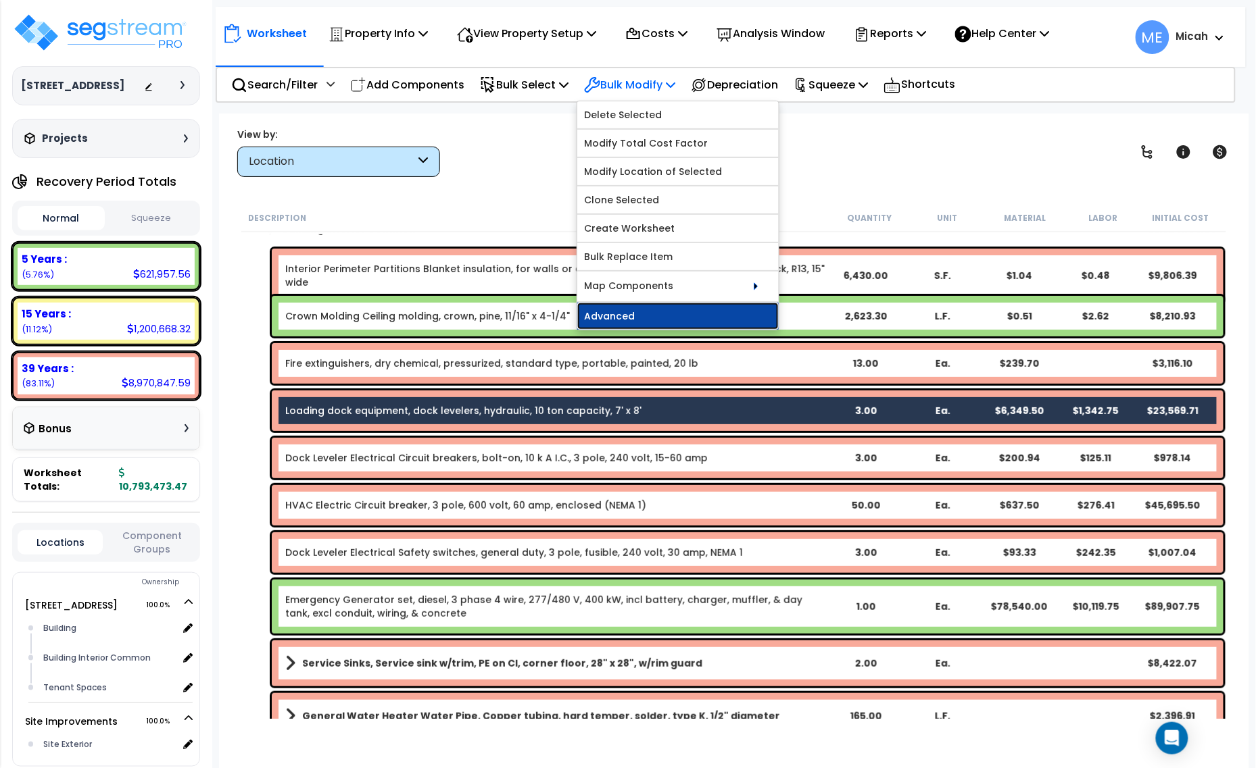
click at [678, 328] on link "Advanced" at bounding box center [677, 316] width 201 height 27
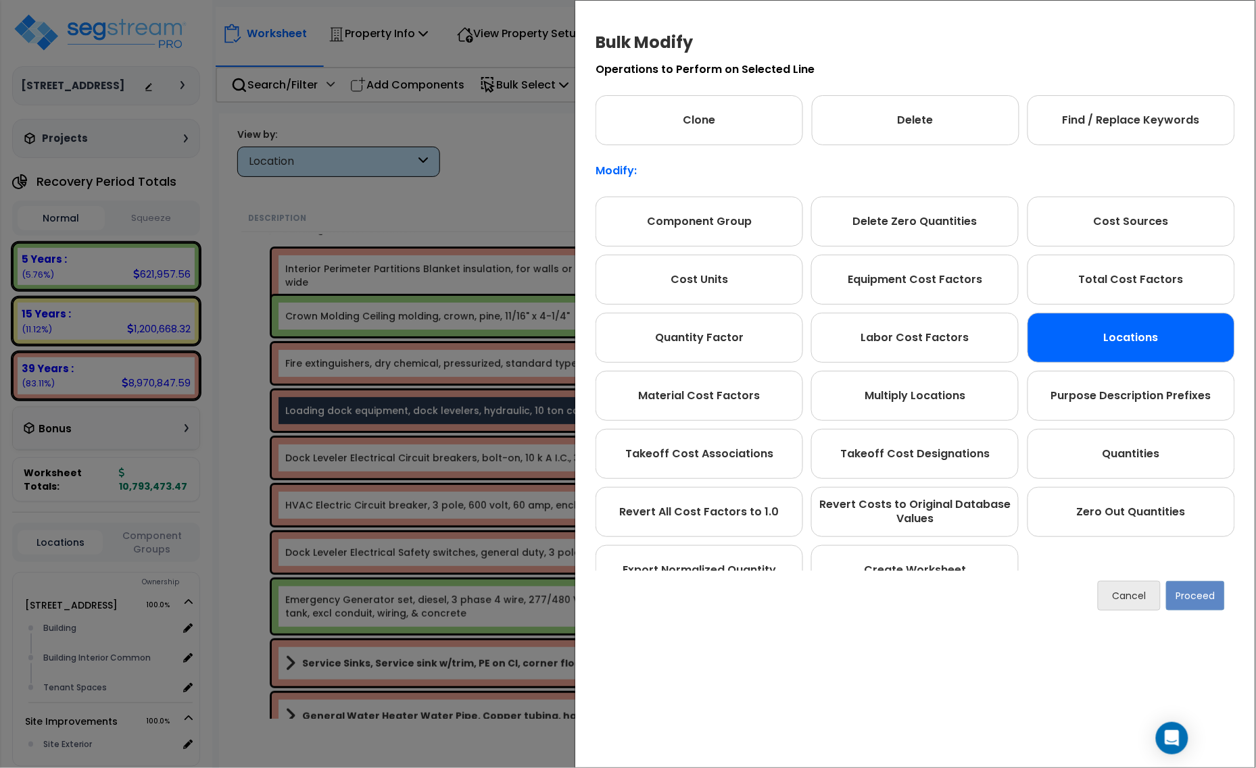
click at [1157, 332] on div "Locations" at bounding box center [1130, 338] width 207 height 50
click at [1189, 596] on button "Proceed" at bounding box center [1195, 596] width 59 height 30
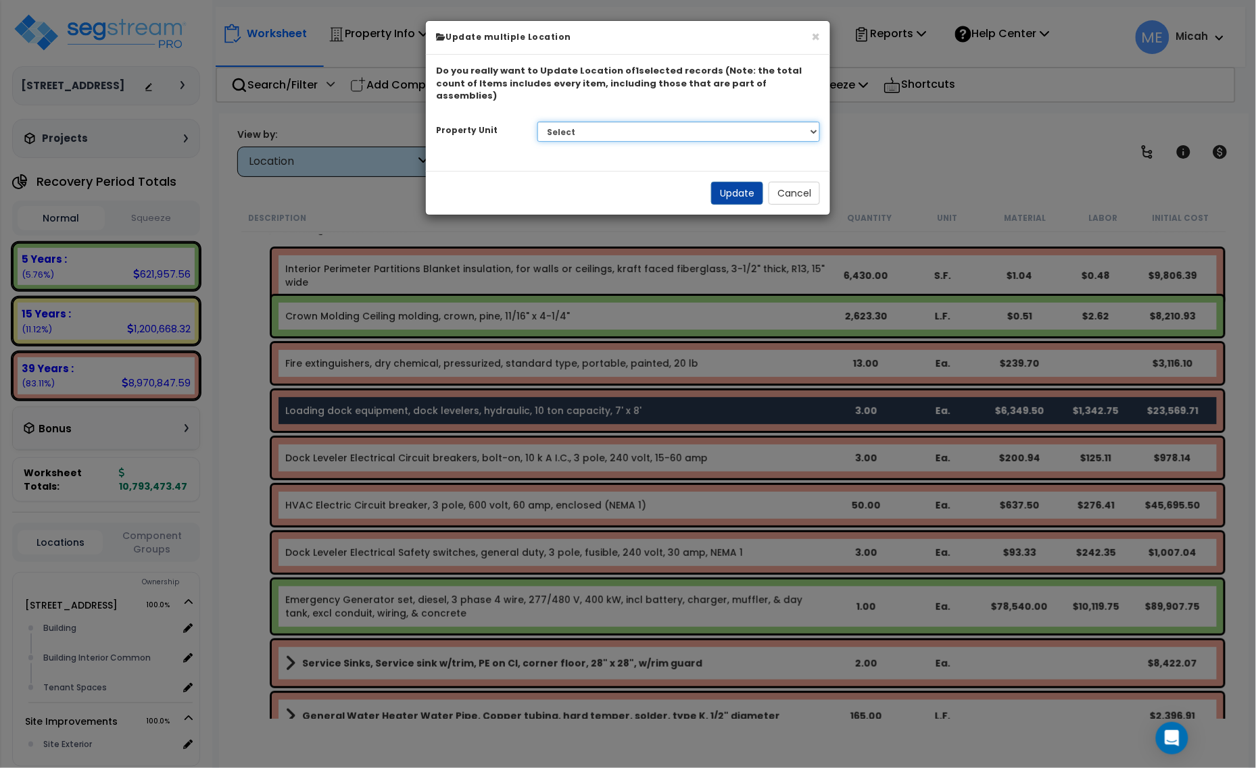
click at [727, 122] on select "Select [STREET_ADDRESS] Site Improvements" at bounding box center [678, 132] width 283 height 20
select select "166495"
click at [537, 122] on select "Select [STREET_ADDRESS] Site Improvements" at bounding box center [678, 132] width 283 height 20
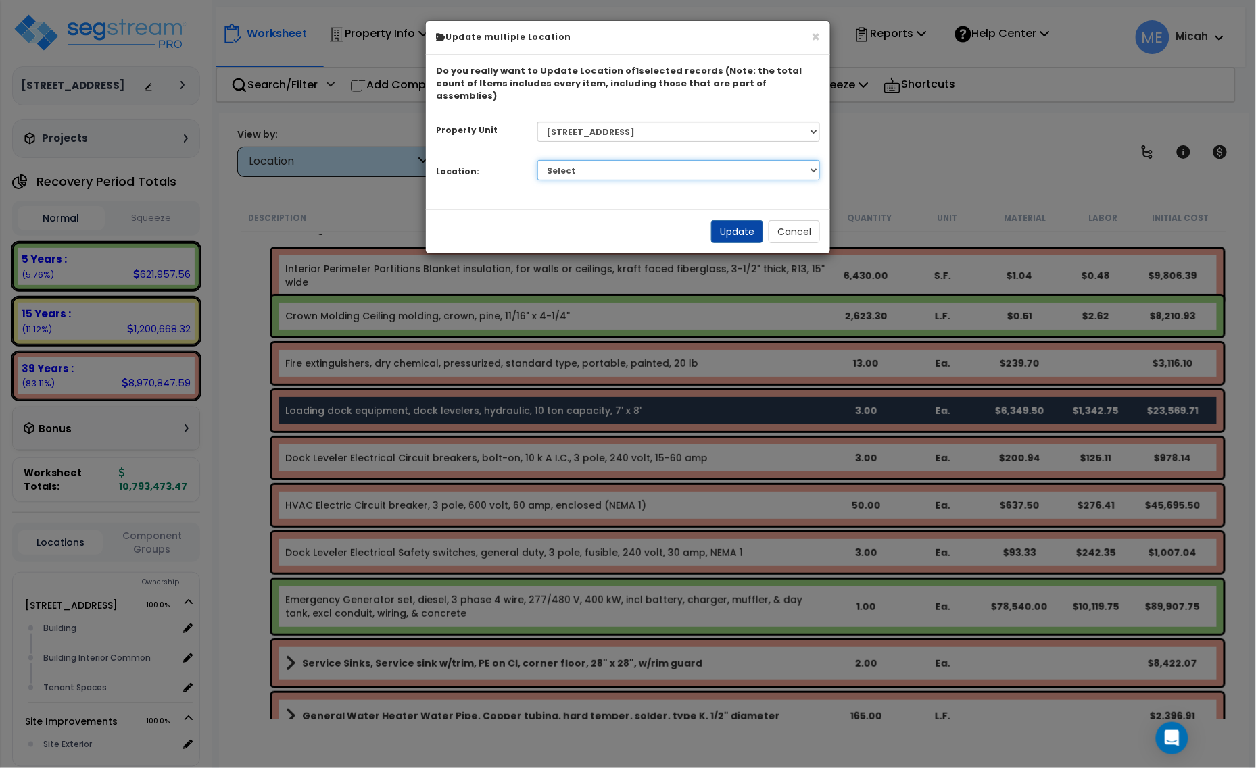
click at [656, 163] on select "Select Building Building Interior Building Interior Common Tenant Spaces Add Ad…" at bounding box center [678, 170] width 283 height 20
select select "Others"
click at [537, 160] on select "Select Building Building Interior Building Interior Common Tenant Spaces Add Ad…" at bounding box center [678, 170] width 283 height 20
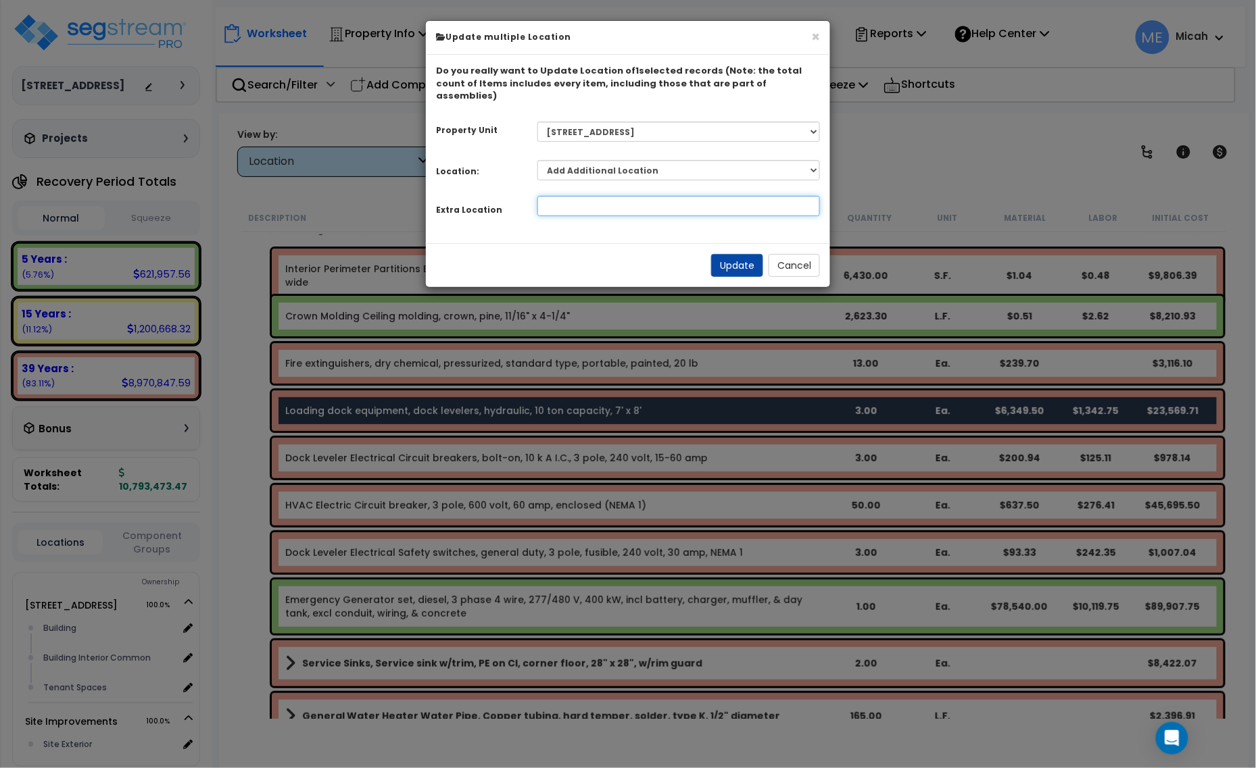
click at [606, 200] on input at bounding box center [678, 206] width 283 height 20
type input "Dock"
click at [735, 257] on button "Update" at bounding box center [737, 265] width 52 height 23
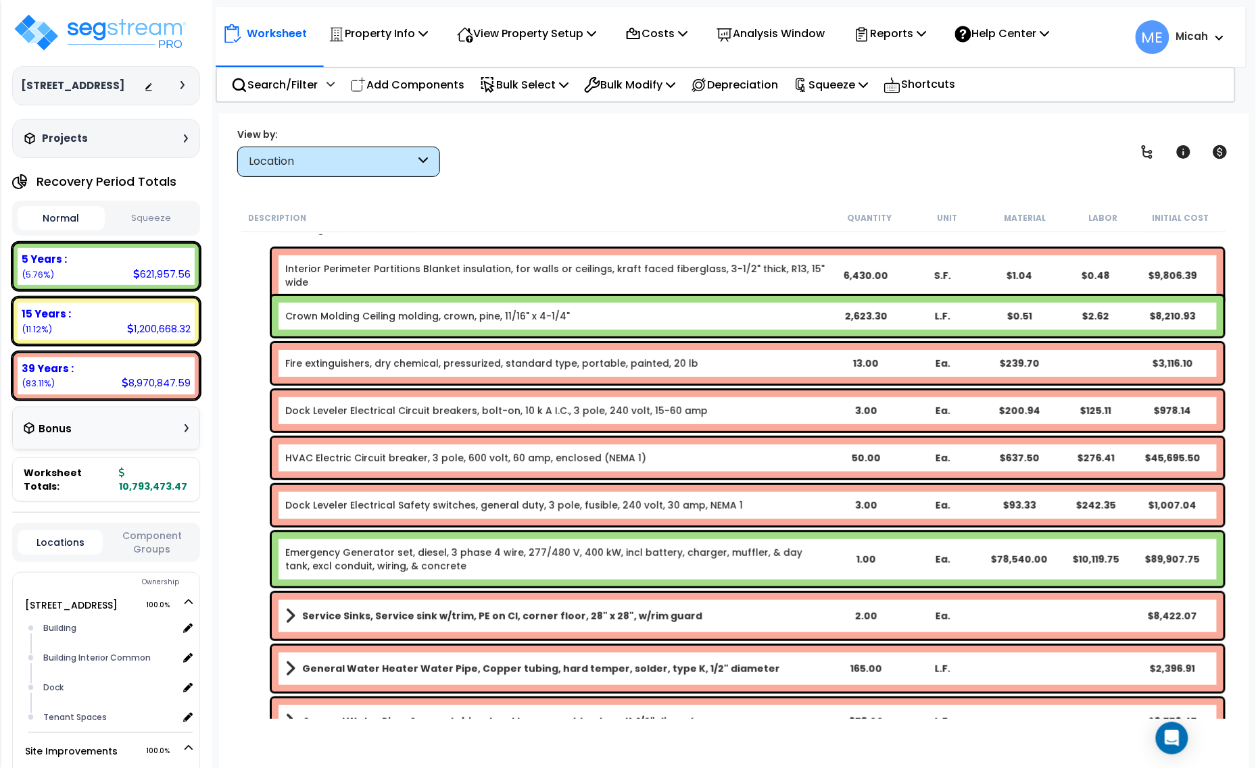
click at [433, 413] on link "Dock Leveler Electrical Circuit breakers, bolt-on, 10 k A I.C., 3 pole, 240 vol…" at bounding box center [496, 411] width 422 height 14
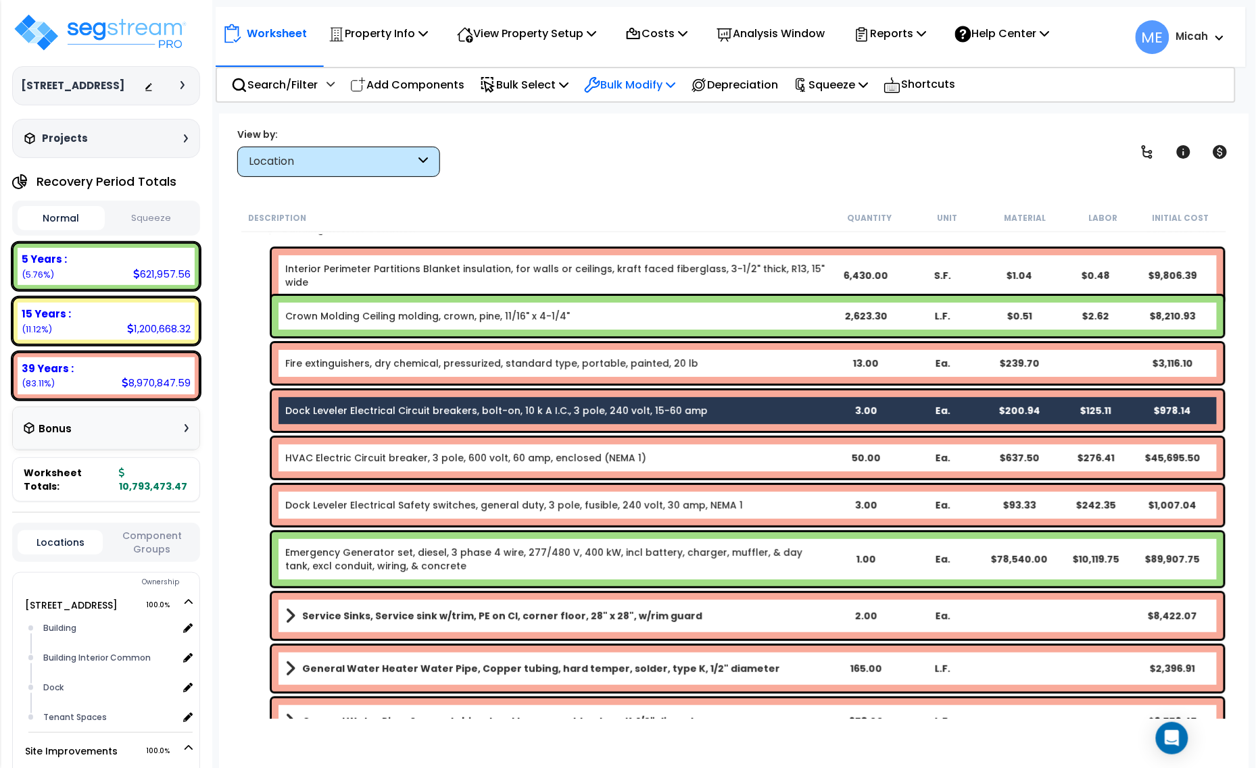
click at [650, 78] on p "Bulk Modify" at bounding box center [629, 85] width 91 height 18
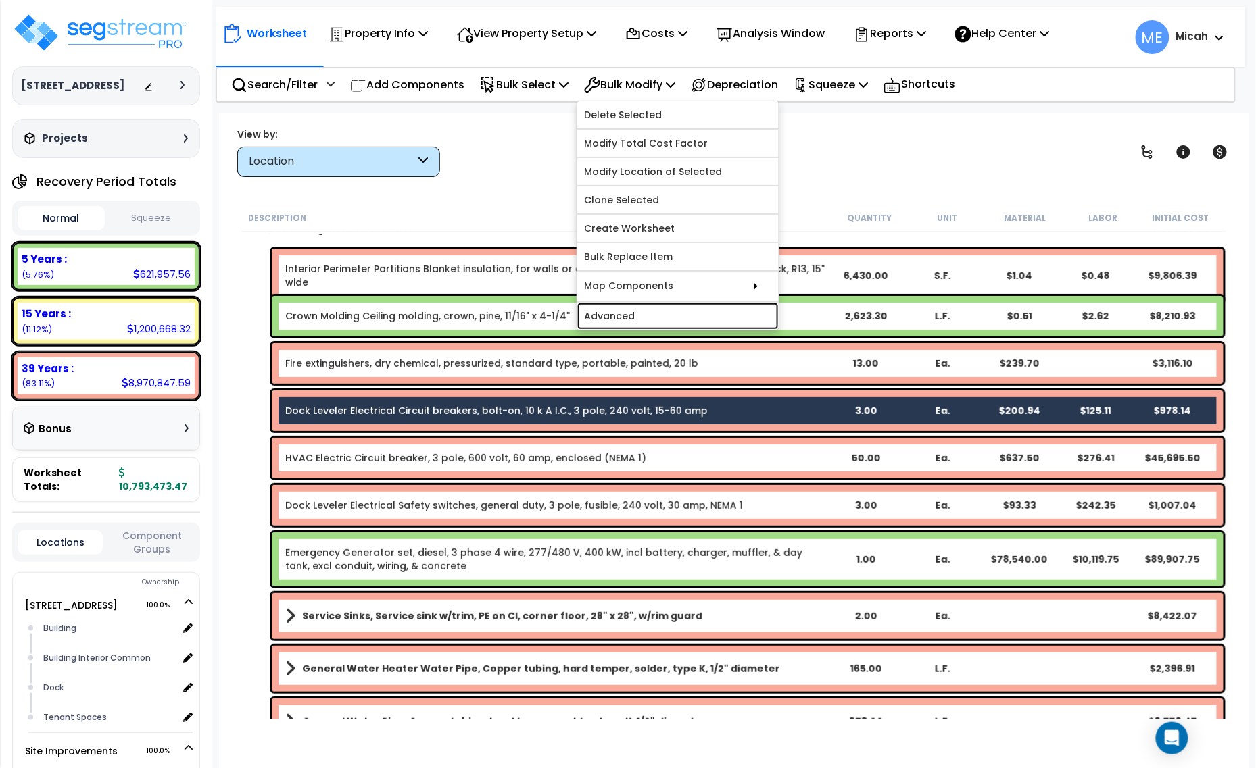
click at [664, 312] on link "Advanced" at bounding box center [677, 316] width 201 height 27
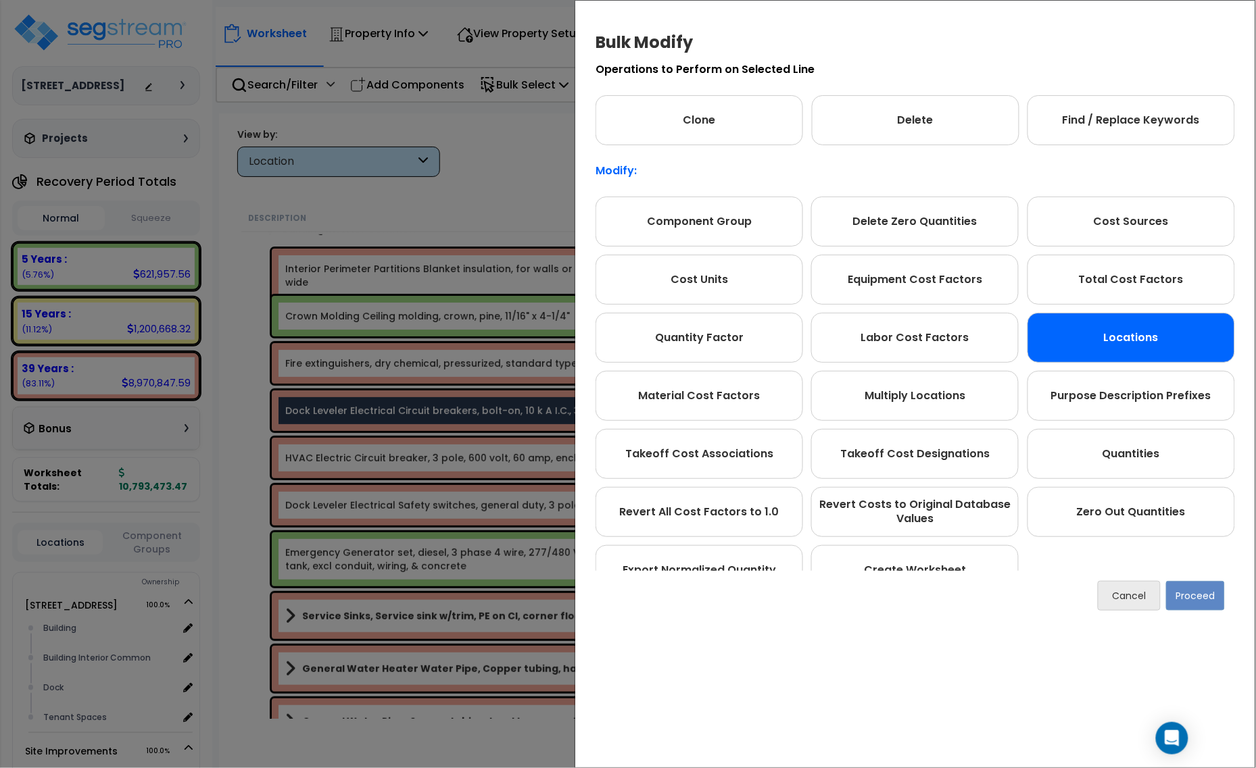
click at [1139, 352] on div "Locations" at bounding box center [1130, 338] width 207 height 50
click at [1198, 603] on button "Proceed" at bounding box center [1195, 596] width 59 height 30
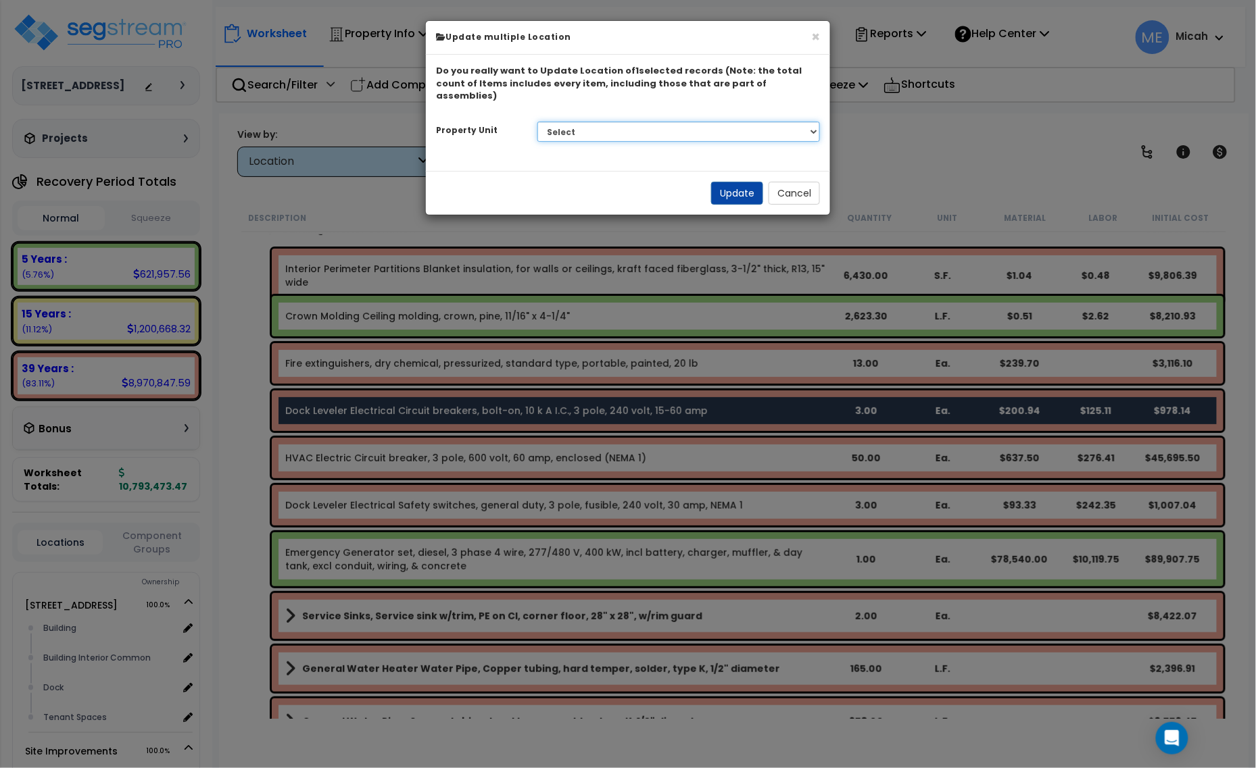
click at [715, 122] on select "Select [STREET_ADDRESS] Site Improvements" at bounding box center [678, 132] width 283 height 20
select select "166495"
click at [537, 122] on select "Select [STREET_ADDRESS] Site Improvements" at bounding box center [678, 132] width 283 height 20
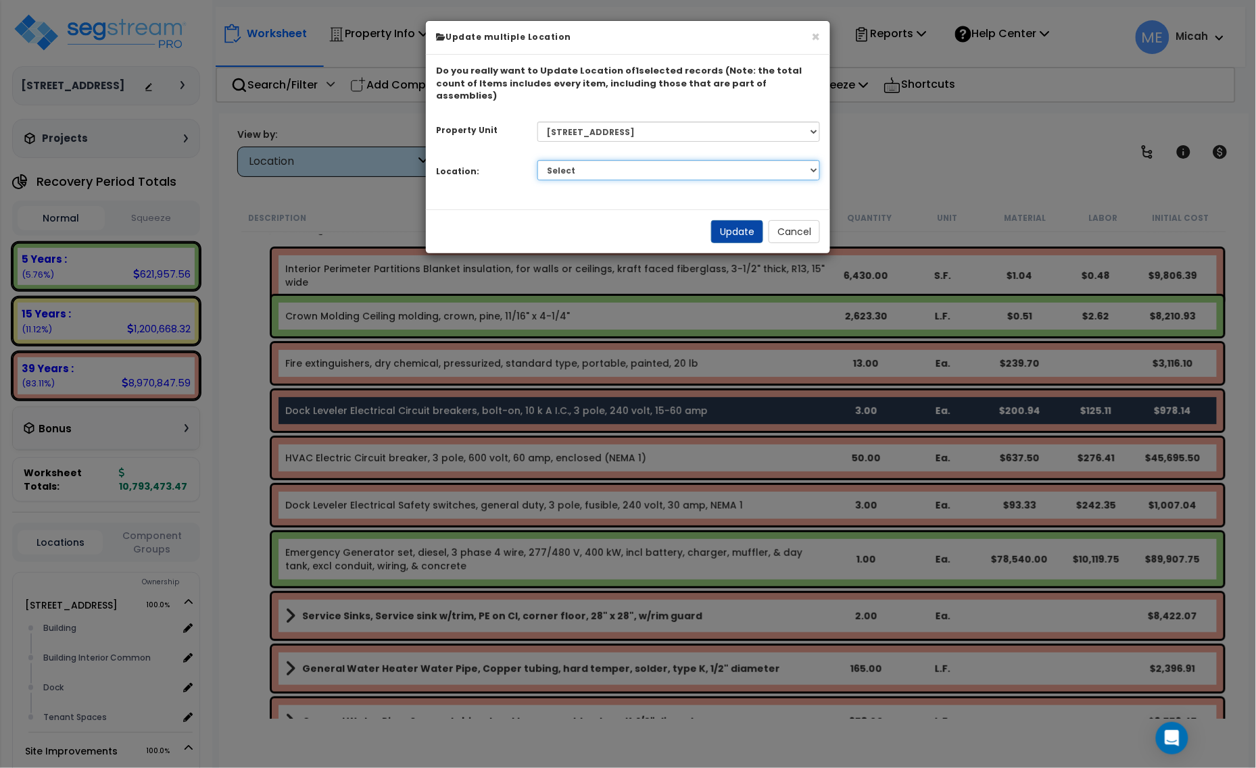
click at [589, 160] on select "Select Building Building Interior Building Interior Common Dock Tenant Spaces A…" at bounding box center [678, 170] width 283 height 20
select select "31690"
click at [537, 160] on select "Select Building Building Interior Building Interior Common Dock Tenant Spaces A…" at bounding box center [678, 170] width 283 height 20
click at [731, 221] on button "Update" at bounding box center [737, 231] width 52 height 23
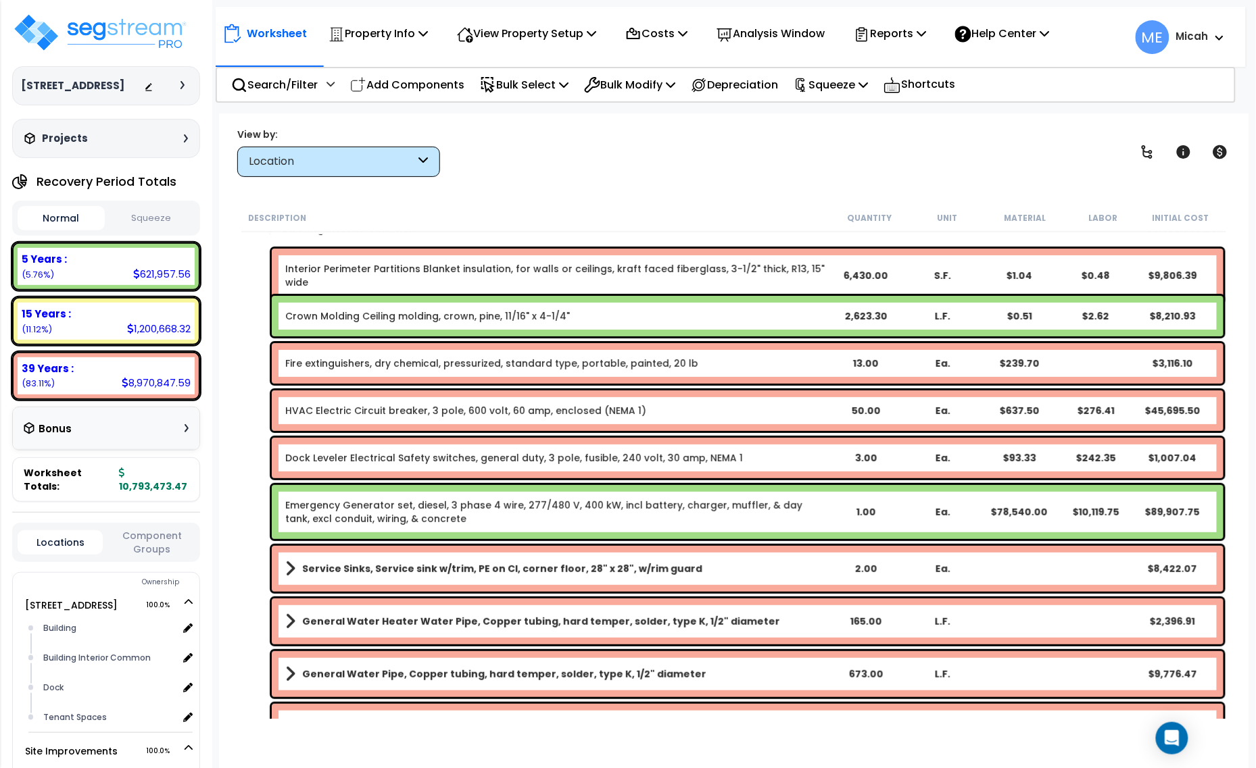
click at [343, 460] on link "Dock Leveler Electrical Safety switches, general duty, 3 pole, fusible, 240 vol…" at bounding box center [514, 458] width 458 height 14
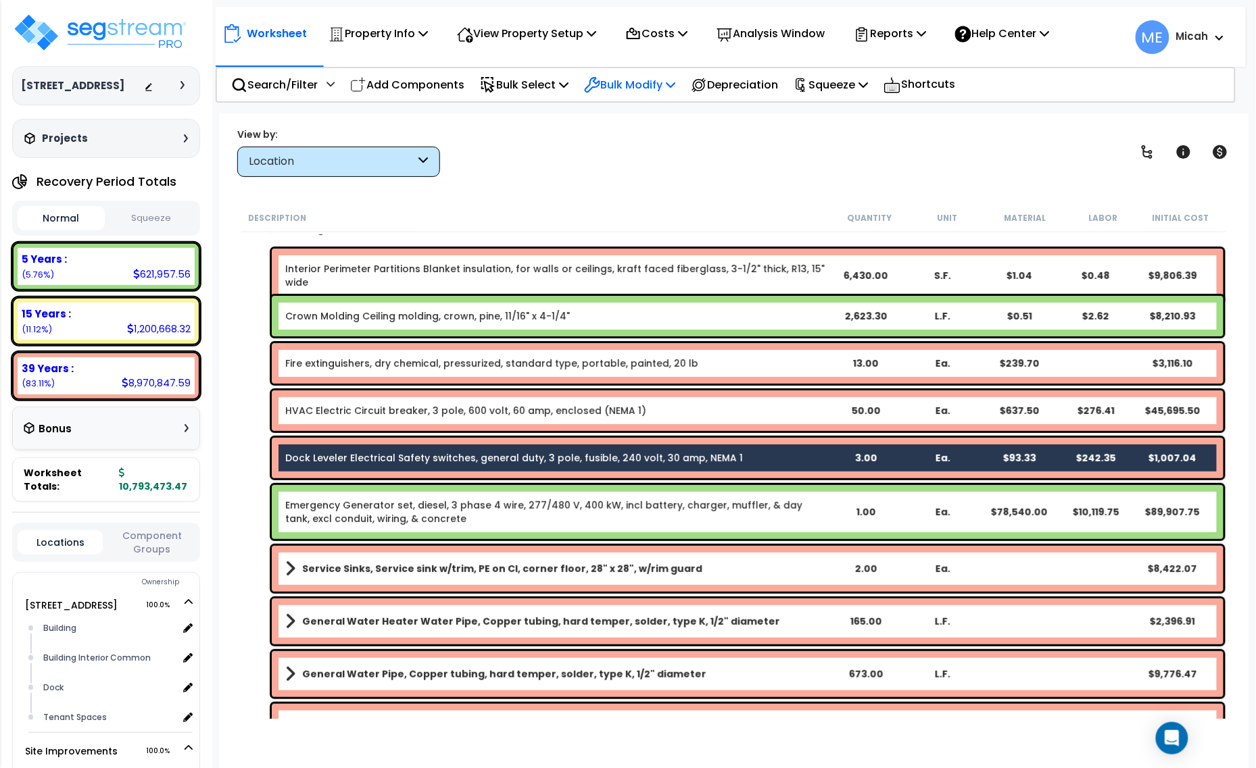
click at [675, 84] on icon at bounding box center [670, 84] width 9 height 11
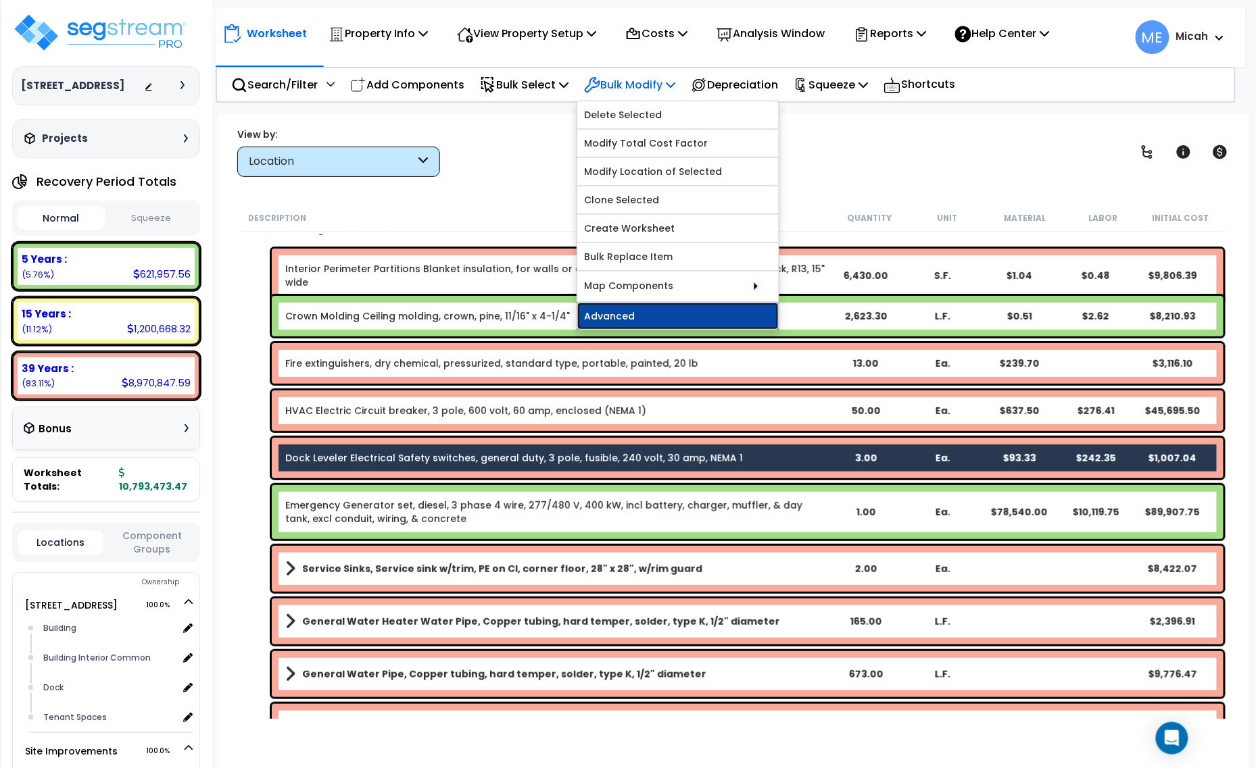
click at [659, 318] on link "Advanced" at bounding box center [677, 316] width 201 height 27
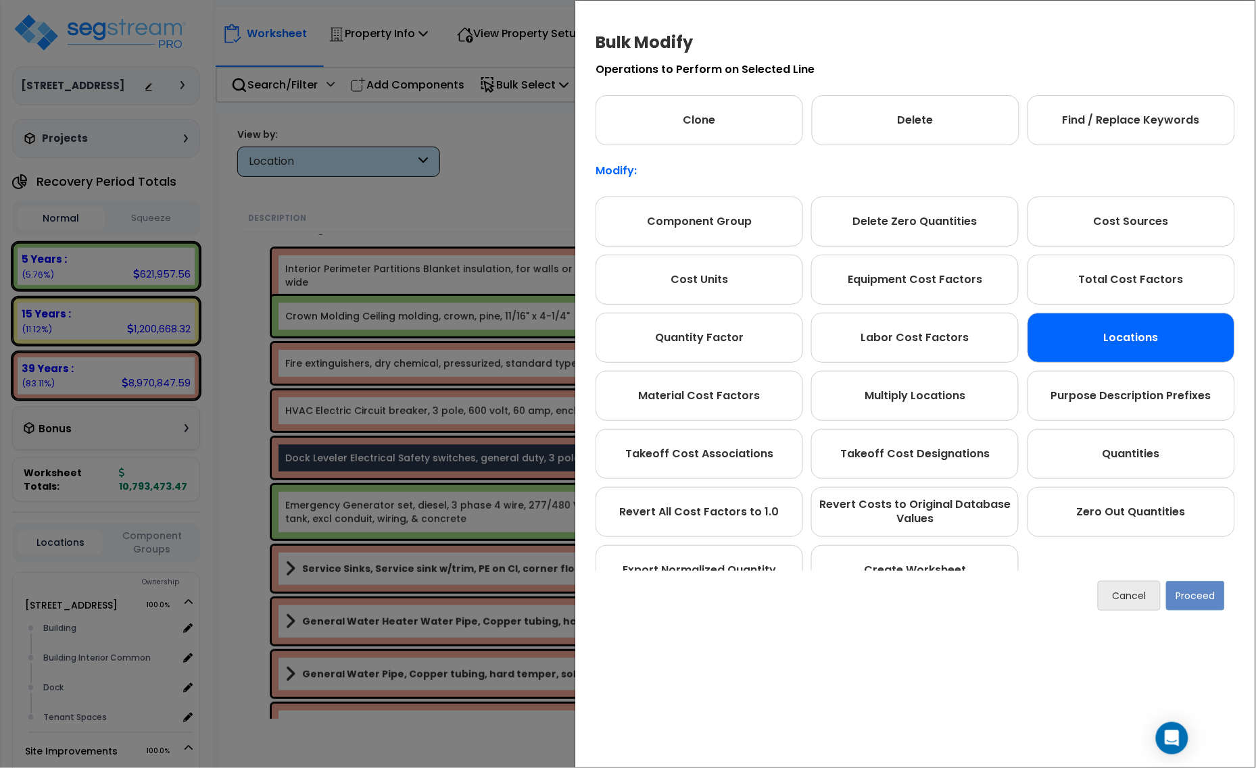
click at [1157, 343] on div "Locations" at bounding box center [1130, 338] width 207 height 50
click at [1205, 599] on button "Proceed" at bounding box center [1195, 596] width 59 height 30
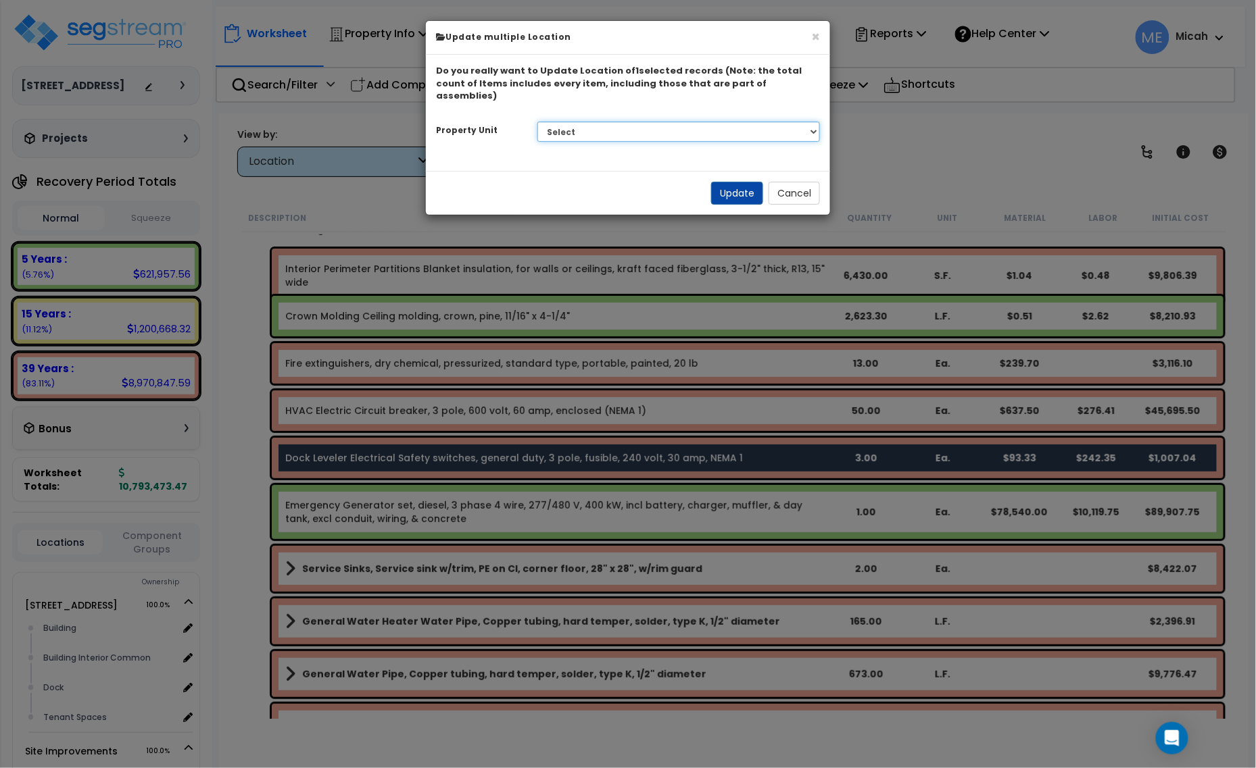
click at [656, 126] on select "Select [STREET_ADDRESS] Site Improvements" at bounding box center [678, 132] width 283 height 20
select select "166495"
click at [537, 122] on select "Select [STREET_ADDRESS] Site Improvements" at bounding box center [678, 132] width 283 height 20
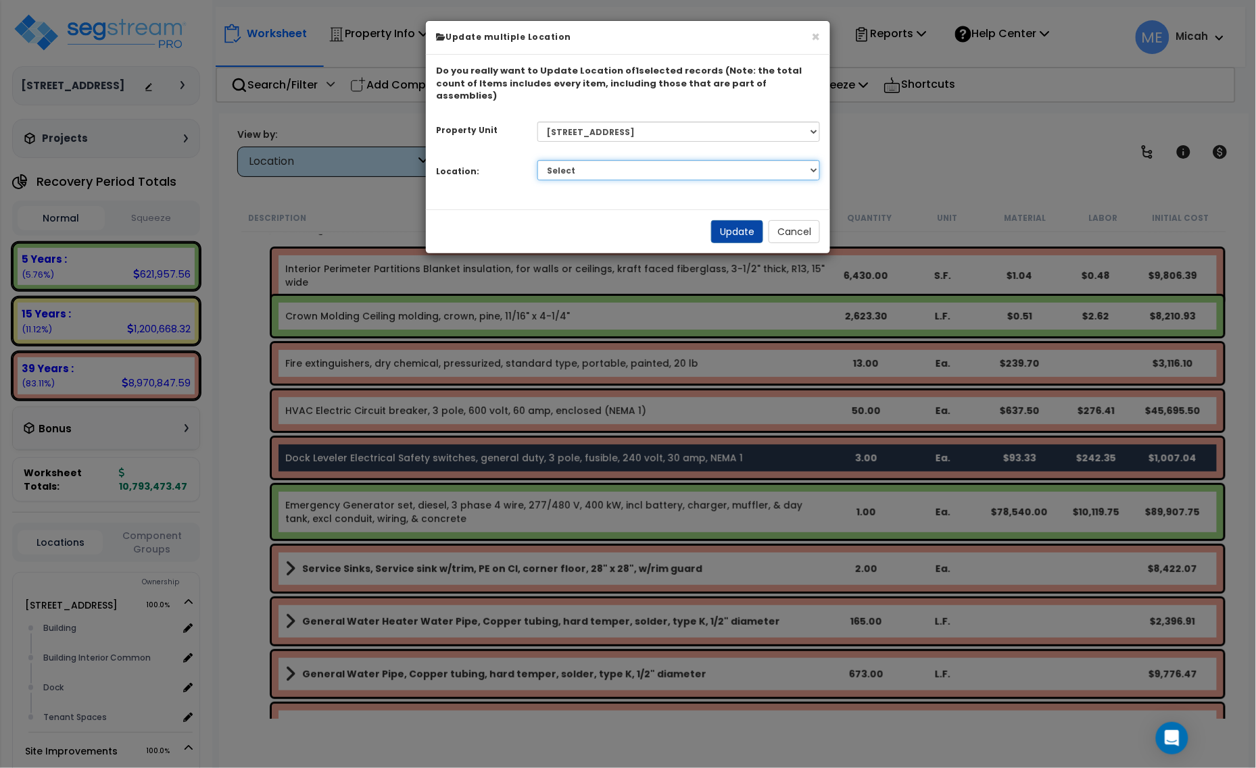
click at [580, 160] on select "Select Building Building Interior Building Interior Common Dock Tenant Spaces A…" at bounding box center [678, 170] width 283 height 20
select select "31690"
click at [537, 160] on select "Select Building Building Interior Building Interior Common Dock Tenant Spaces A…" at bounding box center [678, 170] width 283 height 20
click at [735, 220] on button "Update" at bounding box center [737, 231] width 52 height 23
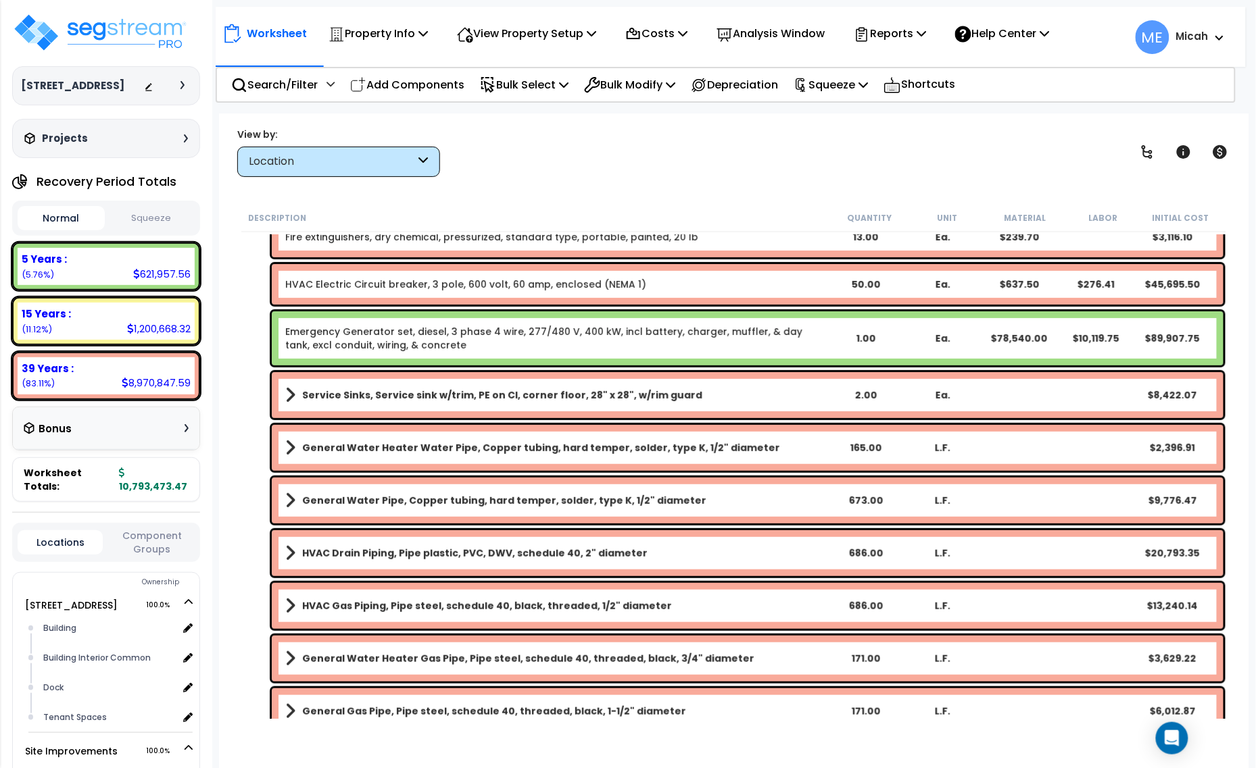
scroll to position [253, 0]
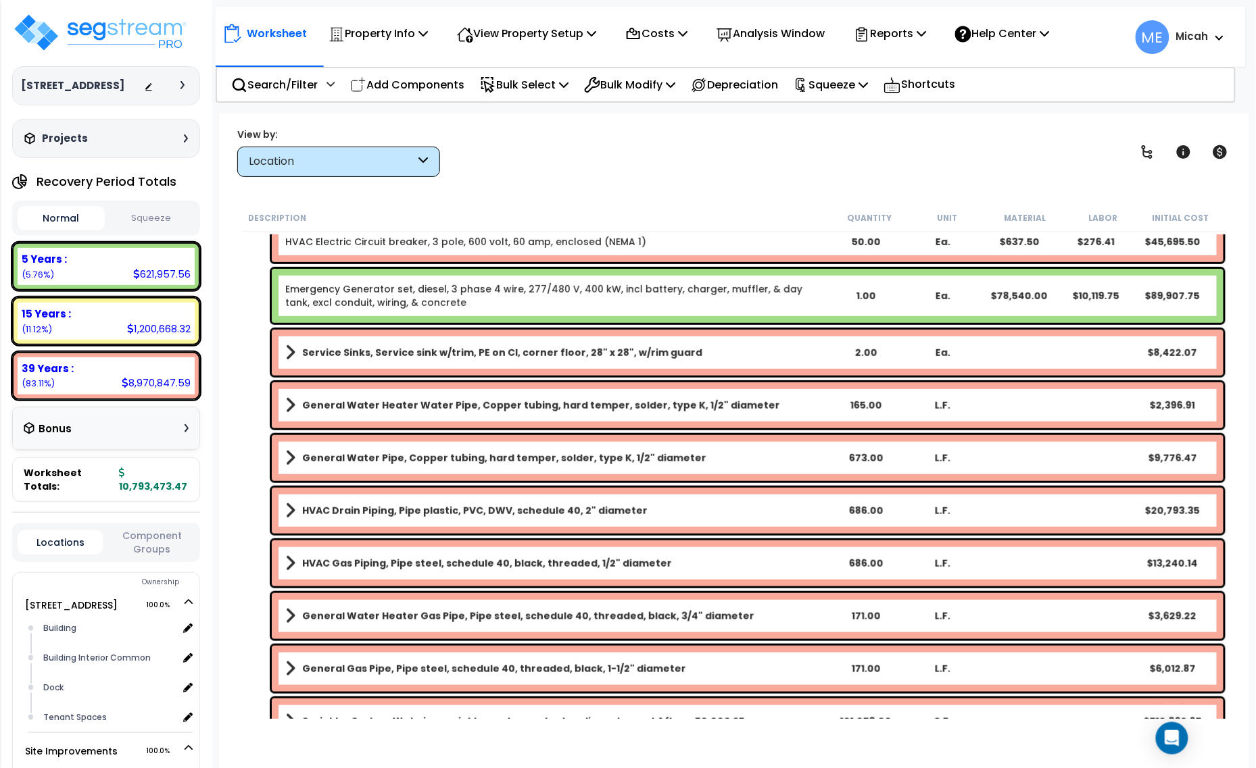
click at [291, 350] on span at bounding box center [290, 352] width 10 height 19
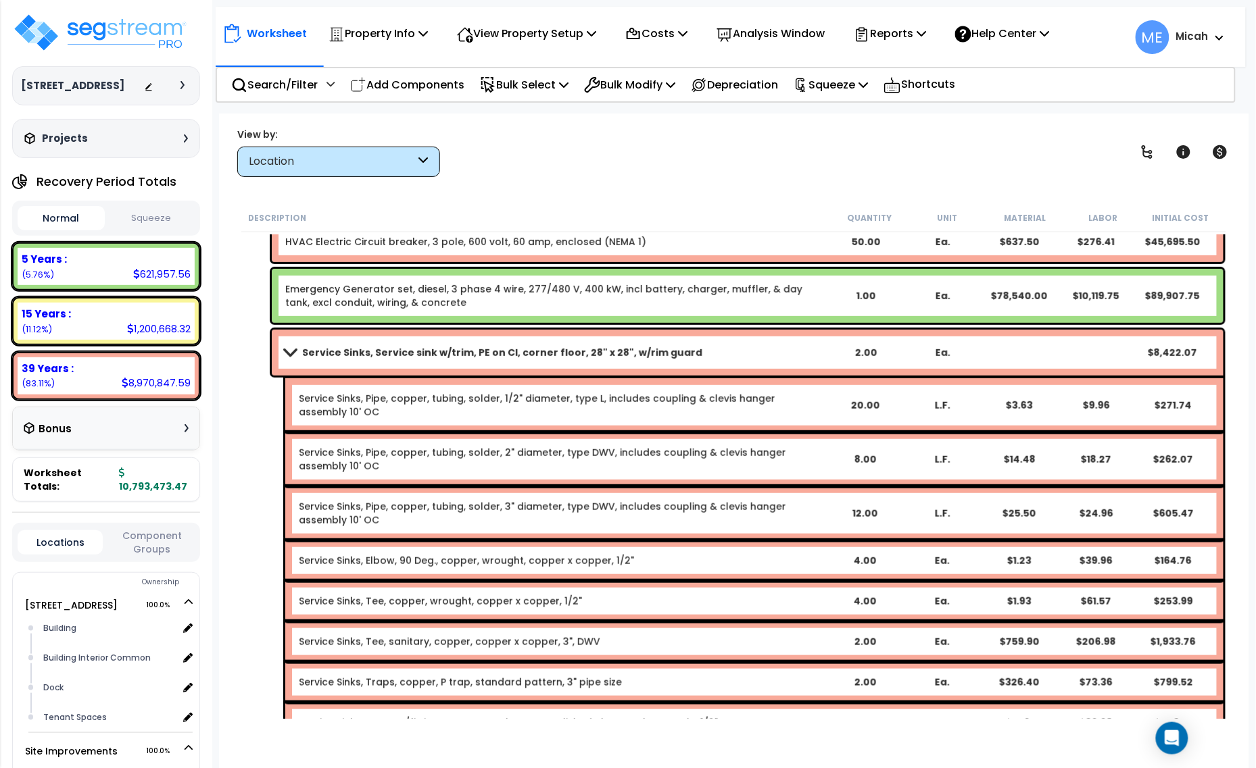
click at [291, 353] on span at bounding box center [289, 352] width 19 height 10
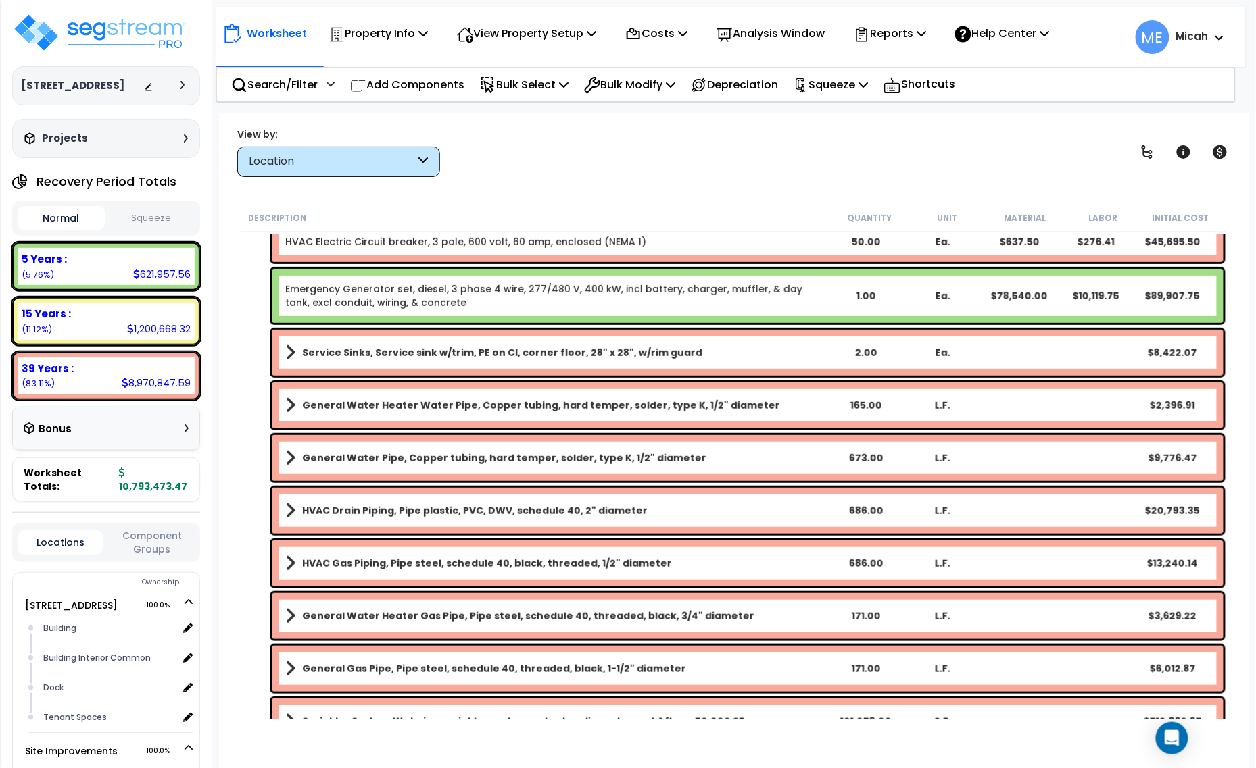
click at [291, 353] on span at bounding box center [290, 352] width 10 height 19
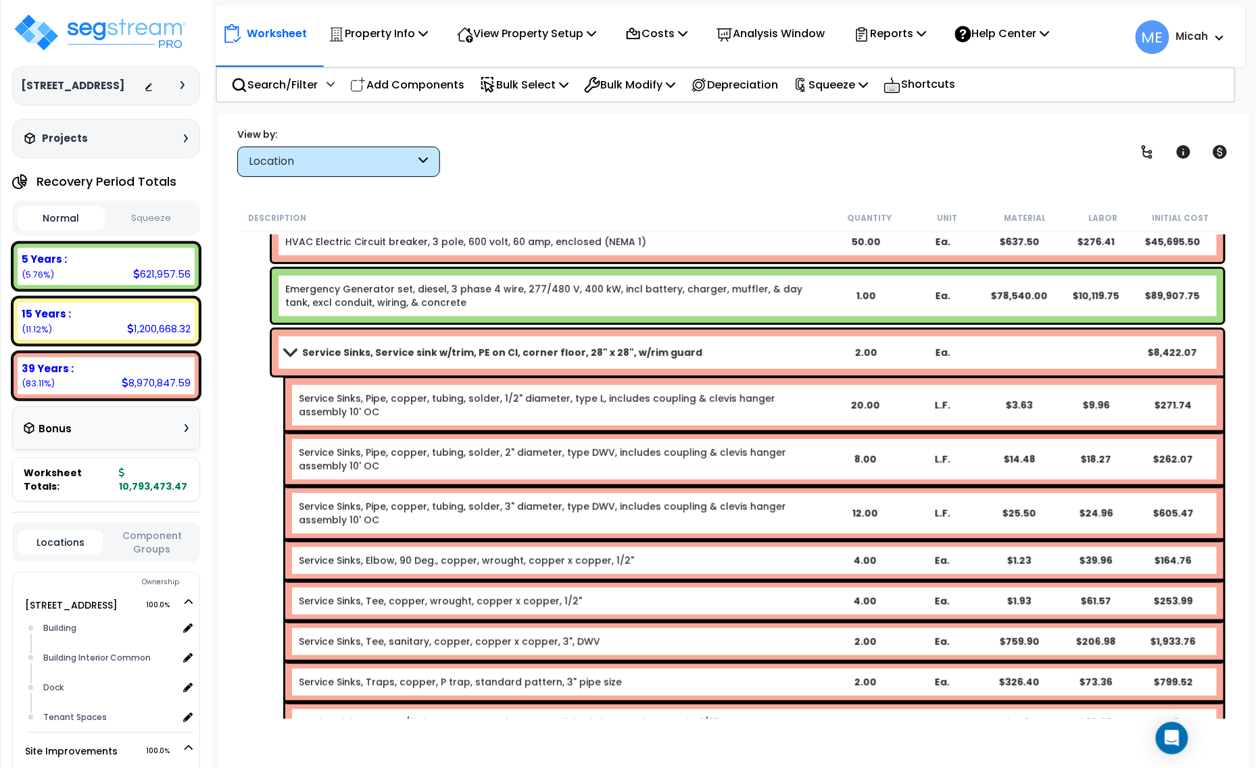
click at [291, 353] on span at bounding box center [289, 352] width 19 height 10
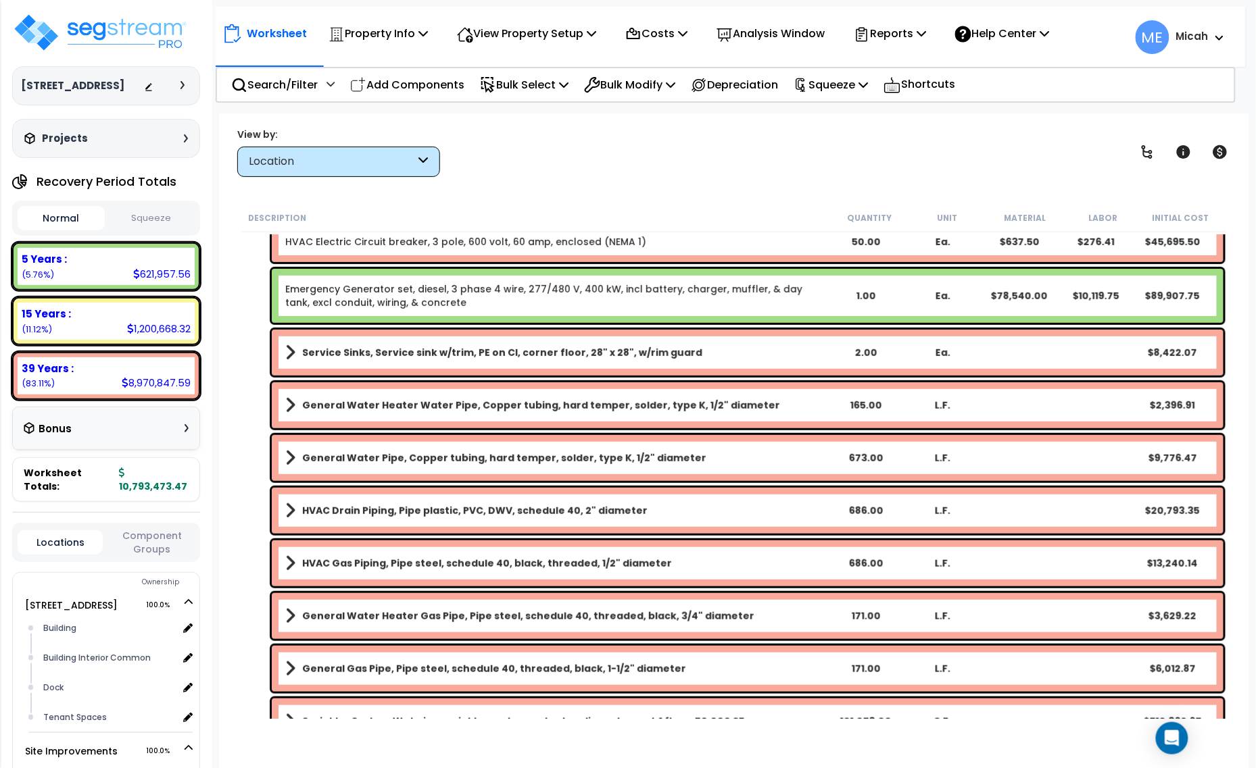
click at [288, 405] on span at bounding box center [290, 405] width 10 height 19
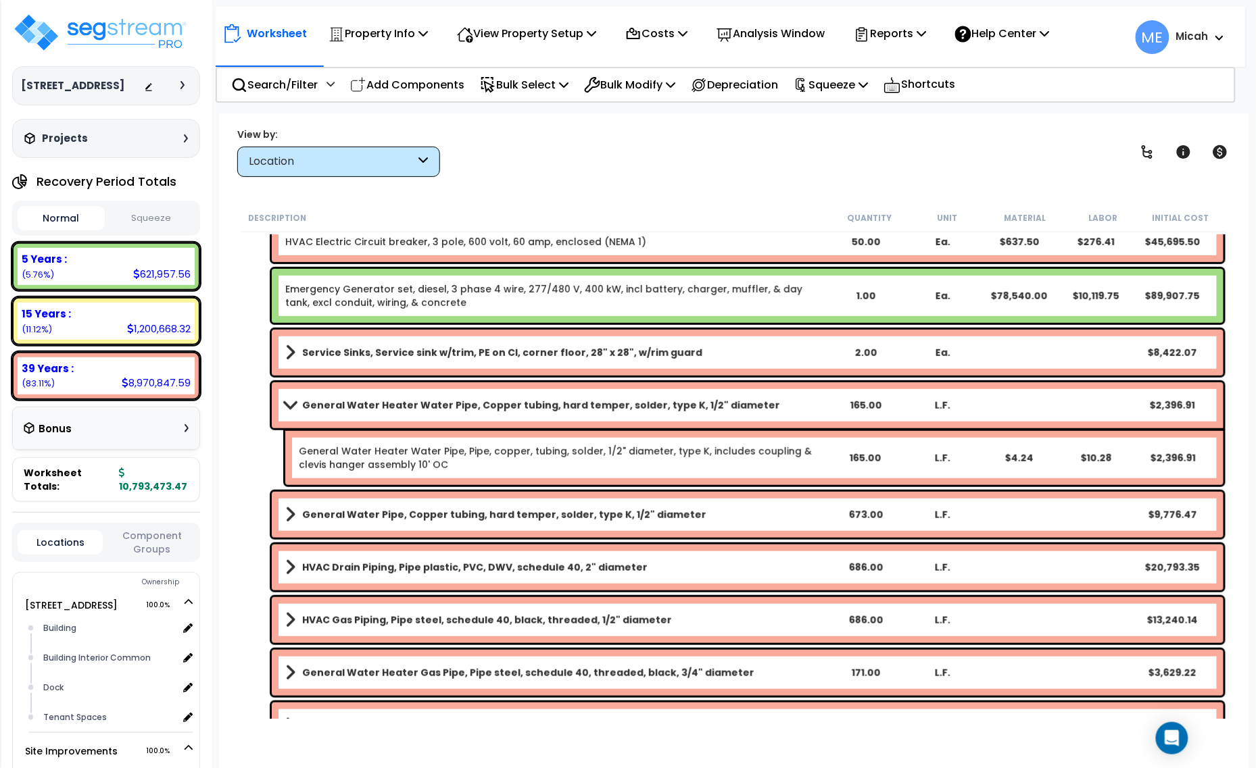
click at [288, 405] on span at bounding box center [289, 405] width 19 height 10
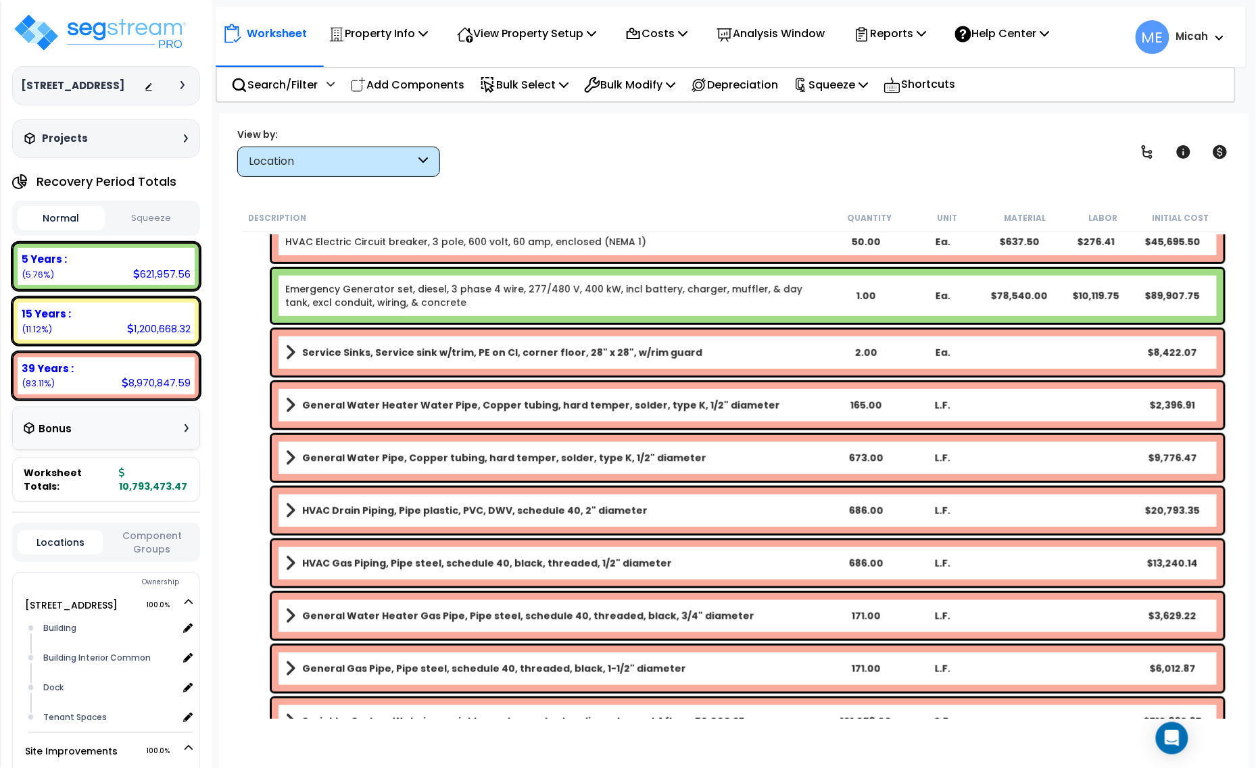
click at [284, 451] on div "General Water Pipe, Copper tubing, hard temper, solder, type K, 1/2" diameter 6…" at bounding box center [748, 458] width 952 height 46
click at [289, 453] on span at bounding box center [290, 458] width 10 height 19
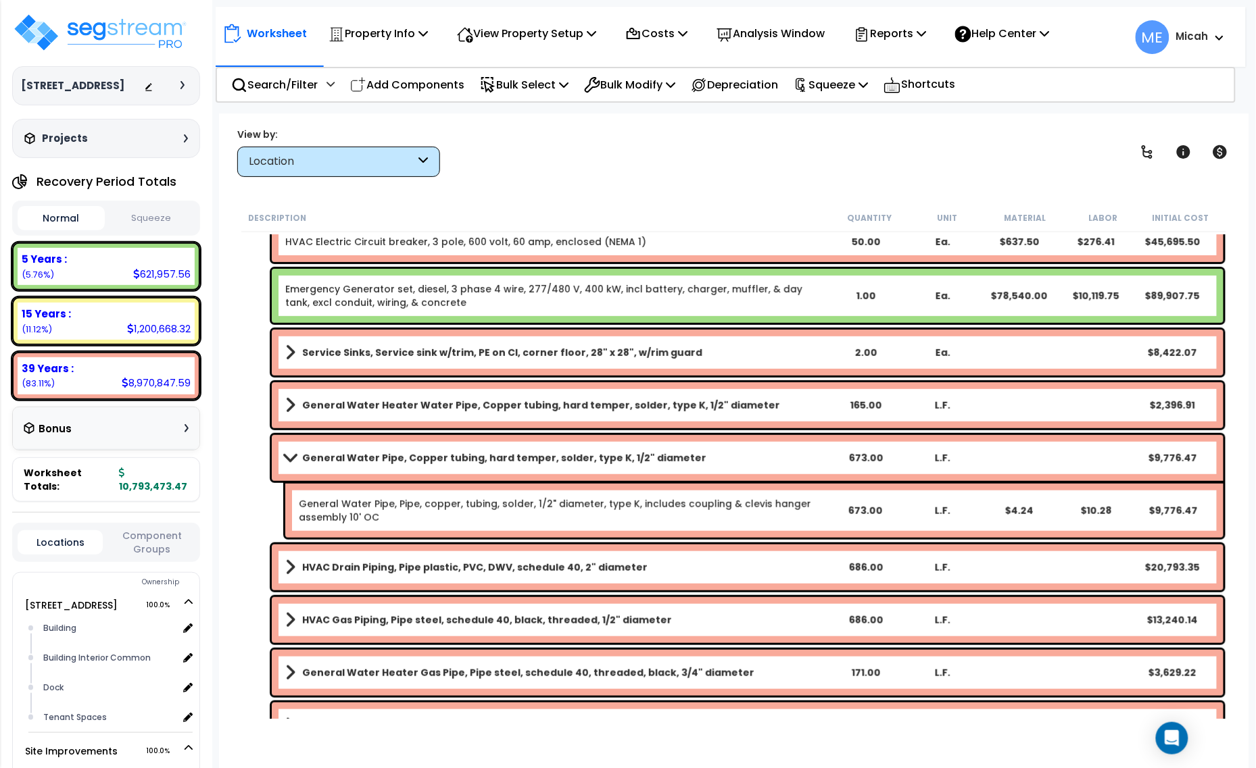
click at [289, 453] on span at bounding box center [289, 458] width 19 height 10
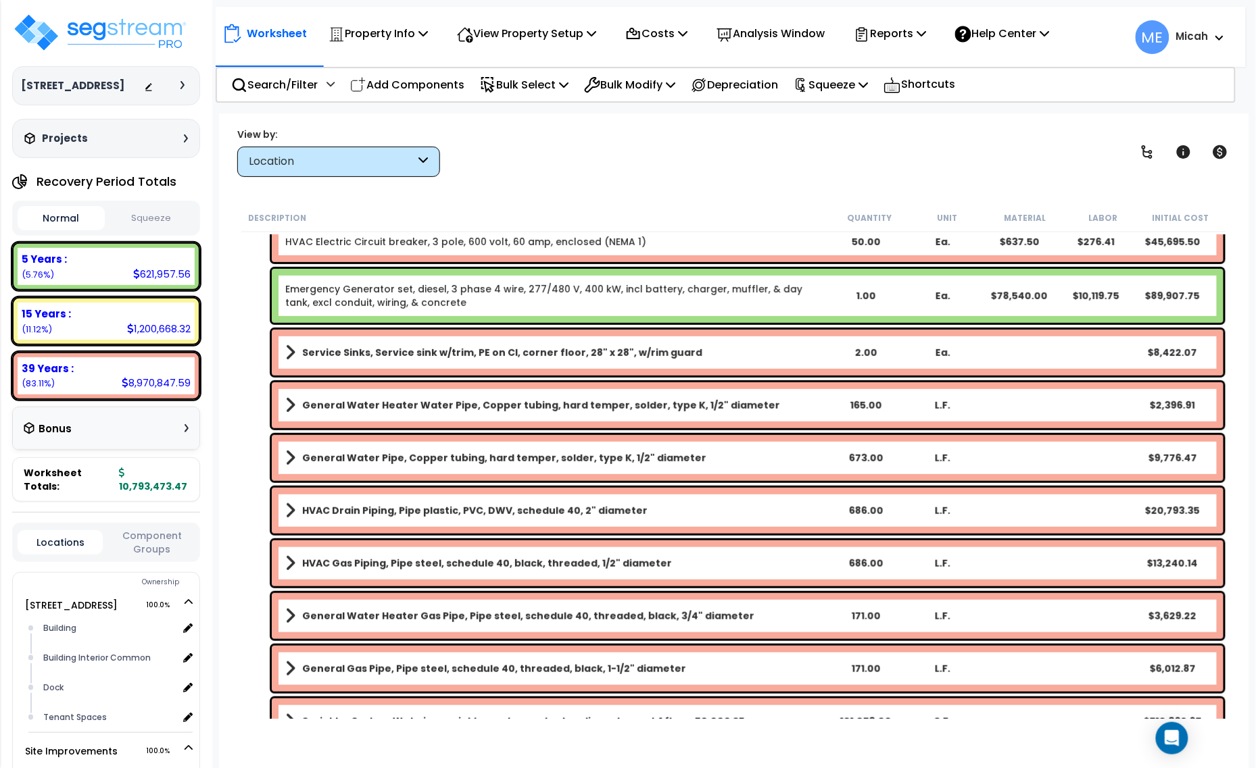
click at [288, 514] on span at bounding box center [290, 510] width 10 height 19
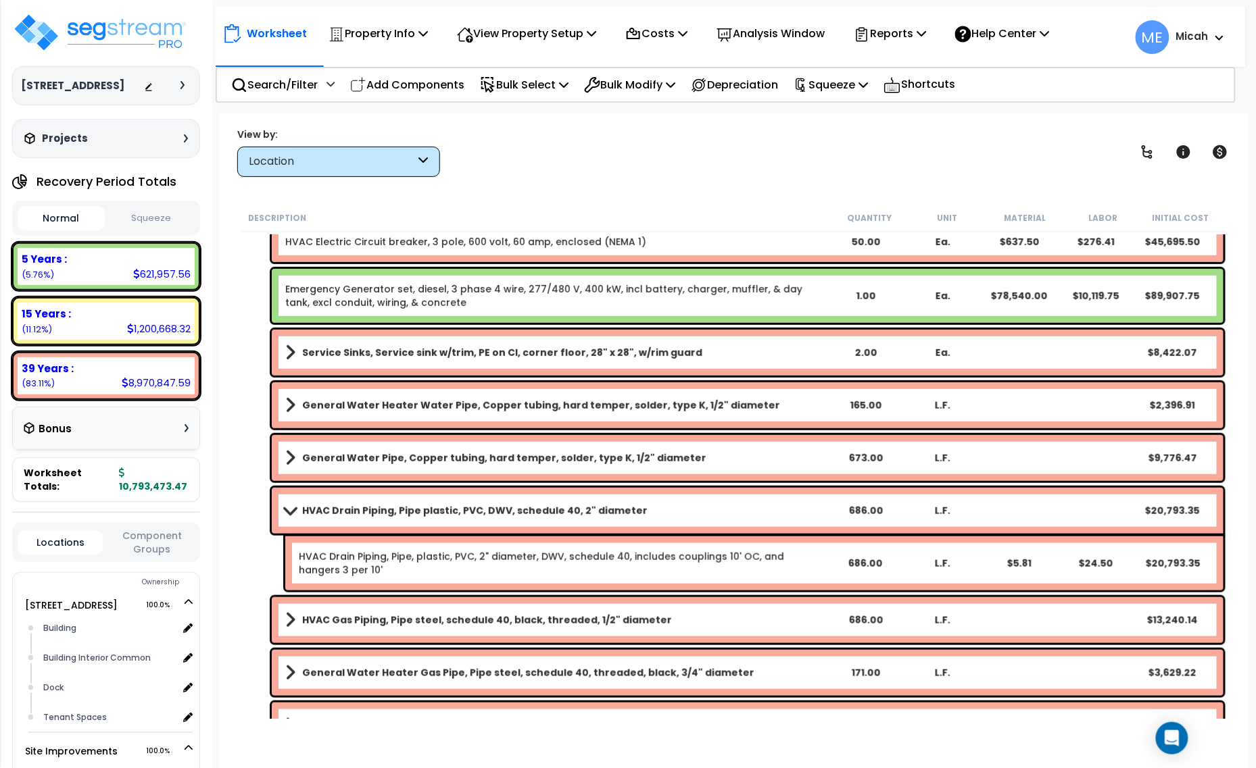
click at [288, 514] on span at bounding box center [289, 510] width 19 height 10
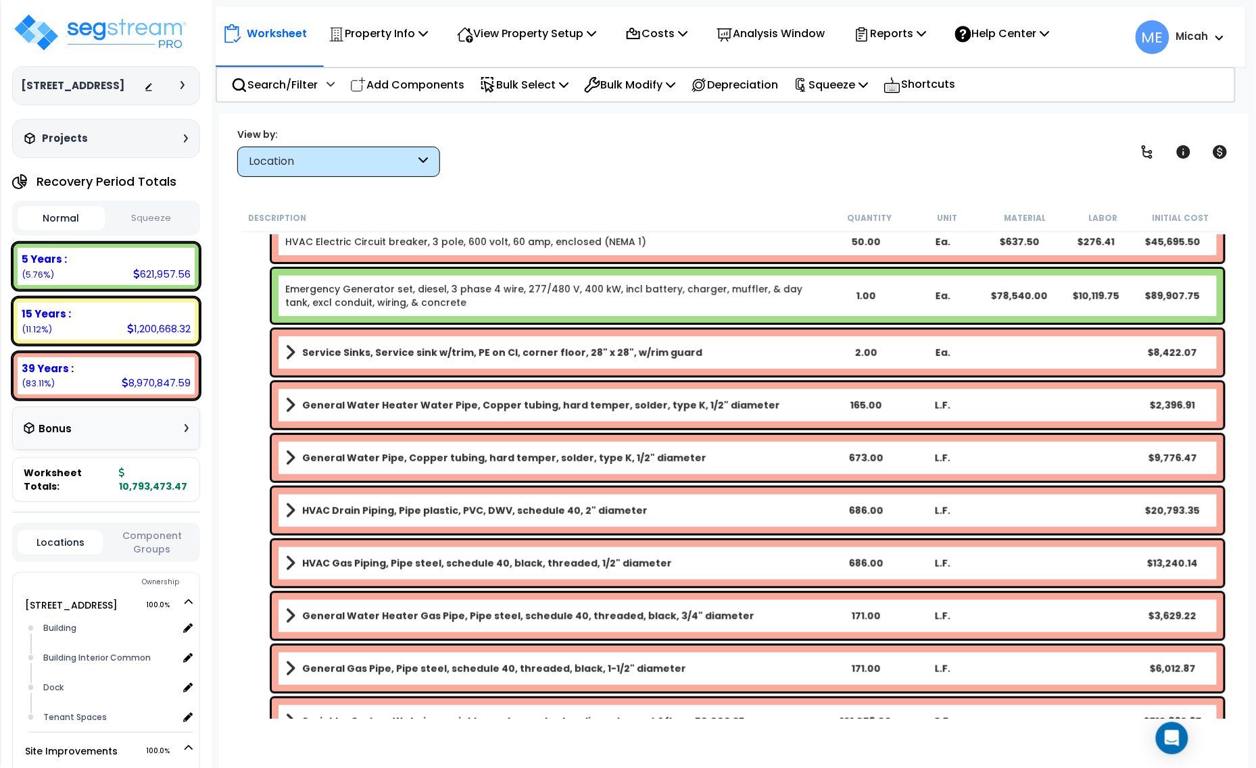
click at [289, 559] on span at bounding box center [290, 563] width 10 height 19
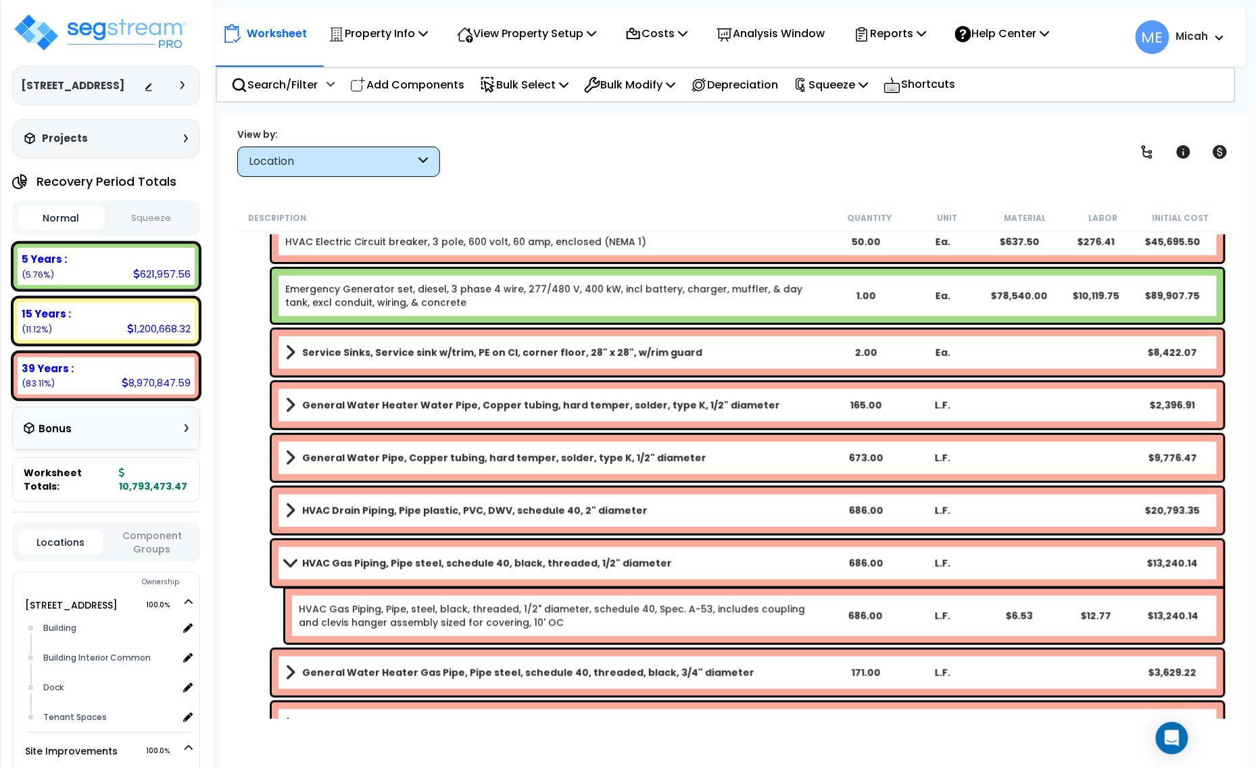
click at [289, 559] on span at bounding box center [289, 563] width 19 height 10
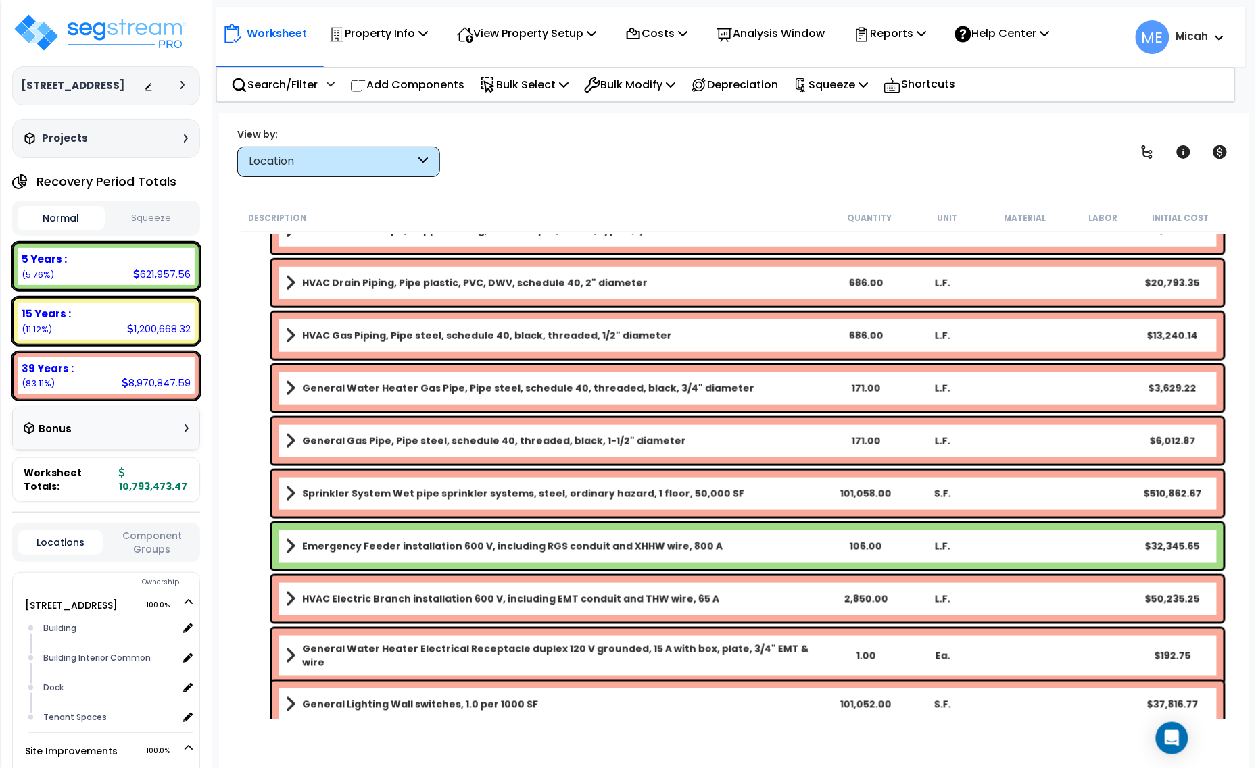
scroll to position [507, 0]
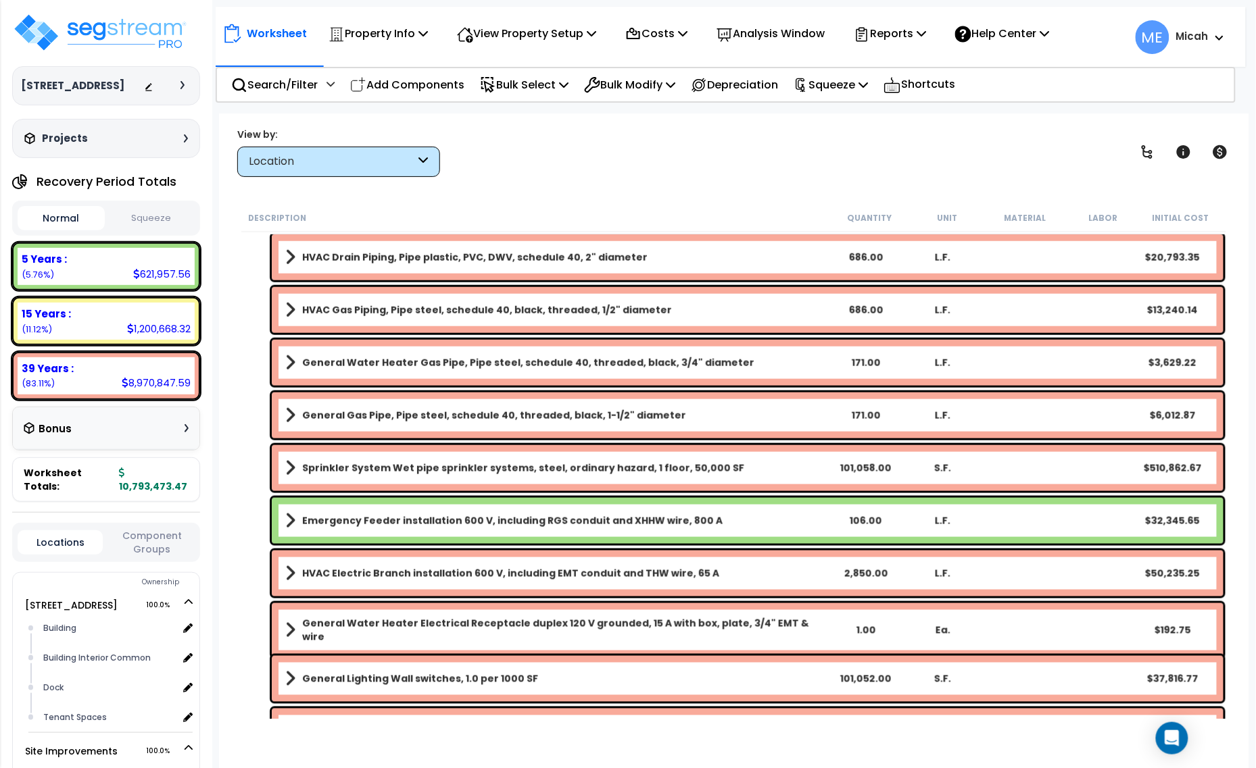
click at [285, 355] on span at bounding box center [290, 362] width 10 height 19
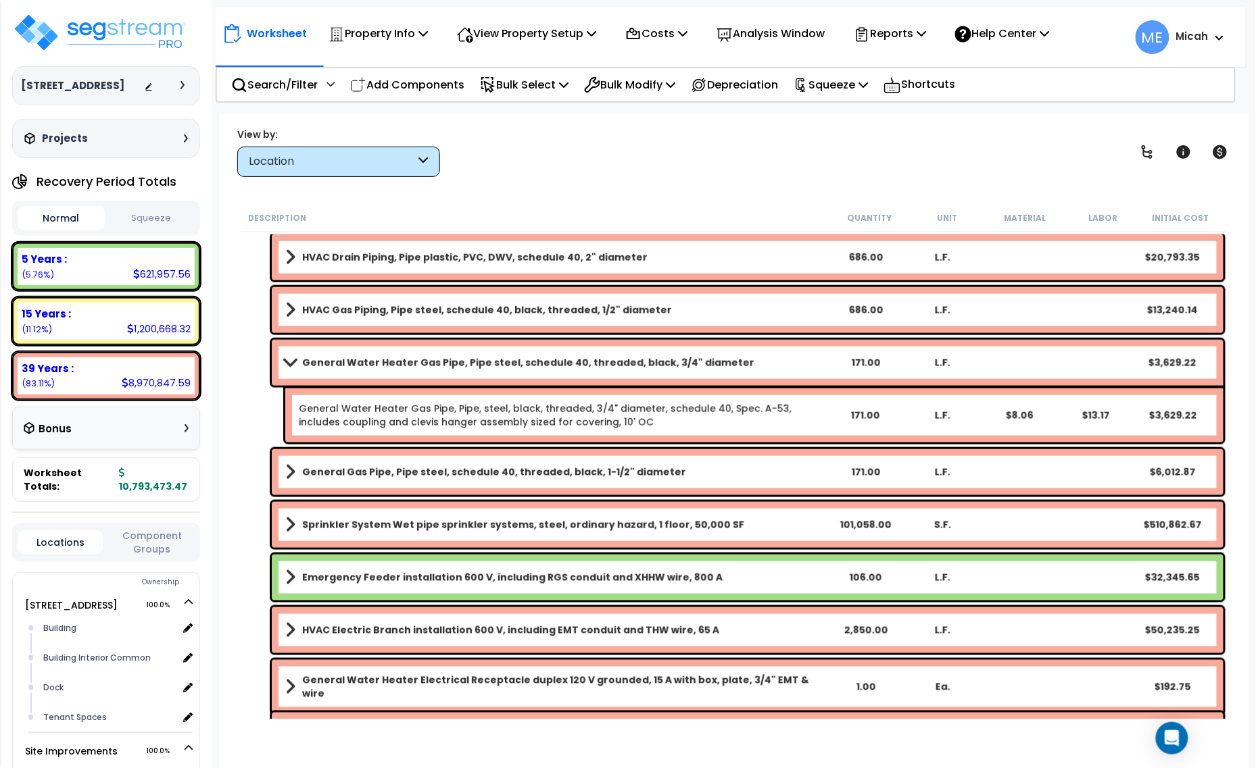
click at [285, 360] on span at bounding box center [289, 362] width 19 height 10
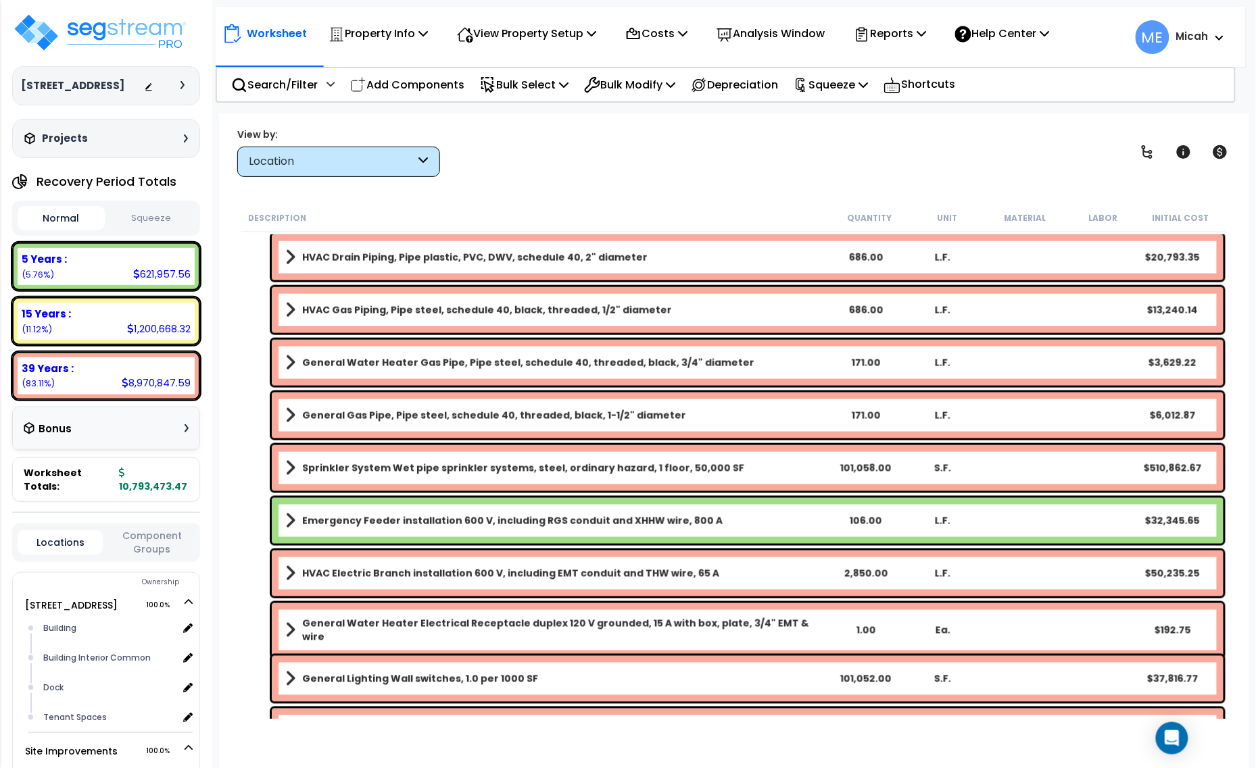
click at [288, 414] on span at bounding box center [290, 415] width 10 height 19
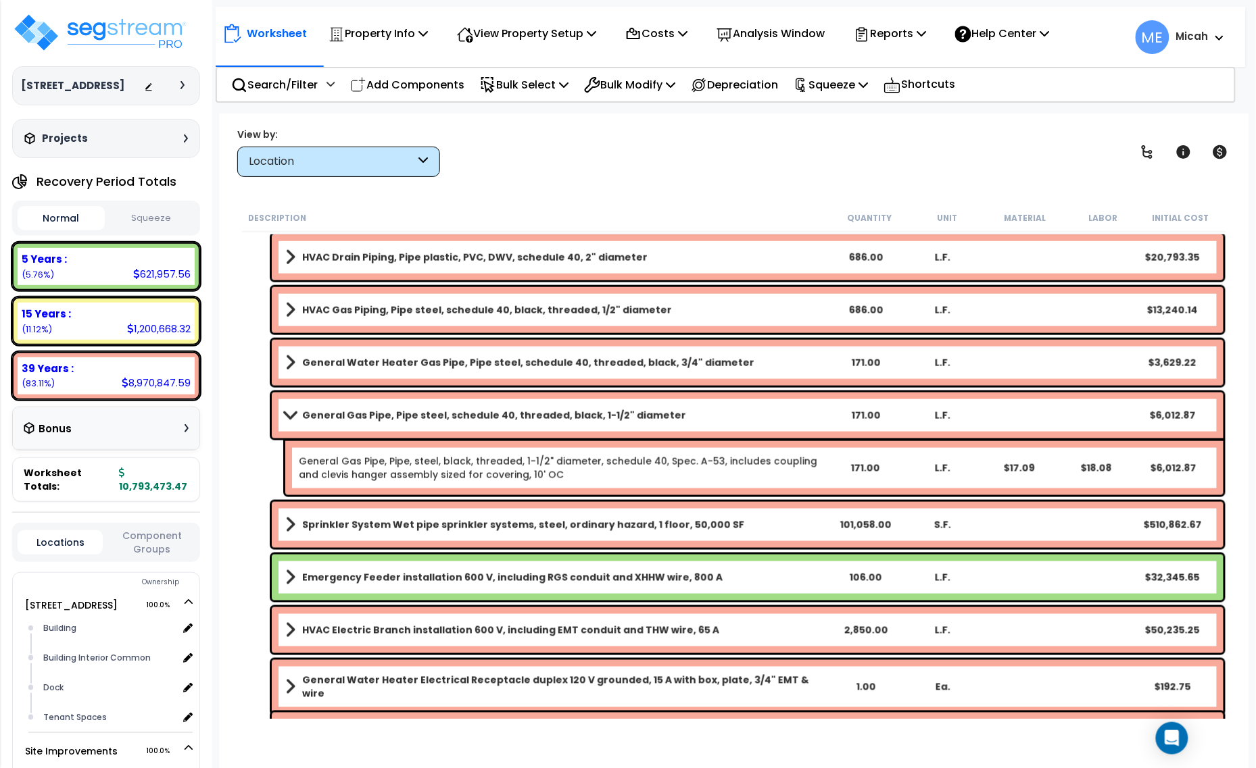
click at [288, 414] on span at bounding box center [289, 415] width 19 height 10
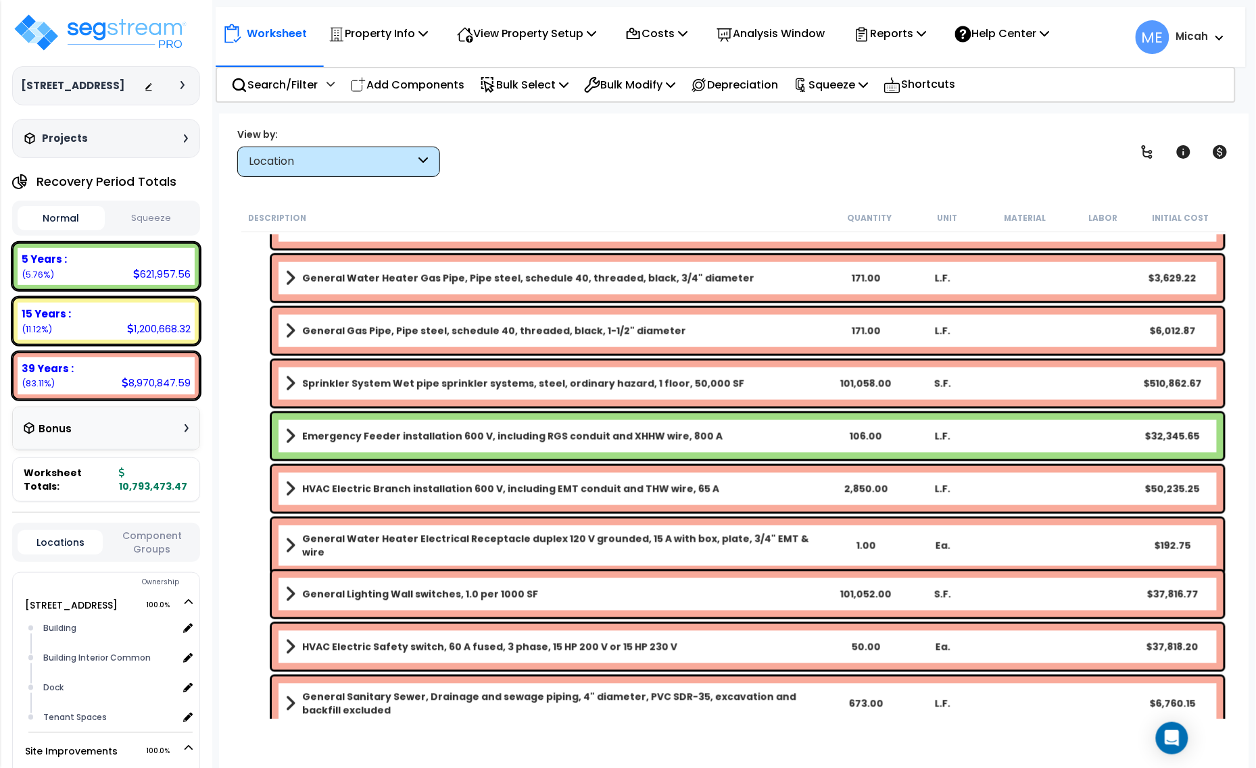
scroll to position [676, 0]
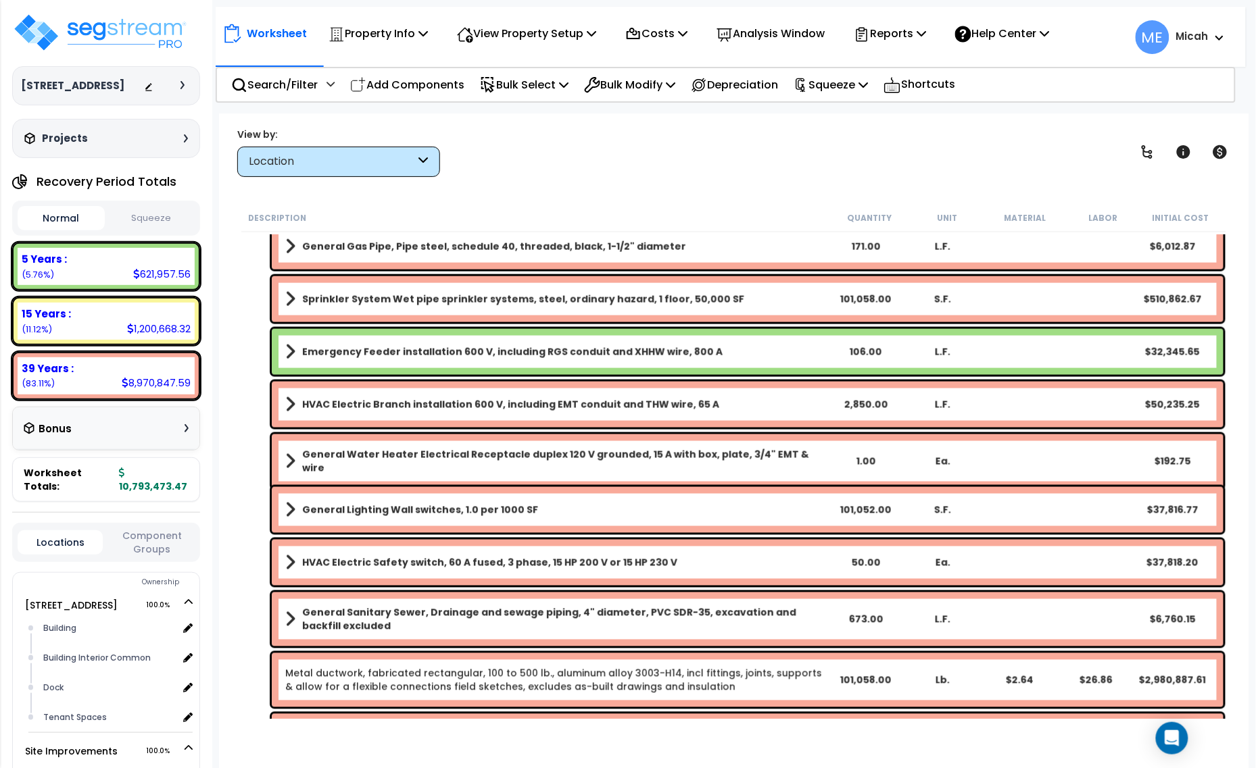
click at [294, 457] on span at bounding box center [290, 461] width 10 height 19
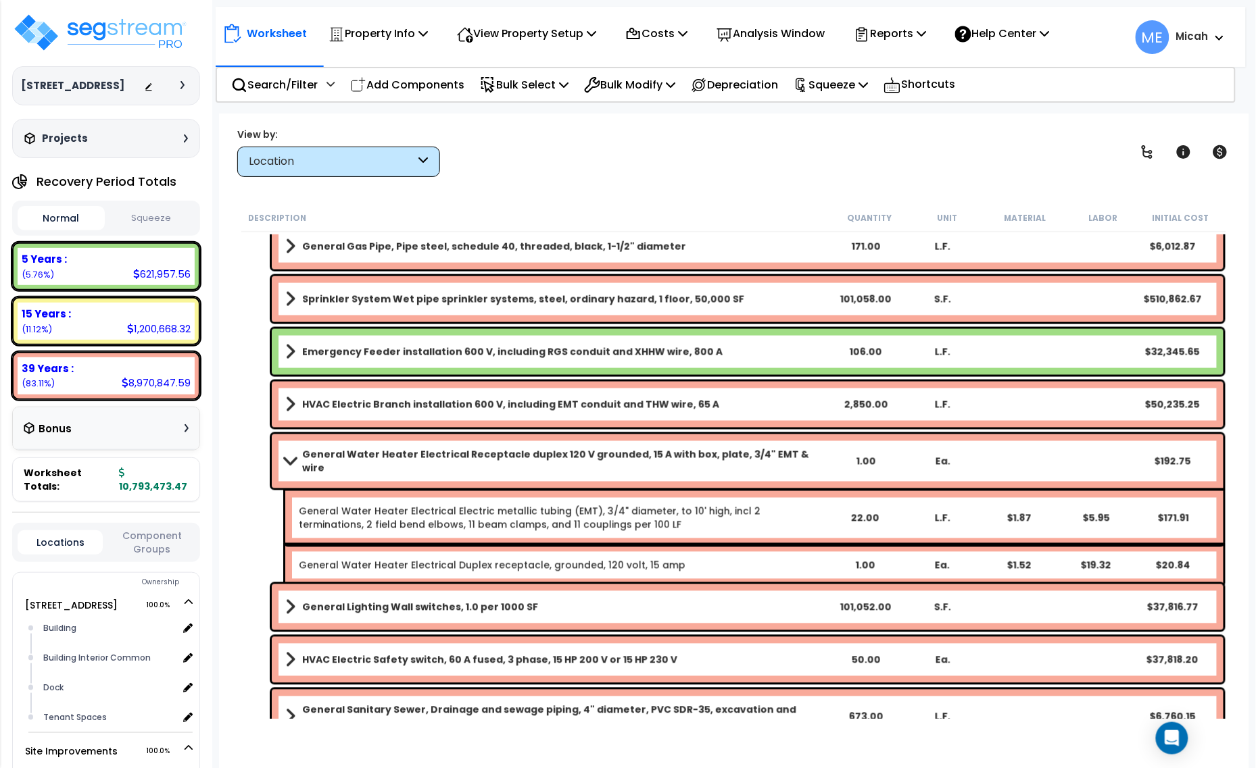
click at [291, 457] on span at bounding box center [289, 461] width 19 height 10
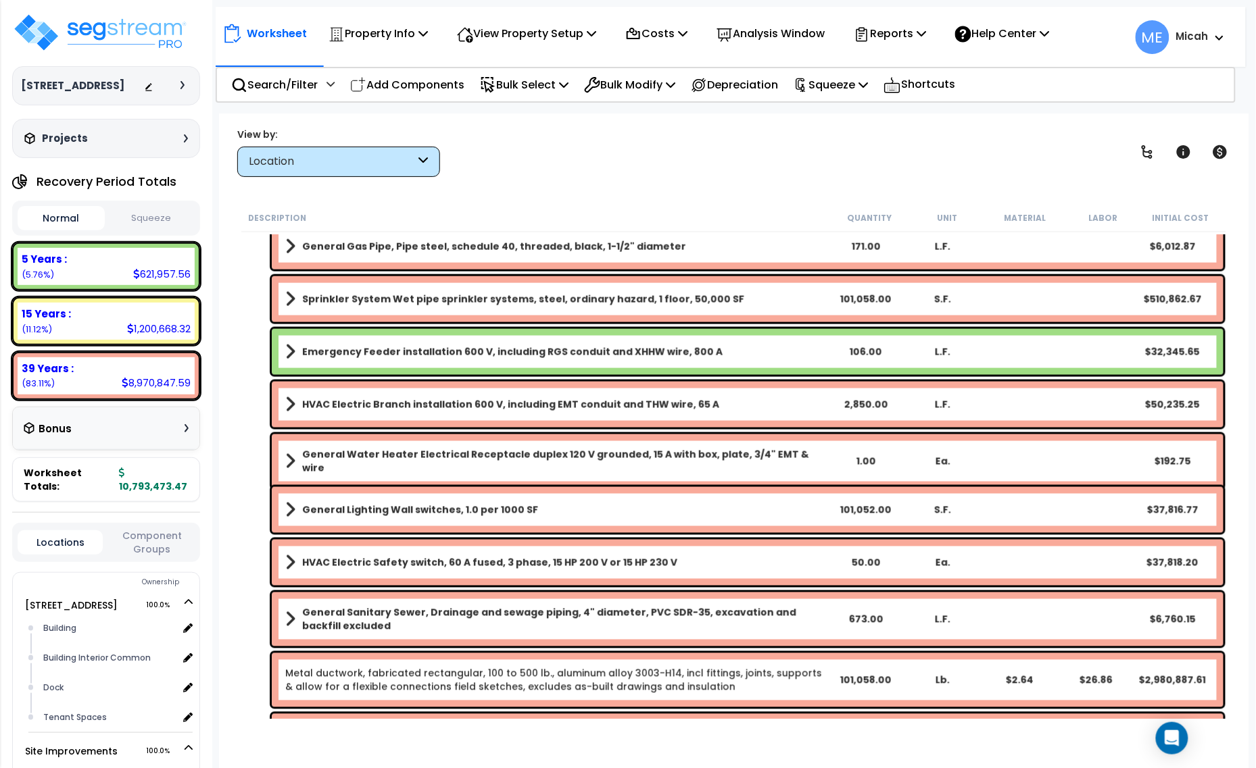
click at [291, 457] on span at bounding box center [290, 461] width 10 height 19
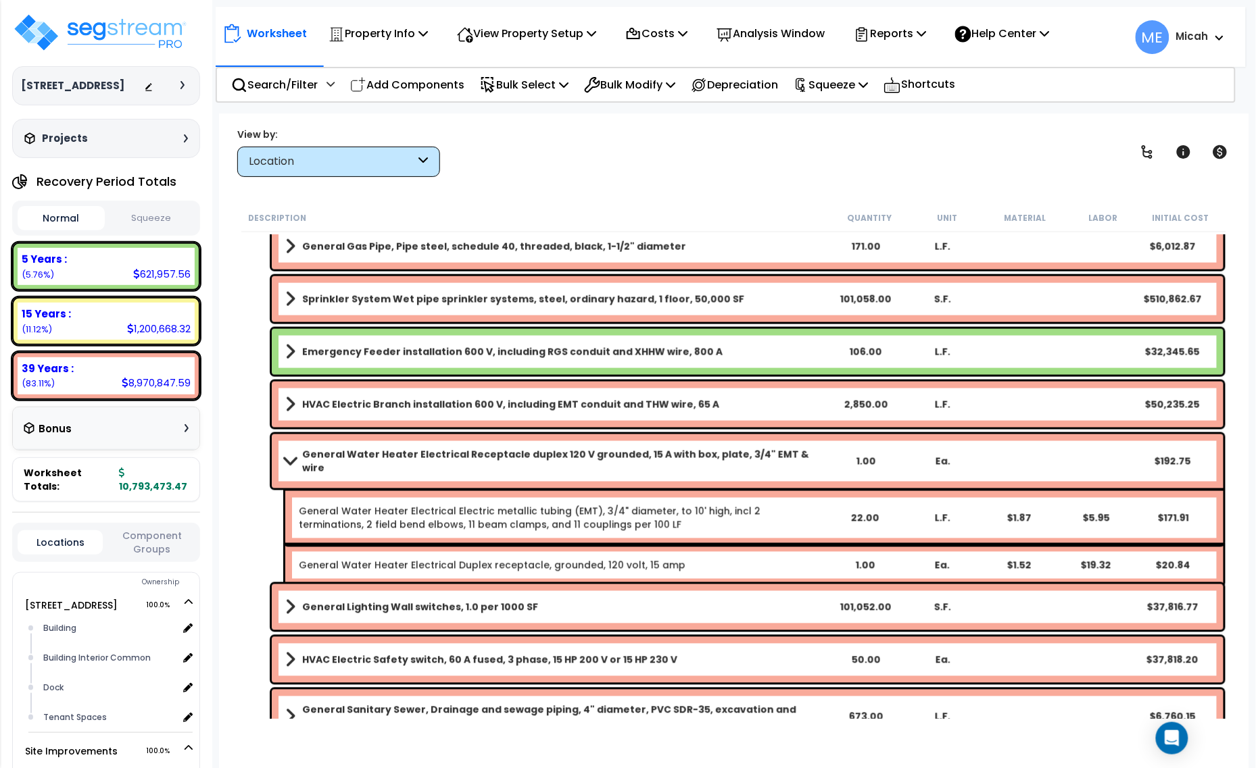
click at [291, 457] on span at bounding box center [289, 461] width 19 height 10
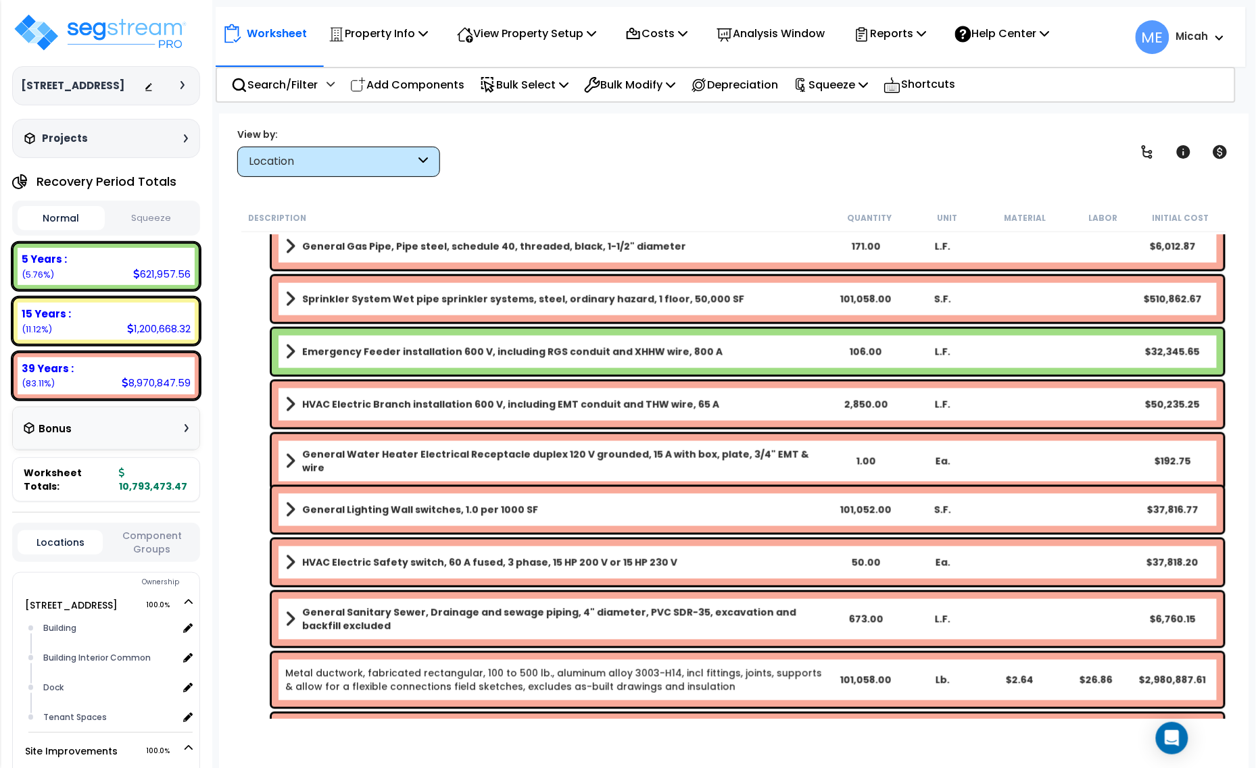
click at [285, 509] on span at bounding box center [290, 510] width 10 height 19
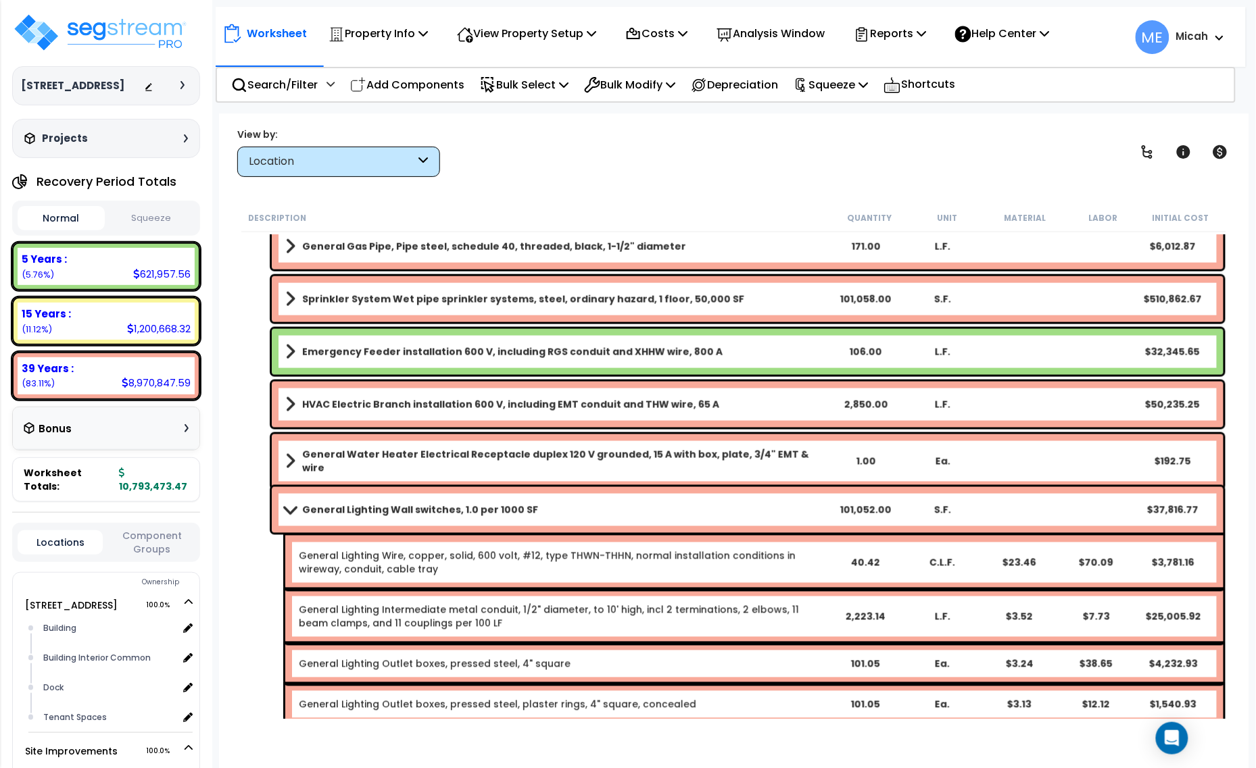
click at [287, 510] on span at bounding box center [289, 510] width 19 height 10
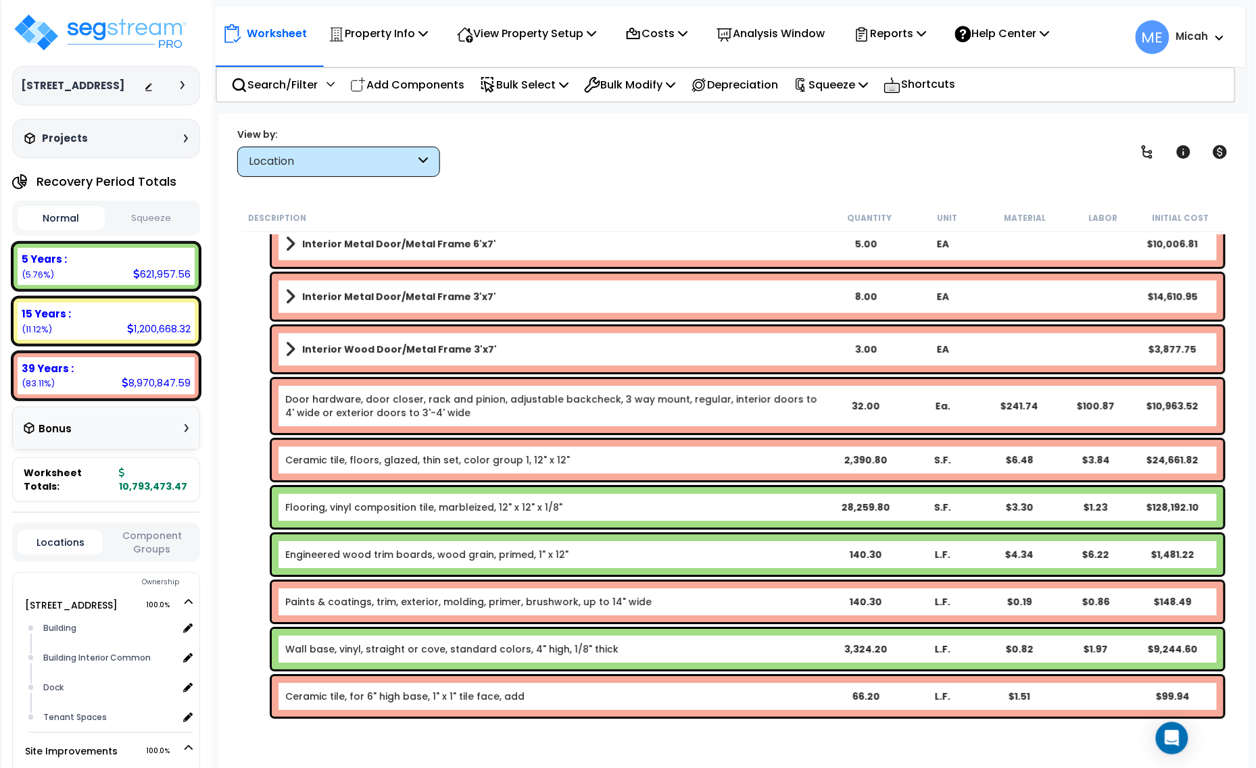
scroll to position [1436, 0]
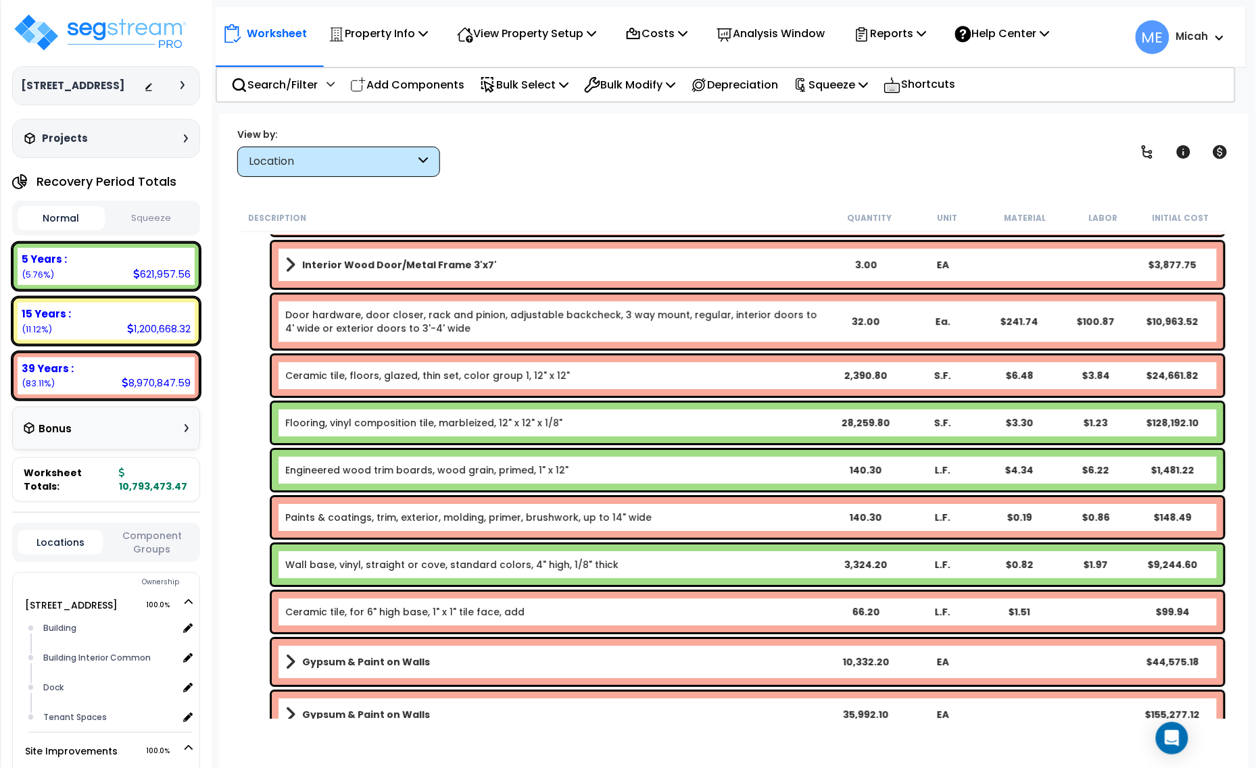
click at [336, 468] on link "Engineered wood trim boards, wood grain, primed, 1" x 12"" at bounding box center [426, 471] width 283 height 14
click at [362, 474] on link "Engineered wood trim boards, wood grain, primed, 1" x 12"" at bounding box center [426, 471] width 283 height 14
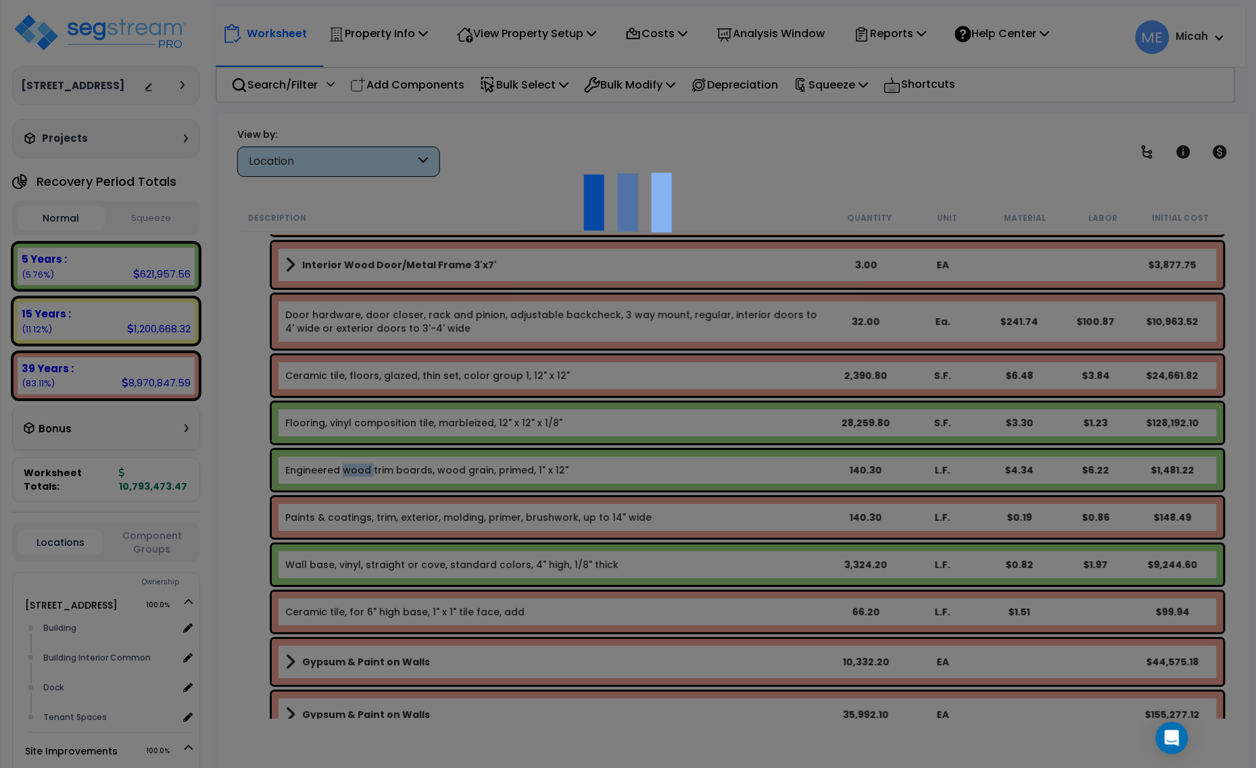
select select "68650"
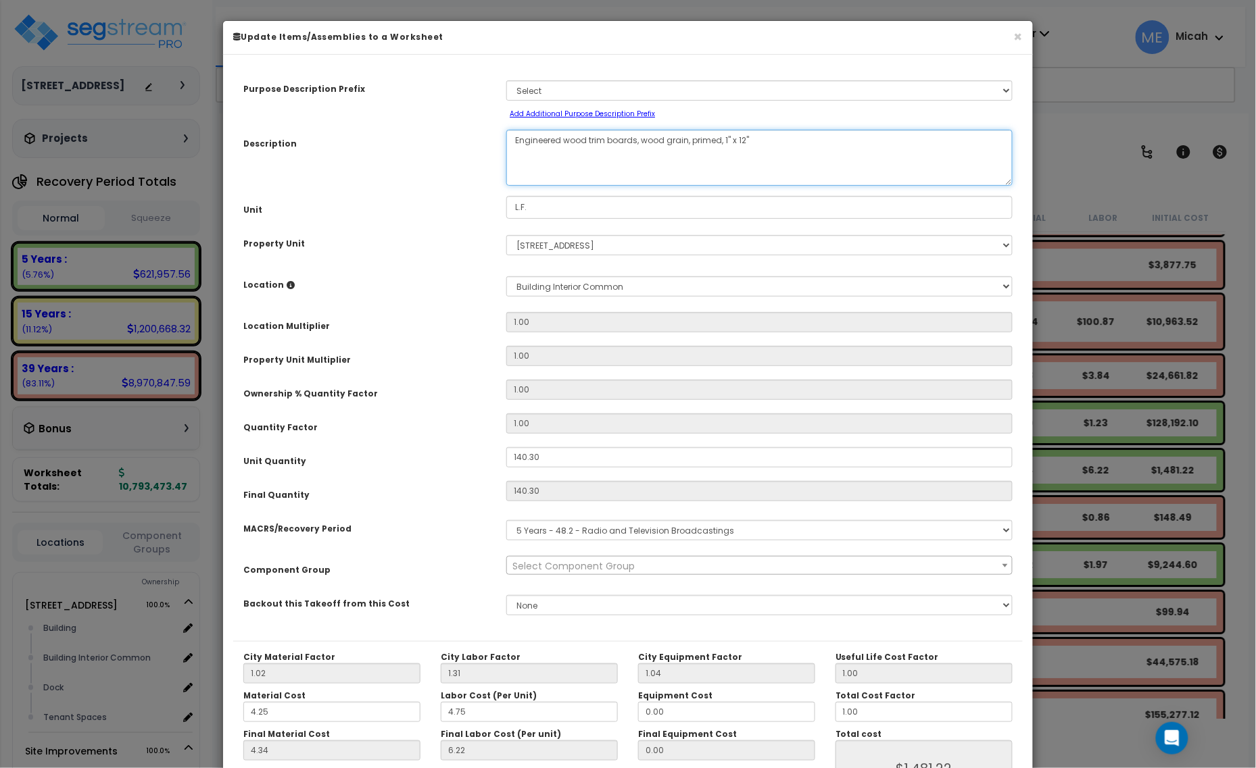
drag, startPoint x: 561, startPoint y: 139, endPoint x: 444, endPoint y: 140, distance: 116.9
click at [444, 140] on div "Description Engineered wood trim boards, wood grain, primed, 1" x 12"" at bounding box center [627, 158] width 789 height 56
click at [585, 137] on textarea "Engineered wood trim boards, wood grain, primed, 1" x 12"" at bounding box center [759, 158] width 506 height 56
click at [731, 137] on textarea "Engineered wood trim boards, wood grain, primed, 1" x 12"" at bounding box center [759, 158] width 506 height 56
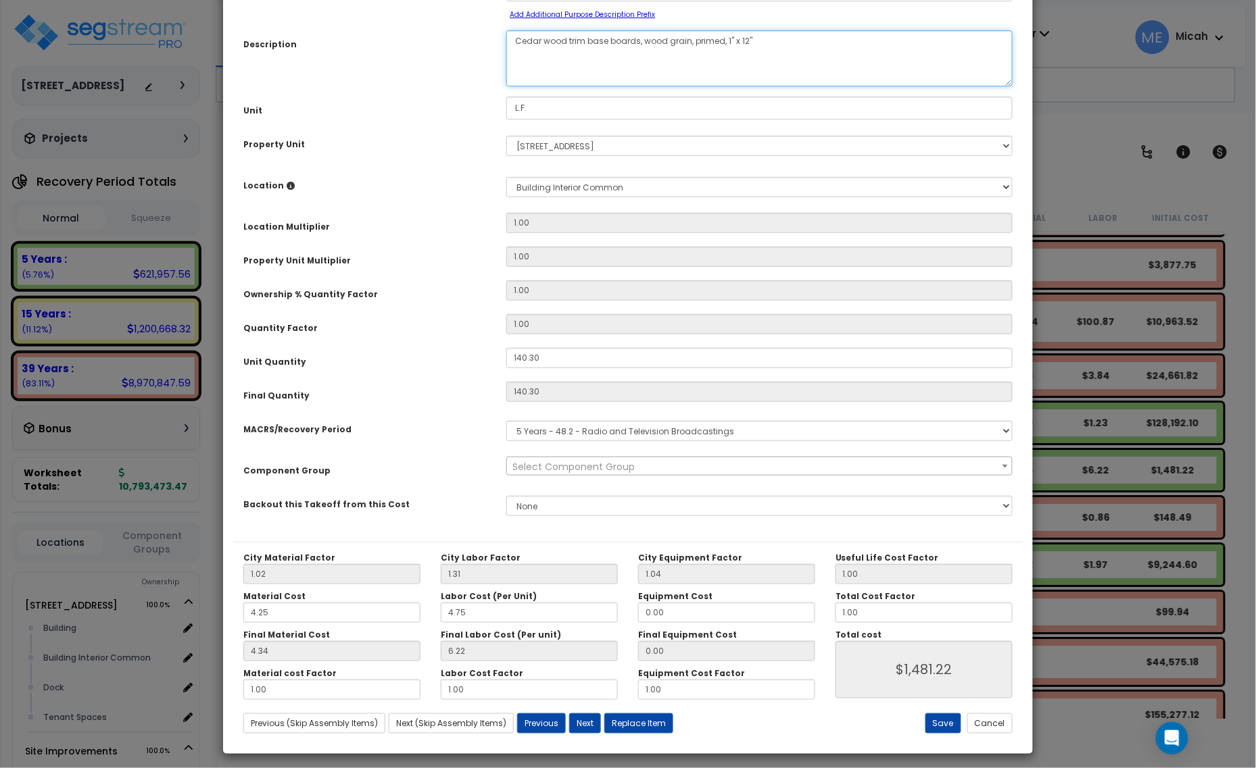
scroll to position [106, 0]
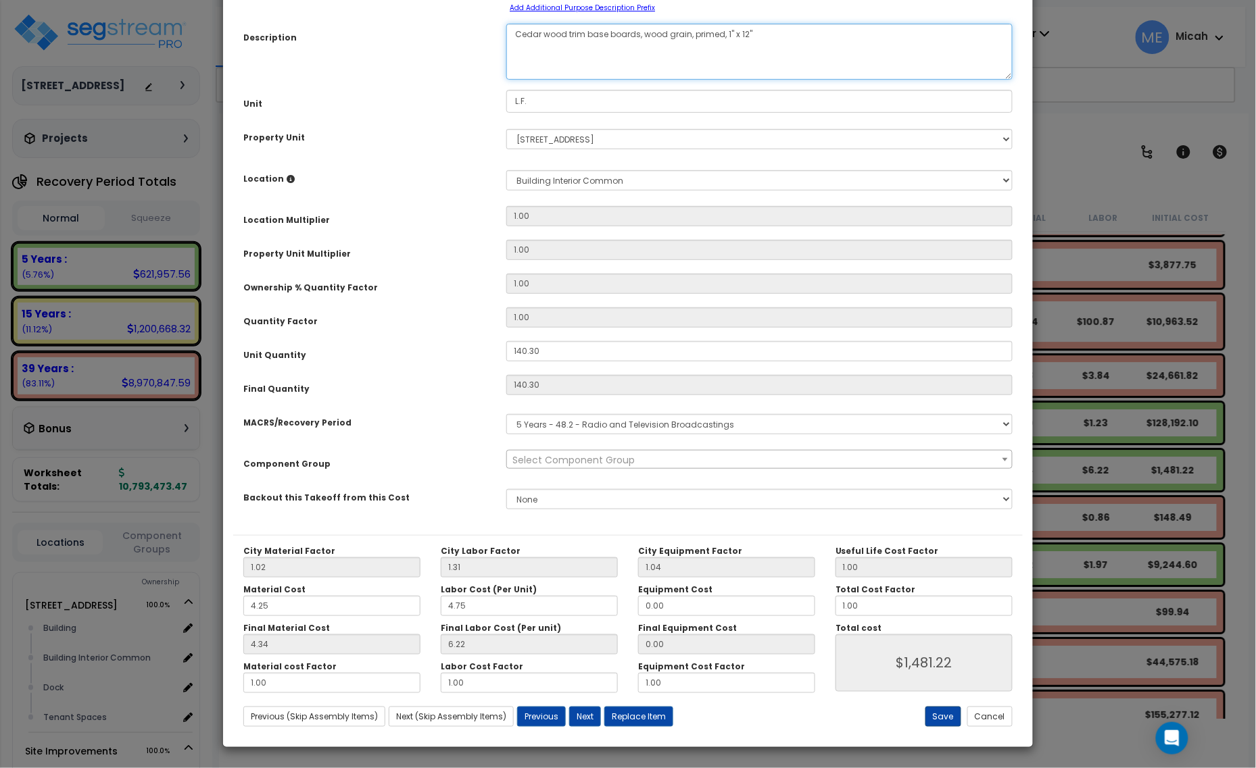
type textarea "Cedar wood trim base boards, wood grain, primed, 1" x 12""
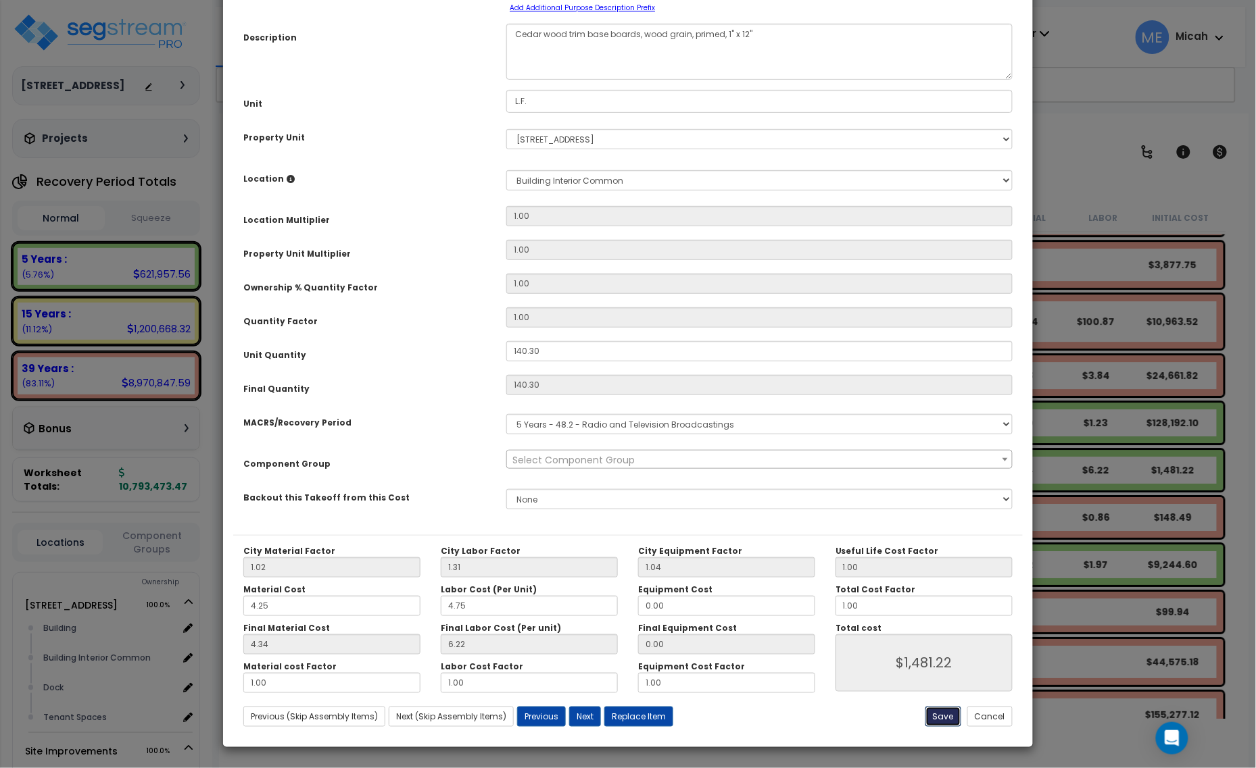
click at [947, 720] on button "Save" at bounding box center [943, 717] width 36 height 20
type input "1481.22"
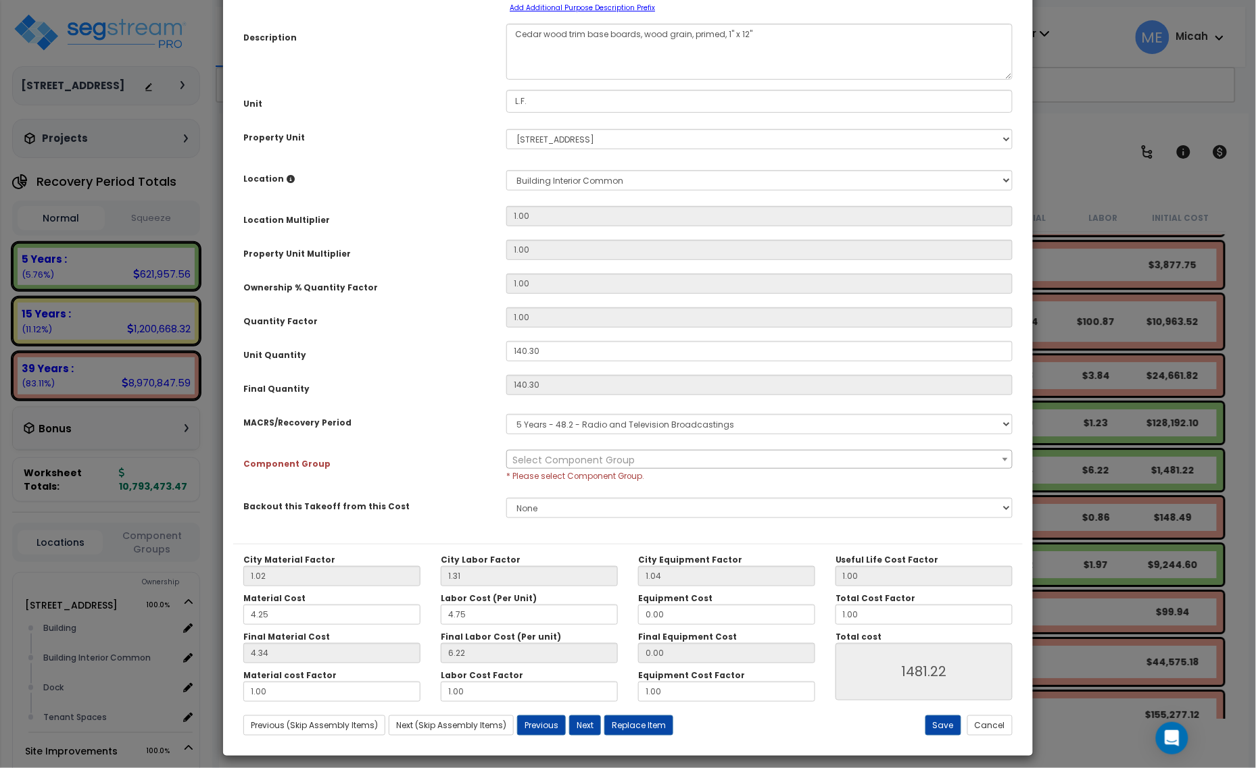
click at [525, 460] on span "Select Component Group" at bounding box center [573, 460] width 122 height 14
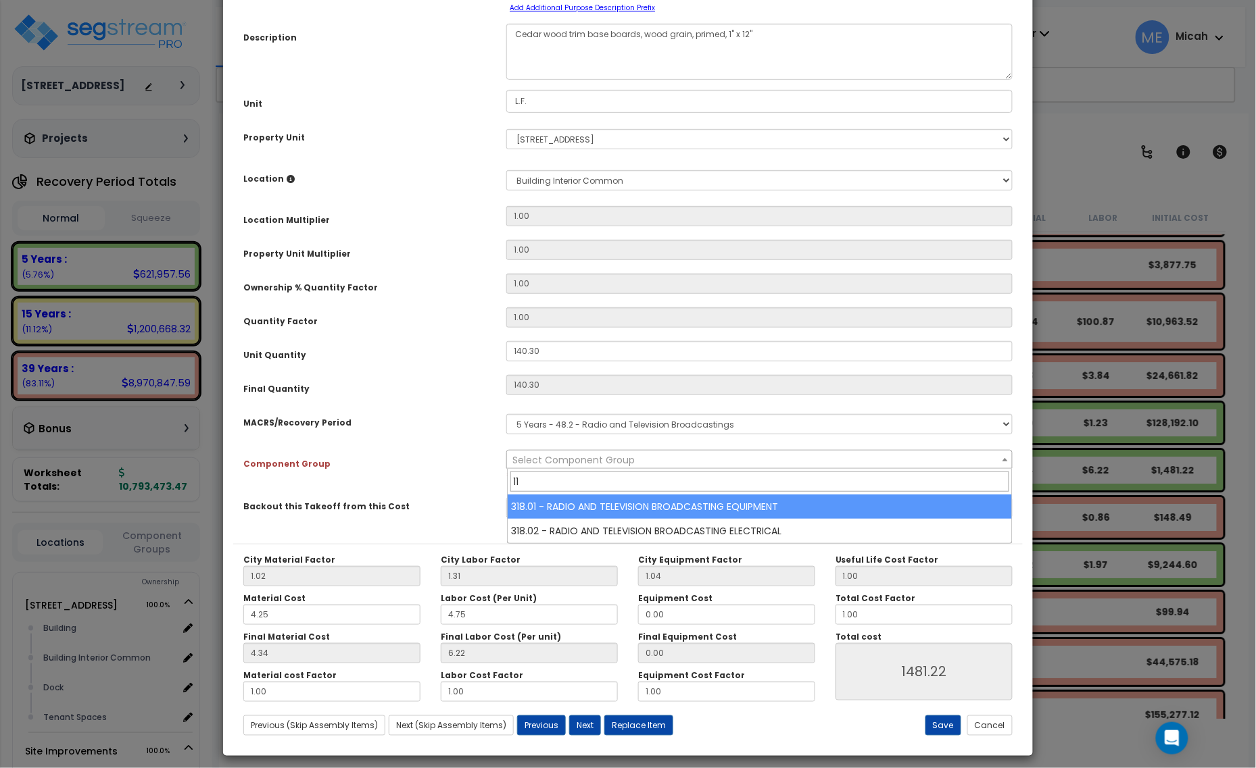
type input "115"
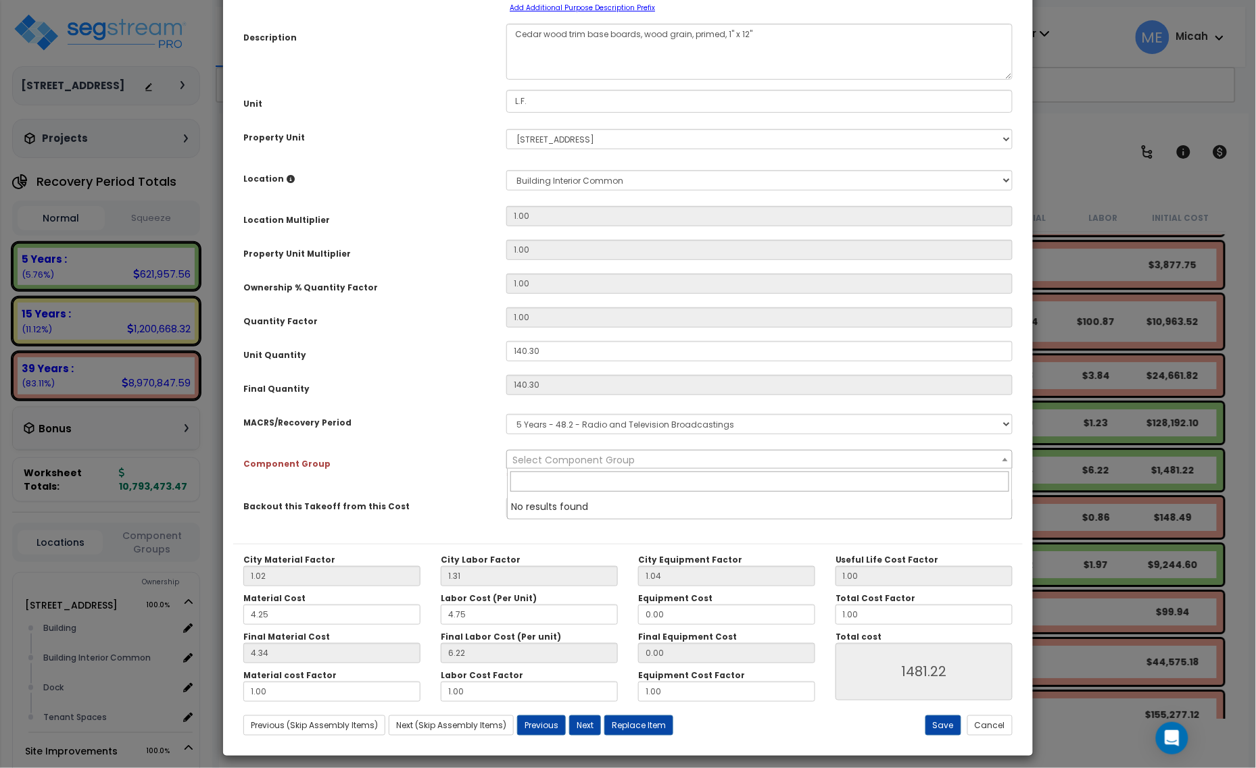
click at [586, 426] on select "Select MACRS/Recovery Period 5 Years - 57.0 - Distributive Trades & Services 5 …" at bounding box center [759, 424] width 506 height 20
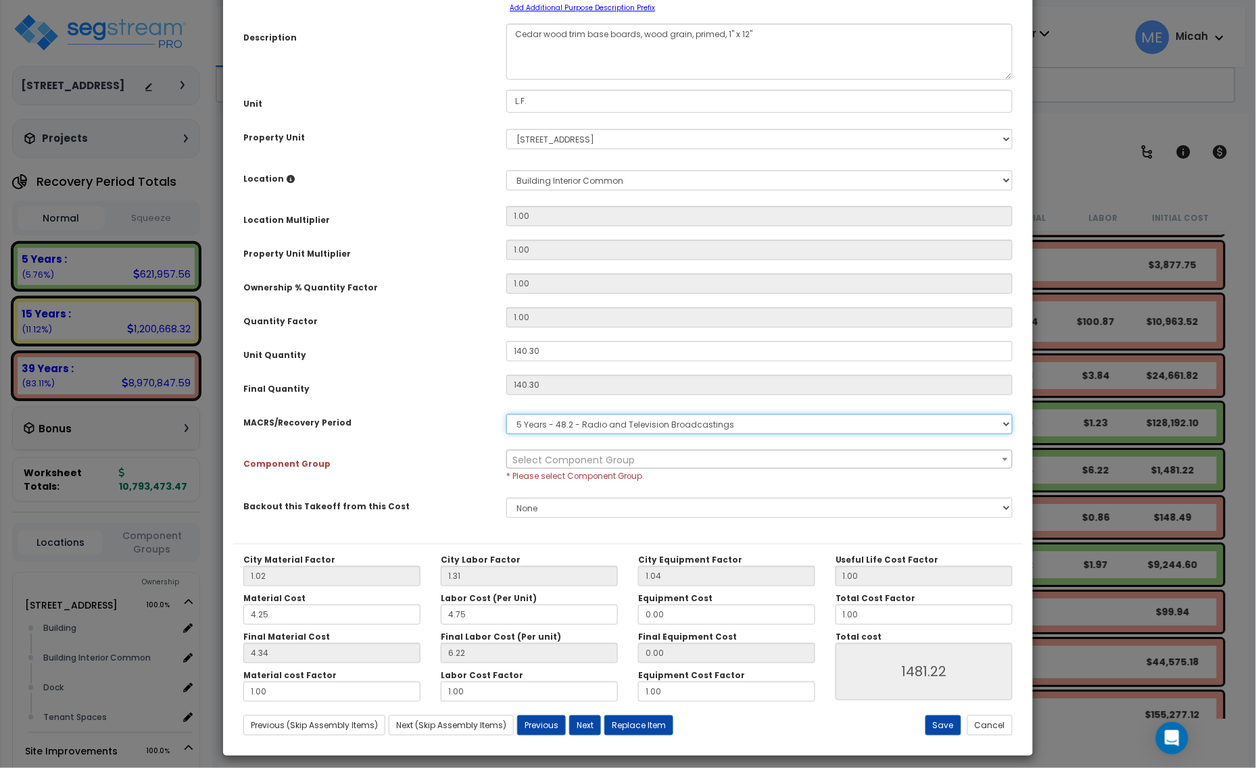
click at [568, 430] on select "Select MACRS/Recovery Period 5 Years - 57.0 - Distributive Trades & Services 5 …" at bounding box center [759, 424] width 506 height 20
select select "3667"
click at [506, 414] on select "Select MACRS/Recovery Period 5 Years - 57.0 - Distributive Trades & Services 5 …" at bounding box center [759, 424] width 506 height 20
select select "56930"
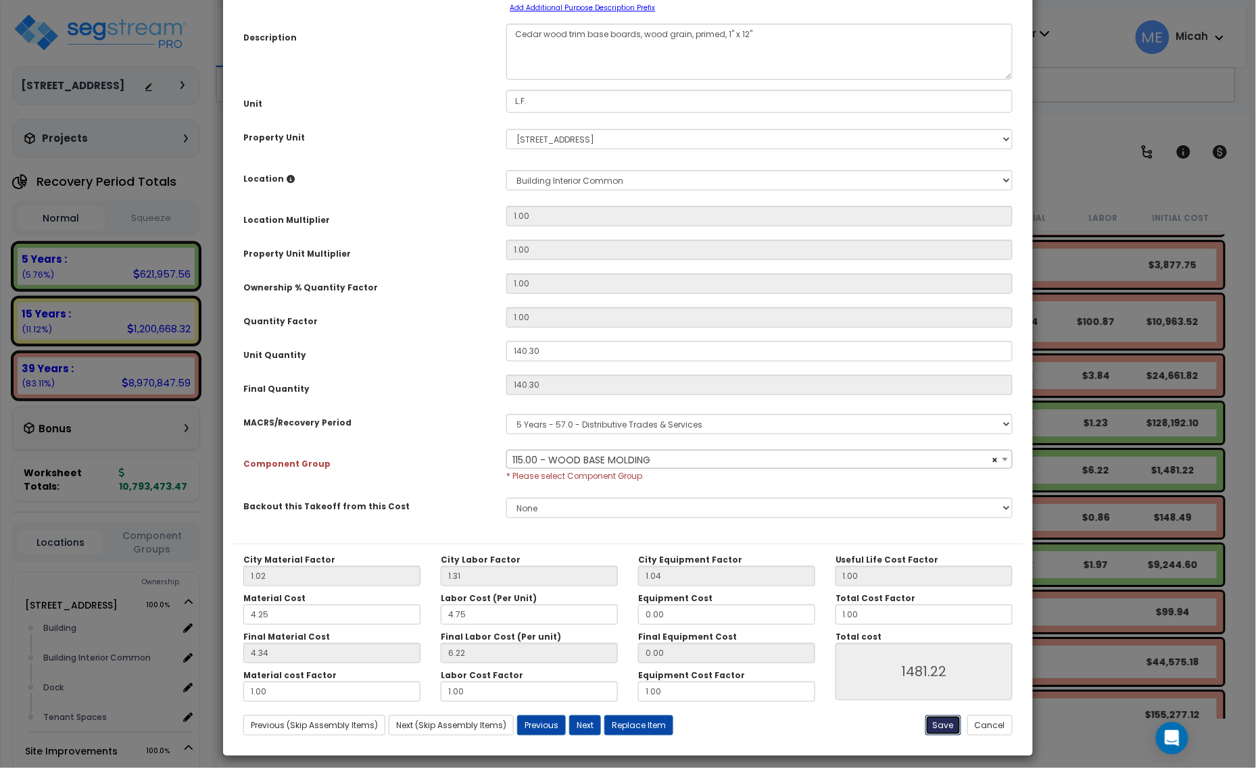
click at [936, 730] on button "Save" at bounding box center [943, 726] width 36 height 20
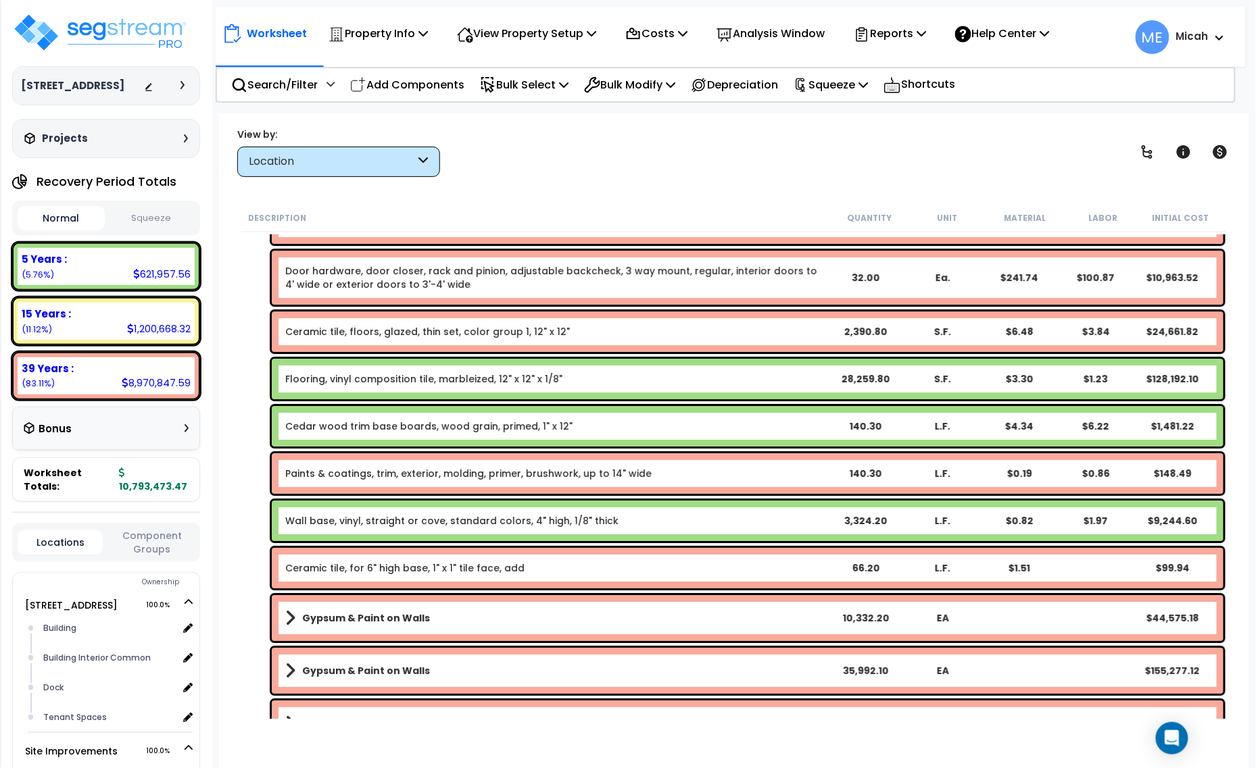
scroll to position [1521, 0]
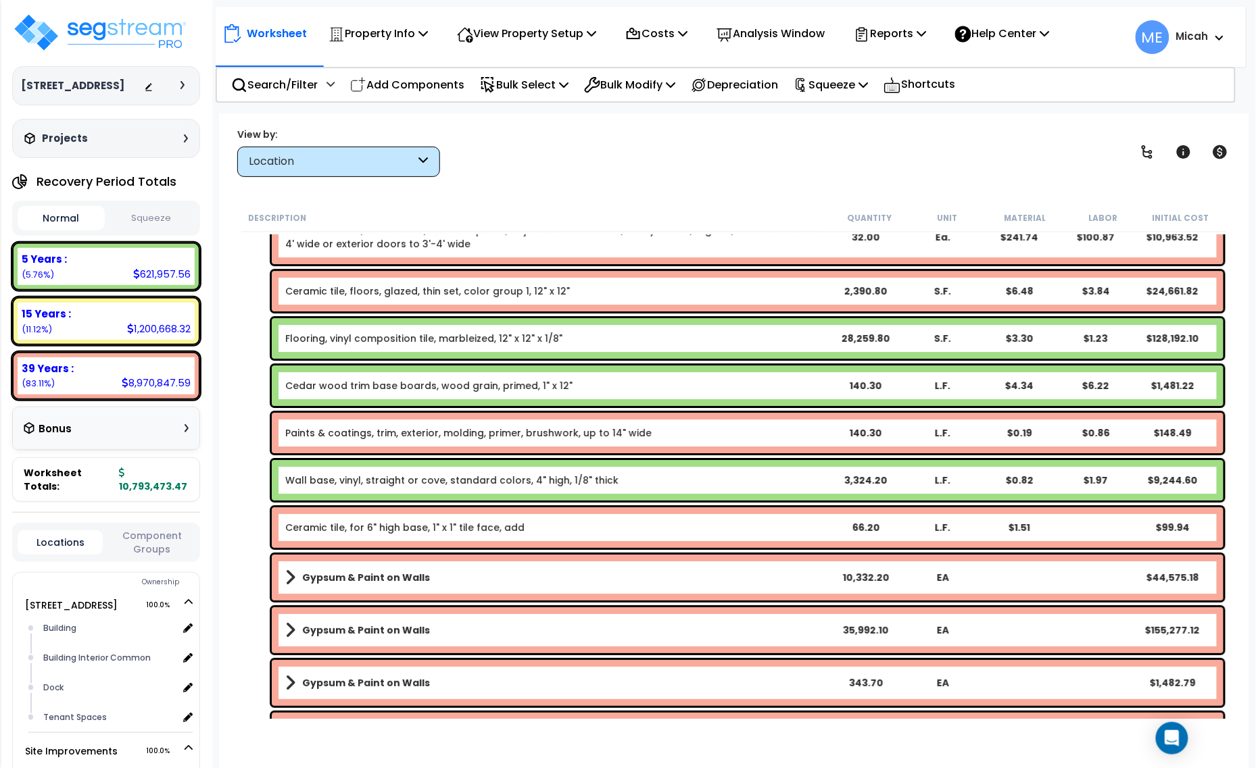
click at [358, 430] on link "Paints & coatings, trim, exterior, molding, primer, brushwork, up to 14" wide" at bounding box center [468, 433] width 366 height 14
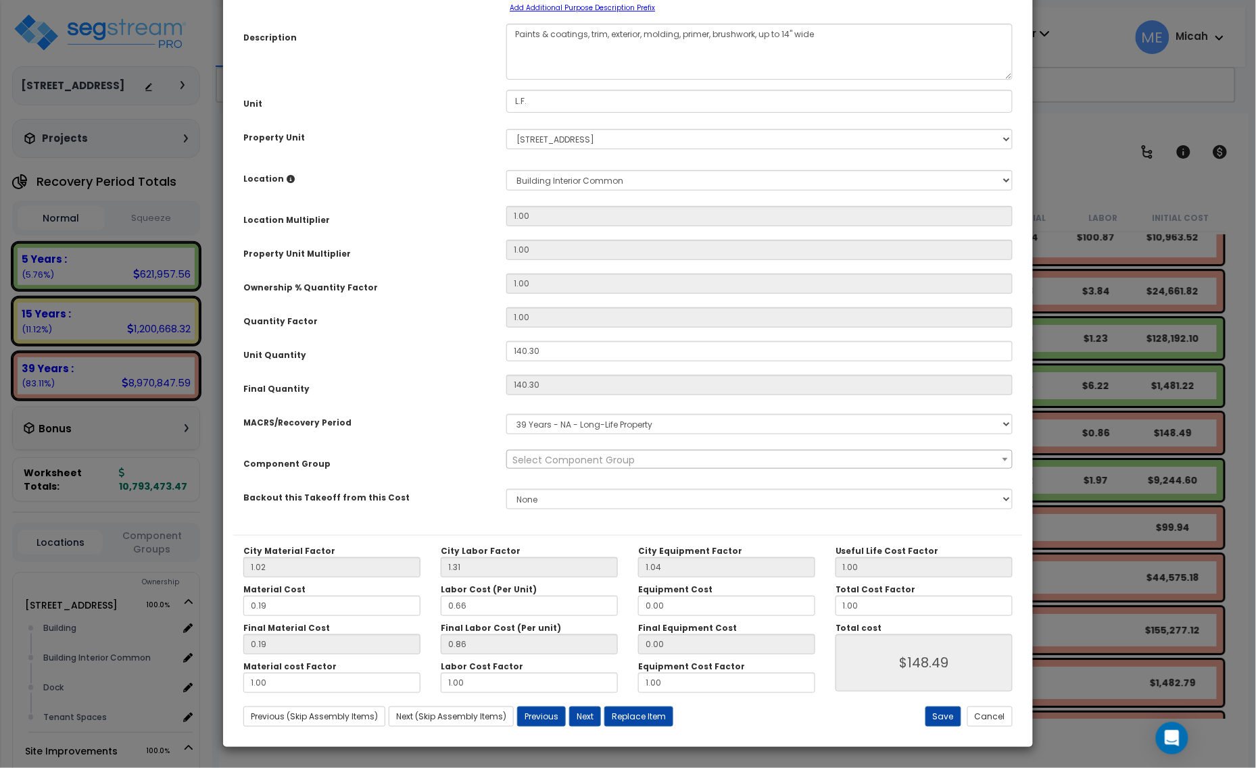
scroll to position [0, 0]
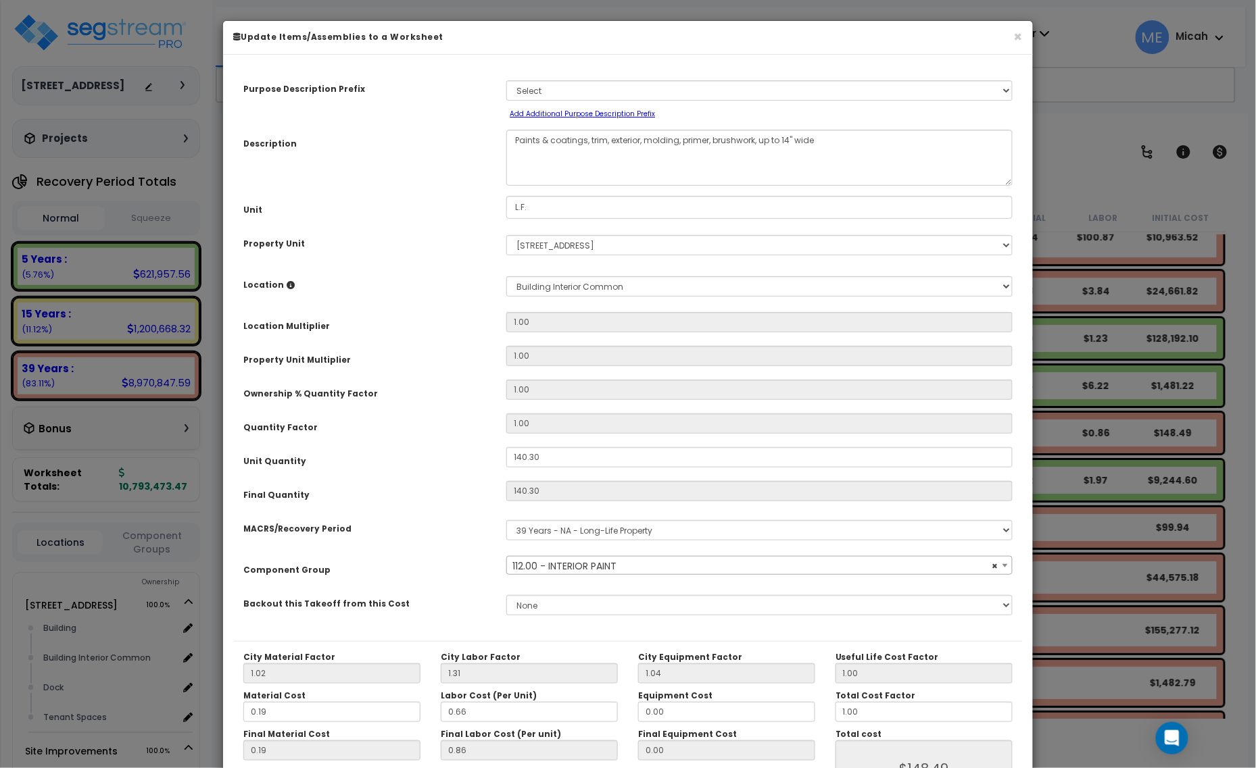
select select "56927"
click at [589, 141] on textarea "Paints & coatings, trim, exterior, molding, primer, brushwork, up to 14" wide" at bounding box center [759, 158] width 506 height 56
click at [666, 137] on textarea "Paints & coatings, trim, exterior, molding, primer, brushwork, up to 14" wide" at bounding box center [759, 158] width 506 height 56
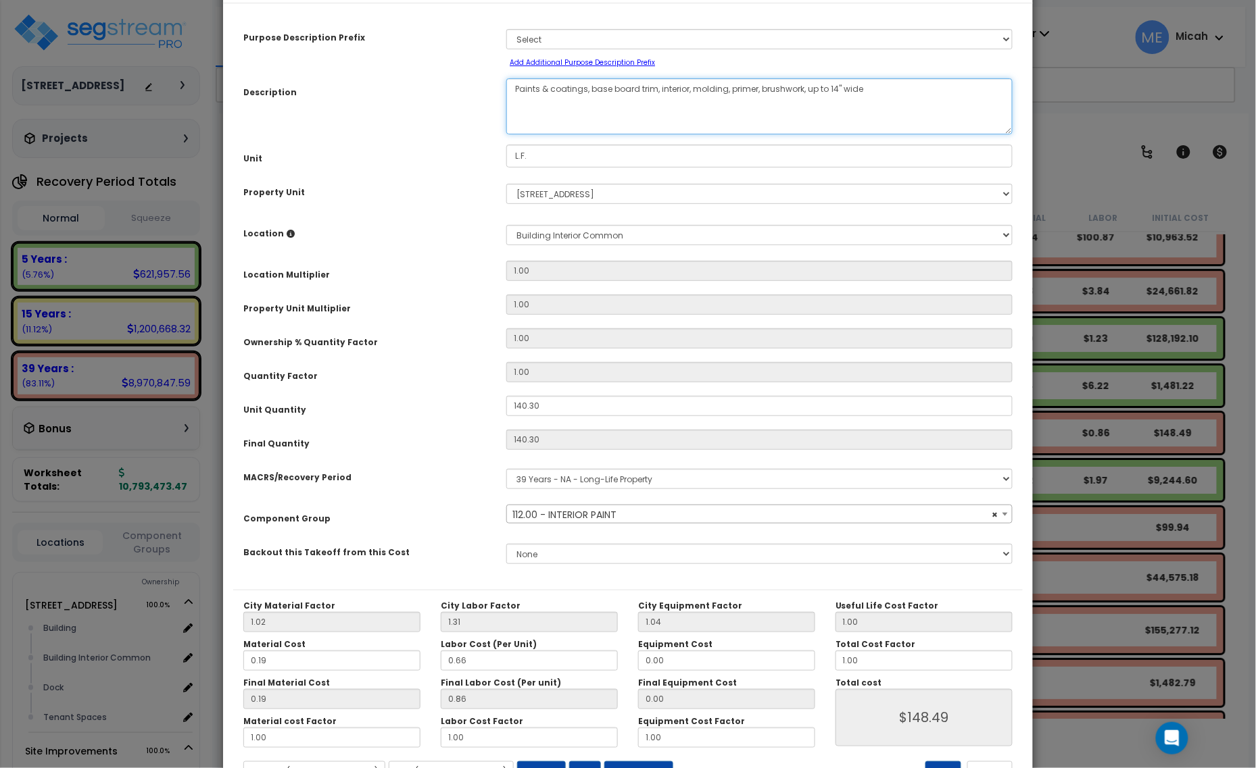
scroll to position [106, 0]
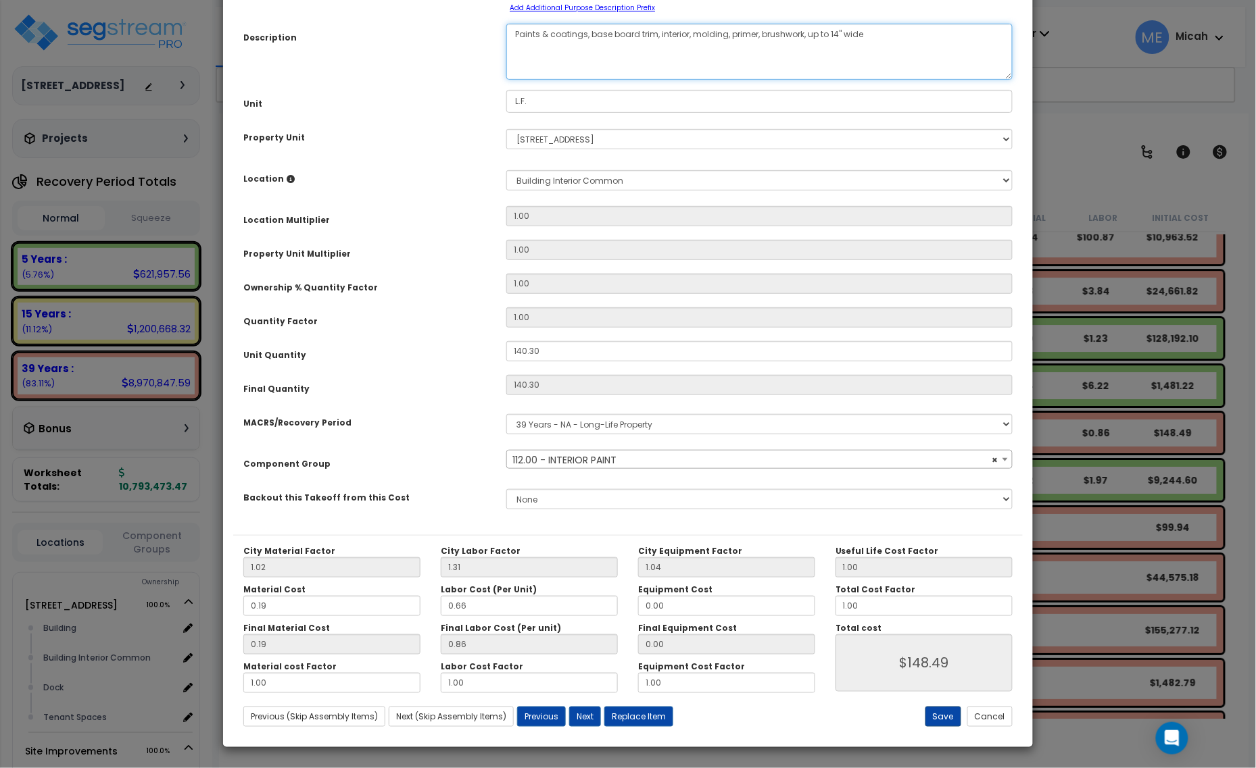
type textarea "Paints & coatings, base board trim, interior, molding, primer, brushwork, up to…"
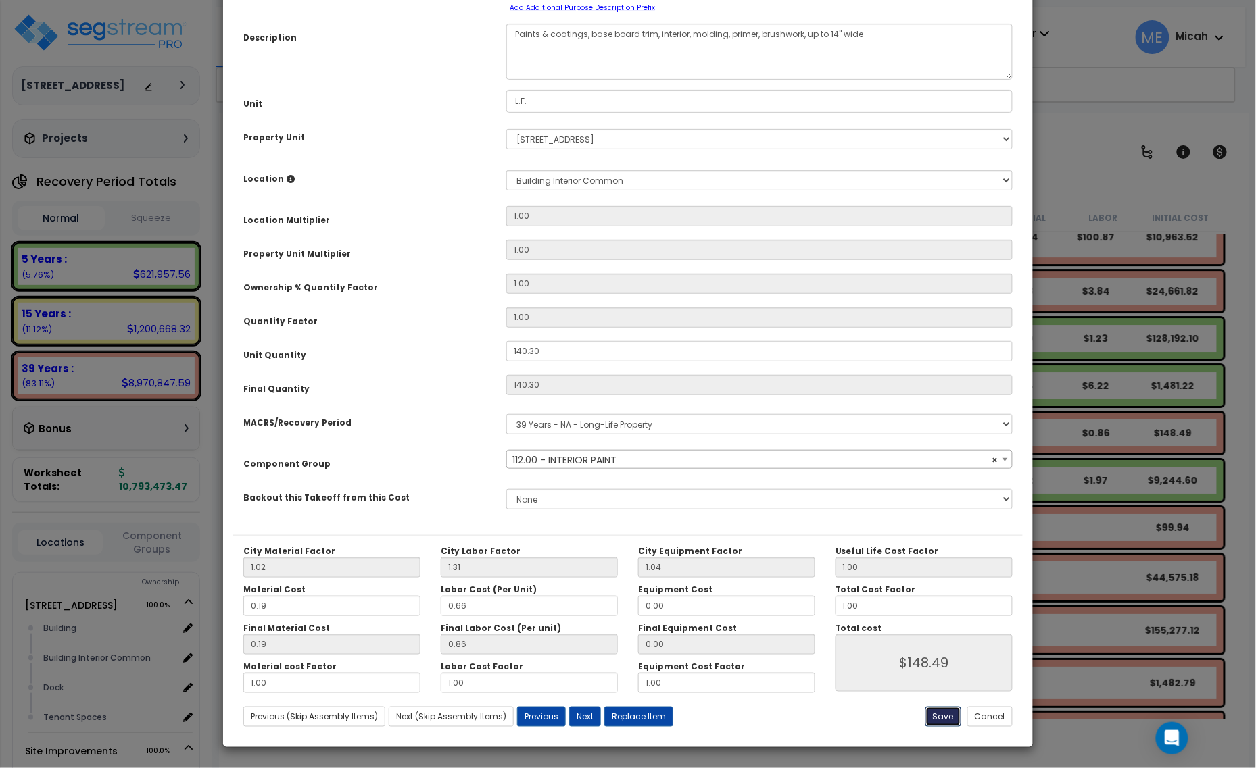
click at [940, 723] on button "Save" at bounding box center [943, 717] width 36 height 20
type input "148.49"
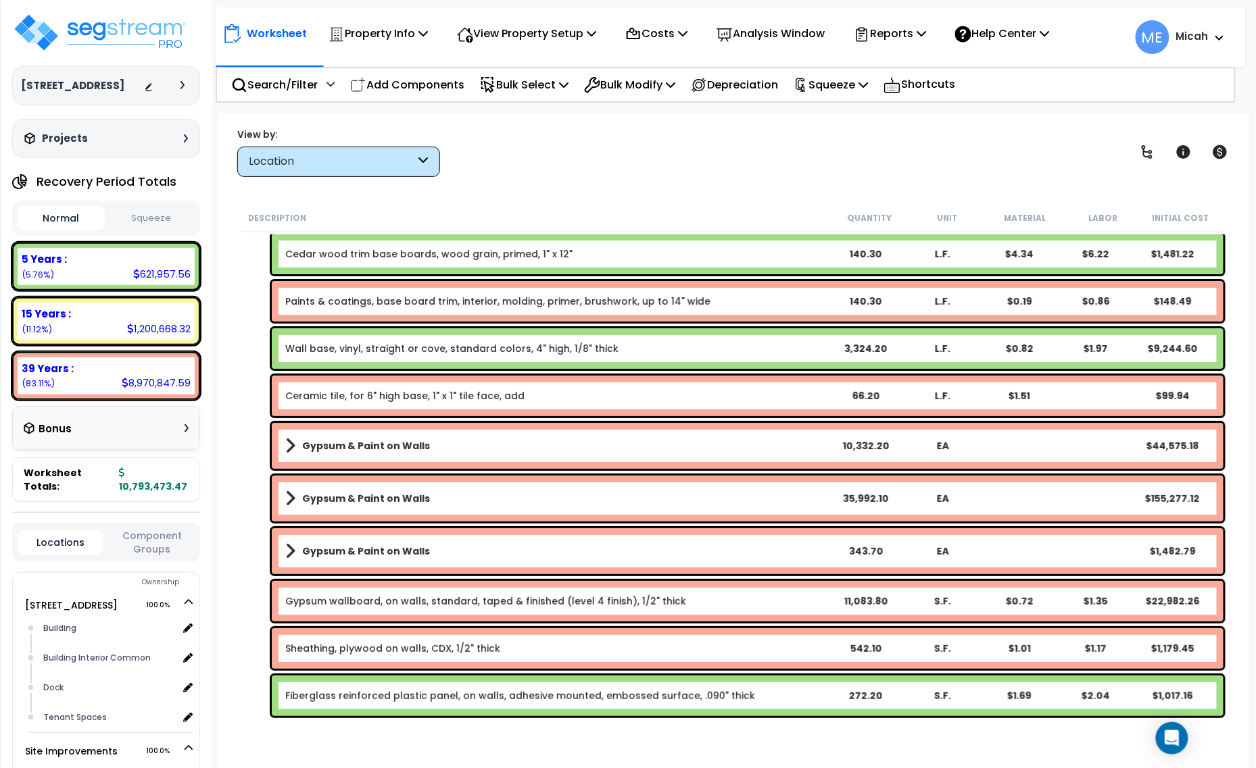
scroll to position [1689, 0]
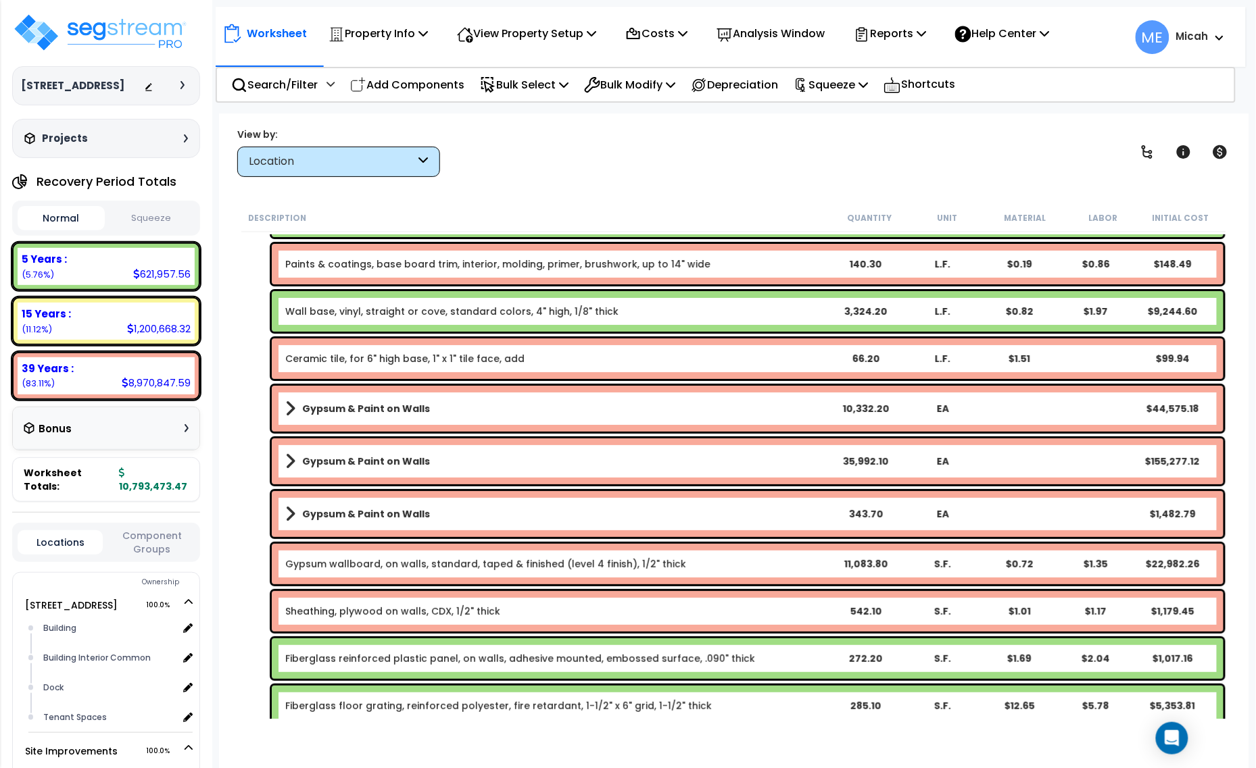
click at [289, 405] on span at bounding box center [290, 408] width 10 height 19
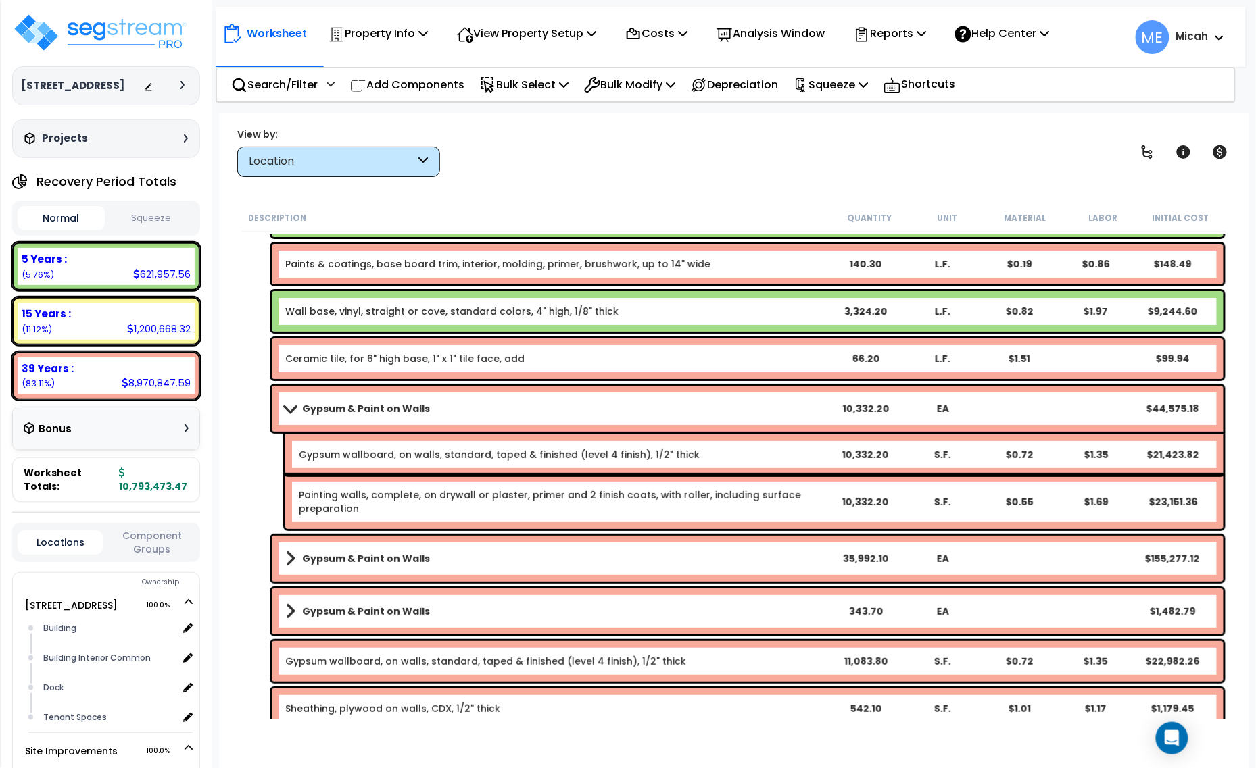
click at [284, 411] on span at bounding box center [289, 408] width 19 height 10
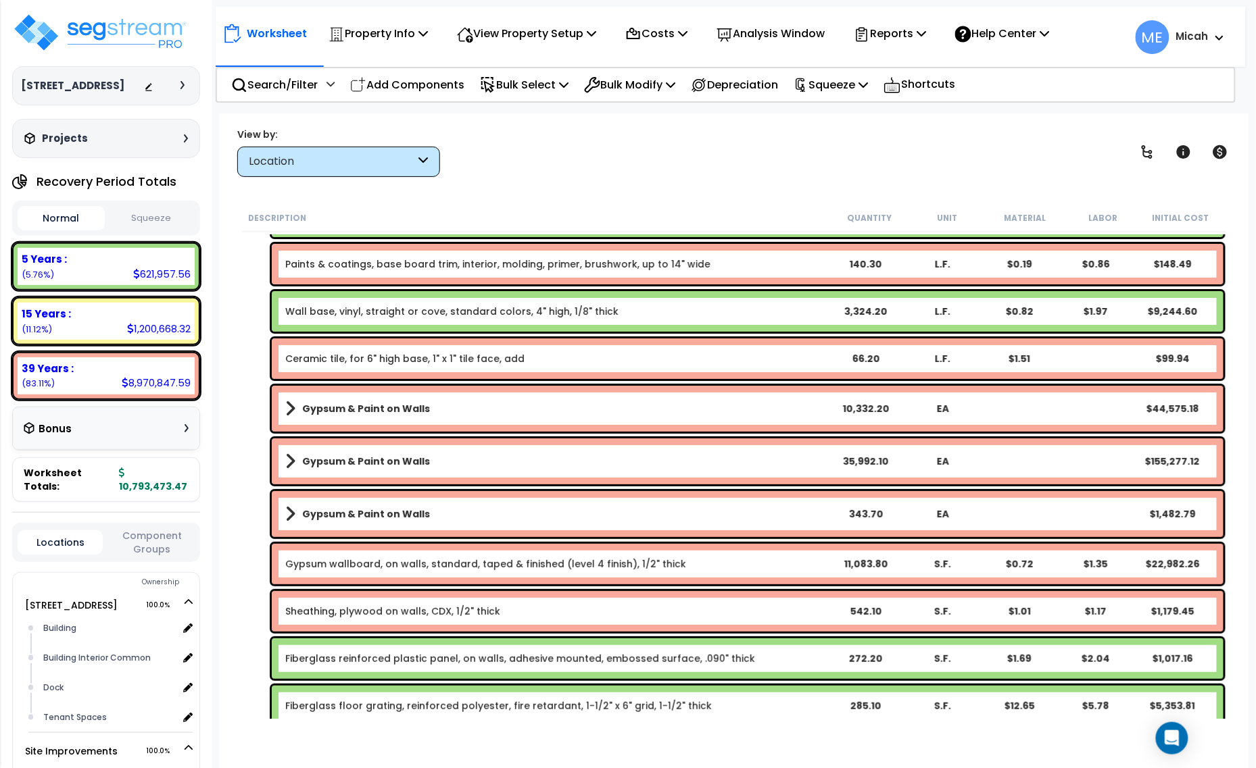
drag, startPoint x: 288, startPoint y: 461, endPoint x: 296, endPoint y: 468, distance: 11.0
click at [288, 462] on span at bounding box center [290, 461] width 10 height 19
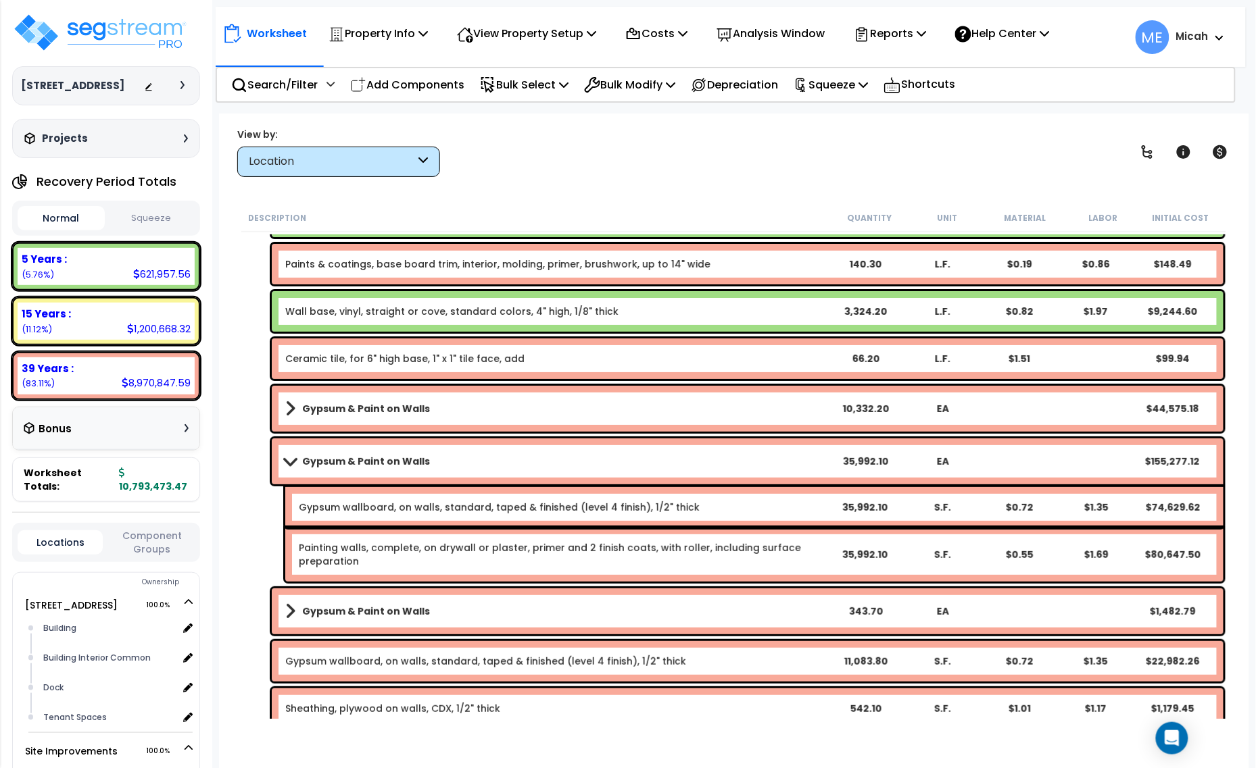
scroll to position [1774, 0]
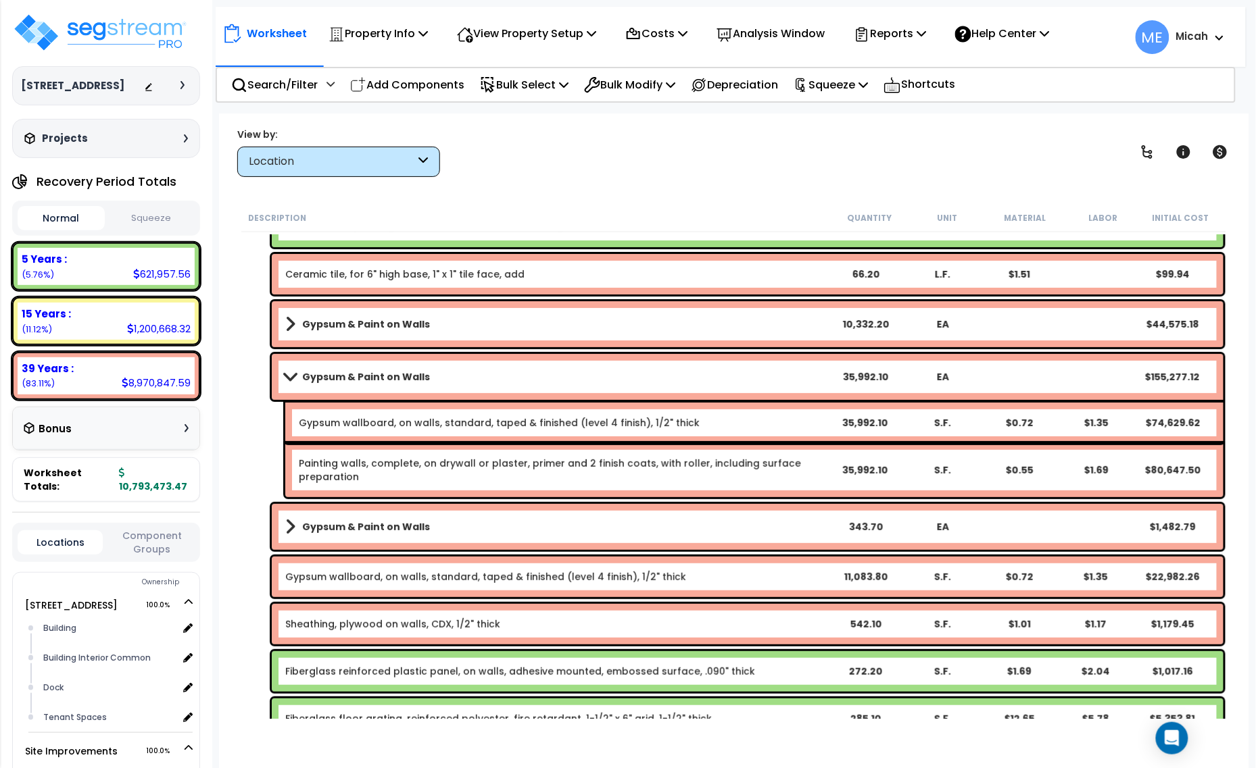
click at [292, 372] on span at bounding box center [289, 377] width 19 height 10
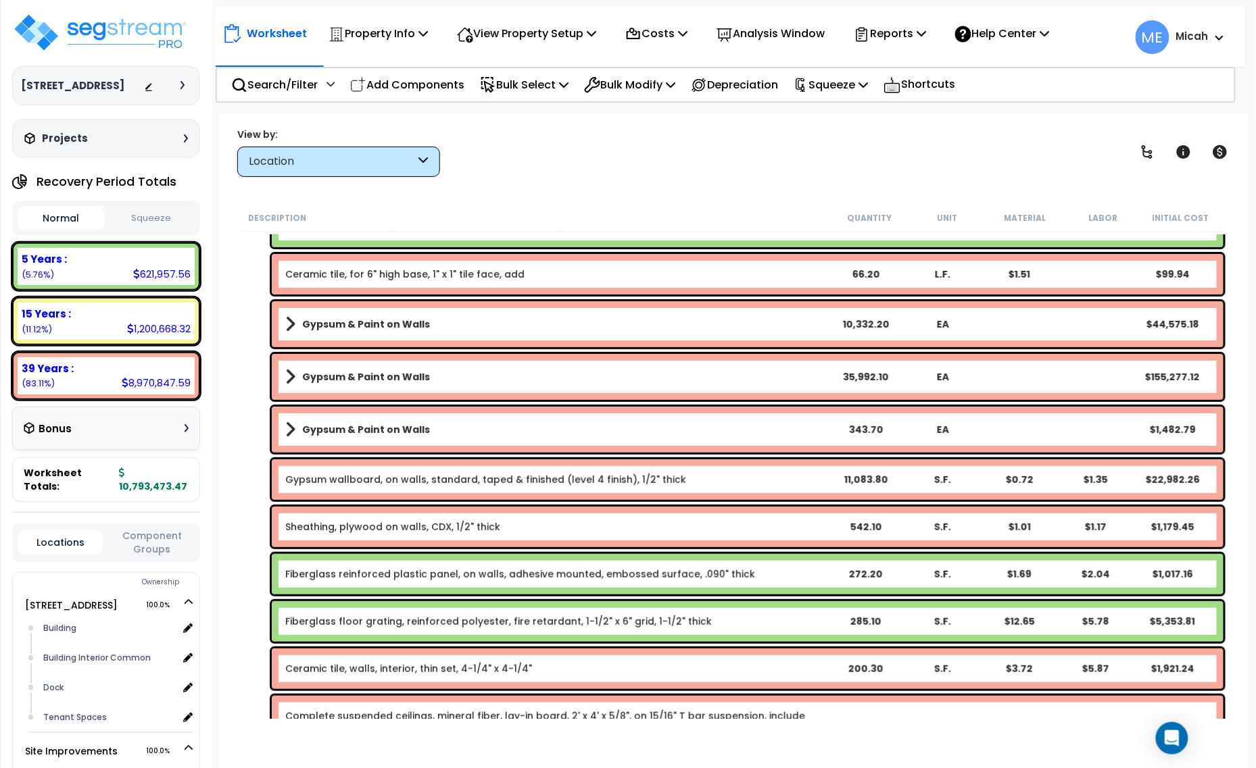
click at [291, 430] on span at bounding box center [290, 429] width 10 height 19
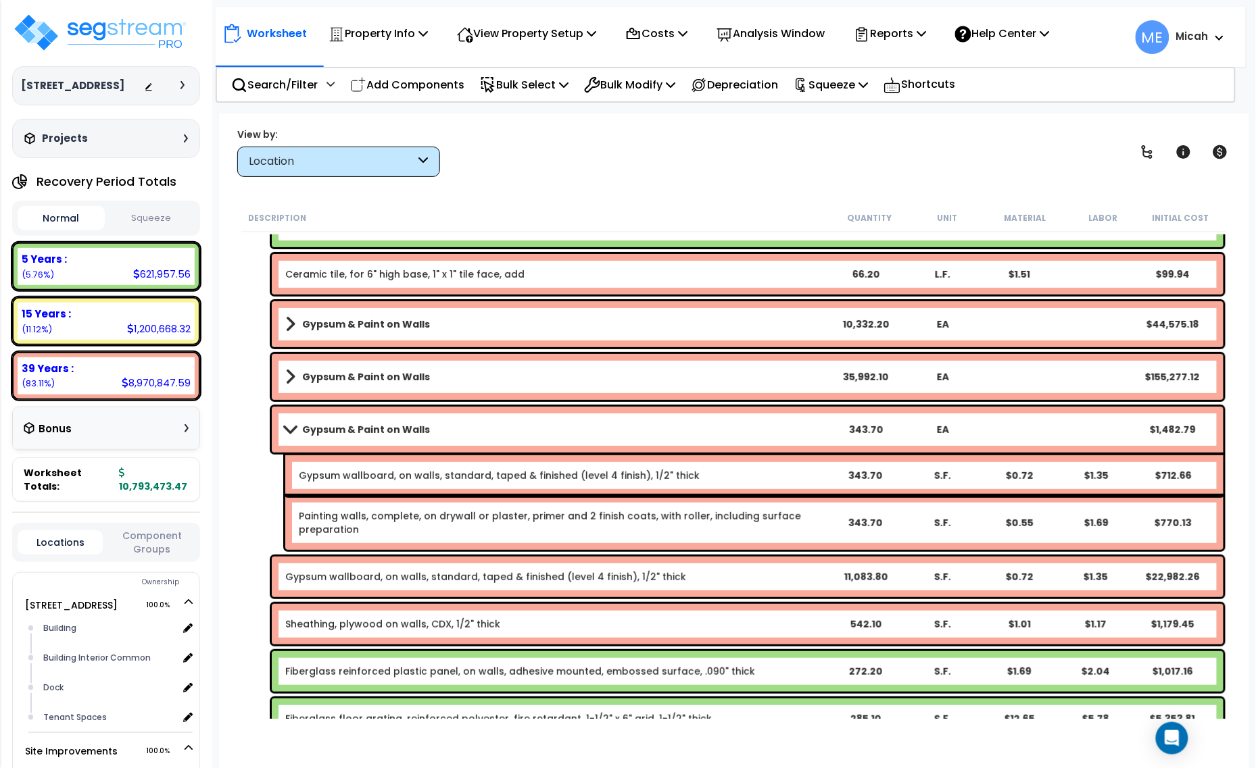
click at [293, 433] on span at bounding box center [289, 429] width 19 height 10
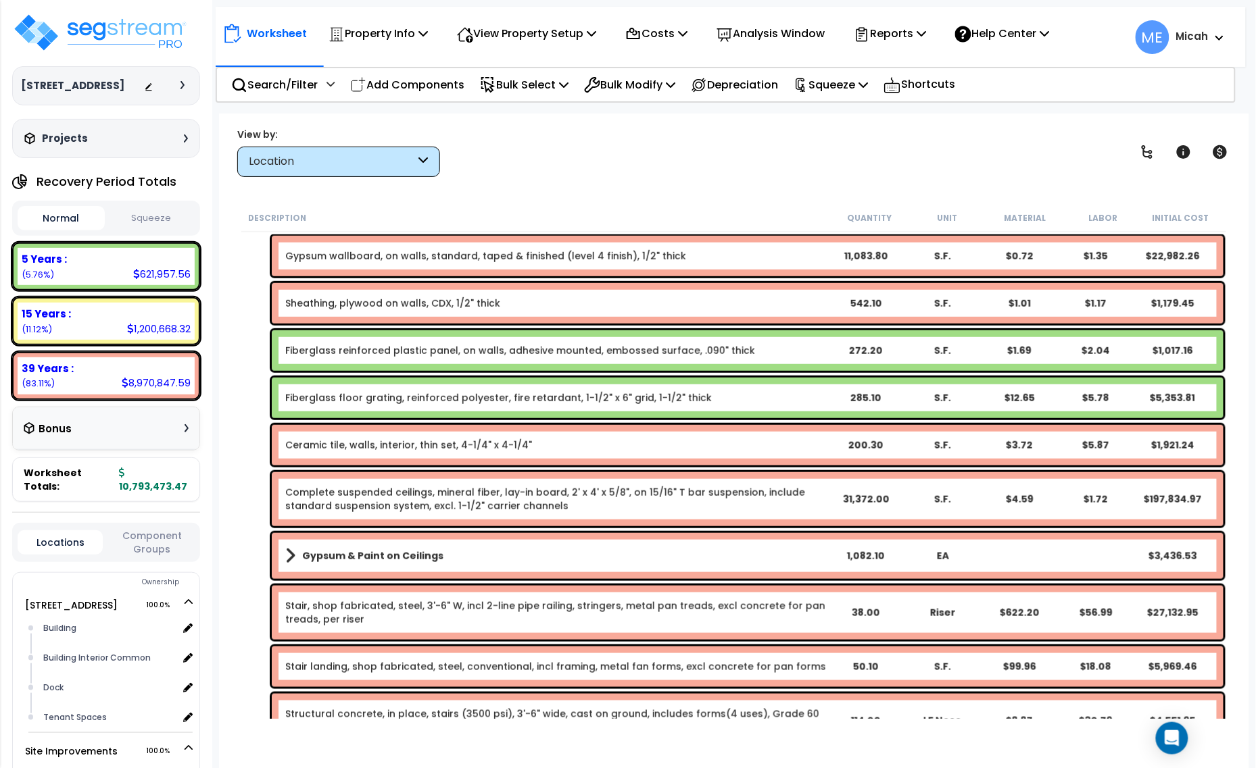
scroll to position [2027, 0]
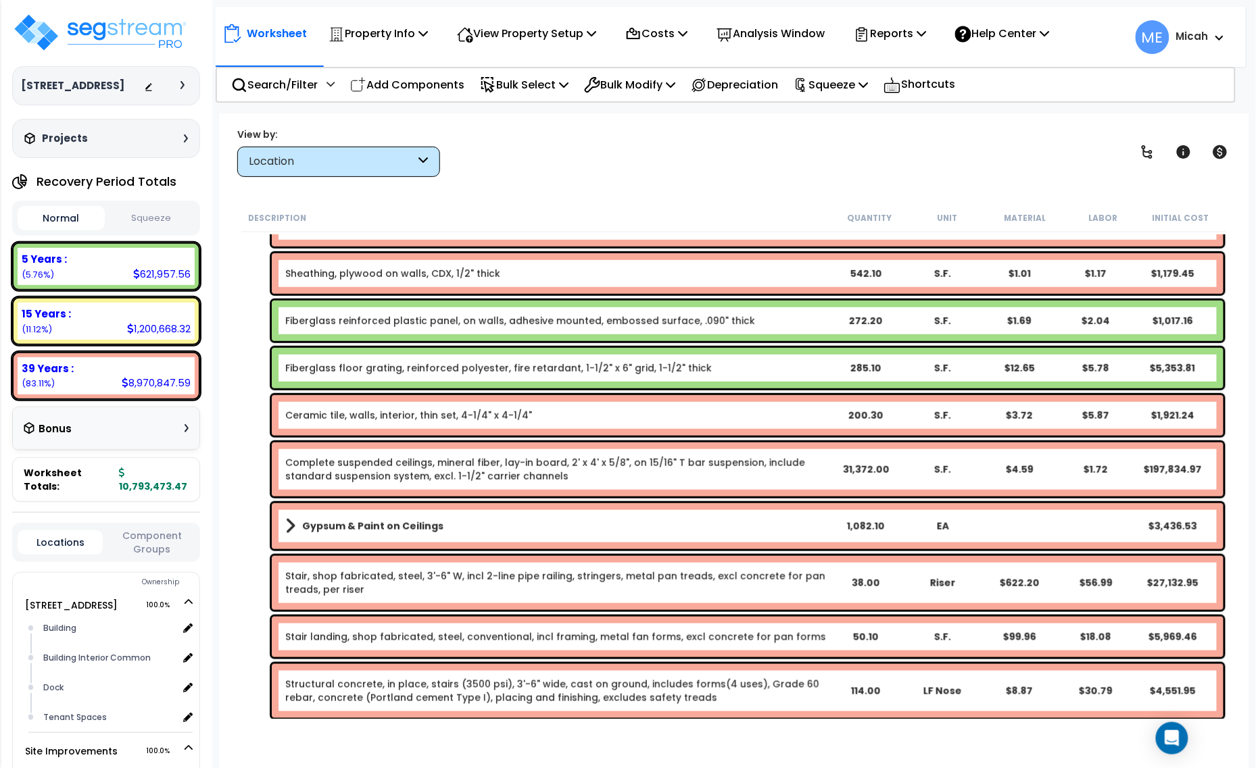
click at [295, 528] on link "Gypsum & Paint on Ceilings" at bounding box center [555, 526] width 541 height 19
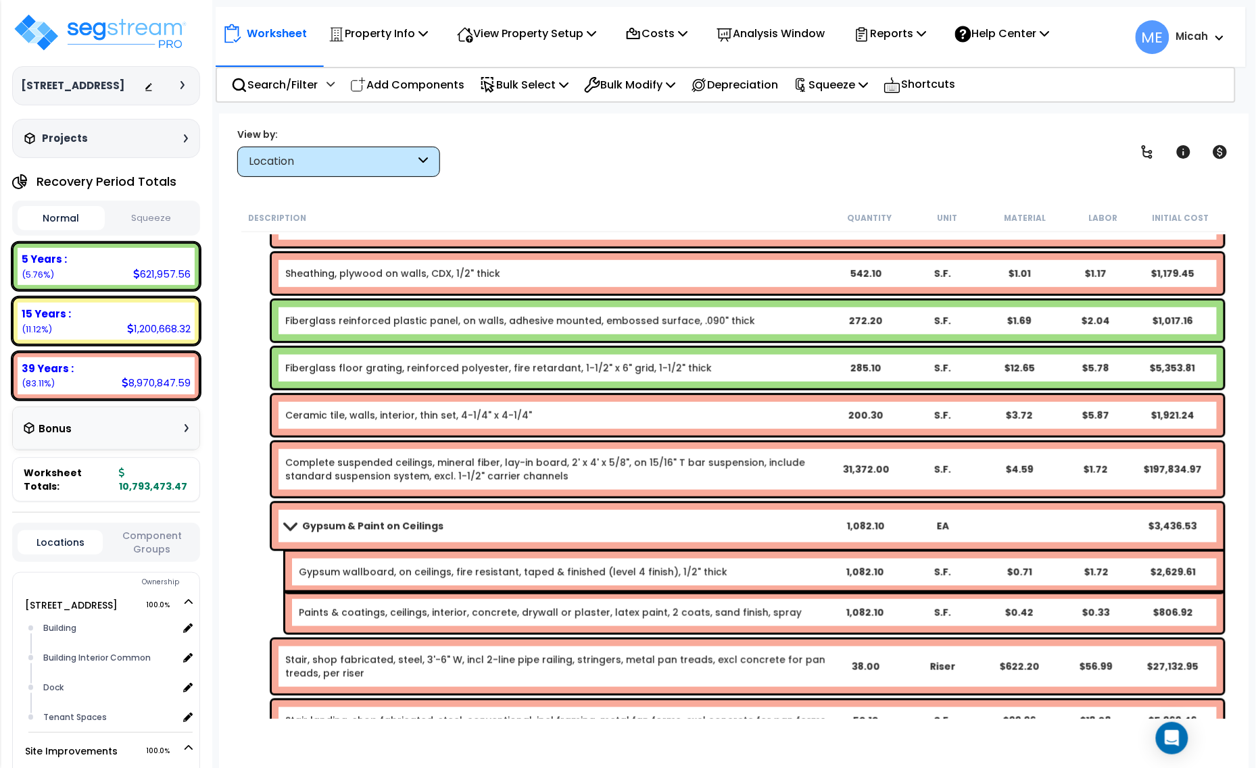
click at [289, 526] on span at bounding box center [289, 526] width 19 height 10
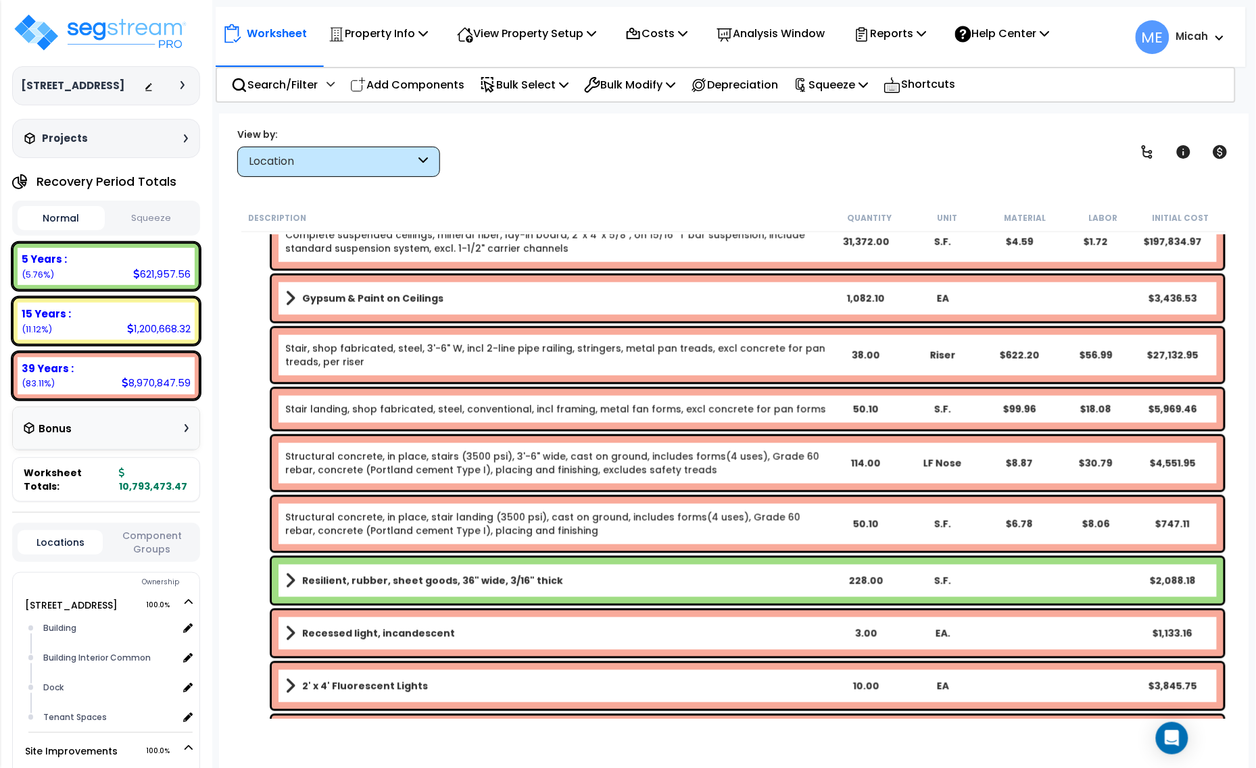
scroll to position [2281, 0]
